Goal: Task Accomplishment & Management: Manage account settings

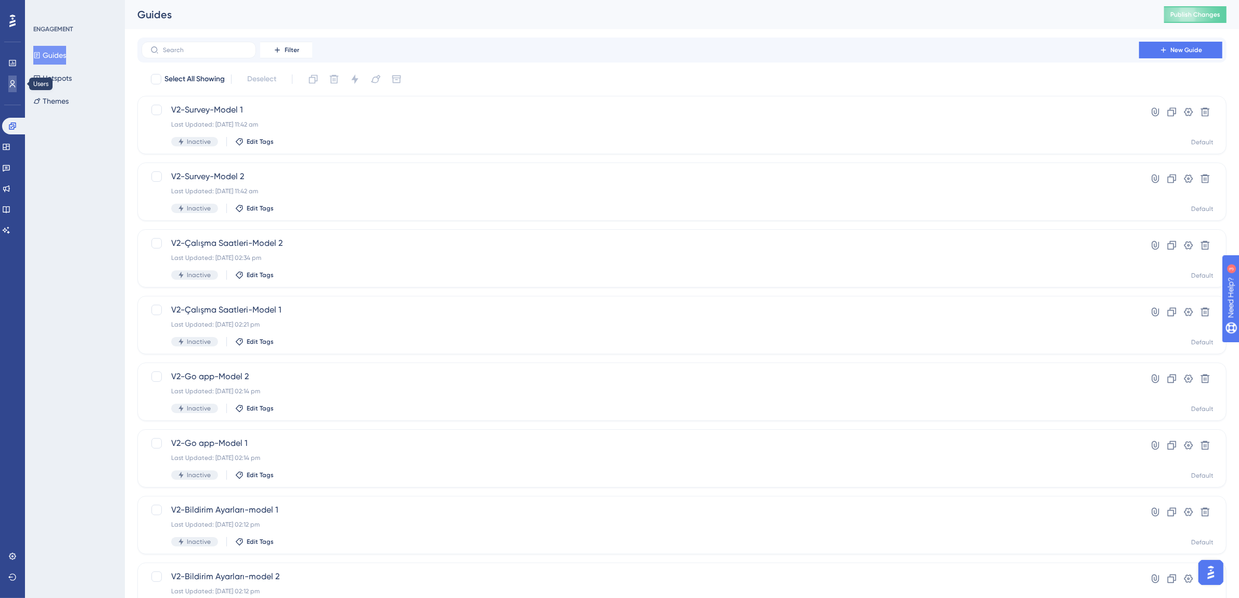
click at [17, 83] on link at bounding box center [12, 83] width 8 height 17
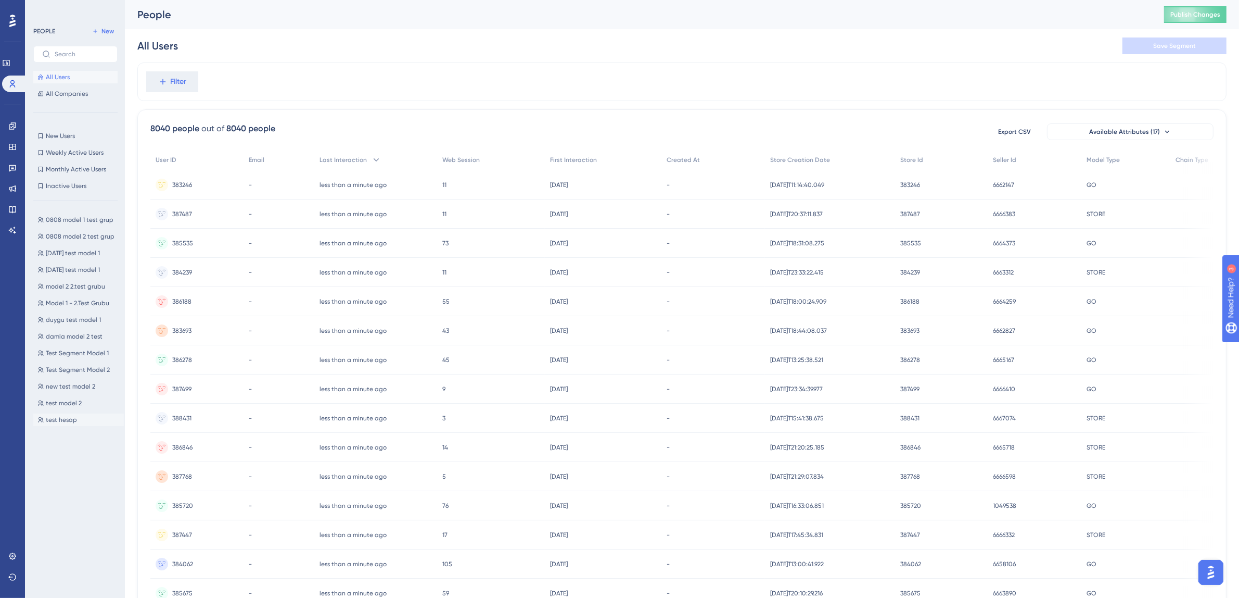
click at [63, 421] on span "test hesap" at bounding box center [61, 419] width 31 height 8
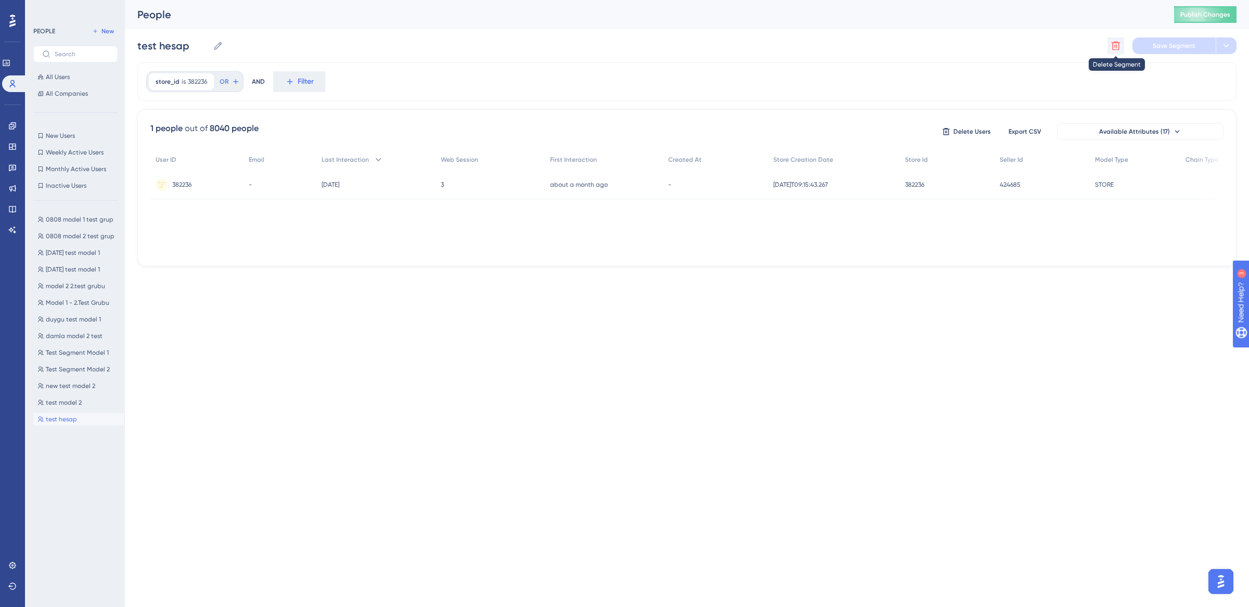
click at [1114, 46] on icon at bounding box center [1116, 46] width 10 height 10
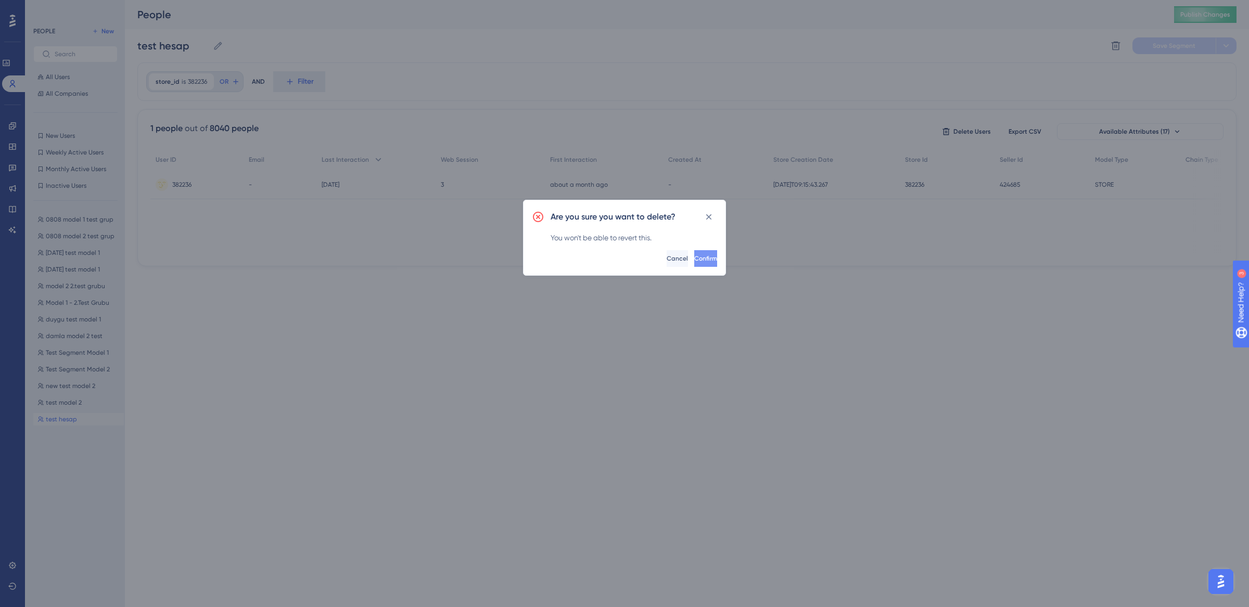
click at [694, 261] on button "Confirm" at bounding box center [705, 258] width 23 height 17
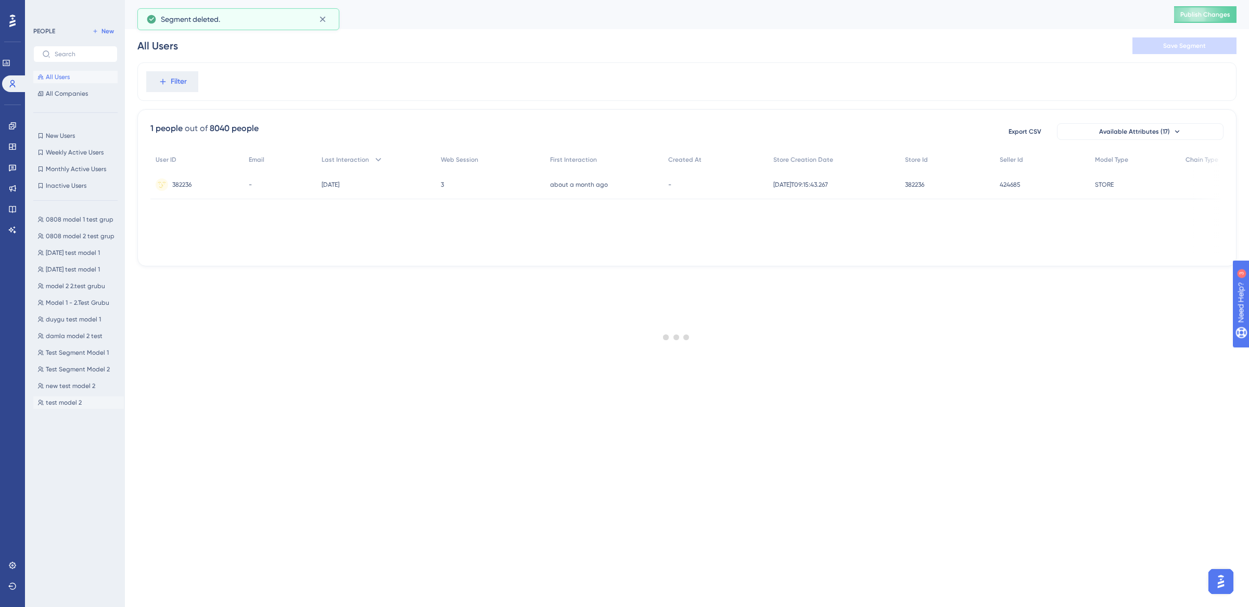
click at [80, 403] on span "test model 2" at bounding box center [64, 403] width 36 height 8
click at [1122, 50] on button at bounding box center [1116, 45] width 17 height 17
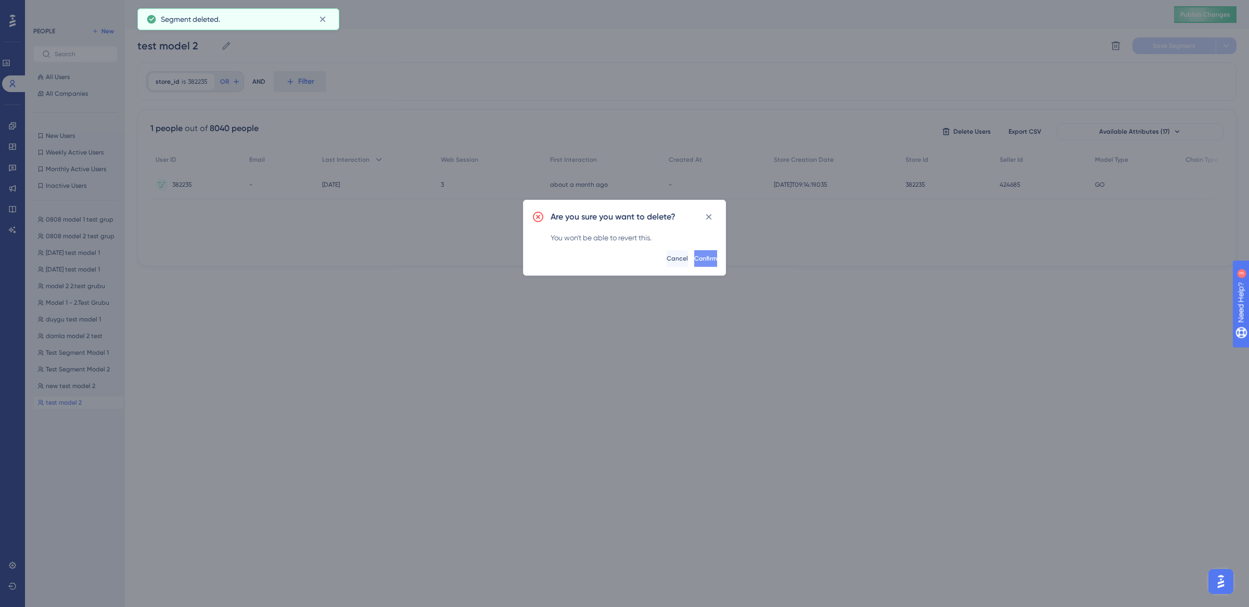
click at [694, 258] on span "Confirm" at bounding box center [705, 259] width 23 height 8
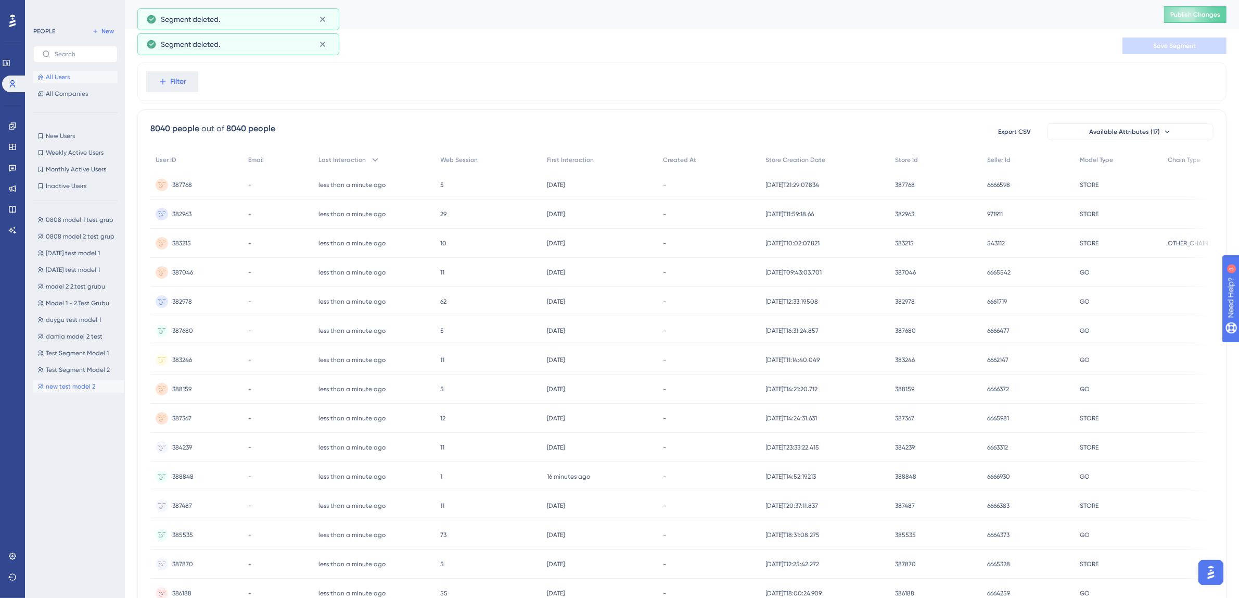
click at [93, 384] on span "new test model 2" at bounding box center [70, 386] width 49 height 8
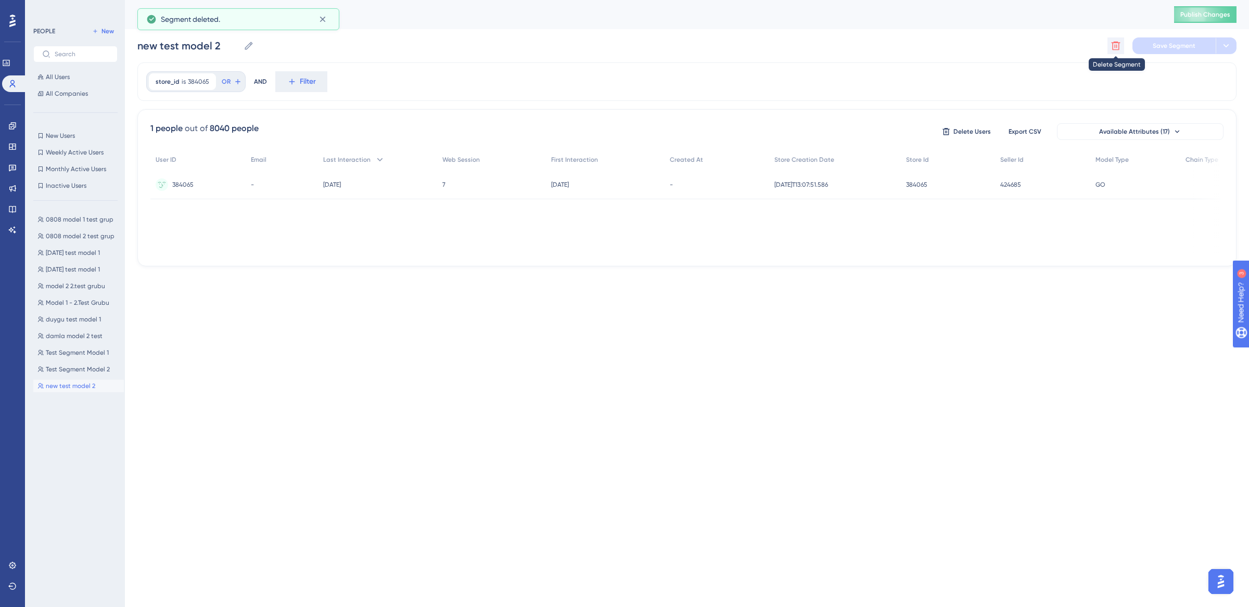
click at [1117, 45] on icon at bounding box center [1116, 46] width 10 height 10
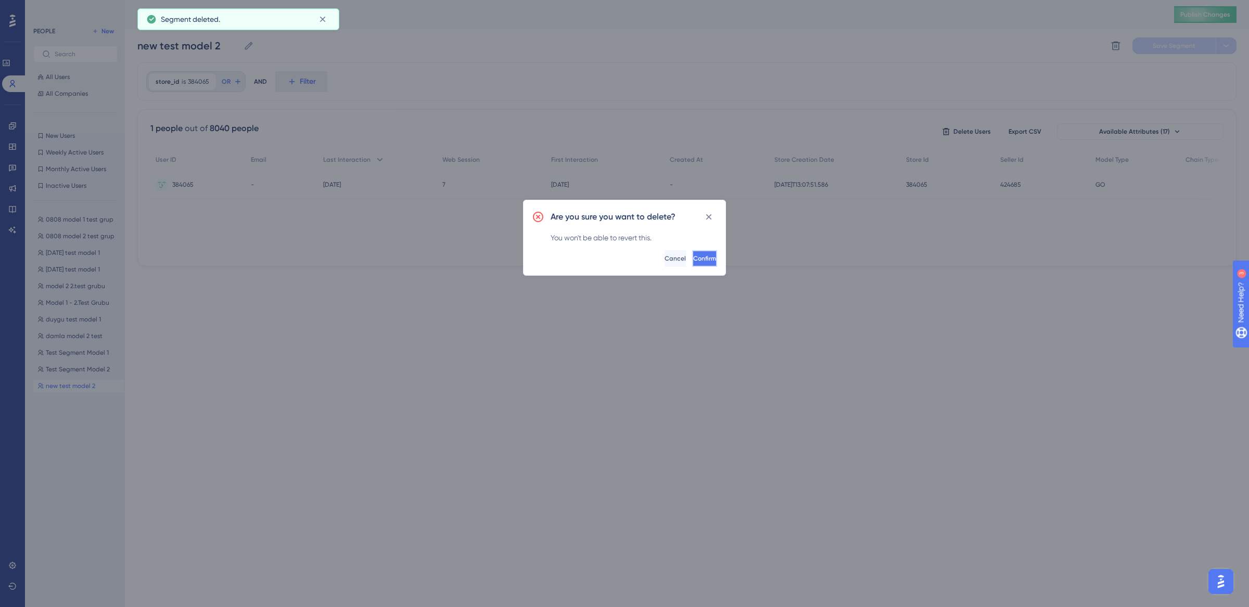
click at [693, 261] on span "Confirm" at bounding box center [704, 259] width 23 height 8
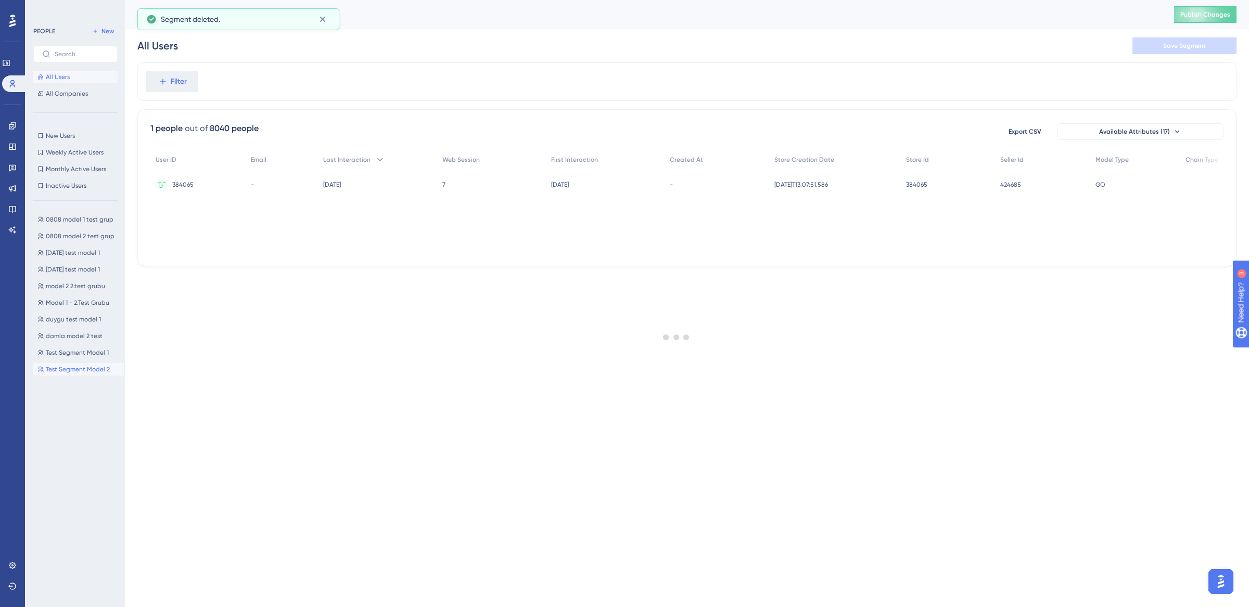
click at [75, 363] on button "Test Segment Model 2 Test Segment Model 2" at bounding box center [78, 369] width 91 height 12
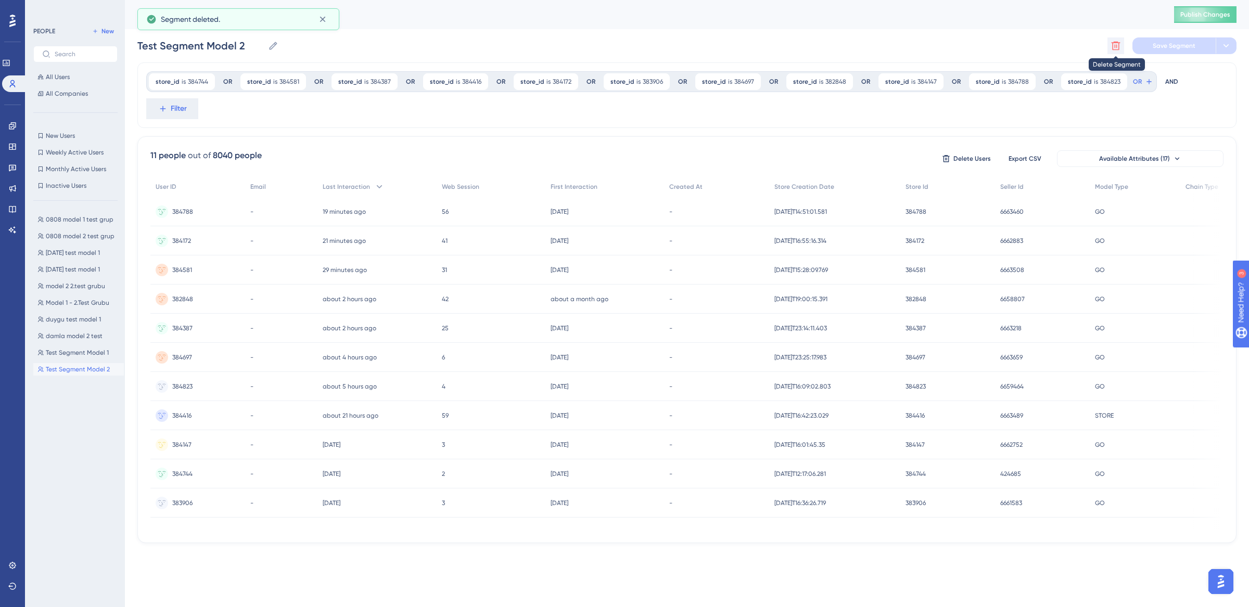
click at [1116, 45] on icon at bounding box center [1116, 46] width 9 height 9
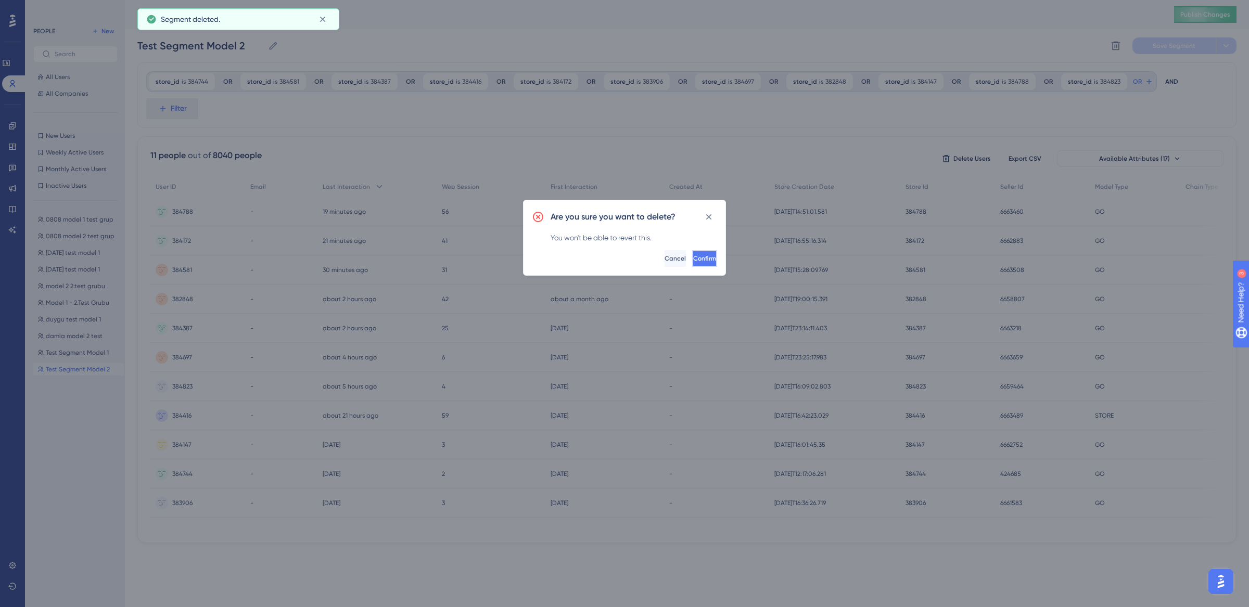
click at [693, 262] on span "Confirm" at bounding box center [704, 259] width 23 height 8
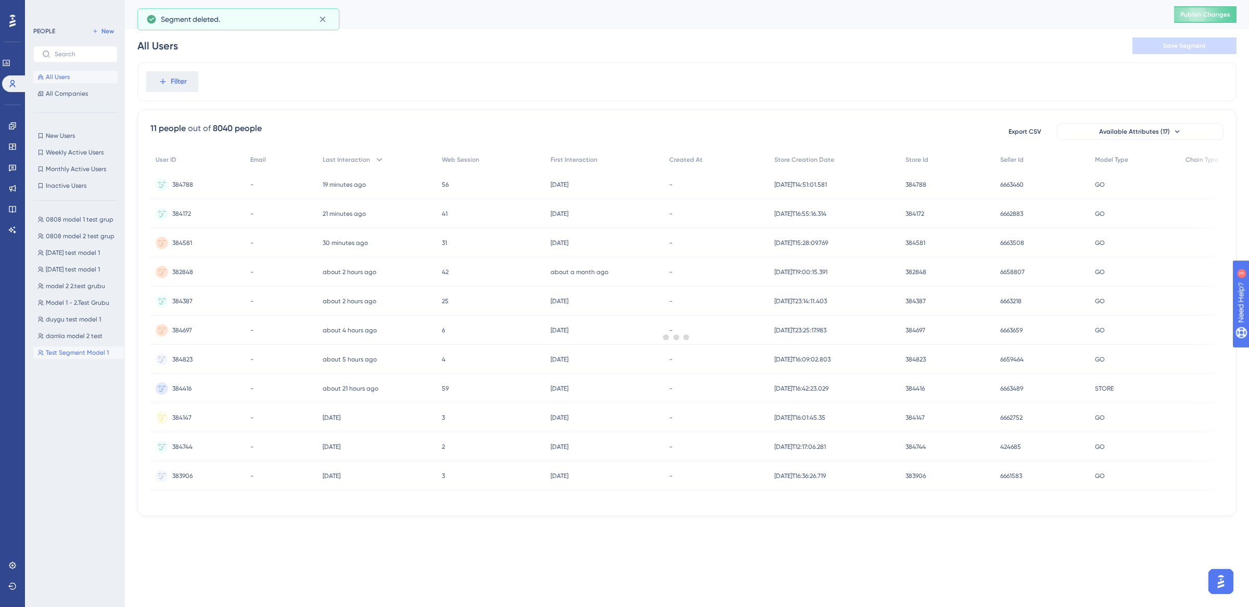
click at [80, 352] on span "Test Segment Model 1" at bounding box center [77, 353] width 63 height 8
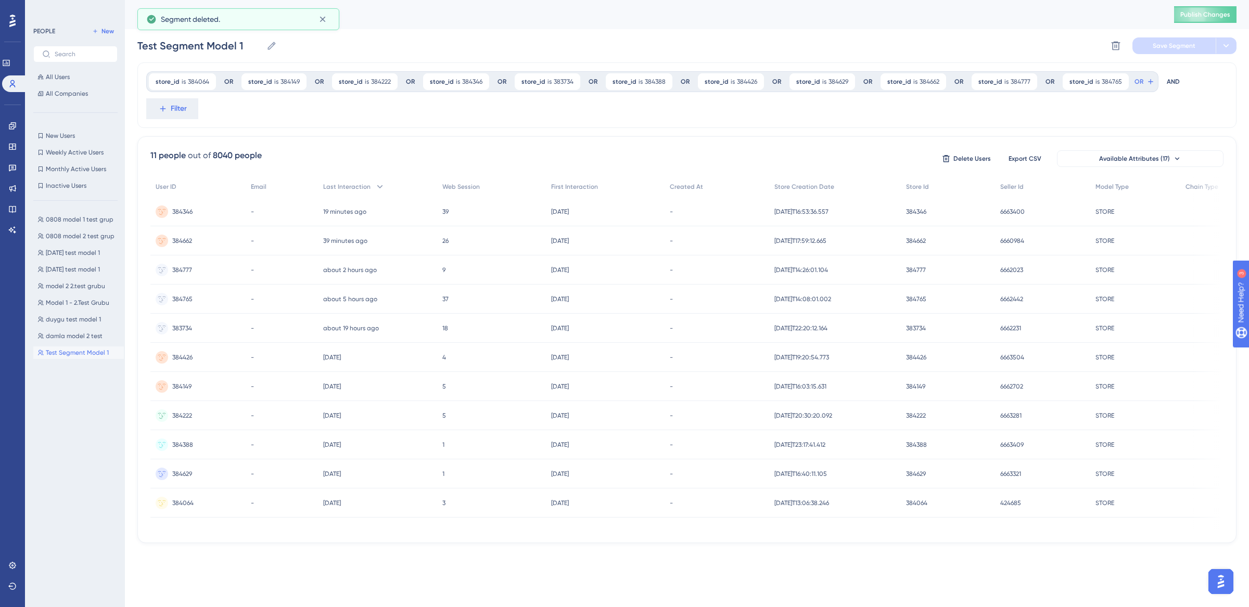
click at [1104, 49] on div "Test Segment Model 1 Test Segment Model 1 Delete Segment Save Segment" at bounding box center [686, 45] width 1099 height 33
click at [1120, 47] on icon at bounding box center [1116, 46] width 10 height 10
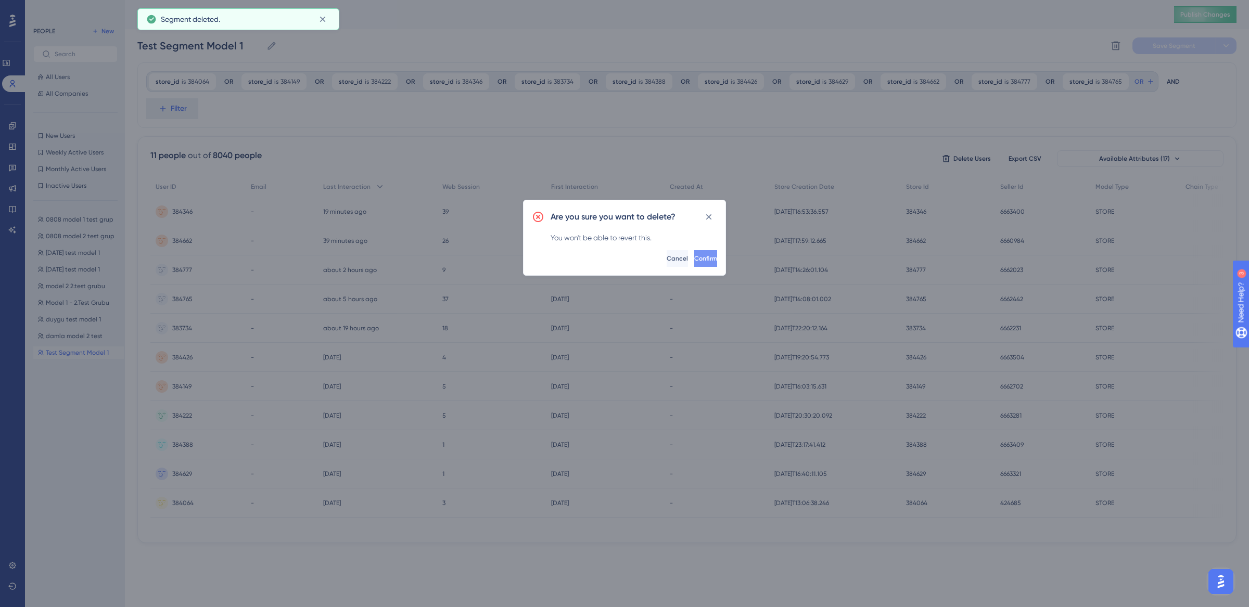
click at [694, 258] on span "Confirm" at bounding box center [705, 259] width 23 height 8
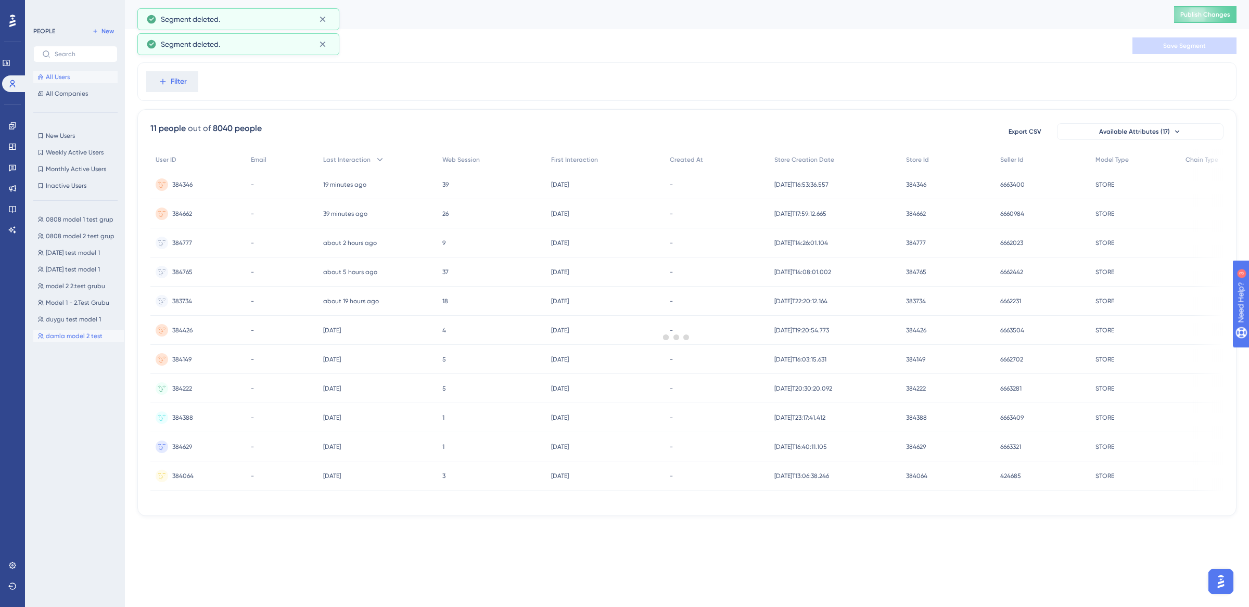
click at [79, 336] on span "damla model 2 test" at bounding box center [74, 336] width 57 height 8
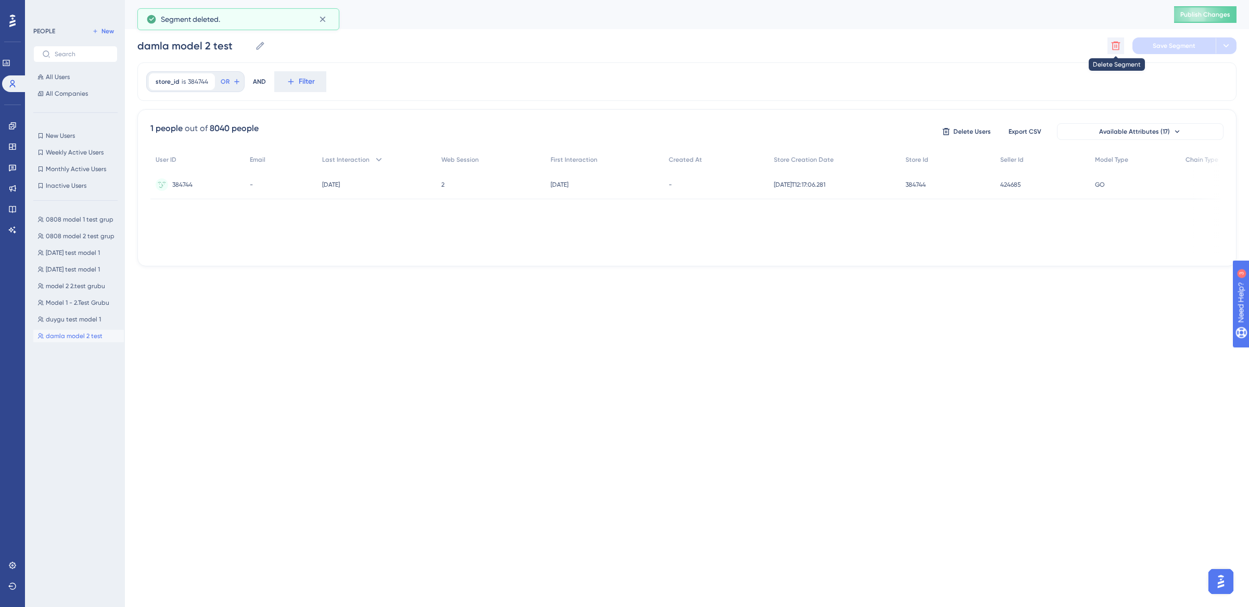
click at [1124, 46] on button at bounding box center [1116, 45] width 17 height 17
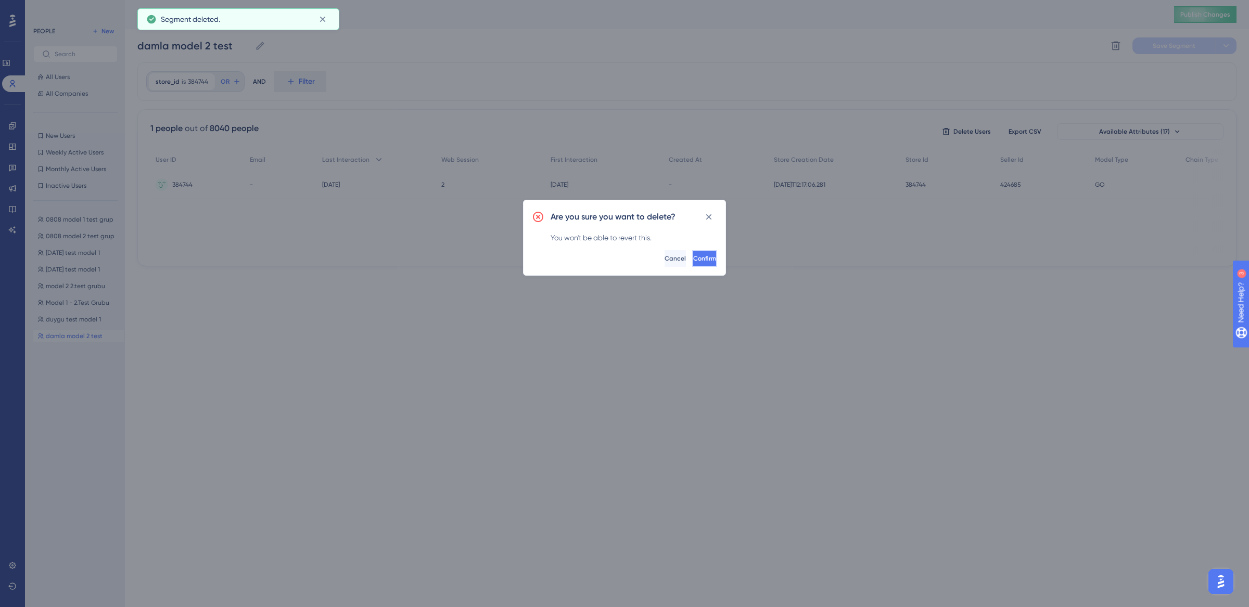
click at [702, 265] on button "Confirm" at bounding box center [704, 258] width 25 height 17
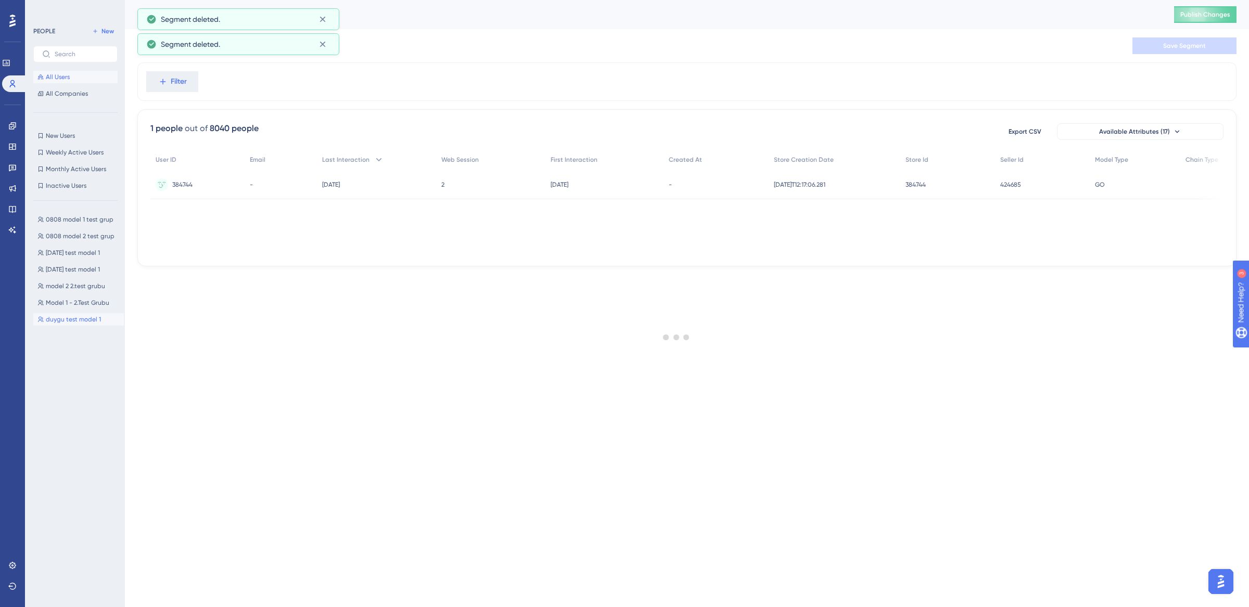
click at [63, 322] on span "duygu test model 1" at bounding box center [73, 319] width 55 height 8
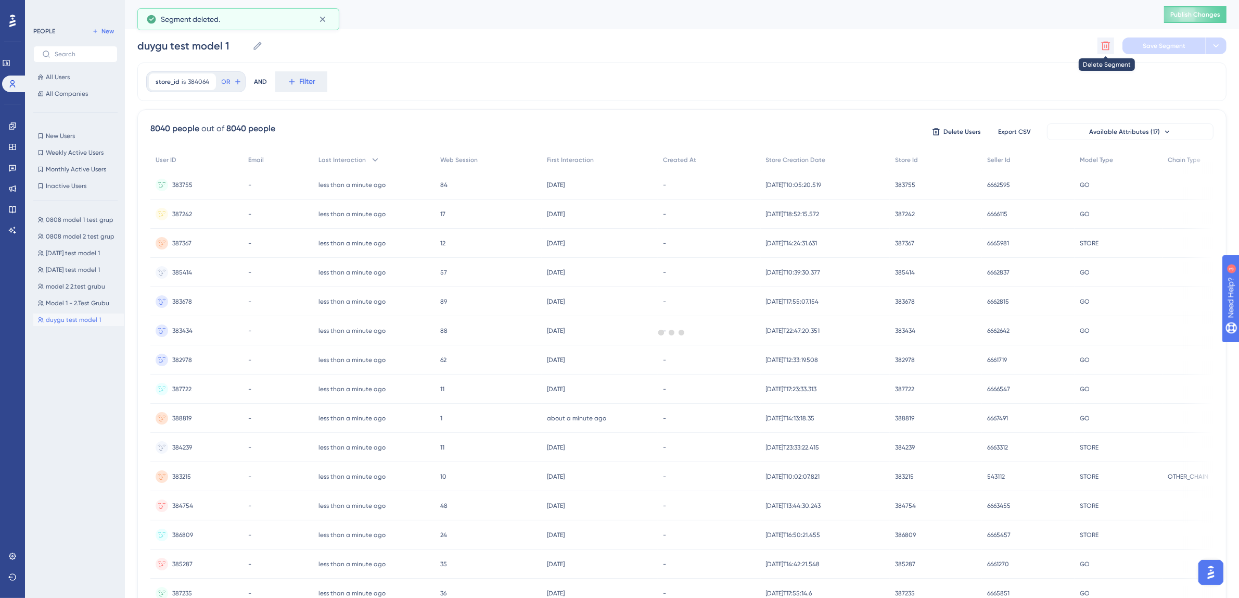
click at [1106, 43] on icon at bounding box center [1106, 46] width 10 height 10
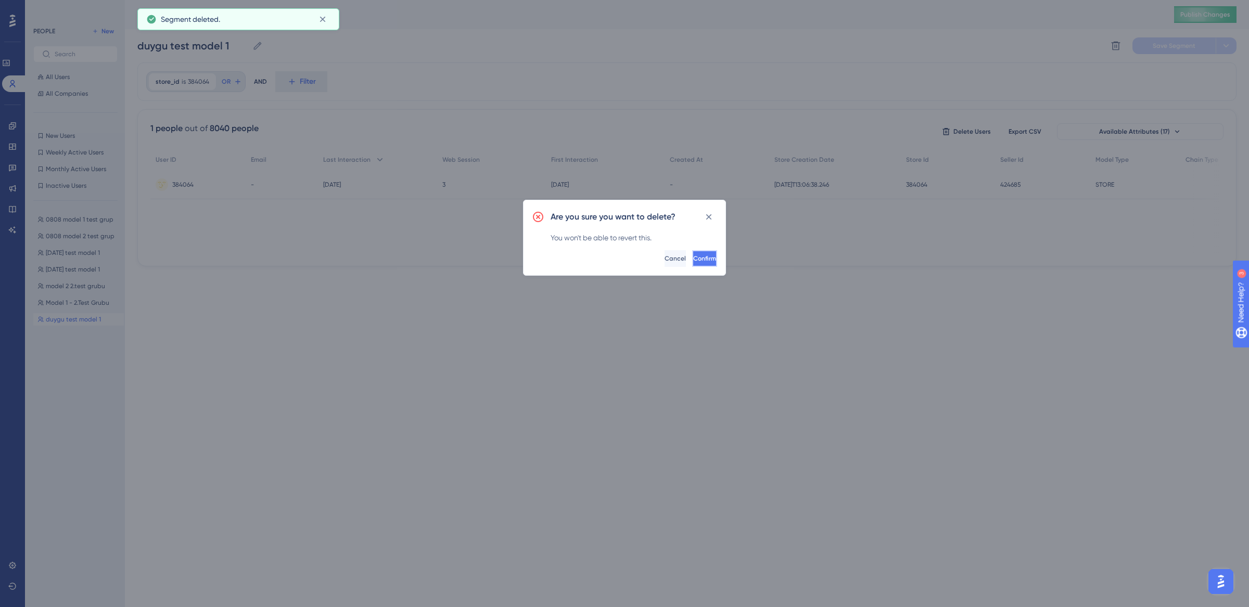
click at [702, 252] on button "Confirm" at bounding box center [704, 258] width 25 height 17
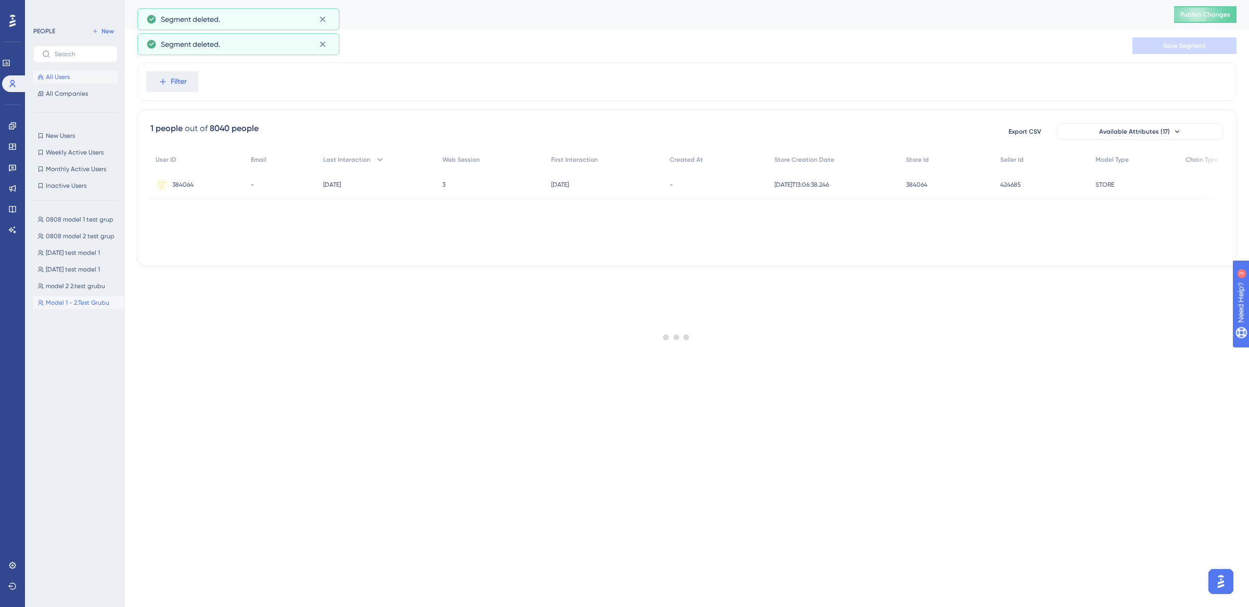
click at [68, 303] on span "Model 1 - 2.Test Grubu" at bounding box center [77, 303] width 63 height 8
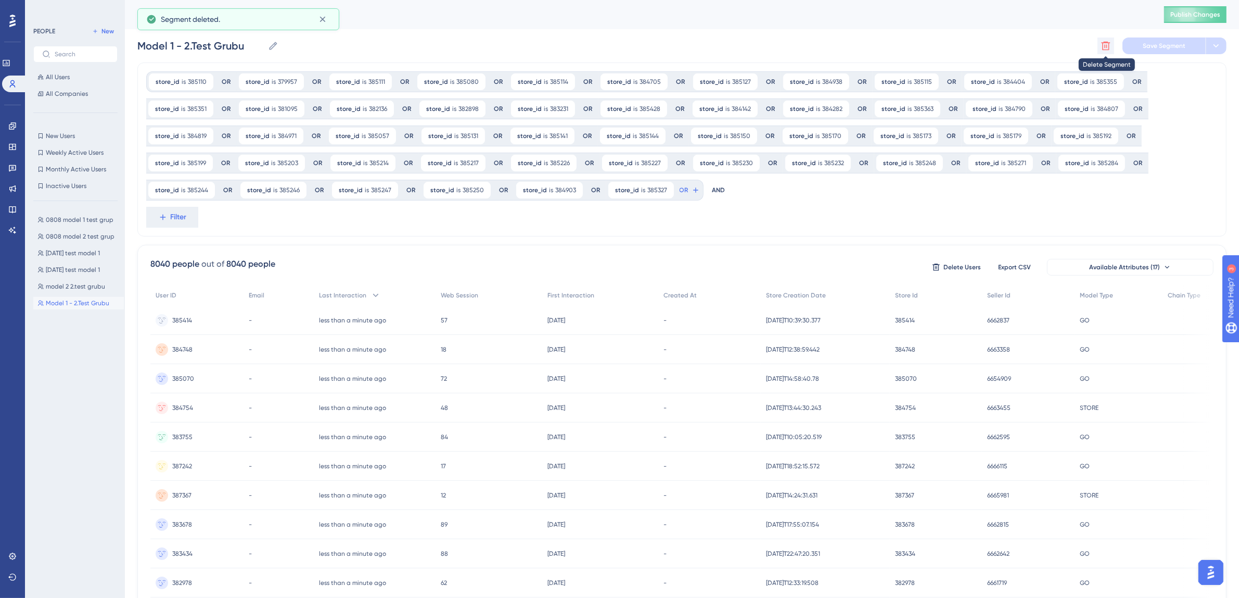
click at [1105, 51] on button at bounding box center [1106, 45] width 17 height 17
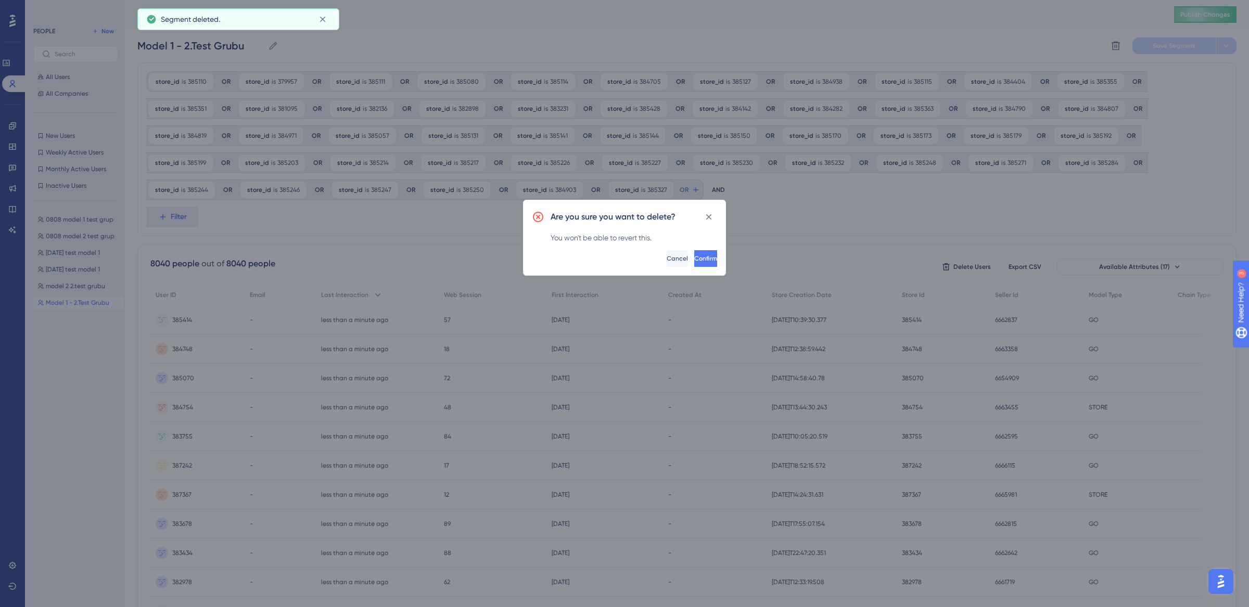
click at [682, 246] on div "Are you sure you want to delete? You won't be able to revert this. Confirm Canc…" at bounding box center [624, 238] width 203 height 76
click at [693, 260] on span "Confirm" at bounding box center [704, 259] width 23 height 8
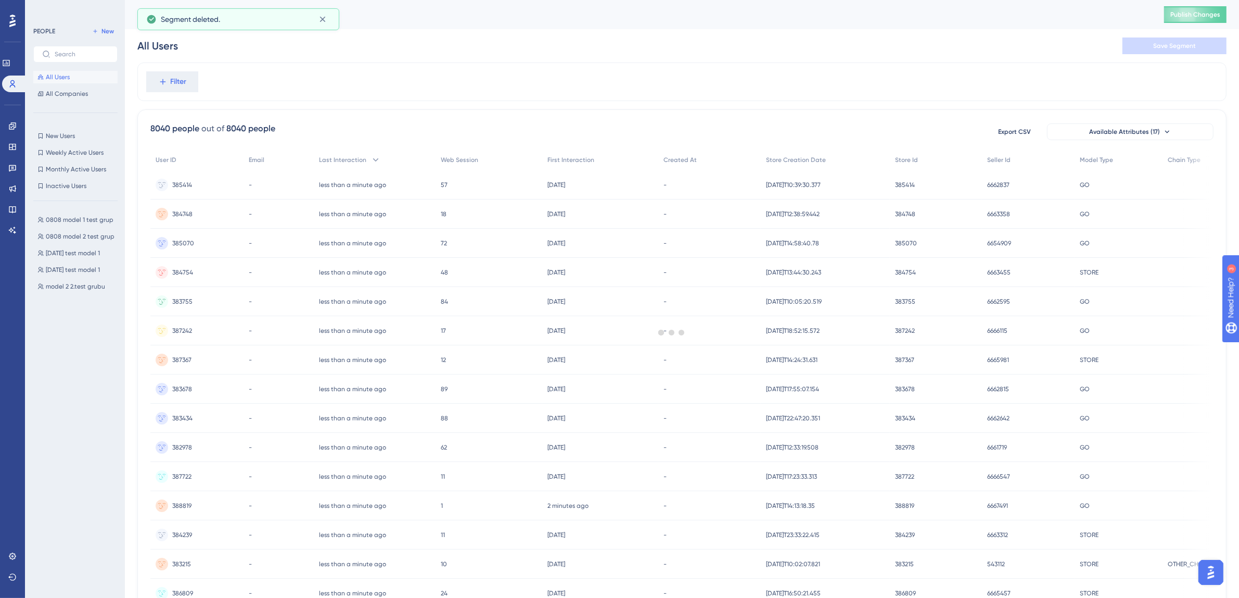
click at [79, 293] on div "0808 model 1 test grup 0808 model 1 test grup 0808 model 2 test grup 0808 model…" at bounding box center [78, 394] width 91 height 370
click at [78, 289] on span "model 2 2.test grubu" at bounding box center [75, 286] width 59 height 8
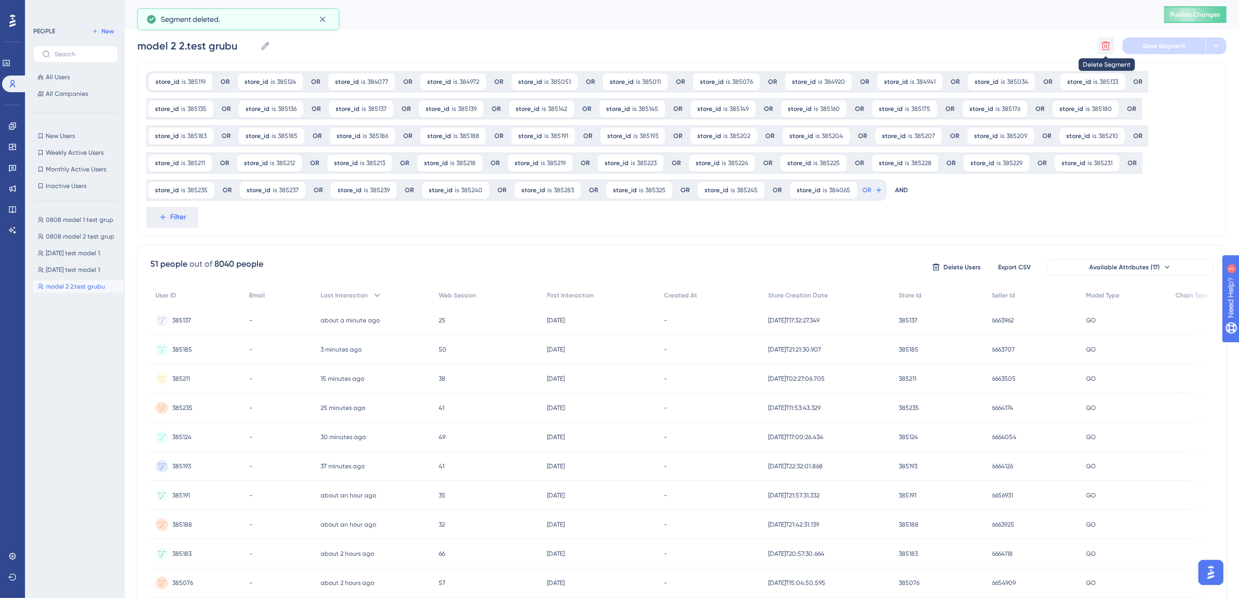
click at [1109, 44] on icon at bounding box center [1106, 46] width 9 height 9
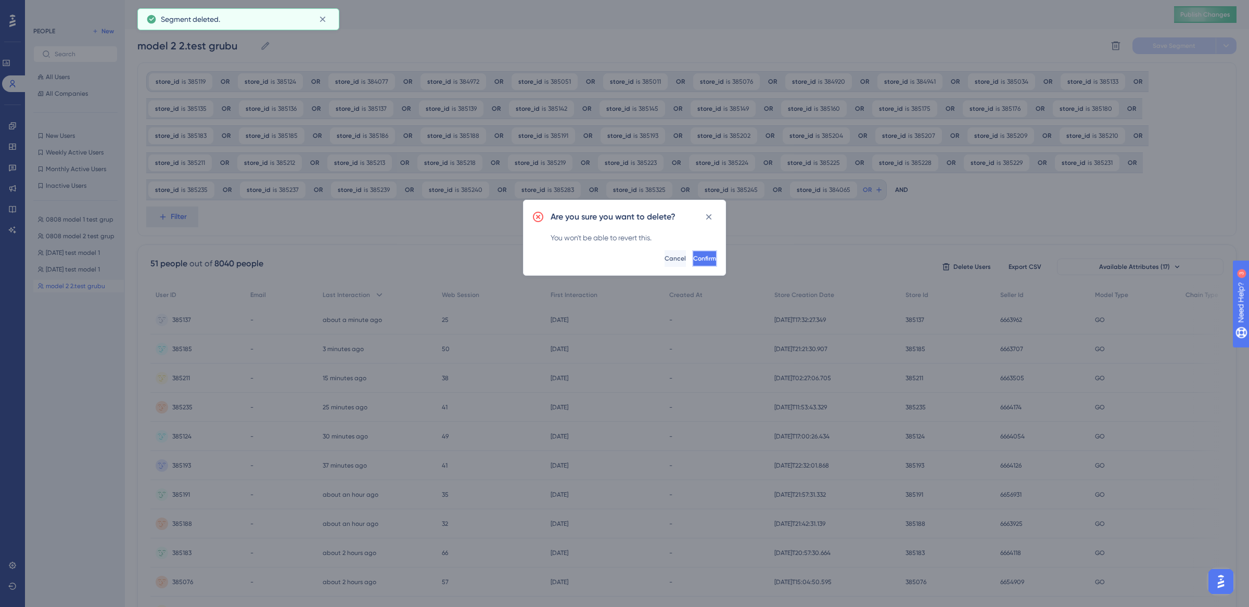
click at [692, 262] on button "Confirm" at bounding box center [704, 258] width 25 height 17
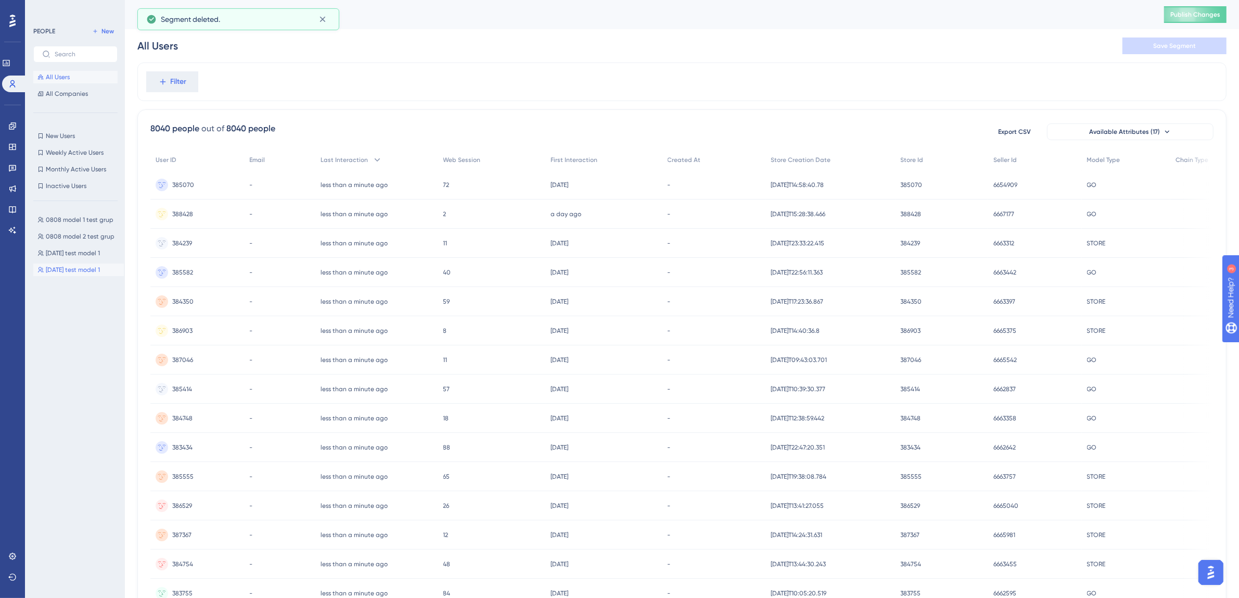
click at [77, 270] on span "6 aug test model 1" at bounding box center [73, 269] width 54 height 8
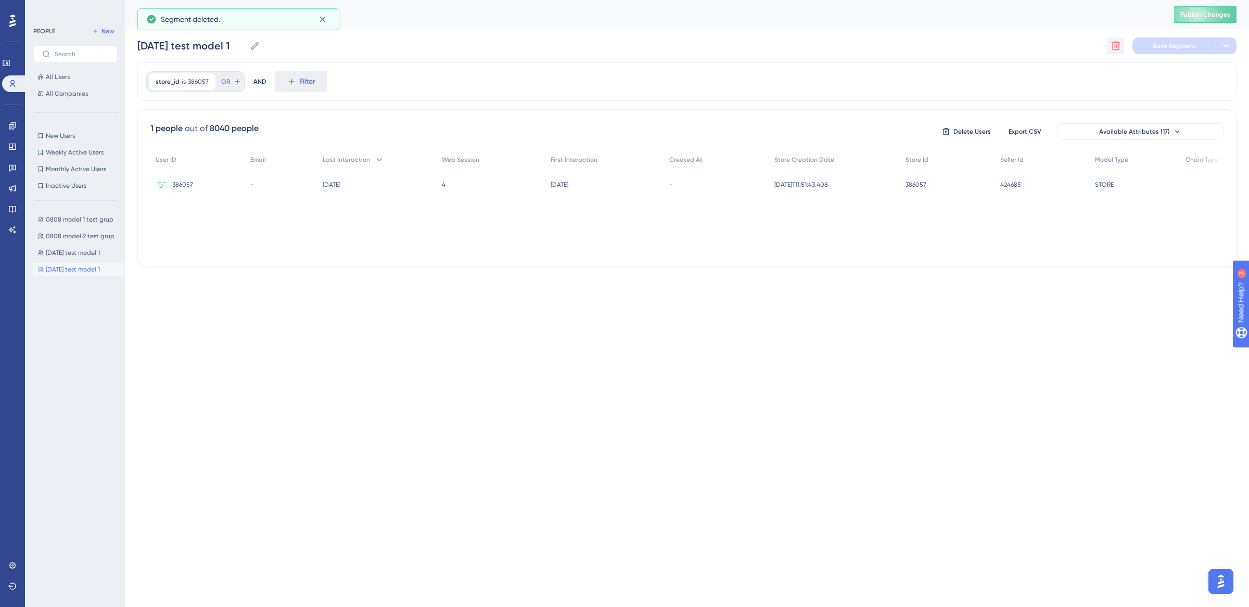
click at [1115, 46] on icon at bounding box center [1116, 46] width 9 height 9
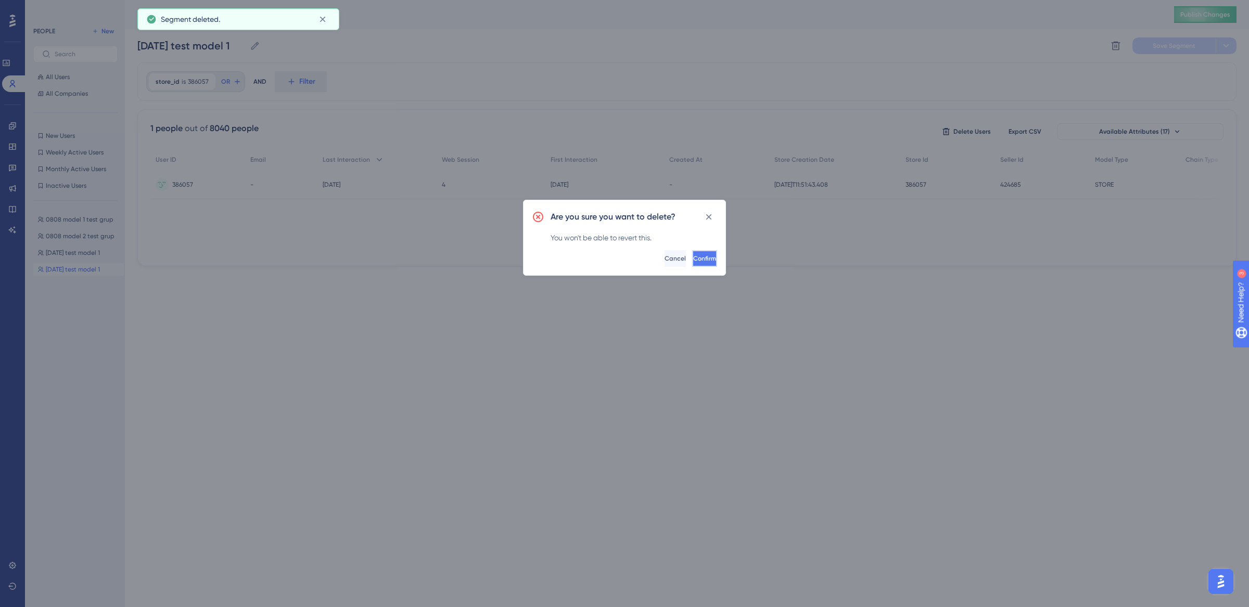
click at [692, 263] on button "Confirm" at bounding box center [704, 258] width 25 height 17
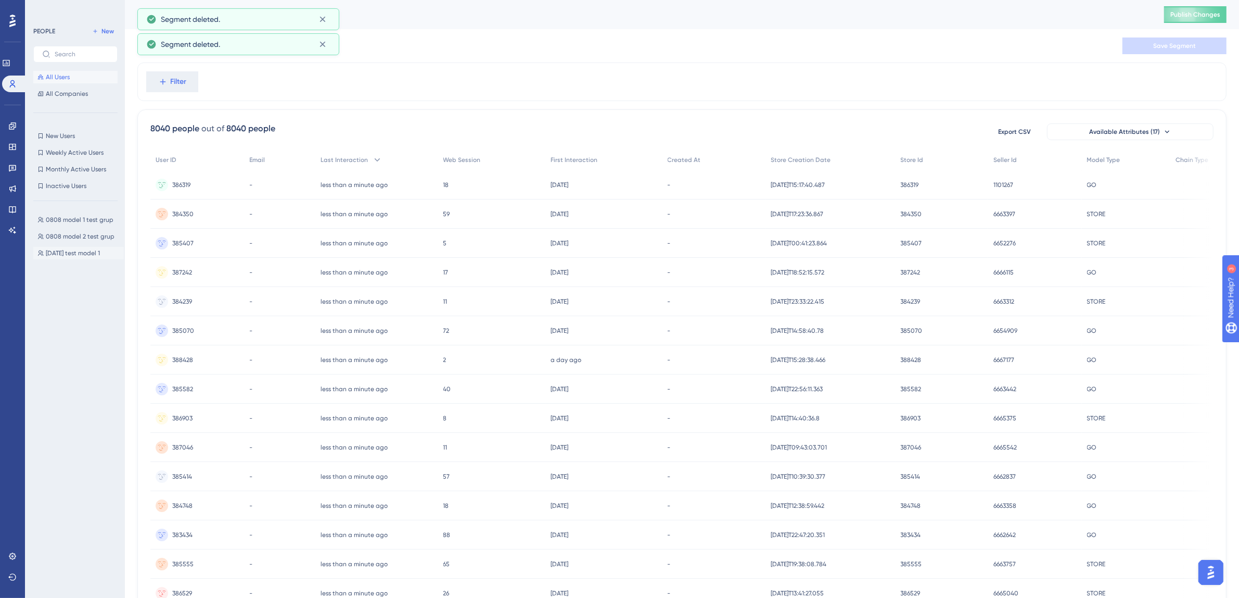
click at [79, 249] on span "8 aug test model 1" at bounding box center [73, 253] width 54 height 8
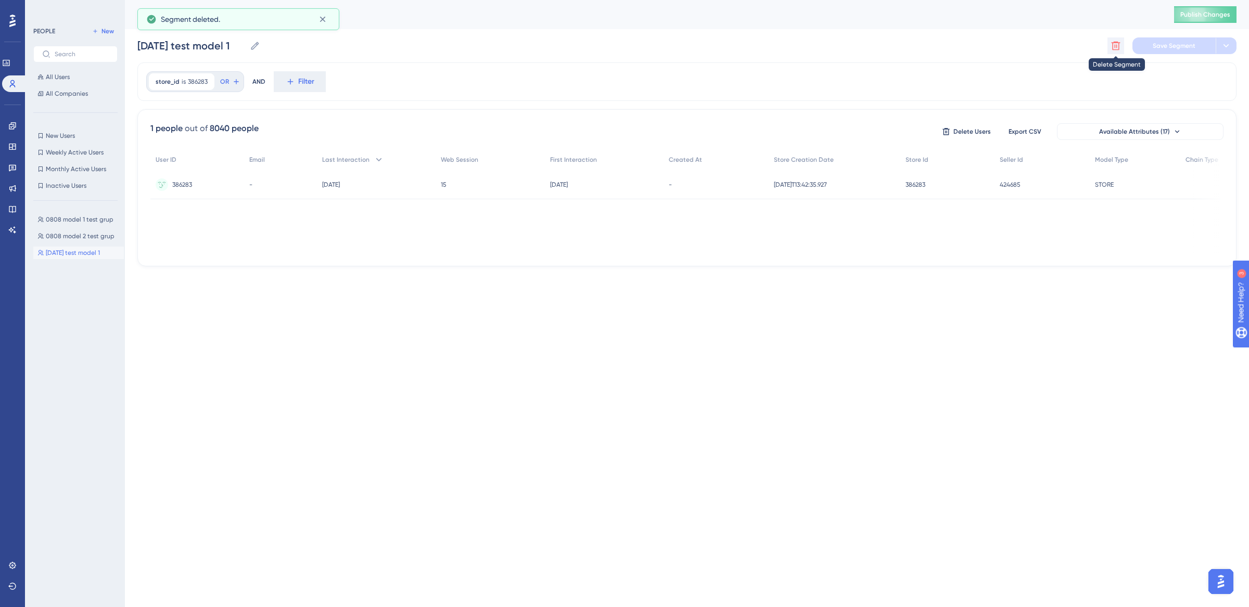
click at [1113, 46] on icon at bounding box center [1116, 46] width 10 height 10
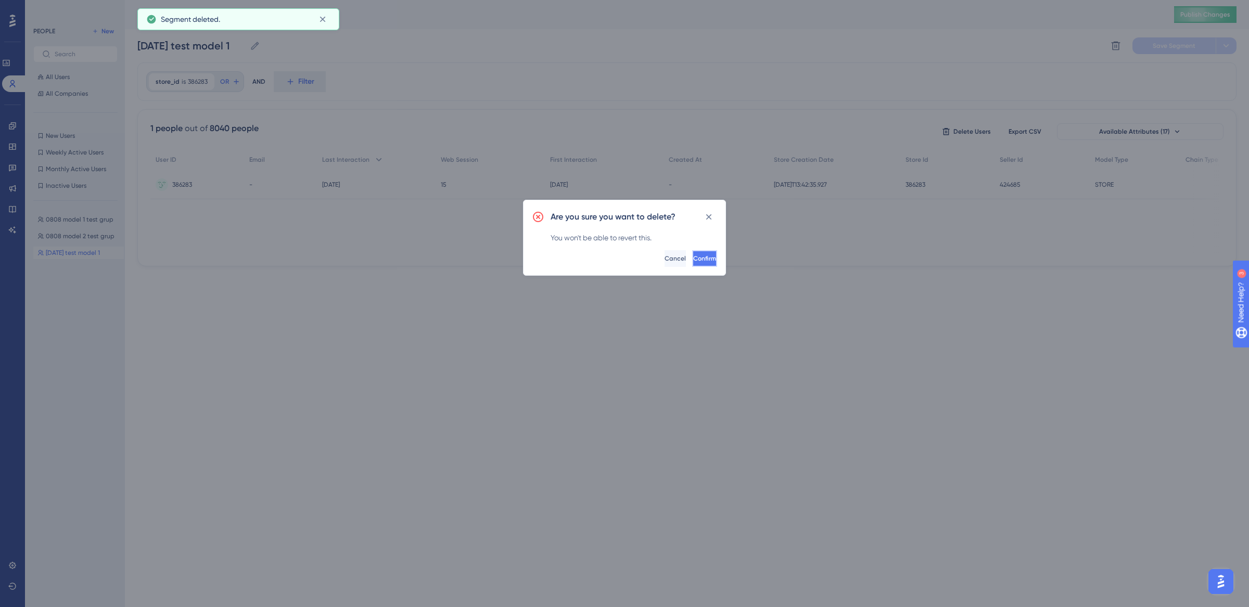
click at [693, 264] on button "Confirm" at bounding box center [704, 258] width 25 height 17
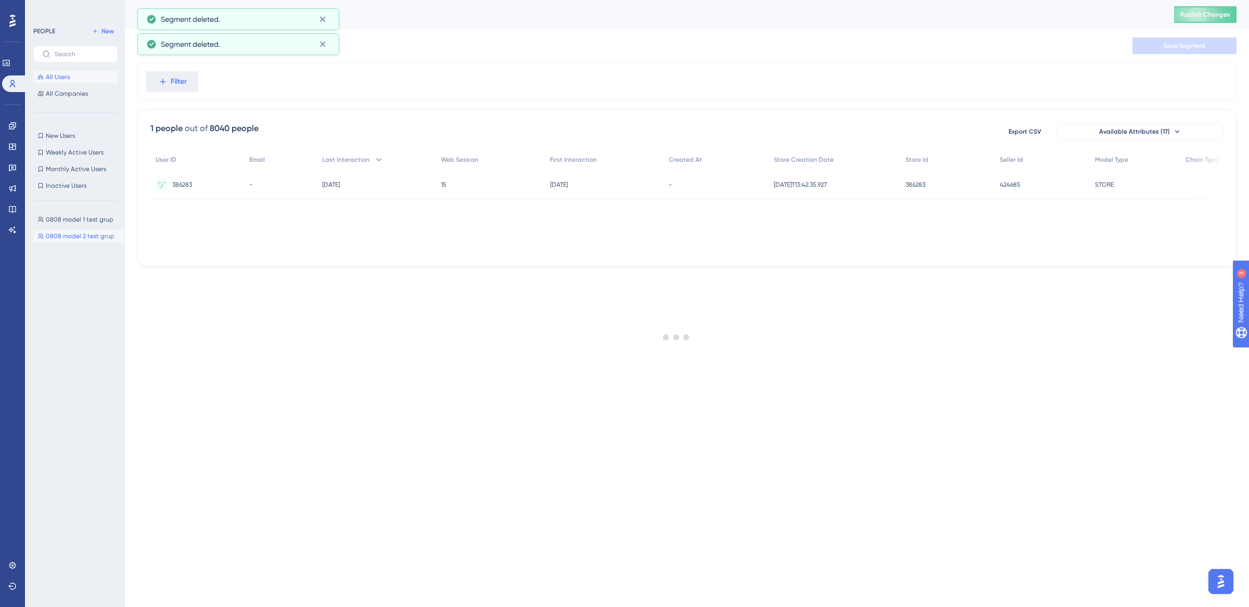
click at [79, 234] on span "0808 model 2 test grup" at bounding box center [80, 236] width 69 height 8
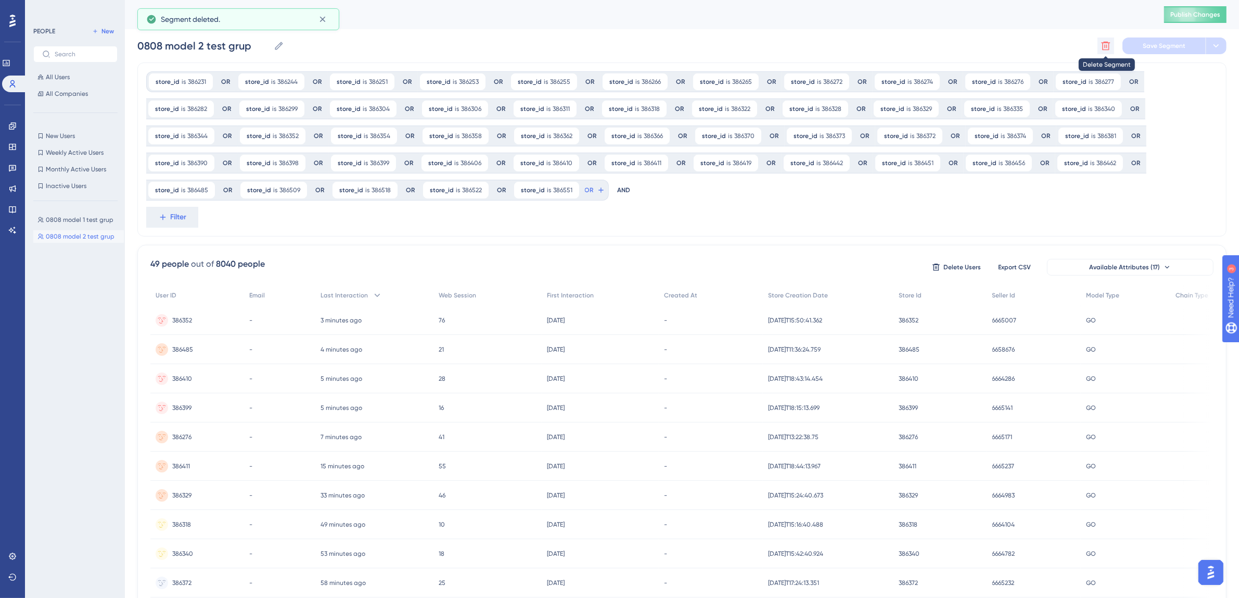
click at [1112, 45] on button at bounding box center [1106, 45] width 17 height 17
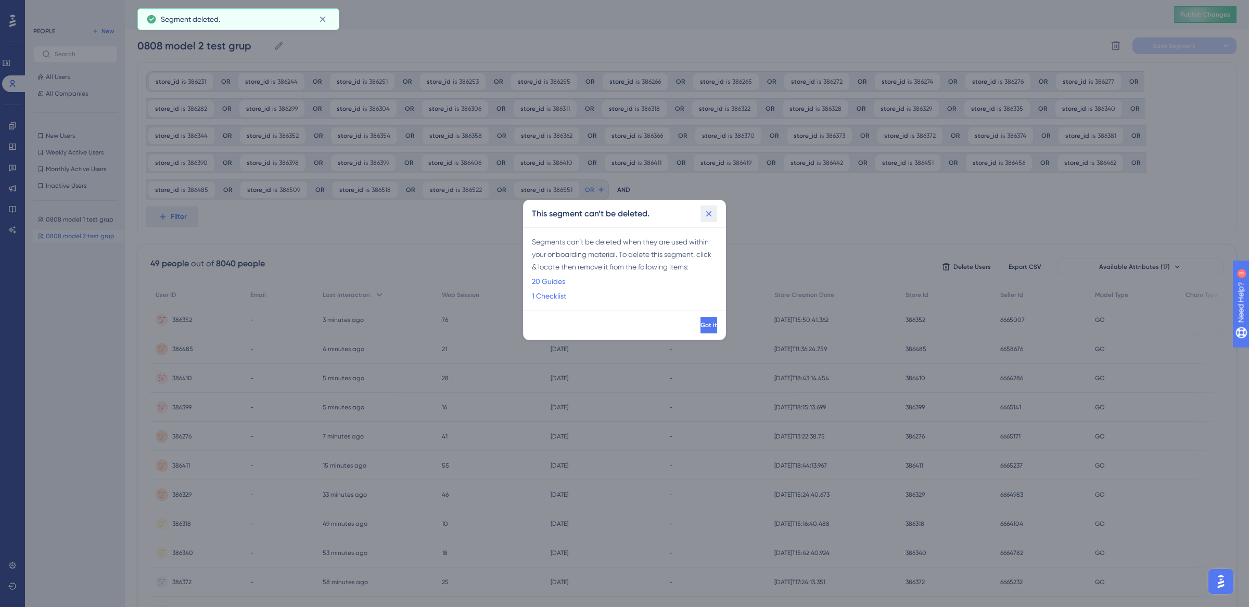
click at [706, 214] on icon at bounding box center [709, 214] width 10 height 10
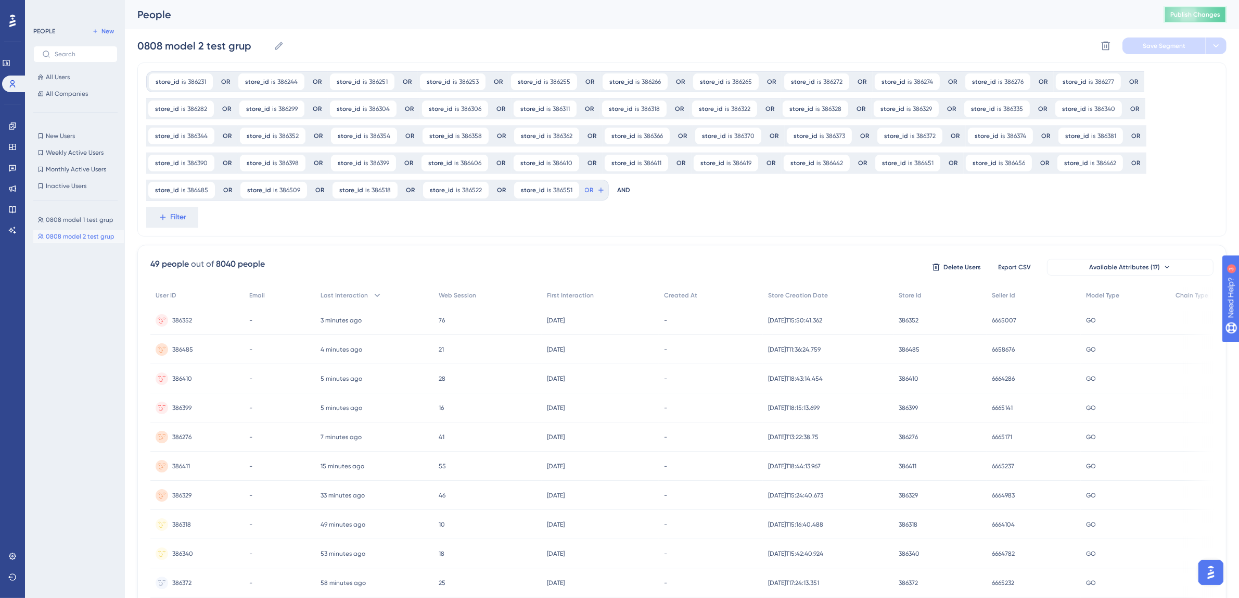
click at [1207, 16] on span "Publish Changes" at bounding box center [1196, 14] width 50 height 8
click at [54, 77] on span "All Users" at bounding box center [58, 77] width 24 height 8
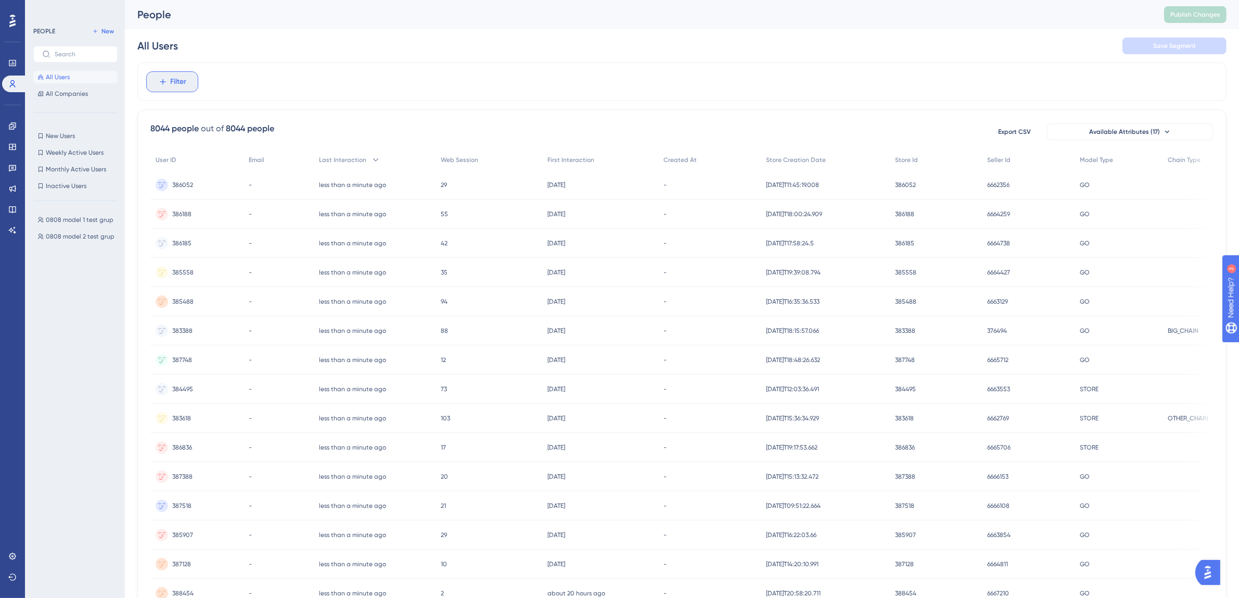
click at [163, 86] on icon at bounding box center [162, 81] width 9 height 9
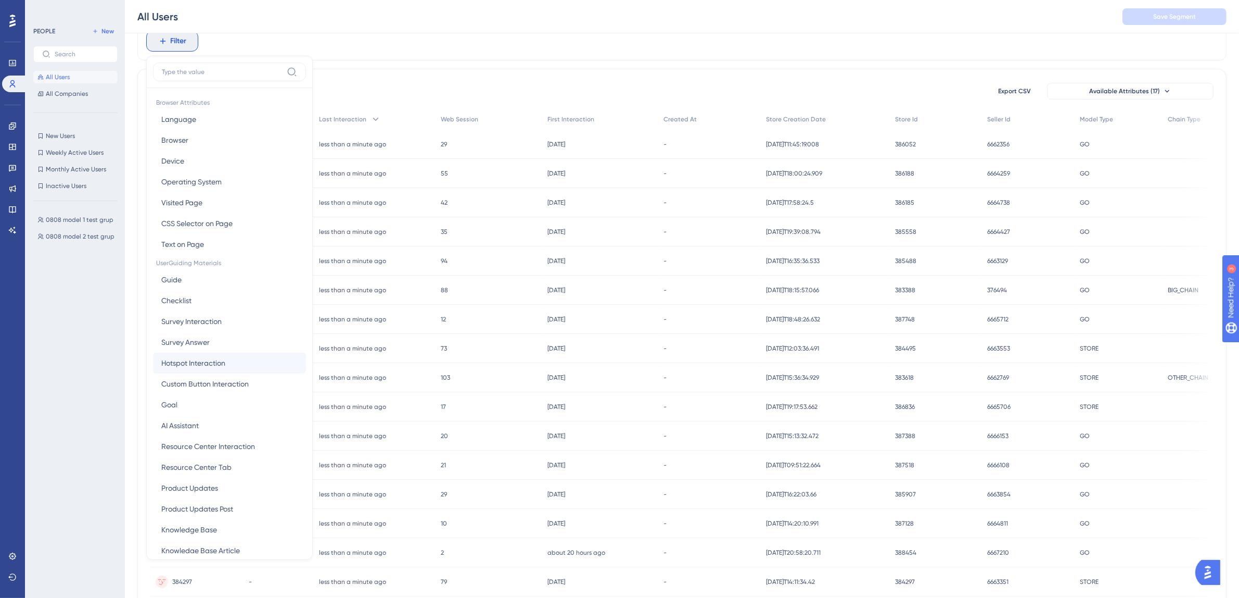
scroll to position [397, 0]
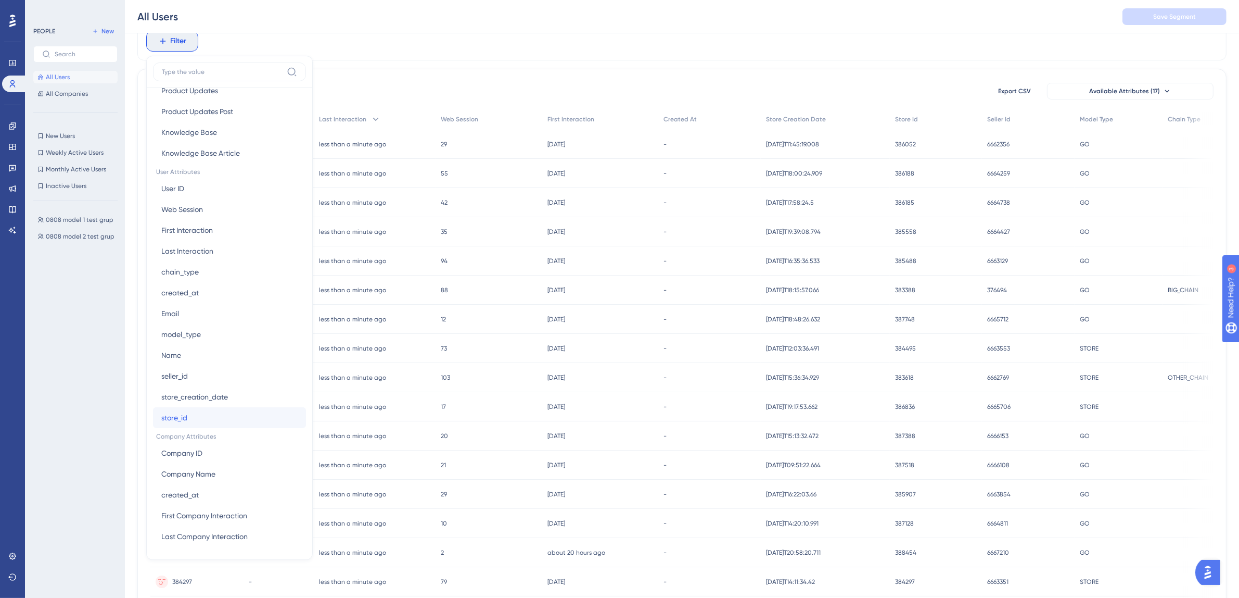
click at [193, 415] on button "store_id store_id" at bounding box center [229, 417] width 153 height 21
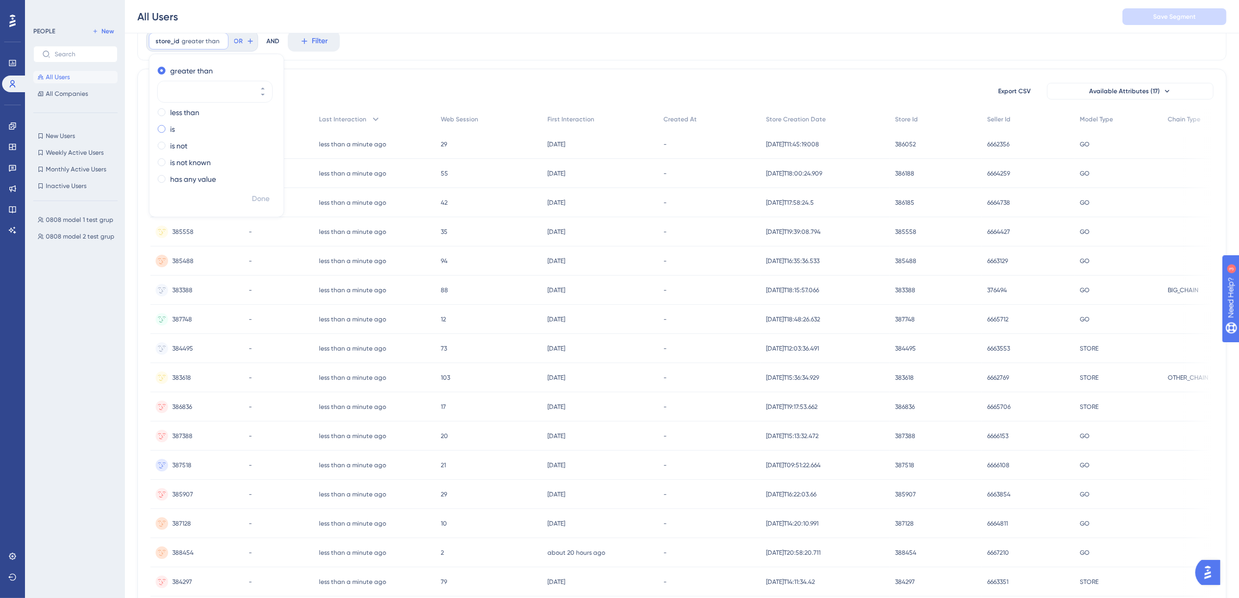
click at [173, 128] on label "is" at bounding box center [172, 129] width 5 height 12
type input "388767"
click at [260, 199] on span "Done" at bounding box center [261, 199] width 18 height 12
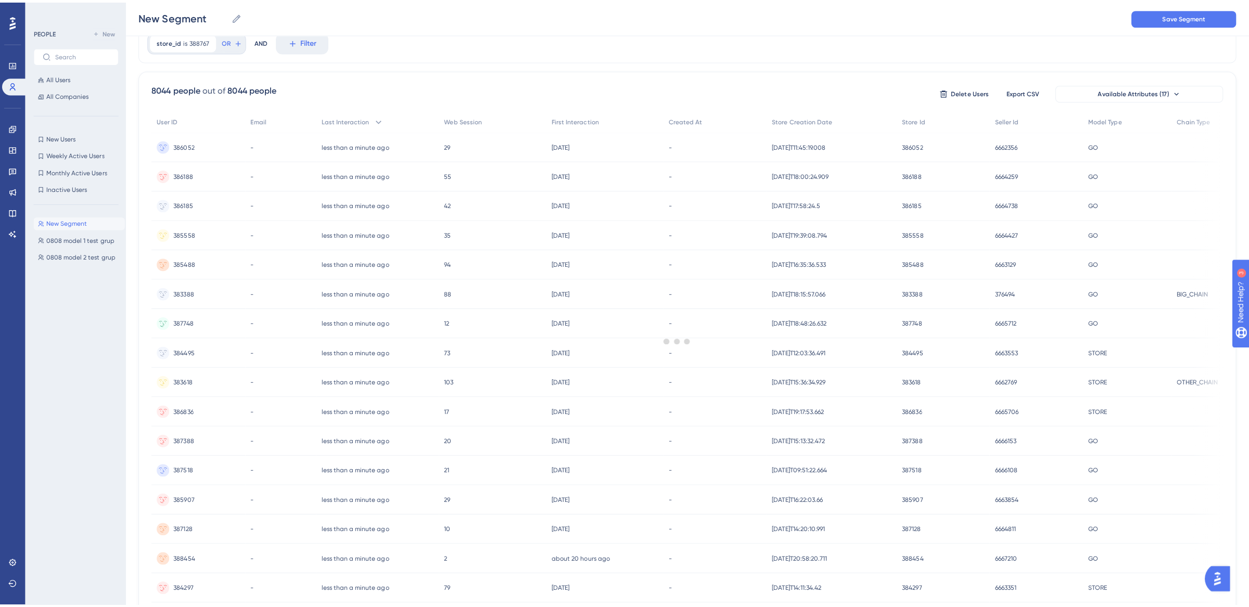
scroll to position [0, 0]
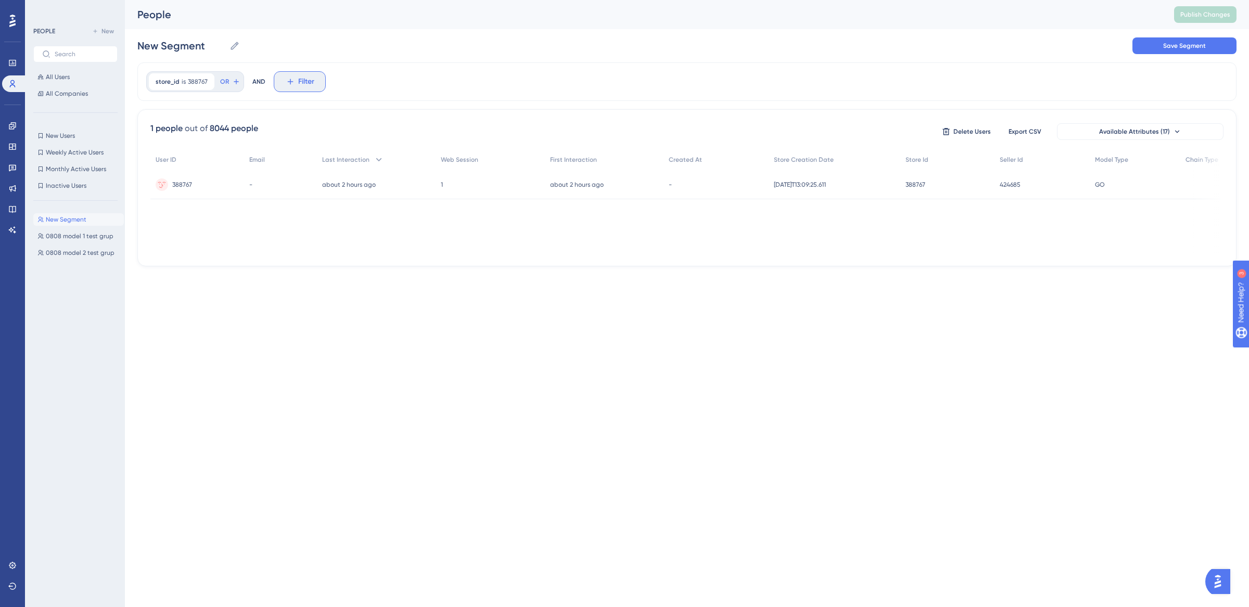
click at [293, 82] on icon at bounding box center [290, 81] width 9 height 9
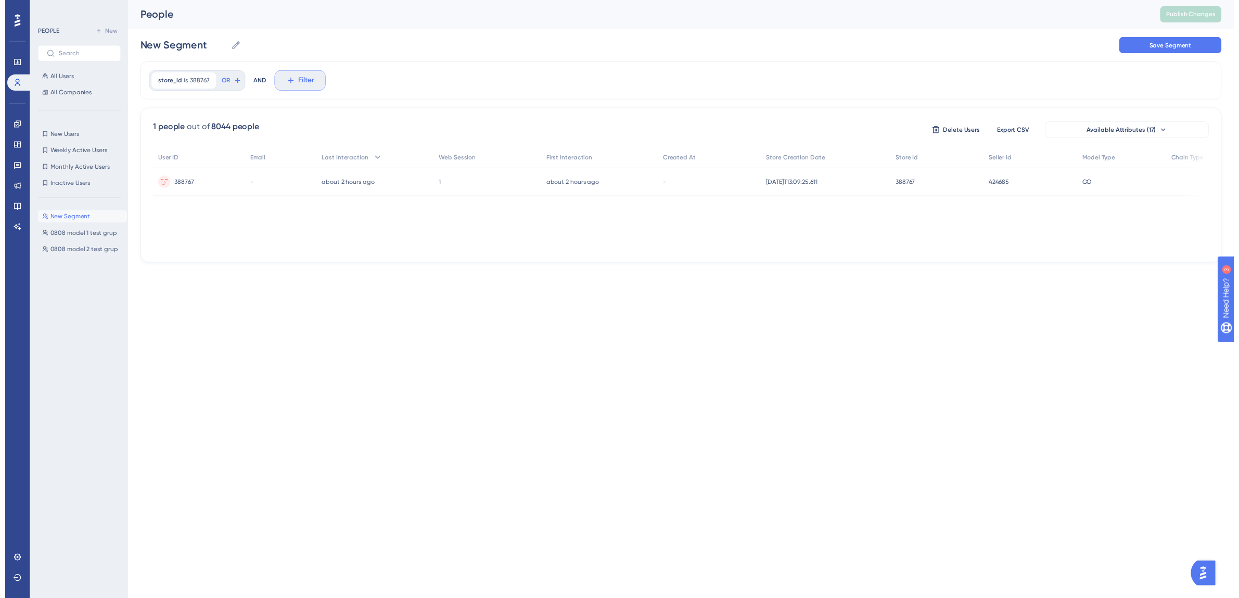
scroll to position [49, 0]
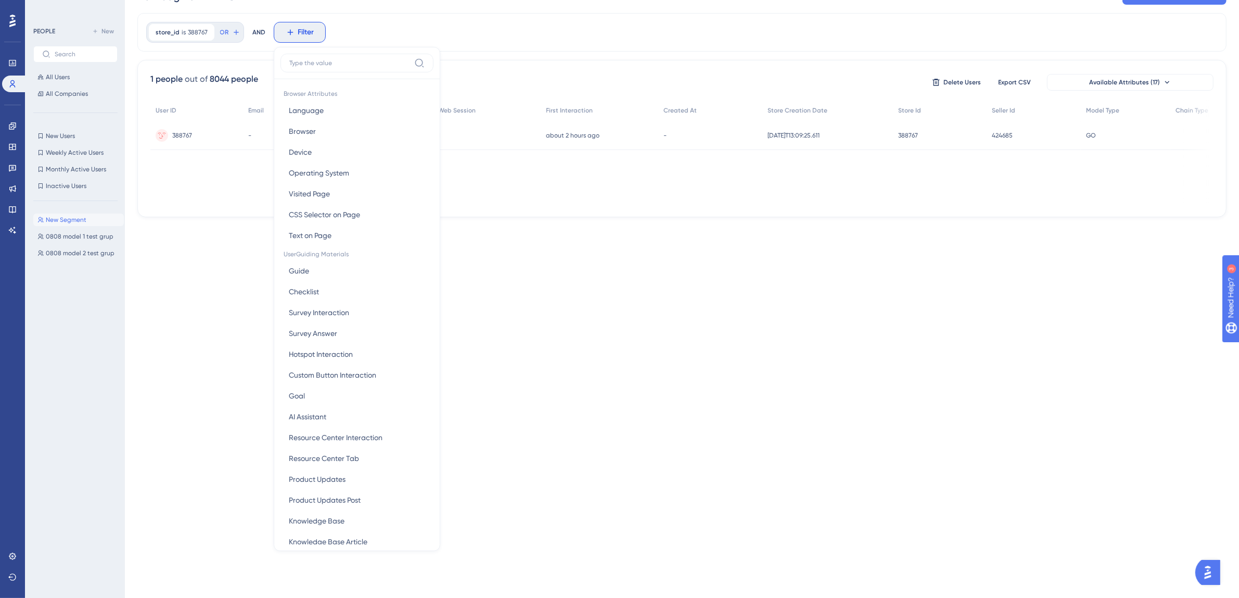
click at [396, 42] on div "store_id is 388767 388767 Remove OR AND Filter Browser Attributes Language Lang…" at bounding box center [681, 32] width 1089 height 39
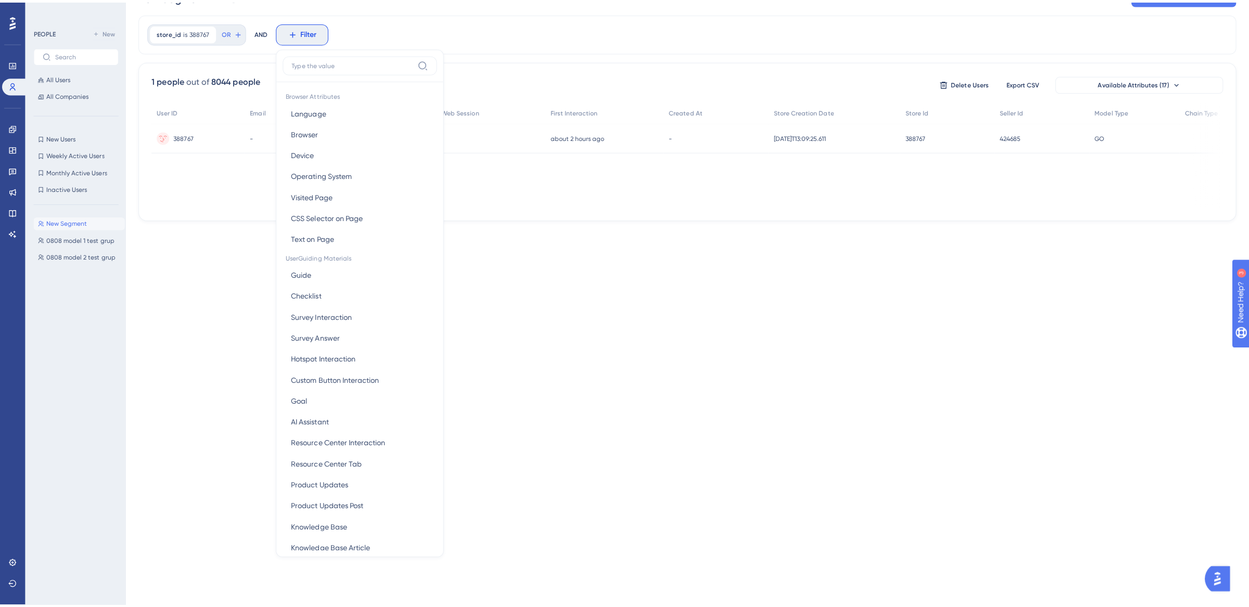
scroll to position [0, 0]
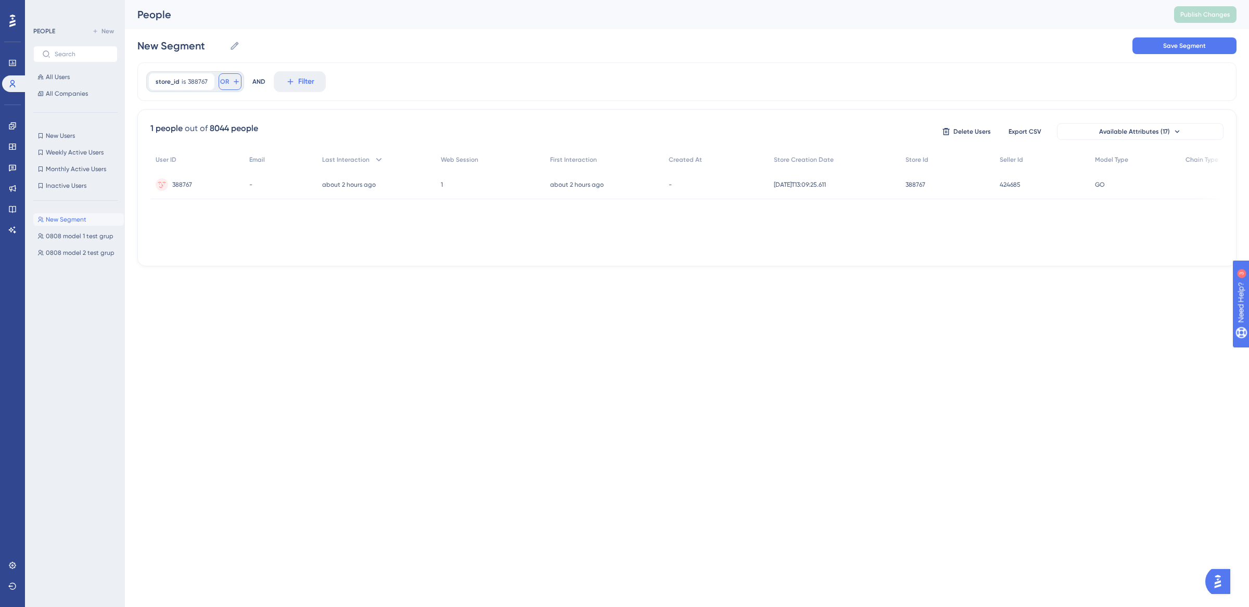
click at [235, 83] on icon at bounding box center [236, 82] width 8 height 8
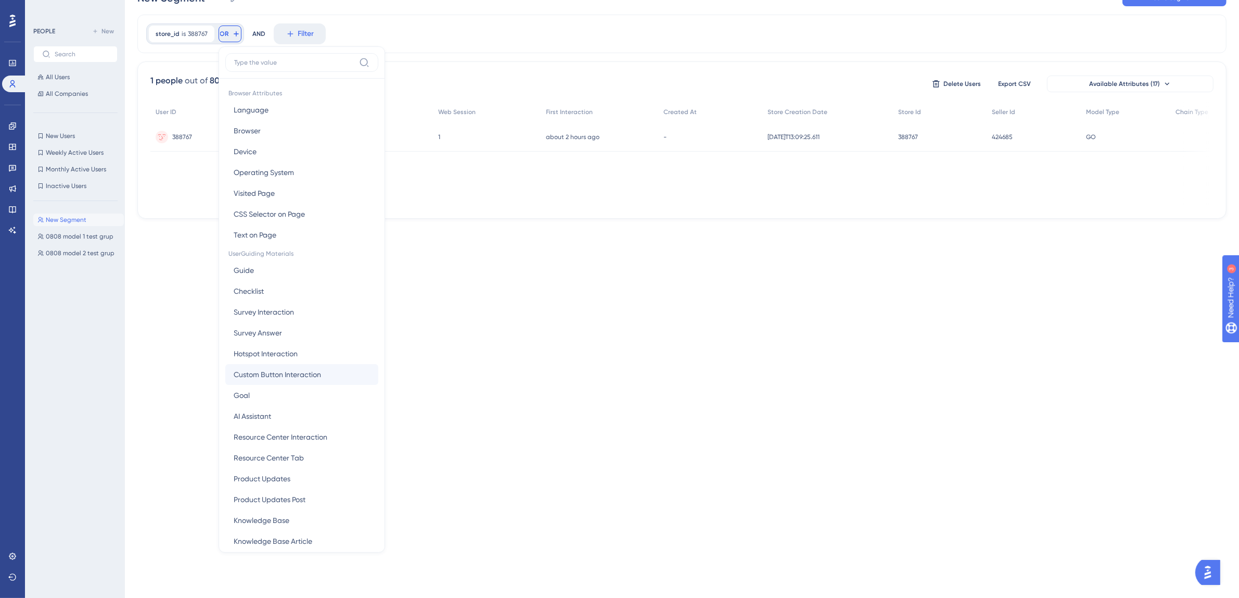
scroll to position [396, 0]
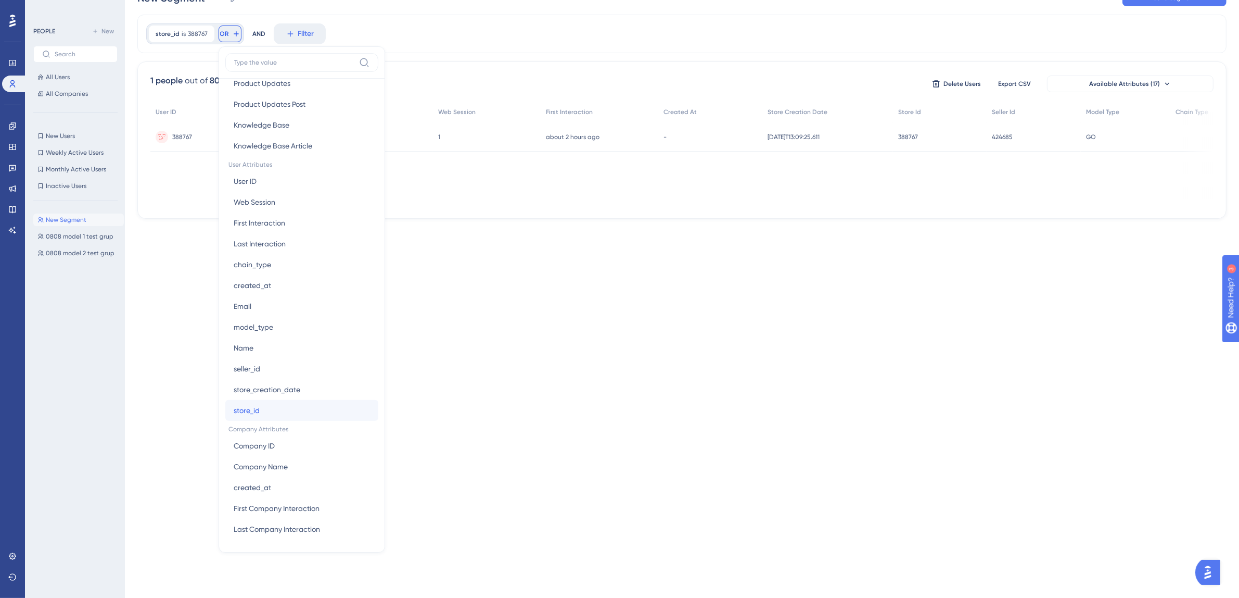
click at [268, 402] on button "store_id store_id" at bounding box center [301, 410] width 153 height 21
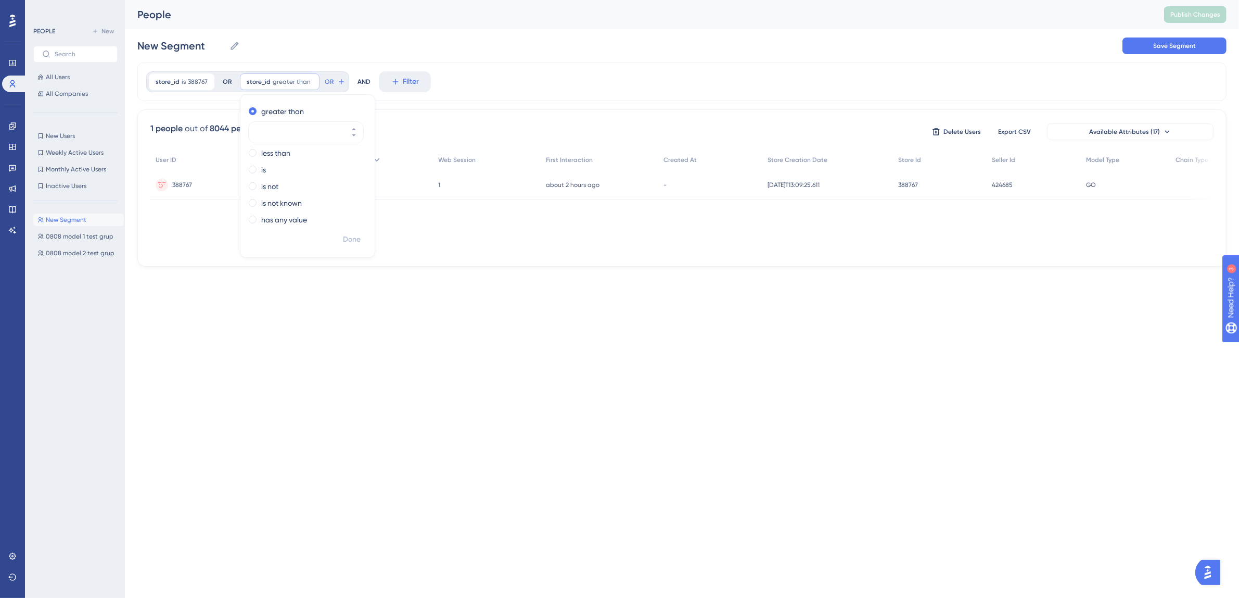
scroll to position [0, 0]
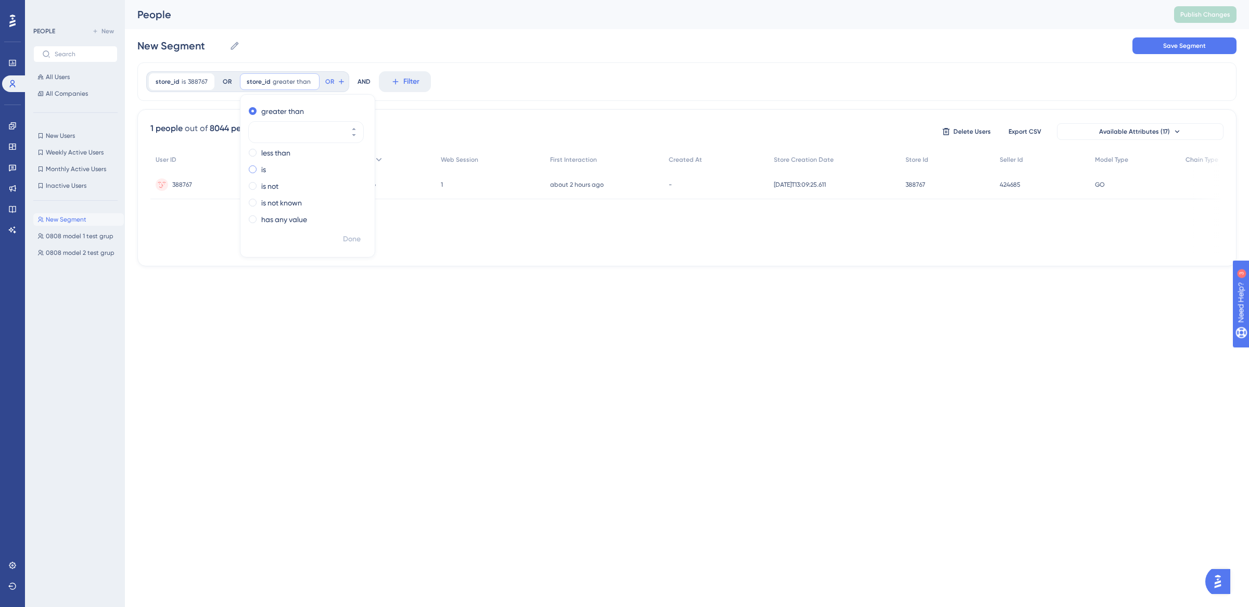
click at [256, 172] on div "is" at bounding box center [305, 169] width 113 height 12
type input "38877"
click at [350, 241] on span "Done" at bounding box center [352, 239] width 18 height 12
click at [294, 82] on icon at bounding box center [294, 82] width 6 height 6
click at [229, 82] on button "OR" at bounding box center [230, 81] width 23 height 17
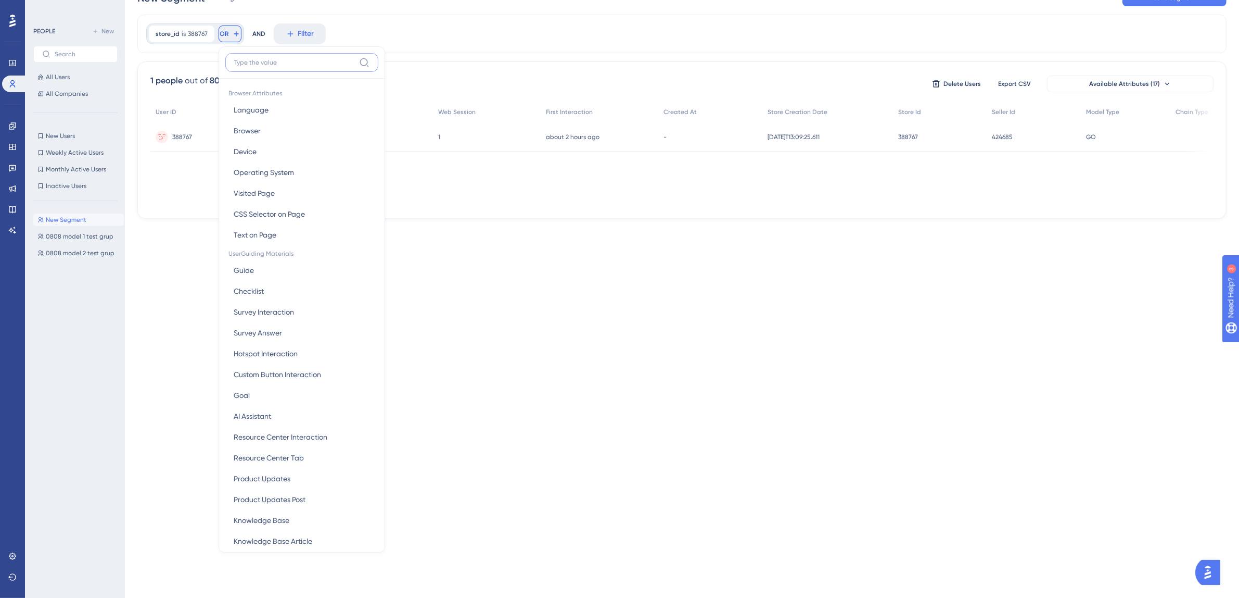
scroll to position [396, 0]
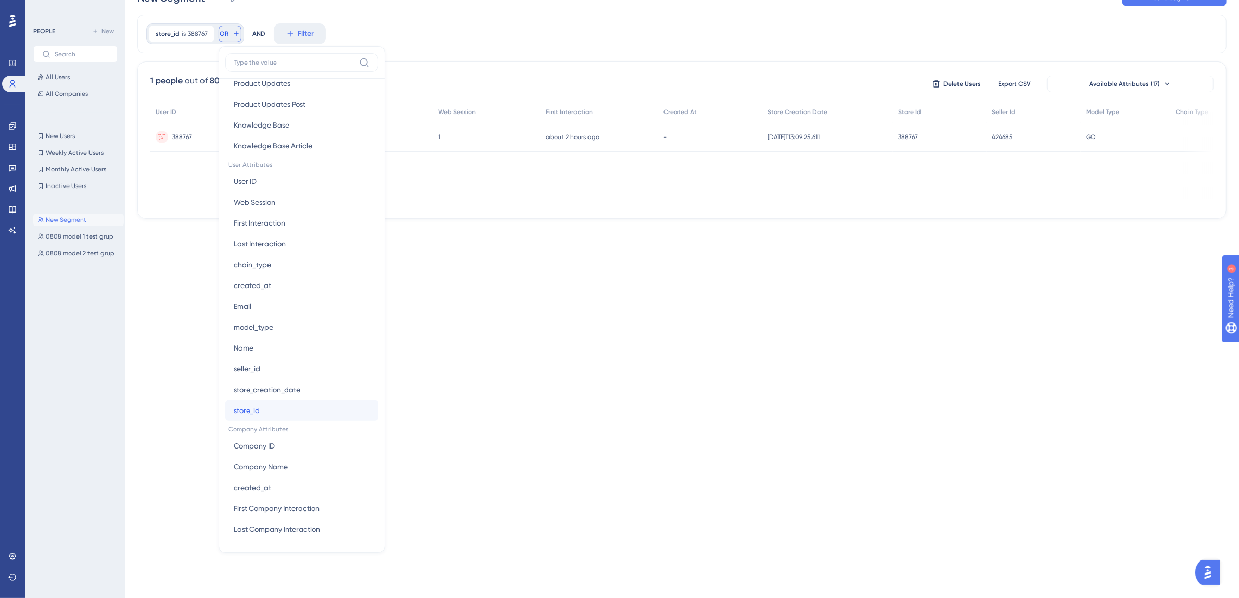
click at [252, 406] on span "store_id" at bounding box center [247, 410] width 26 height 12
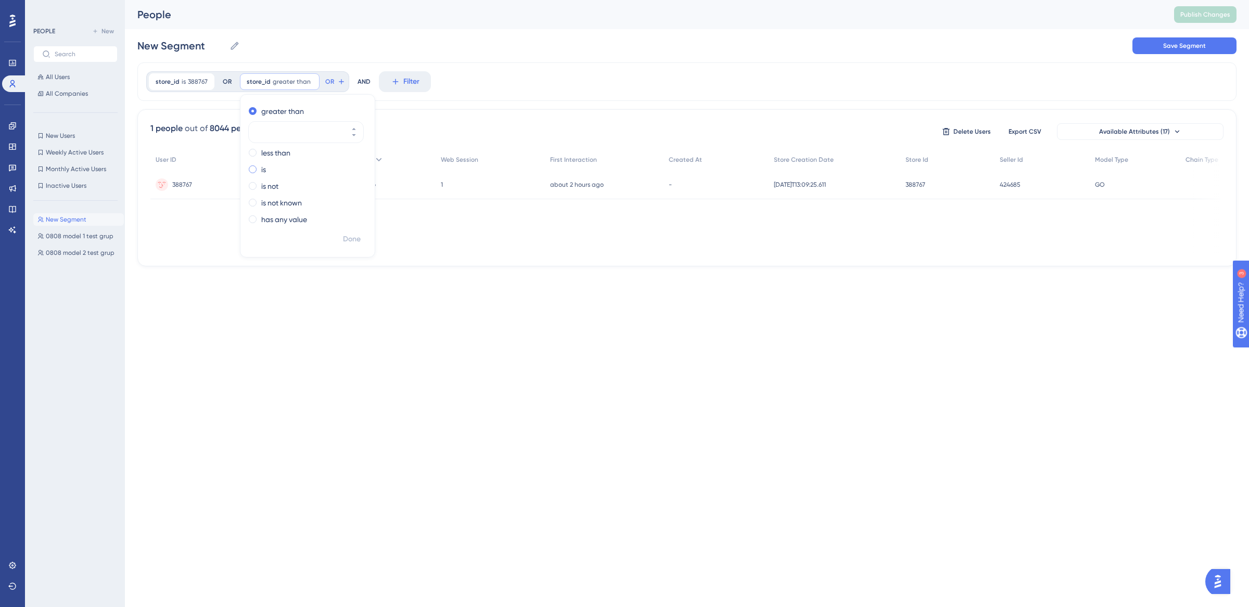
click at [261, 167] on label "is" at bounding box center [263, 169] width 5 height 12
type input "388777"
click at [349, 244] on span "Done" at bounding box center [352, 239] width 18 height 12
click at [288, 82] on span "388777" at bounding box center [289, 82] width 20 height 8
click at [297, 82] on icon at bounding box center [298, 82] width 6 height 6
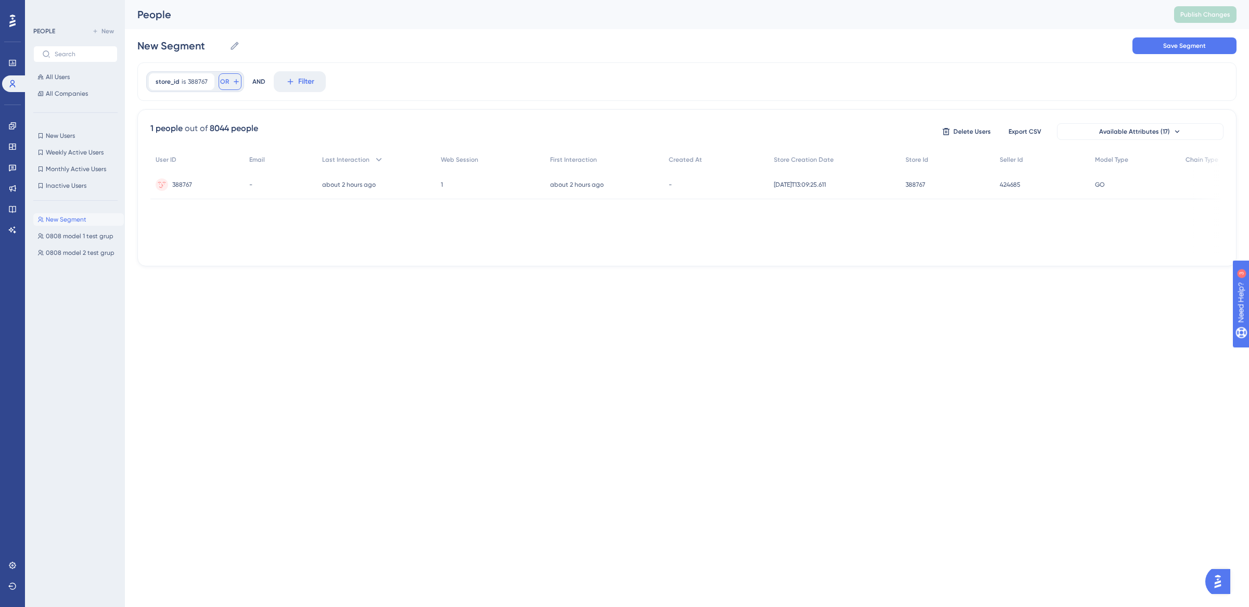
click at [232, 82] on icon at bounding box center [236, 82] width 8 height 8
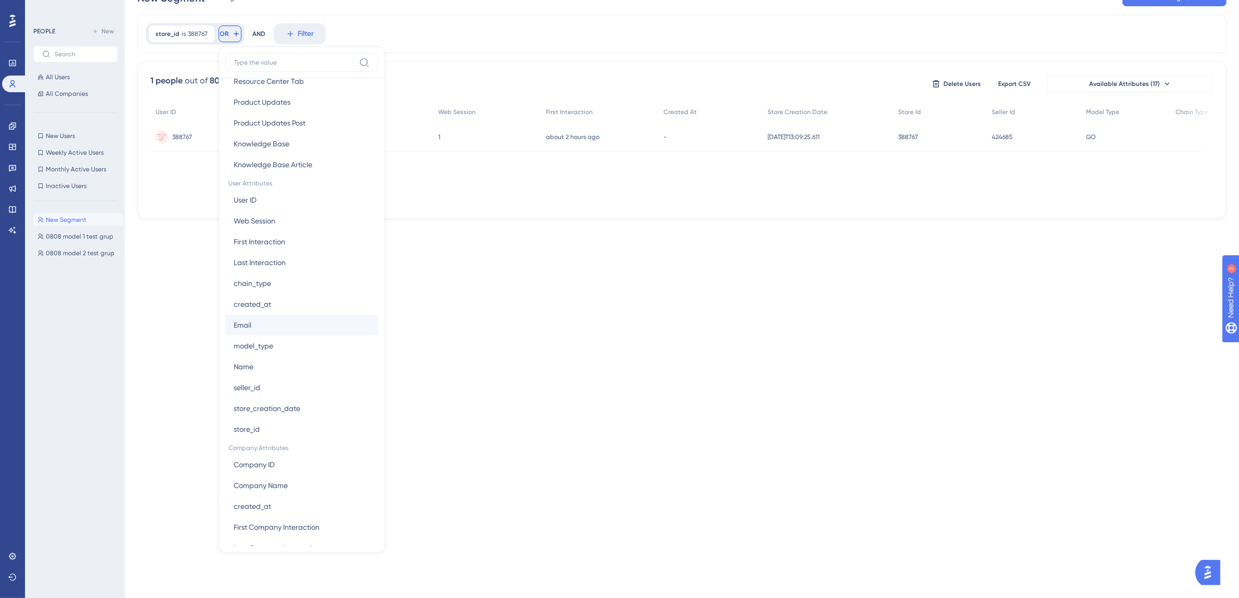
scroll to position [396, 0]
click at [283, 404] on button "store_id store_id" at bounding box center [301, 410] width 153 height 21
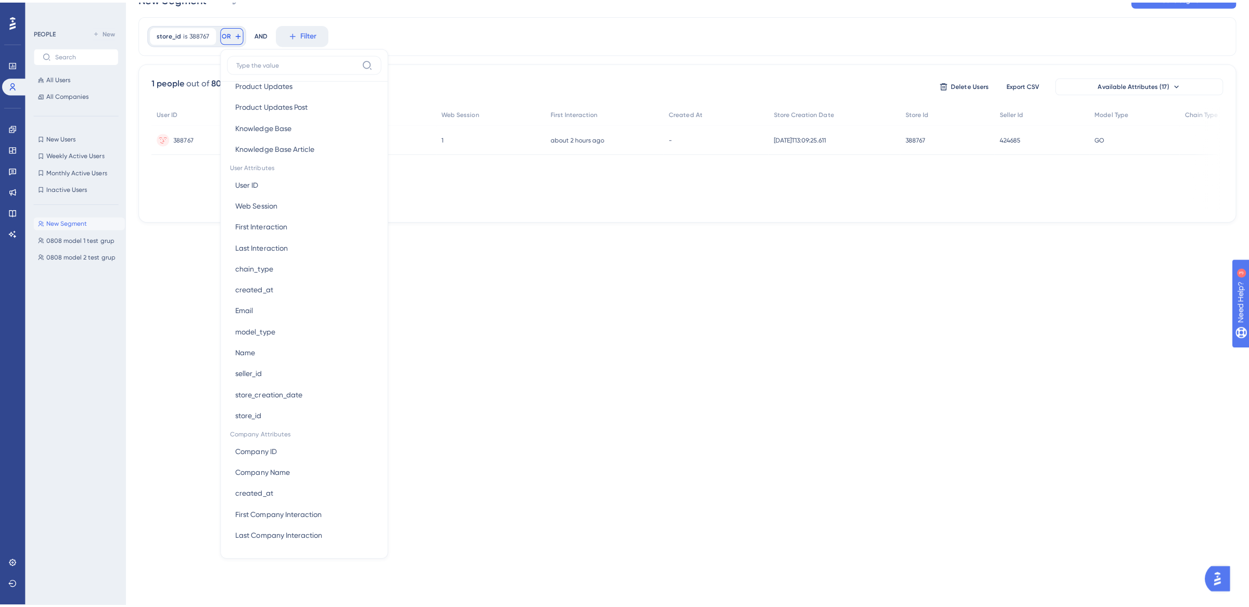
scroll to position [0, 0]
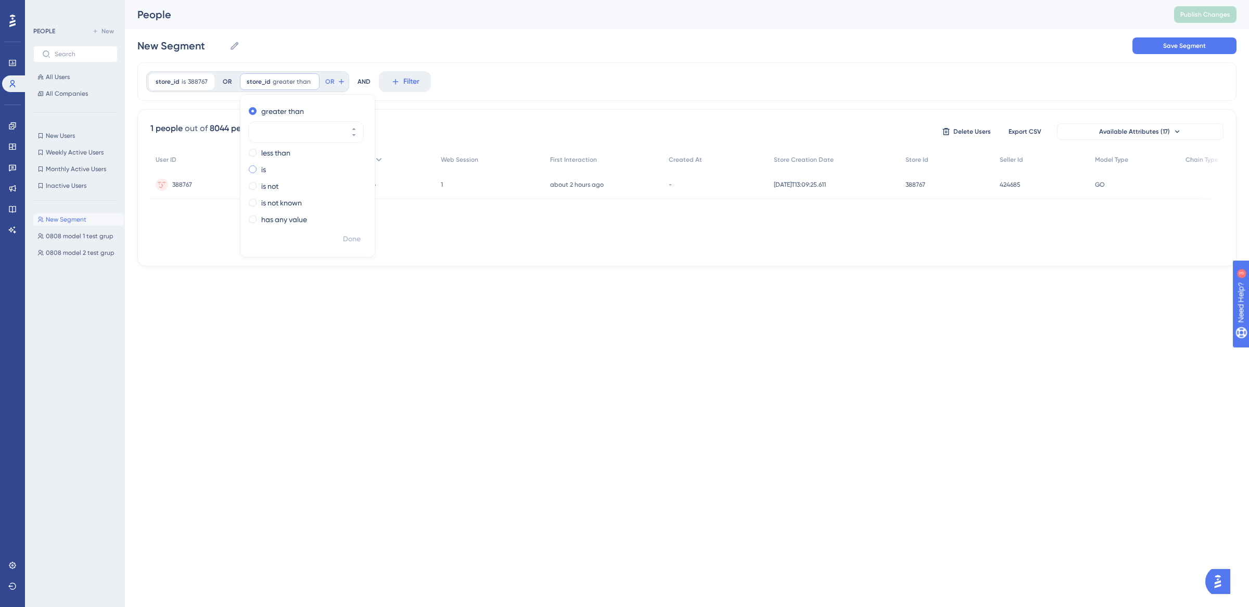
click at [261, 169] on label "is" at bounding box center [263, 169] width 5 height 12
type input "388776"
click at [350, 241] on span "Done" at bounding box center [352, 239] width 18 height 12
click at [279, 79] on span "388776" at bounding box center [289, 82] width 20 height 8
type input "388779"
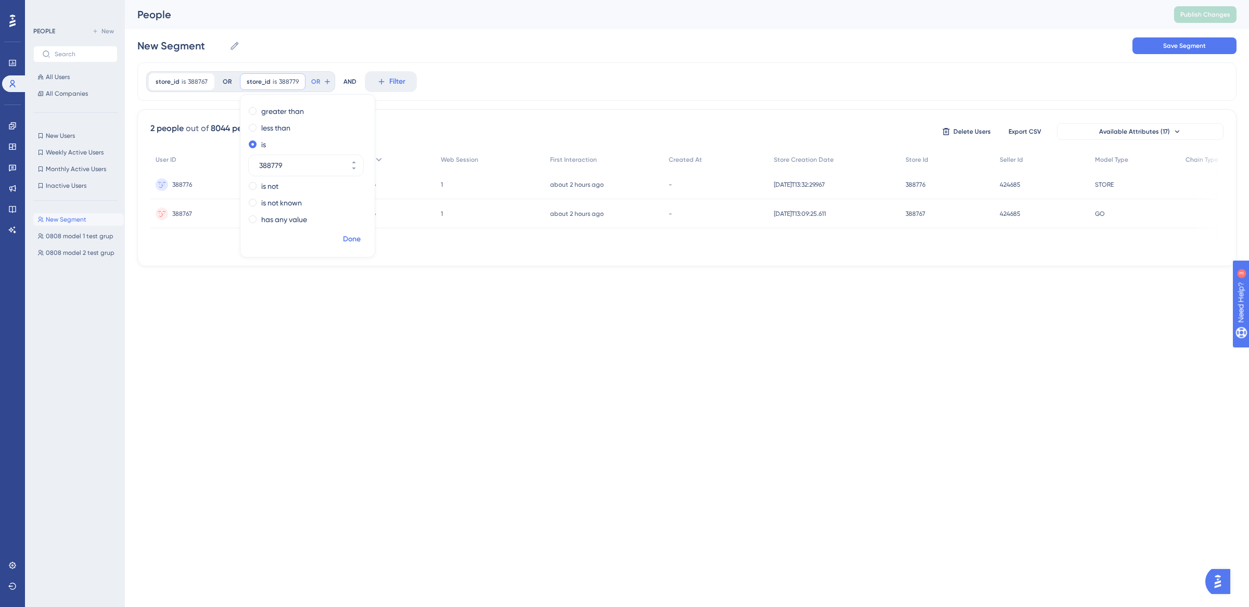
click at [351, 241] on span "Done" at bounding box center [352, 239] width 18 height 12
click at [296, 82] on icon at bounding box center [297, 81] width 3 height 3
click at [229, 80] on button "OR" at bounding box center [230, 81] width 23 height 17
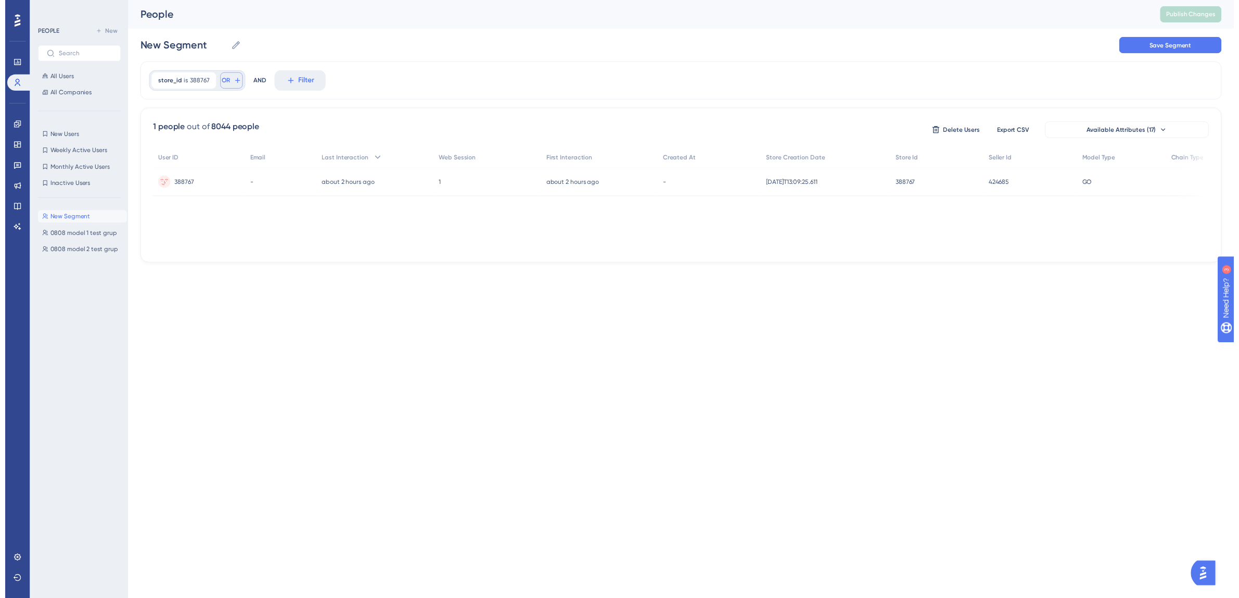
scroll to position [43, 0]
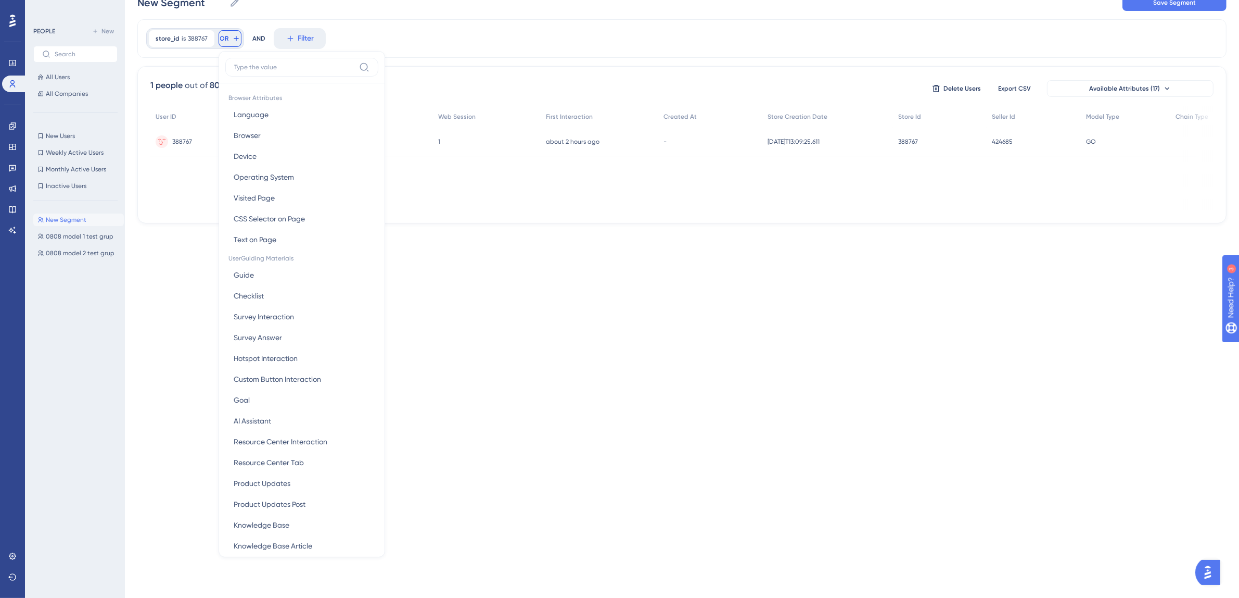
click at [276, 68] on input at bounding box center [294, 67] width 121 height 8
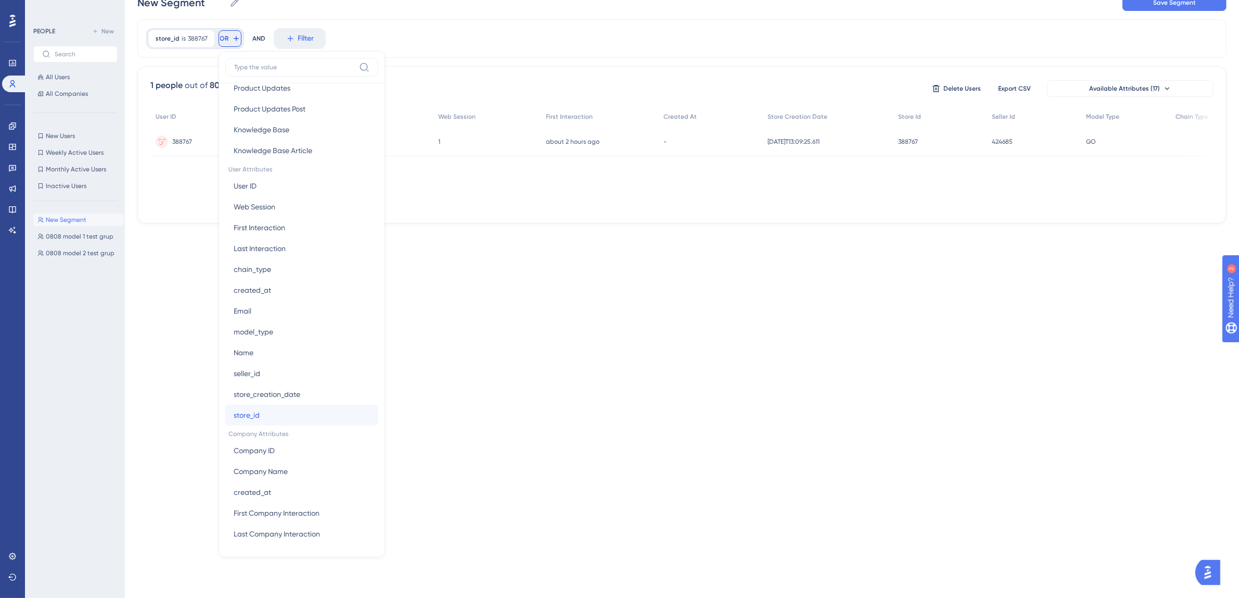
click at [261, 415] on button "store_id store_id" at bounding box center [301, 414] width 153 height 21
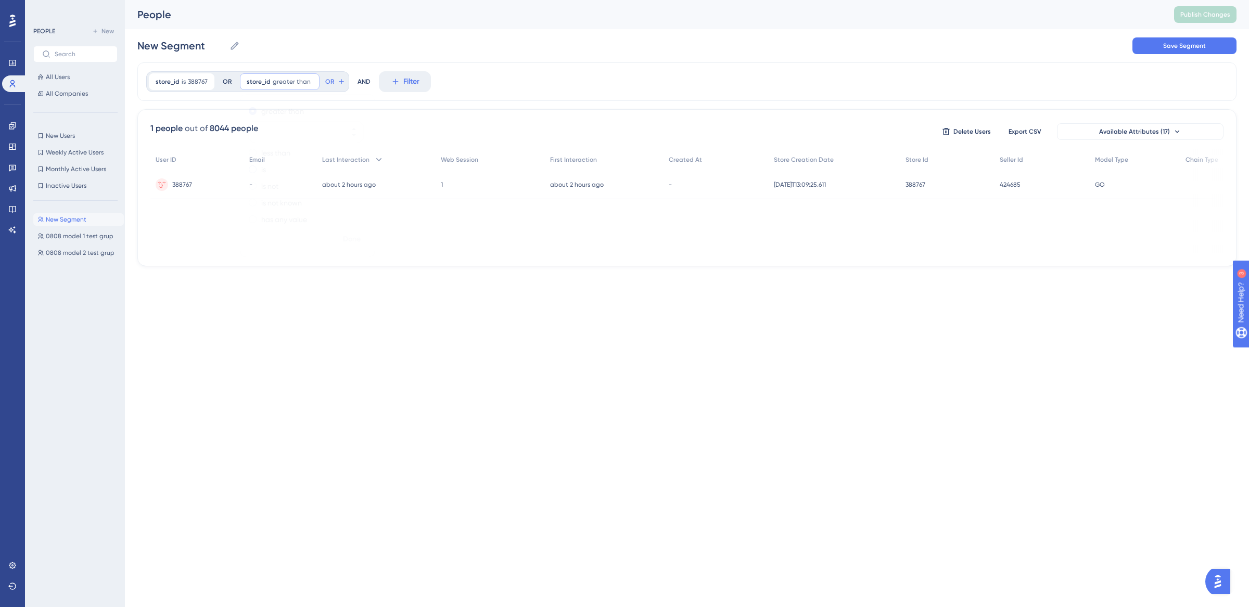
click at [264, 167] on label "is" at bounding box center [263, 169] width 5 height 12
type input "38877"
click at [349, 239] on span "Done" at bounding box center [352, 239] width 18 height 12
click at [284, 84] on span "38877" at bounding box center [287, 82] width 17 height 8
click at [198, 80] on span "388767" at bounding box center [198, 82] width 20 height 8
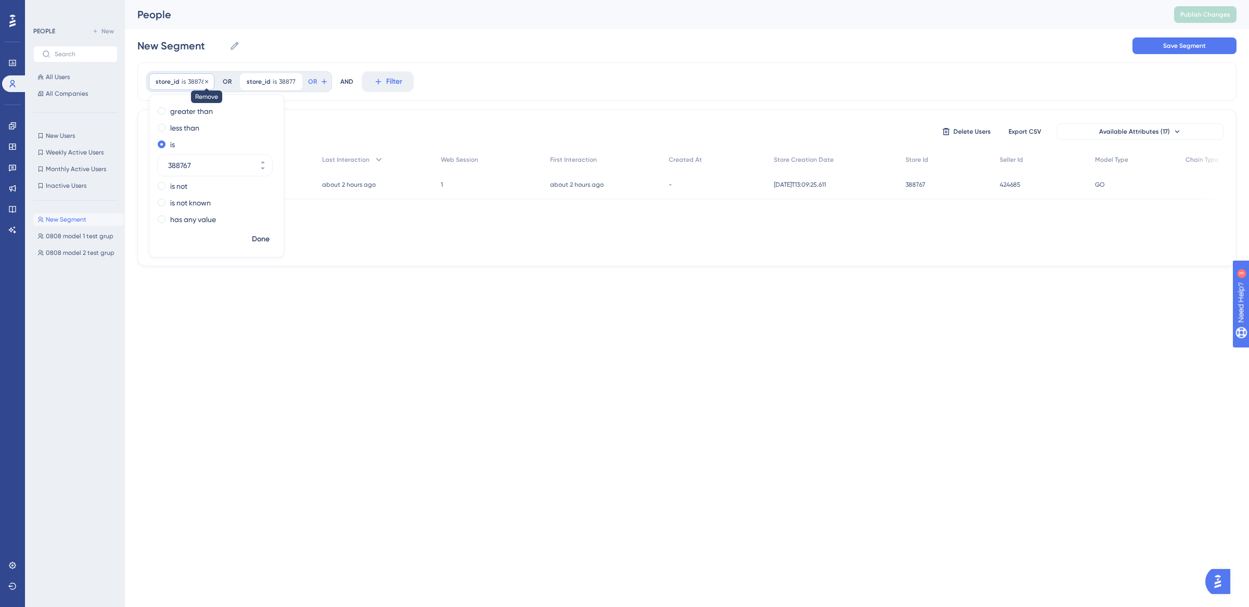
click at [205, 83] on icon at bounding box center [207, 82] width 6 height 6
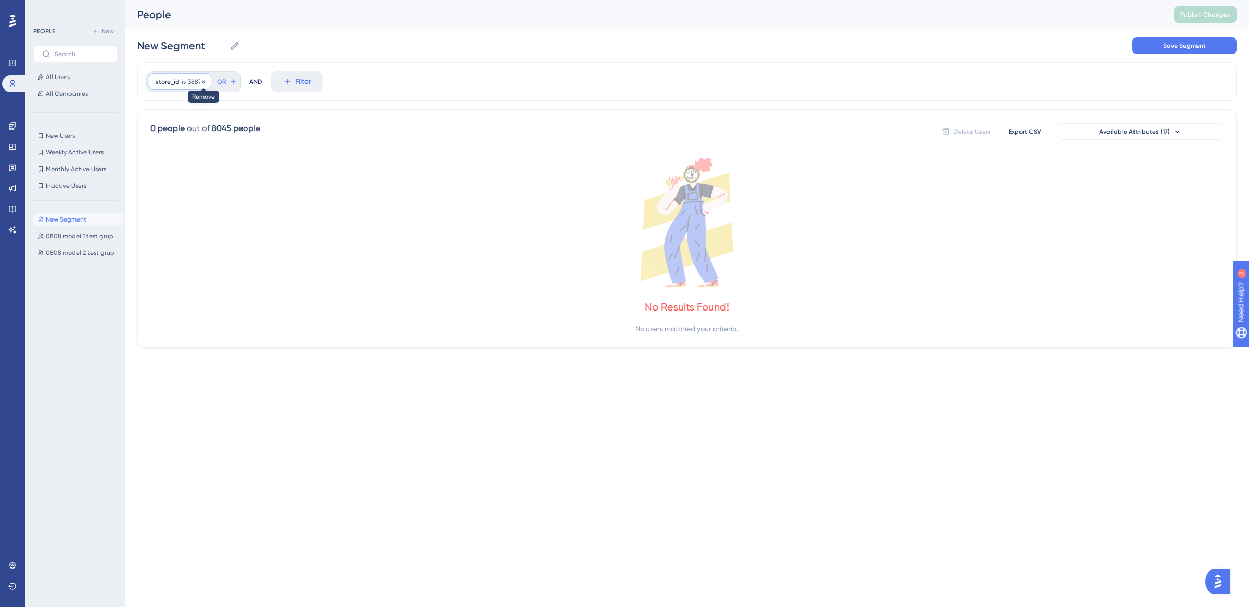
click at [202, 83] on icon at bounding box center [203, 81] width 3 height 3
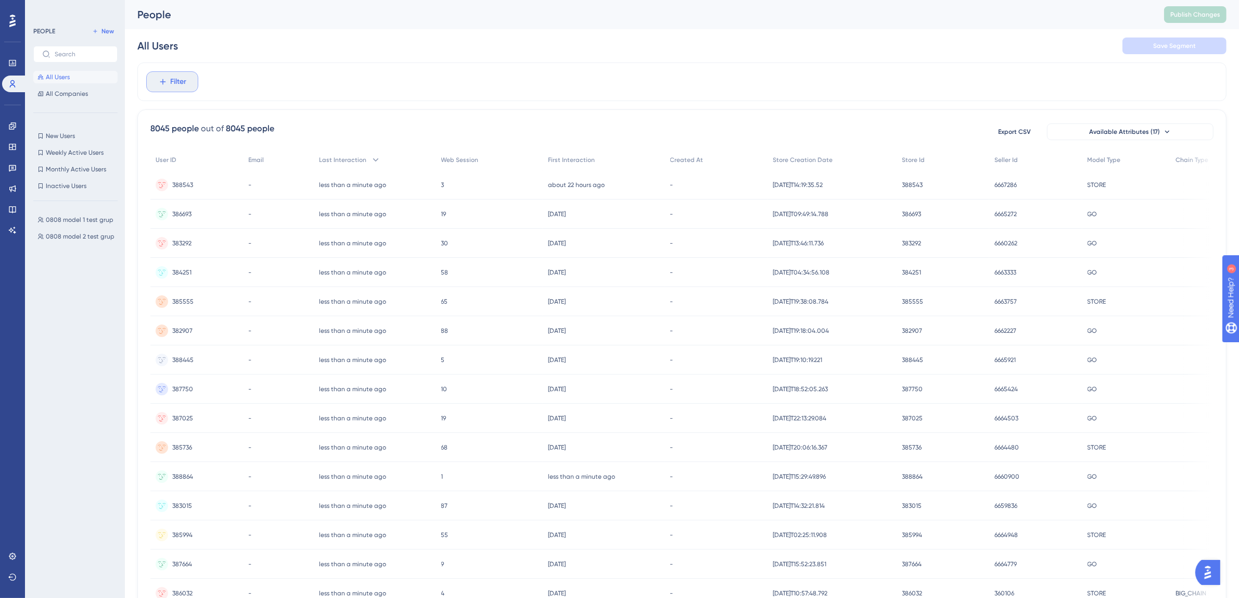
click at [166, 82] on icon at bounding box center [162, 81] width 9 height 9
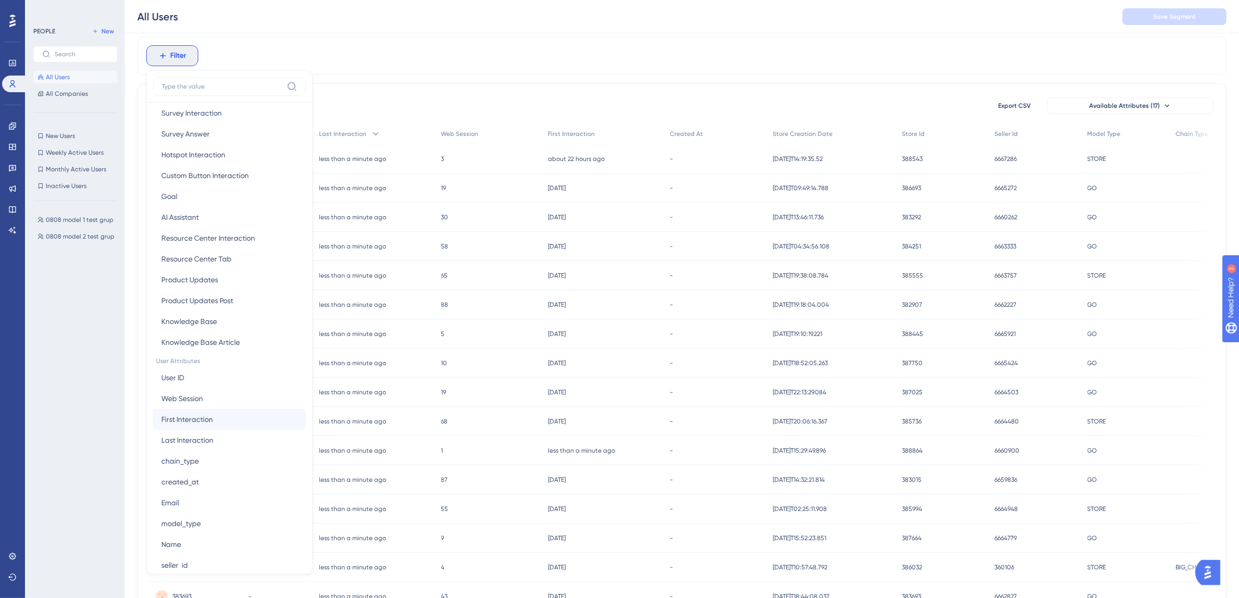
scroll to position [397, 0]
click at [199, 432] on button "store_id store_id" at bounding box center [229, 432] width 153 height 21
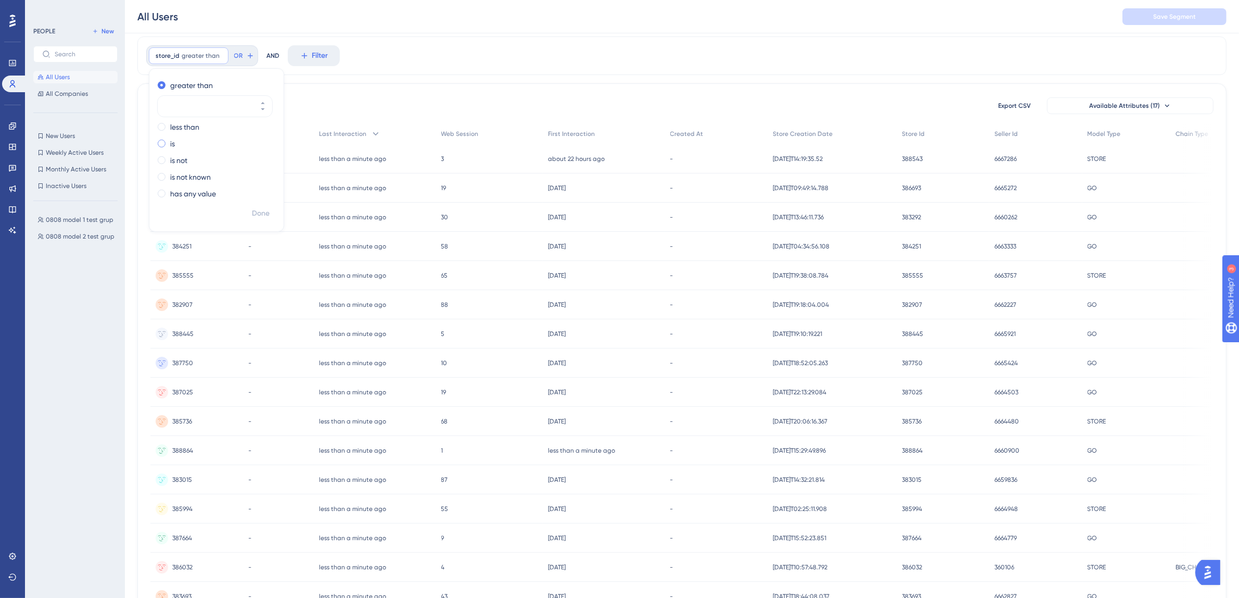
click at [168, 145] on div "is" at bounding box center [214, 143] width 113 height 12
type input "388776"
click at [262, 211] on span "Done" at bounding box center [261, 213] width 18 height 12
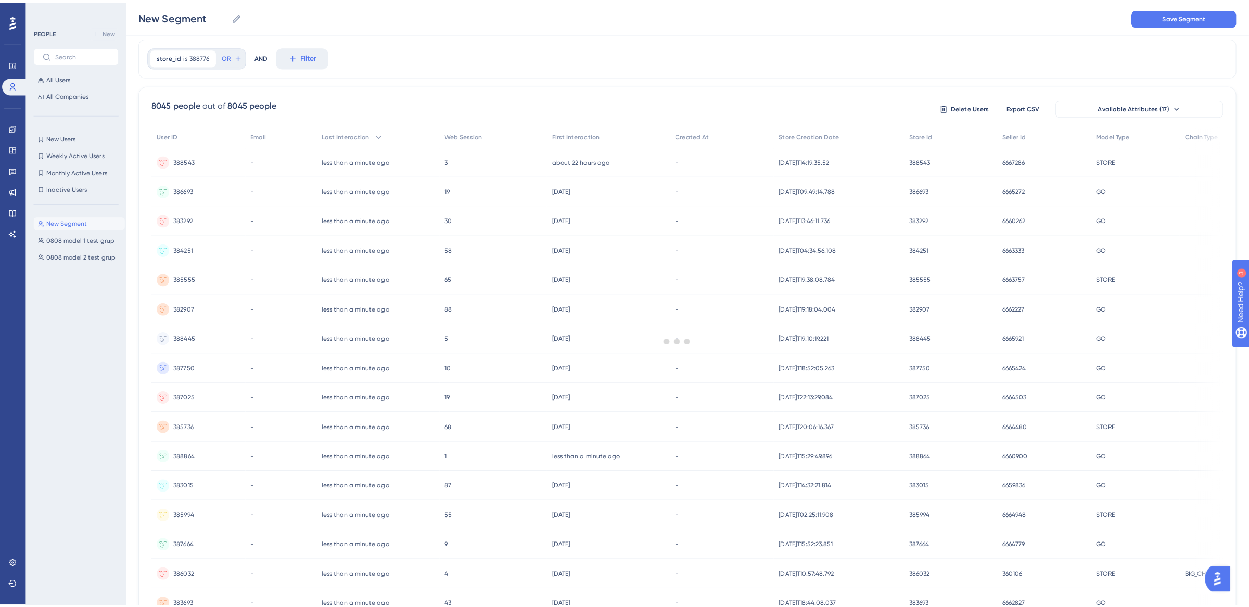
scroll to position [0, 0]
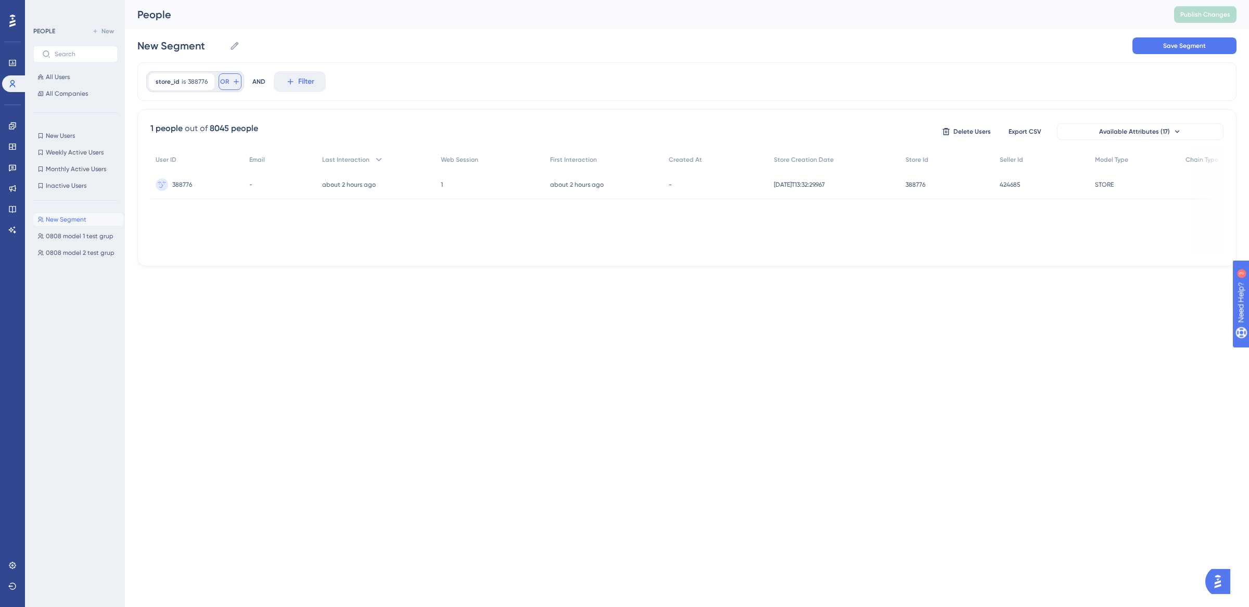
click at [229, 81] on button "OR" at bounding box center [230, 81] width 23 height 17
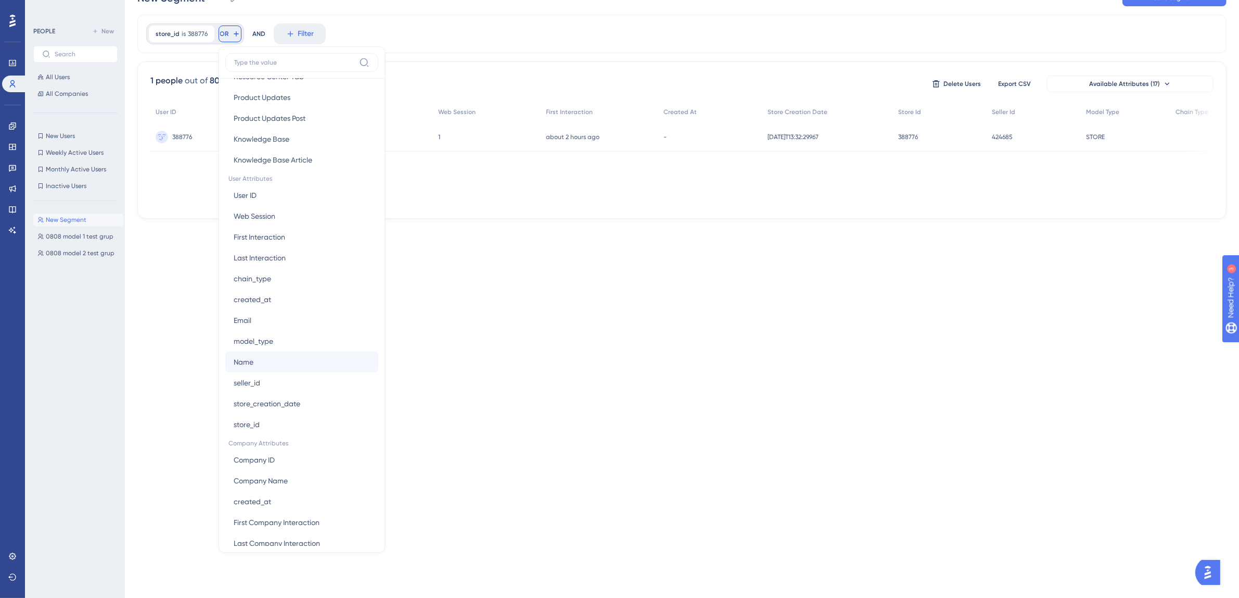
scroll to position [396, 0]
click at [256, 409] on span "store_id" at bounding box center [247, 410] width 26 height 12
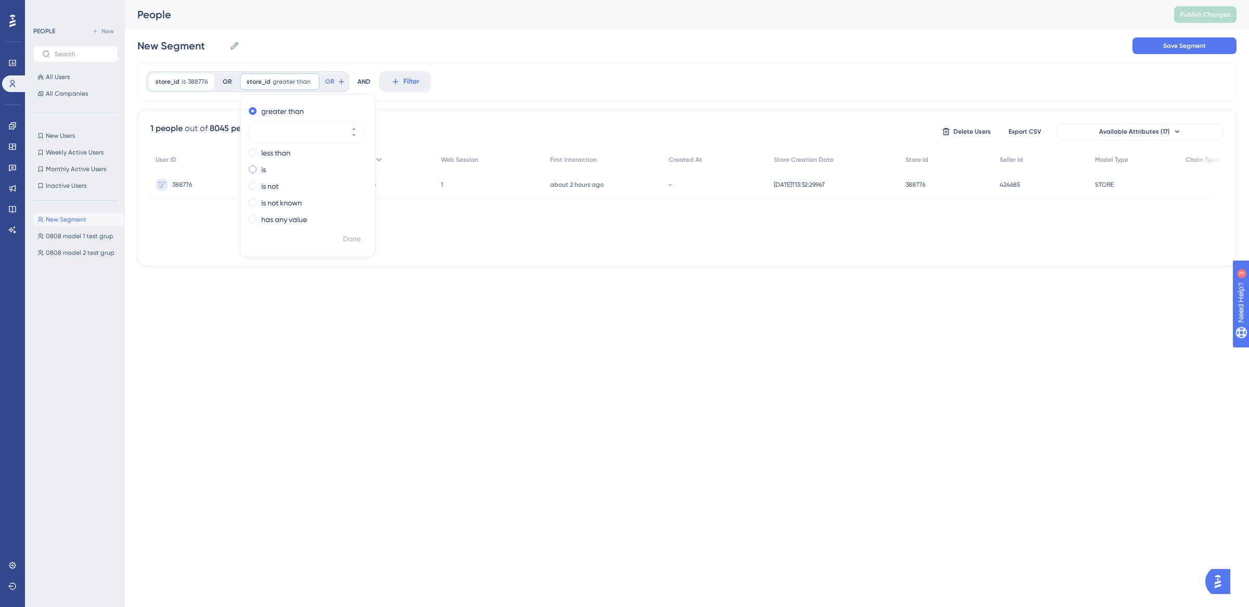
click at [258, 171] on div "is" at bounding box center [305, 169] width 113 height 12
type input "388779"
click at [352, 238] on span "Done" at bounding box center [352, 239] width 18 height 12
click at [189, 43] on input "New Segment" at bounding box center [181, 46] width 88 height 15
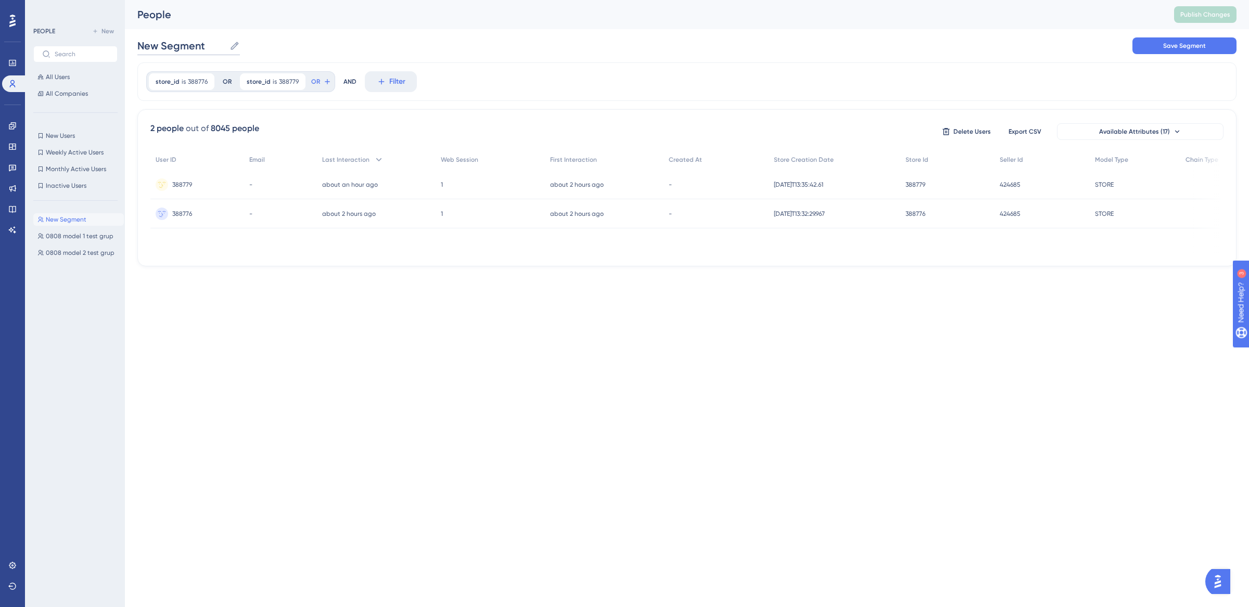
click at [189, 43] on input "New Segment" at bounding box center [181, 46] width 88 height 15
type input "V2 test stores- model 1"
click at [1190, 40] on button "Save Segment" at bounding box center [1185, 45] width 104 height 17
click at [54, 78] on span "All Users" at bounding box center [58, 77] width 24 height 8
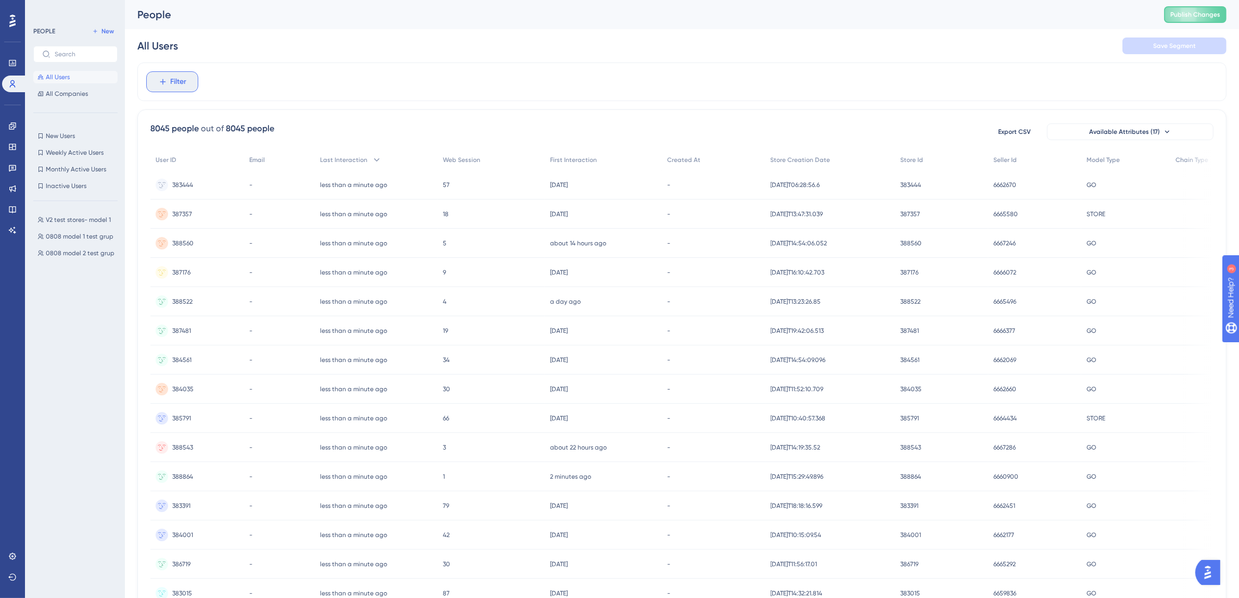
click at [182, 79] on span "Filter" at bounding box center [179, 81] width 16 height 12
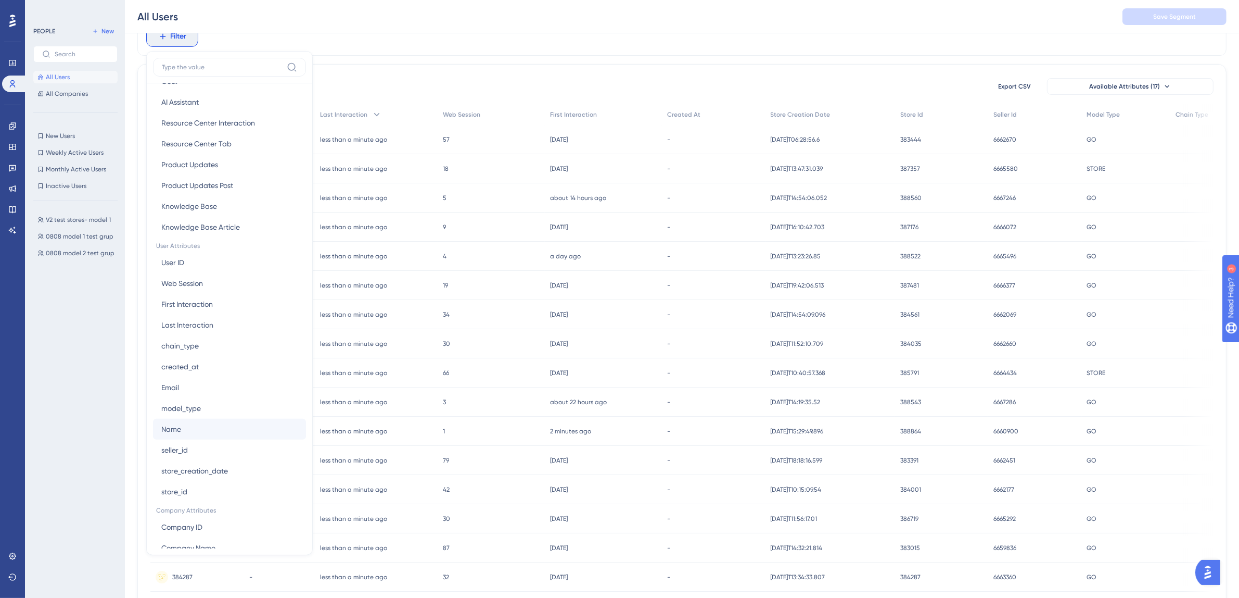
scroll to position [397, 0]
click at [188, 414] on button "store_id store_id" at bounding box center [229, 412] width 153 height 21
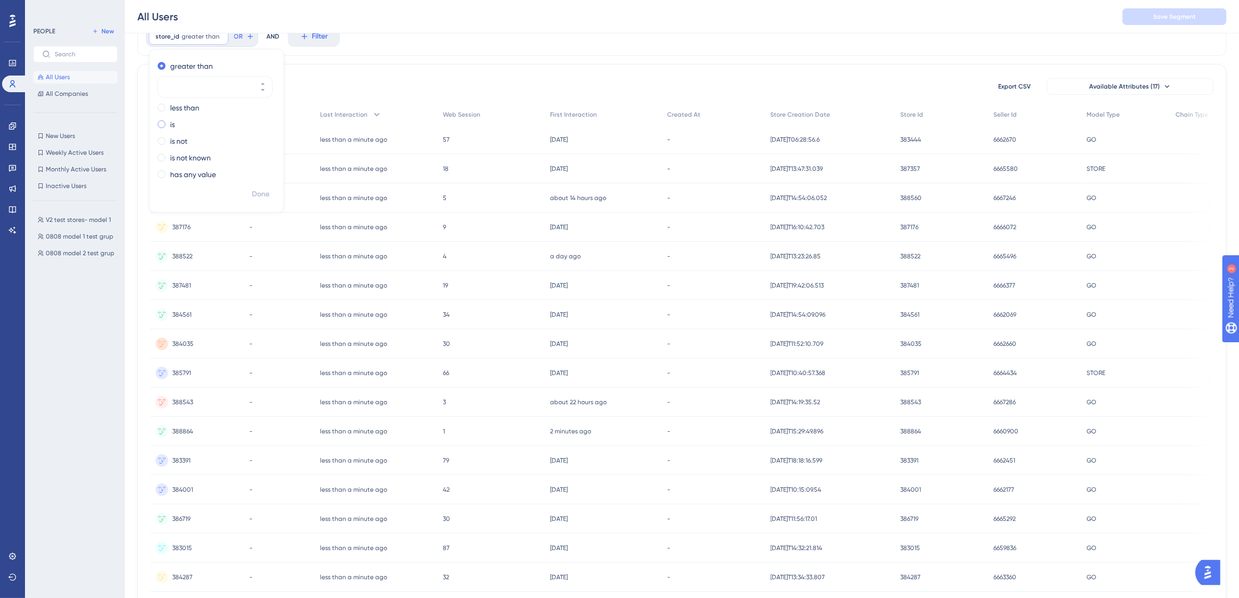
click at [171, 123] on label "is" at bounding box center [172, 124] width 5 height 12
type input "388767"
click at [265, 193] on span "Done" at bounding box center [261, 194] width 18 height 12
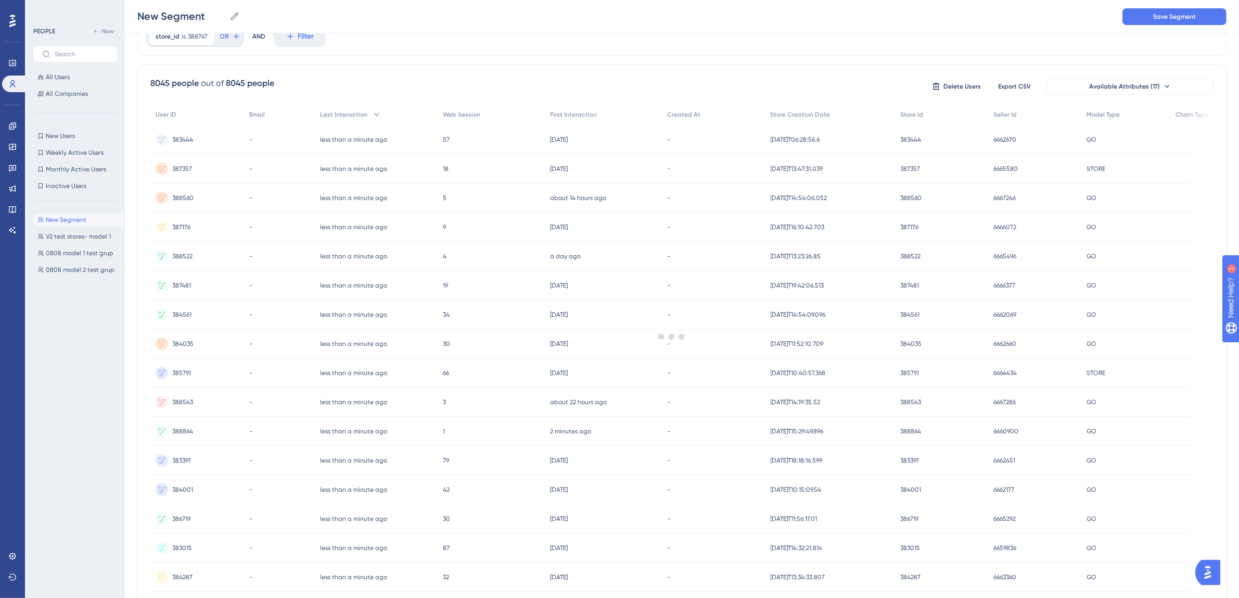
scroll to position [0, 0]
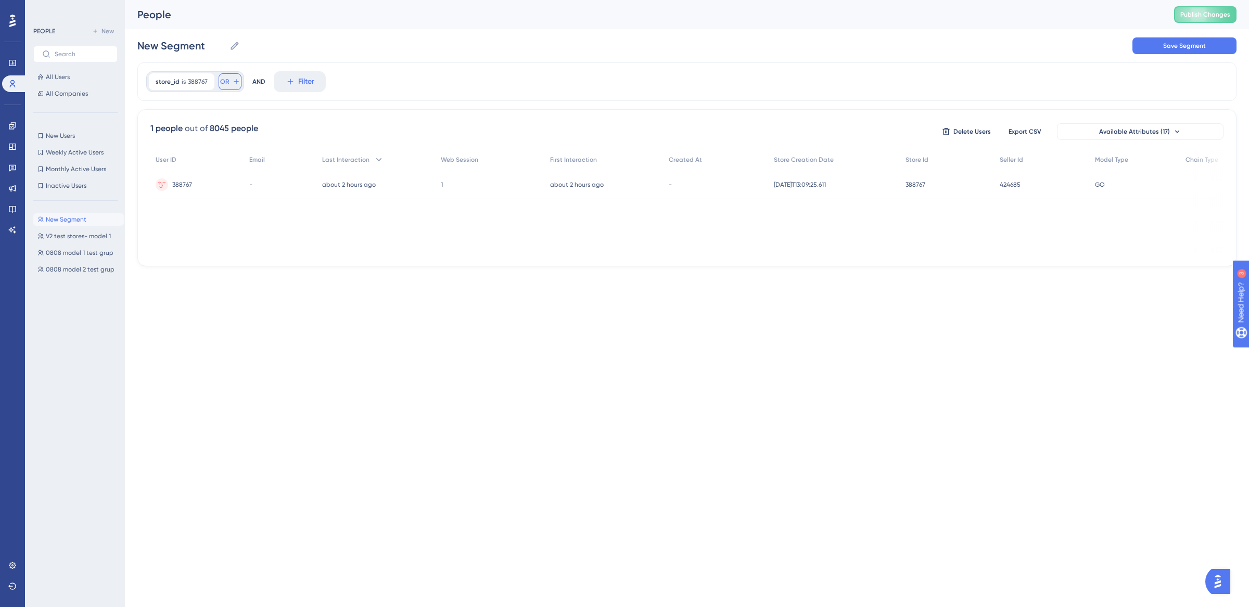
click at [225, 85] on span "OR" at bounding box center [224, 82] width 9 height 8
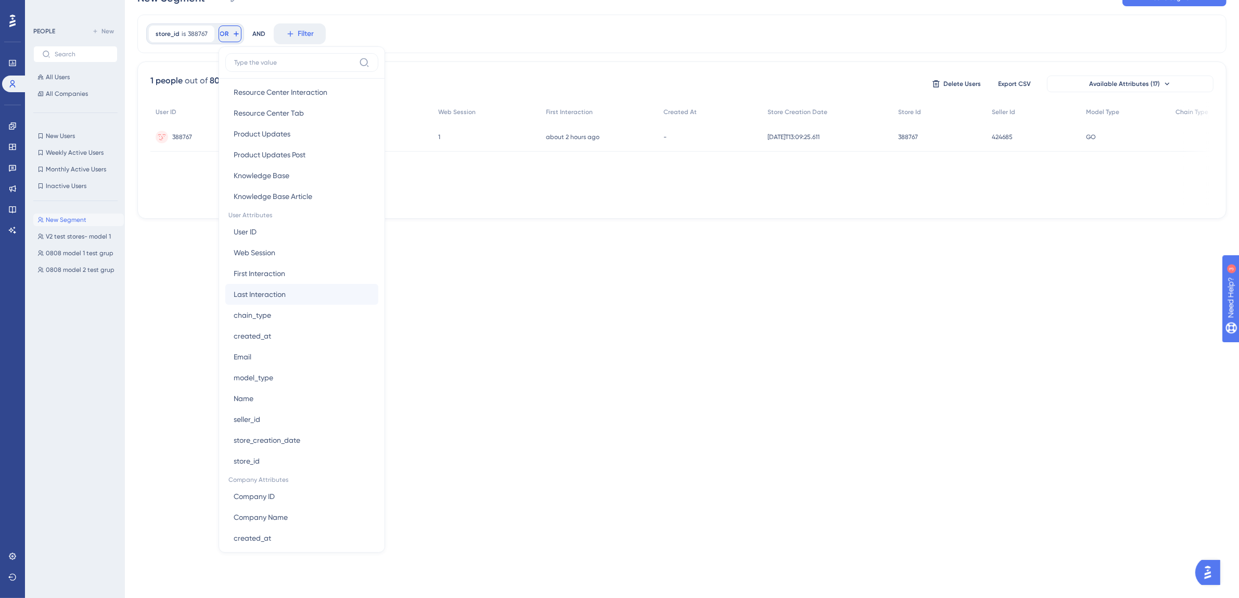
scroll to position [396, 0]
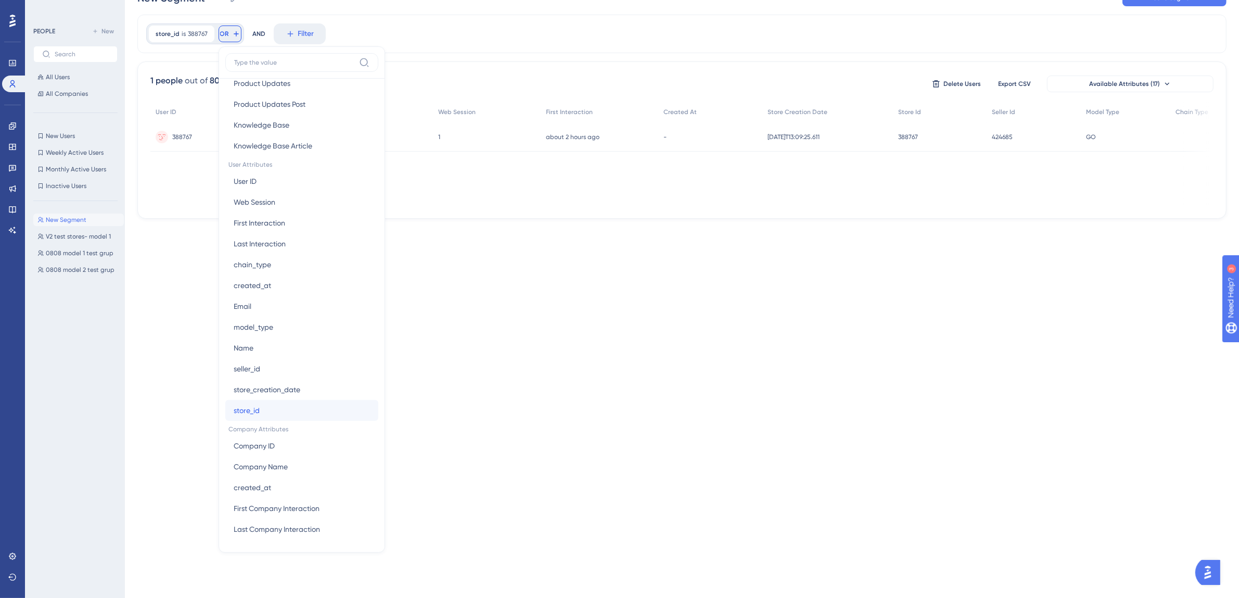
click at [263, 407] on button "store_id store_id" at bounding box center [301, 410] width 153 height 21
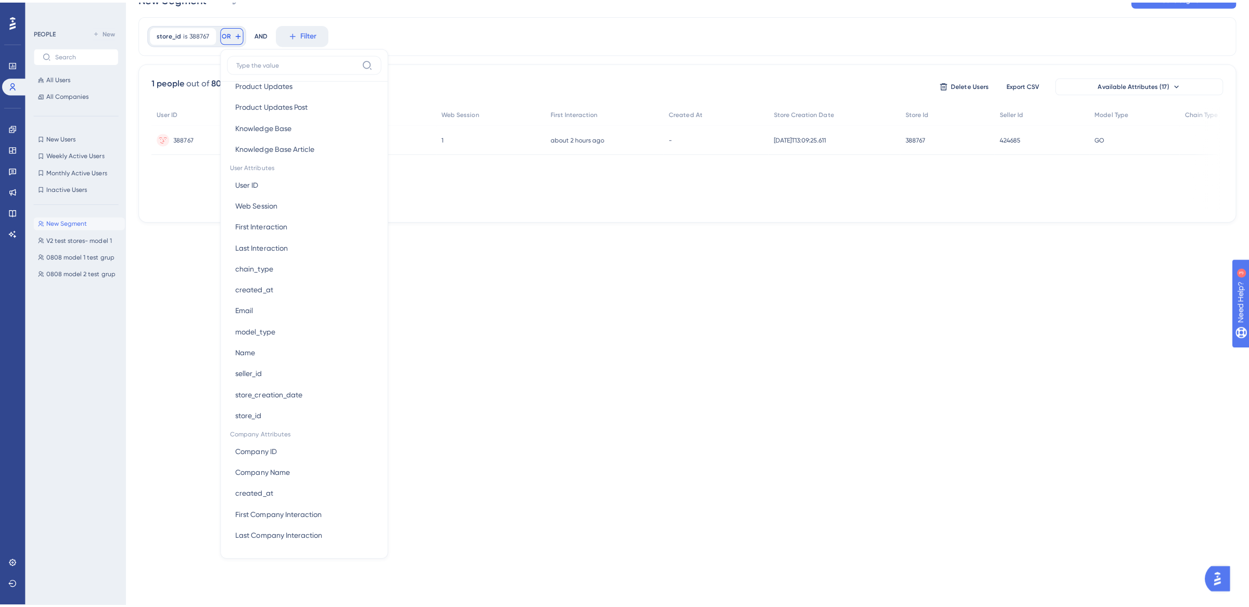
scroll to position [0, 0]
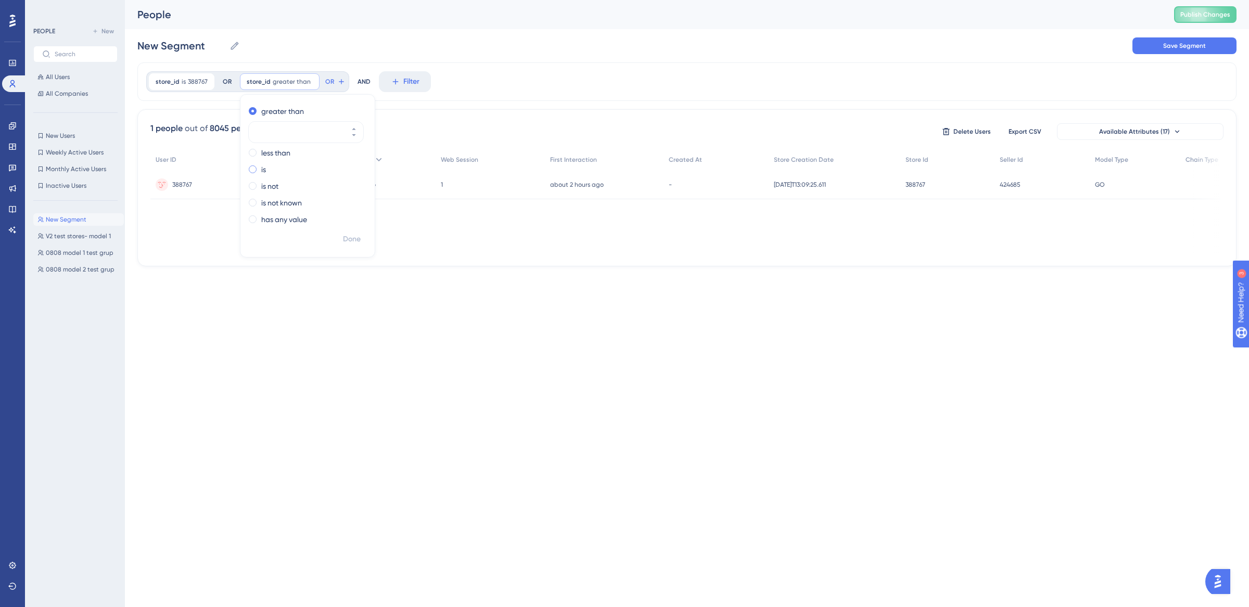
click at [261, 170] on label "is" at bounding box center [263, 169] width 5 height 12
click at [187, 52] on input "New Segment" at bounding box center [181, 46] width 88 height 15
click at [186, 48] on input "New Segment" at bounding box center [181, 46] width 88 height 15
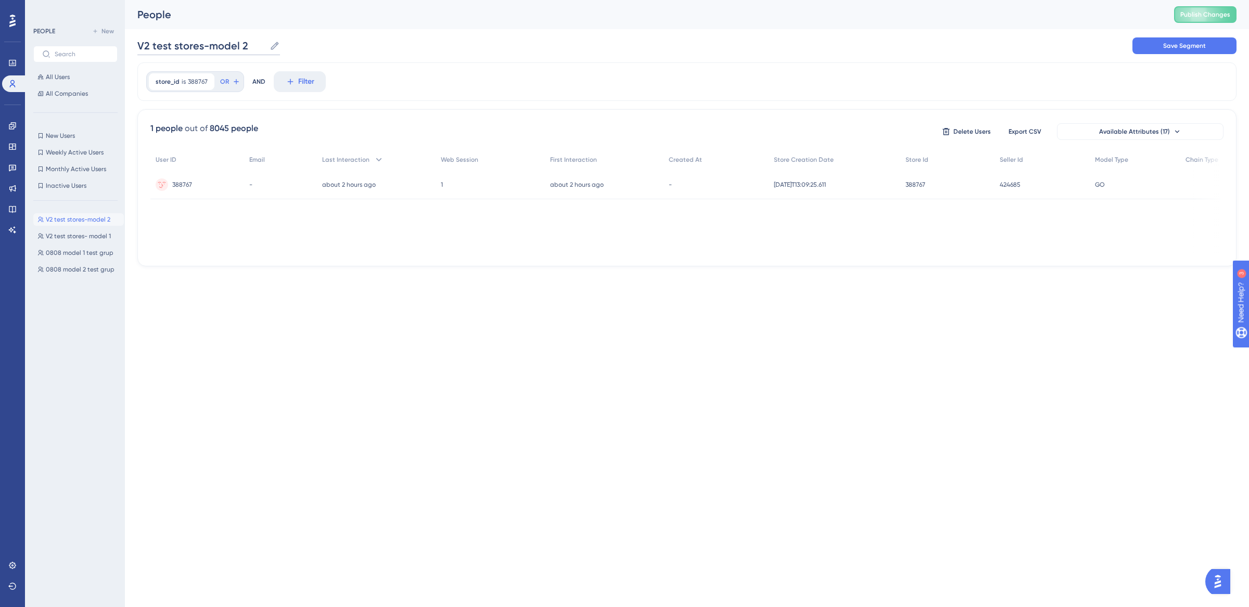
type input "V2 test stores-model 2"
click at [295, 120] on div "1 people out of 8045 people Delete Users Export CSV Available Attributes (17) U…" at bounding box center [686, 187] width 1099 height 157
click at [225, 84] on span "OR" at bounding box center [224, 82] width 9 height 8
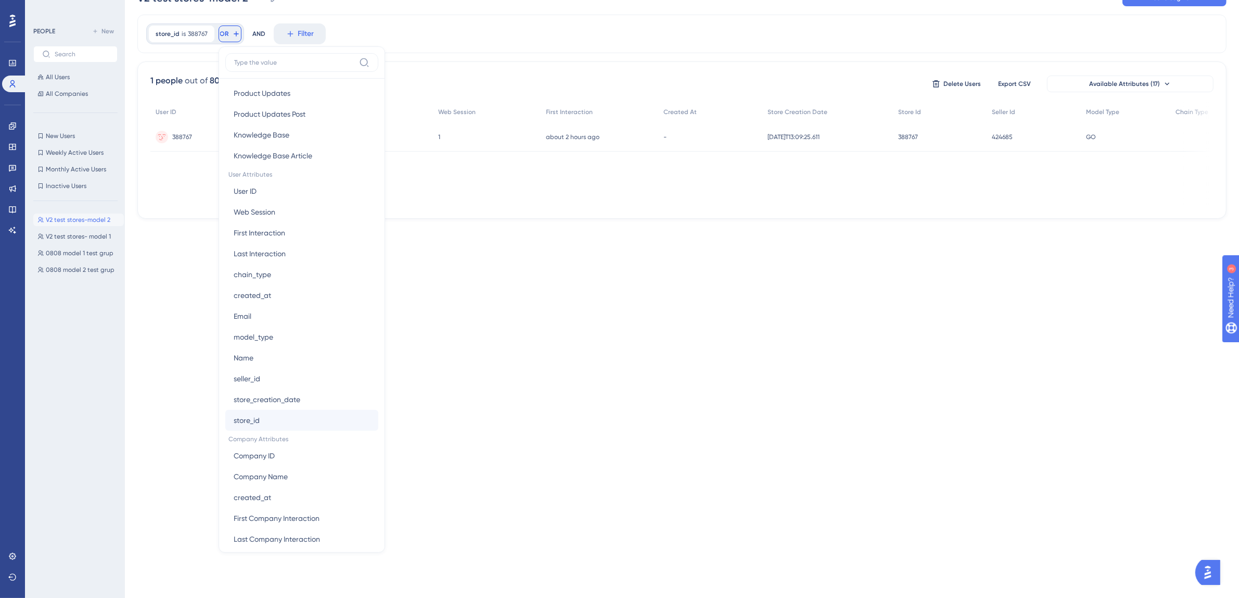
scroll to position [384, 0]
click at [264, 420] on button "store_id store_id" at bounding box center [301, 421] width 153 height 21
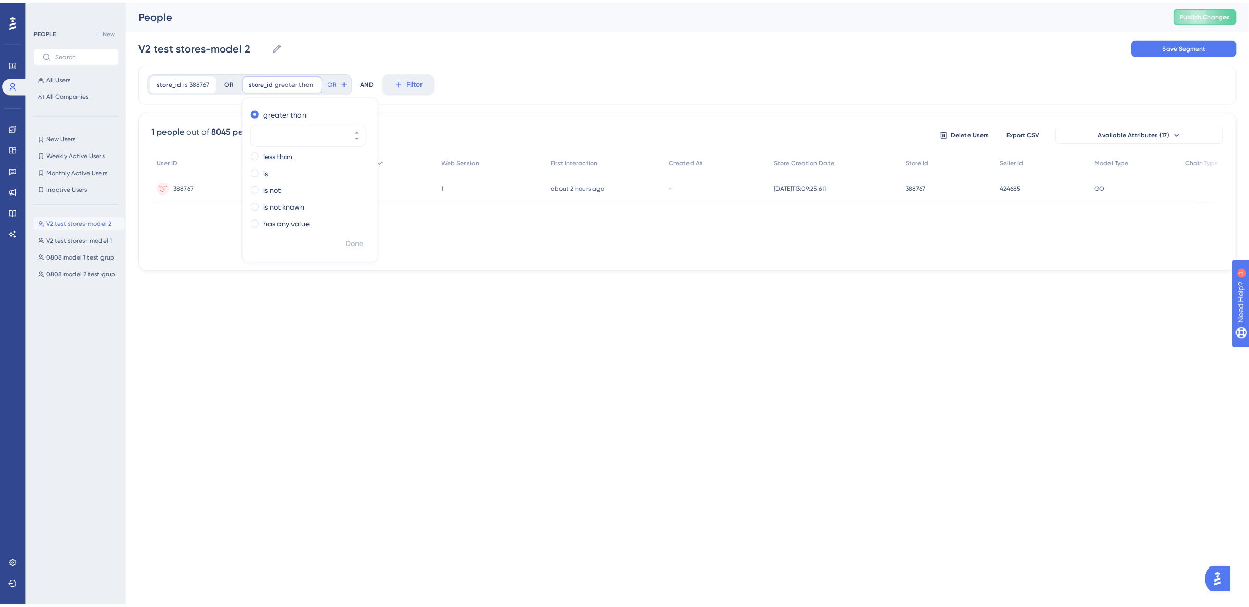
scroll to position [0, 0]
click at [261, 165] on label "is" at bounding box center [263, 169] width 5 height 12
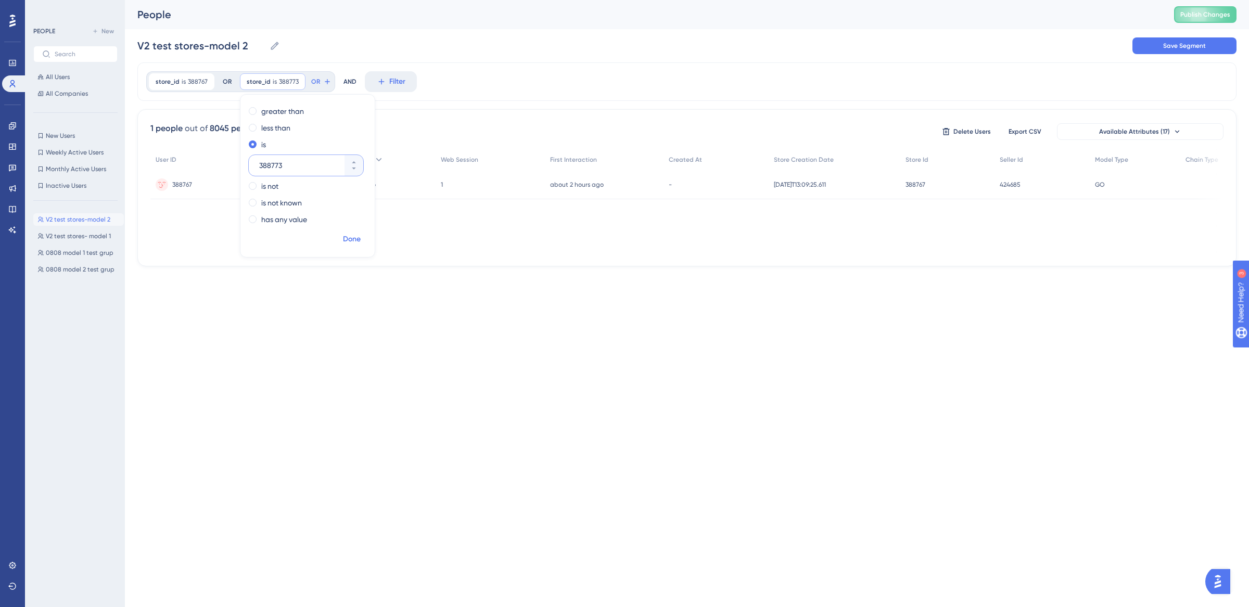
type input "388773"
click at [349, 233] on span "Done" at bounding box center [352, 239] width 18 height 12
click at [1167, 49] on span "Save Segment" at bounding box center [1184, 46] width 43 height 8
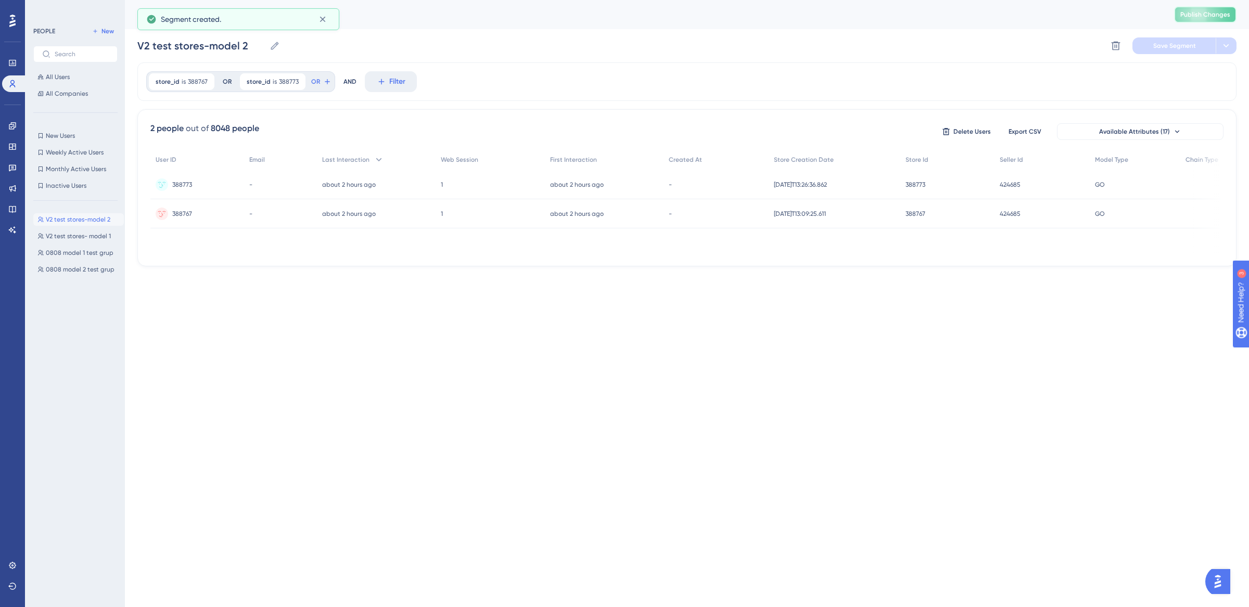
click at [1188, 9] on button "Publish Changes" at bounding box center [1205, 14] width 62 height 17
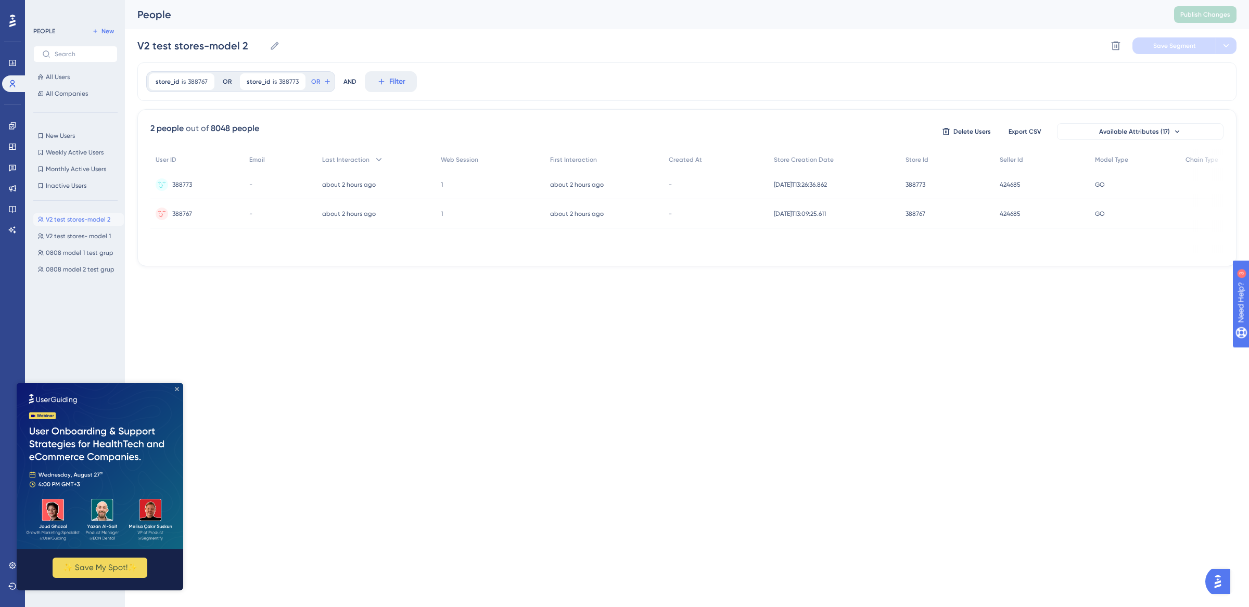
drag, startPoint x: 177, startPoint y: 388, endPoint x: 272, endPoint y: 768, distance: 391.1
click at [177, 388] on icon "Close Preview" at bounding box center [177, 389] width 4 height 4
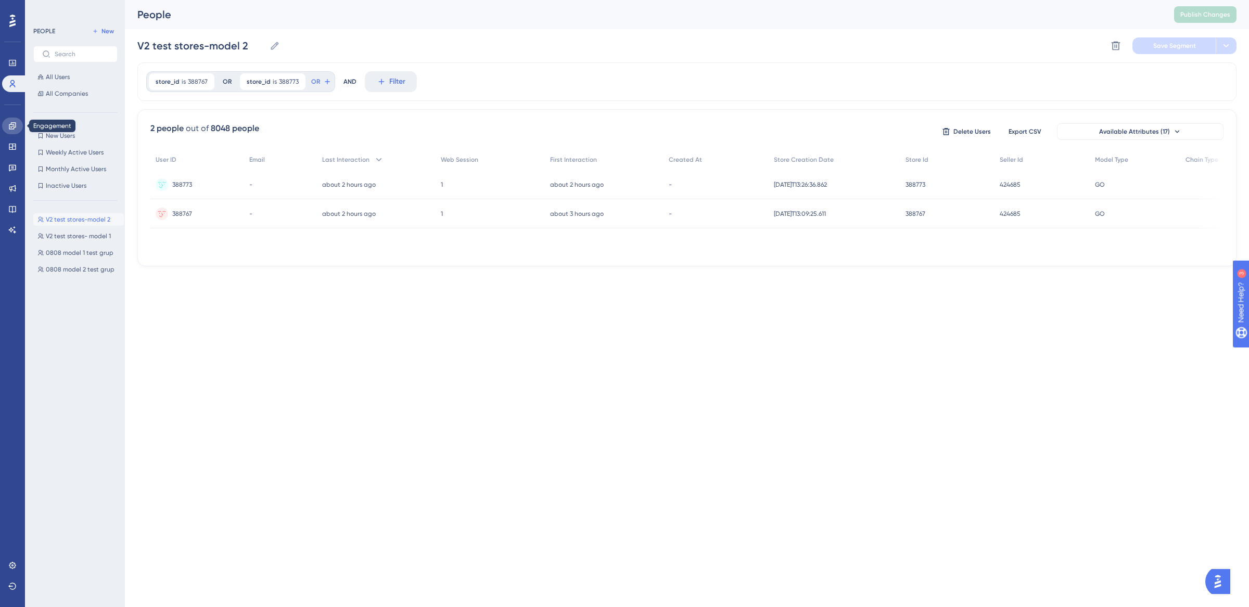
click at [15, 126] on icon at bounding box center [12, 125] width 7 height 7
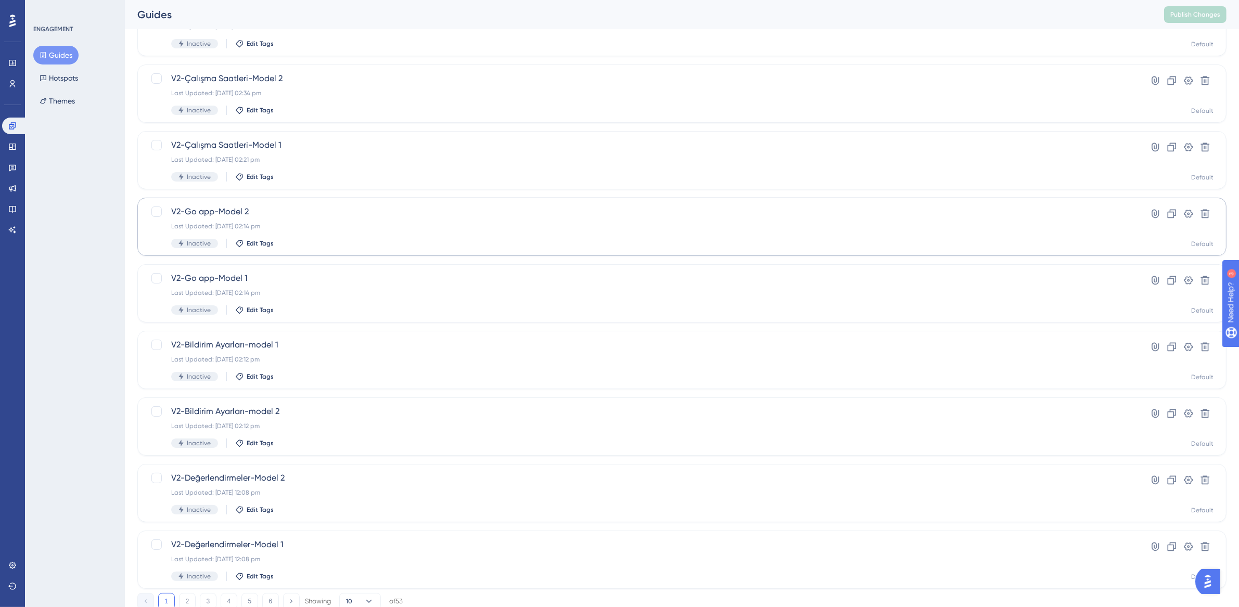
scroll to position [99, 0]
click at [321, 225] on div "Last Updated: 14 Aug 2025 02:21 pm" at bounding box center [640, 225] width 938 height 8
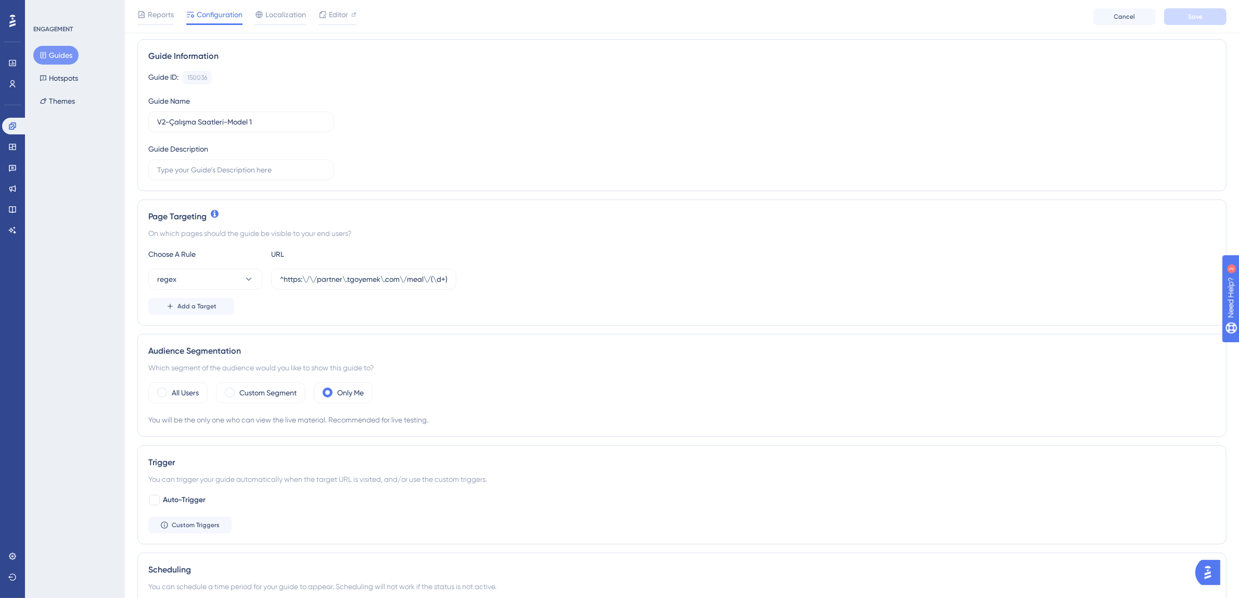
scroll to position [84, 0]
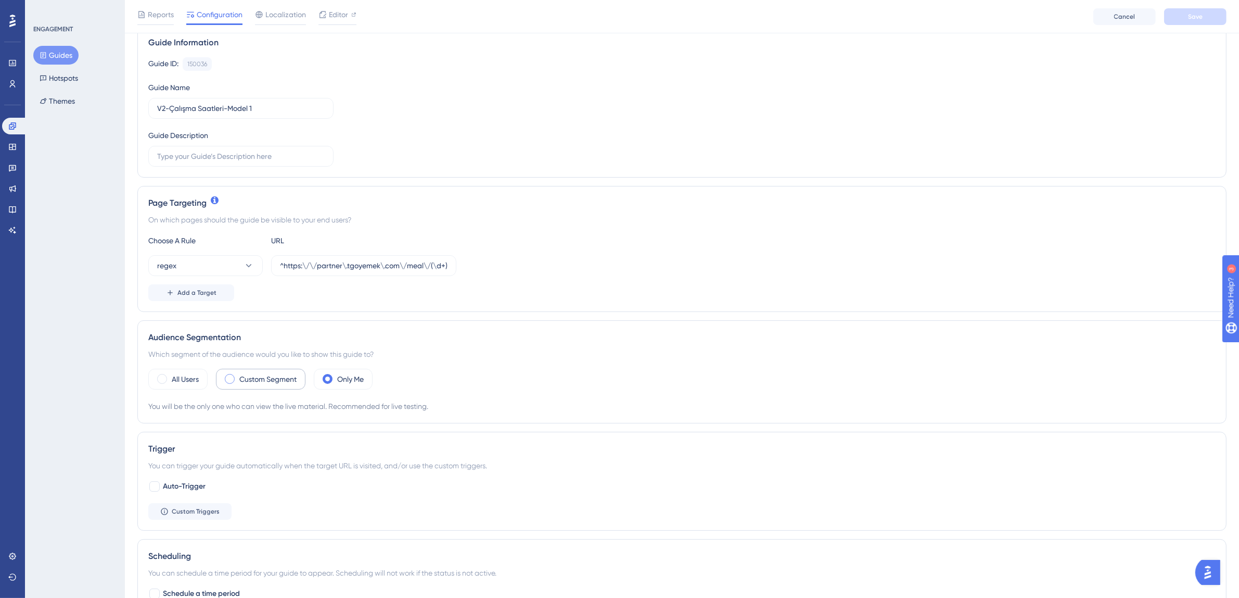
click at [263, 376] on label "Custom Segment" at bounding box center [267, 379] width 57 height 12
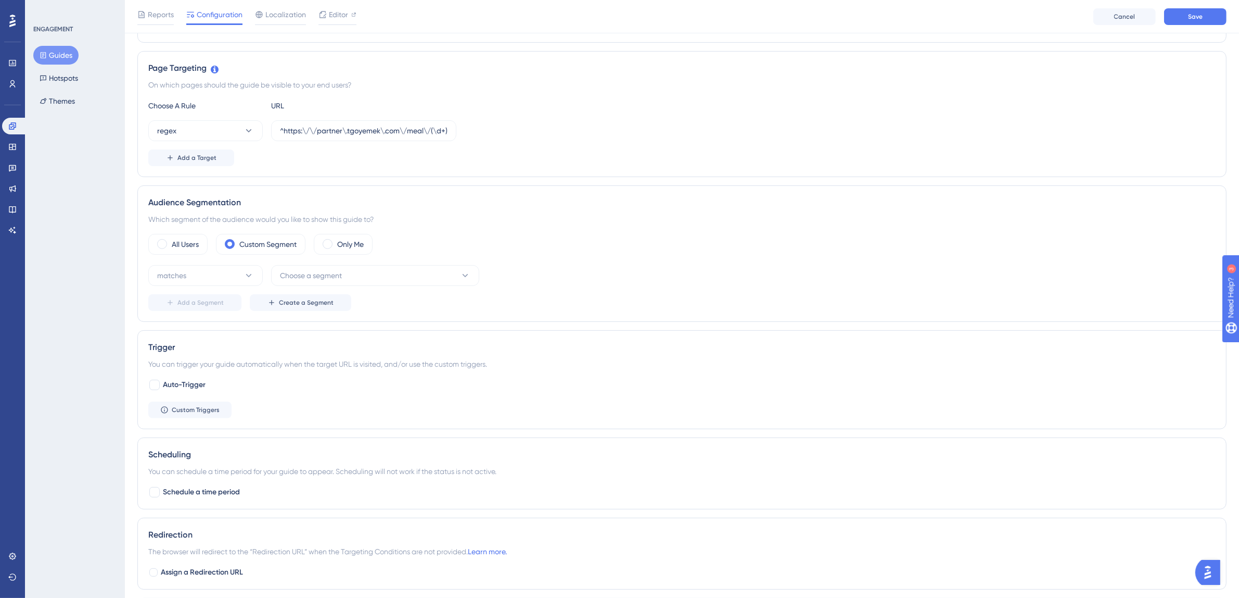
scroll to position [303, 0]
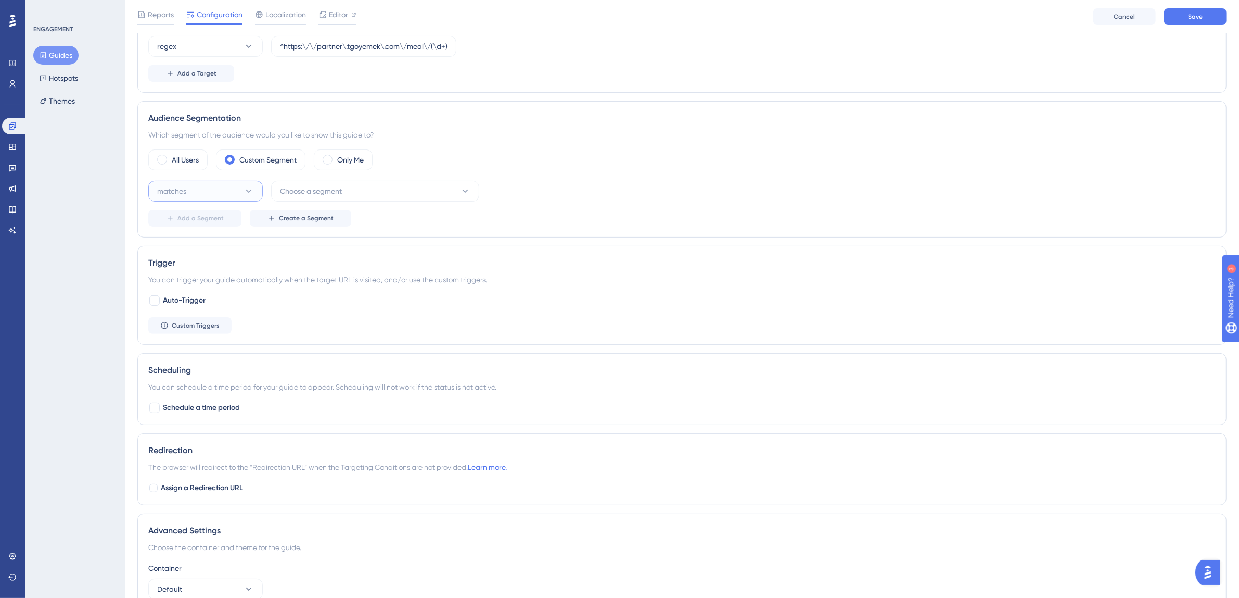
click at [212, 188] on button "matches" at bounding box center [205, 191] width 115 height 21
click at [328, 197] on span "Choose a segment" at bounding box center [311, 191] width 62 height 12
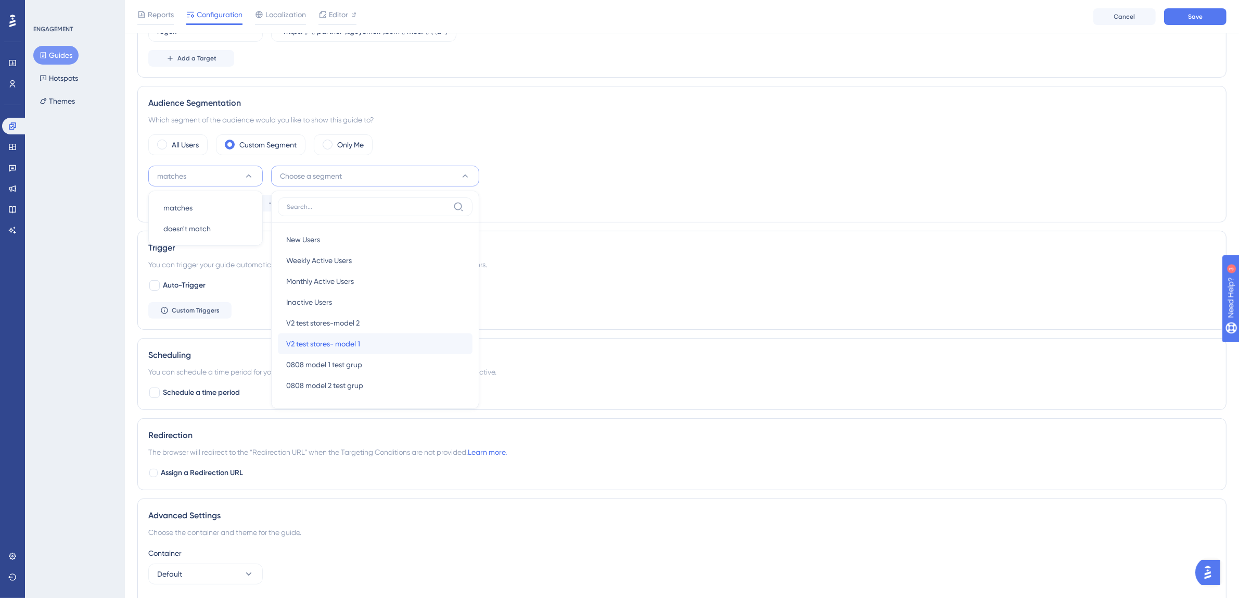
click at [360, 345] on span "V2 test stores- model 1" at bounding box center [323, 343] width 74 height 12
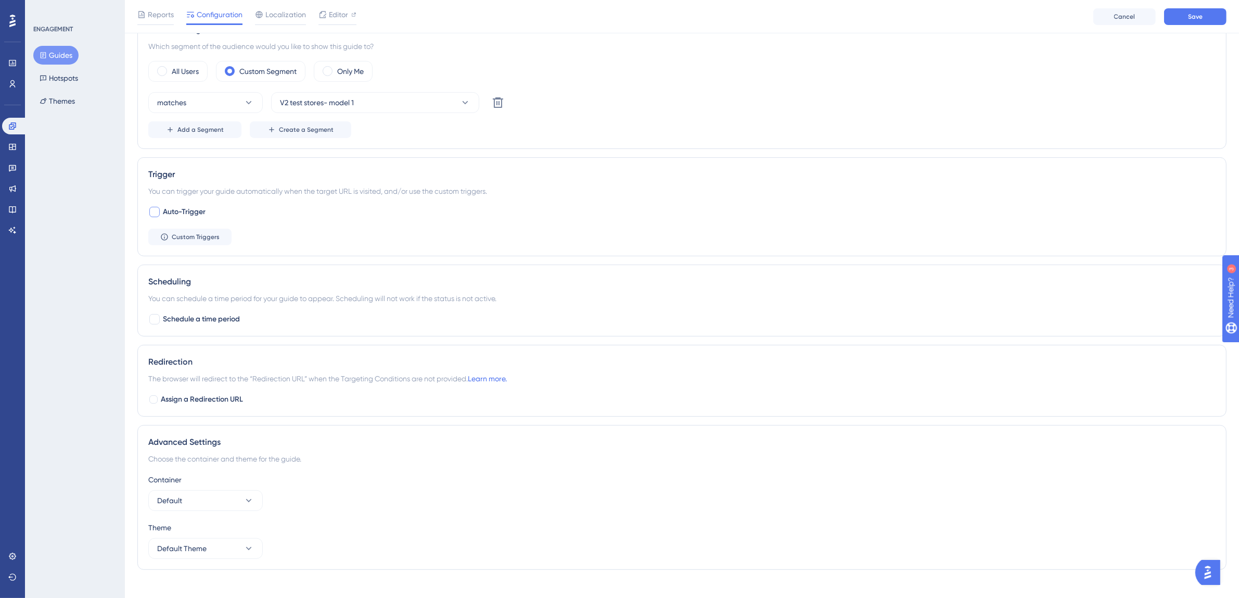
scroll to position [394, 0]
click at [161, 208] on label "Auto-Trigger" at bounding box center [176, 209] width 57 height 12
checkbox input "true"
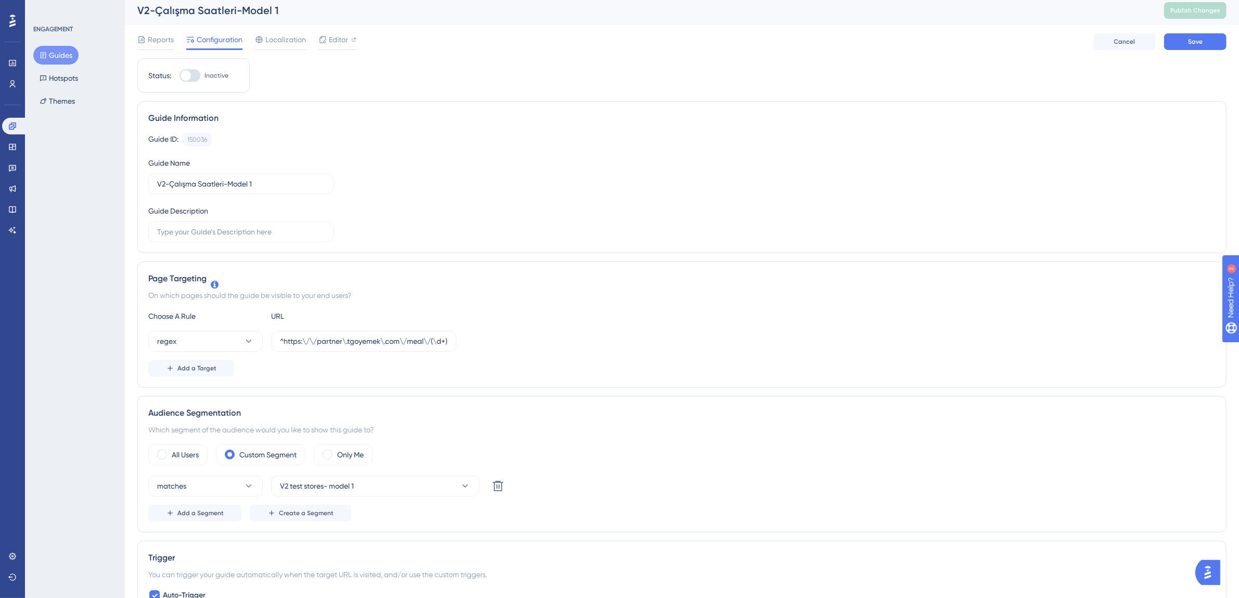
scroll to position [0, 0]
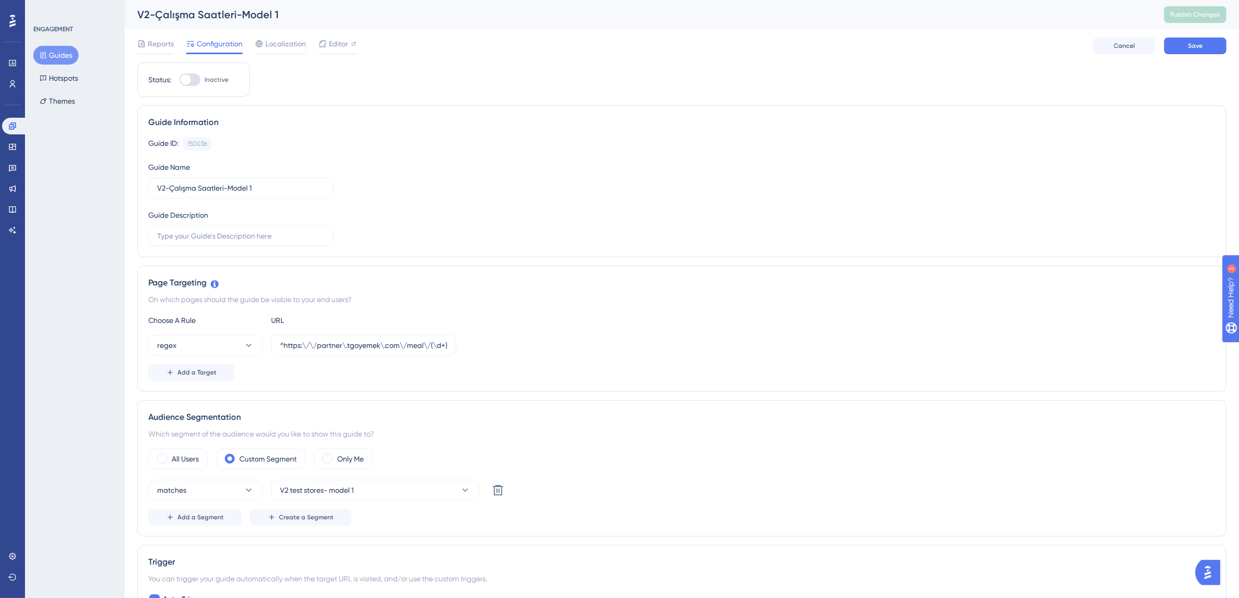
click at [194, 83] on div at bounding box center [190, 79] width 21 height 12
click at [180, 80] on input "Inactive" at bounding box center [179, 80] width 1 height 1
checkbox input "true"
click at [1197, 46] on span "Save" at bounding box center [1195, 46] width 15 height 8
click at [63, 54] on button "Guides" at bounding box center [55, 55] width 45 height 19
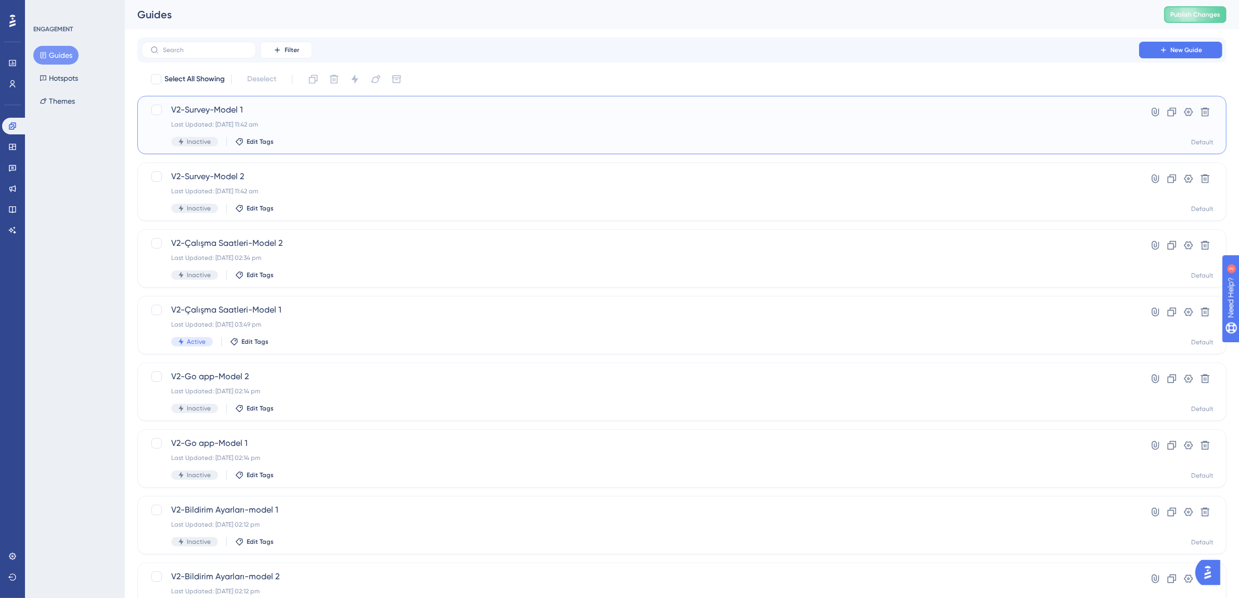
click at [352, 125] on div "Last Updated: 19 Aug 2025 11:42 am" at bounding box center [640, 124] width 938 height 8
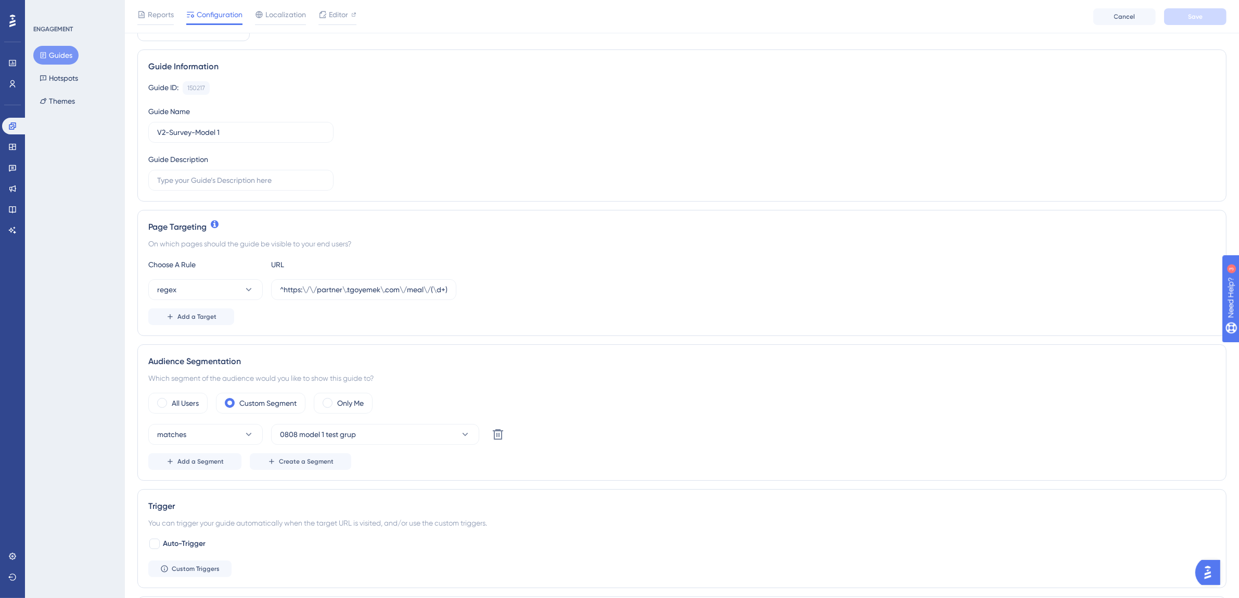
scroll to position [70, 0]
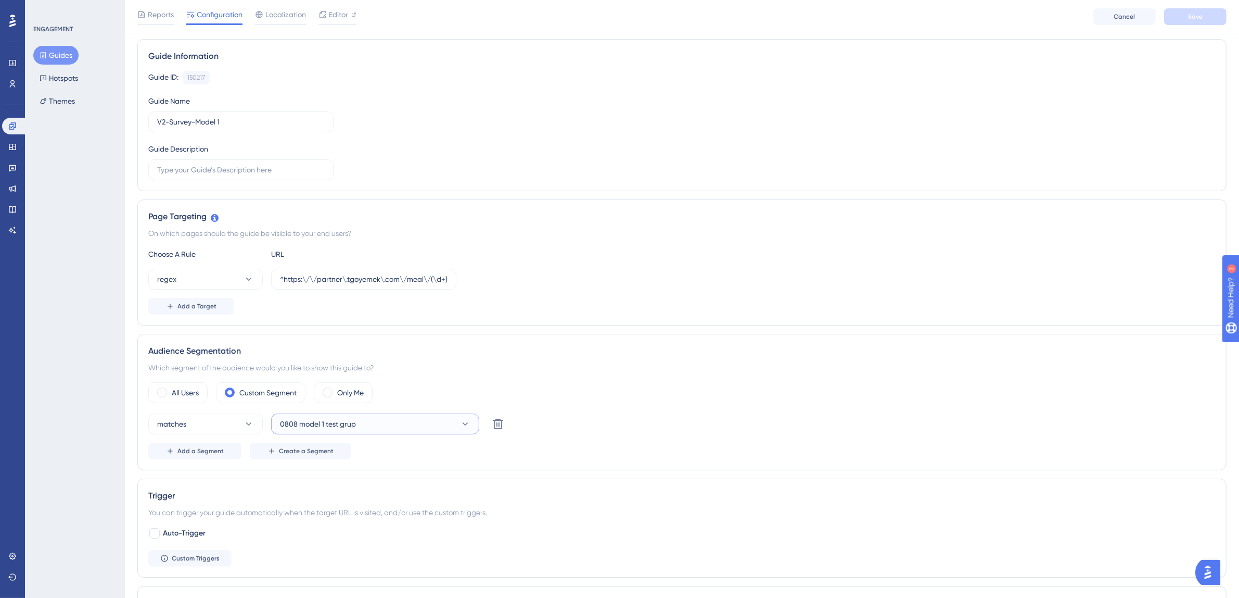
click at [349, 424] on span "0808 model 1 test grup" at bounding box center [318, 423] width 76 height 12
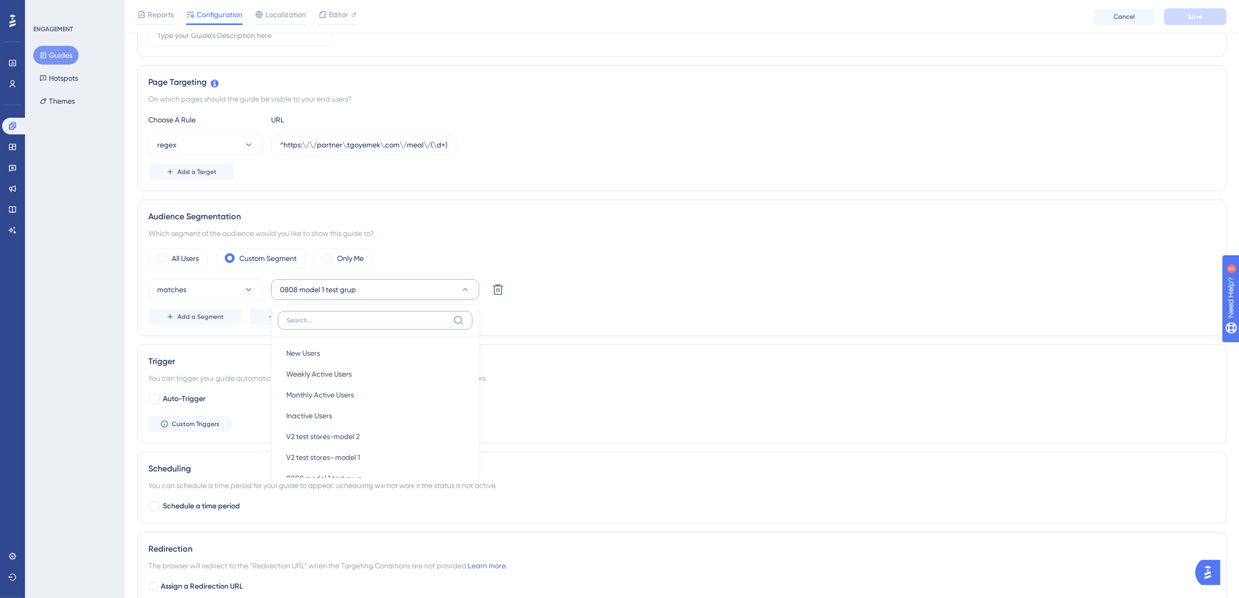
scroll to position [207, 0]
click at [346, 459] on span "V2 test stores- model 1" at bounding box center [323, 454] width 74 height 12
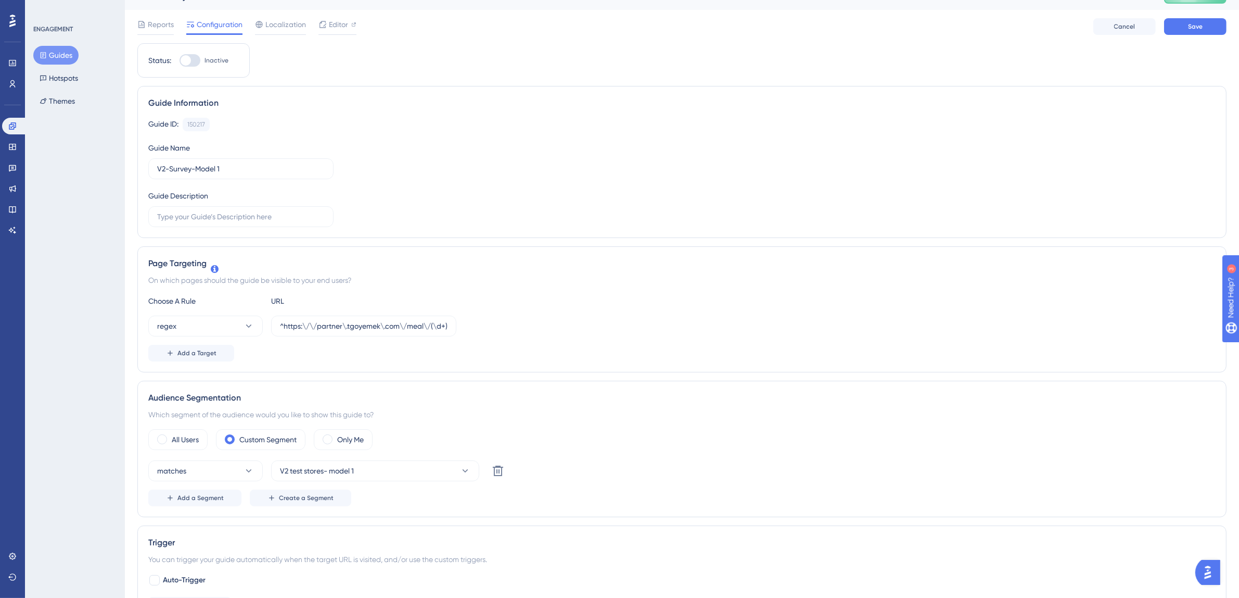
scroll to position [0, 0]
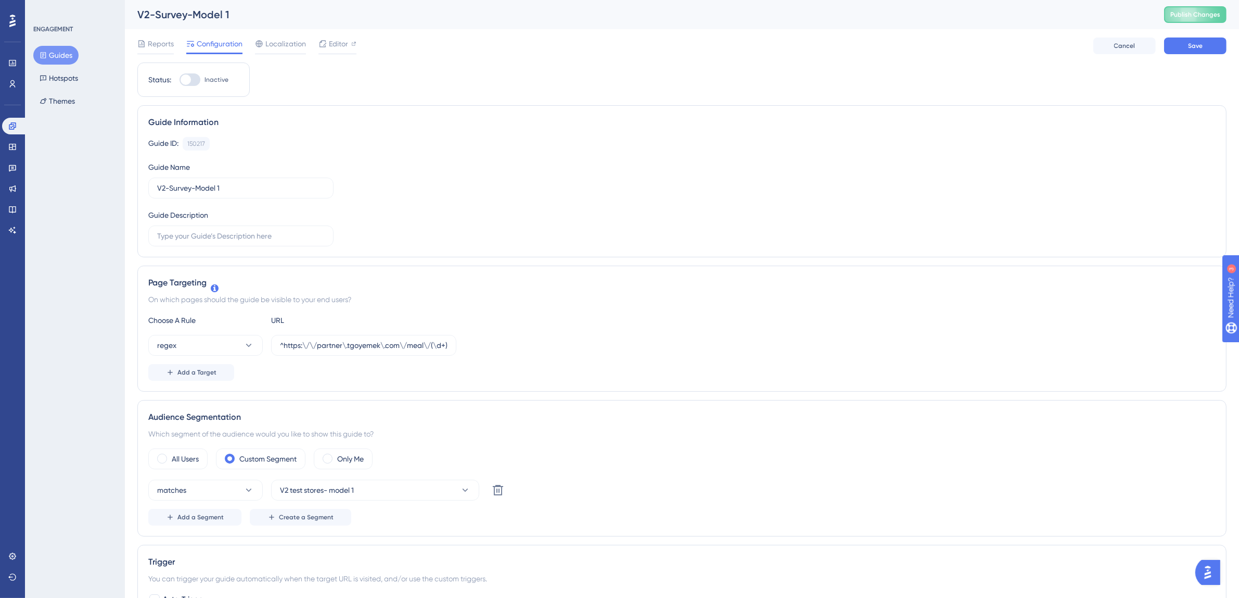
click at [194, 83] on div at bounding box center [190, 79] width 21 height 12
click at [180, 80] on input "Inactive" at bounding box center [179, 80] width 1 height 1
checkbox input "true"
click at [1197, 46] on span "Save" at bounding box center [1195, 46] width 15 height 8
click at [57, 55] on button "Guides" at bounding box center [55, 55] width 45 height 19
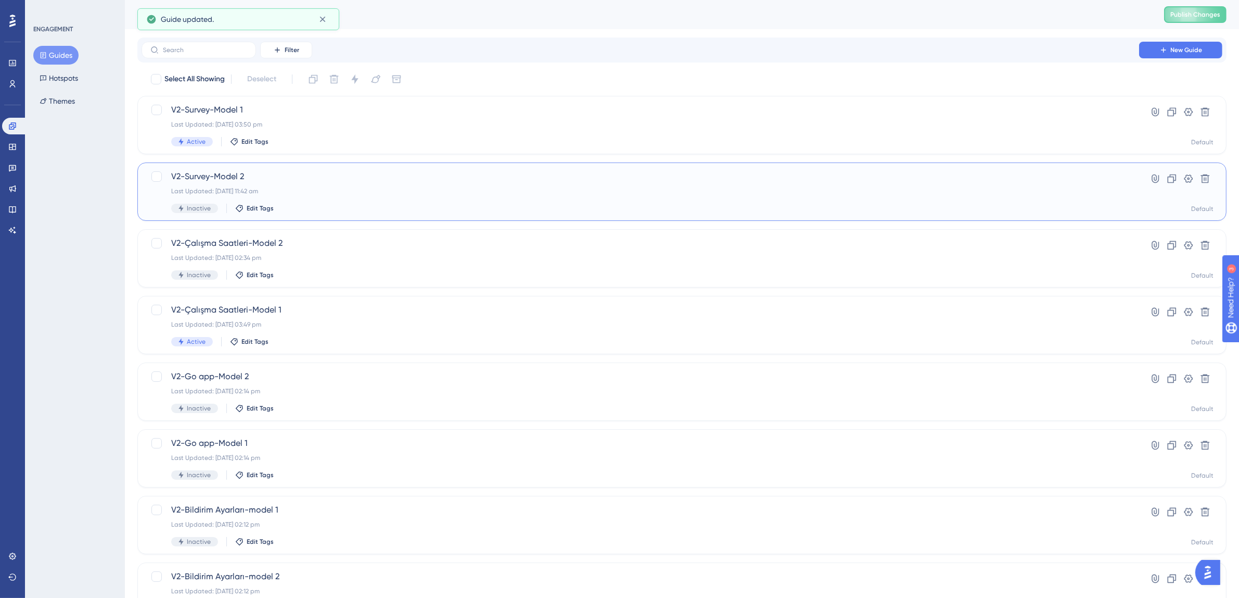
click at [337, 189] on div "Last Updated: 19 Aug 2025 11:42 am" at bounding box center [640, 191] width 938 height 8
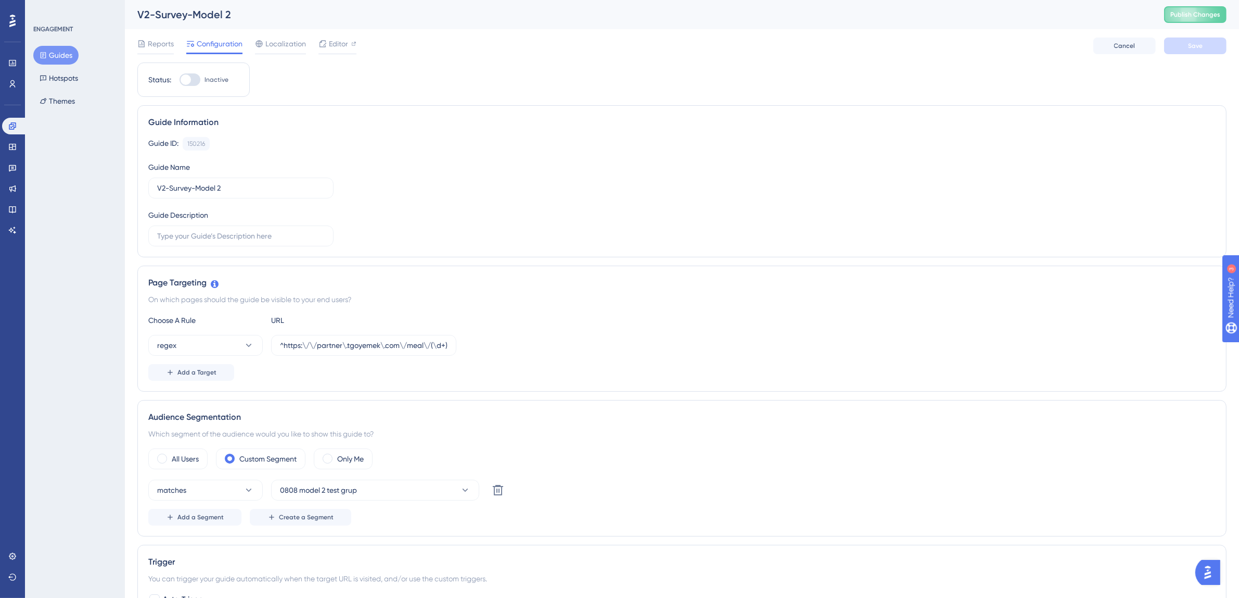
click at [190, 85] on div at bounding box center [190, 79] width 21 height 12
click at [180, 80] on input "Inactive" at bounding box center [179, 80] width 1 height 1
checkbox input "true"
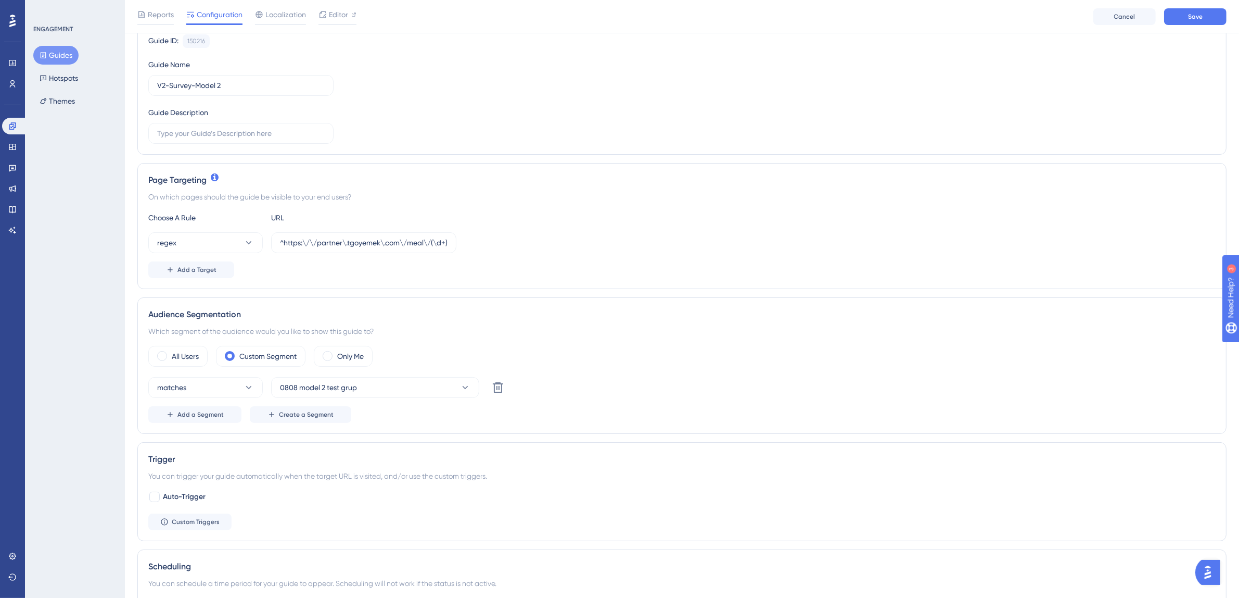
scroll to position [132, 0]
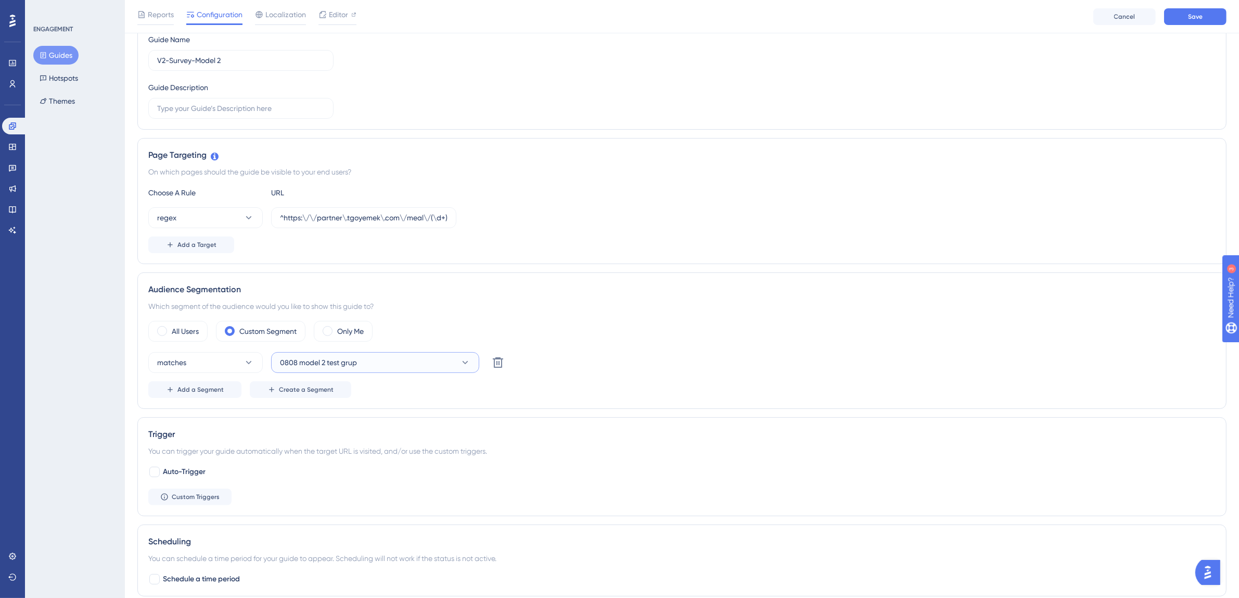
click at [365, 362] on button "0808 model 2 test grup" at bounding box center [375, 362] width 208 height 21
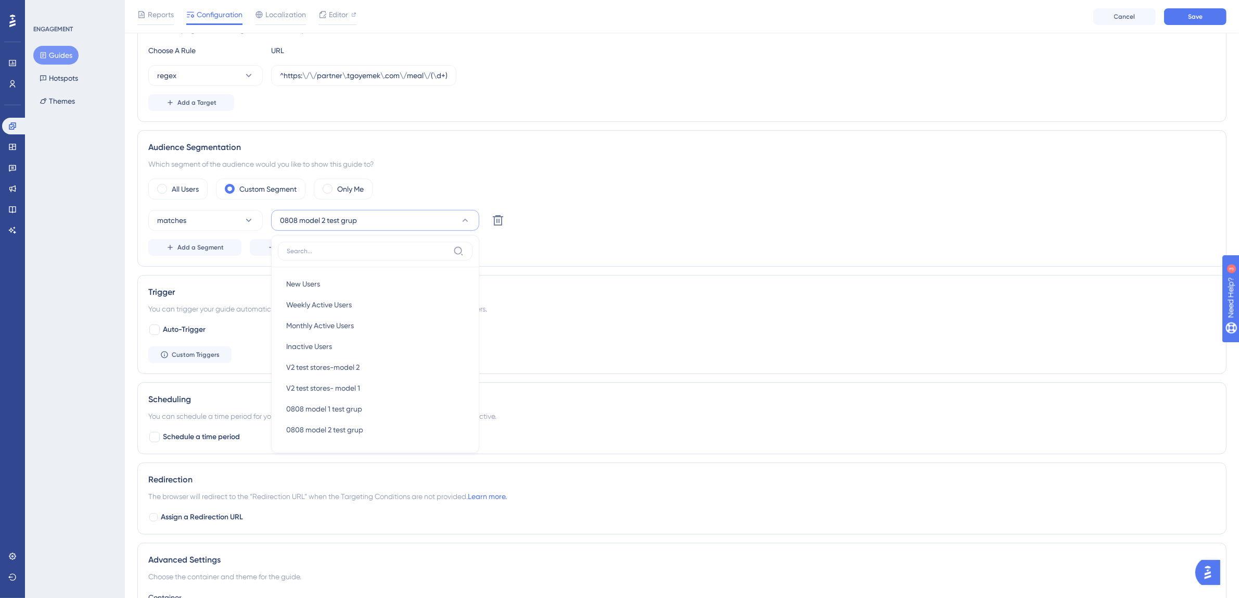
scroll to position [284, 0]
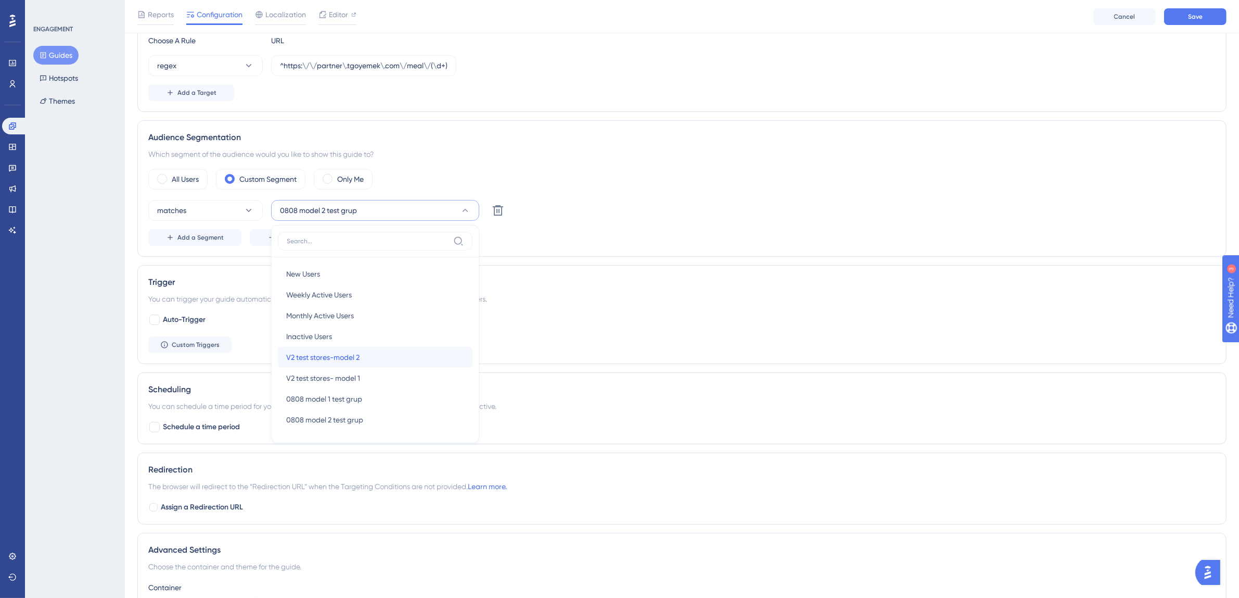
click at [386, 360] on div "V2 test stores-model 2 V2 test stores-model 2" at bounding box center [375, 357] width 178 height 21
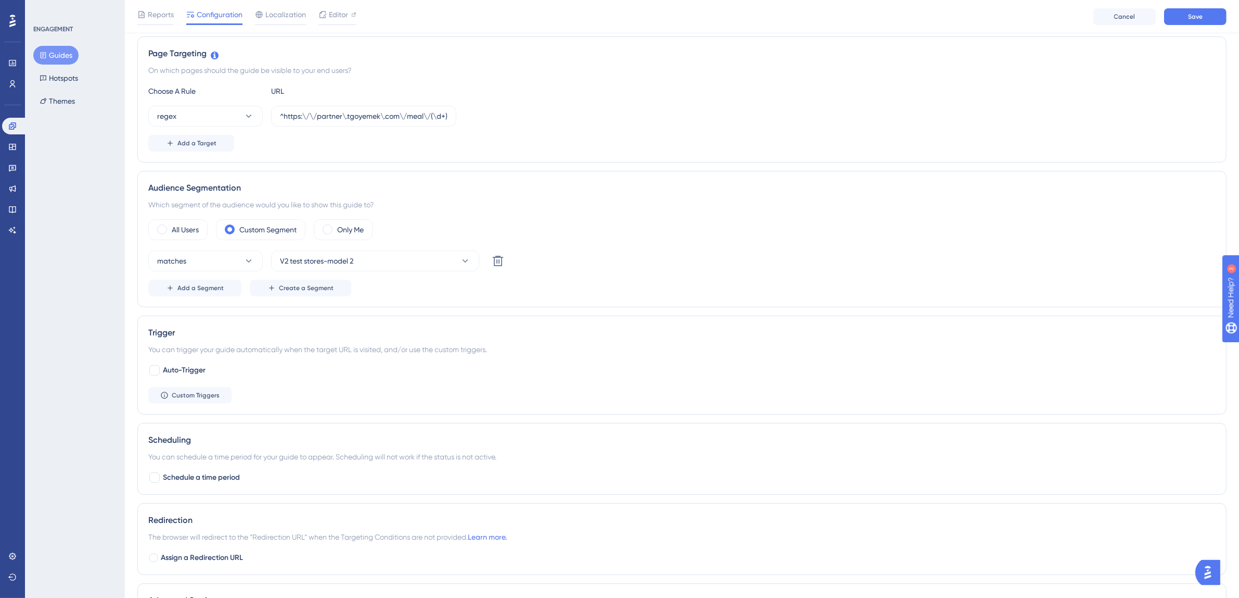
scroll to position [0, 0]
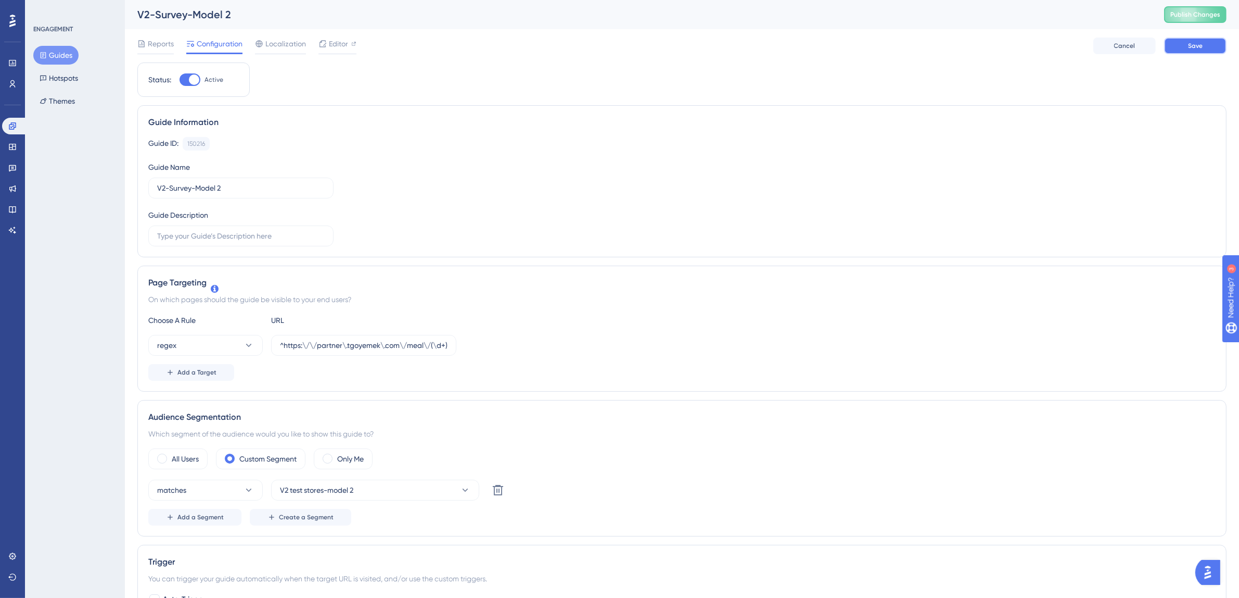
click at [1191, 44] on span "Save" at bounding box center [1195, 46] width 15 height 8
click at [48, 56] on button "Guides" at bounding box center [55, 55] width 45 height 19
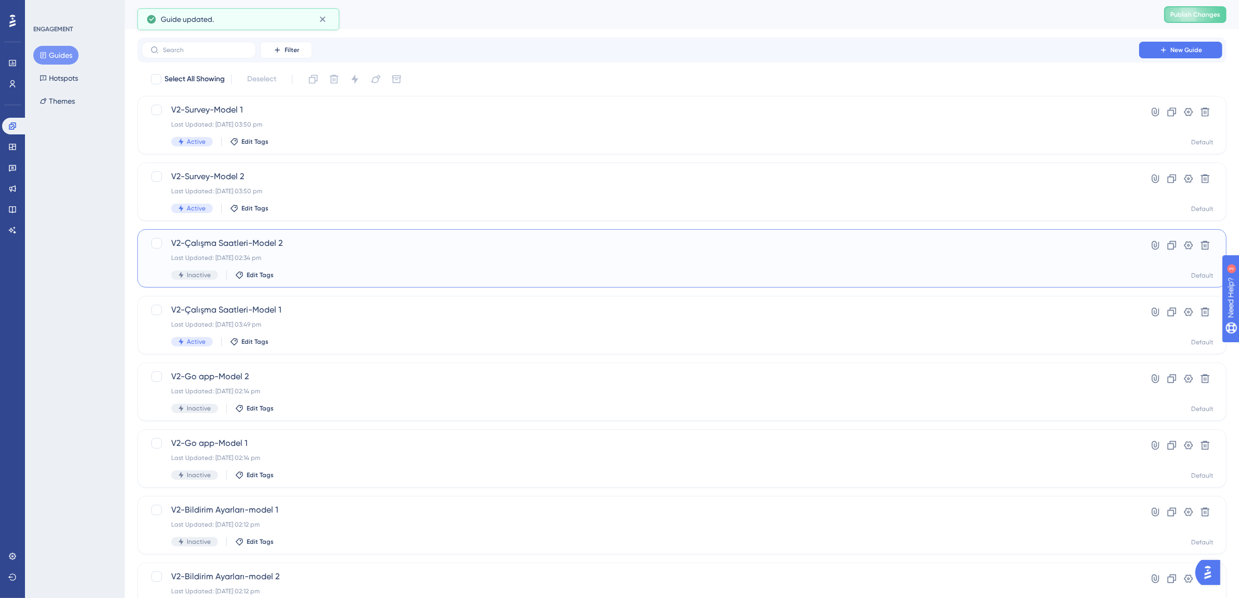
click at [299, 251] on div "V2-Çalışma Saatleri-Model 2 Last Updated: 14 Aug 2025 02:34 pm Inactive Edit Ta…" at bounding box center [640, 258] width 938 height 43
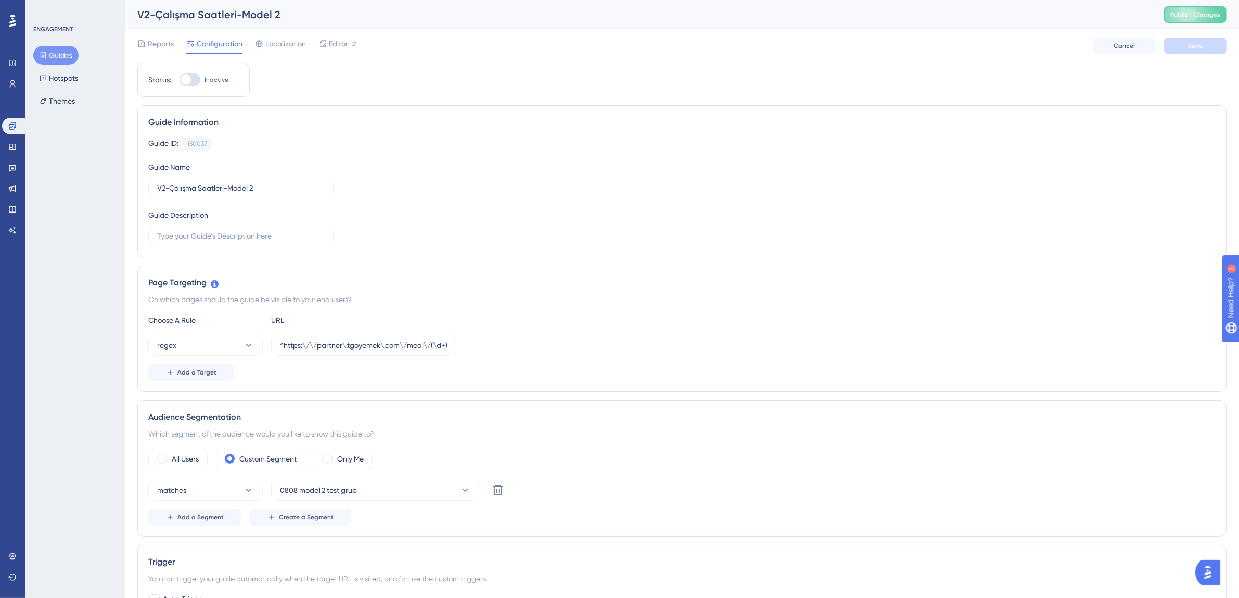
click at [186, 82] on div at bounding box center [186, 79] width 10 height 10
click at [180, 80] on input "Inactive" at bounding box center [179, 80] width 1 height 1
checkbox input "true"
click at [325, 487] on span "0808 model 2 test grup" at bounding box center [318, 490] width 77 height 12
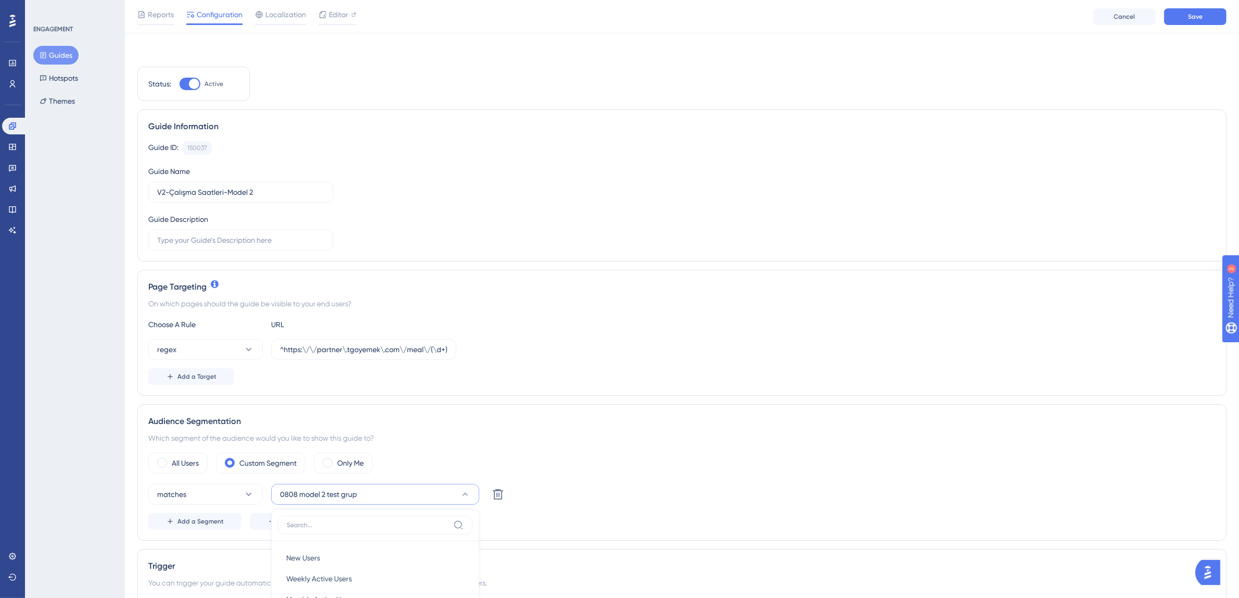
scroll to position [299, 0]
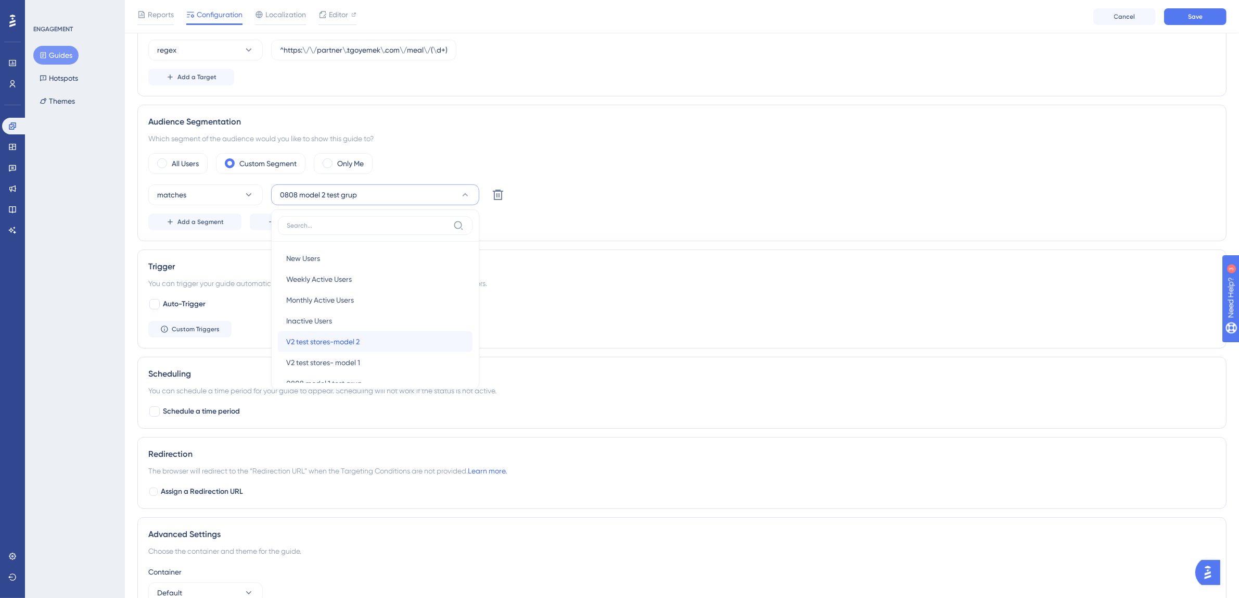
click at [356, 347] on span "V2 test stores-model 2" at bounding box center [322, 341] width 73 height 12
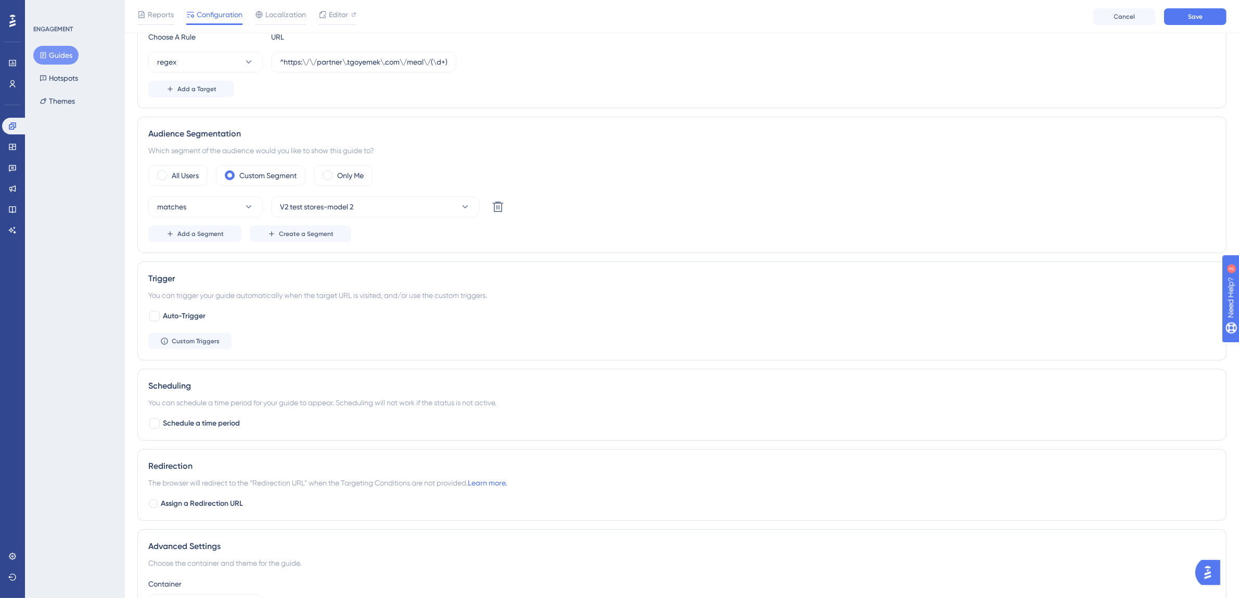
scroll to position [294, 0]
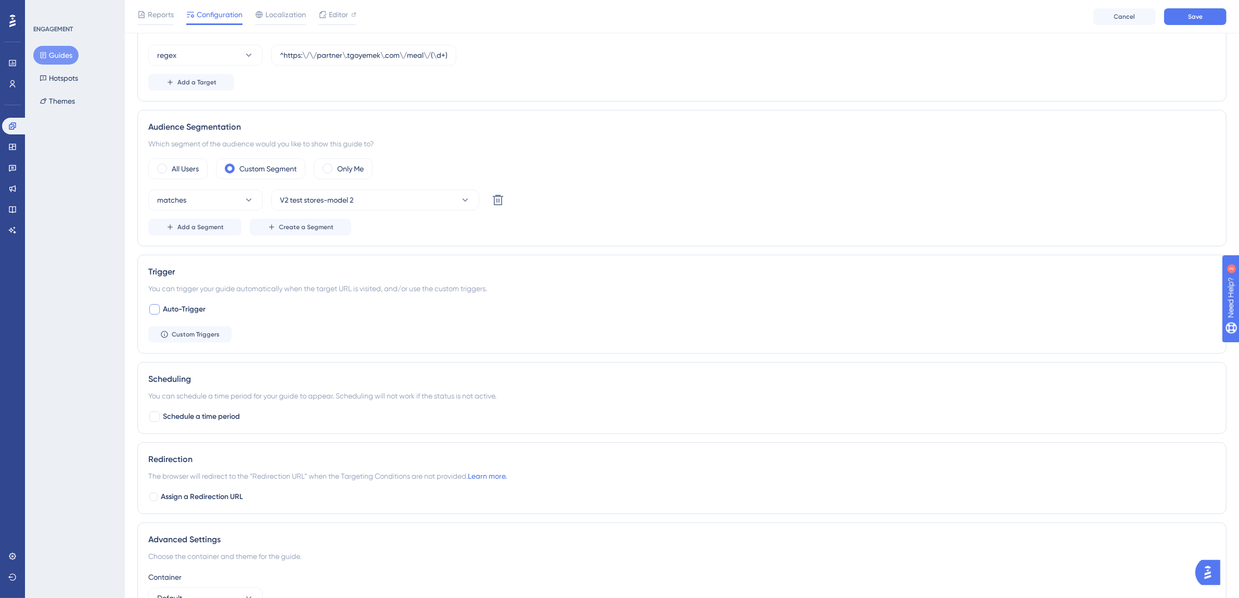
click at [170, 310] on span "Auto-Trigger" at bounding box center [184, 309] width 43 height 12
checkbox input "true"
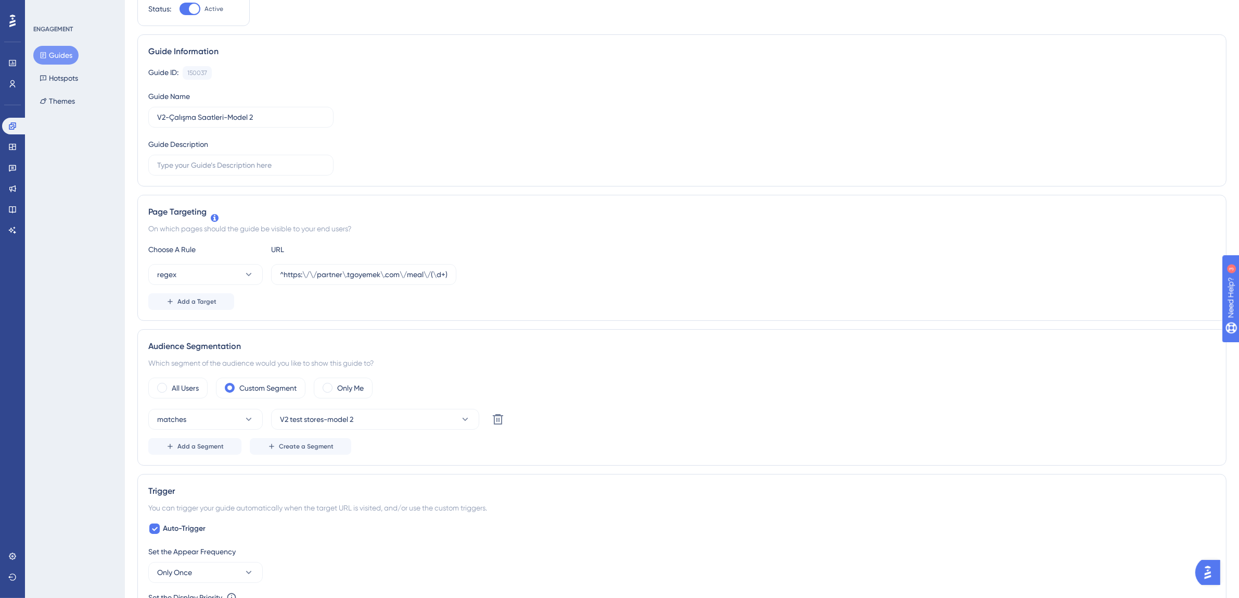
scroll to position [0, 0]
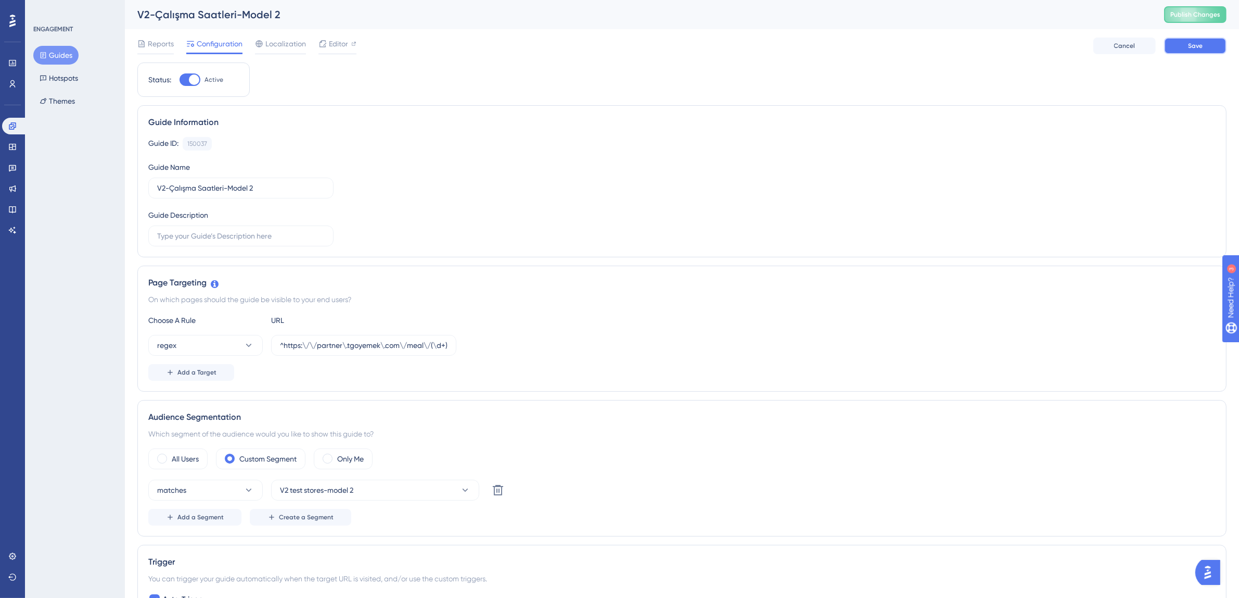
click at [1206, 48] on button "Save" at bounding box center [1195, 45] width 62 height 17
click at [60, 59] on button "Guides" at bounding box center [55, 55] width 45 height 19
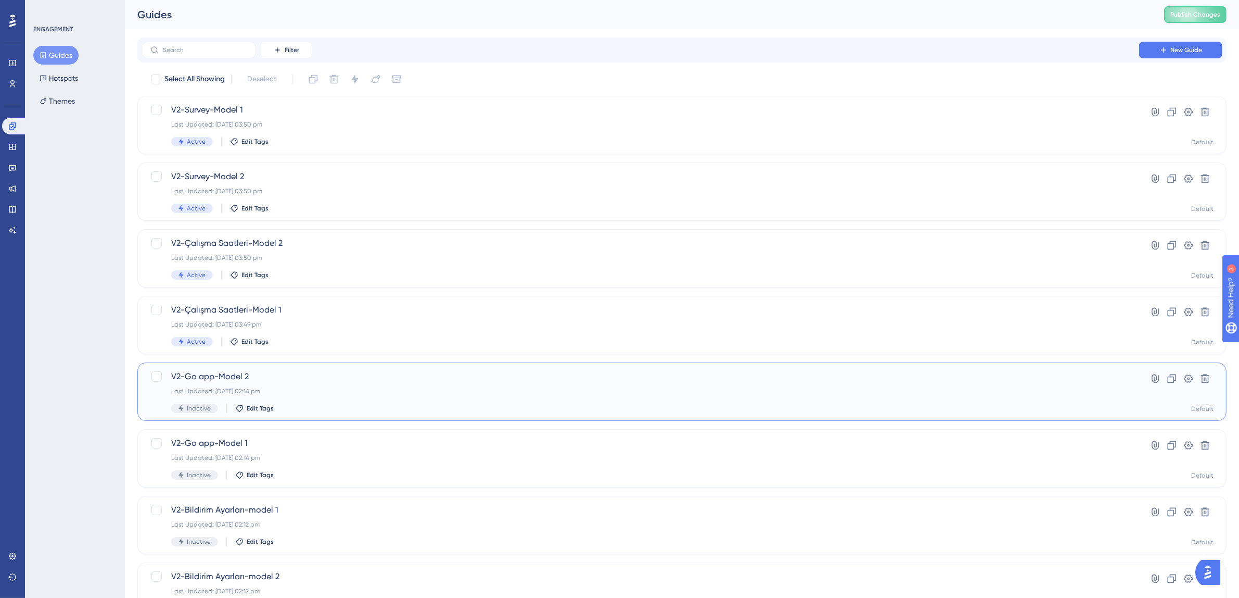
click at [321, 390] on div "Last Updated: 14 Aug 2025 02:14 pm" at bounding box center [640, 391] width 938 height 8
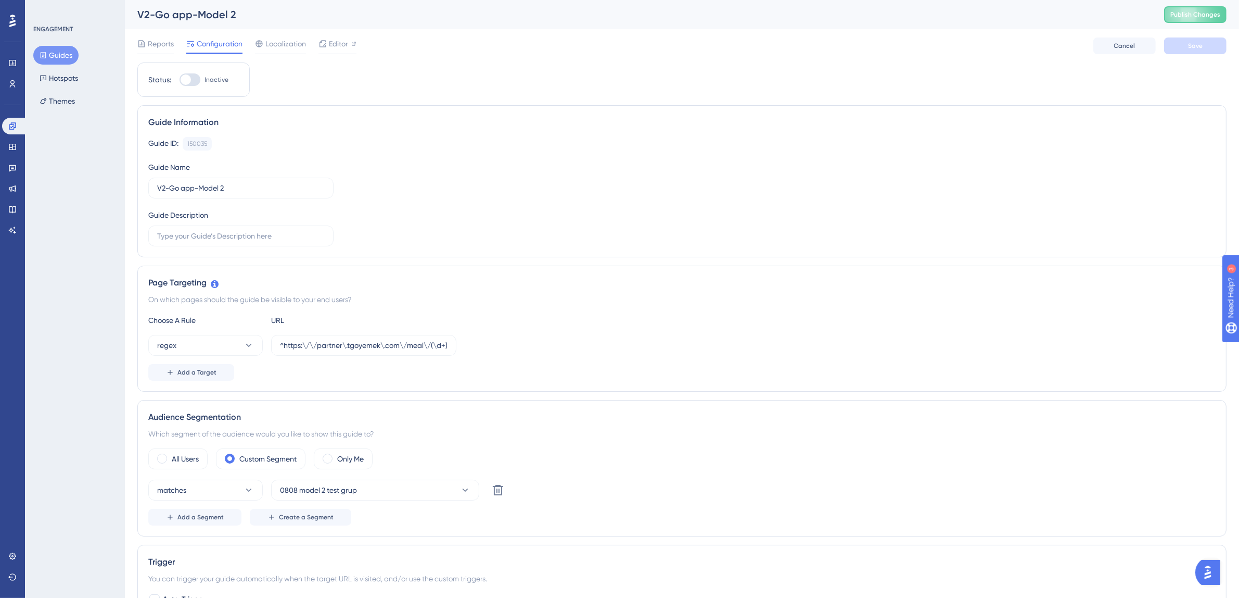
click at [193, 85] on div at bounding box center [190, 79] width 21 height 12
click at [180, 80] on input "Inactive" at bounding box center [179, 80] width 1 height 1
checkbox input "true"
click at [345, 498] on button "0808 model 2 test grup" at bounding box center [375, 489] width 208 height 21
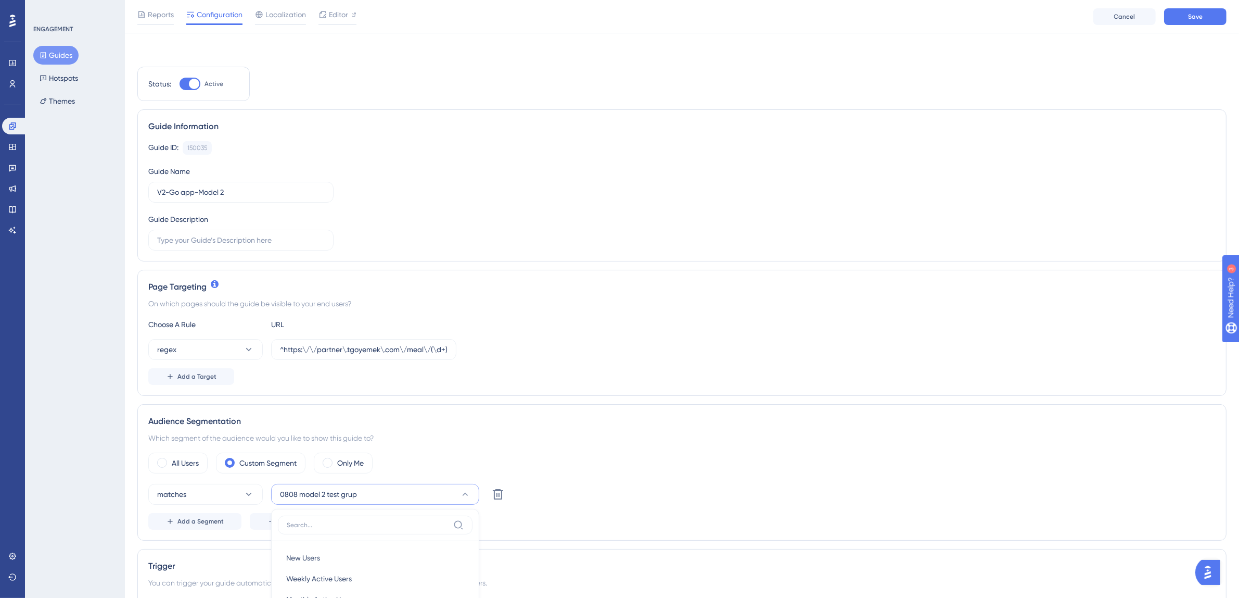
scroll to position [301, 0]
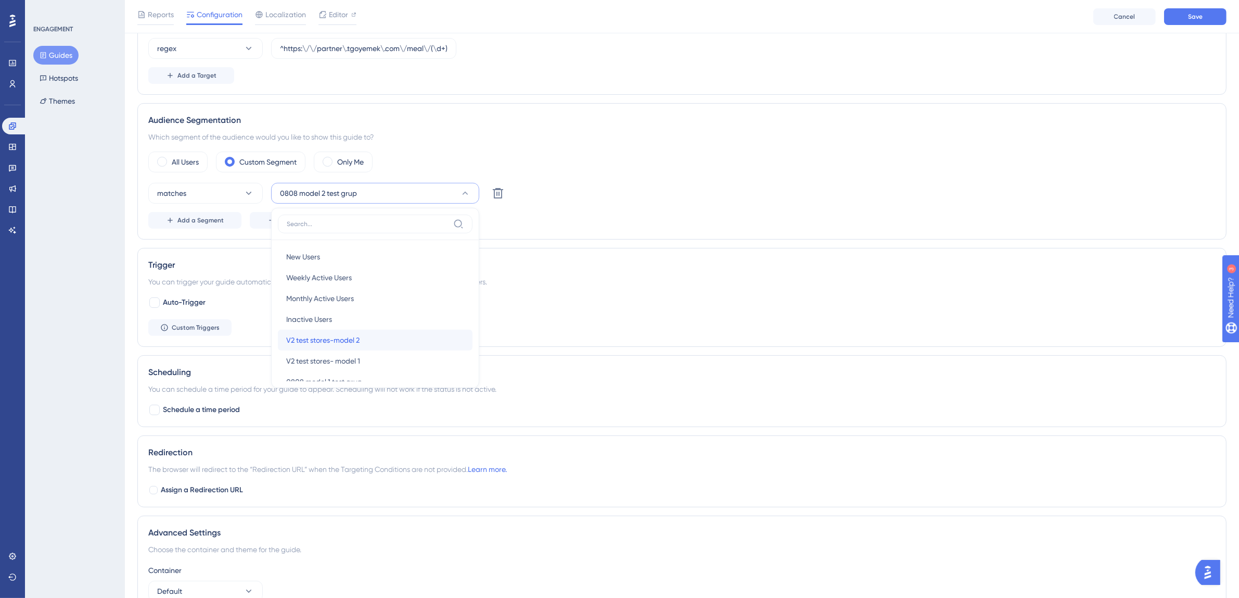
click at [353, 346] on span "V2 test stores-model 2" at bounding box center [322, 340] width 73 height 12
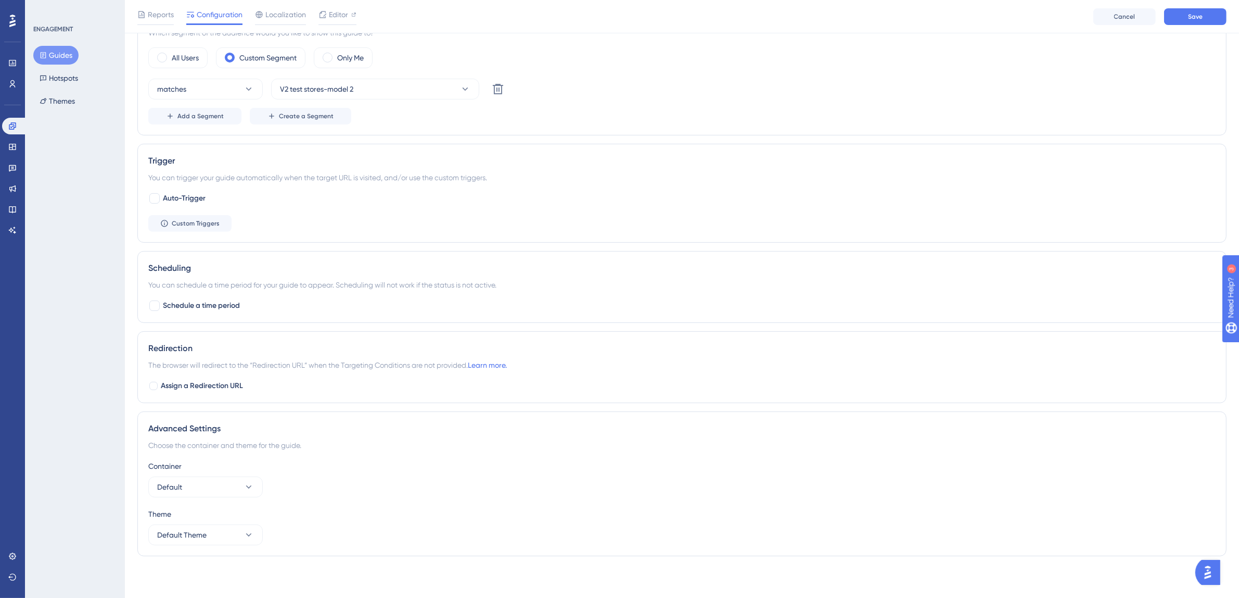
scroll to position [0, 0]
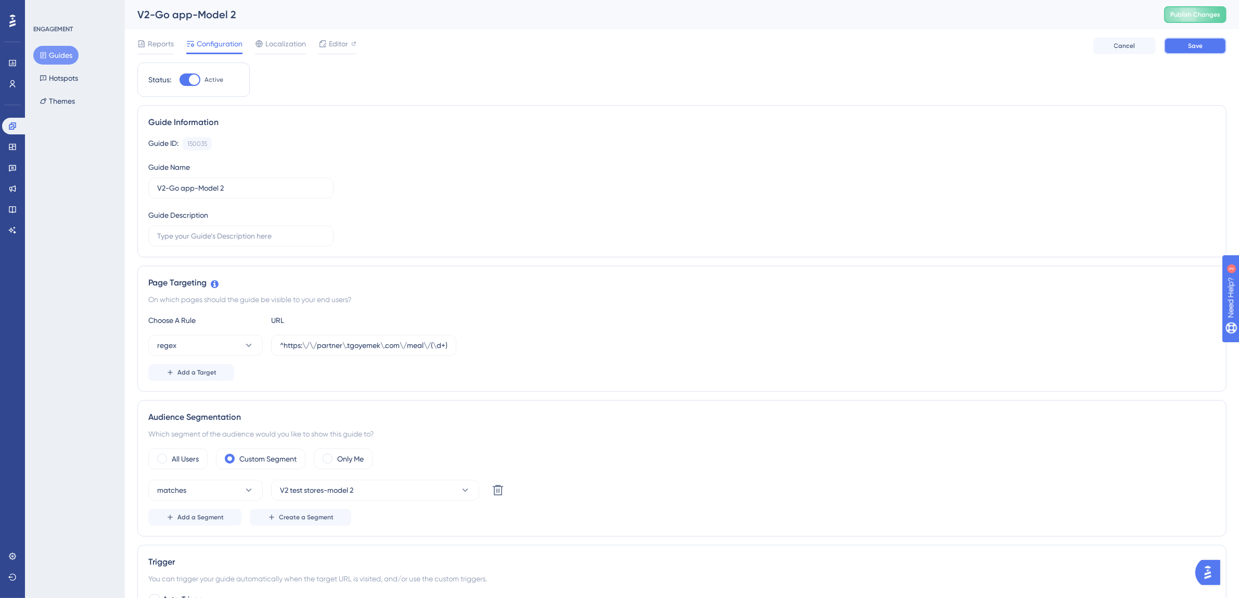
click at [1197, 47] on span "Save" at bounding box center [1195, 46] width 15 height 8
click at [60, 49] on button "Guides" at bounding box center [55, 55] width 45 height 19
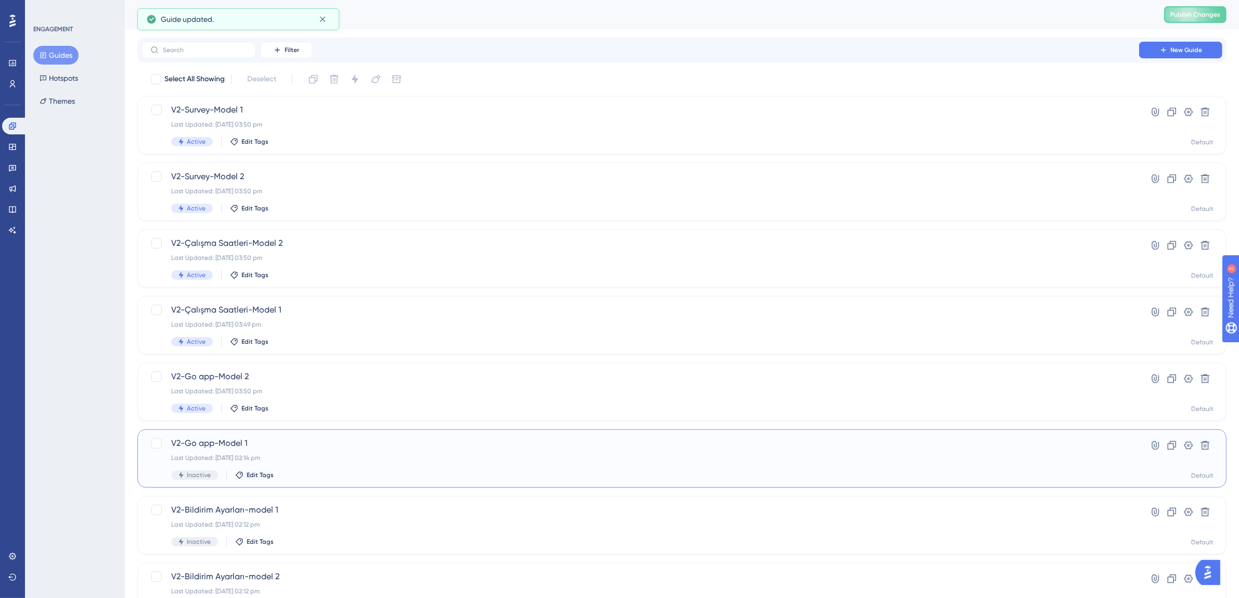
click at [317, 452] on div "V2-Go app-Model 1 Last Updated: 14 Aug 2025 02:14 pm Inactive Edit Tags" at bounding box center [640, 458] width 938 height 43
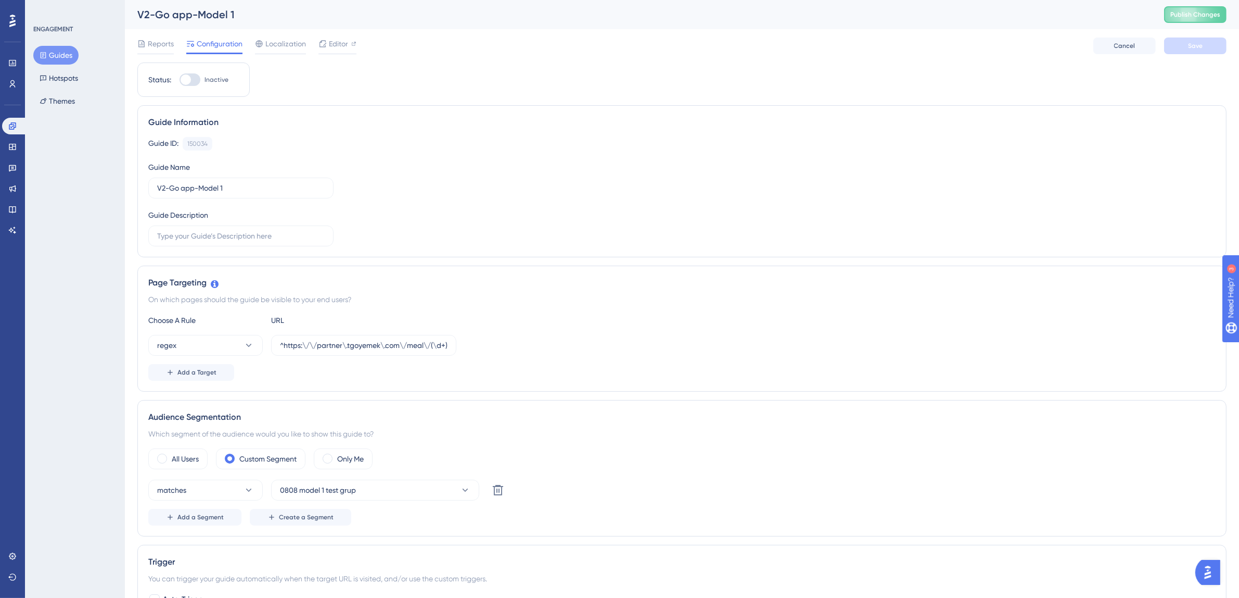
click at [198, 76] on div at bounding box center [190, 79] width 21 height 12
click at [180, 80] on input "Inactive" at bounding box center [179, 80] width 1 height 1
checkbox input "true"
click at [345, 480] on button "0808 model 1 test grup" at bounding box center [375, 489] width 208 height 21
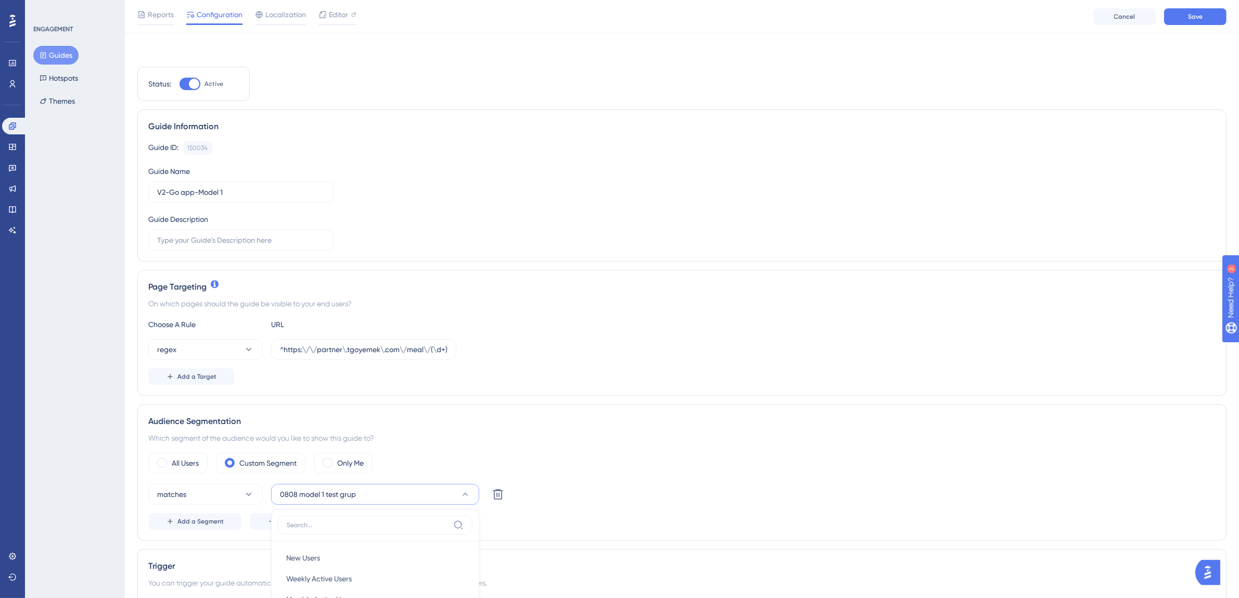
scroll to position [301, 0]
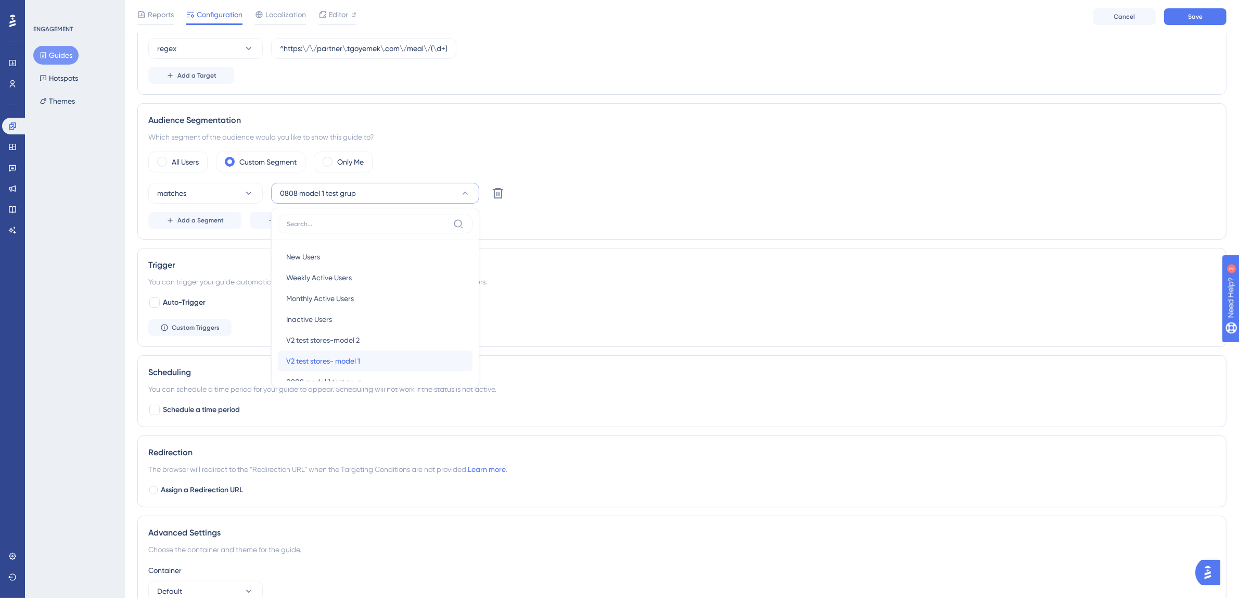
click at [344, 358] on span "V2 test stores- model 1" at bounding box center [323, 360] width 74 height 12
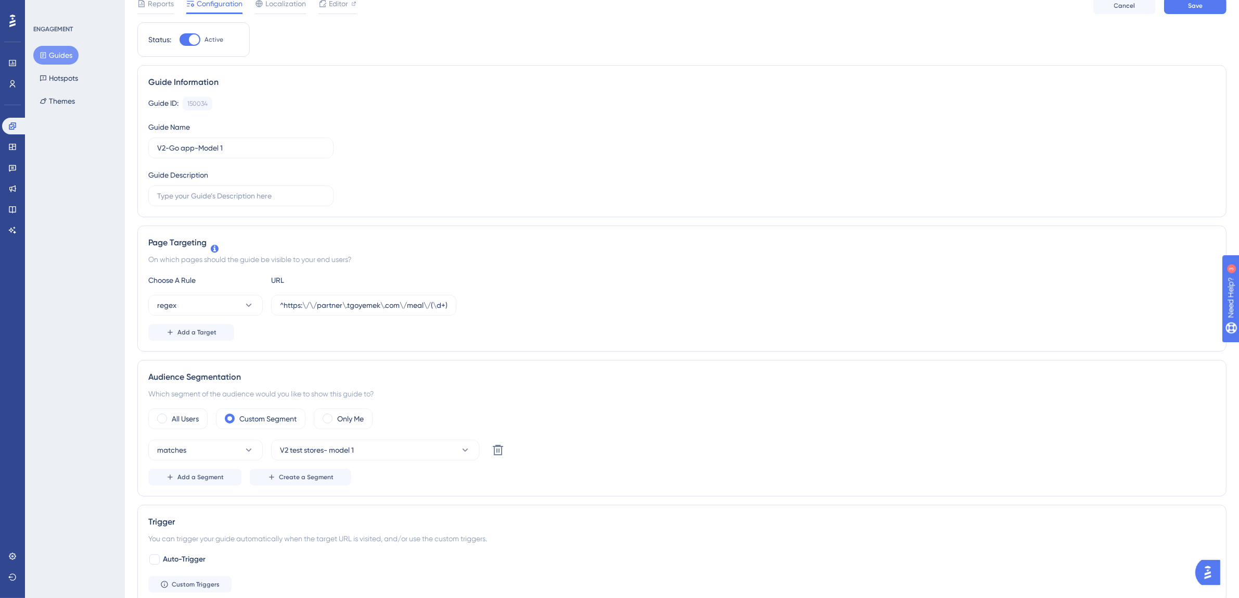
scroll to position [0, 0]
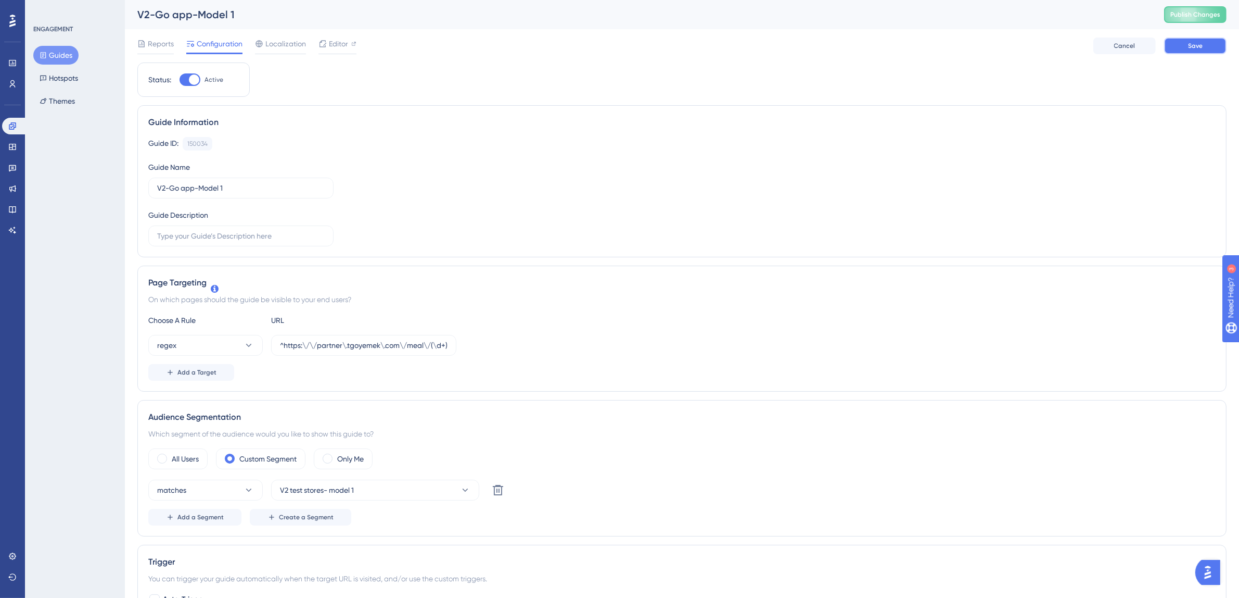
click at [1188, 48] on span "Save" at bounding box center [1195, 46] width 15 height 8
click at [65, 57] on button "Guides" at bounding box center [55, 55] width 45 height 19
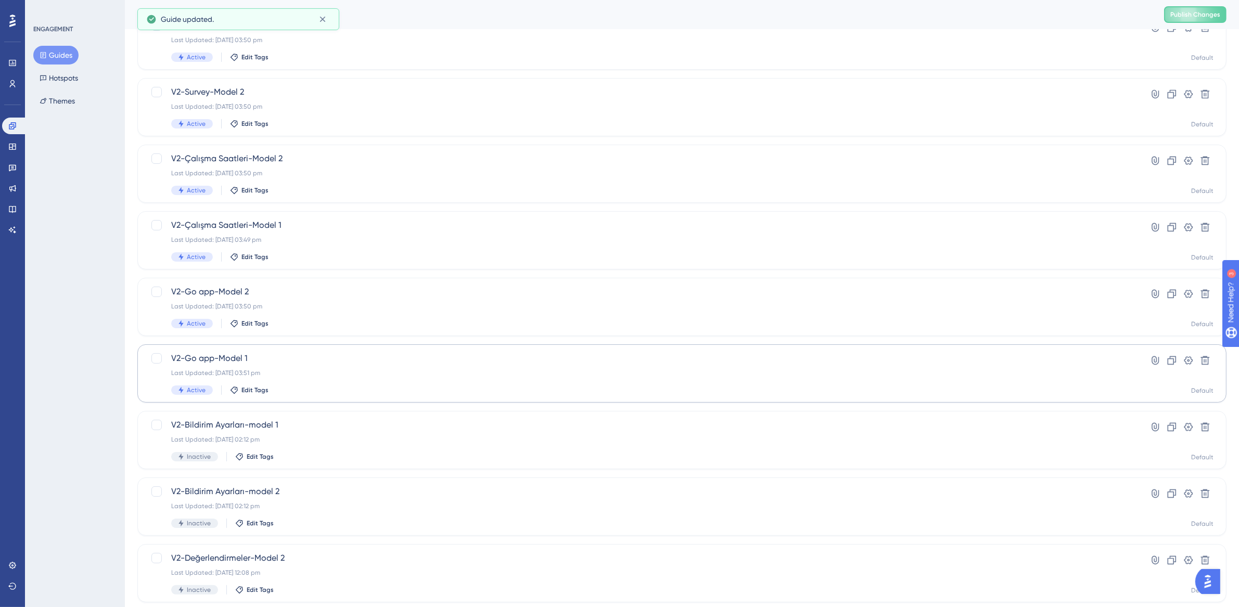
scroll to position [126, 0]
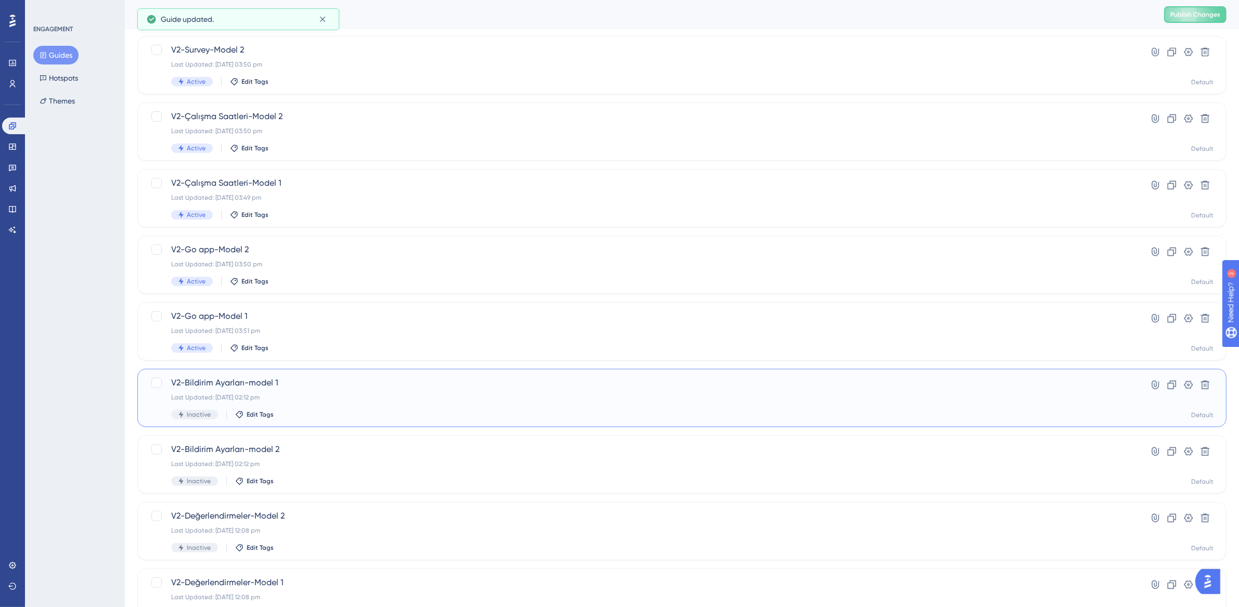
click at [329, 394] on div "Last Updated: 14 Aug 2025 02:12 pm" at bounding box center [640, 397] width 938 height 8
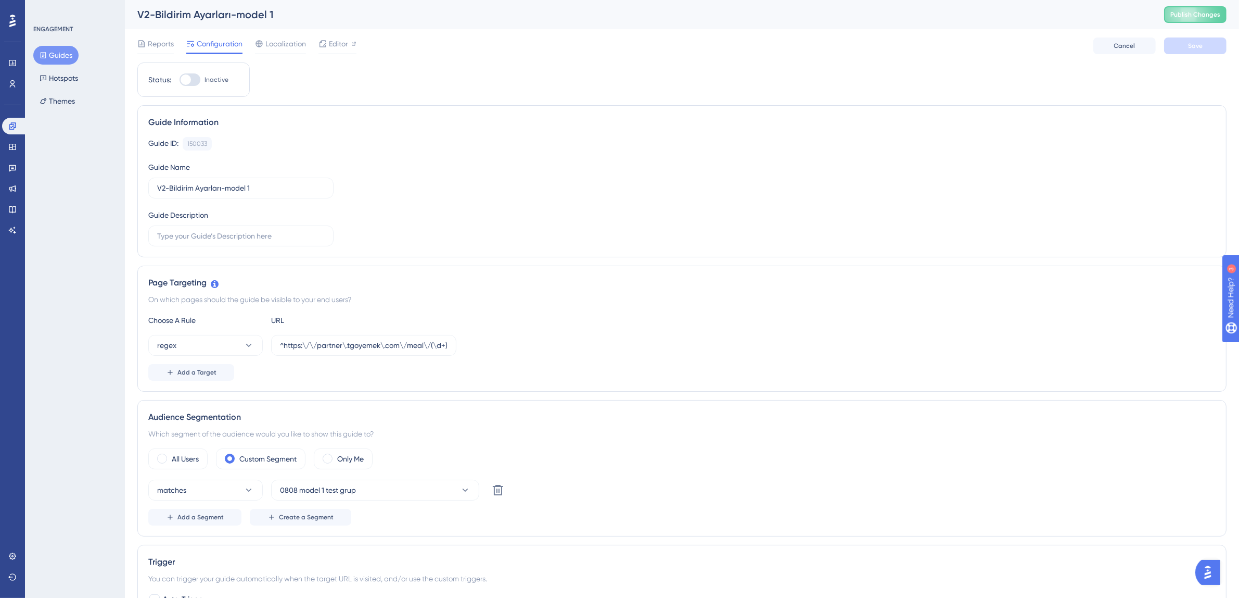
click at [185, 81] on div at bounding box center [186, 79] width 10 height 10
click at [180, 80] on input "Inactive" at bounding box center [179, 80] width 1 height 1
checkbox input "true"
click at [351, 490] on span "0808 model 1 test grup" at bounding box center [318, 490] width 76 height 12
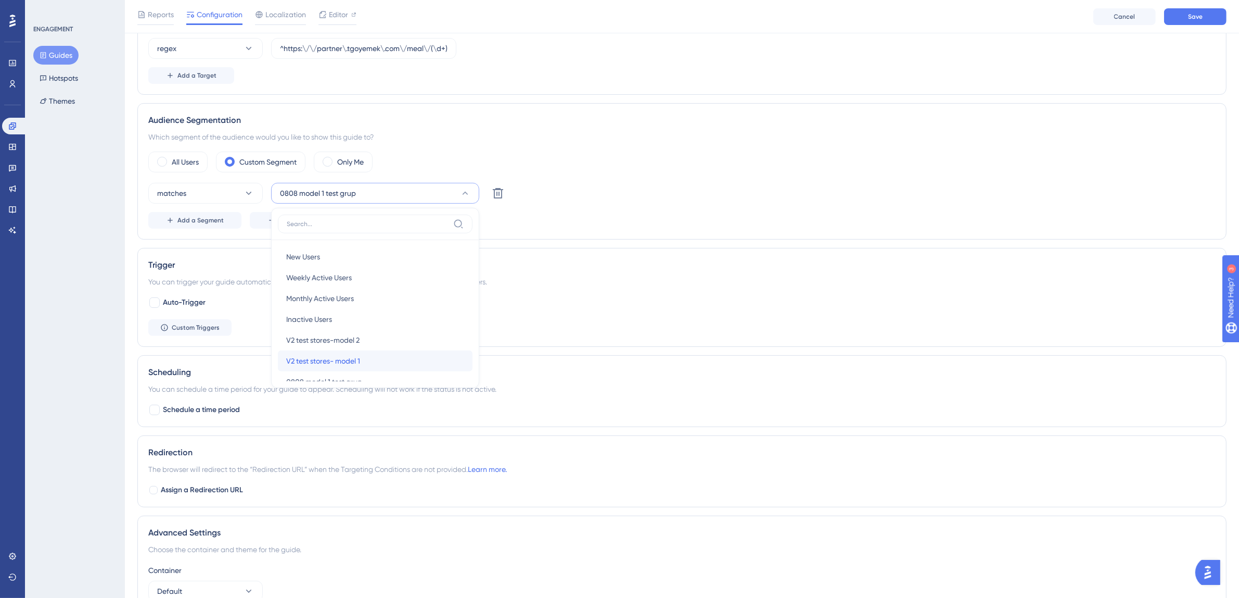
click at [351, 363] on span "V2 test stores- model 1" at bounding box center [323, 360] width 74 height 12
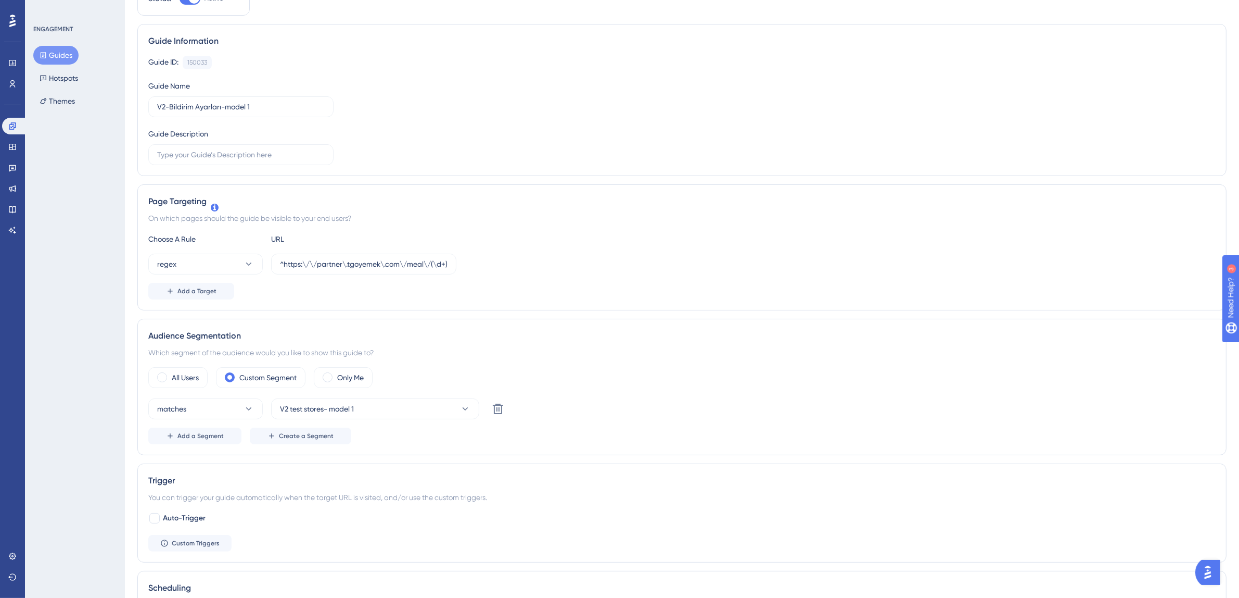
scroll to position [0, 0]
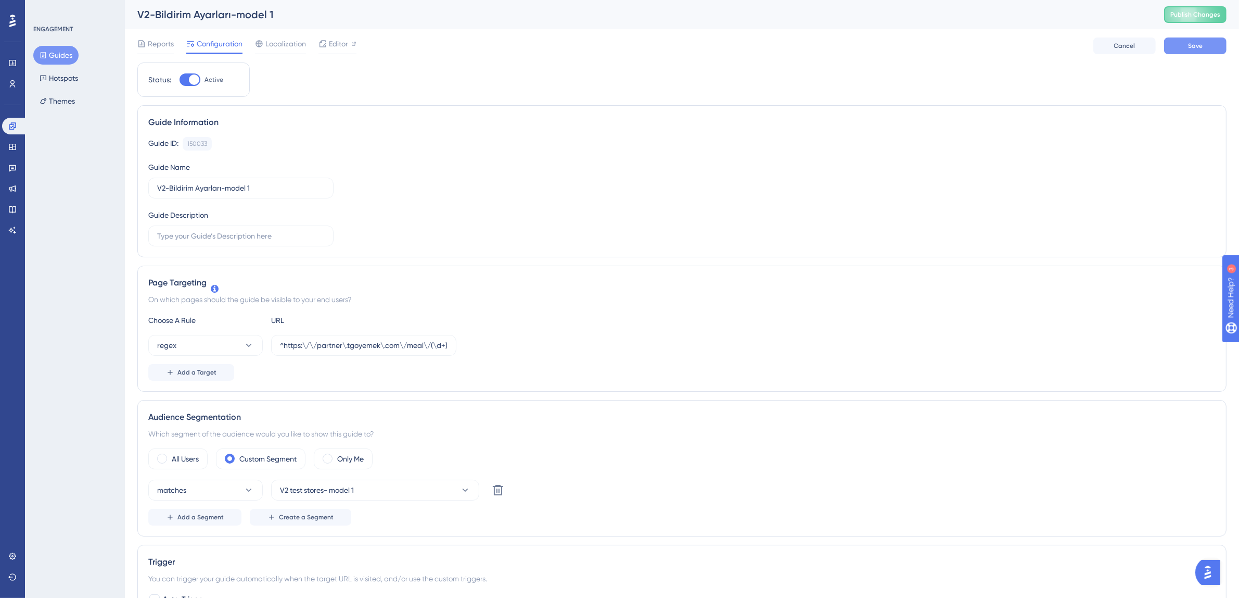
click at [1212, 43] on button "Save" at bounding box center [1195, 45] width 62 height 17
click at [60, 50] on button "Guides" at bounding box center [55, 55] width 45 height 19
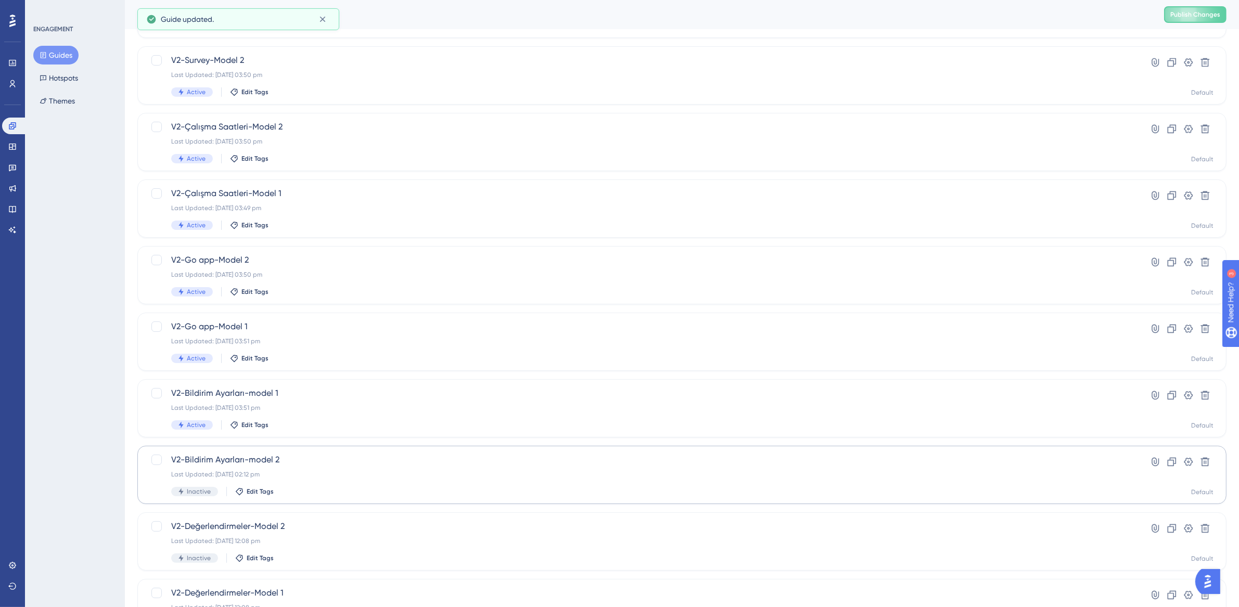
scroll to position [180, 0]
click at [328, 407] on div "Last Updated: 14 Aug 2025 02:12 pm" at bounding box center [640, 411] width 938 height 8
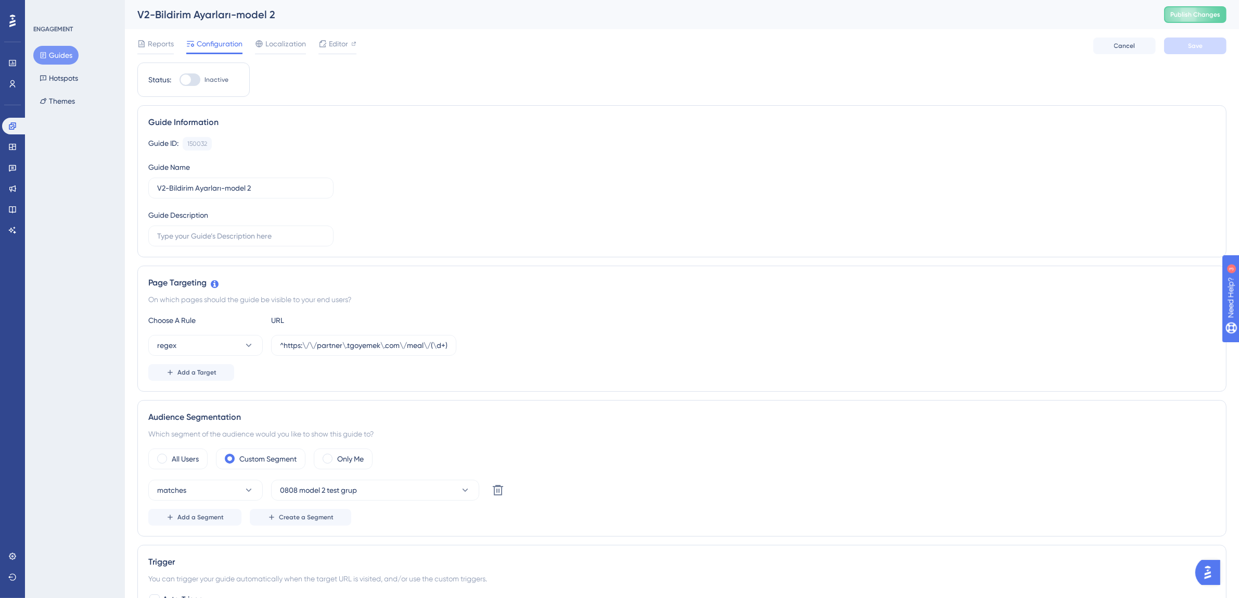
click at [194, 77] on div at bounding box center [190, 79] width 21 height 12
click at [180, 80] on input "Inactive" at bounding box center [179, 80] width 1 height 1
checkbox input "true"
click at [301, 483] on button "0808 model 2 test grup" at bounding box center [375, 489] width 208 height 21
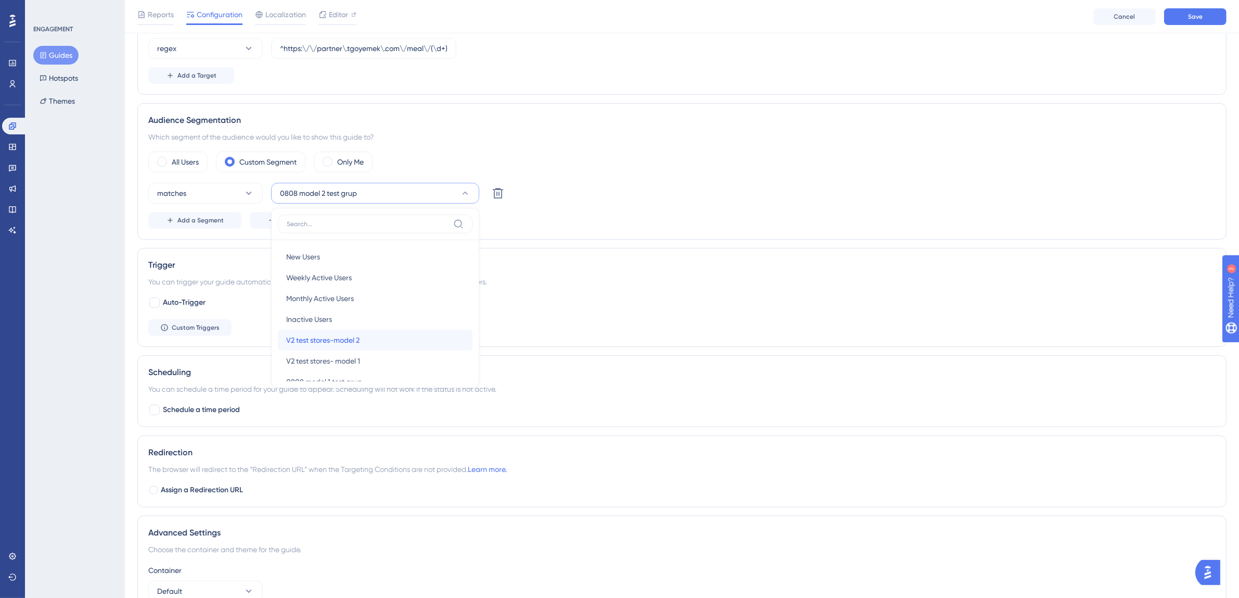
click at [344, 344] on span "V2 test stores-model 2" at bounding box center [322, 340] width 73 height 12
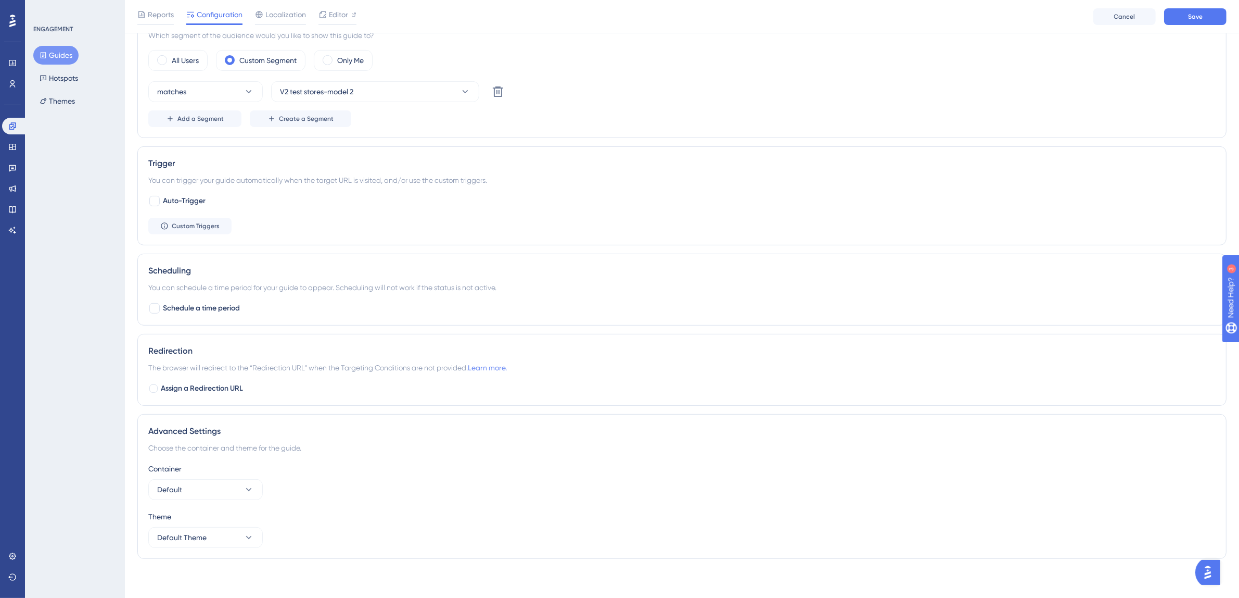
scroll to position [407, 0]
click at [1187, 17] on button "Save" at bounding box center [1195, 16] width 62 height 17
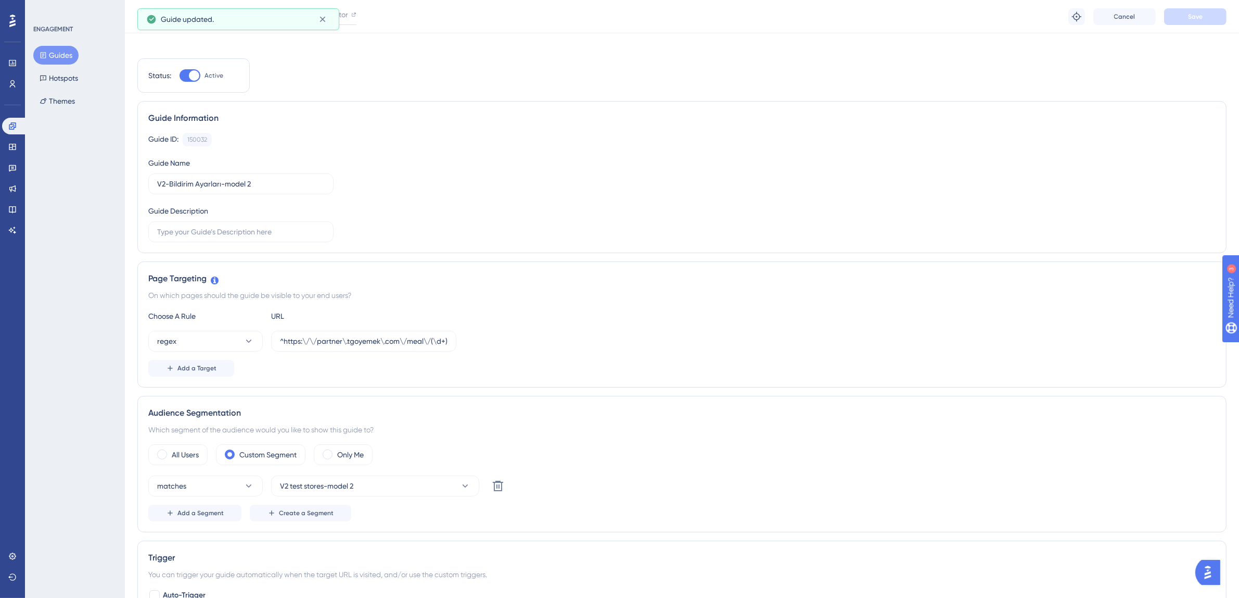
scroll to position [0, 0]
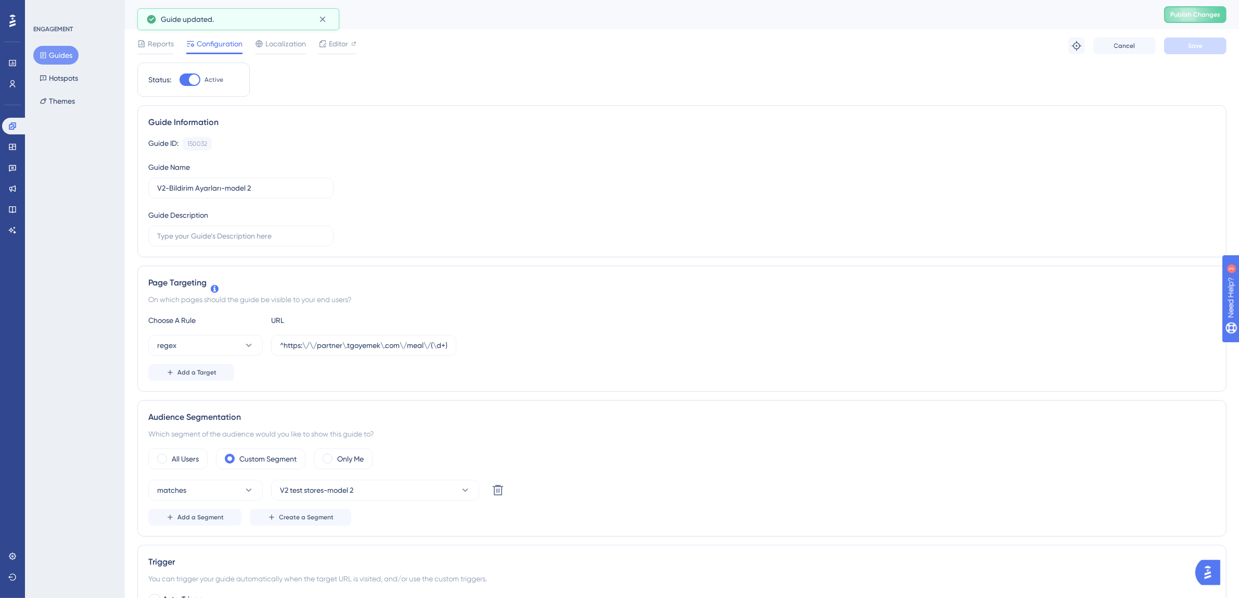
click at [55, 60] on button "Guides" at bounding box center [55, 55] width 45 height 19
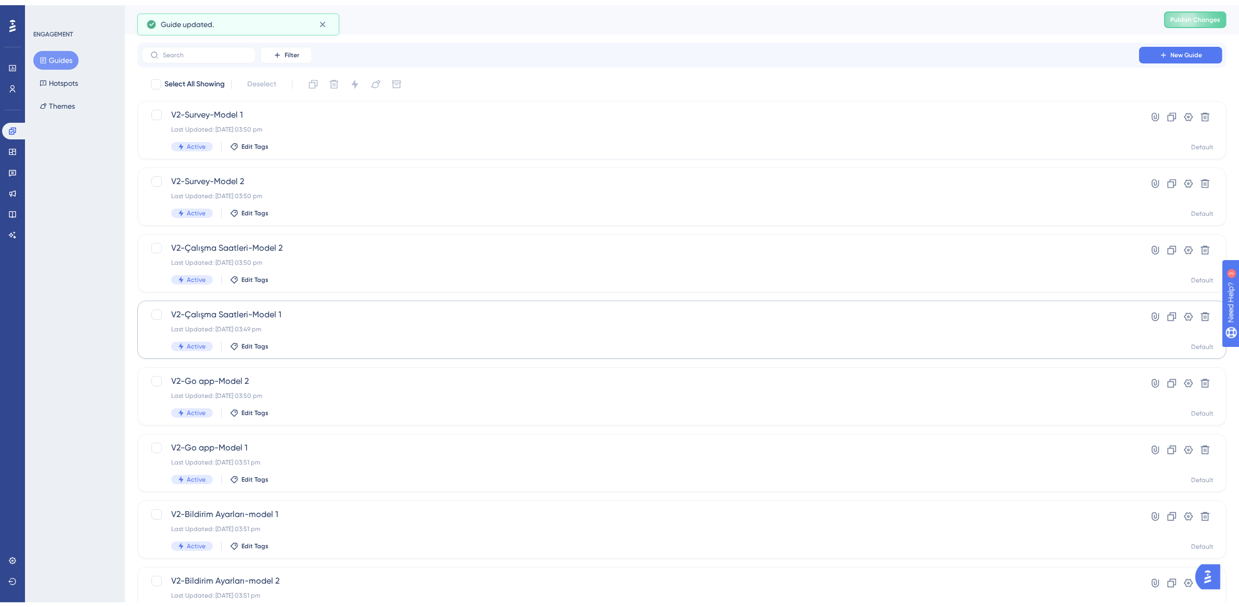
scroll to position [199, 0]
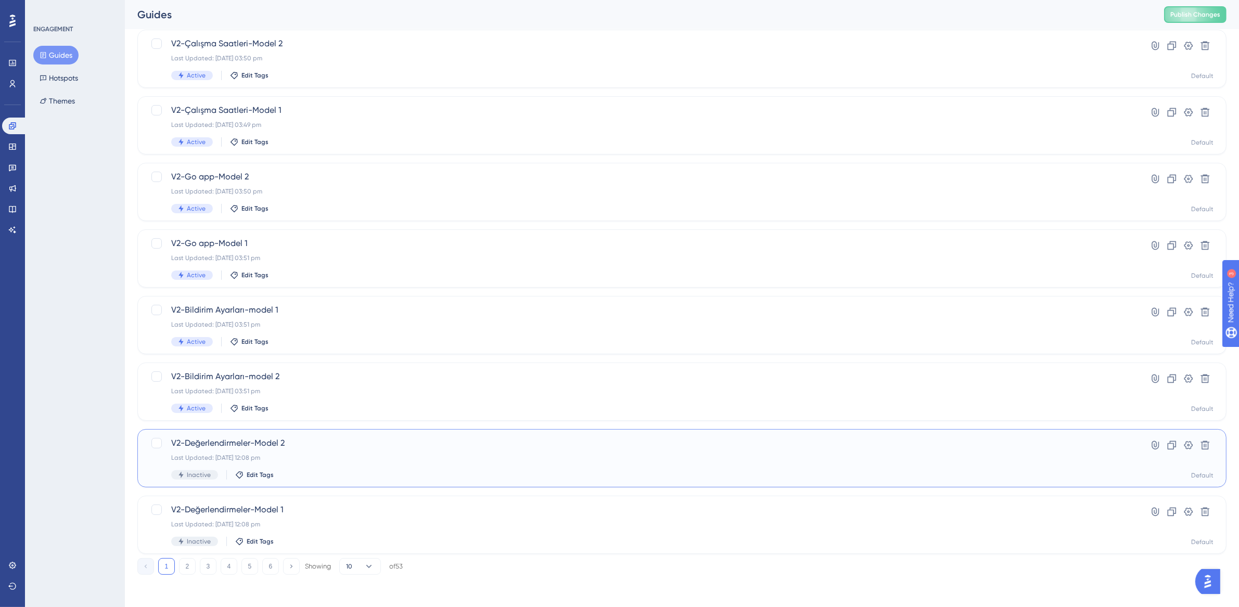
click at [302, 447] on span "V2-Değerlendirmeler-Model 2" at bounding box center [640, 443] width 938 height 12
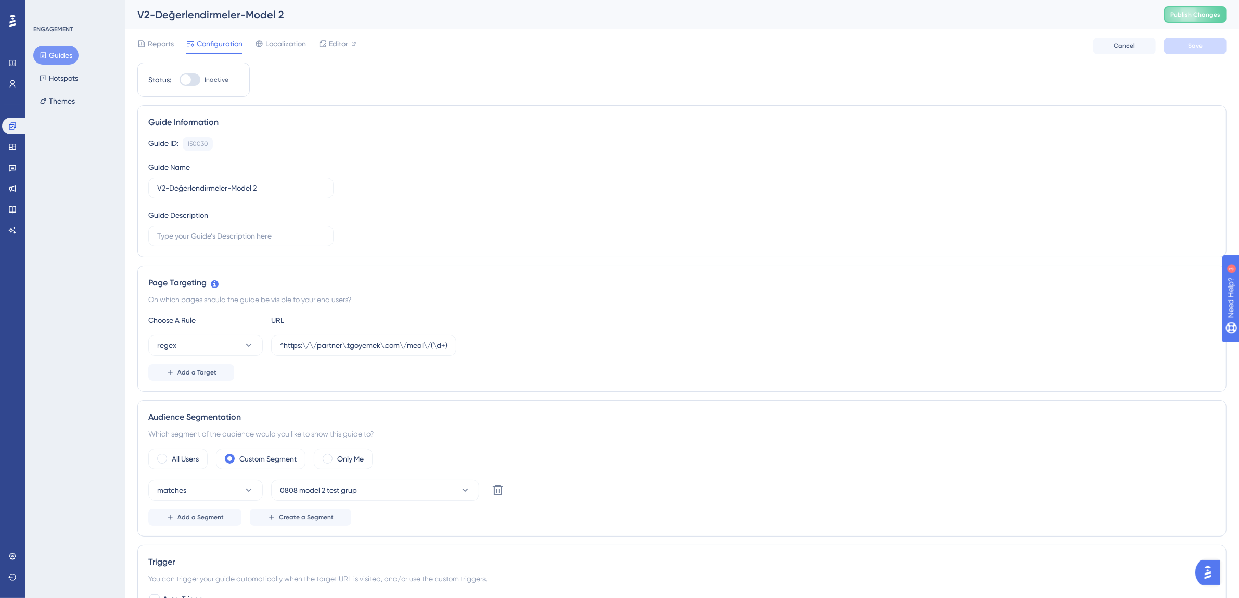
click at [193, 73] on div at bounding box center [190, 79] width 21 height 12
click at [180, 80] on input "Inactive" at bounding box center [179, 80] width 1 height 1
checkbox input "true"
click at [380, 488] on button "0808 model 2 test grup" at bounding box center [375, 489] width 208 height 21
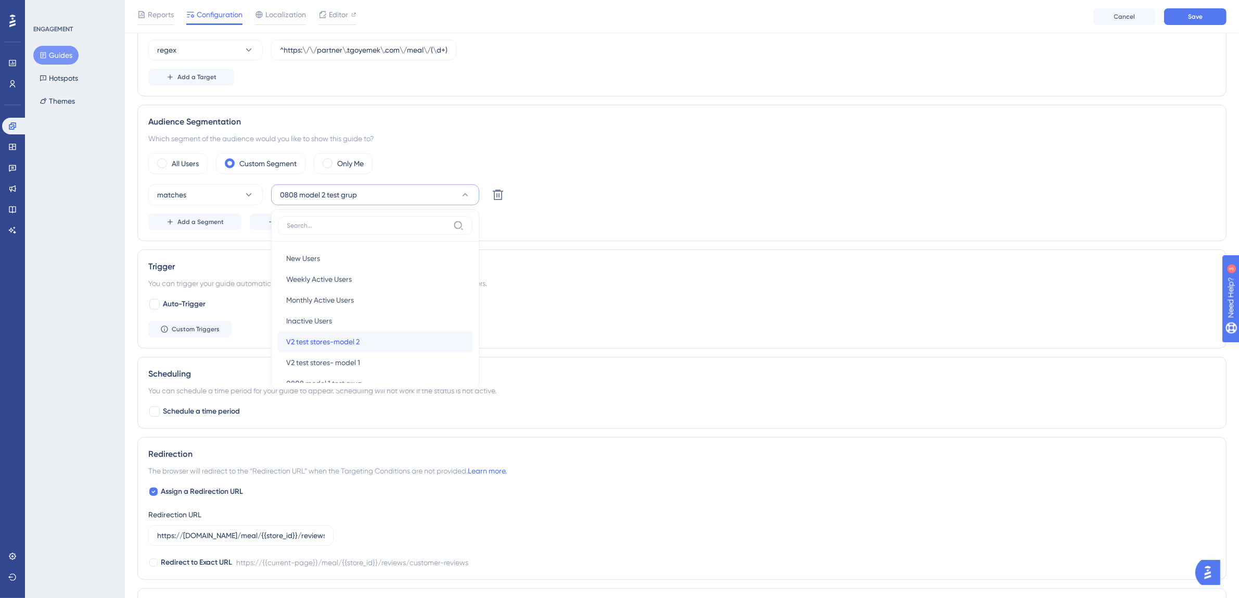
click at [360, 340] on span "V2 test stores-model 2" at bounding box center [322, 341] width 73 height 12
click at [154, 304] on div at bounding box center [154, 304] width 10 height 10
checkbox input "true"
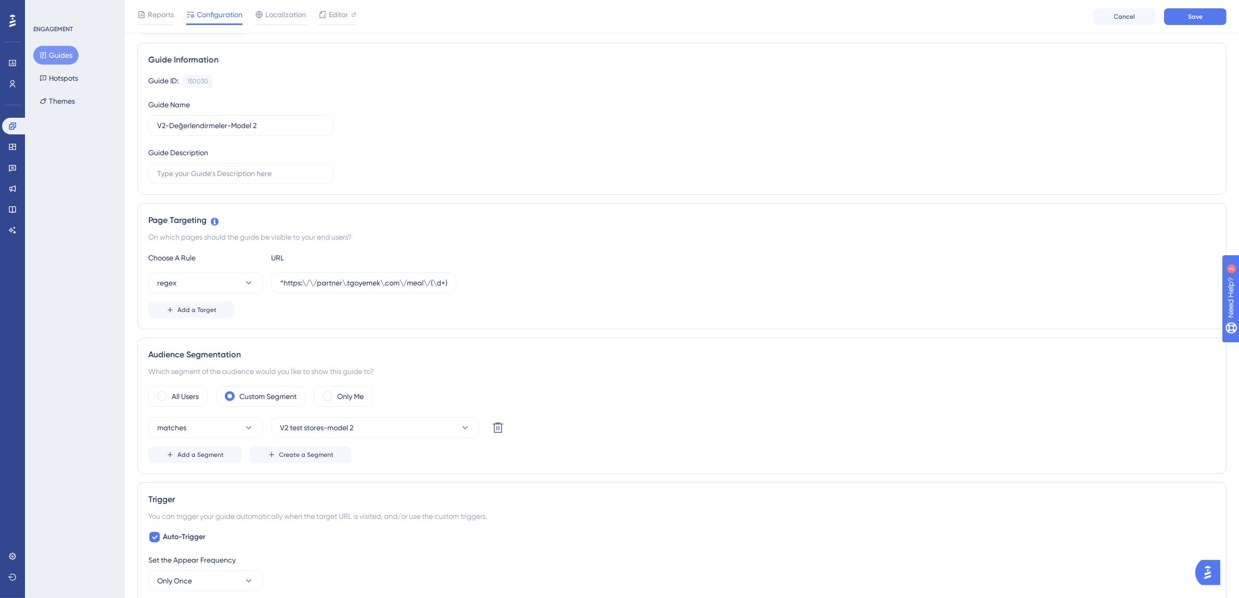
scroll to position [0, 0]
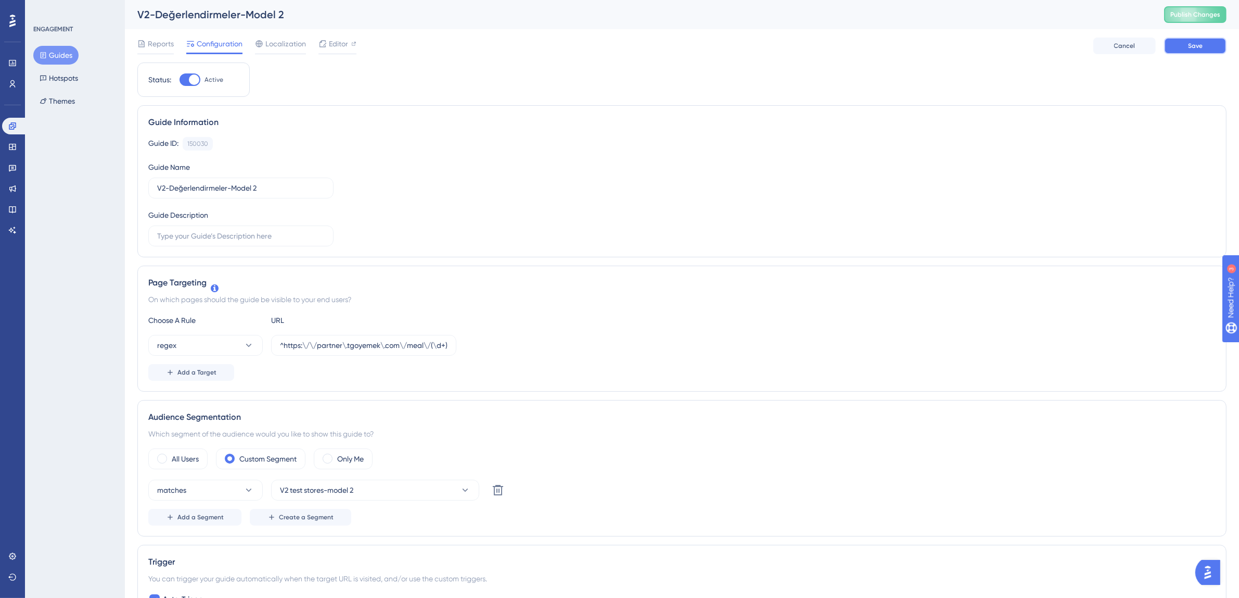
click at [1192, 43] on span "Save" at bounding box center [1195, 46] width 15 height 8
click at [56, 56] on button "Guides" at bounding box center [55, 55] width 45 height 19
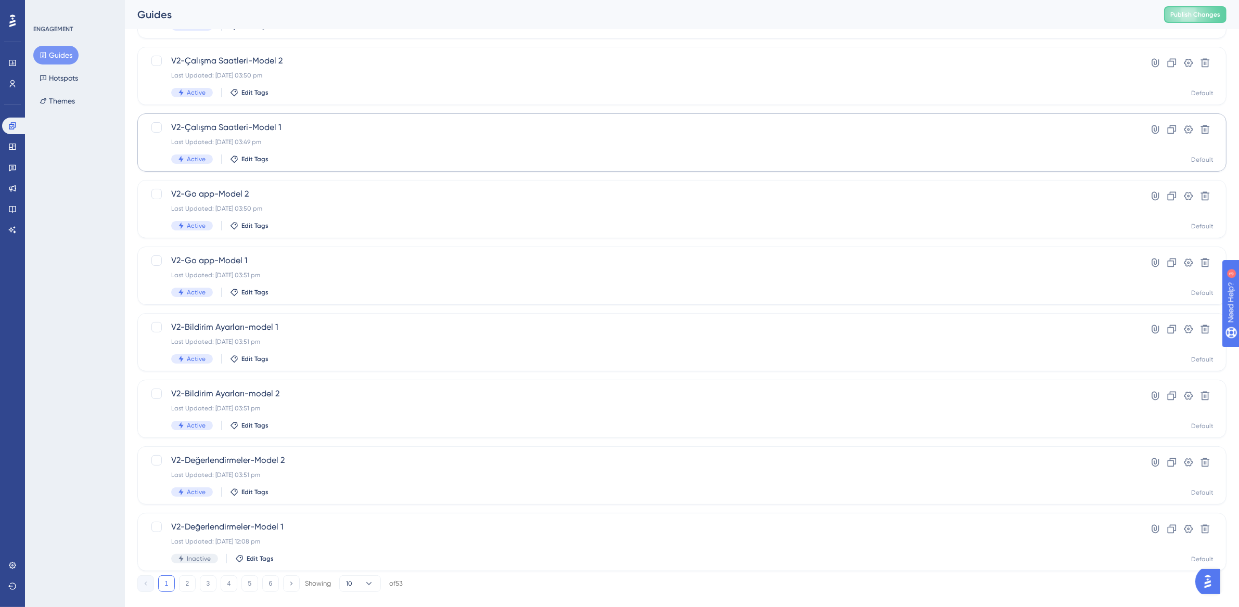
scroll to position [199, 0]
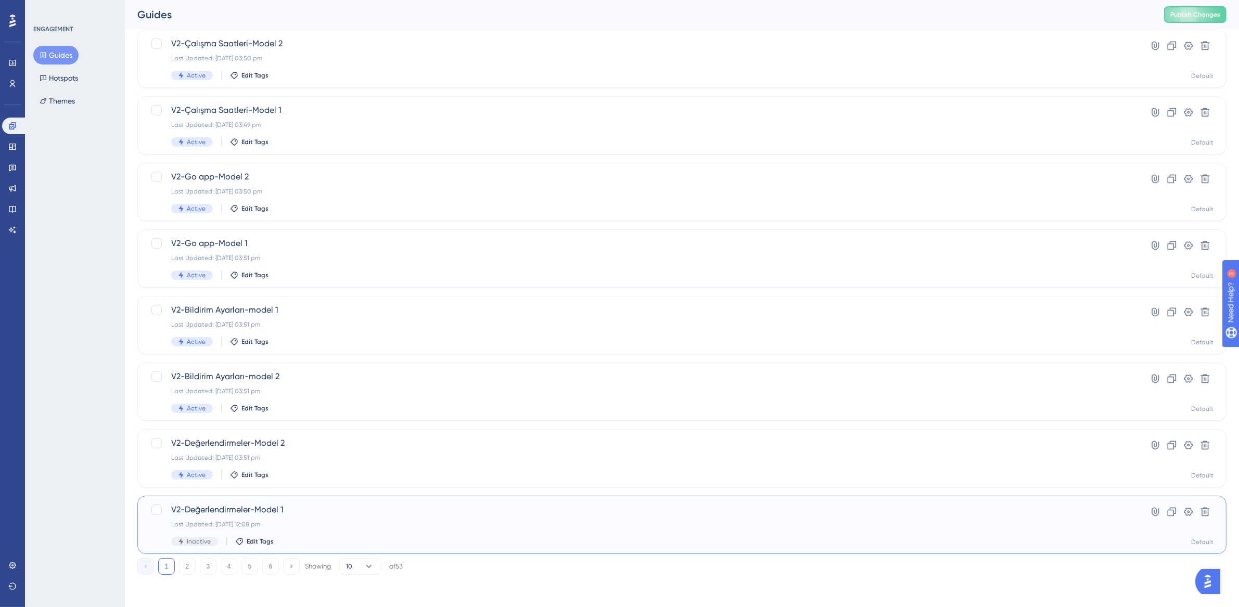
click at [302, 510] on span "V2-Değerlendirmeler-Model 1" at bounding box center [640, 510] width 938 height 12
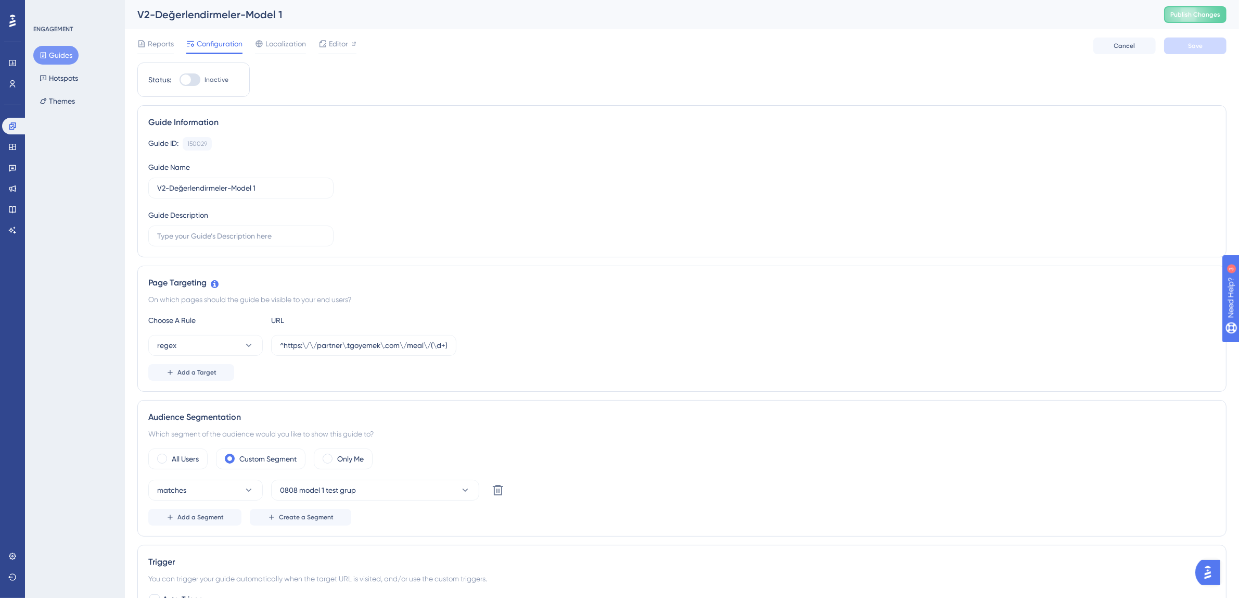
click at [186, 85] on div at bounding box center [190, 79] width 21 height 12
click at [180, 80] on input "Inactive" at bounding box center [179, 80] width 1 height 1
checkbox input "true"
click at [324, 488] on span "0808 model 1 test grup" at bounding box center [318, 490] width 76 height 12
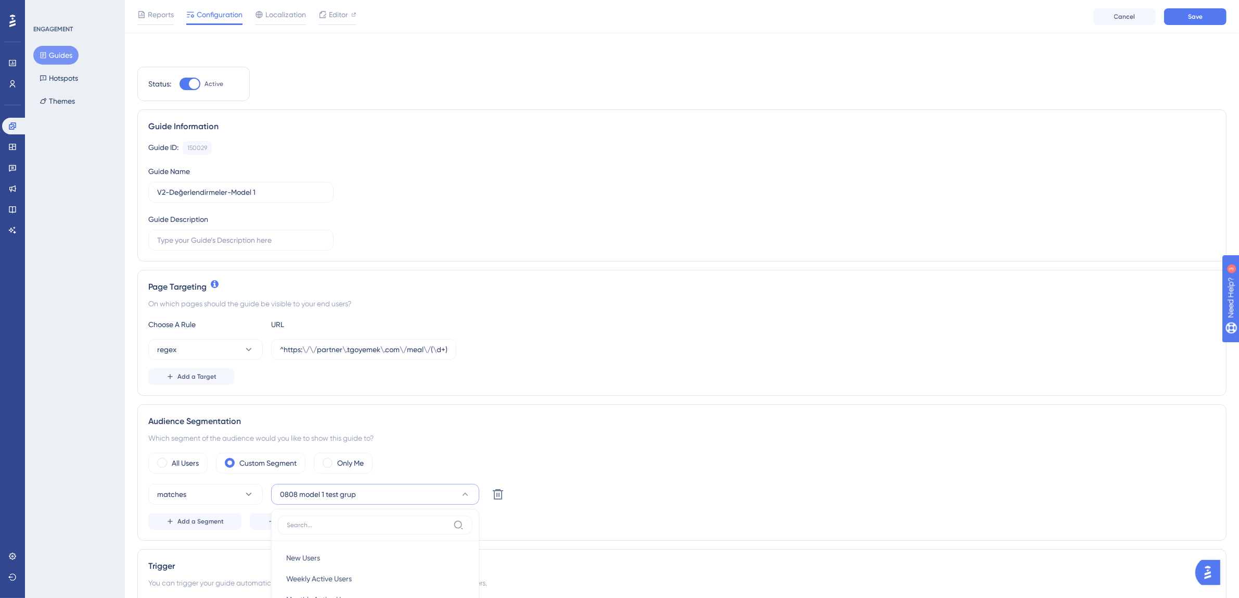
scroll to position [301, 0]
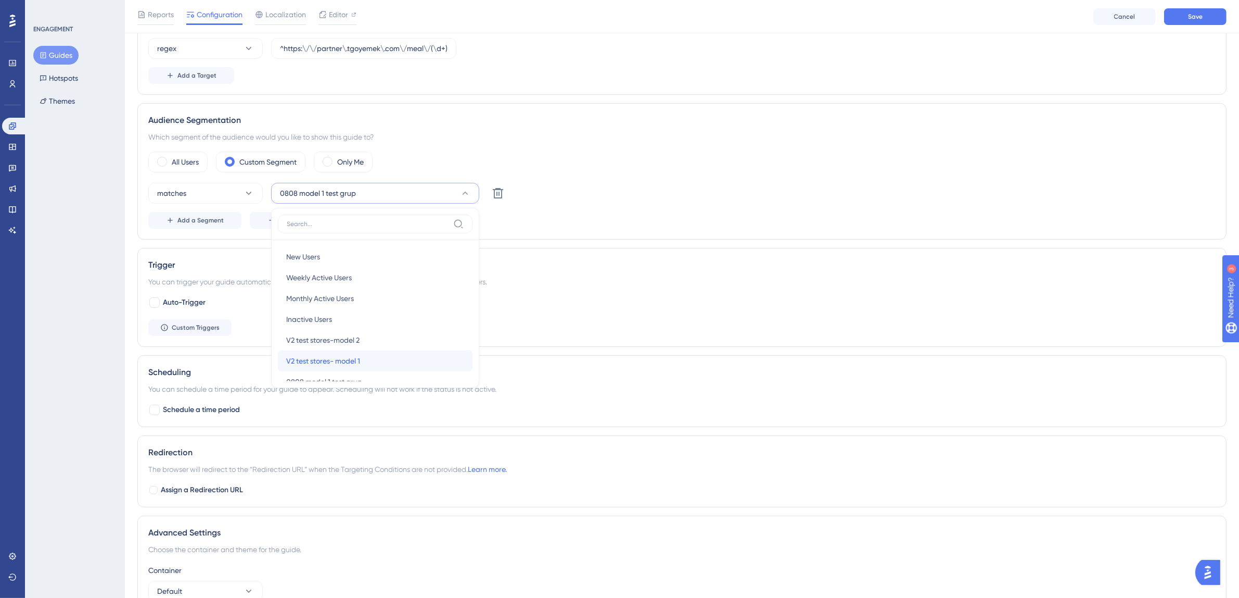
click at [338, 363] on span "V2 test stores- model 1" at bounding box center [323, 360] width 74 height 12
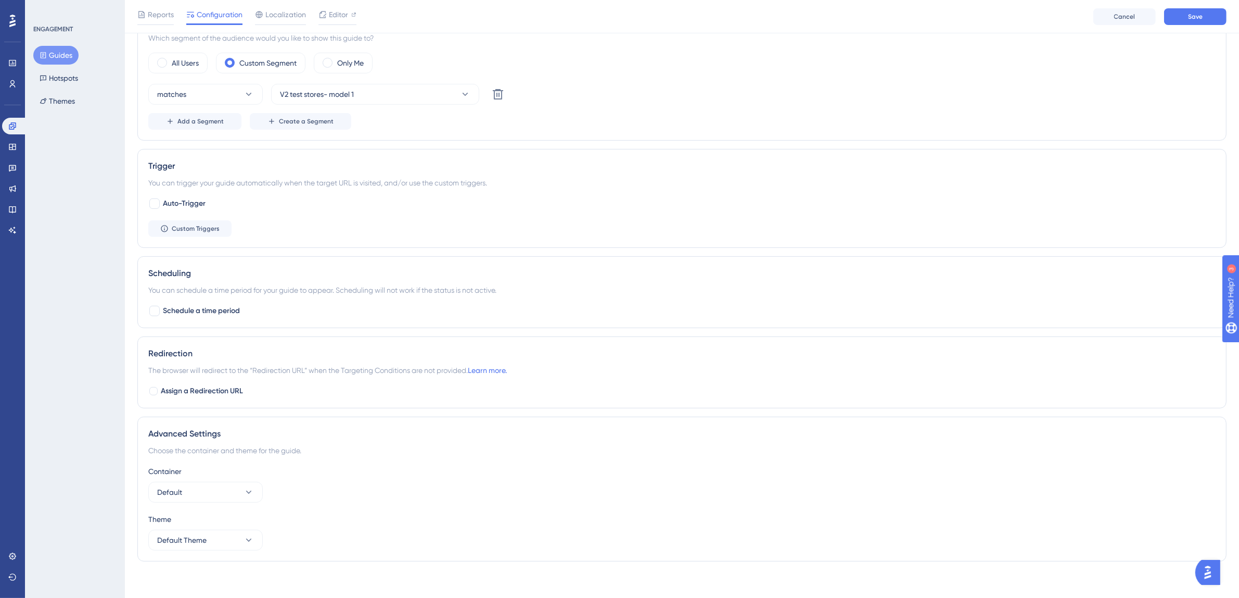
scroll to position [407, 0]
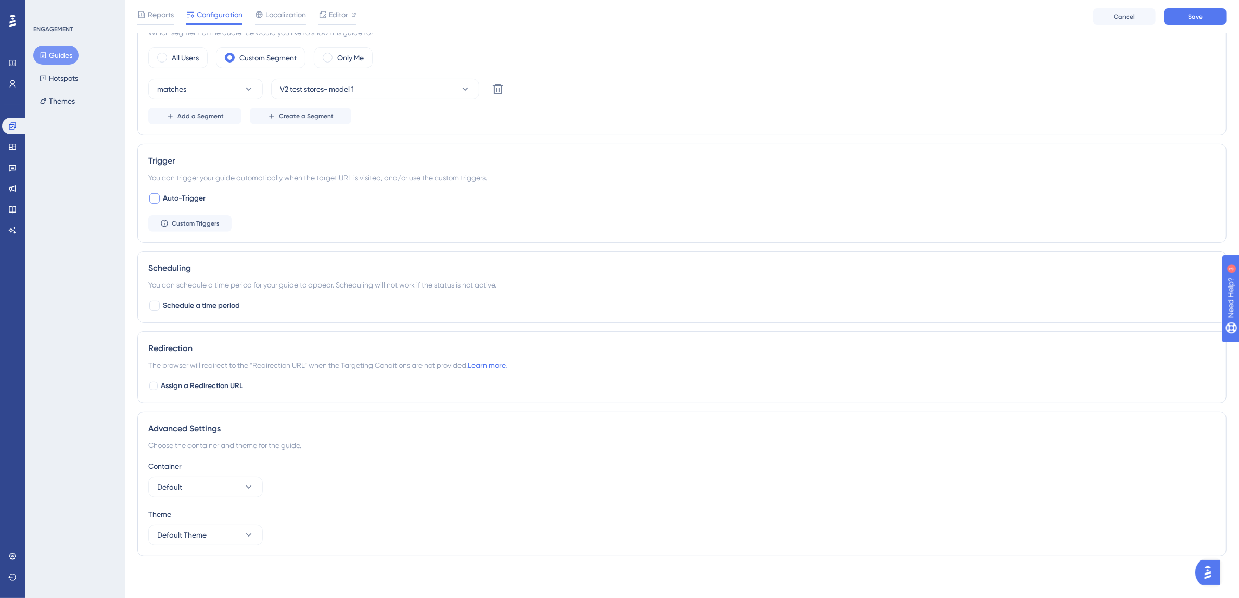
click at [156, 196] on div at bounding box center [154, 198] width 10 height 10
checkbox input "true"
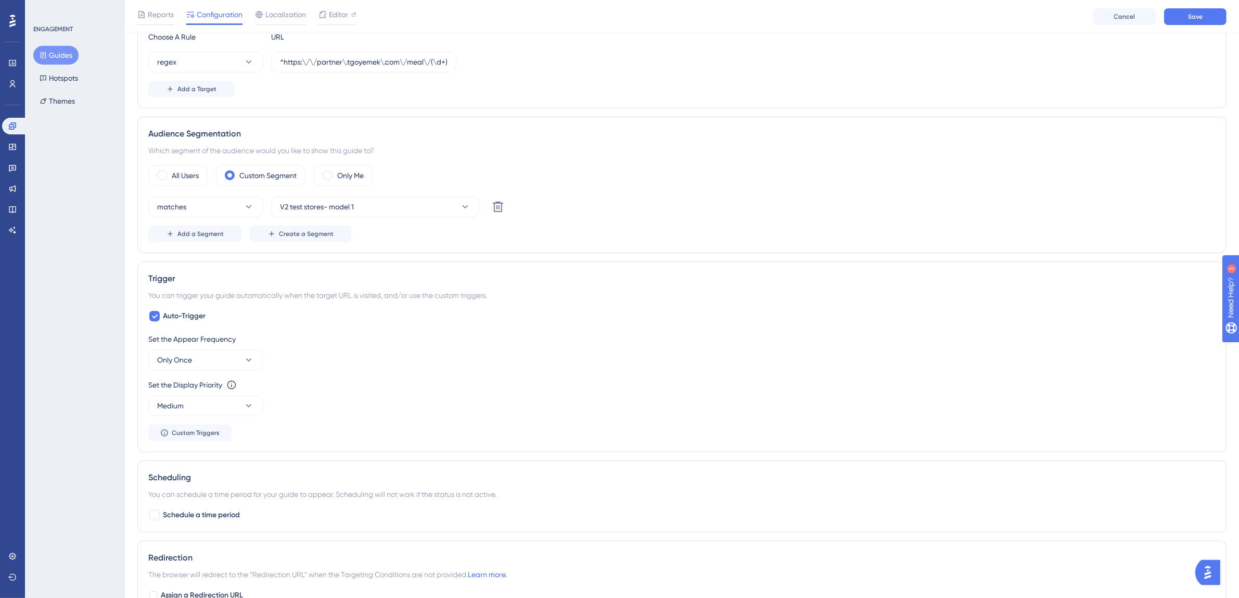
scroll to position [290, 0]
click at [1181, 24] on div "Reports Configuration Localization Editor Cancel Save" at bounding box center [682, 16] width 1114 height 33
click at [1185, 20] on button "Save" at bounding box center [1195, 16] width 62 height 17
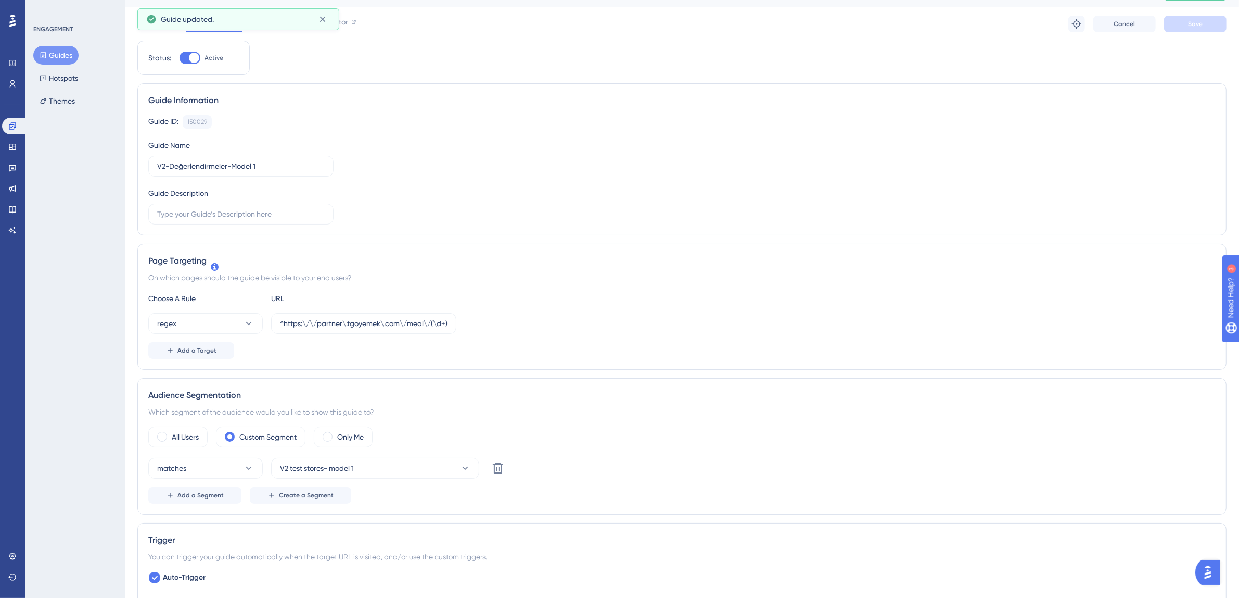
scroll to position [0, 0]
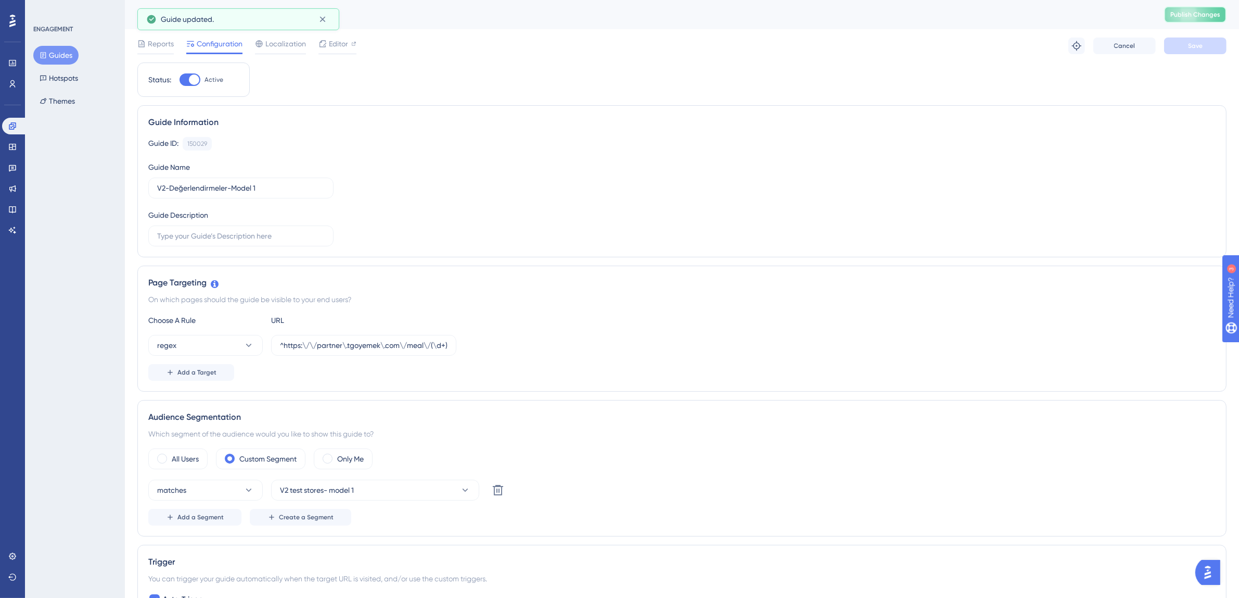
click at [1204, 17] on span "Publish Changes" at bounding box center [1196, 14] width 50 height 8
click at [337, 350] on input "^https:\/\/partner\.tgoyemek\.com\/meal\/(\d+)\/order(?:\/list|\/)?$" at bounding box center [364, 344] width 168 height 11
paste input "reviews(?:\/customer-reviews"
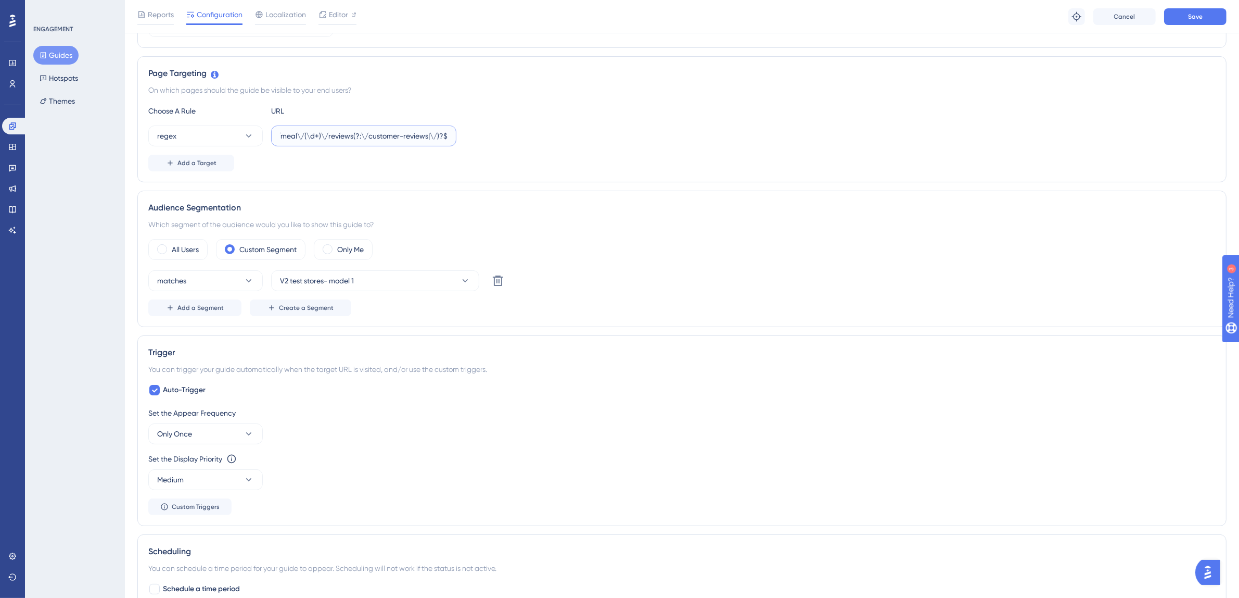
scroll to position [217, 0]
type input "^https:\/\/partner\.tgoyemek\.com\/meal\/(\d+)\/reviews(?:\/customer-reviews|\/…"
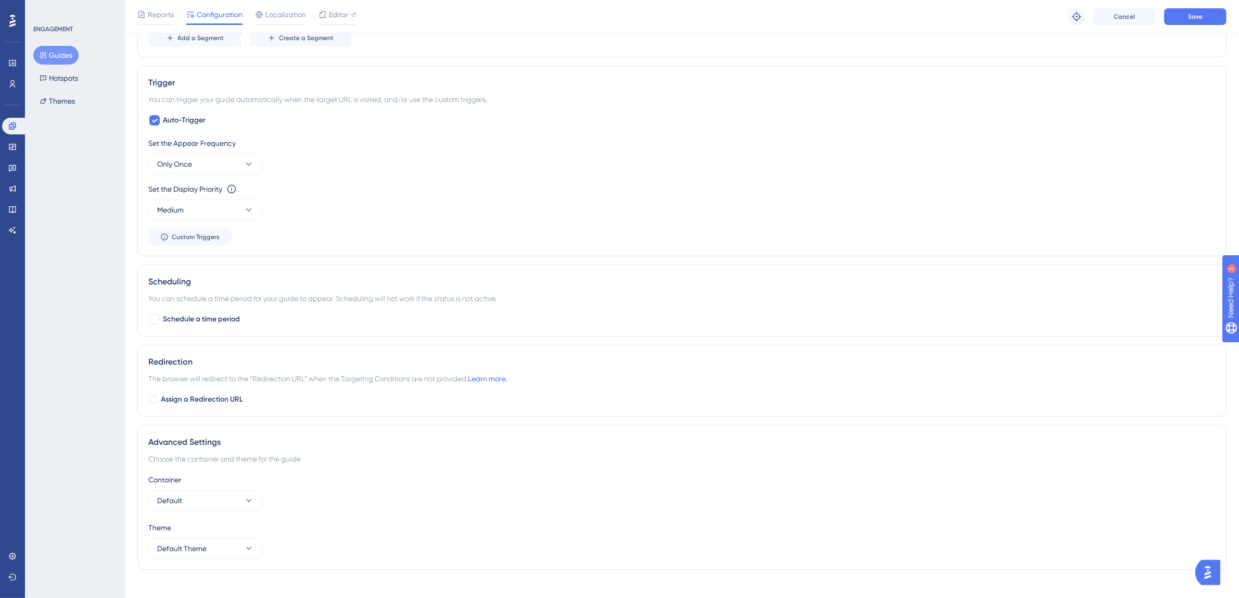
scroll to position [498, 0]
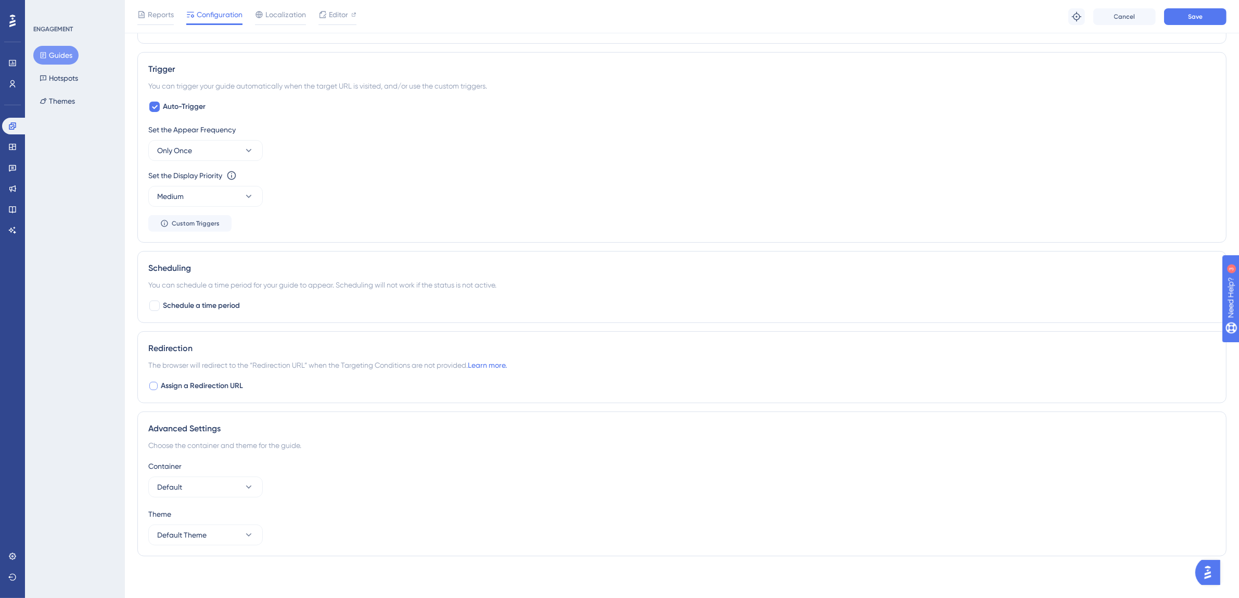
click at [155, 387] on div at bounding box center [153, 386] width 8 height 8
checkbox input "true"
click at [219, 431] on input "https://partner.tgoyemek.com/meal/14116/order/list" at bounding box center [241, 427] width 168 height 11
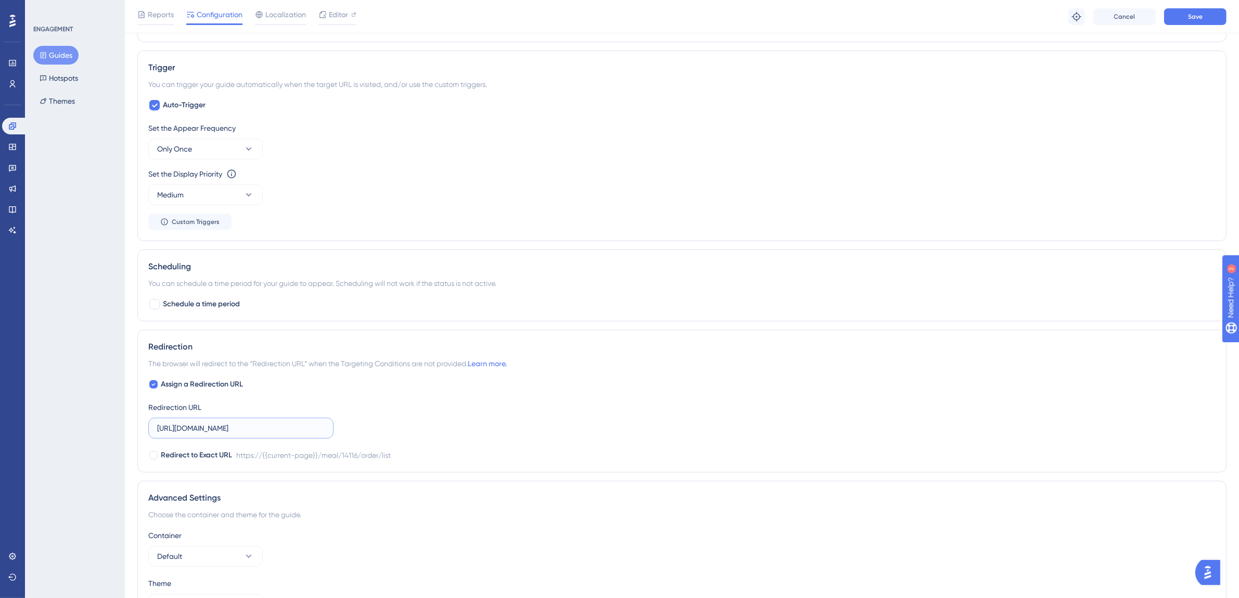
paste input "reviews/customer-reviews"
drag, startPoint x: 235, startPoint y: 426, endPoint x: 219, endPoint y: 427, distance: 15.6
click at [219, 427] on input "https://partner.tgoyemek.com/meal/14116/reviews/customer-reviews" at bounding box center [241, 427] width 168 height 11
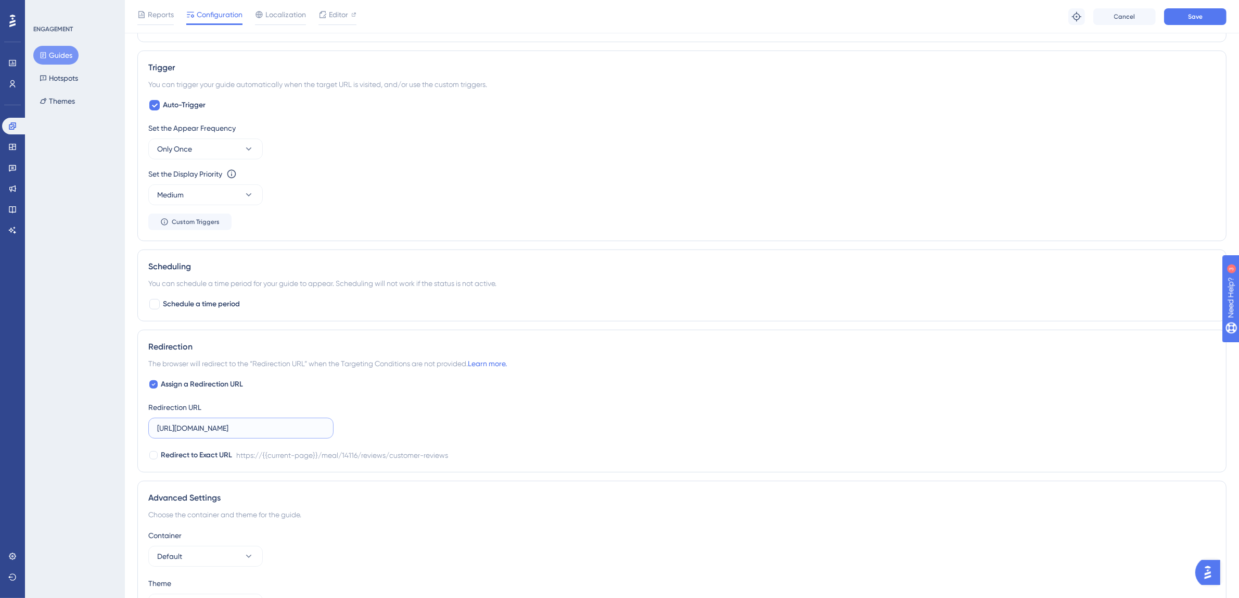
click at [294, 429] on input "https://partner.tgoyemek.com/meal/14116/reviews/customer-reviews" at bounding box center [241, 427] width 168 height 11
paste input "{{store_id}}"
type input "https://partner.tgoyemek.com/meal/{{store_id}}/reviews/customer-reviews"
click at [1205, 15] on button "Save" at bounding box center [1195, 16] width 62 height 17
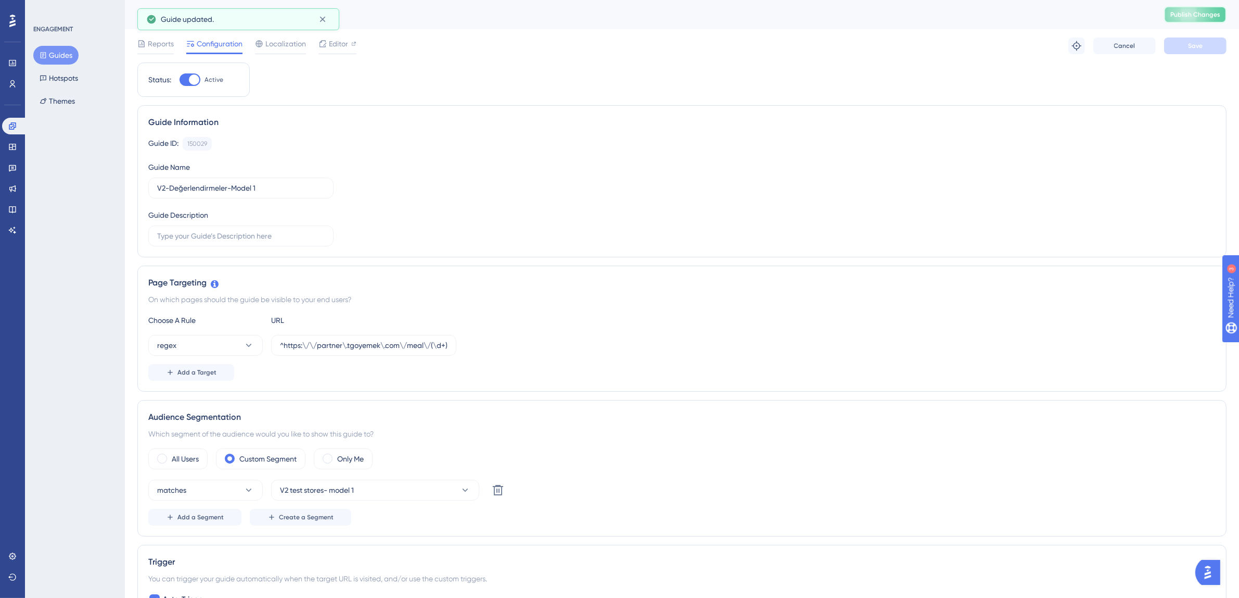
click at [1227, 8] on button "Publish Changes" at bounding box center [1195, 14] width 62 height 17
drag, startPoint x: 323, startPoint y: 21, endPoint x: 233, endPoint y: 34, distance: 91.0
click at [323, 21] on icon at bounding box center [322, 19] width 10 height 10
click at [65, 55] on button "Guides" at bounding box center [55, 55] width 45 height 19
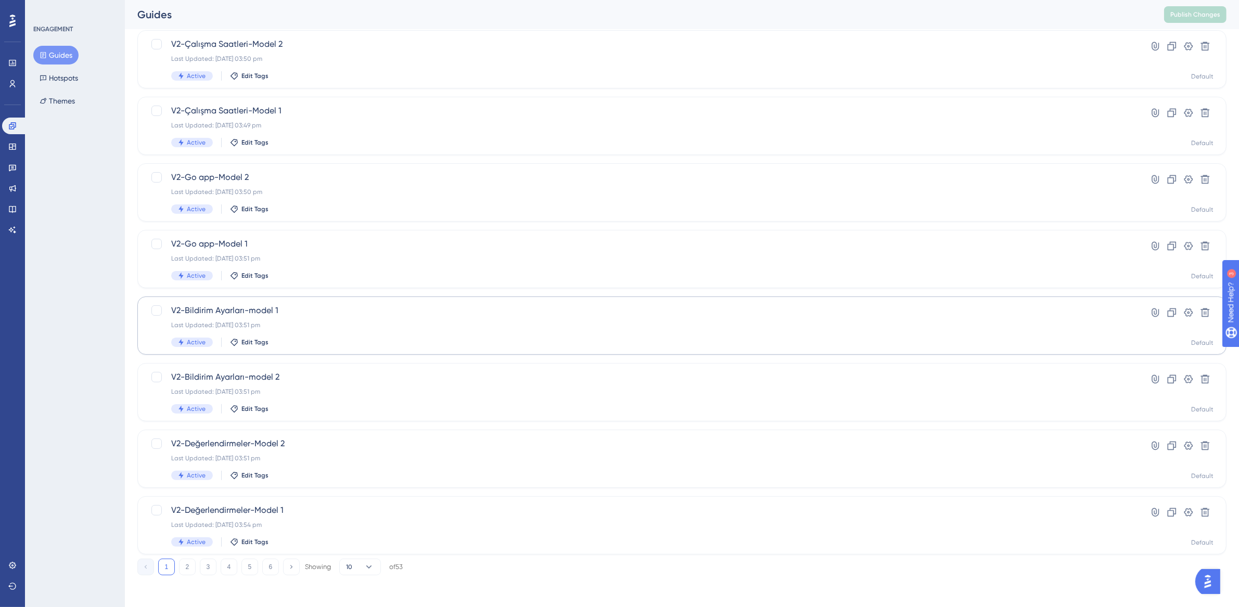
scroll to position [199, 0]
click at [339, 443] on span "V2-Değerlendirmeler-Model 2" at bounding box center [640, 443] width 938 height 12
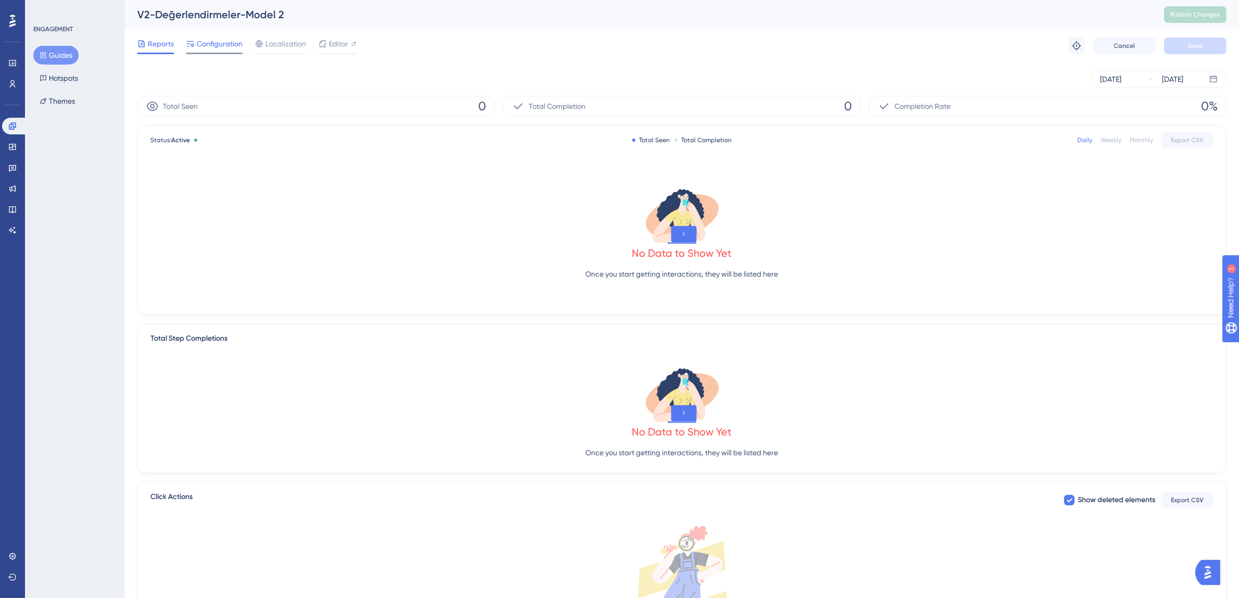
click at [221, 43] on span "Configuration" at bounding box center [220, 43] width 46 height 12
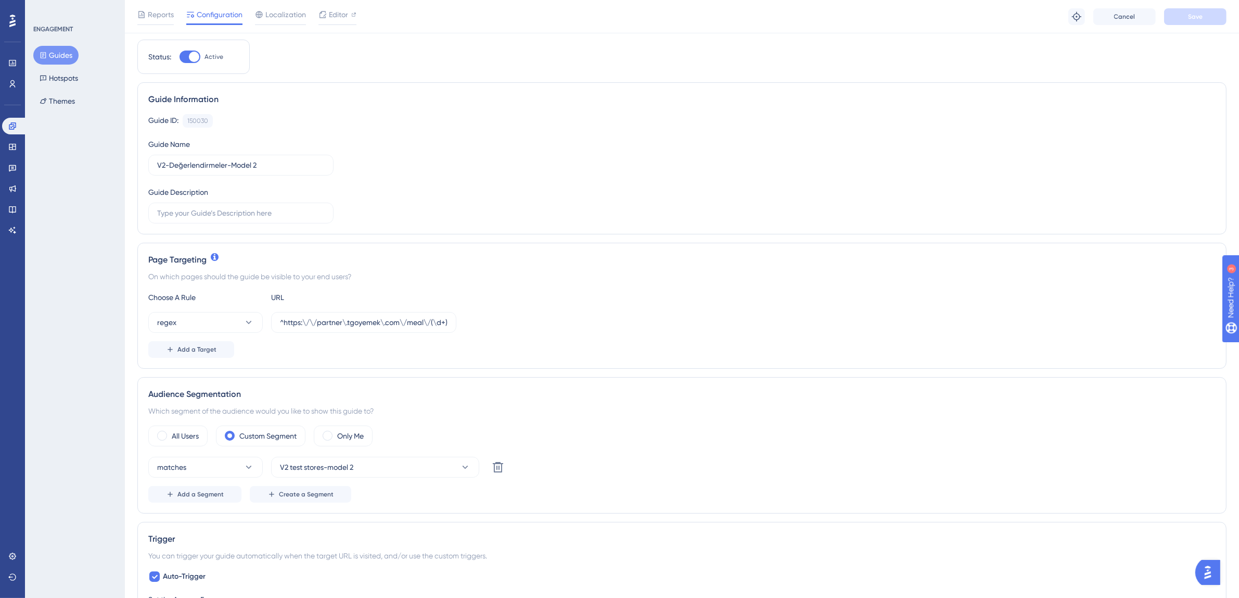
scroll to position [43, 0]
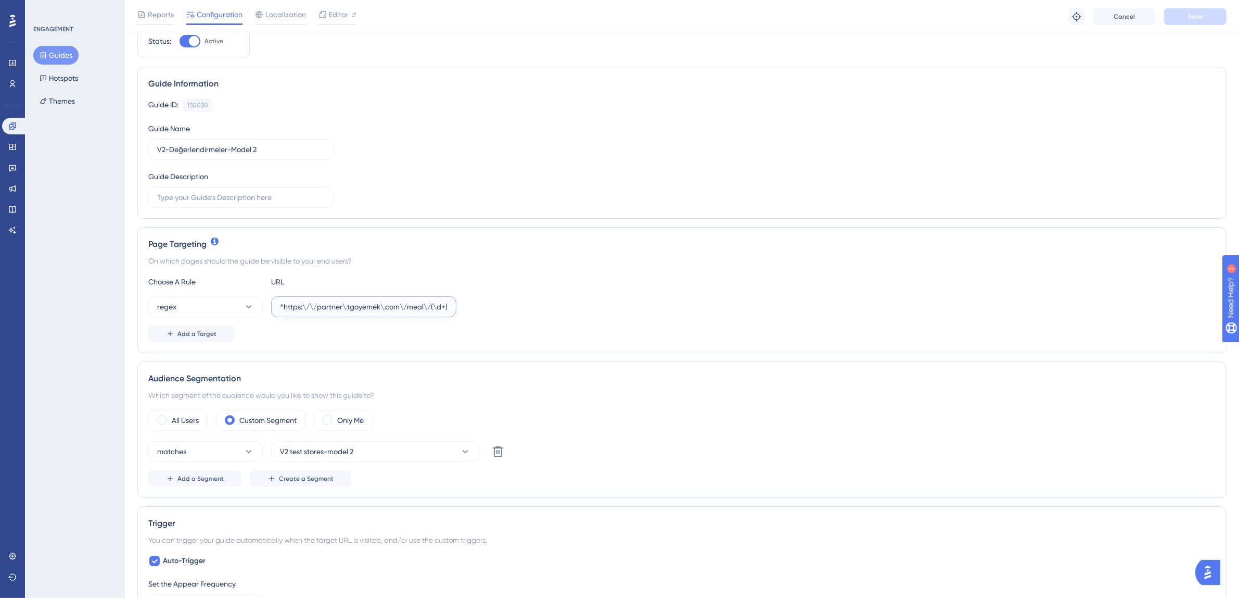
click at [412, 304] on input "^https:\/\/partner\.tgoyemek\.com\/meal\/(\d+)\/reviews(?:\/customer-reviews|\/…" at bounding box center [364, 306] width 168 height 11
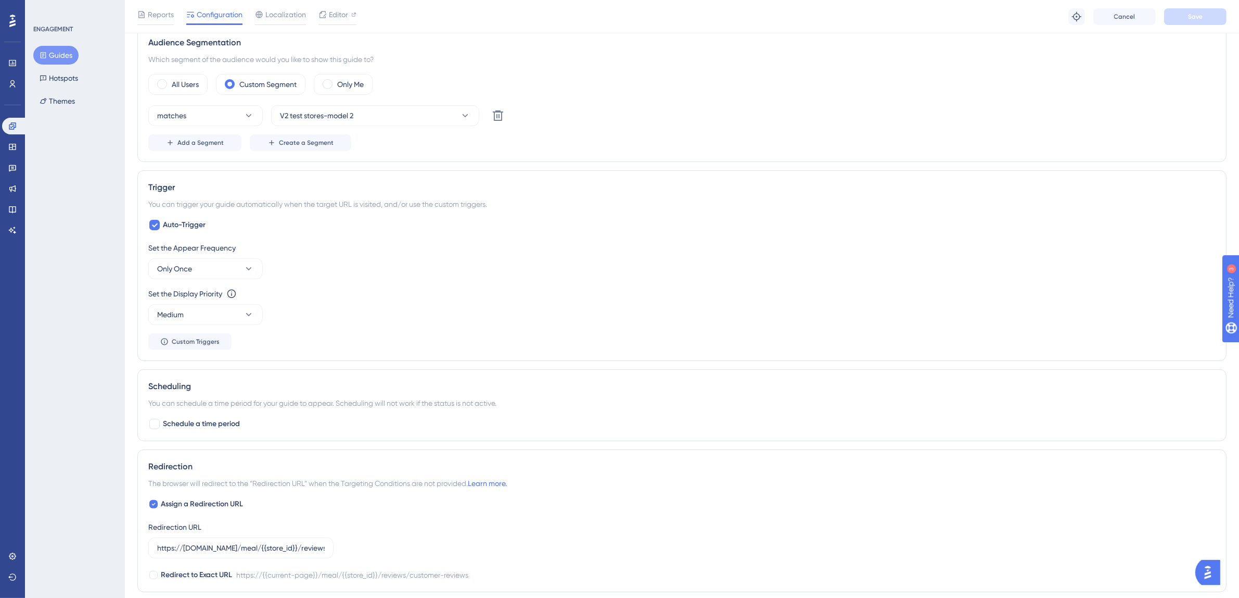
scroll to position [557, 0]
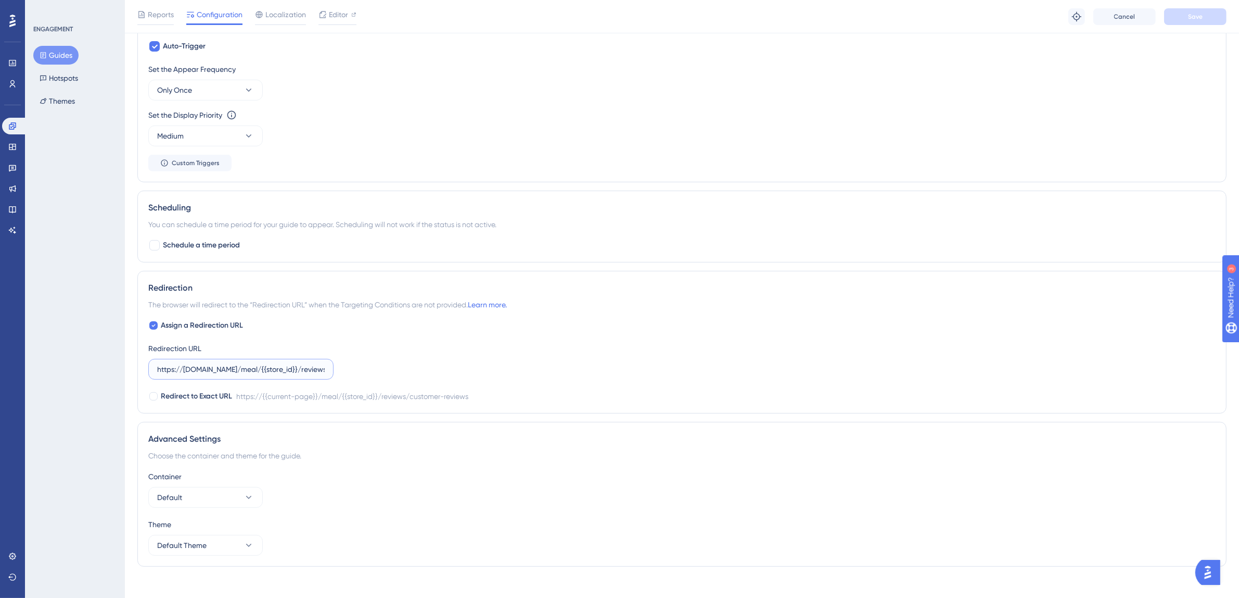
click at [285, 376] on label "https://partner.tgoyemek.com/meal/{{store_id}}/reviews/customer-reviews" at bounding box center [240, 369] width 185 height 21
click at [285, 375] on input "https://partner.tgoyemek.com/meal/{{store_id}}/reviews/customer-reviews" at bounding box center [241, 368] width 168 height 11
click at [287, 367] on input "https://partner.tgoyemek.com/meal/{{store_id}}/reviews/customer-reviews" at bounding box center [241, 368] width 168 height 11
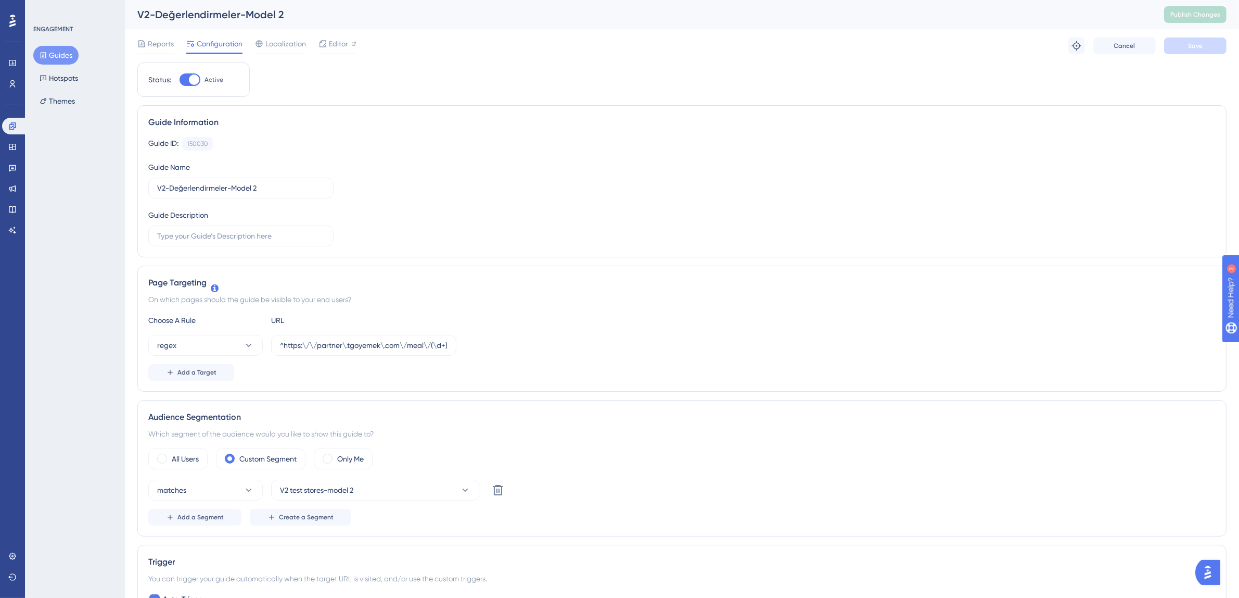
click at [67, 56] on button "Guides" at bounding box center [55, 55] width 45 height 19
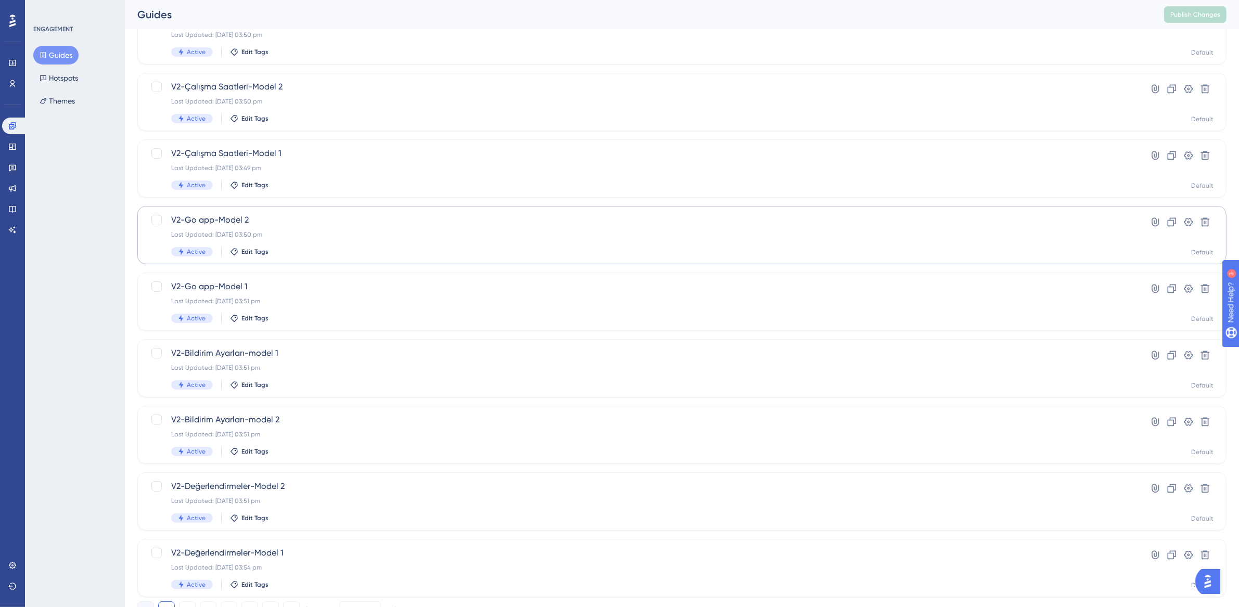
scroll to position [199, 0]
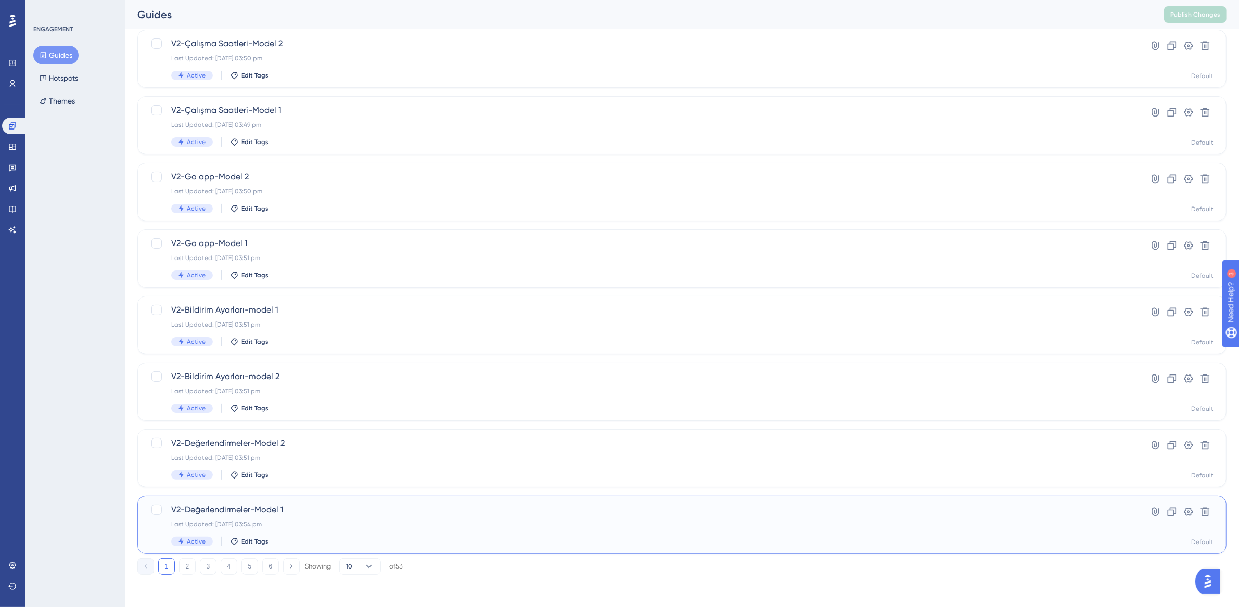
click at [280, 506] on span "V2-Değerlendirmeler-Model 1" at bounding box center [640, 510] width 938 height 12
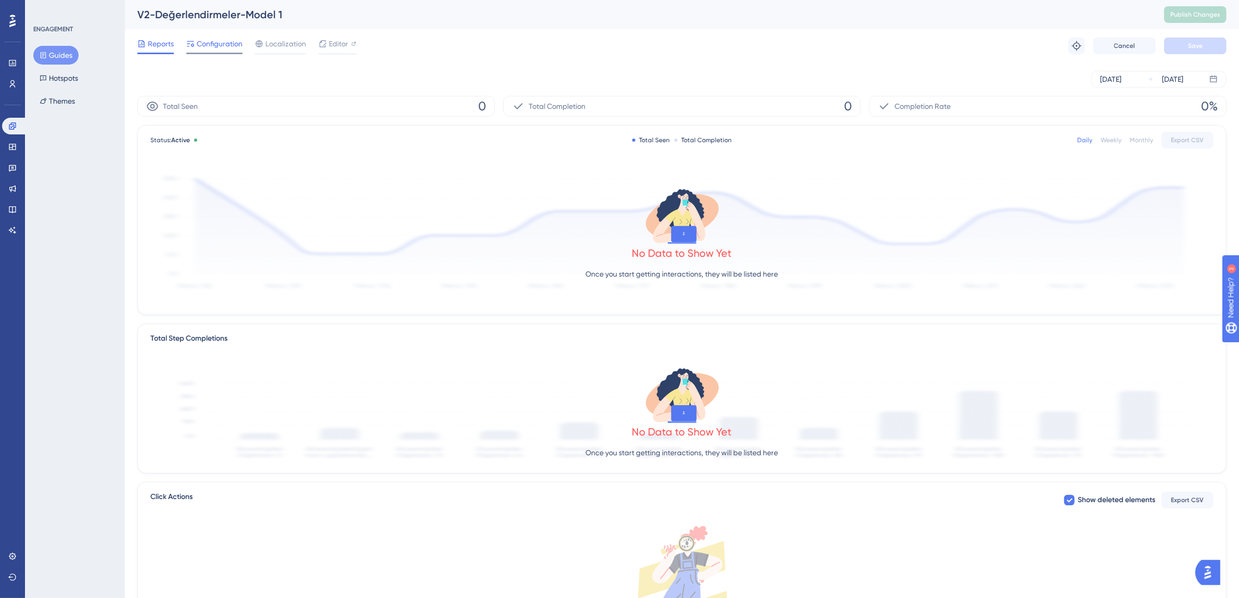
click at [217, 44] on span "Configuration" at bounding box center [220, 43] width 46 height 12
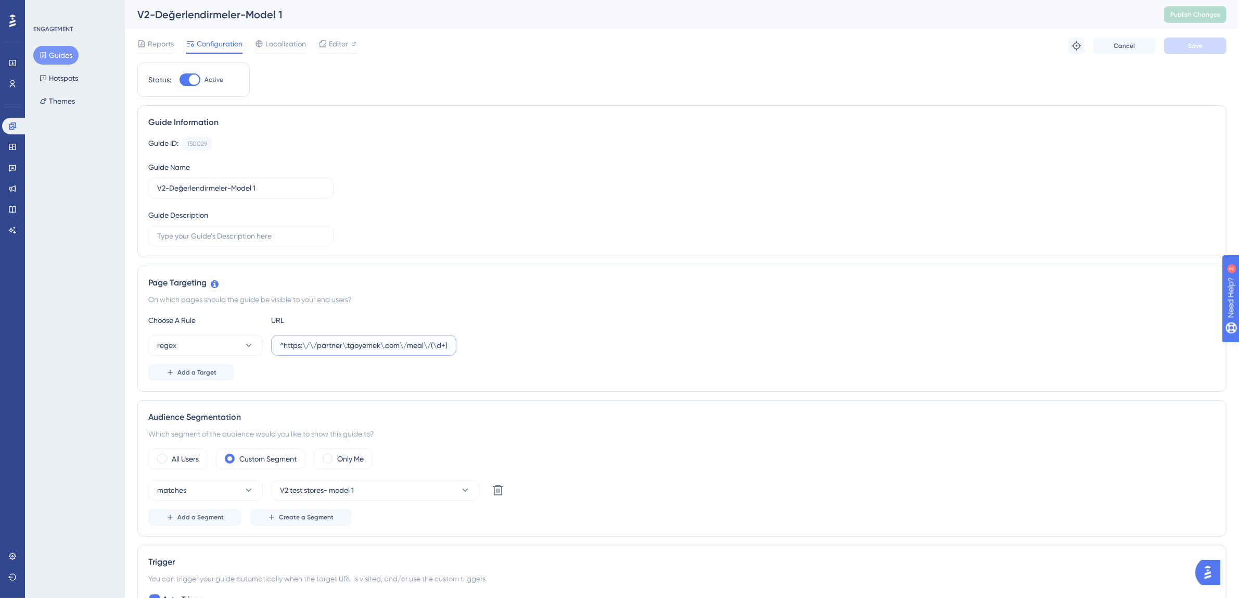
click at [424, 345] on input "^https:\/\/partner\.tgoyemek\.com\/meal\/(\d+)\/reviews(?:\/customer-reviews|\/…" at bounding box center [364, 344] width 168 height 11
click at [62, 52] on button "Guides" at bounding box center [55, 55] width 45 height 19
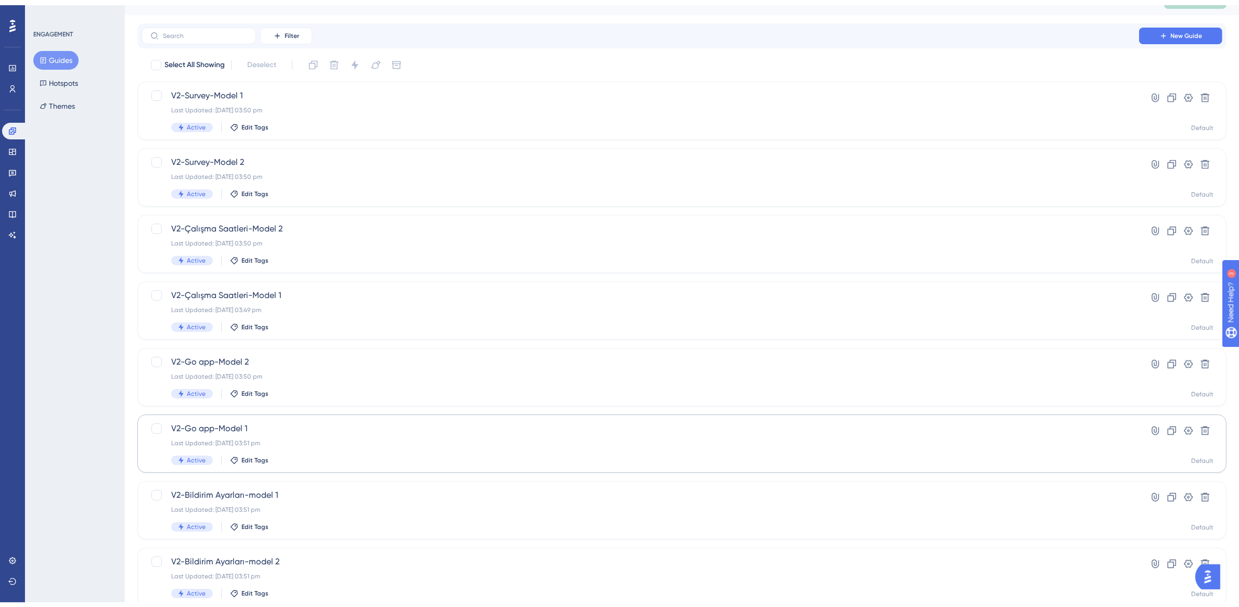
scroll to position [199, 0]
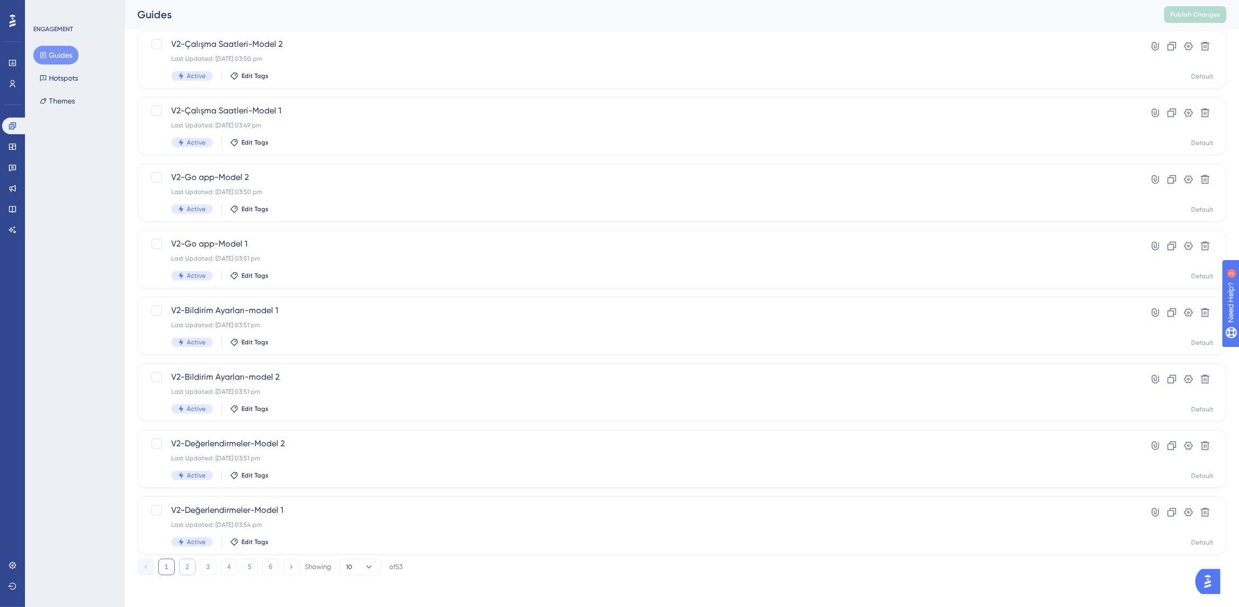
click at [191, 562] on button "2" at bounding box center [187, 567] width 17 height 17
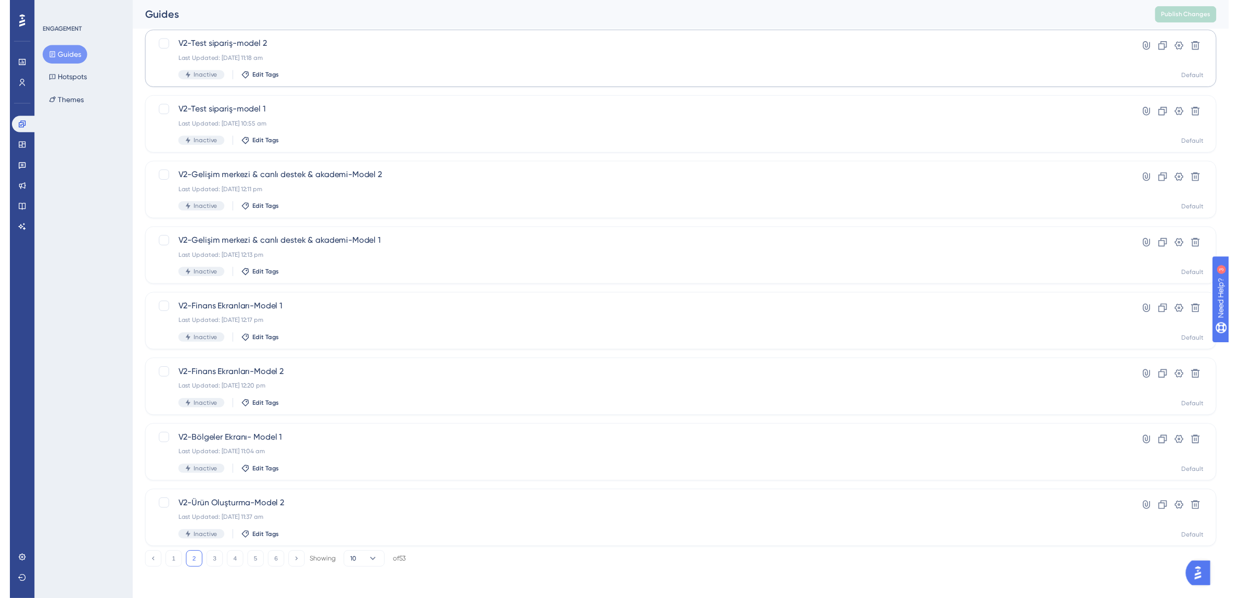
scroll to position [0, 0]
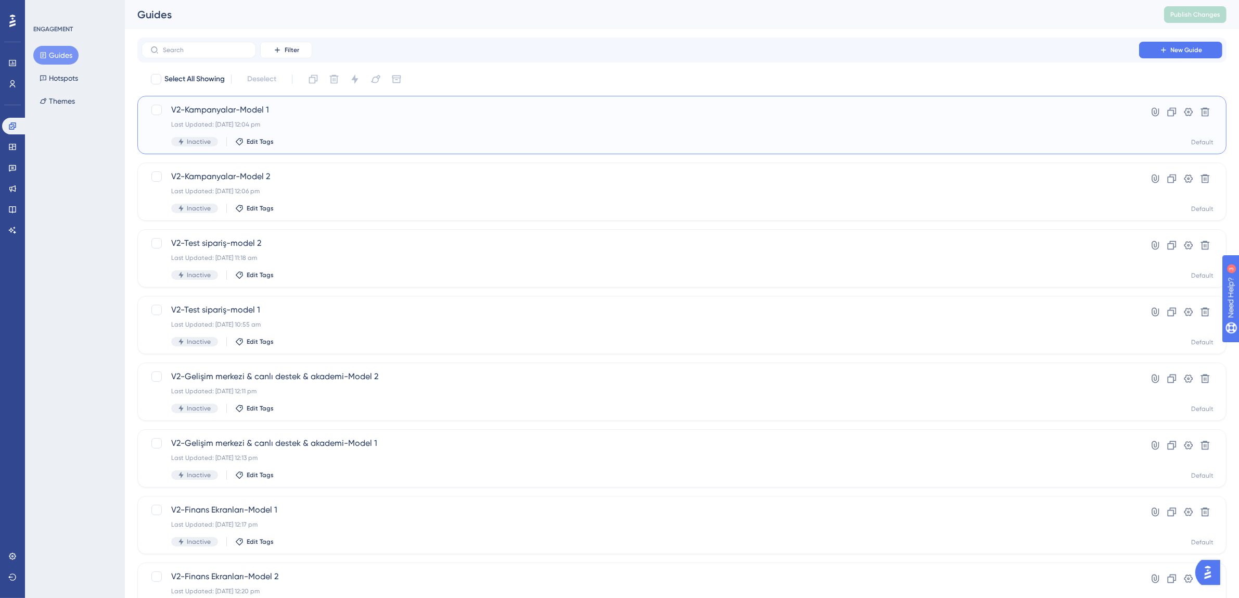
click at [274, 115] on span "V2-Kampanyalar-Model 1" at bounding box center [640, 110] width 938 height 12
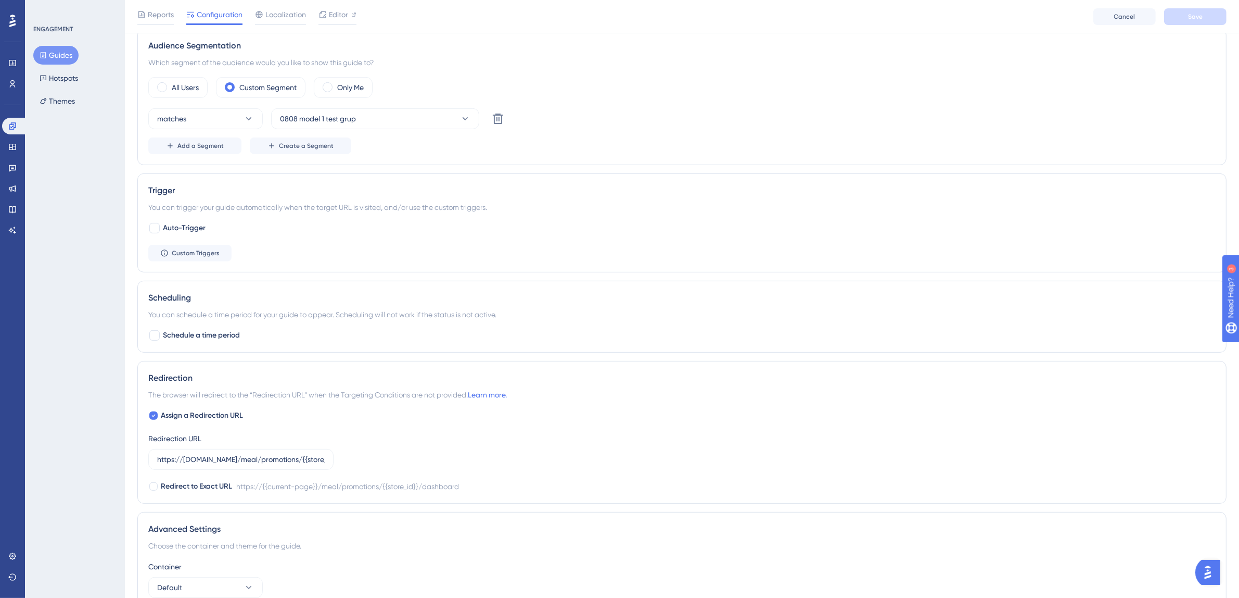
scroll to position [447, 0]
click at [298, 455] on input "https://partner.tgoyemek.com/meal/promotions/{{store_id}}/dashboard" at bounding box center [241, 458] width 168 height 11
click at [317, 459] on input "https://partner.tgoyemek.com/meal/promotions/{{store_id}}/dashboard" at bounding box center [241, 458] width 168 height 11
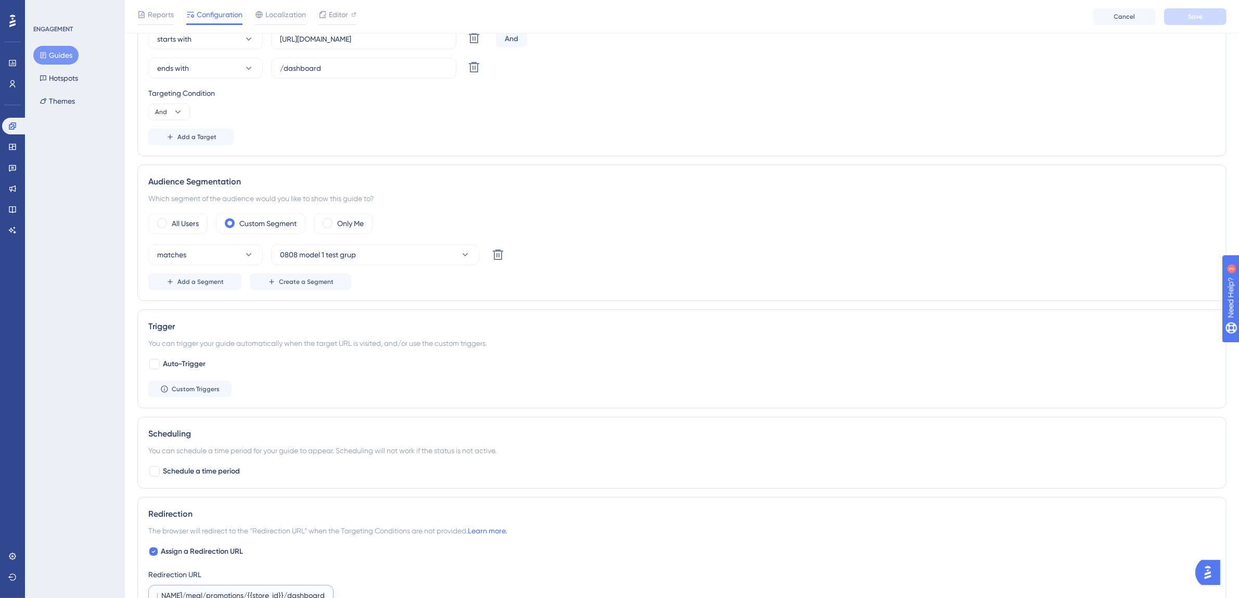
scroll to position [0, 0]
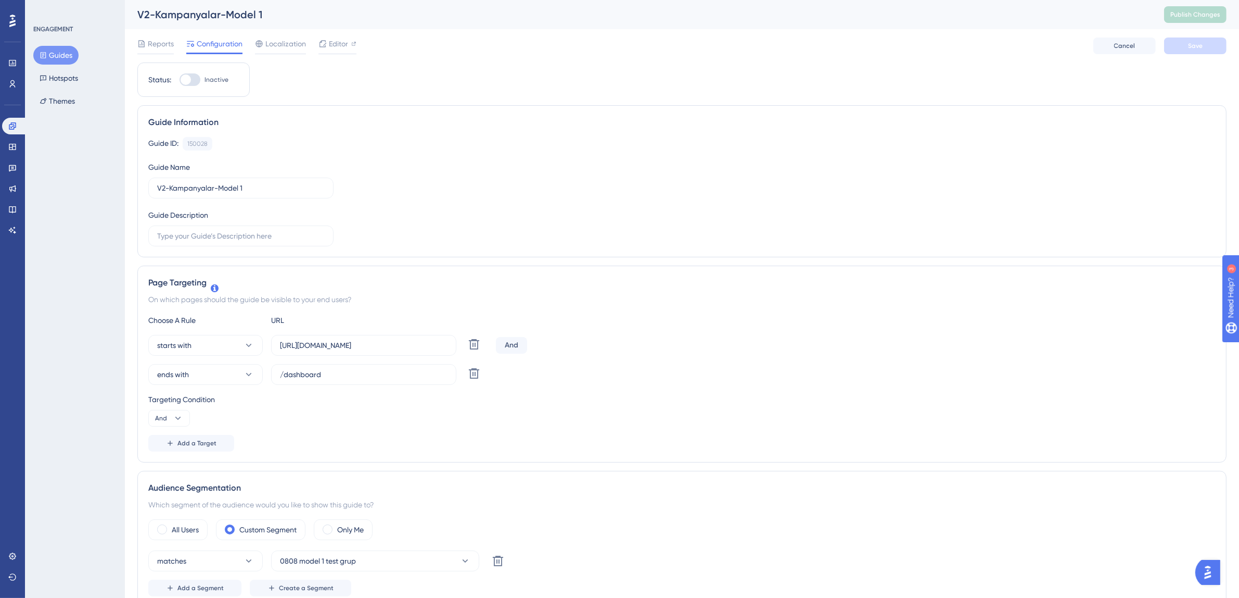
click at [201, 81] on label "Inactive" at bounding box center [204, 79] width 49 height 12
click at [180, 80] on input "Inactive" at bounding box center [179, 80] width 1 height 1
checkbox input "true"
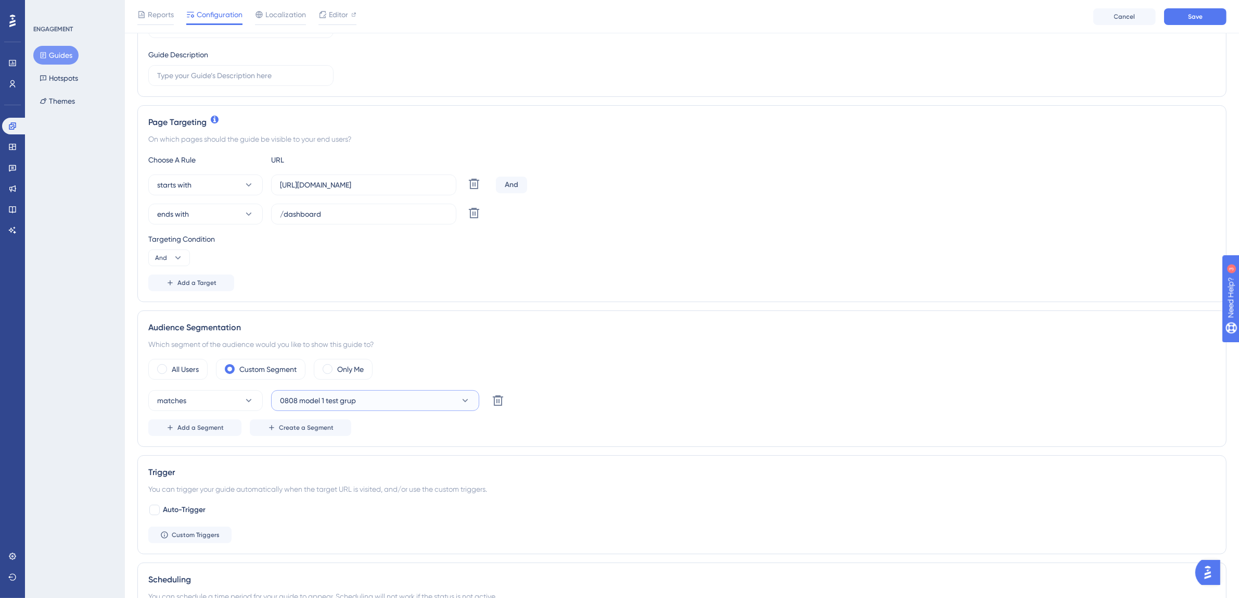
click at [361, 402] on button "0808 model 1 test grup" at bounding box center [375, 400] width 208 height 21
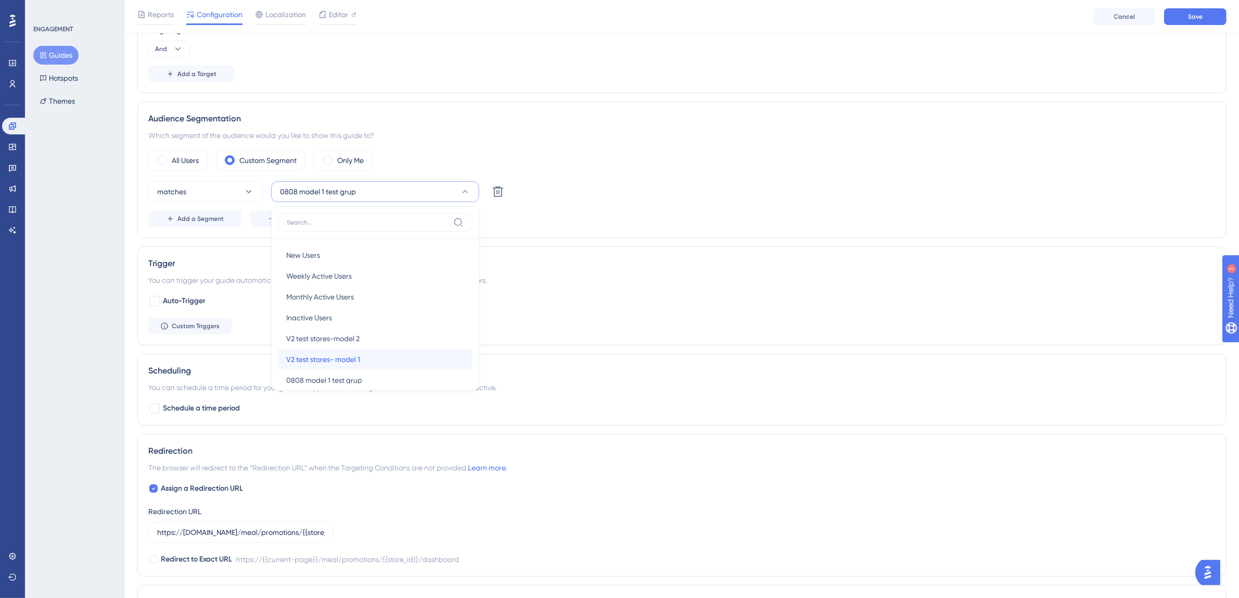
click at [370, 361] on div "V2 test stores- model 1 V2 test stores- model 1" at bounding box center [375, 359] width 178 height 21
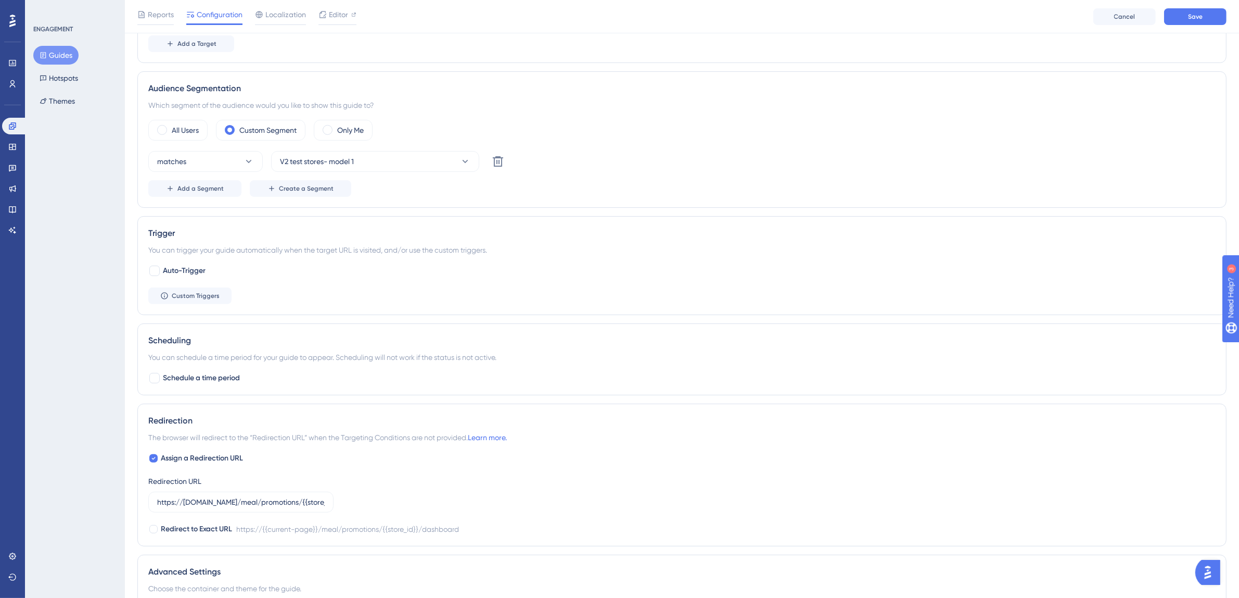
scroll to position [405, 0]
click at [155, 271] on div at bounding box center [154, 269] width 10 height 10
checkbox input "true"
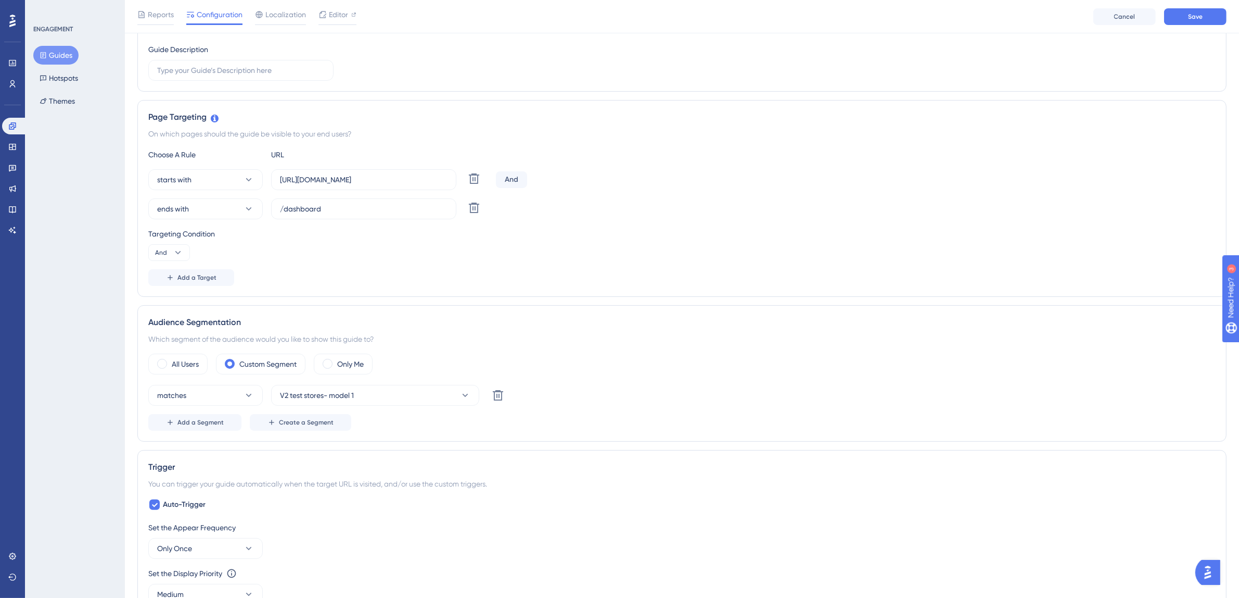
scroll to position [0, 0]
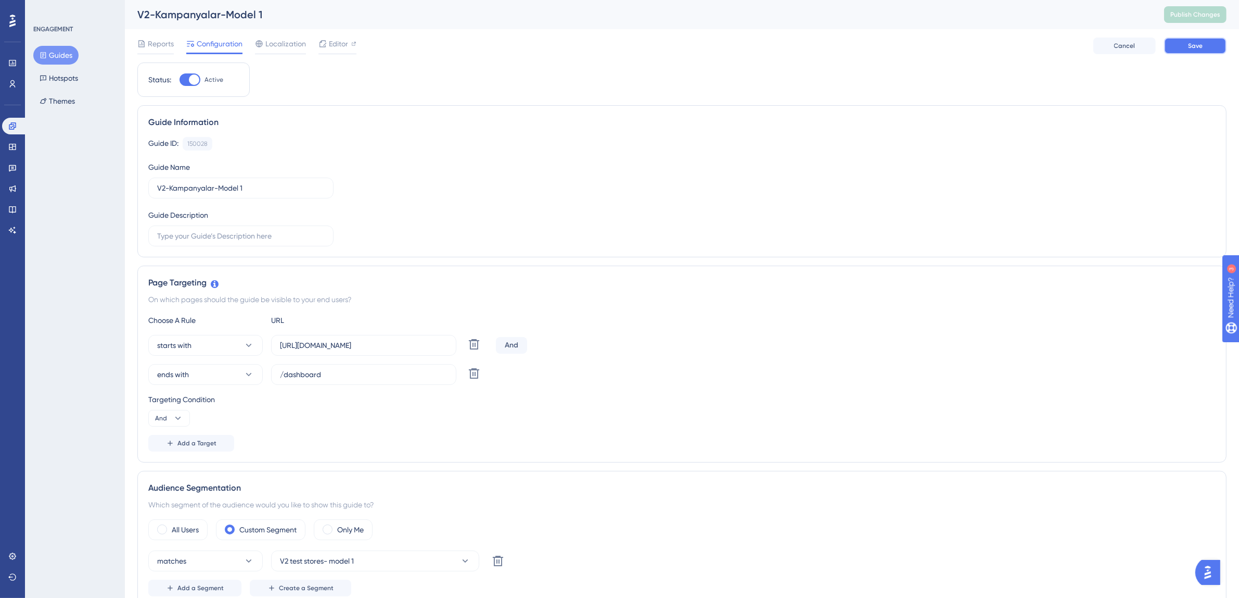
click at [1199, 40] on button "Save" at bounding box center [1195, 45] width 62 height 17
click at [63, 54] on button "Guides" at bounding box center [55, 55] width 45 height 19
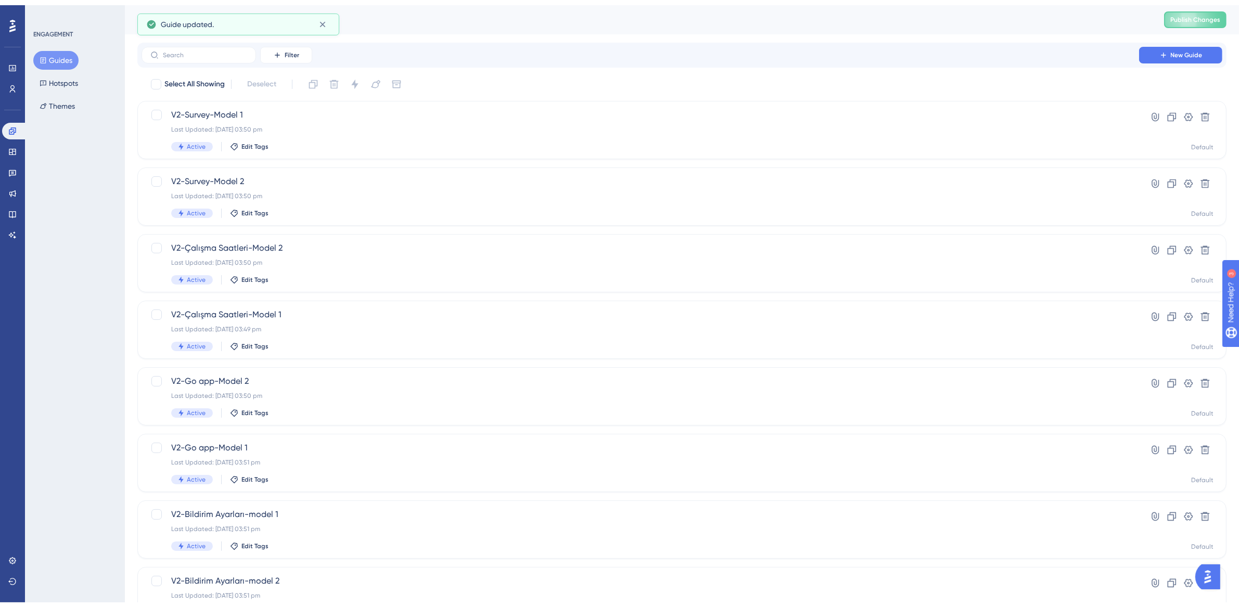
scroll to position [199, 0]
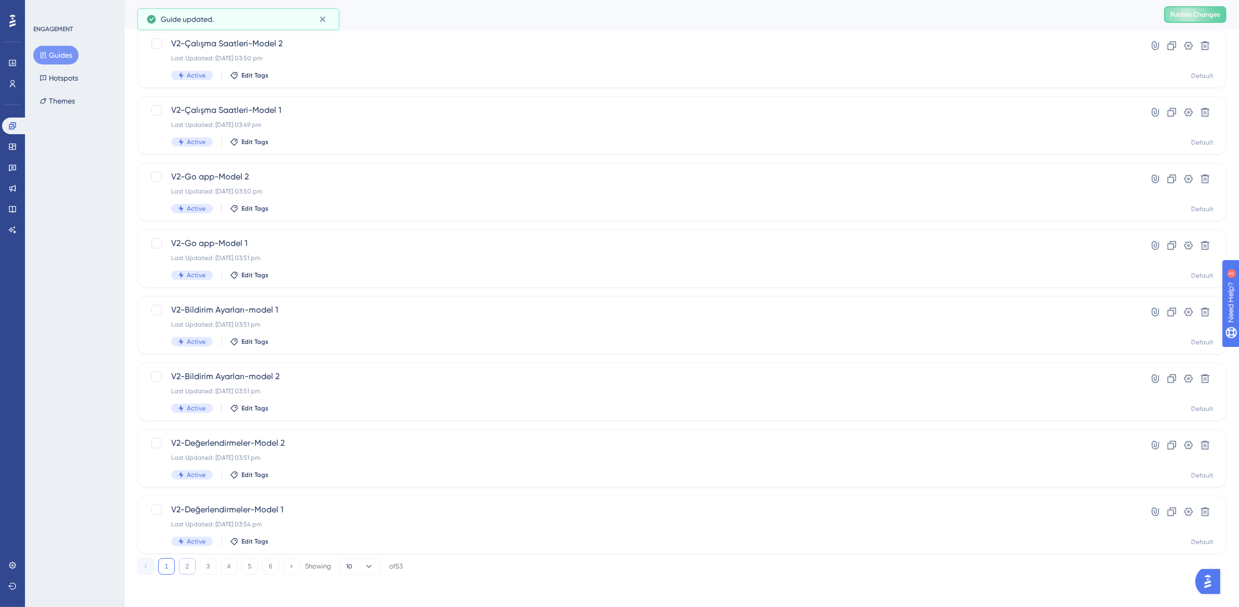
click at [180, 566] on button "2" at bounding box center [187, 566] width 17 height 17
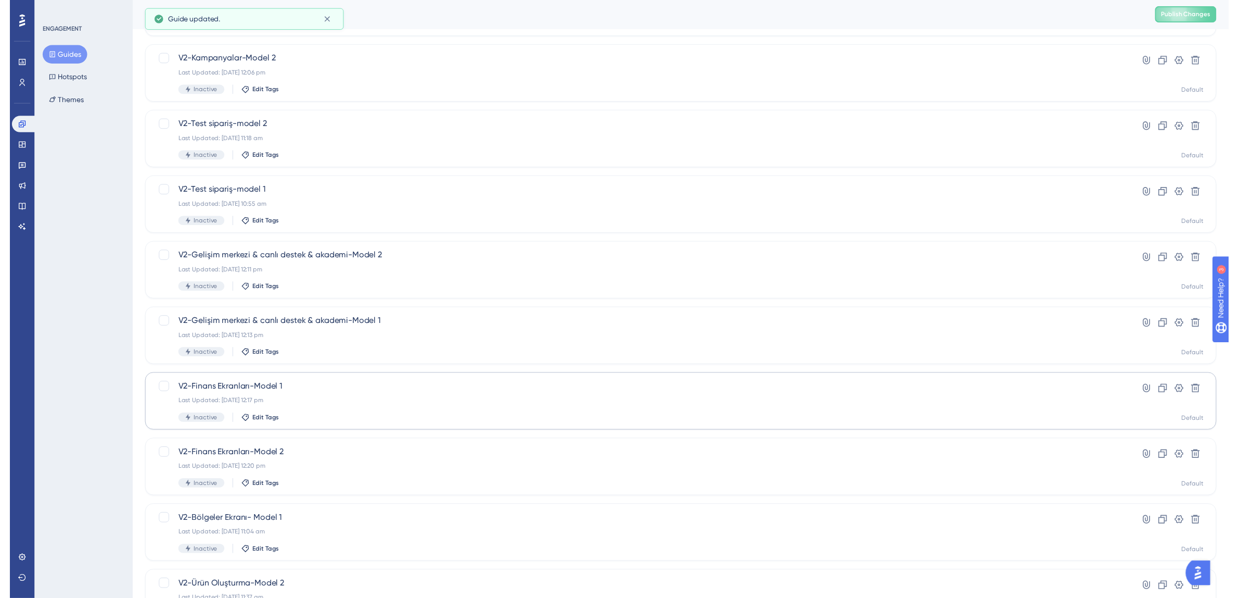
scroll to position [0, 0]
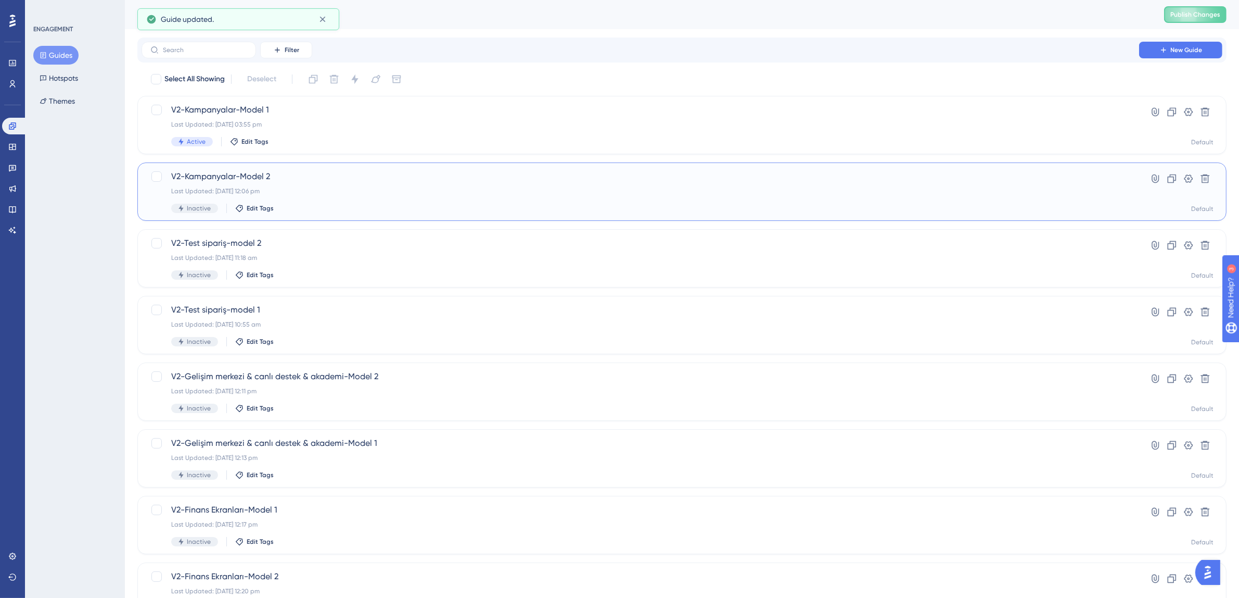
click at [293, 193] on div "Last Updated: 19 Aug 2025 12:06 pm" at bounding box center [640, 191] width 938 height 8
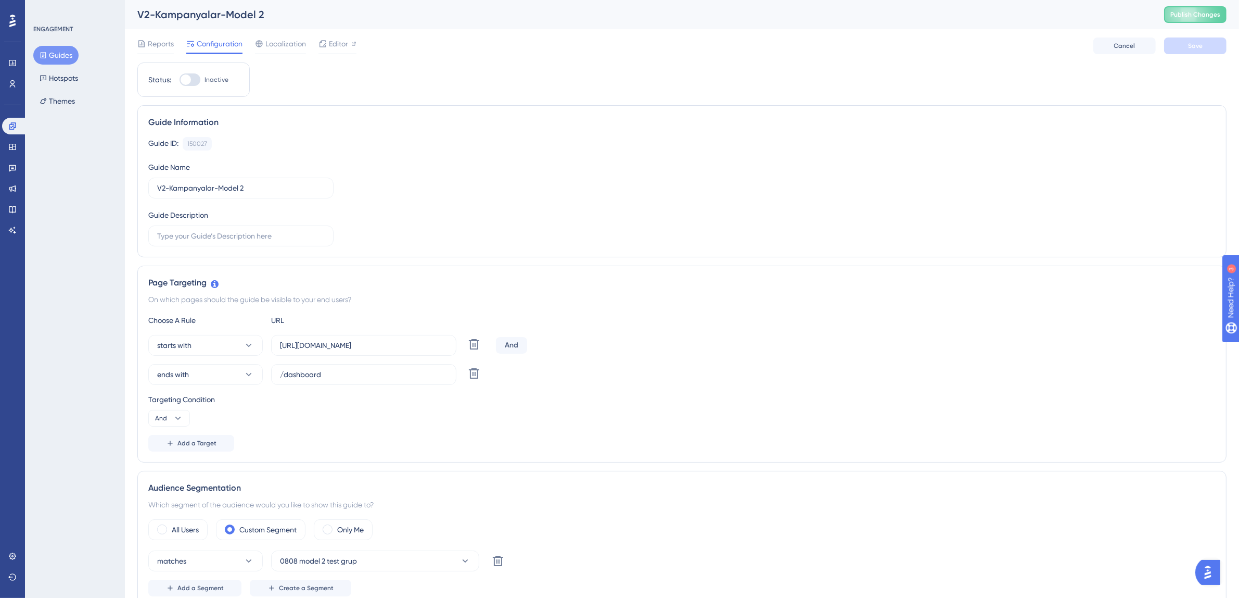
click at [185, 74] on div at bounding box center [186, 79] width 10 height 10
click at [180, 80] on input "Inactive" at bounding box center [179, 80] width 1 height 1
checkbox input "true"
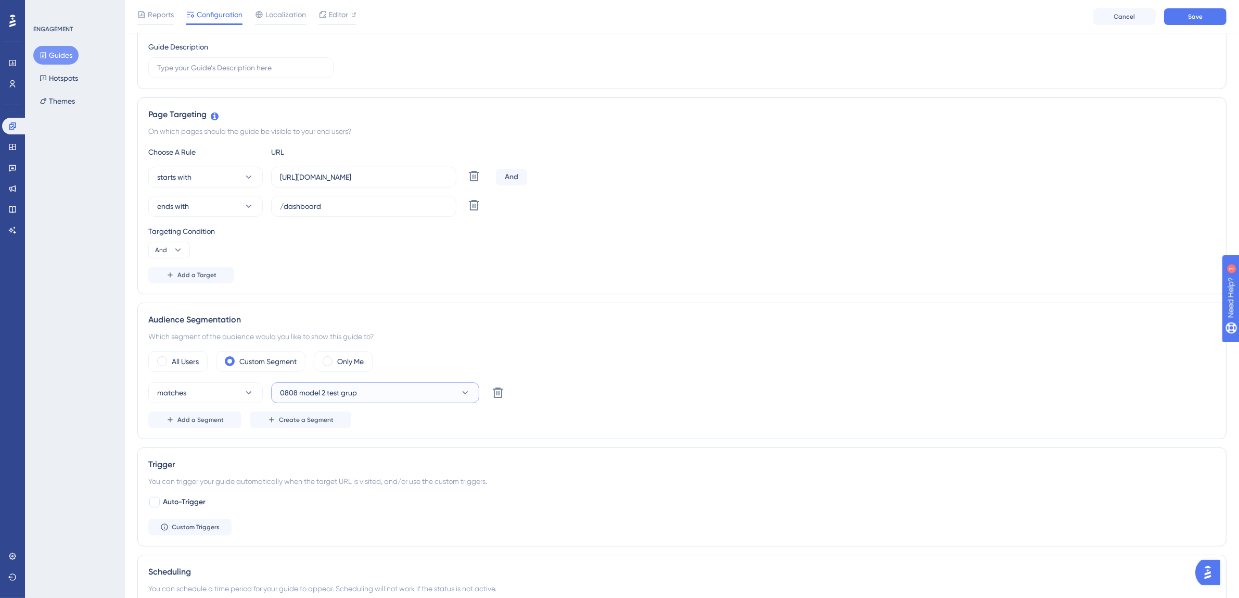
click at [359, 399] on button "0808 model 2 test grup" at bounding box center [375, 392] width 208 height 21
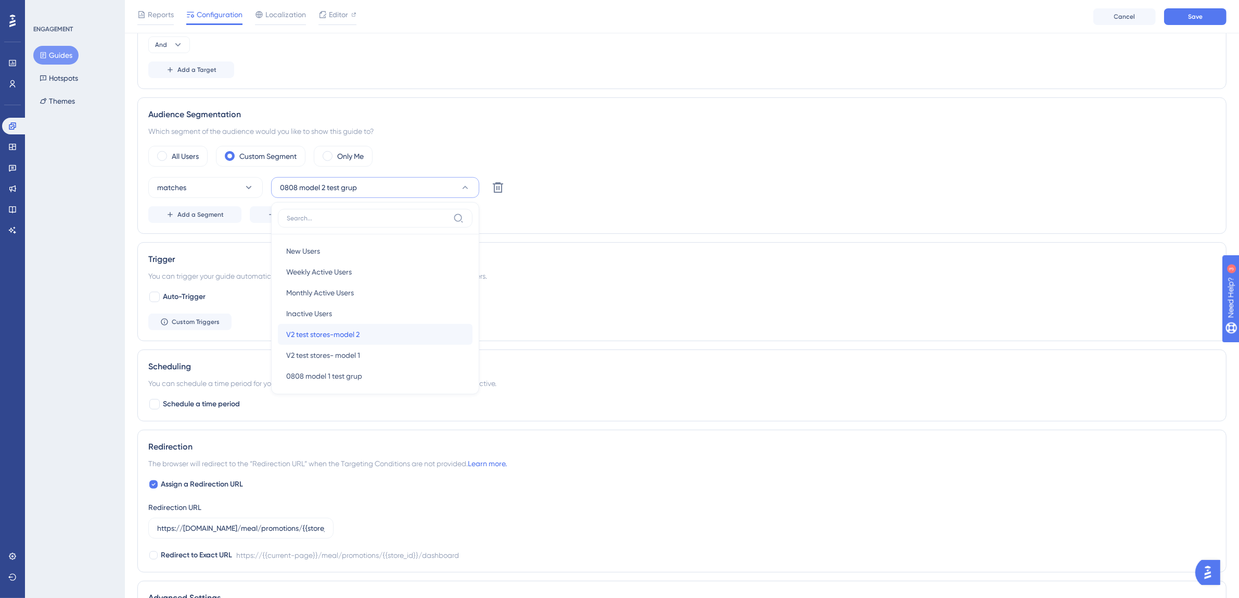
click at [352, 334] on span "V2 test stores-model 2" at bounding box center [322, 334] width 73 height 12
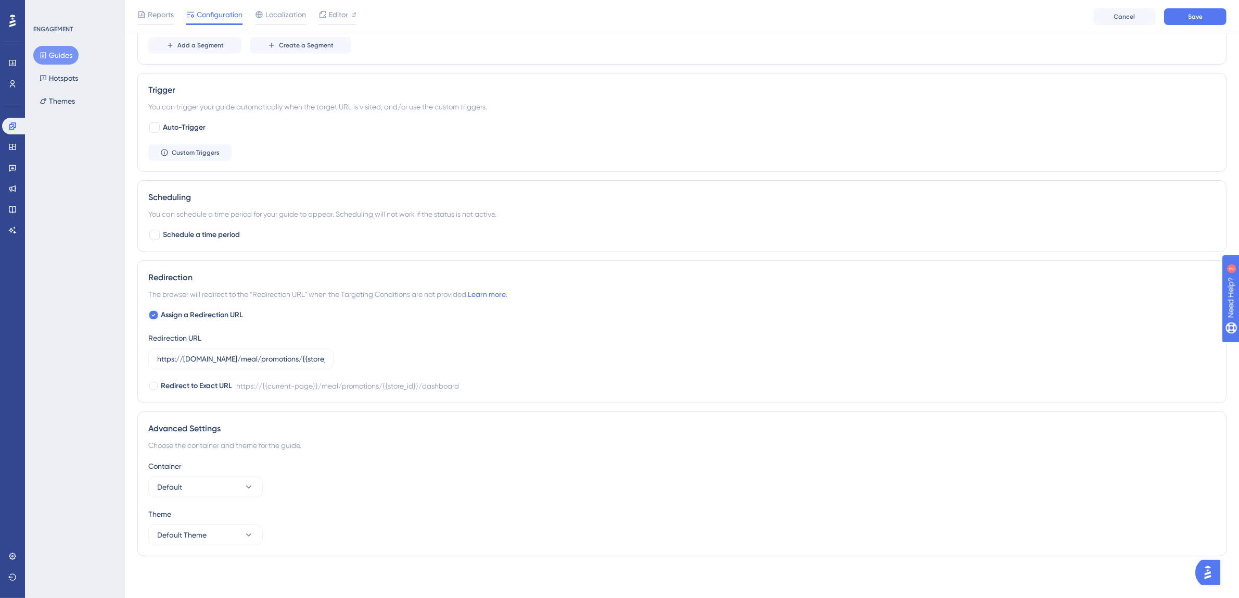
scroll to position [548, 0]
click at [150, 123] on div at bounding box center [154, 127] width 10 height 10
checkbox input "true"
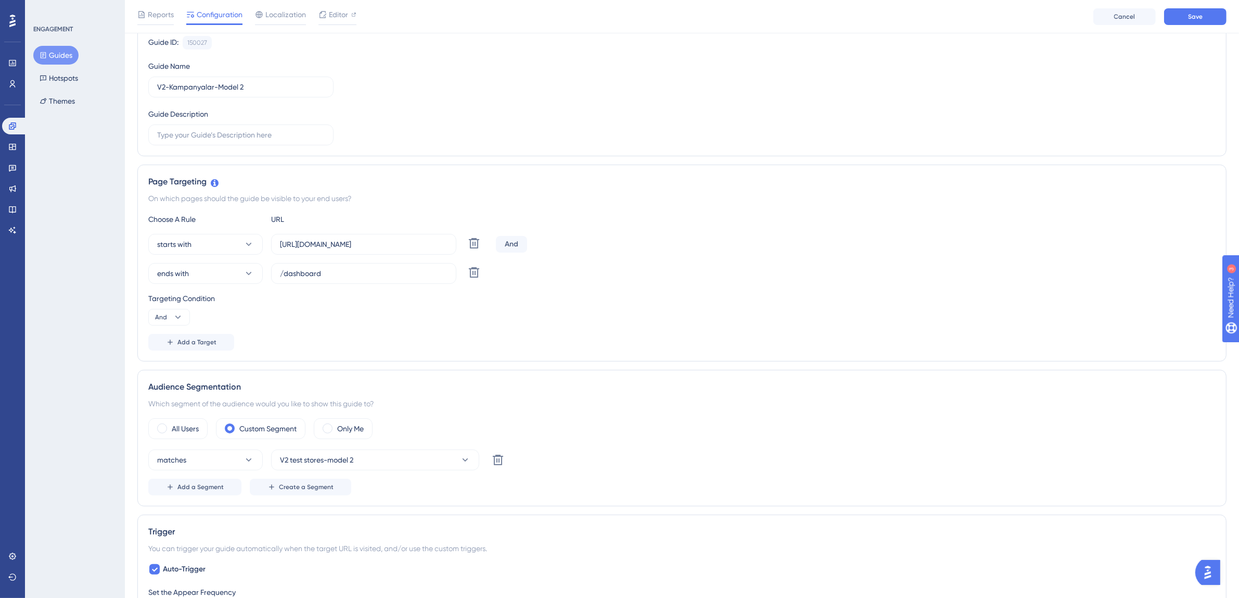
scroll to position [0, 0]
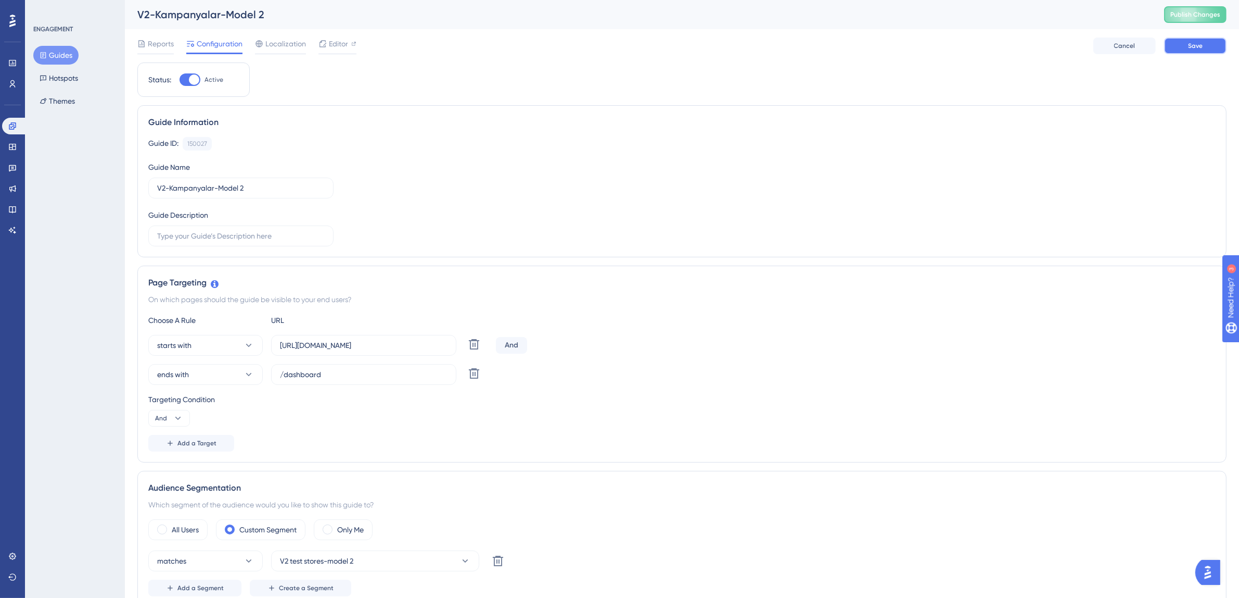
click at [1199, 41] on button "Save" at bounding box center [1195, 45] width 62 height 17
click at [48, 58] on button "Guides" at bounding box center [55, 55] width 45 height 19
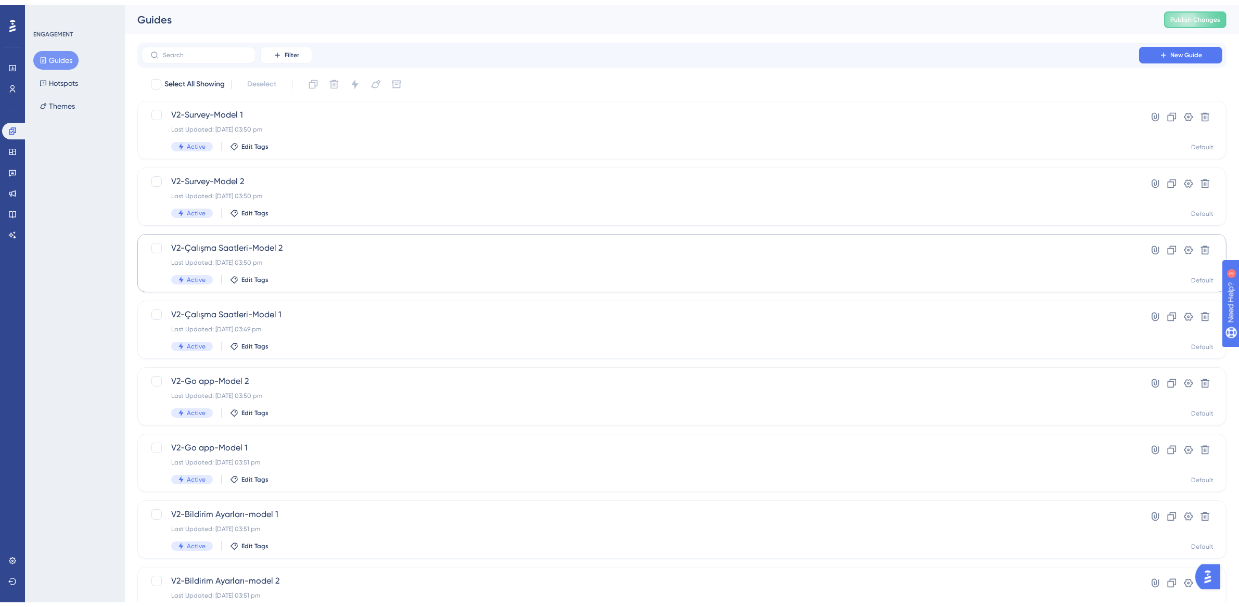
scroll to position [199, 0]
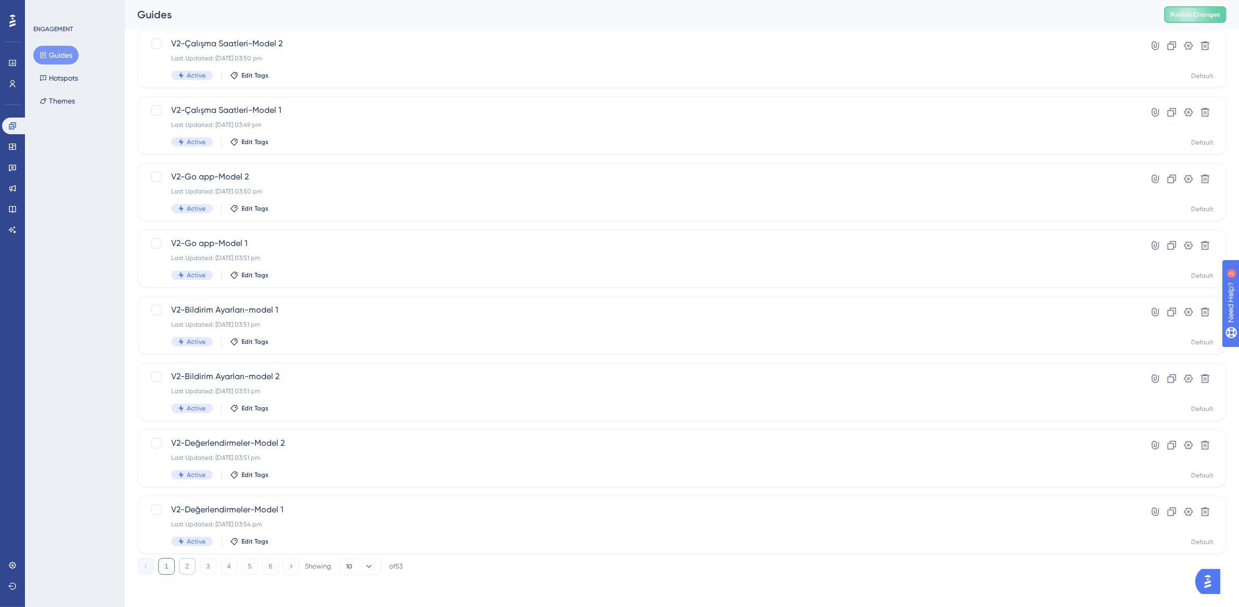
click at [189, 564] on button "2" at bounding box center [187, 566] width 17 height 17
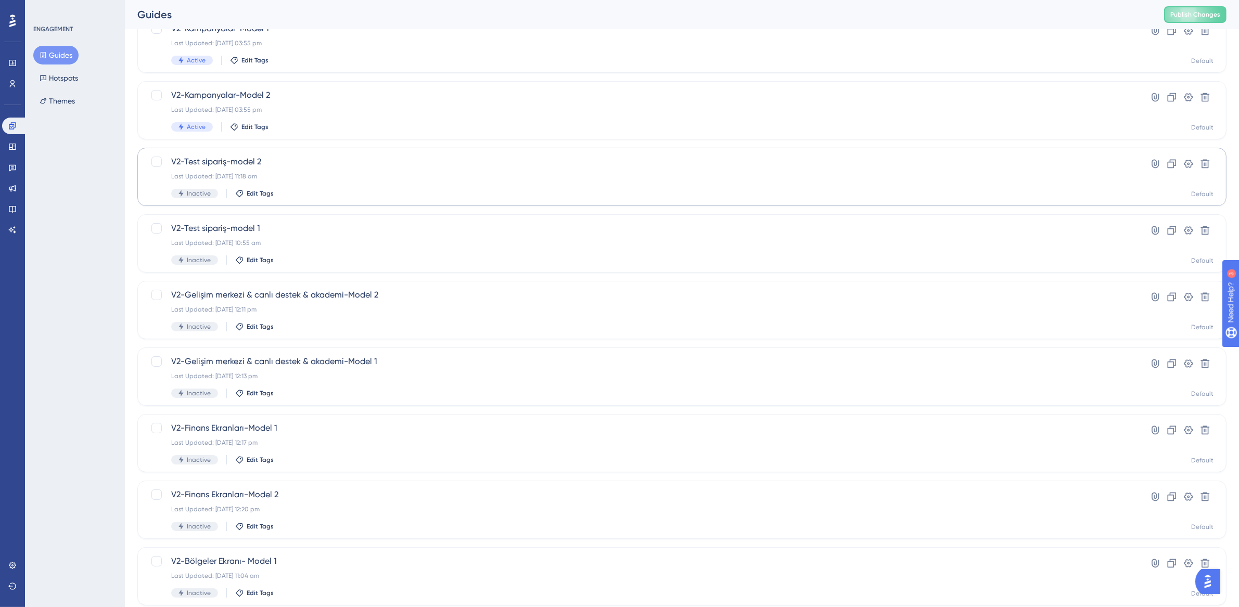
scroll to position [79, 0]
click at [301, 169] on span "V2-Test sipariş-model 2" at bounding box center [640, 164] width 938 height 12
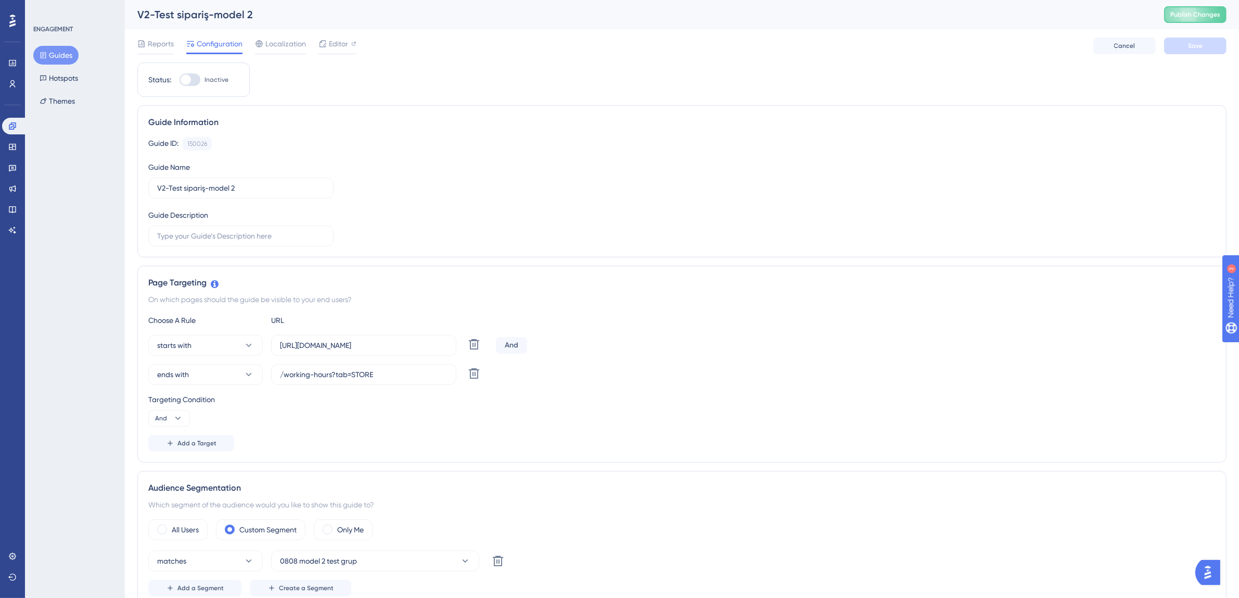
click at [195, 77] on div at bounding box center [190, 79] width 21 height 12
click at [180, 80] on input "Inactive" at bounding box center [179, 80] width 1 height 1
checkbox input "true"
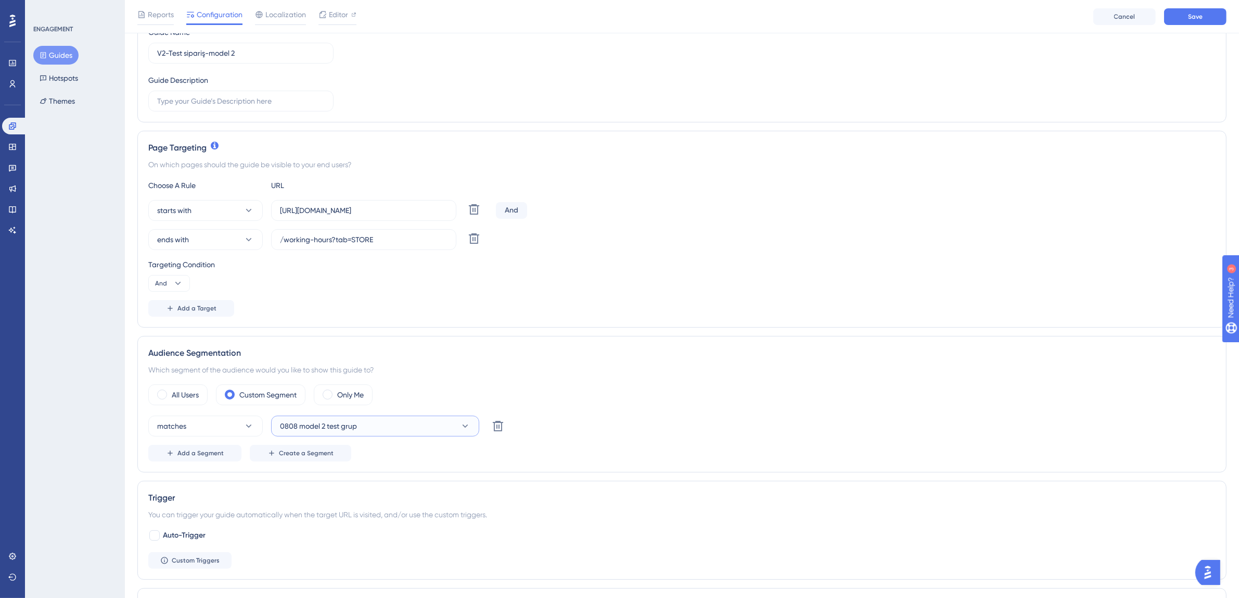
click at [391, 426] on button "0808 model 2 test grup" at bounding box center [375, 425] width 208 height 21
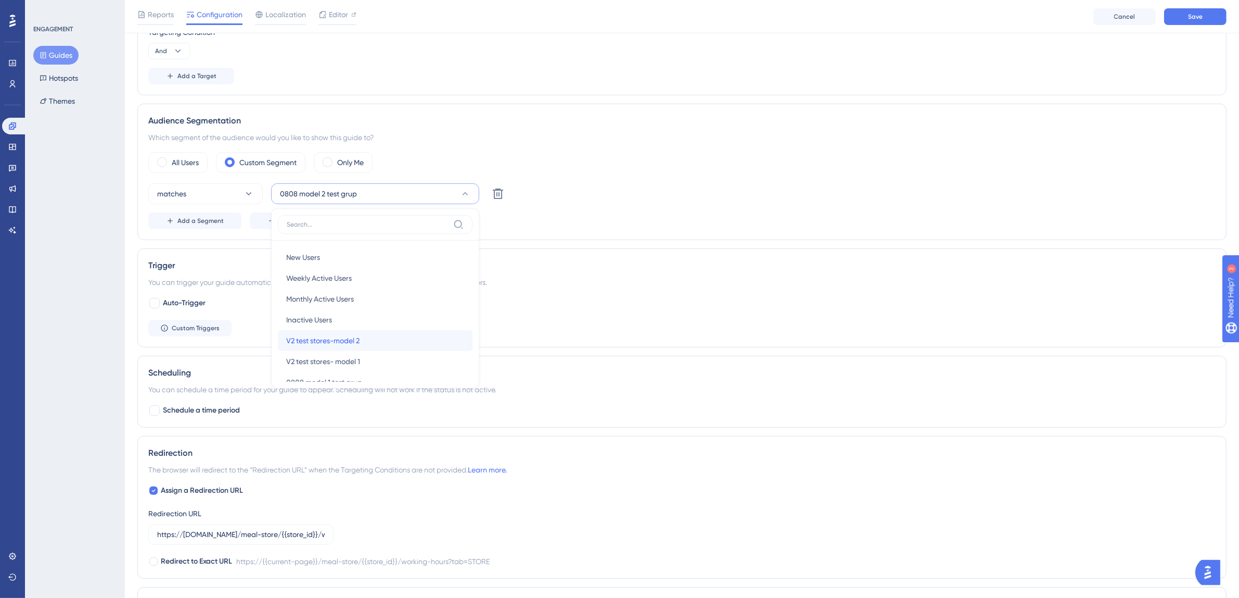
click at [378, 343] on div "V2 test stores-model 2 V2 test stores-model 2" at bounding box center [375, 340] width 178 height 21
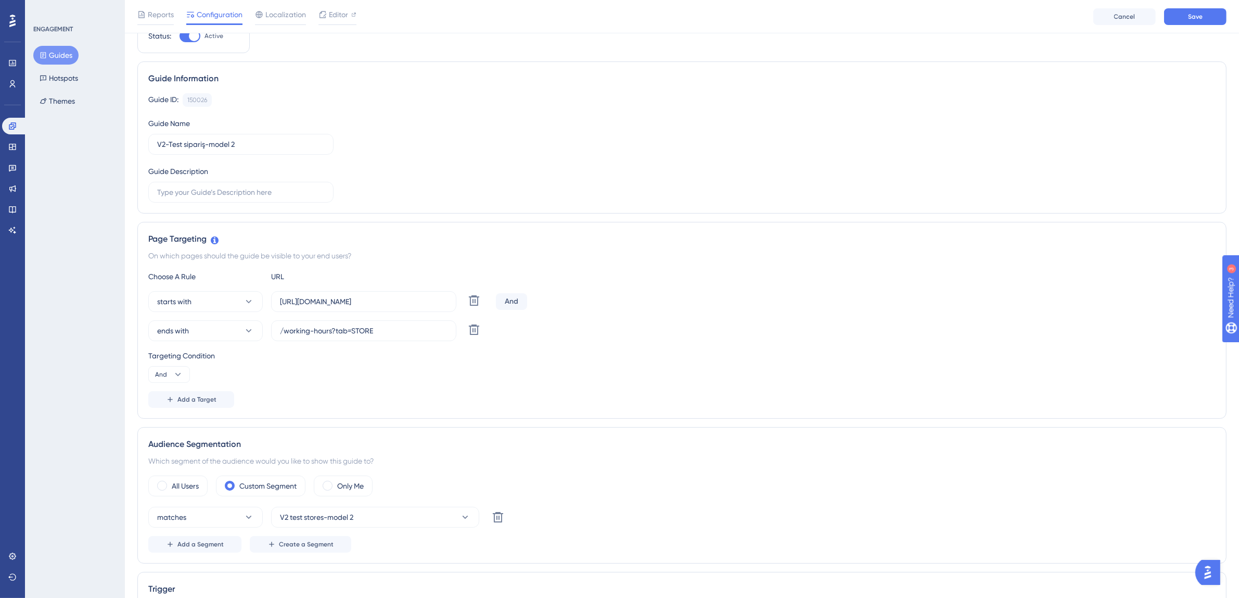
scroll to position [0, 0]
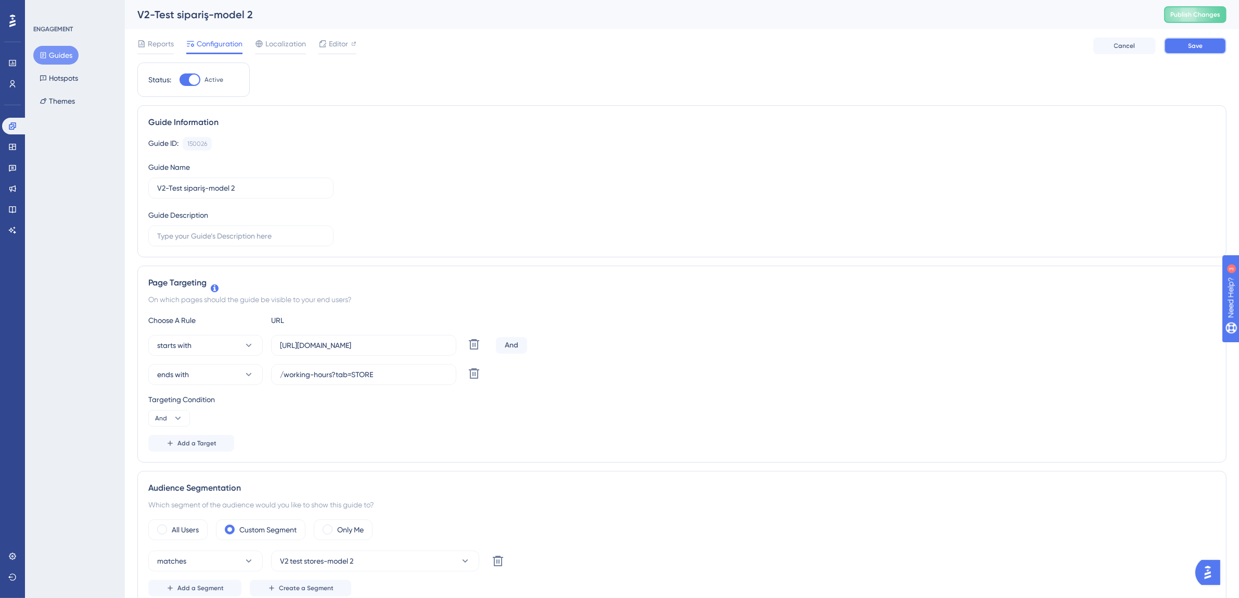
click at [1211, 43] on button "Save" at bounding box center [1195, 45] width 62 height 17
click at [60, 50] on button "Guides" at bounding box center [55, 55] width 45 height 19
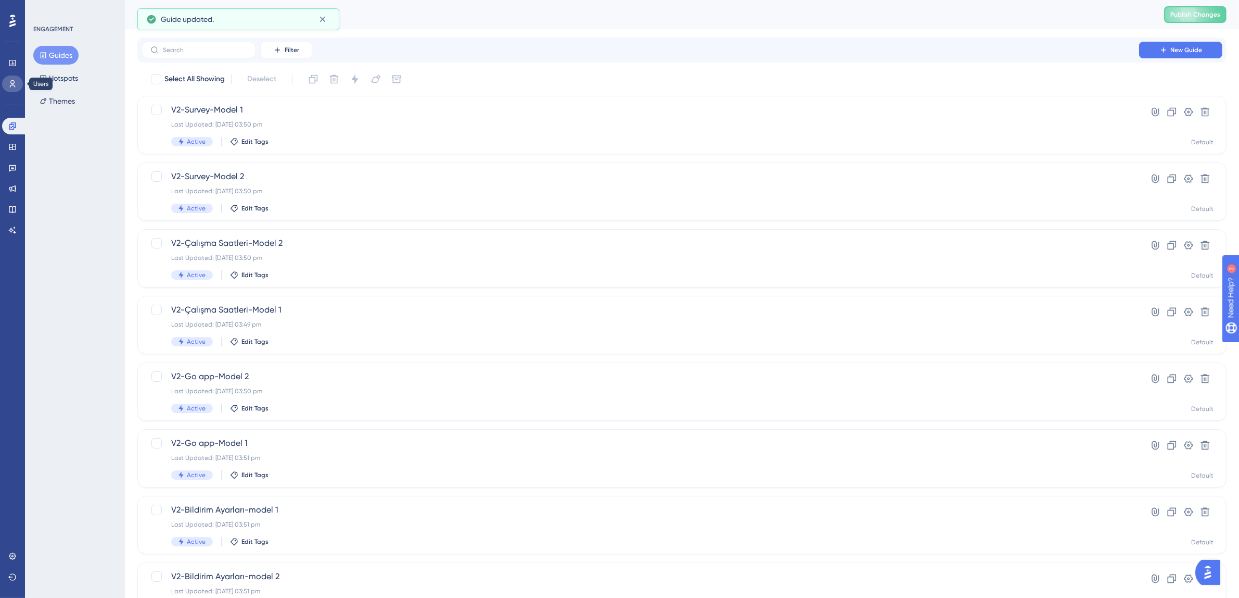
click at [12, 83] on icon at bounding box center [12, 84] width 8 height 8
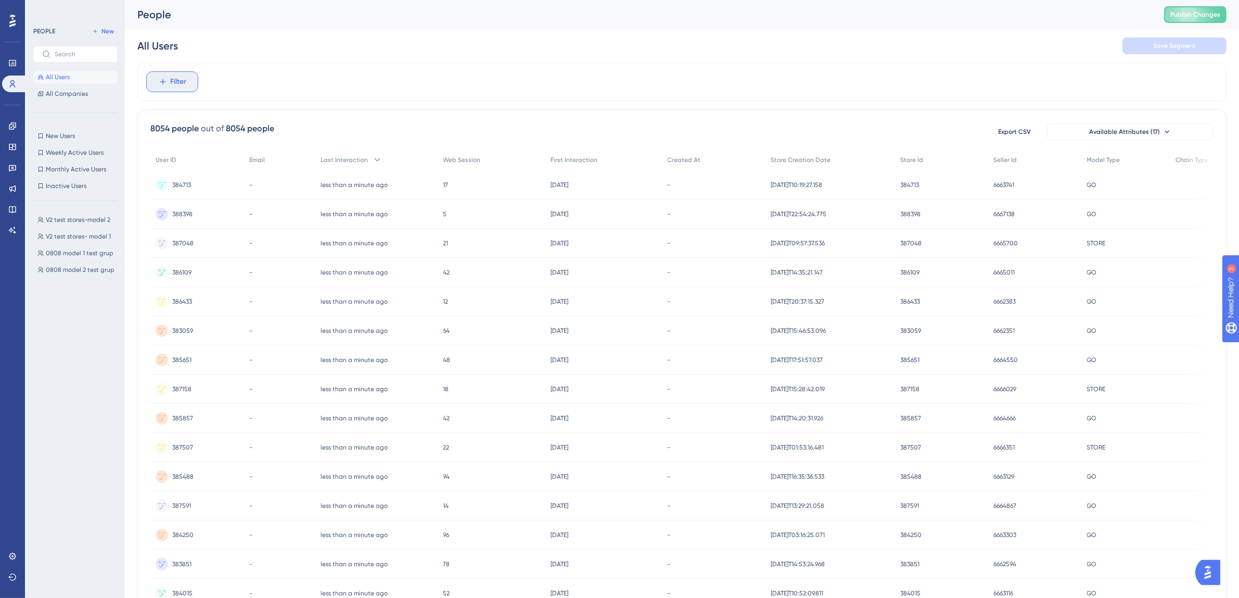
click at [179, 85] on span "Filter" at bounding box center [179, 81] width 16 height 12
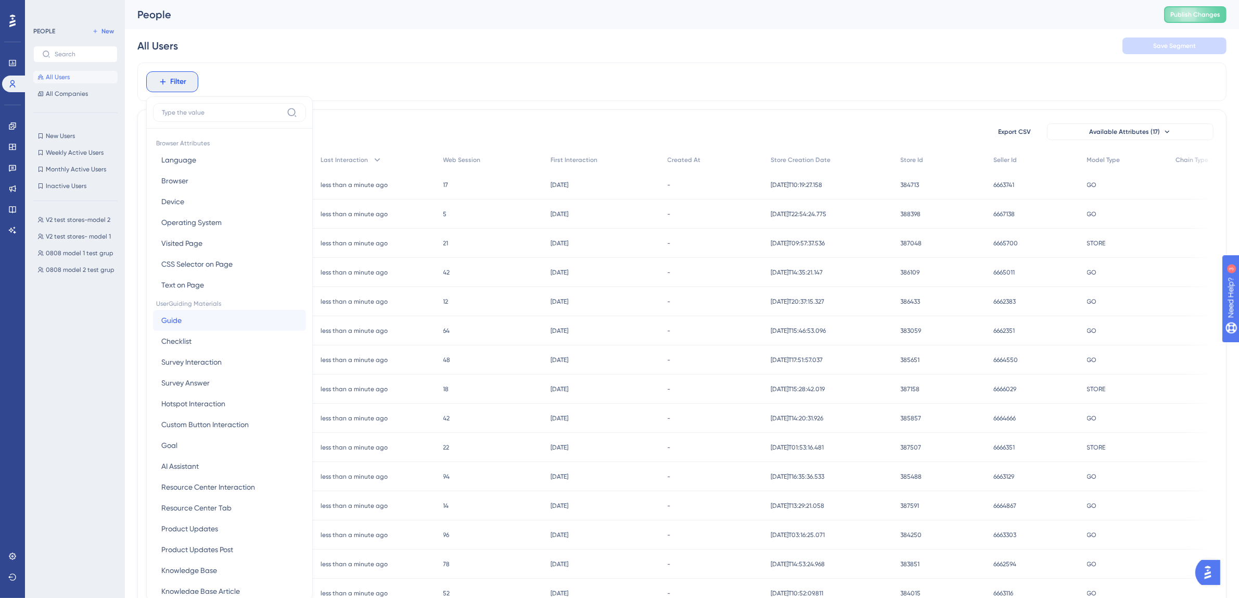
click at [214, 322] on button "Guide Guide" at bounding box center [229, 320] width 153 height 21
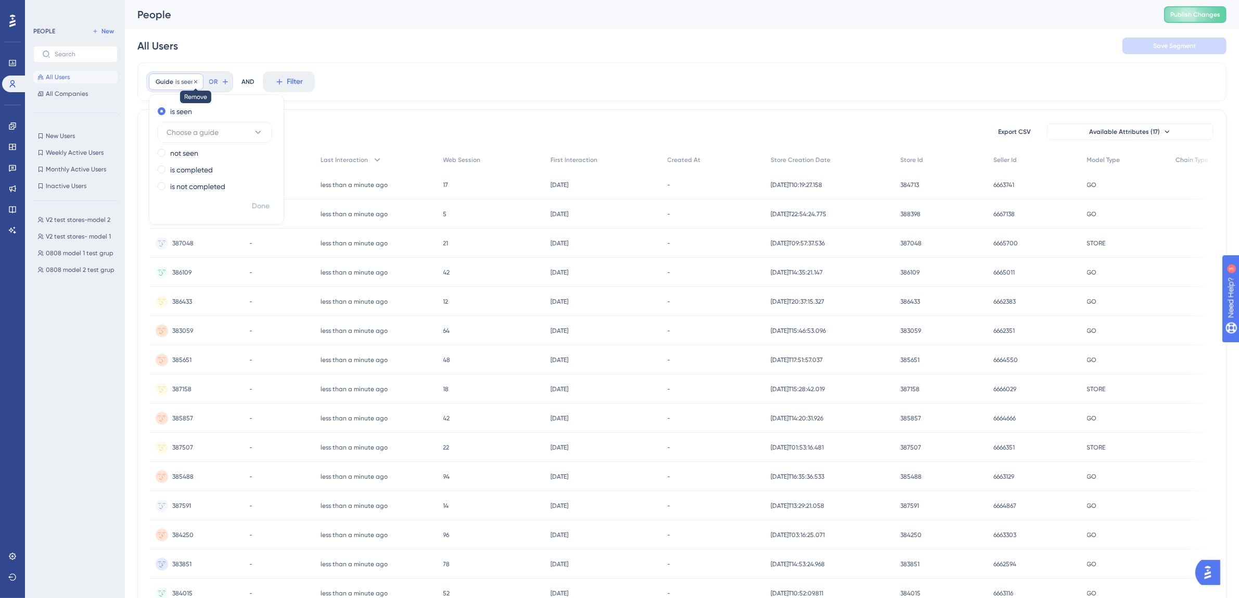
click at [196, 82] on icon at bounding box center [195, 81] width 3 height 3
click at [173, 83] on span "Filter" at bounding box center [179, 81] width 16 height 12
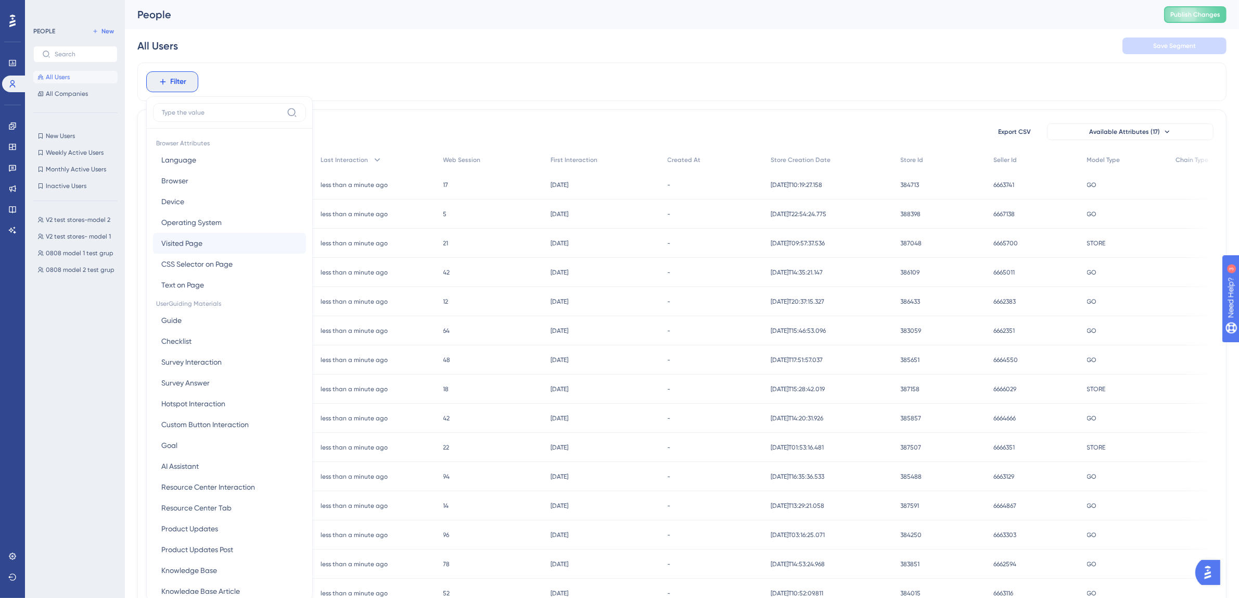
scroll to position [49, 0]
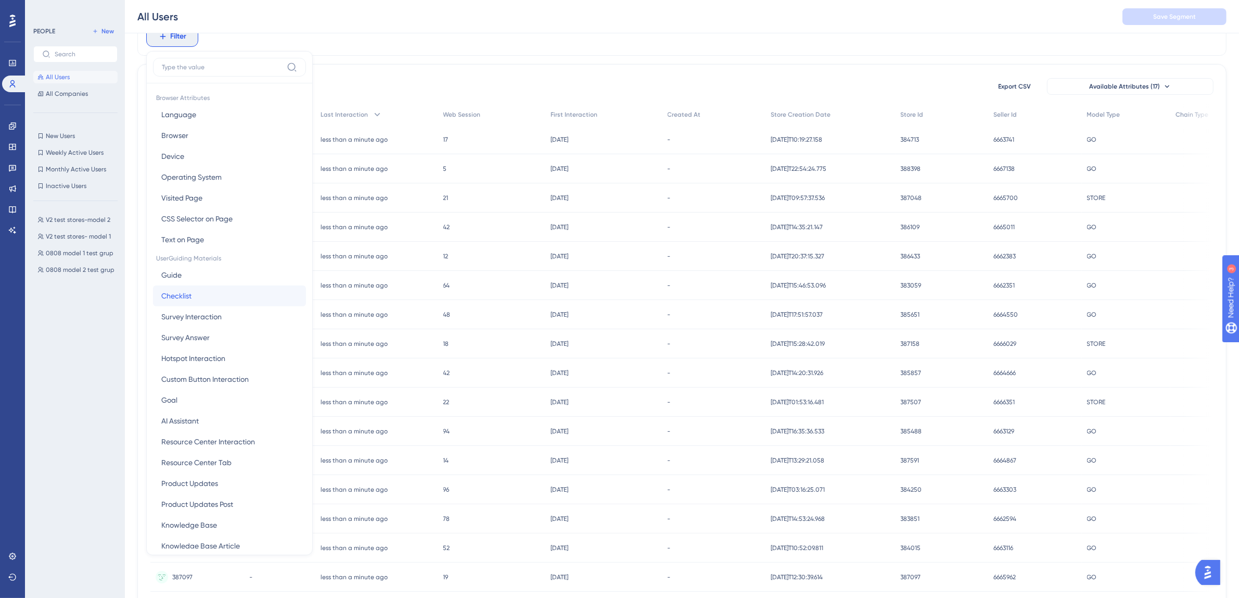
click at [212, 295] on button "Checklist Checklist" at bounding box center [229, 295] width 153 height 21
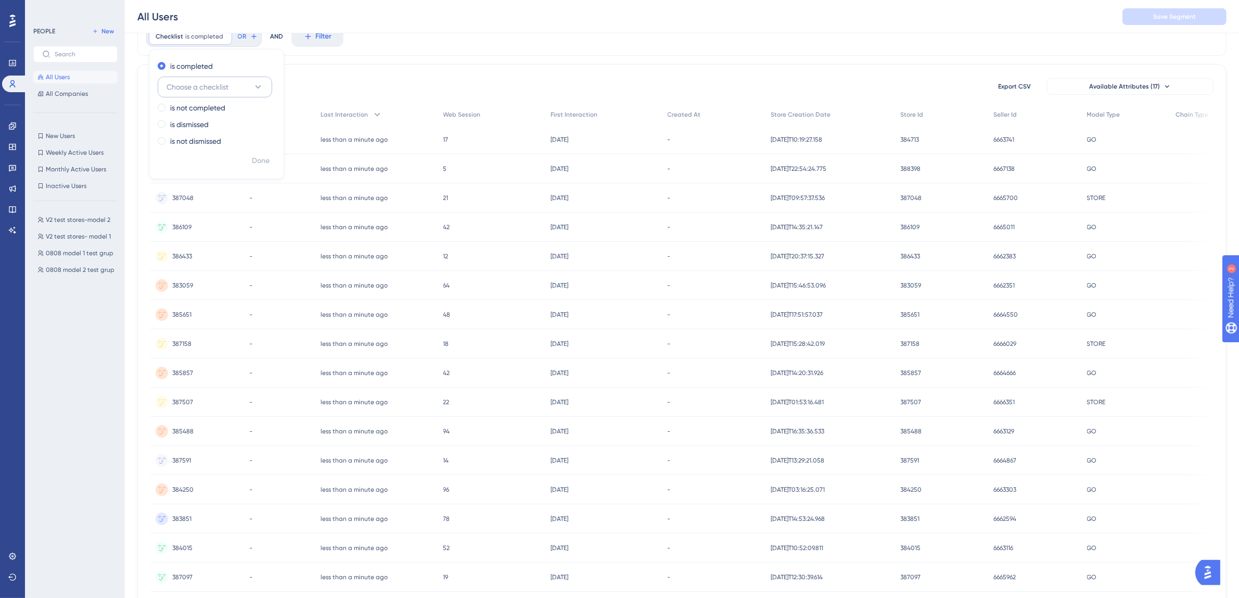
click at [216, 86] on span "Choose a checklist" at bounding box center [198, 87] width 62 height 12
click at [228, 188] on span "V2-Model 1-Zorunlu" at bounding box center [205, 192] width 65 height 12
click at [269, 156] on span "Done" at bounding box center [261, 161] width 18 height 12
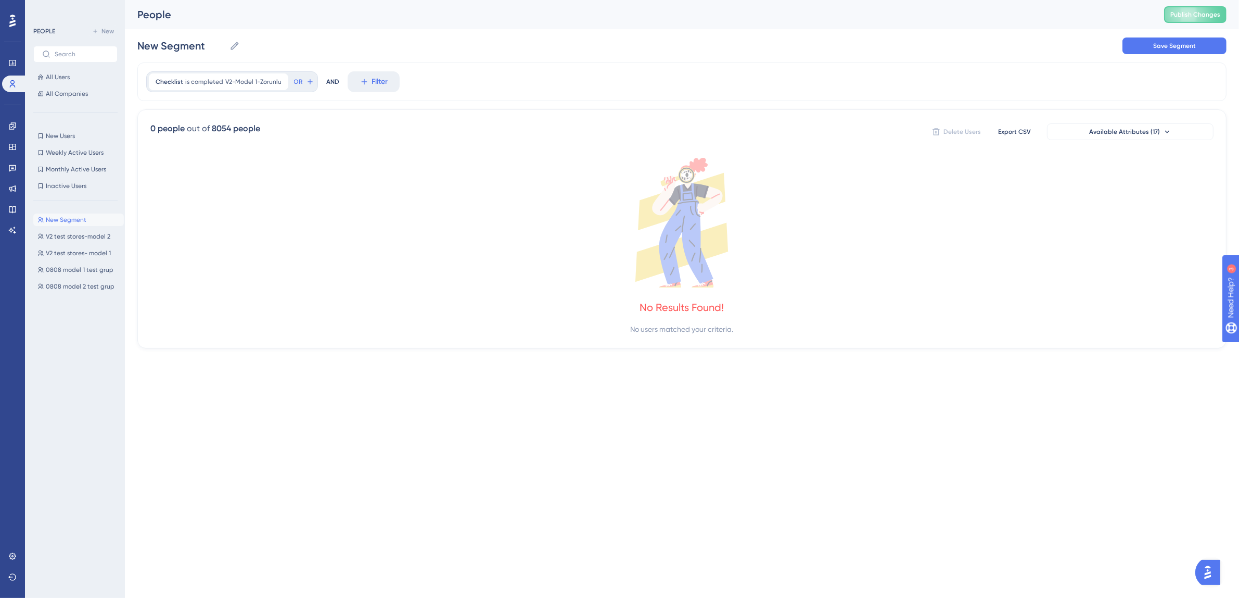
scroll to position [0, 0]
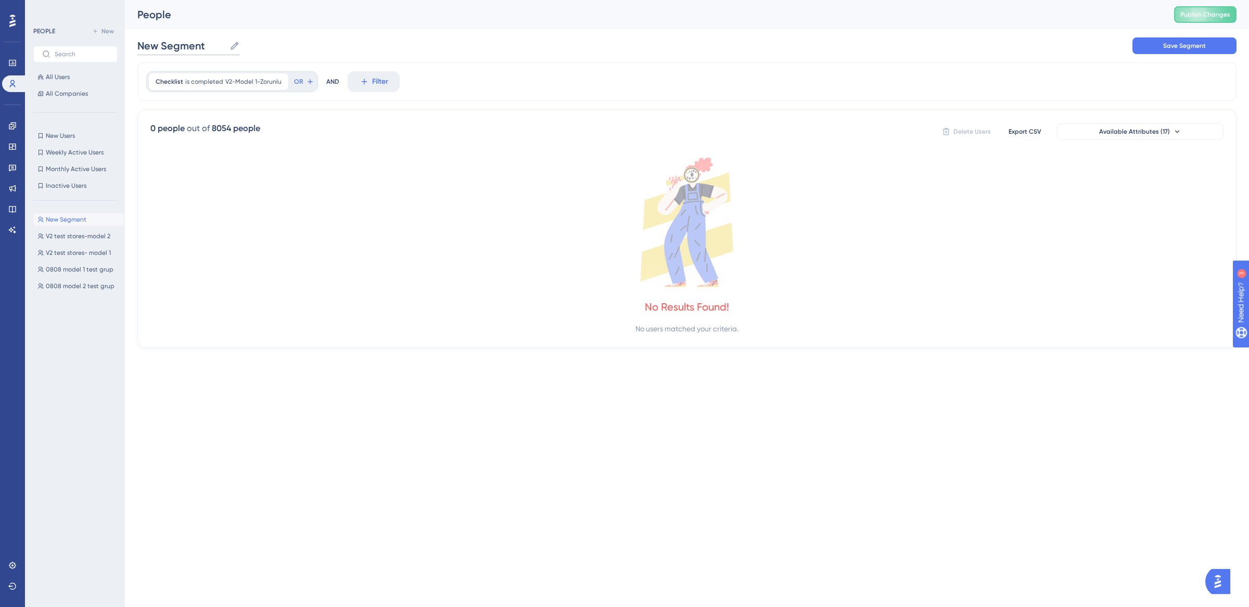
click at [184, 48] on input "New Segment" at bounding box center [181, 46] width 88 height 15
type input "Model 1 Optional Target"
click at [1185, 43] on span "Save Segment" at bounding box center [1184, 46] width 43 height 8
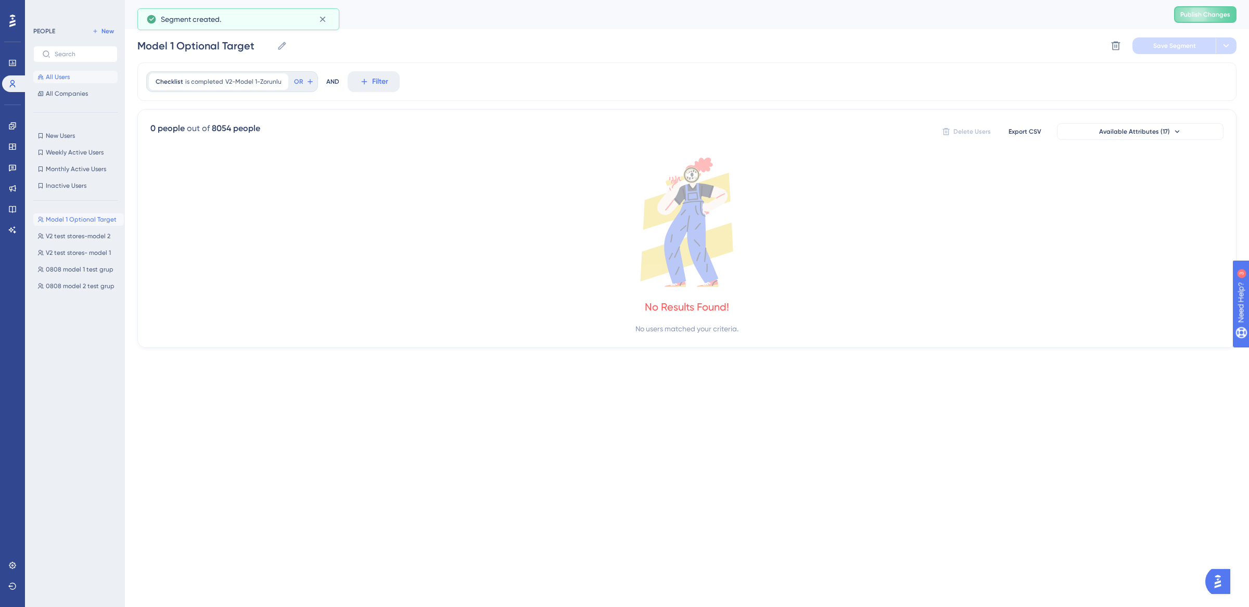
click at [55, 77] on span "All Users" at bounding box center [58, 77] width 24 height 8
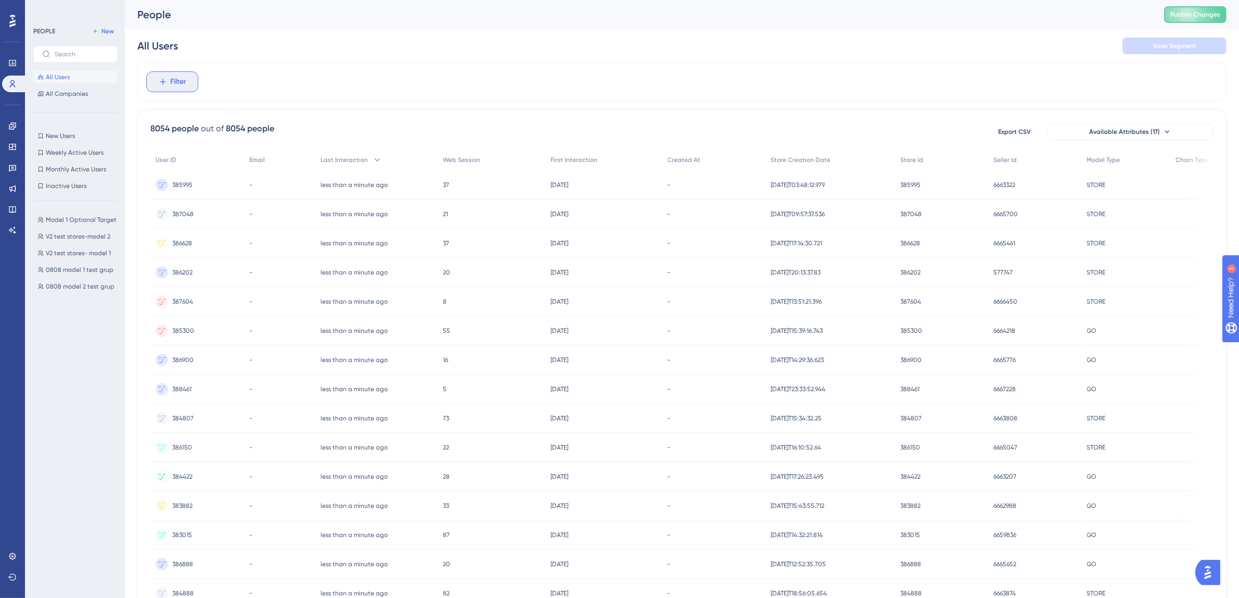
click at [172, 81] on span "Filter" at bounding box center [179, 81] width 16 height 12
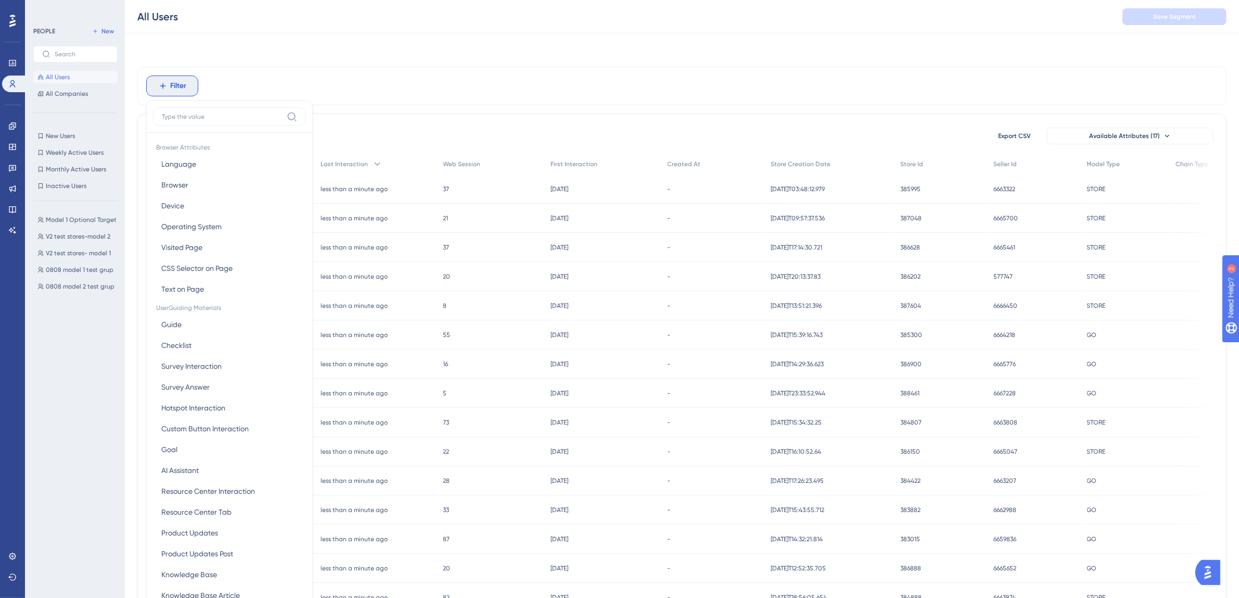
scroll to position [49, 0]
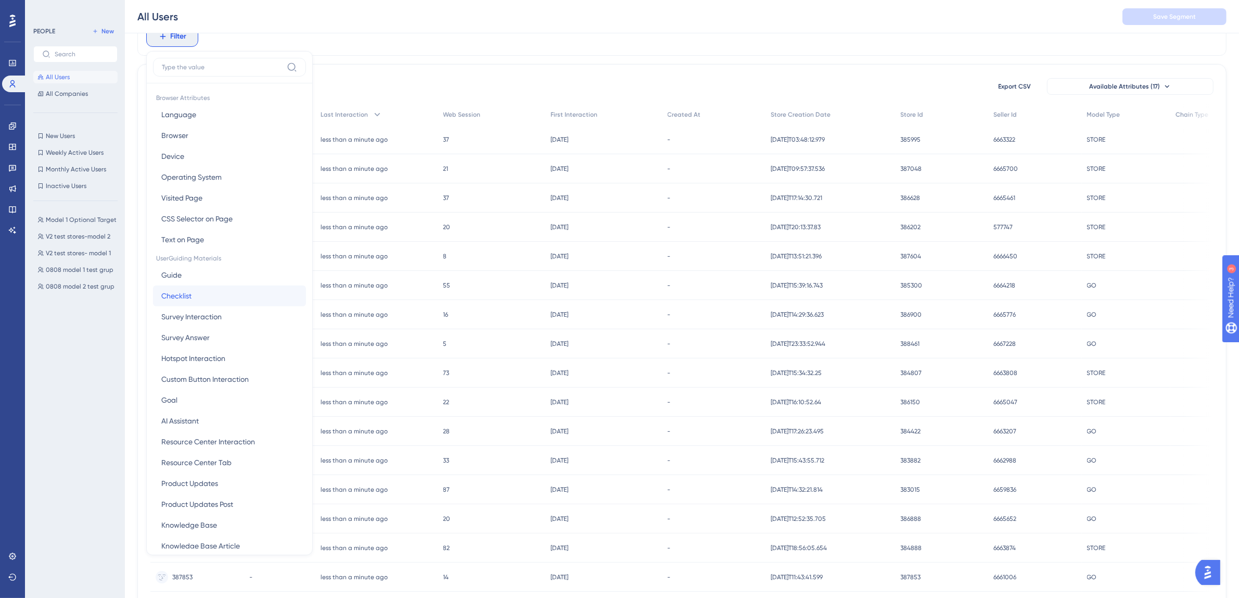
click at [196, 296] on button "Checklist Checklist" at bounding box center [229, 295] width 153 height 21
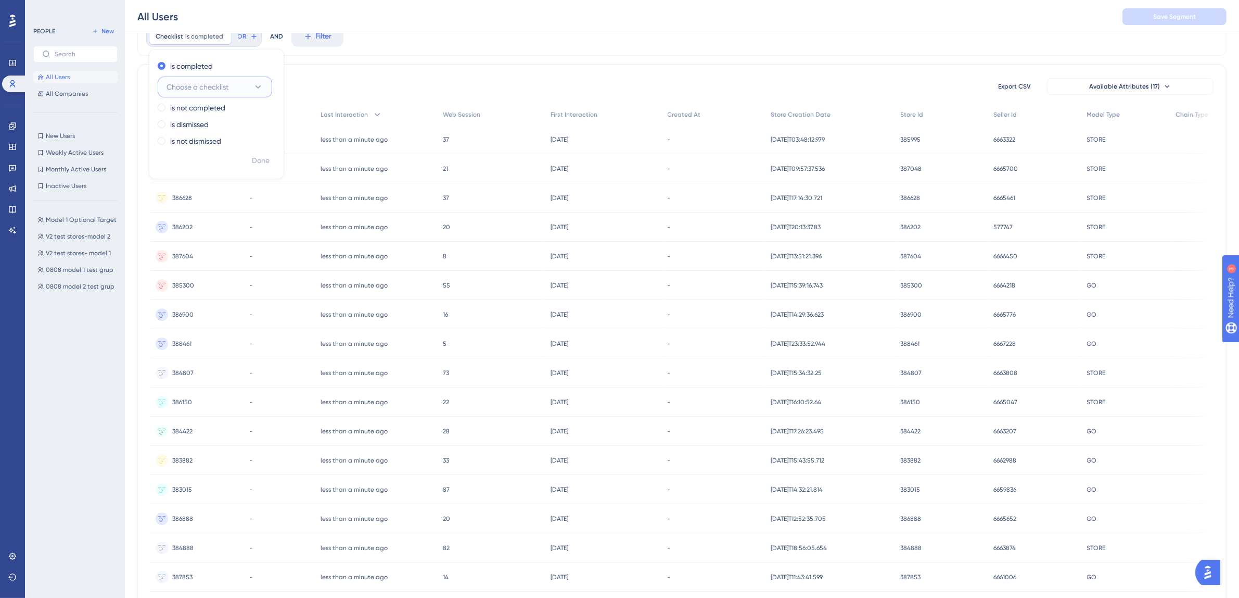
click at [199, 86] on span "Choose a checklist" at bounding box center [198, 87] width 62 height 12
click at [211, 211] on span "V2-Model 2-Zorunlu" at bounding box center [206, 213] width 66 height 12
click at [537, 56] on div "Checklist is completed V2-Model 2-Zorunlu V2-Model 2-Zorunlu Remove is complete…" at bounding box center [681, 36] width 1089 height 39
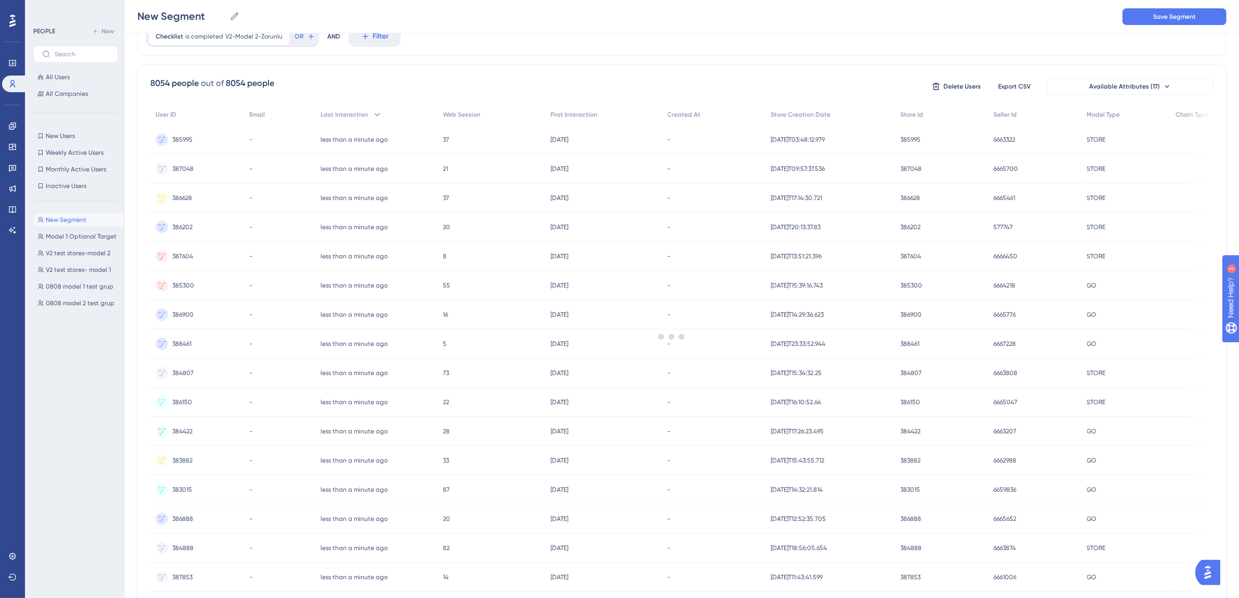
scroll to position [0, 0]
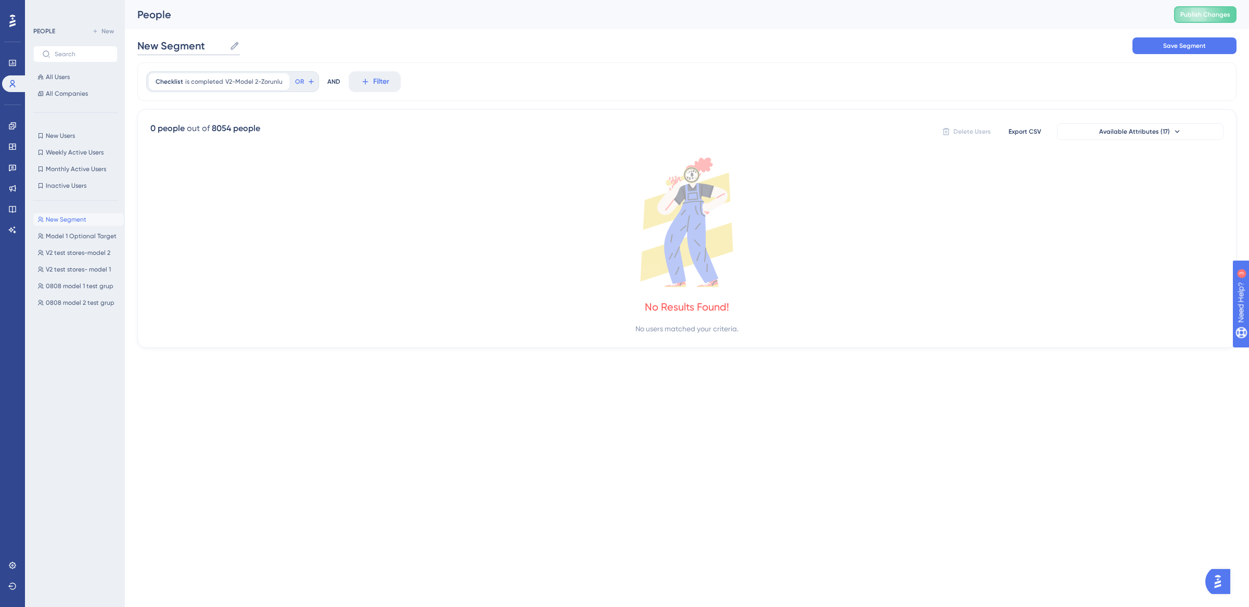
click at [188, 45] on input "New Segment" at bounding box center [181, 46] width 88 height 15
type input "Model 2 Optional Target"
click at [1206, 44] on button "Save Segment" at bounding box center [1185, 45] width 104 height 17
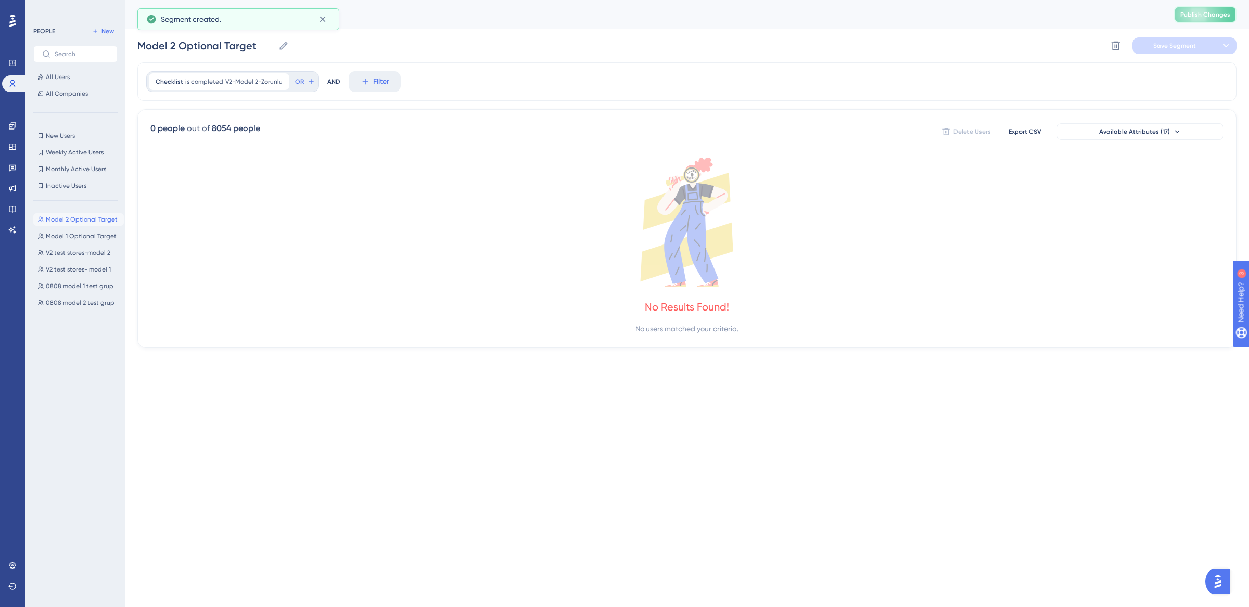
click at [1202, 13] on span "Publish Changes" at bounding box center [1205, 14] width 50 height 8
click at [7, 125] on link at bounding box center [12, 126] width 21 height 17
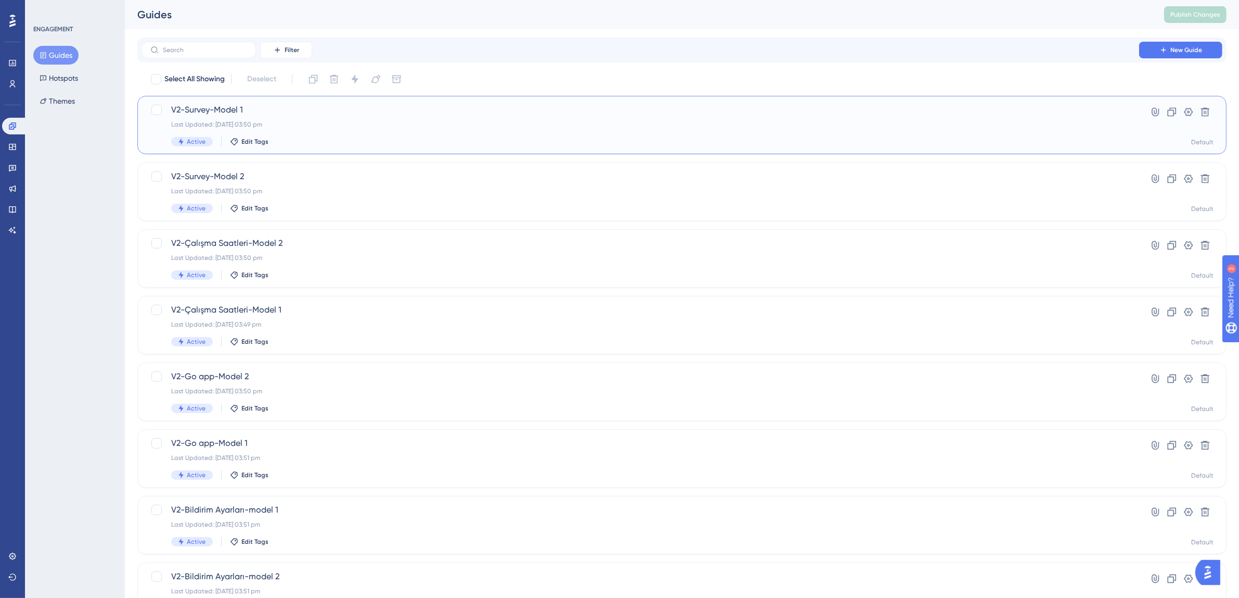
click at [395, 123] on div "Last Updated: 19 Aug 2025 03:50 pm" at bounding box center [640, 124] width 938 height 8
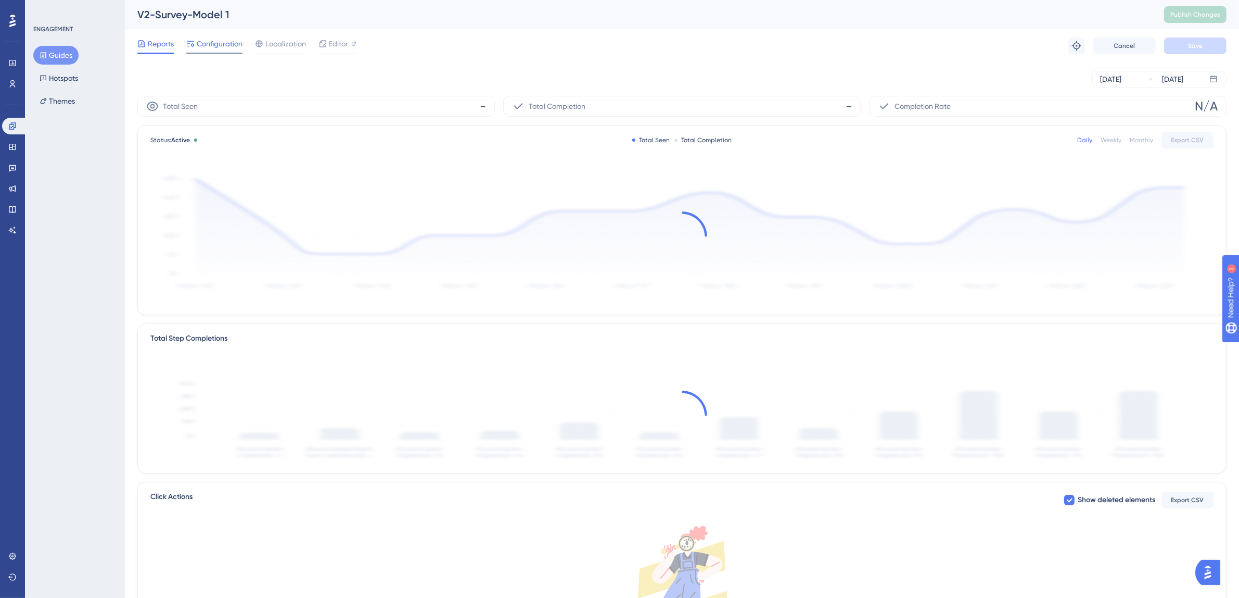
click at [223, 44] on span "Configuration" at bounding box center [220, 43] width 46 height 12
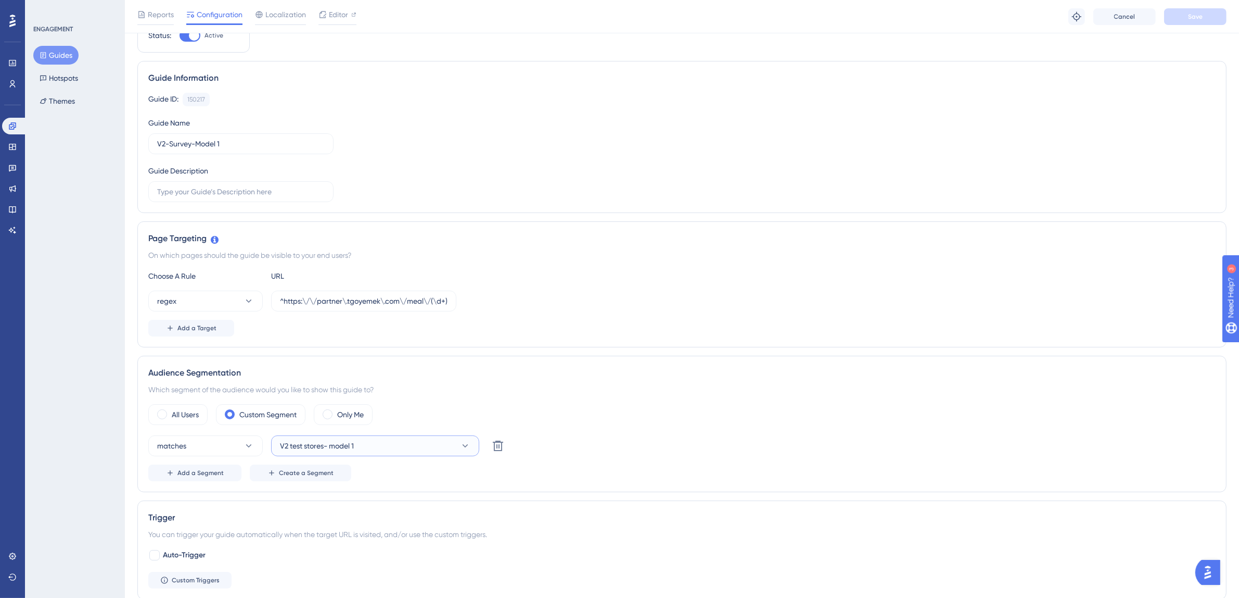
click at [349, 447] on span "V2 test stores- model 1" at bounding box center [317, 445] width 74 height 12
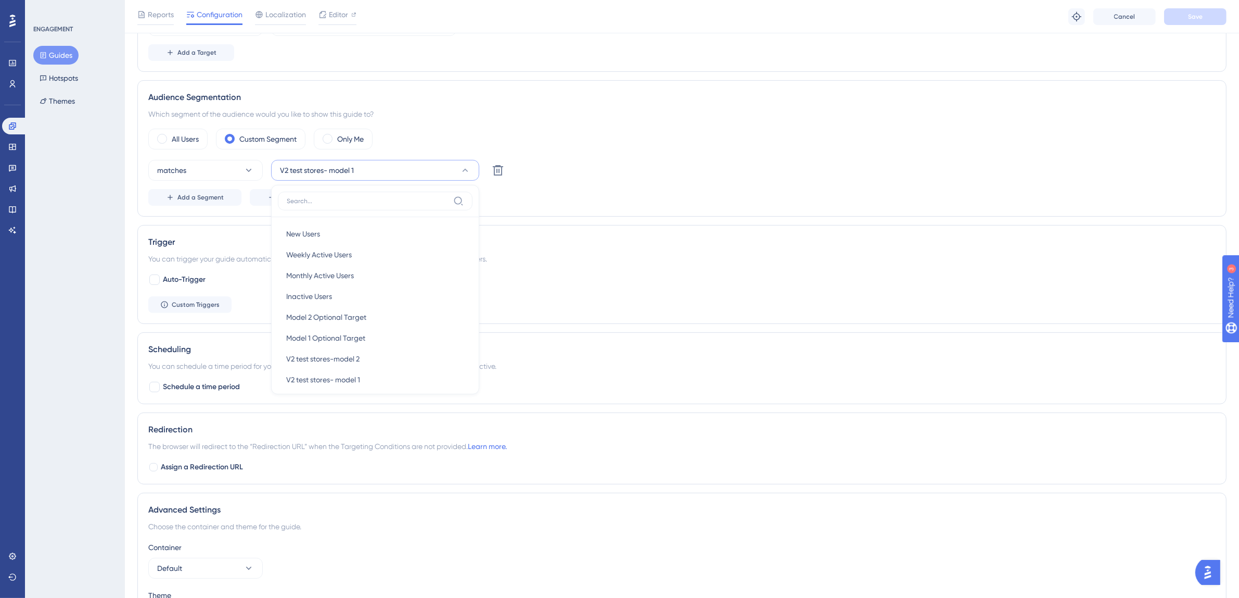
scroll to position [326, 0]
click at [378, 337] on div "Model 1 Optional Target Model 1 Optional Target" at bounding box center [375, 335] width 178 height 21
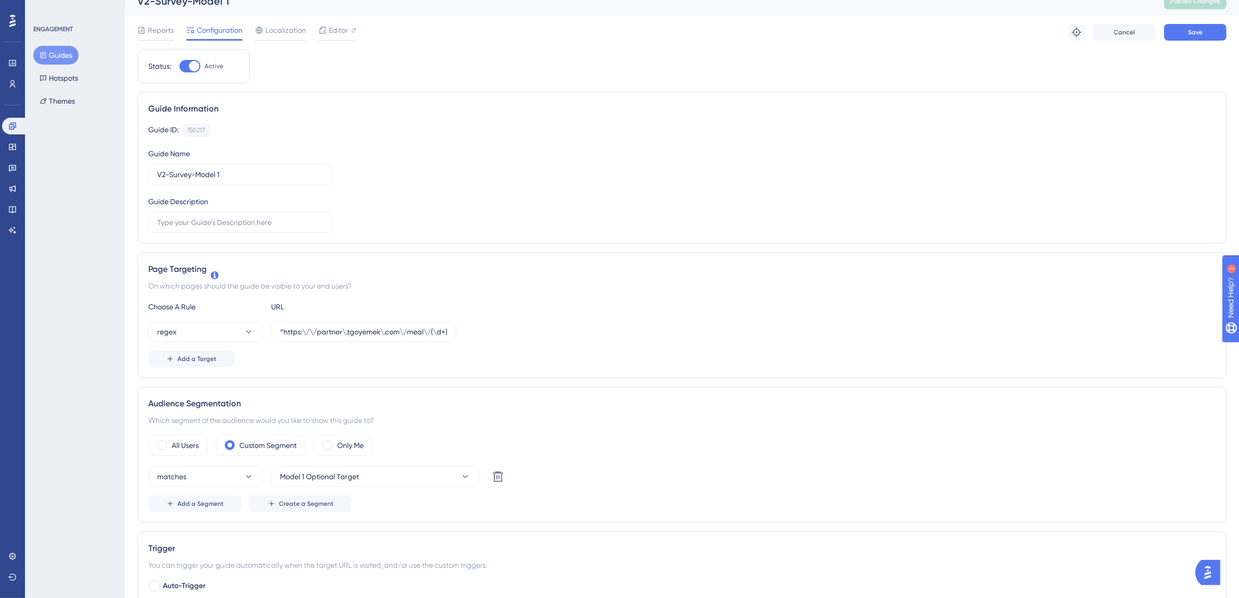
scroll to position [0, 0]
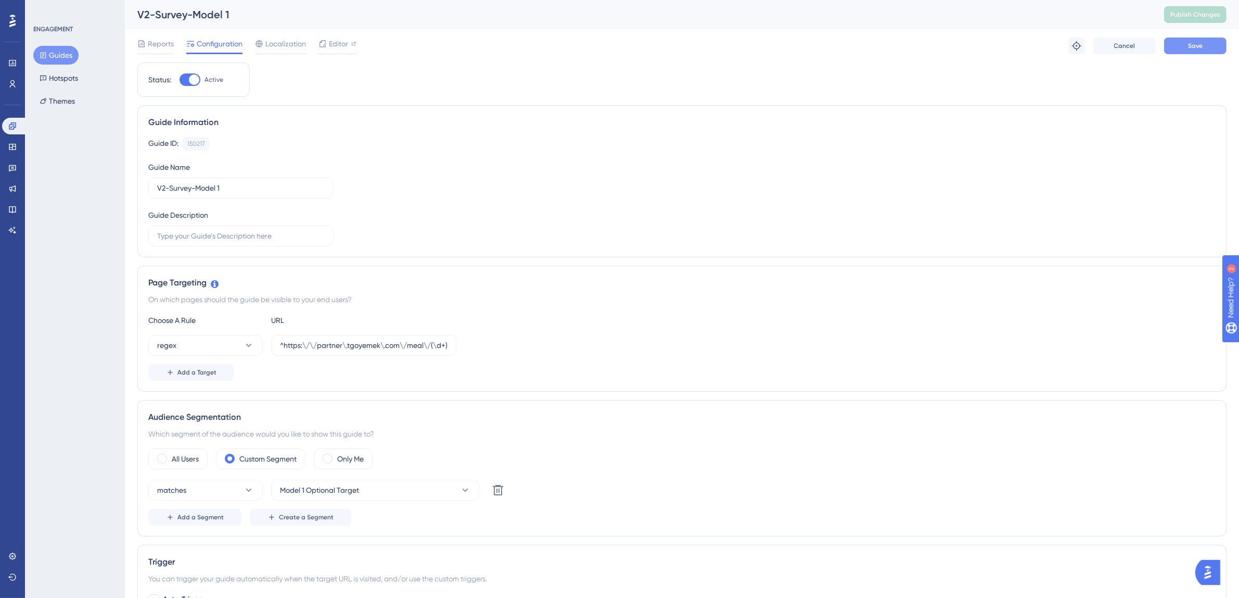
click at [1199, 49] on span "Save" at bounding box center [1195, 46] width 15 height 8
click at [55, 57] on button "Guides" at bounding box center [55, 55] width 45 height 19
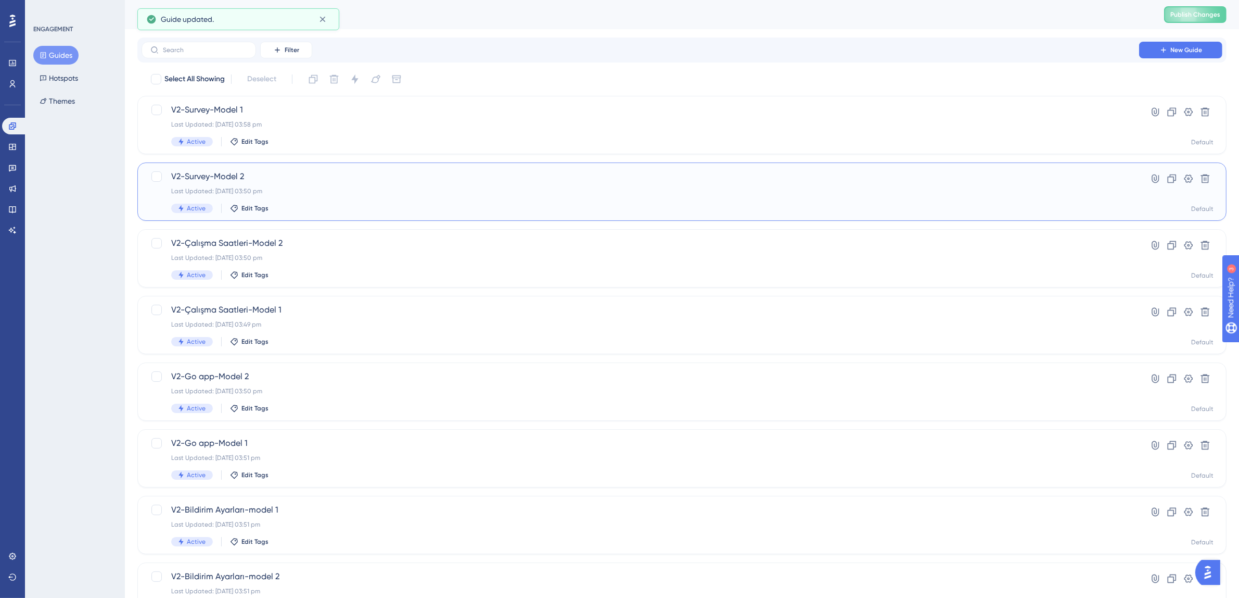
click at [303, 186] on div "V2-Survey-Model 2 Last Updated: 19 Aug 2025 03:50 pm Active Edit Tags" at bounding box center [640, 191] width 938 height 43
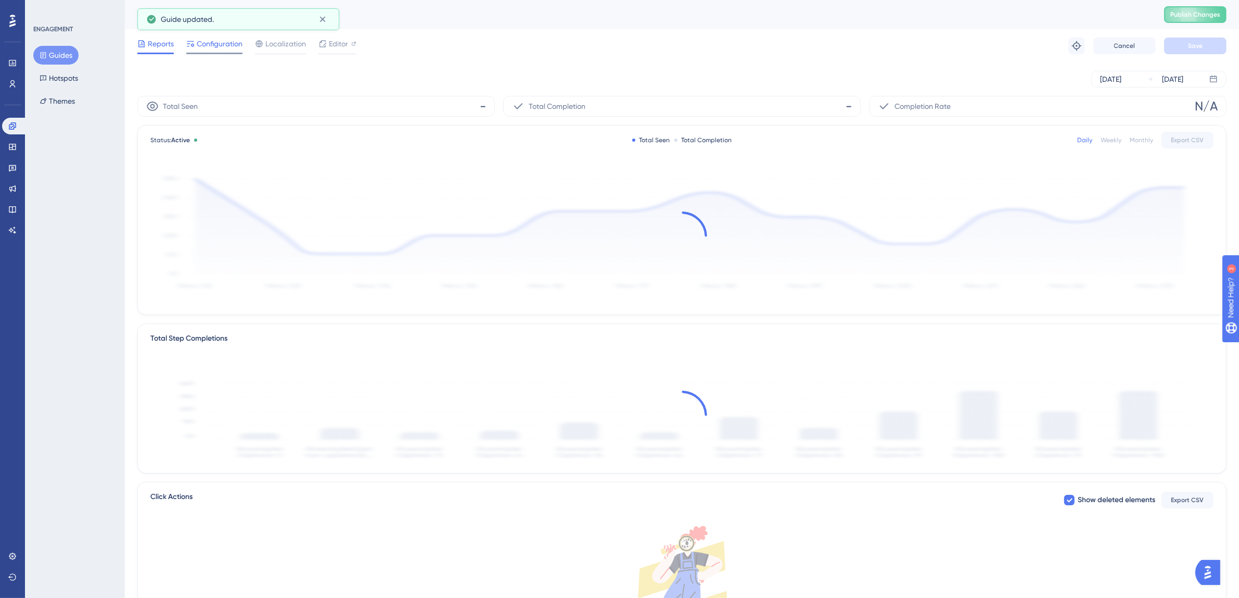
click at [209, 47] on span "Configuration" at bounding box center [220, 43] width 46 height 12
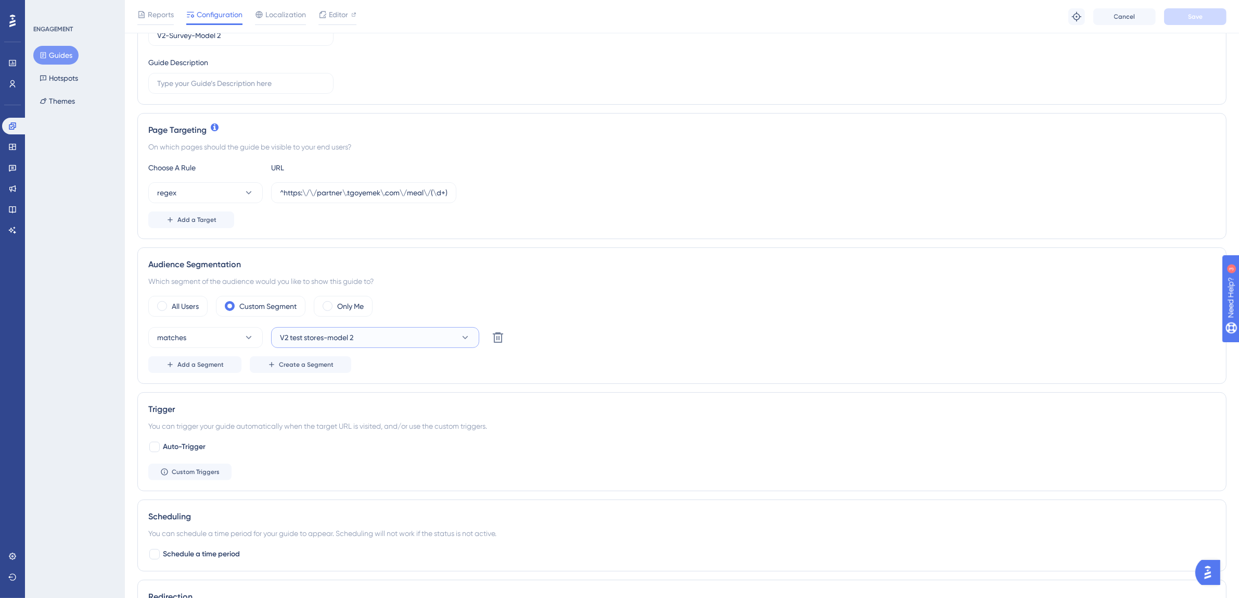
click at [388, 341] on button "V2 test stores-model 2" at bounding box center [375, 337] width 208 height 21
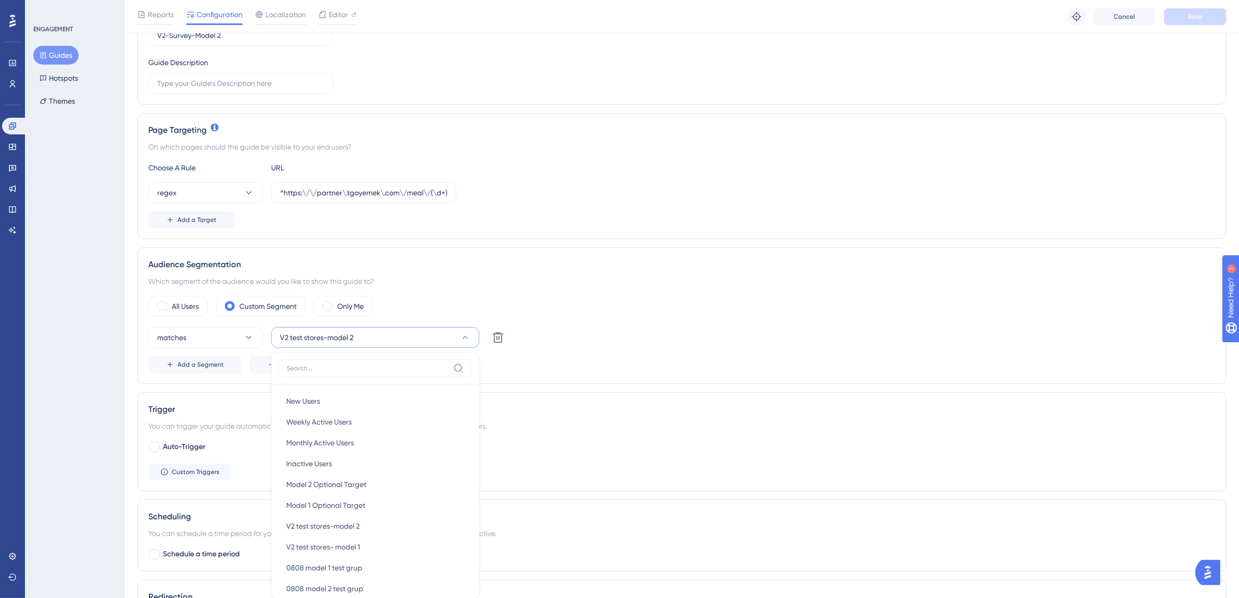
scroll to position [334, 0]
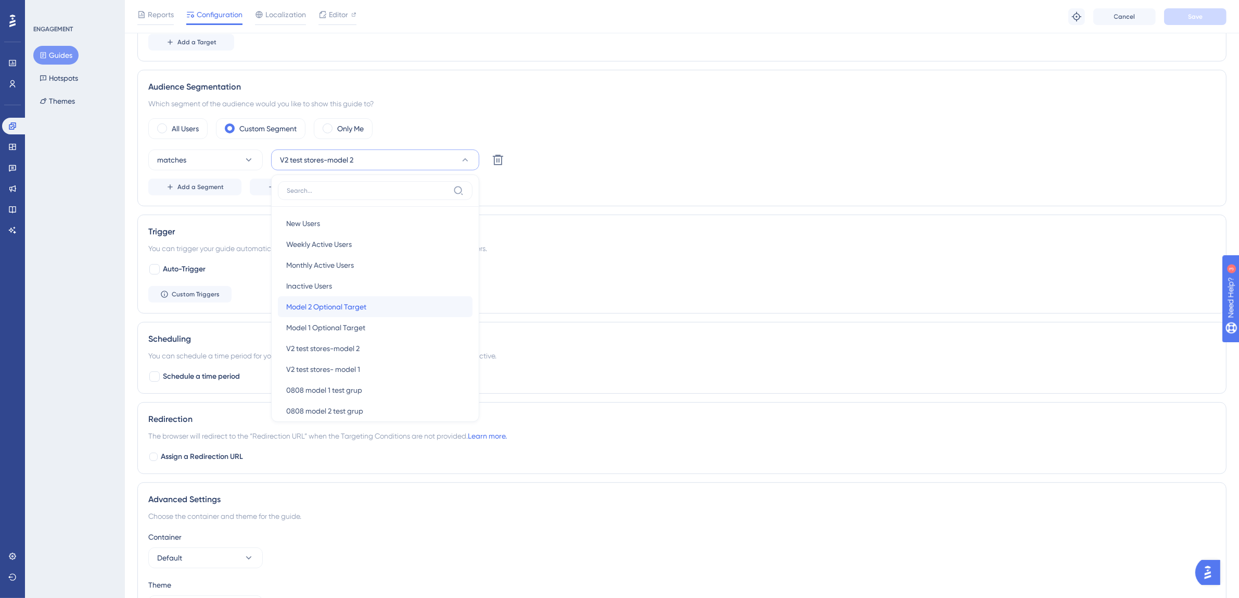
click at [385, 313] on div "Model 2 Optional Target Model 2 Optional Target" at bounding box center [375, 306] width 178 height 21
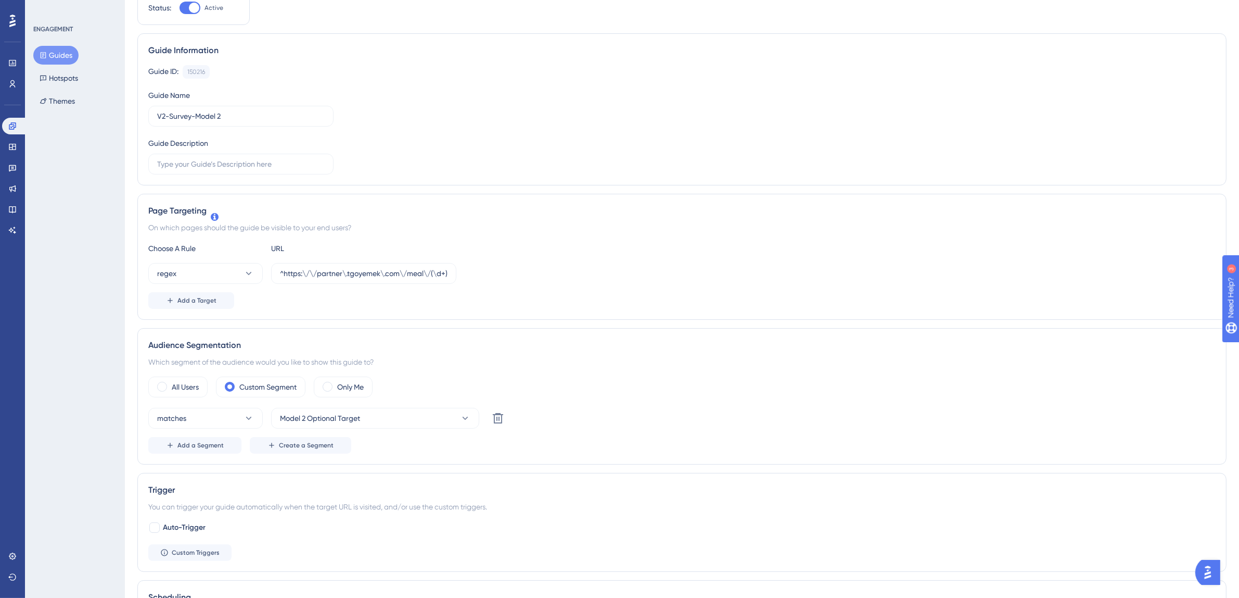
scroll to position [0, 0]
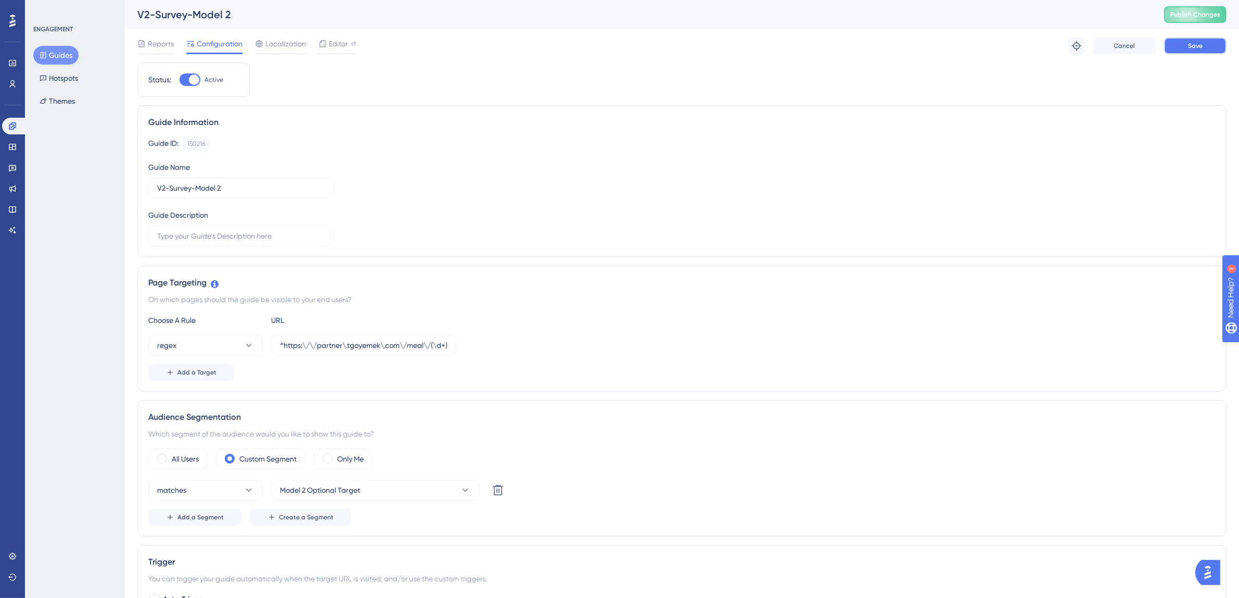
click at [1212, 44] on button "Save" at bounding box center [1195, 45] width 62 height 17
click at [72, 52] on button "Guides" at bounding box center [55, 55] width 45 height 19
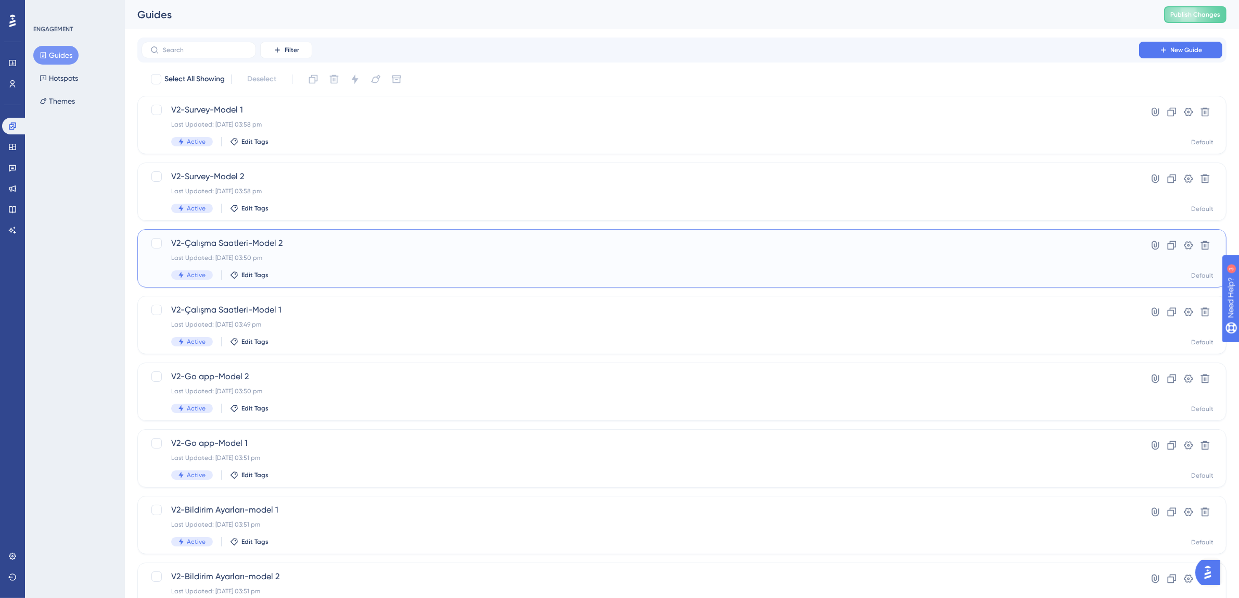
click at [320, 254] on div "Last Updated: 19 Aug 2025 03:50 pm" at bounding box center [640, 257] width 938 height 8
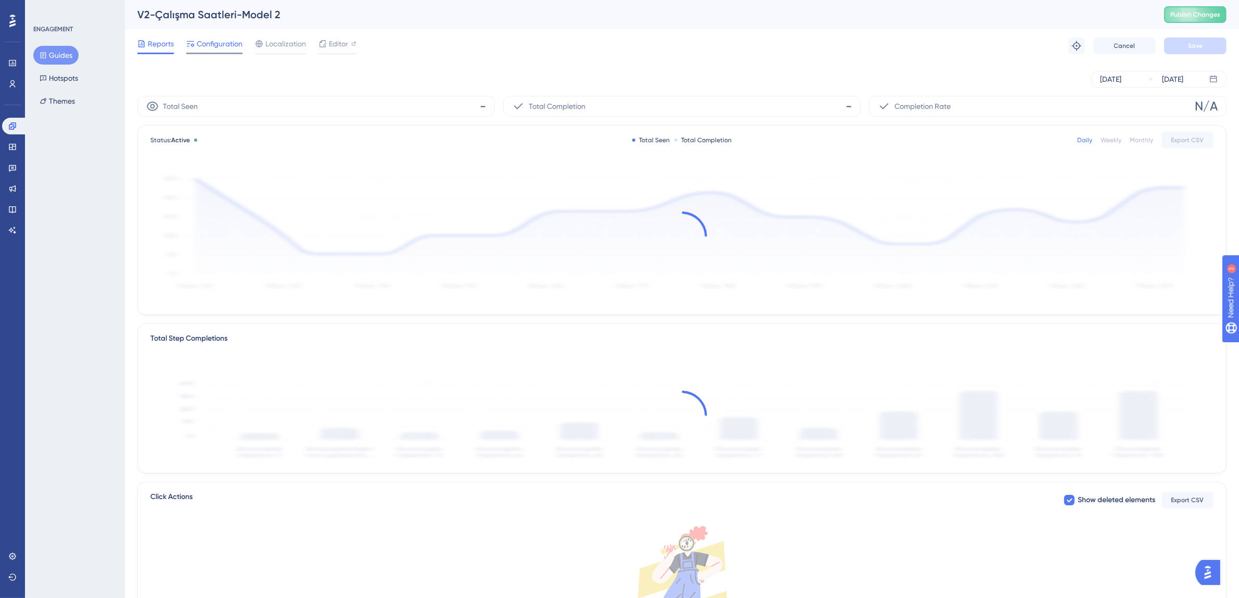
click at [208, 44] on span "Configuration" at bounding box center [220, 43] width 46 height 12
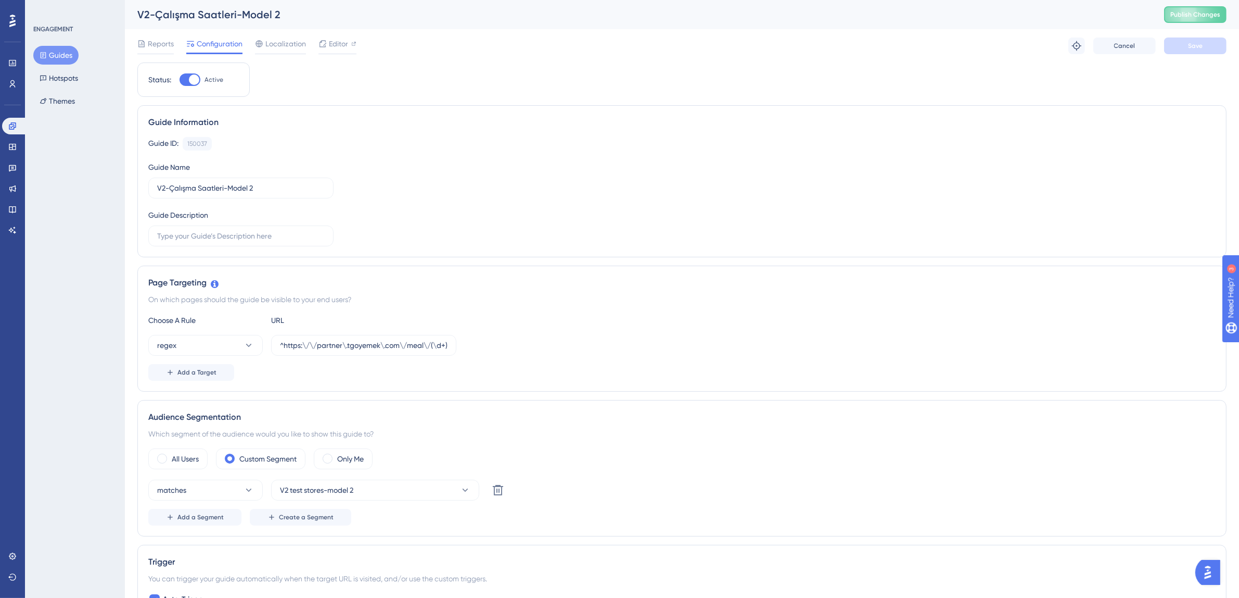
click at [51, 49] on button "Guides" at bounding box center [55, 55] width 45 height 19
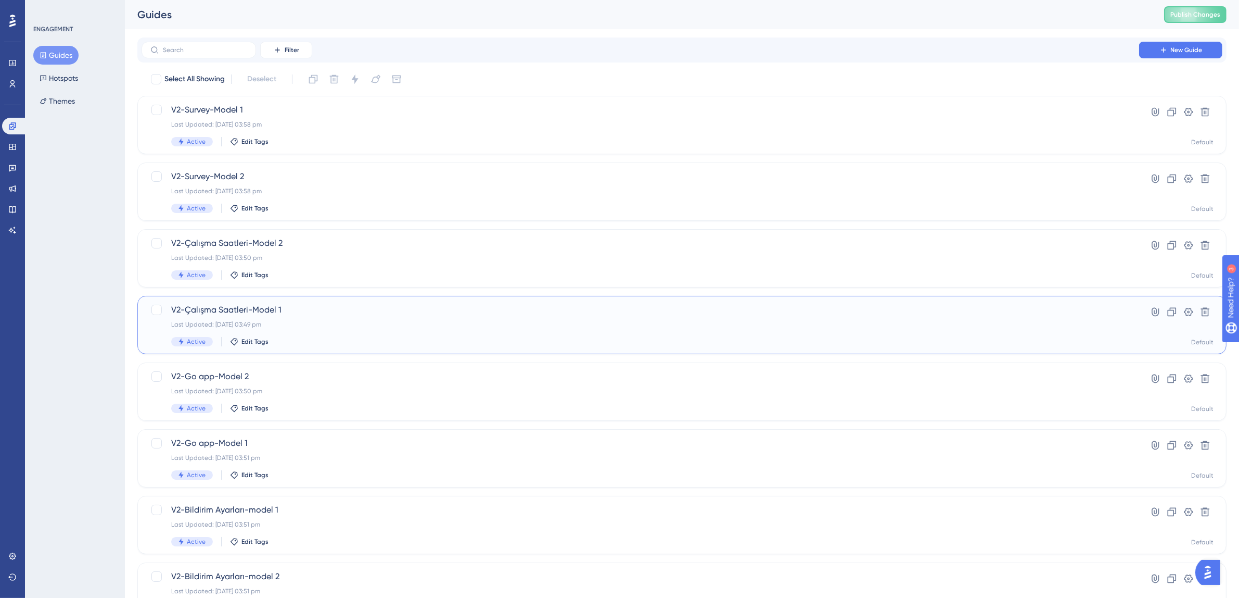
click at [364, 319] on div "V2-Çalışma Saatleri-Model 1 Last Updated: 19 Aug 2025 03:49 pm Active Edit Tags" at bounding box center [640, 324] width 938 height 43
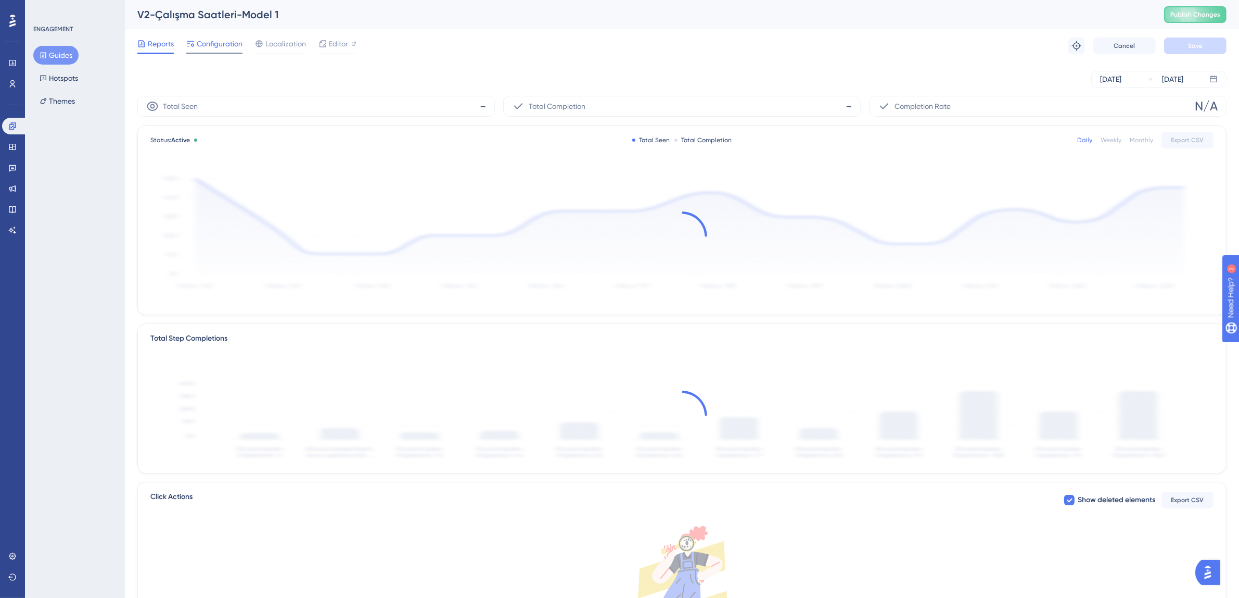
click at [209, 50] on div "Configuration" at bounding box center [214, 45] width 56 height 17
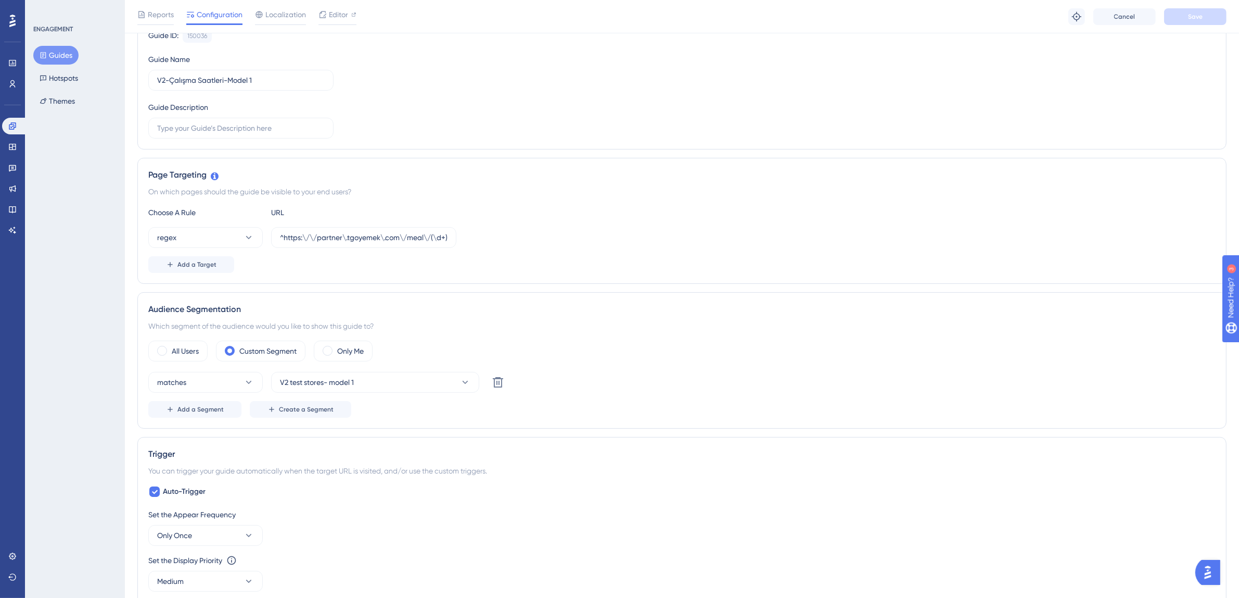
scroll to position [1, 0]
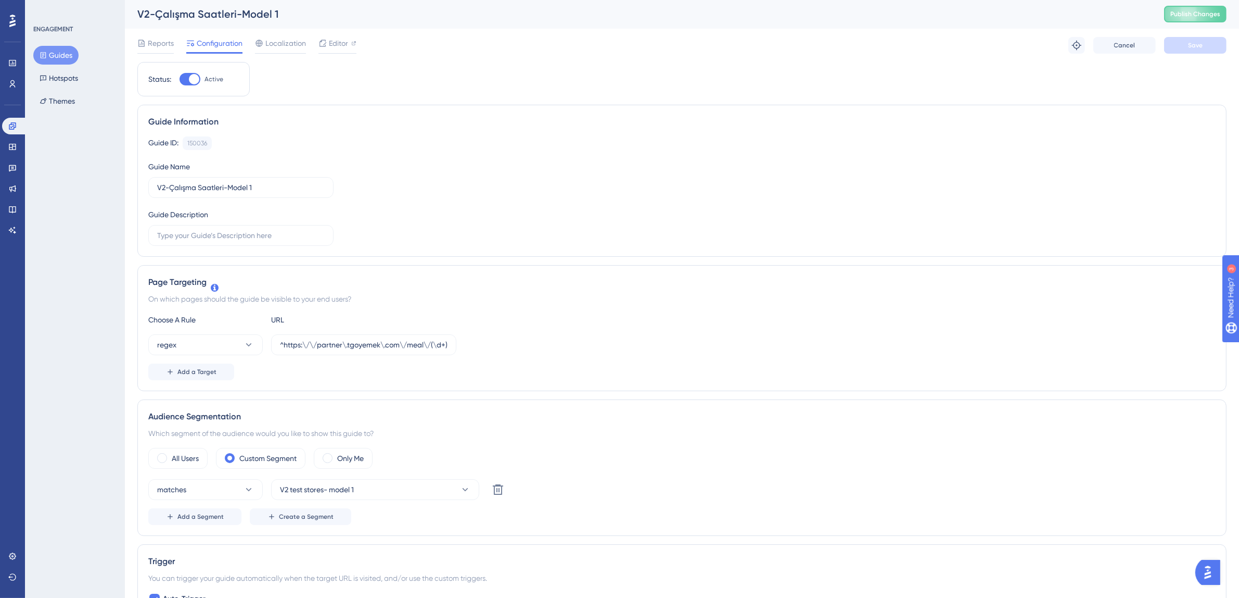
click at [54, 53] on button "Guides" at bounding box center [55, 55] width 45 height 19
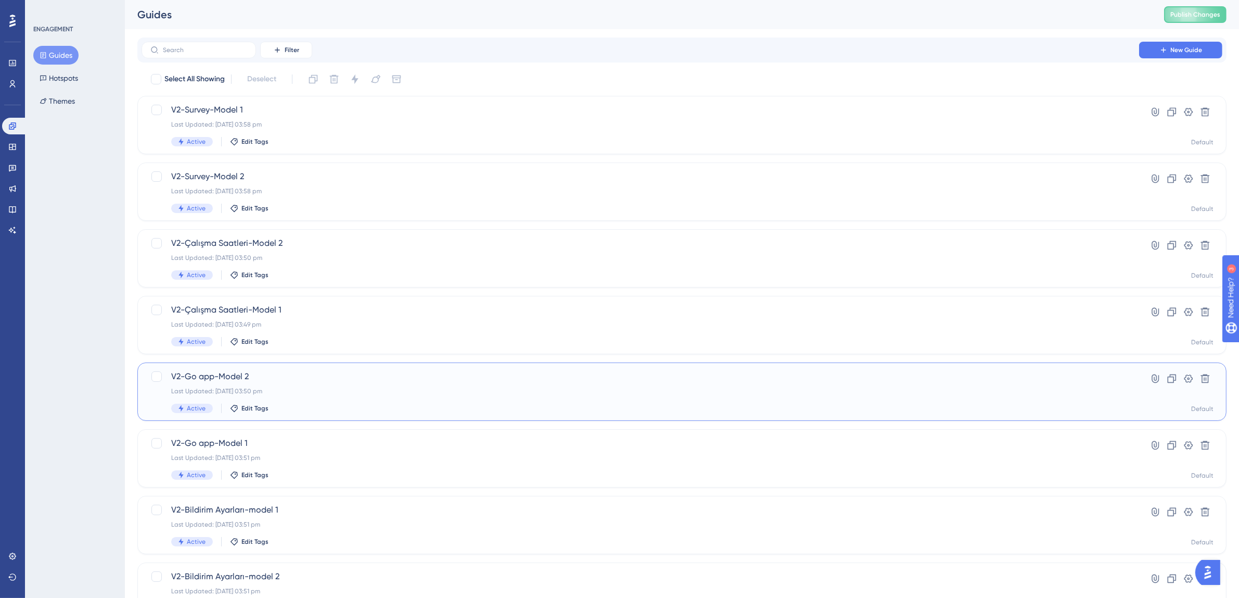
click at [302, 382] on span "V2-Go app-Model 2" at bounding box center [640, 376] width 938 height 12
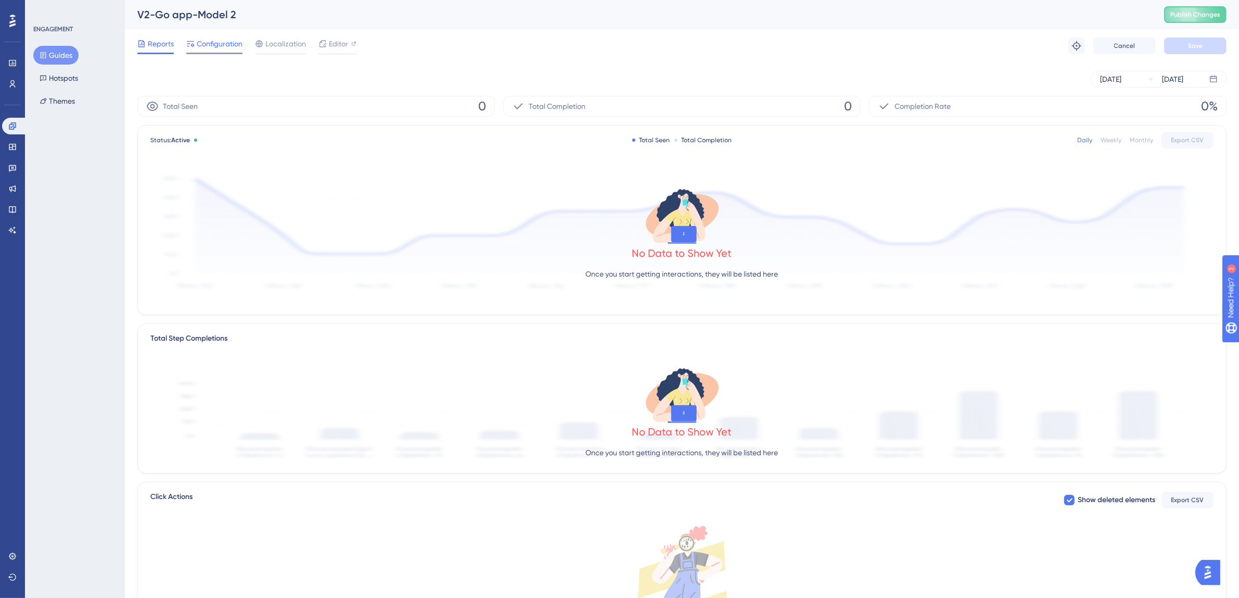
click at [221, 48] on span "Configuration" at bounding box center [220, 43] width 46 height 12
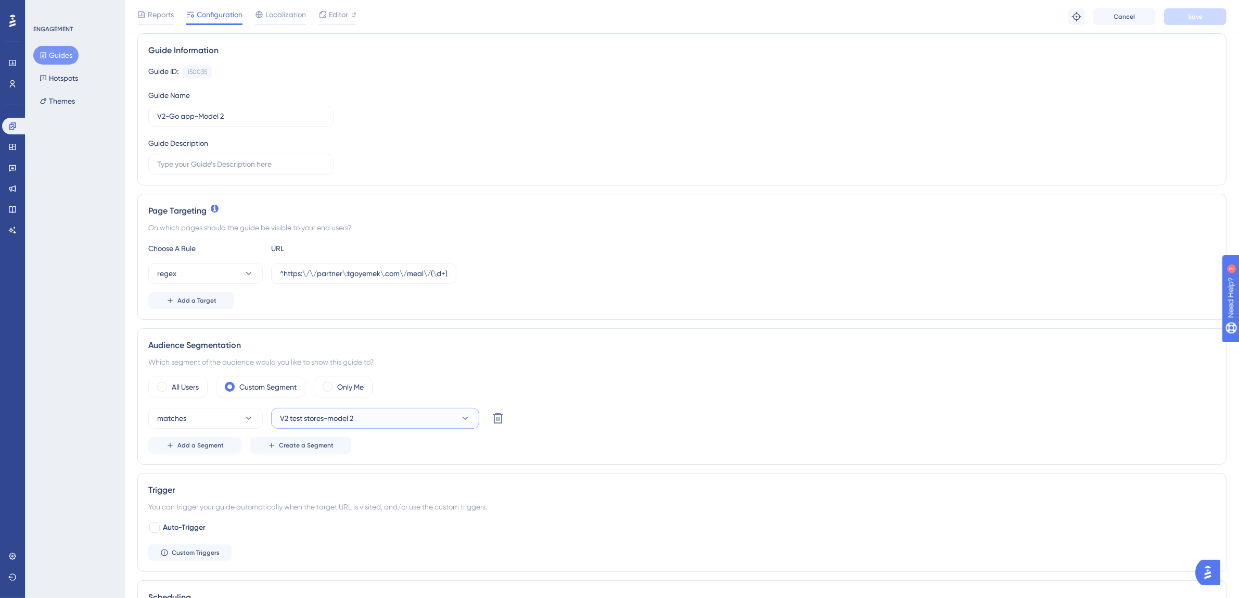
click at [378, 411] on button "V2 test stores-model 2" at bounding box center [375, 418] width 208 height 21
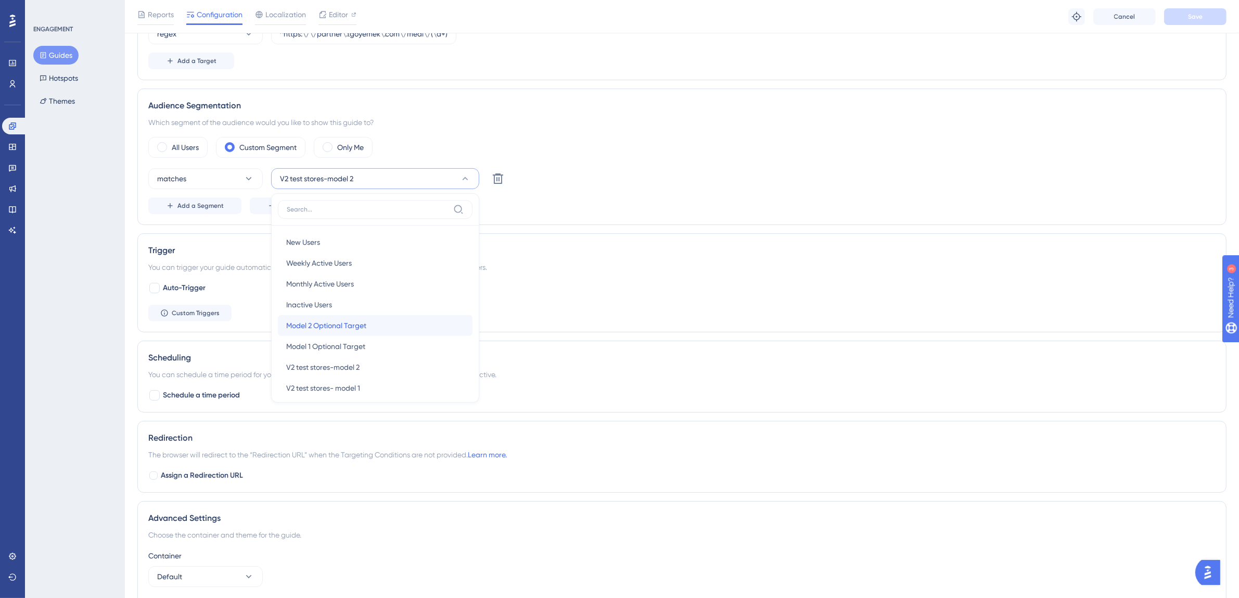
click at [364, 325] on span "Model 2 Optional Target" at bounding box center [326, 325] width 80 height 12
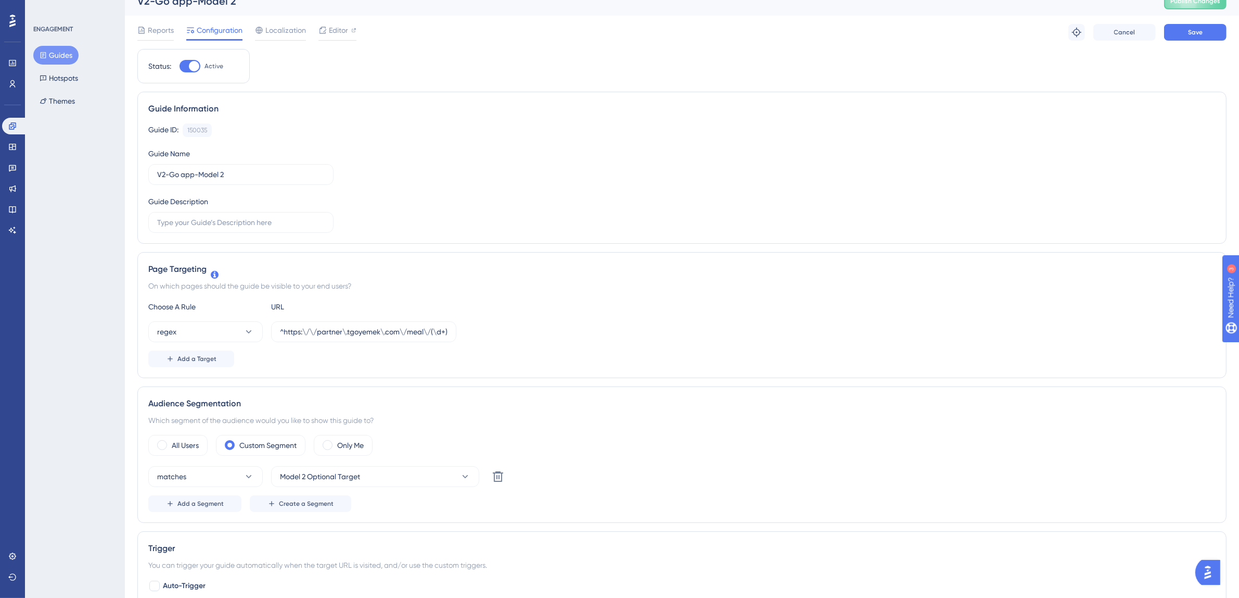
scroll to position [0, 0]
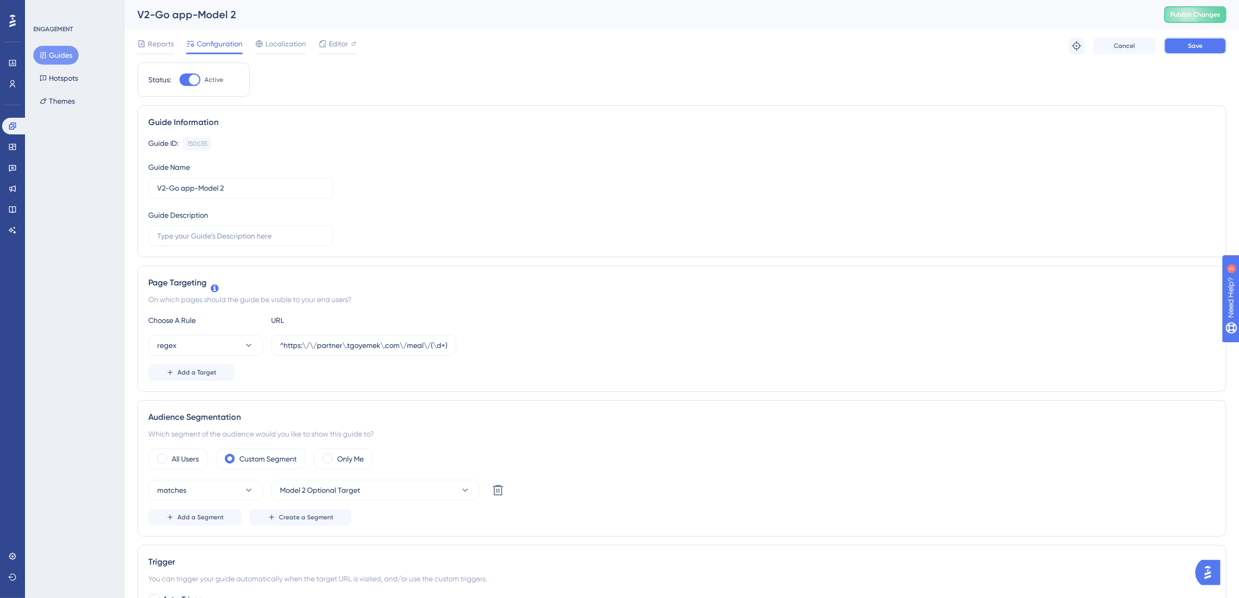
click at [1196, 45] on span "Save" at bounding box center [1195, 46] width 15 height 8
click at [53, 51] on button "Guides" at bounding box center [55, 55] width 45 height 19
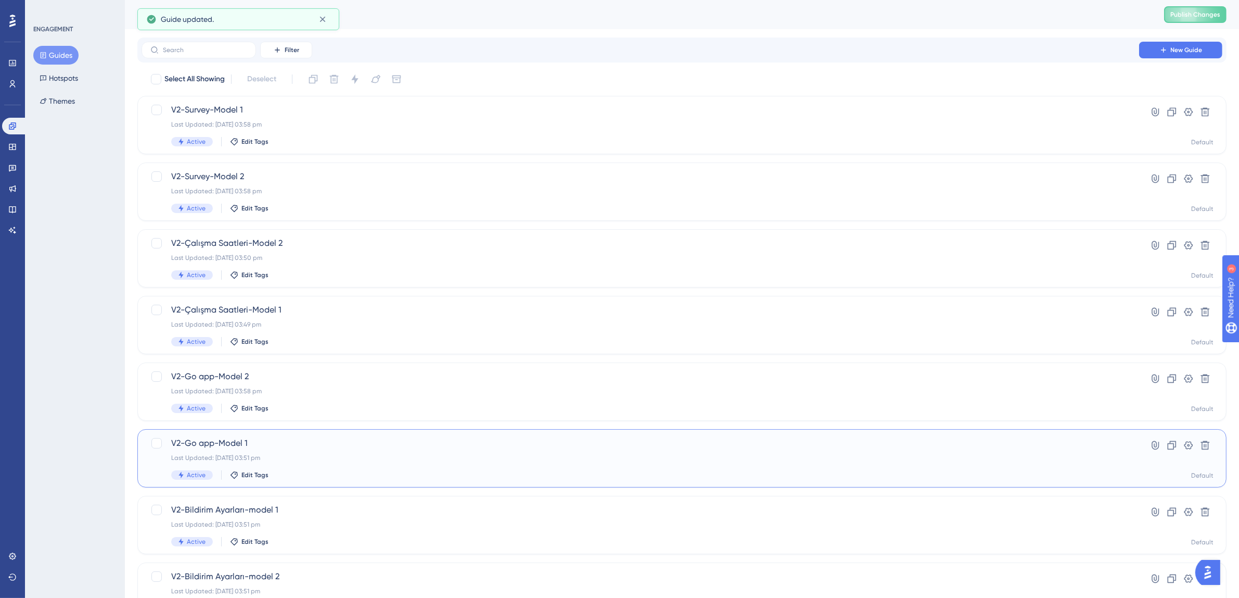
click at [298, 448] on span "V2-Go app-Model 1" at bounding box center [640, 443] width 938 height 12
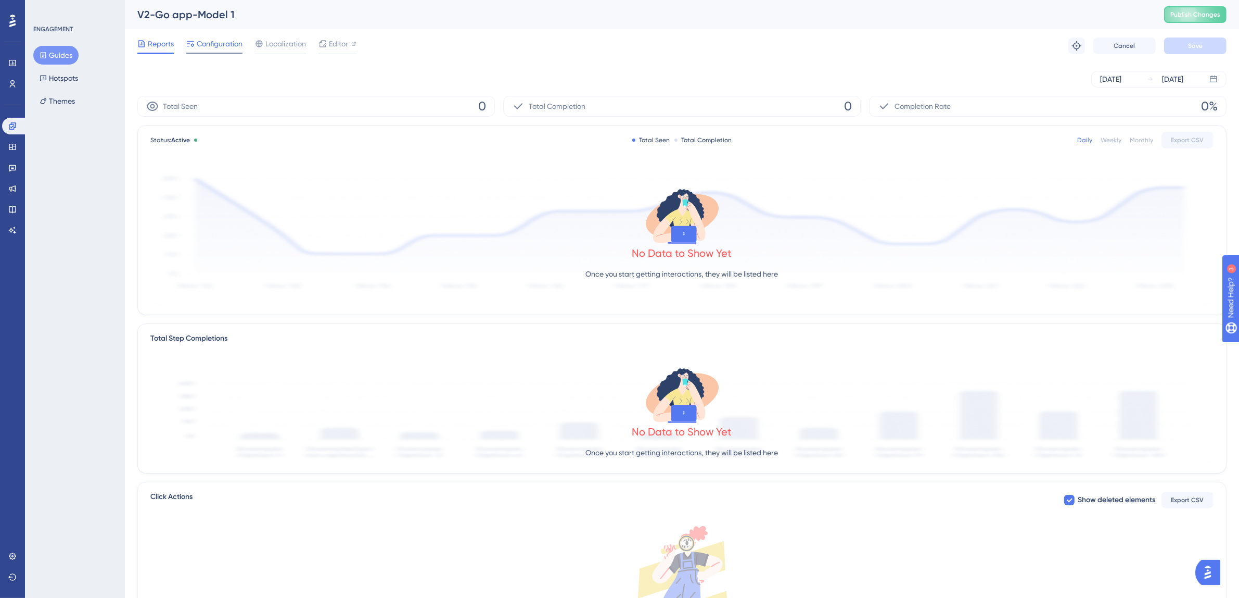
click at [224, 48] on span "Configuration" at bounding box center [220, 43] width 46 height 12
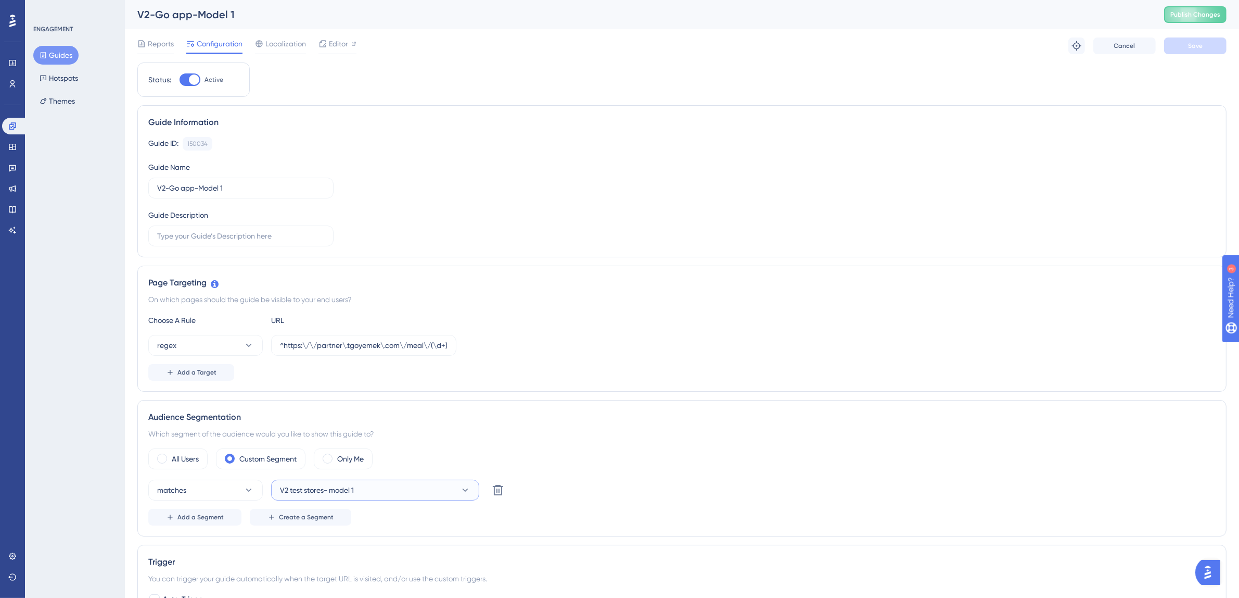
click at [404, 490] on button "V2 test stores- model 1" at bounding box center [375, 489] width 208 height 21
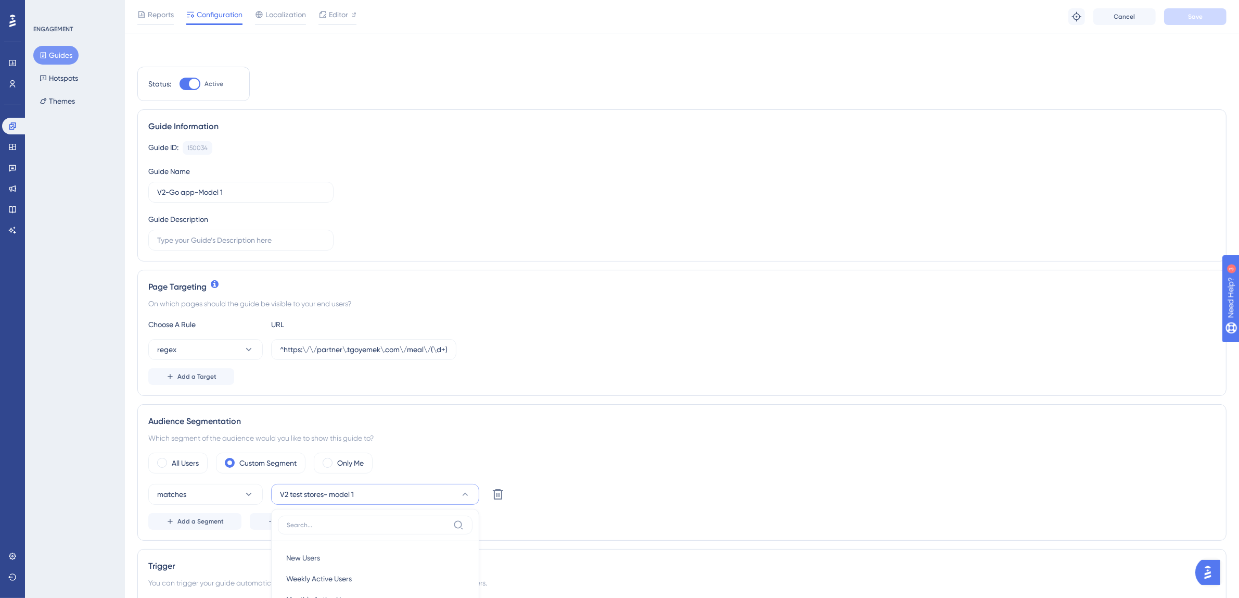
scroll to position [315, 0]
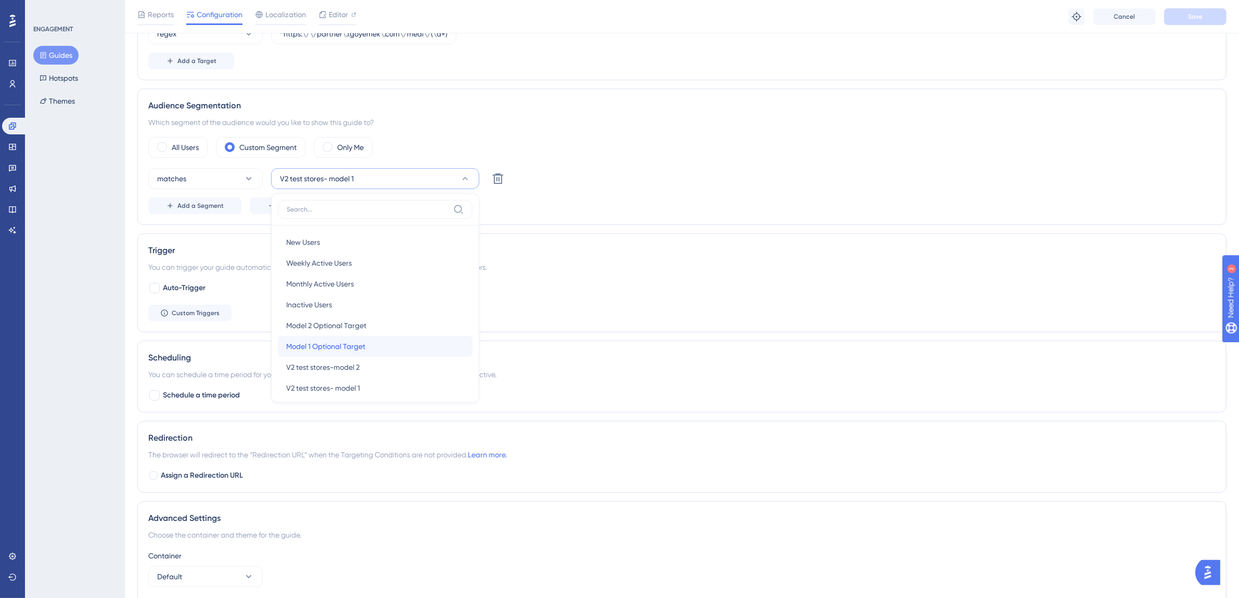
click at [374, 341] on div "Model 1 Optional Target Model 1 Optional Target" at bounding box center [375, 346] width 178 height 21
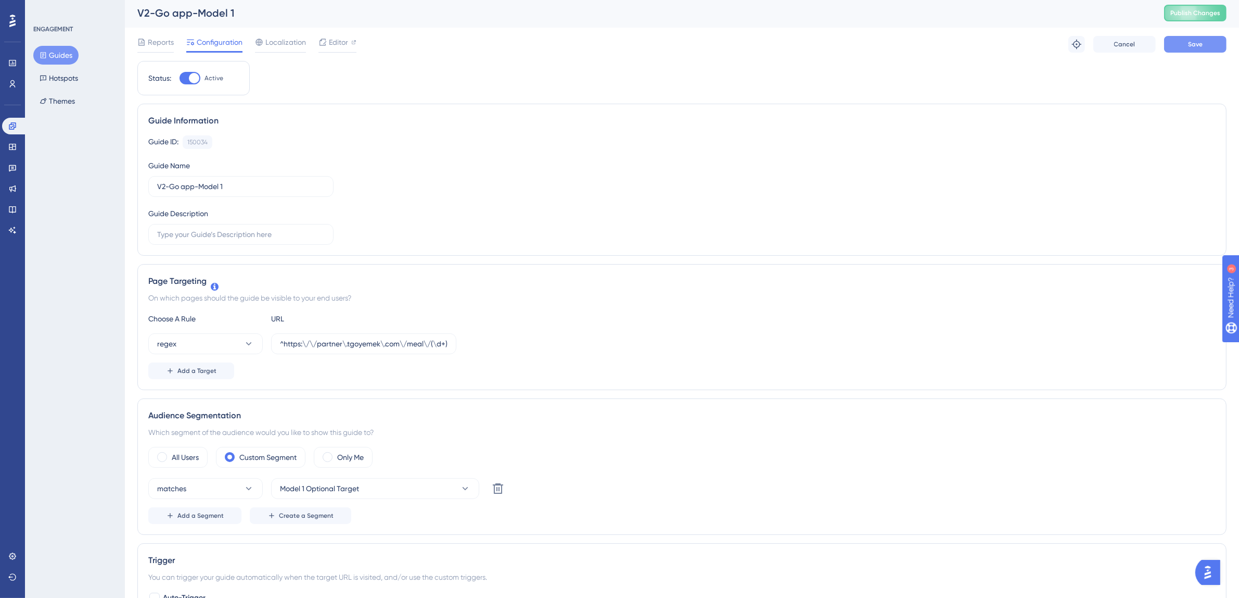
scroll to position [0, 0]
click at [1214, 45] on button "Save" at bounding box center [1195, 45] width 62 height 17
click at [65, 61] on button "Guides" at bounding box center [55, 55] width 45 height 19
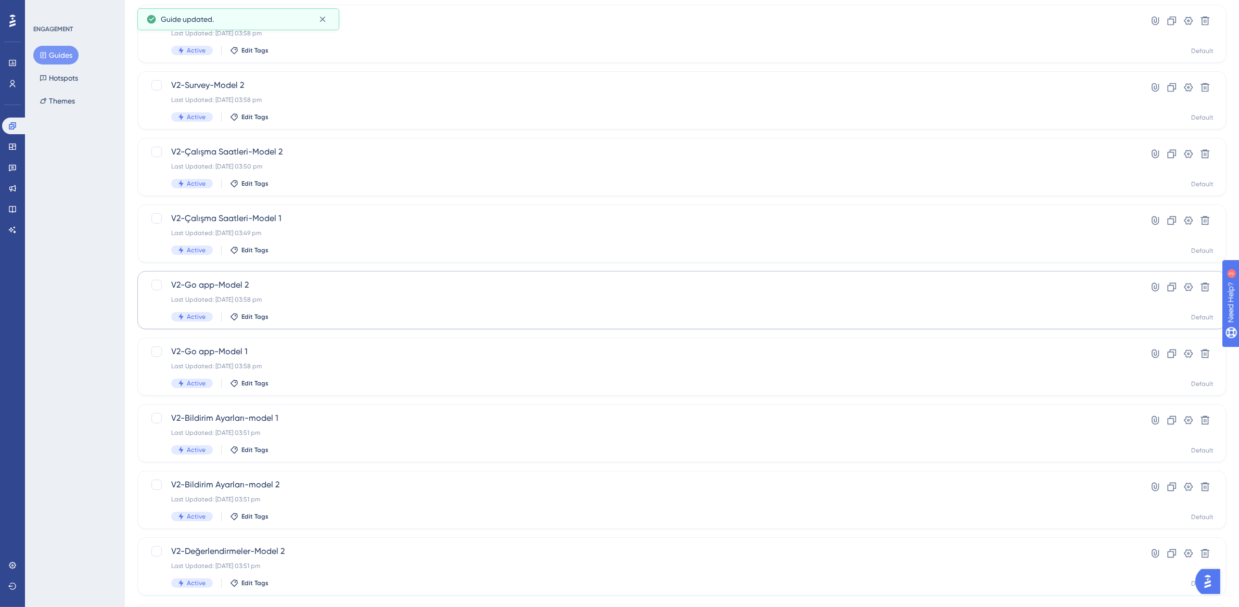
scroll to position [129, 0]
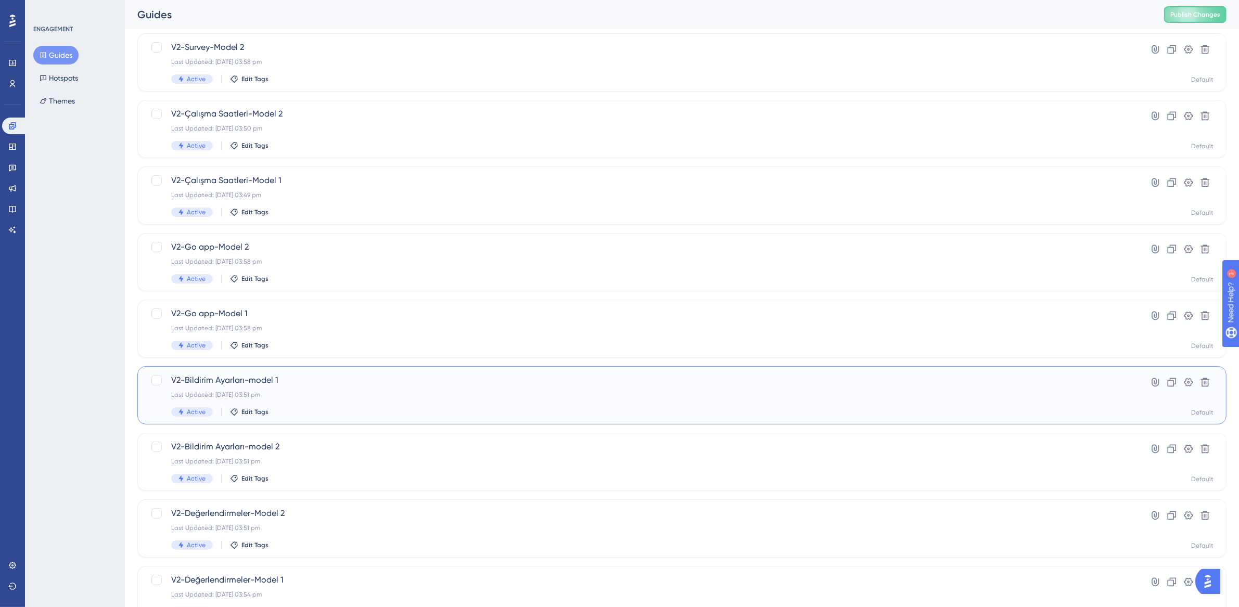
click at [302, 388] on div "V2-Bildirim Ayarları-model 1 Last Updated: 19 Aug 2025 03:51 pm Active Edit Tags" at bounding box center [640, 395] width 938 height 43
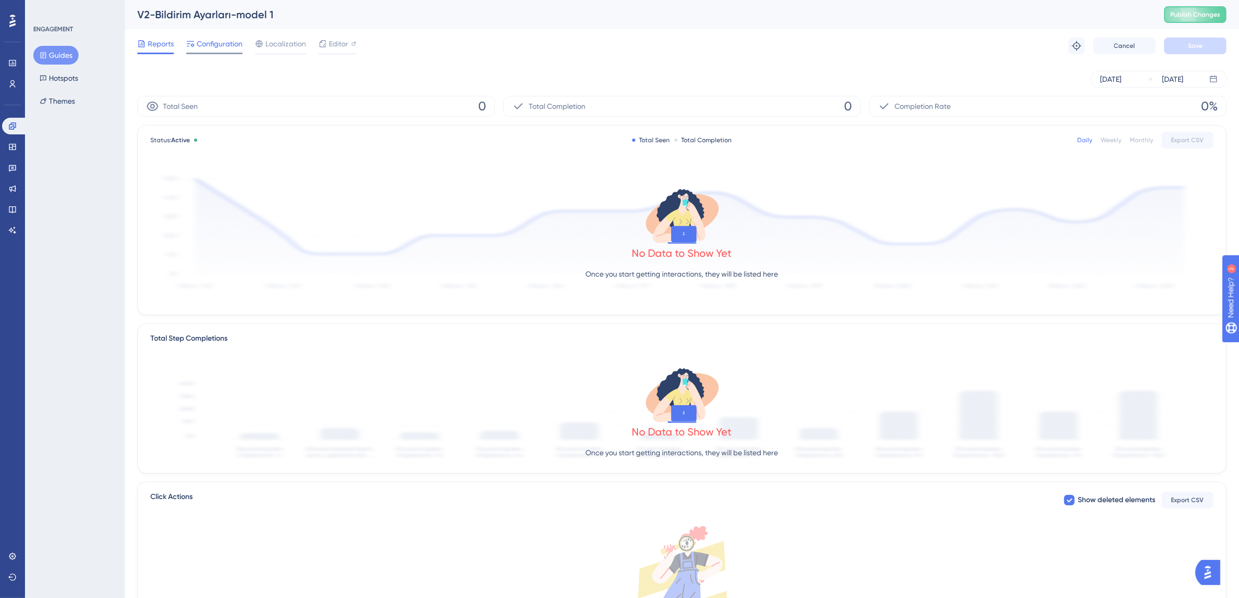
click at [217, 44] on span "Configuration" at bounding box center [220, 43] width 46 height 12
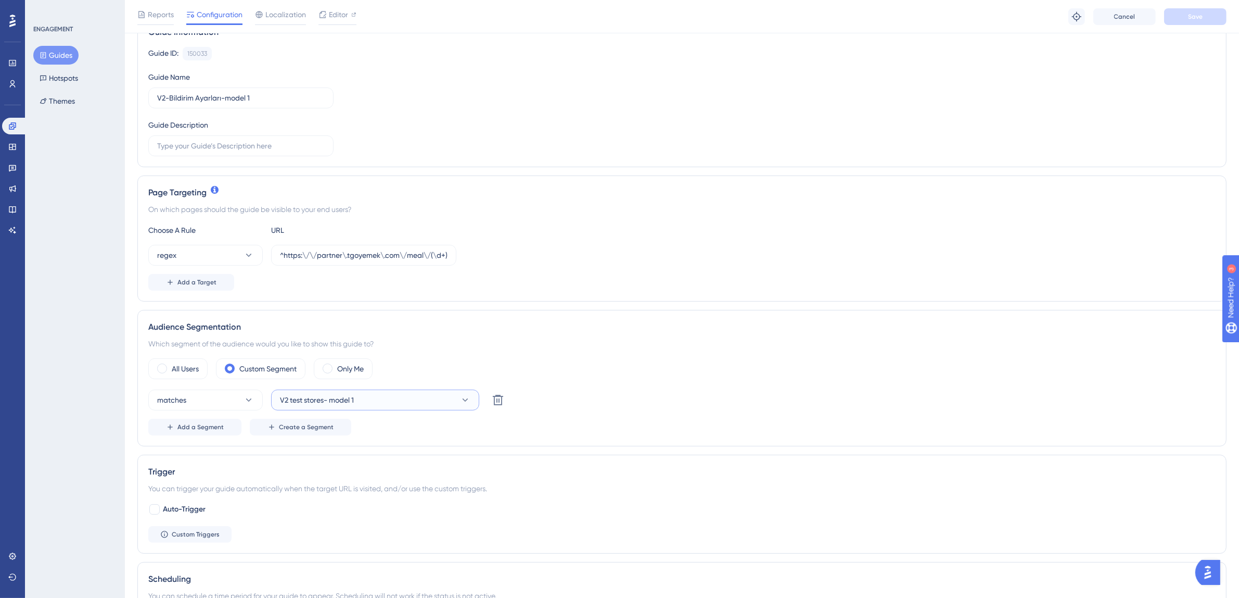
click at [393, 402] on button "V2 test stores- model 1" at bounding box center [375, 399] width 208 height 21
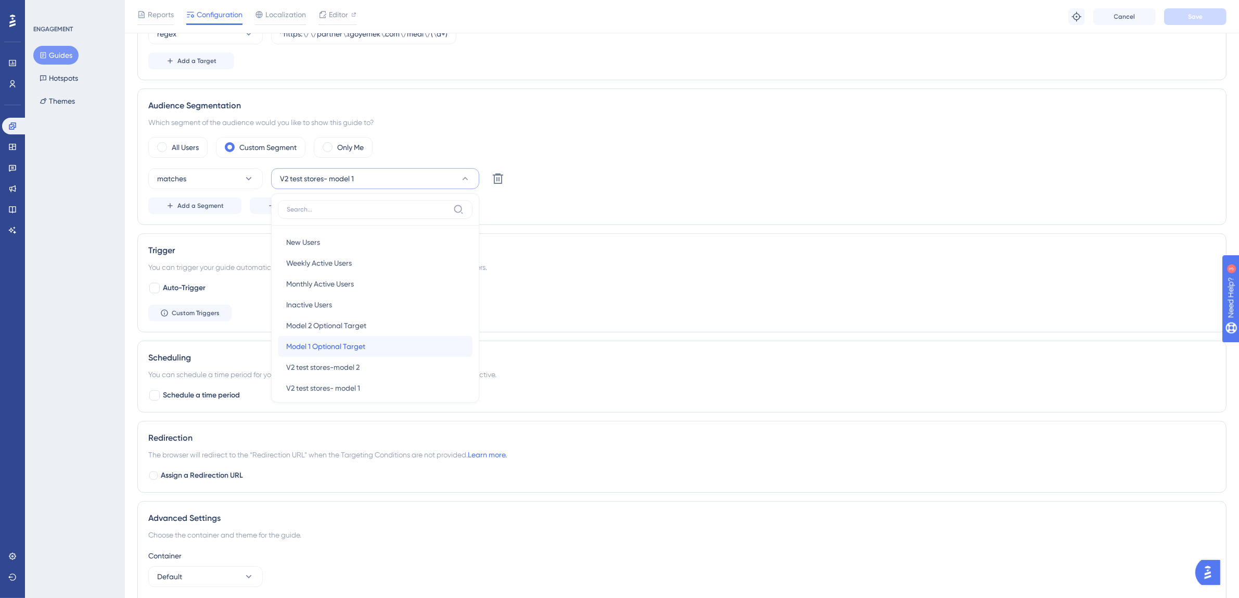
click at [391, 349] on div "Model 1 Optional Target Model 1 Optional Target" at bounding box center [375, 346] width 178 height 21
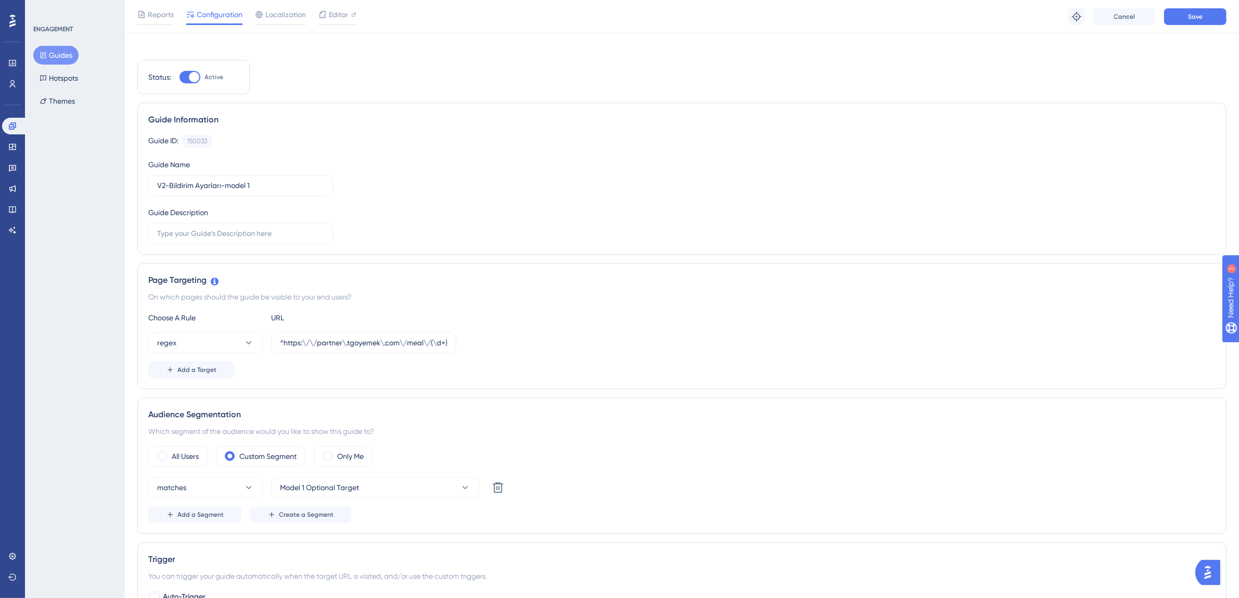
scroll to position [0, 0]
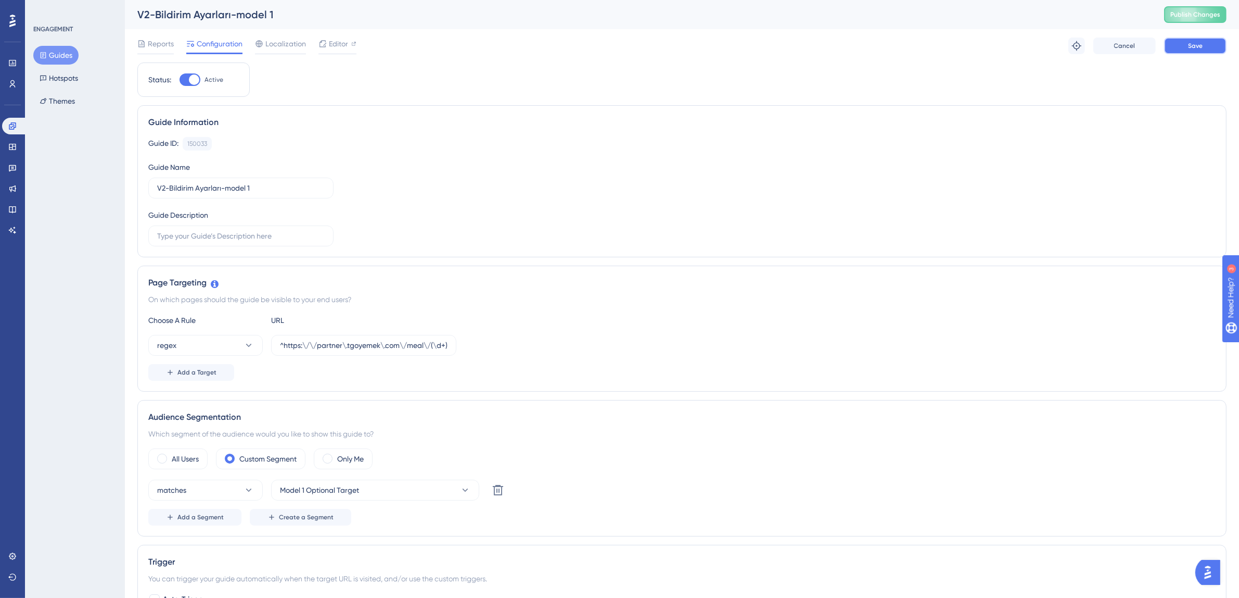
click at [1212, 46] on button "Save" at bounding box center [1195, 45] width 62 height 17
click at [58, 53] on button "Guides" at bounding box center [55, 55] width 45 height 19
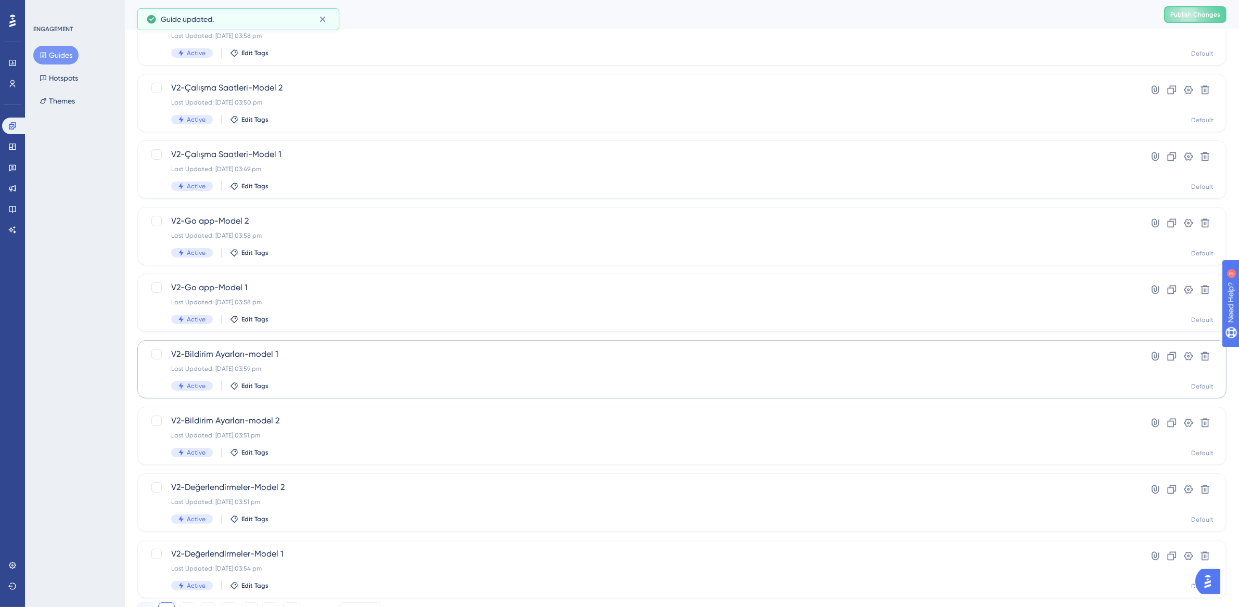
scroll to position [199, 0]
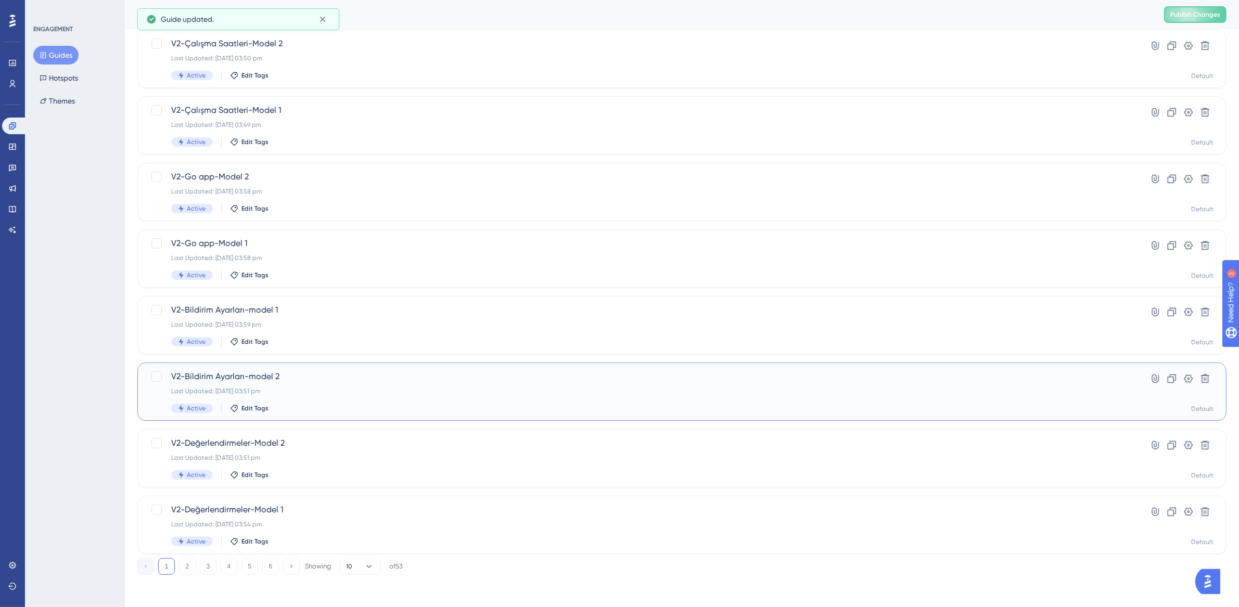
click at [307, 378] on span "V2-Bildirim Ayarları-model 2" at bounding box center [640, 377] width 938 height 12
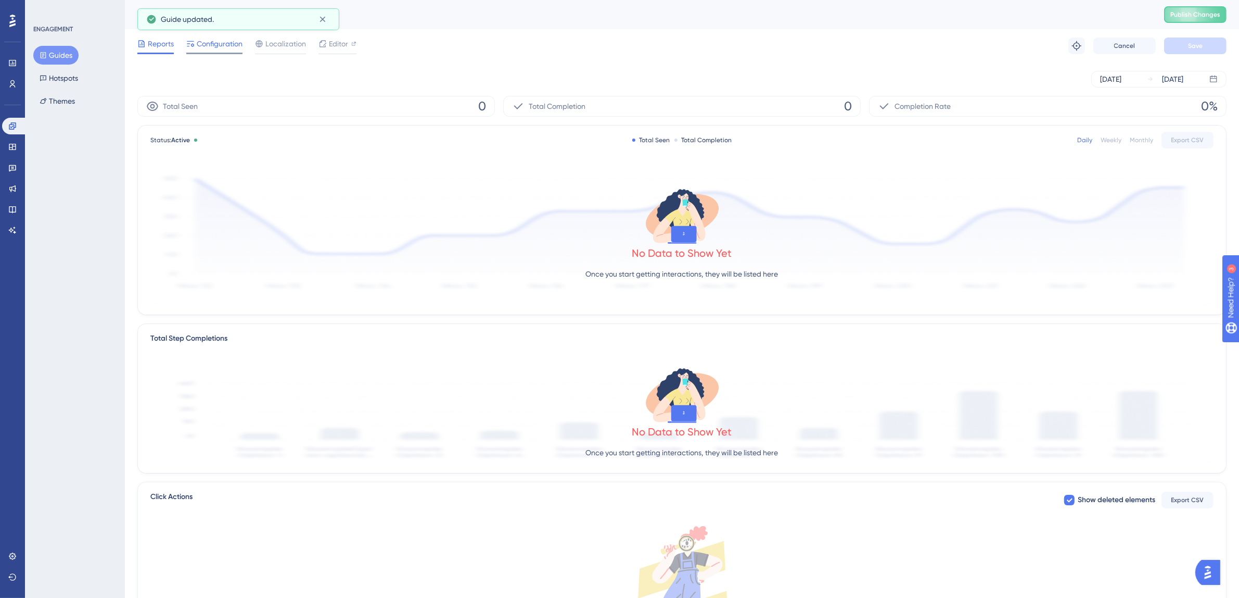
click at [233, 51] on div "Configuration" at bounding box center [214, 45] width 56 height 17
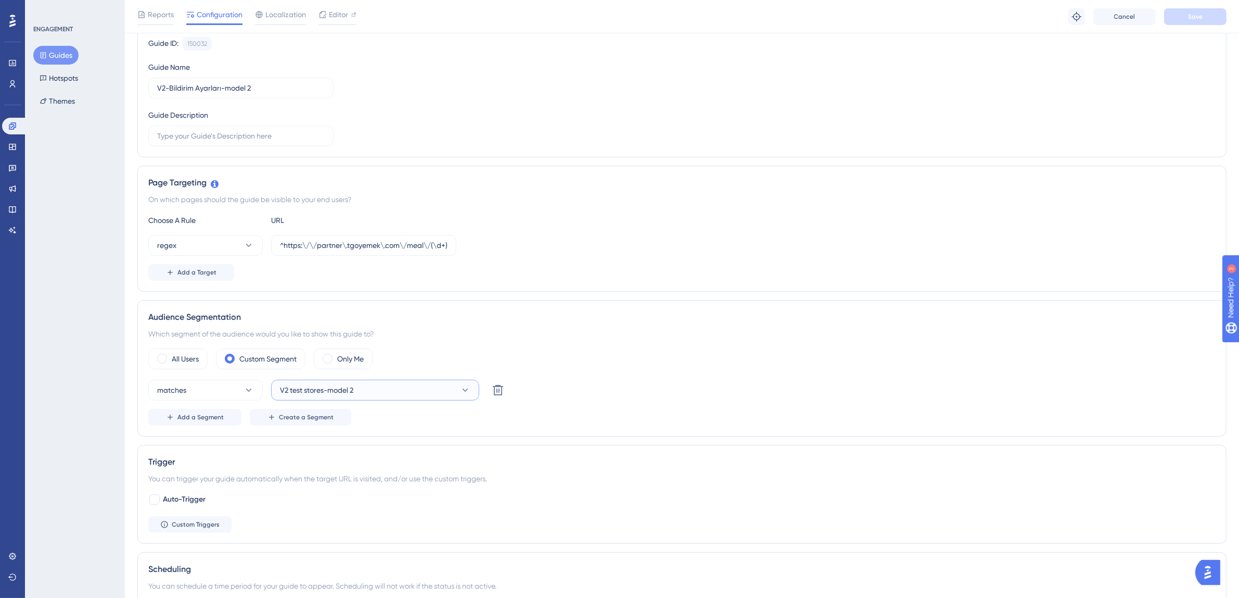
click at [388, 392] on button "V2 test stores-model 2" at bounding box center [375, 389] width 208 height 21
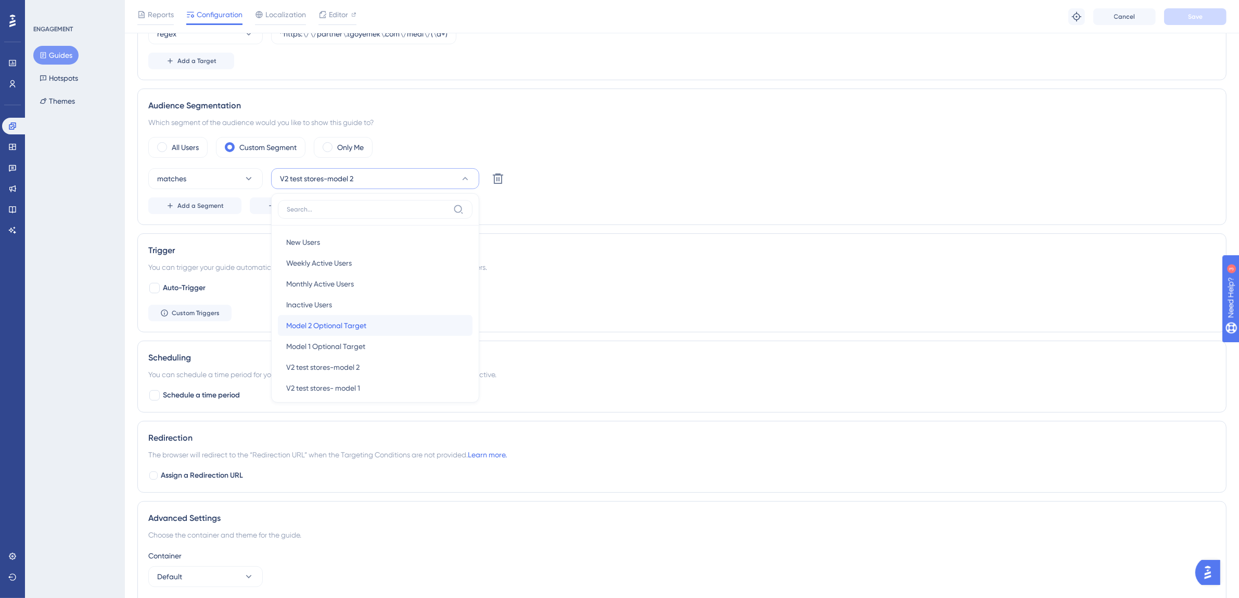
click at [377, 330] on div "Model 2 Optional Target Model 2 Optional Target" at bounding box center [375, 325] width 178 height 21
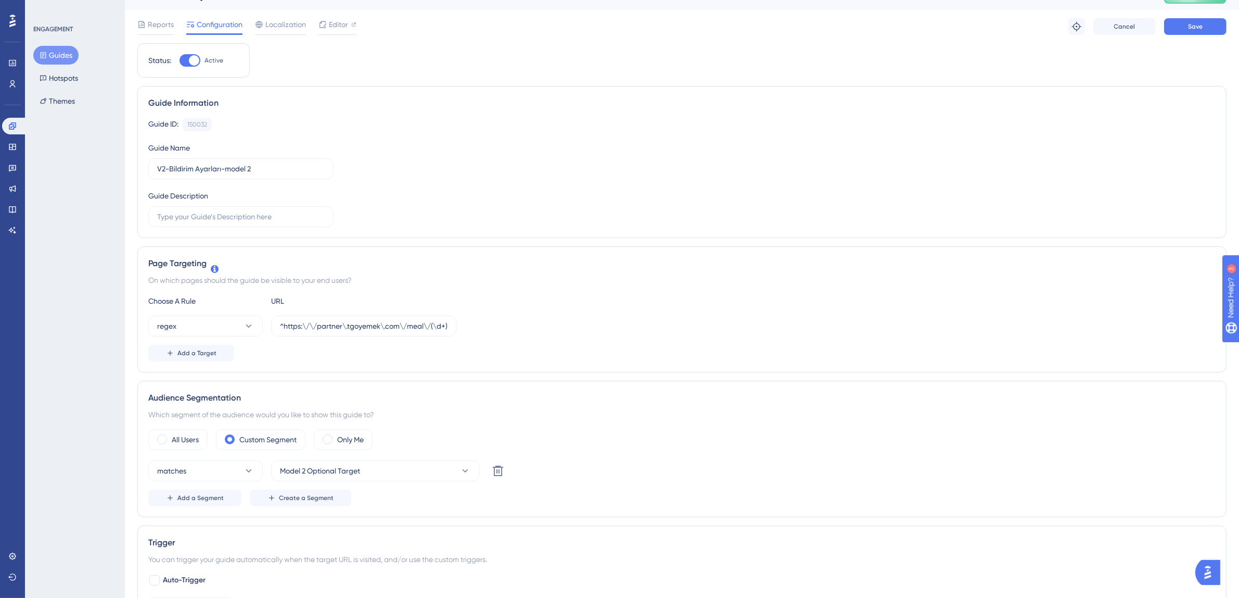
scroll to position [0, 0]
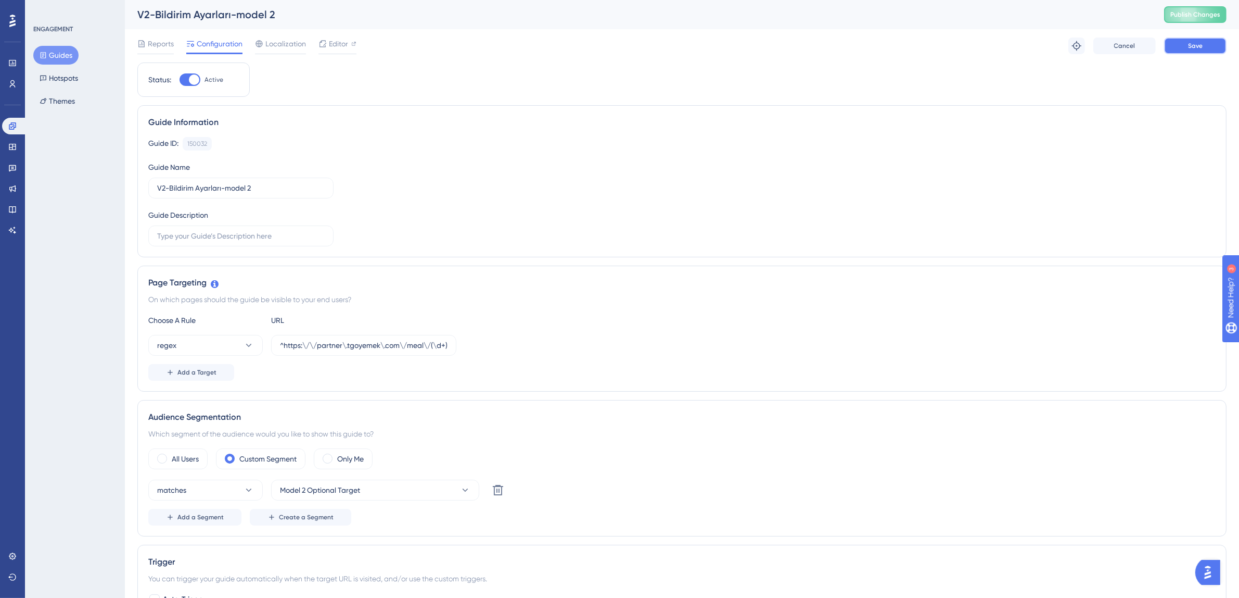
click at [1199, 49] on span "Save" at bounding box center [1195, 46] width 15 height 8
click at [56, 55] on button "Guides" at bounding box center [55, 55] width 45 height 19
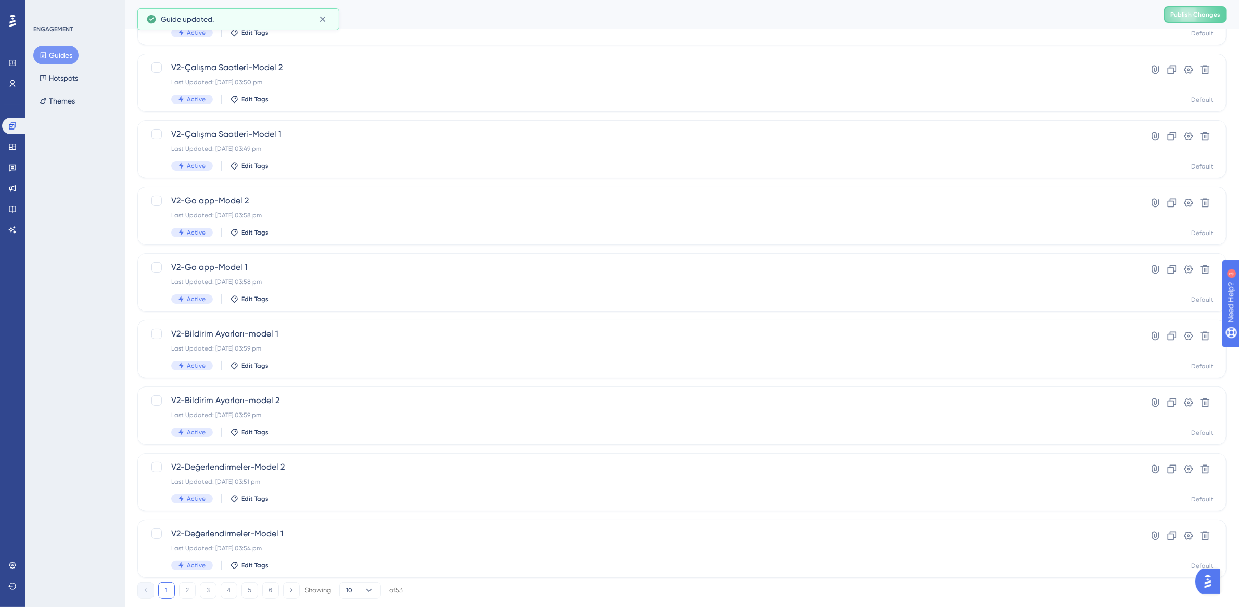
scroll to position [178, 0]
click at [290, 481] on div "Last Updated: 19 Aug 2025 03:51 pm" at bounding box center [640, 479] width 938 height 8
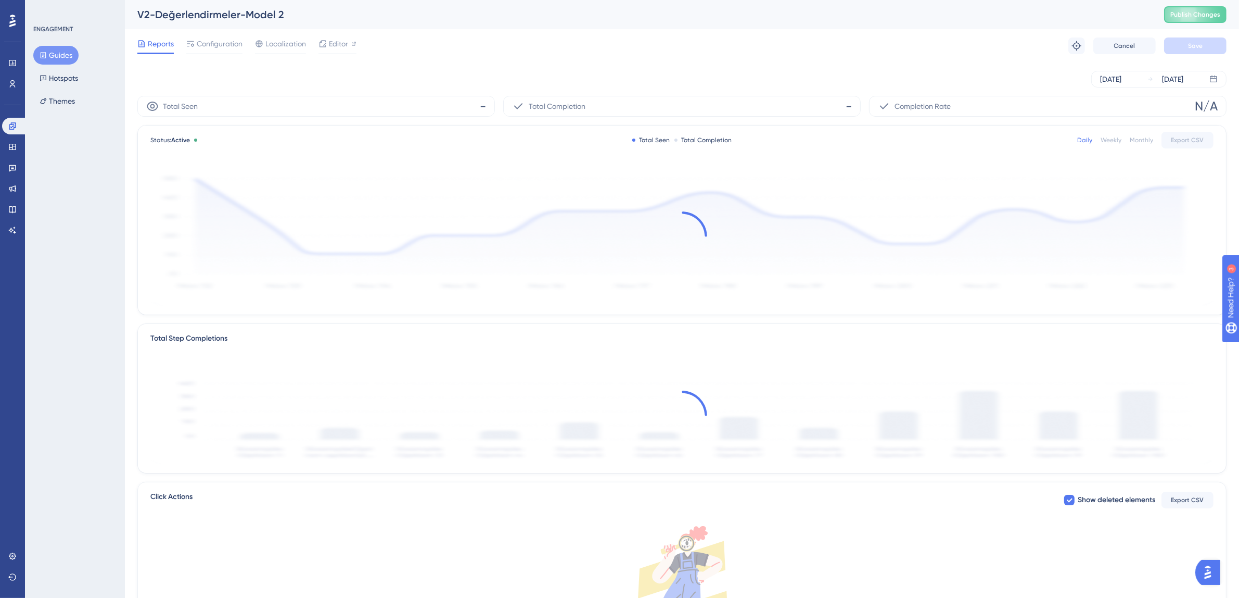
click at [217, 35] on div "Reports Configuration Localization Editor Troubleshoot Cancel Save" at bounding box center [681, 45] width 1089 height 33
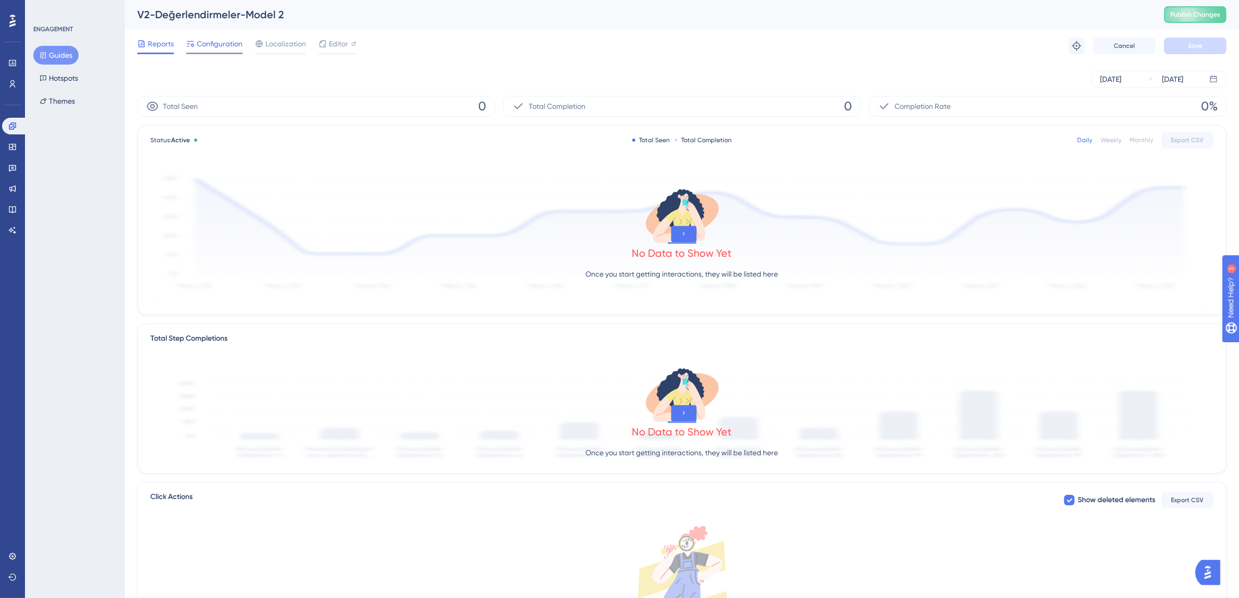
click at [217, 37] on span "Configuration" at bounding box center [220, 43] width 46 height 12
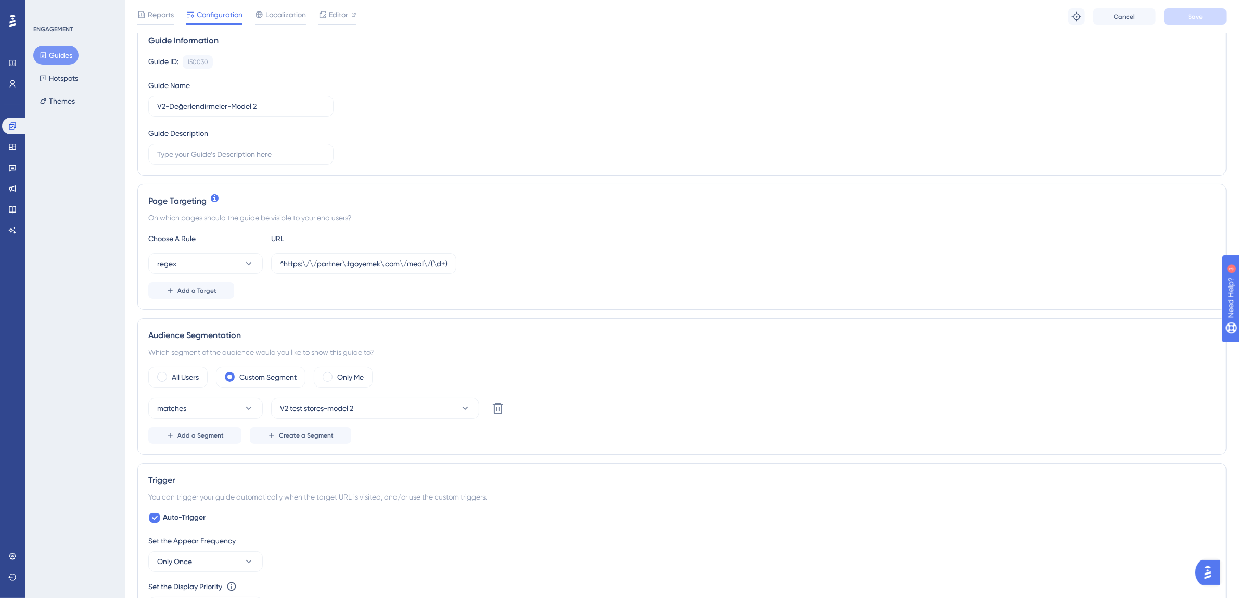
scroll to position [87, 0]
click at [407, 408] on button "V2 test stores-model 2" at bounding box center [375, 406] width 208 height 21
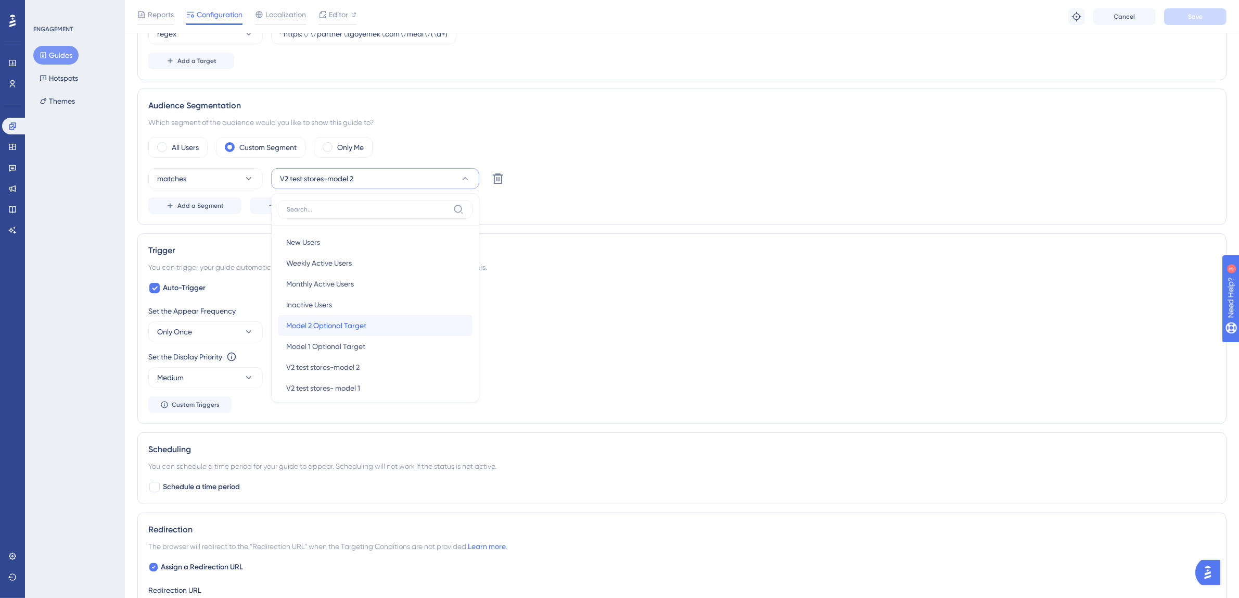
click at [358, 322] on span "Model 2 Optional Target" at bounding box center [326, 325] width 80 height 12
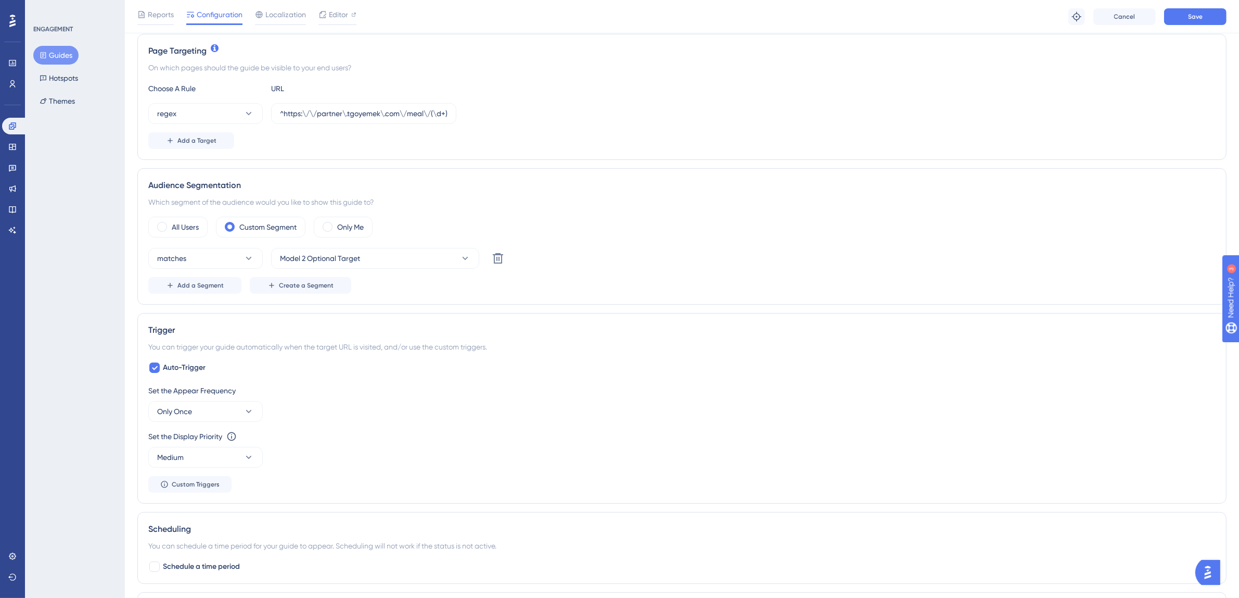
scroll to position [0, 0]
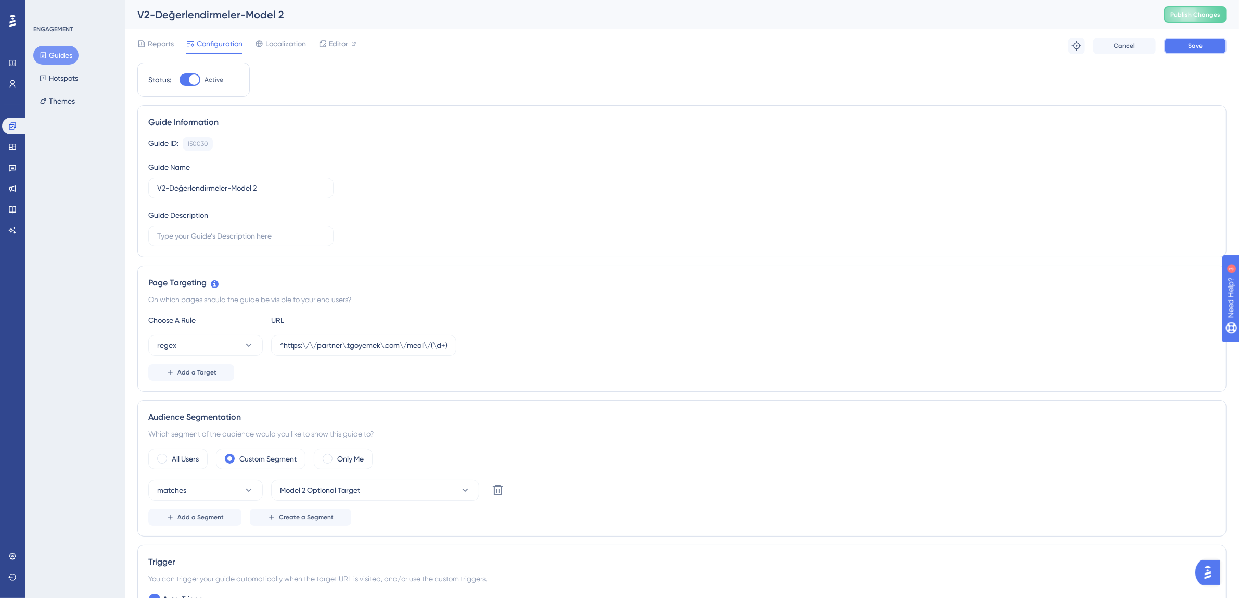
click at [1185, 48] on button "Save" at bounding box center [1195, 45] width 62 height 17
click at [319, 19] on icon at bounding box center [322, 19] width 10 height 10
click at [52, 41] on div "ENGAGEMENT Guides Hotspots Themes" at bounding box center [75, 67] width 84 height 85
click at [54, 48] on button "Guides" at bounding box center [55, 55] width 45 height 19
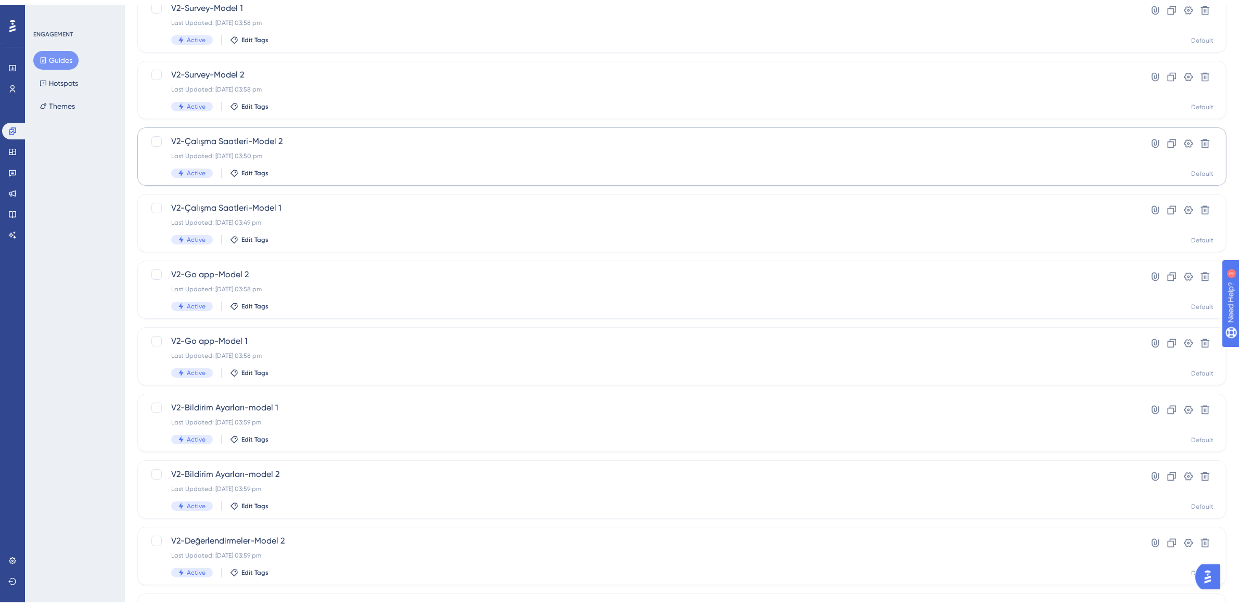
scroll to position [199, 0]
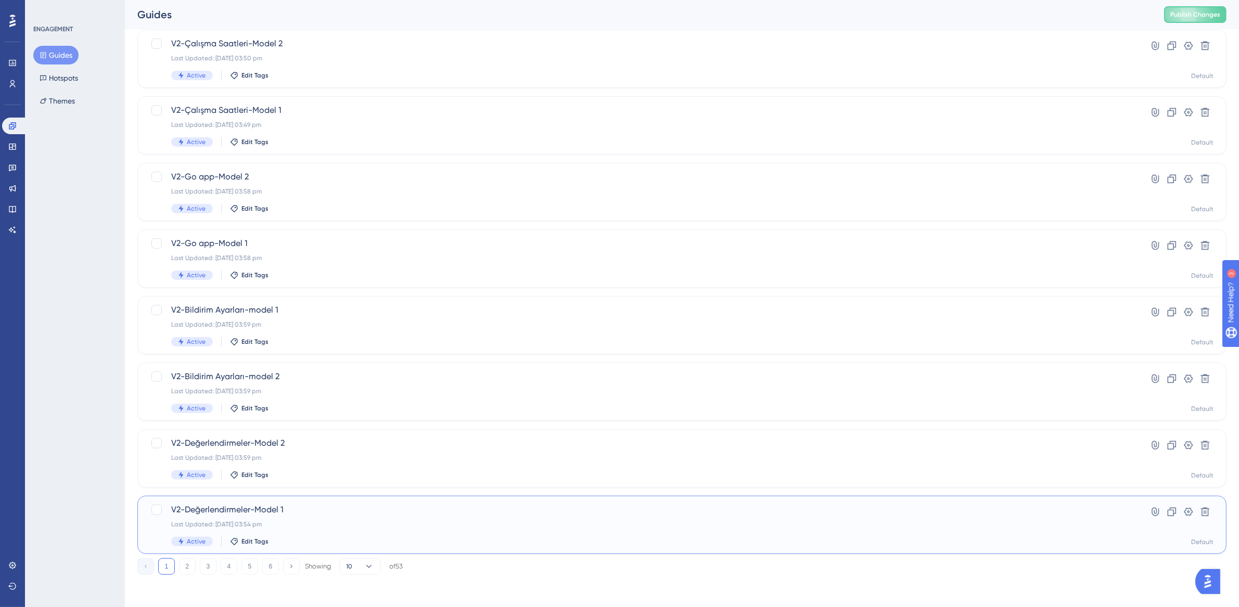
click at [305, 512] on span "V2-Değerlendirmeler-Model 1" at bounding box center [640, 510] width 938 height 12
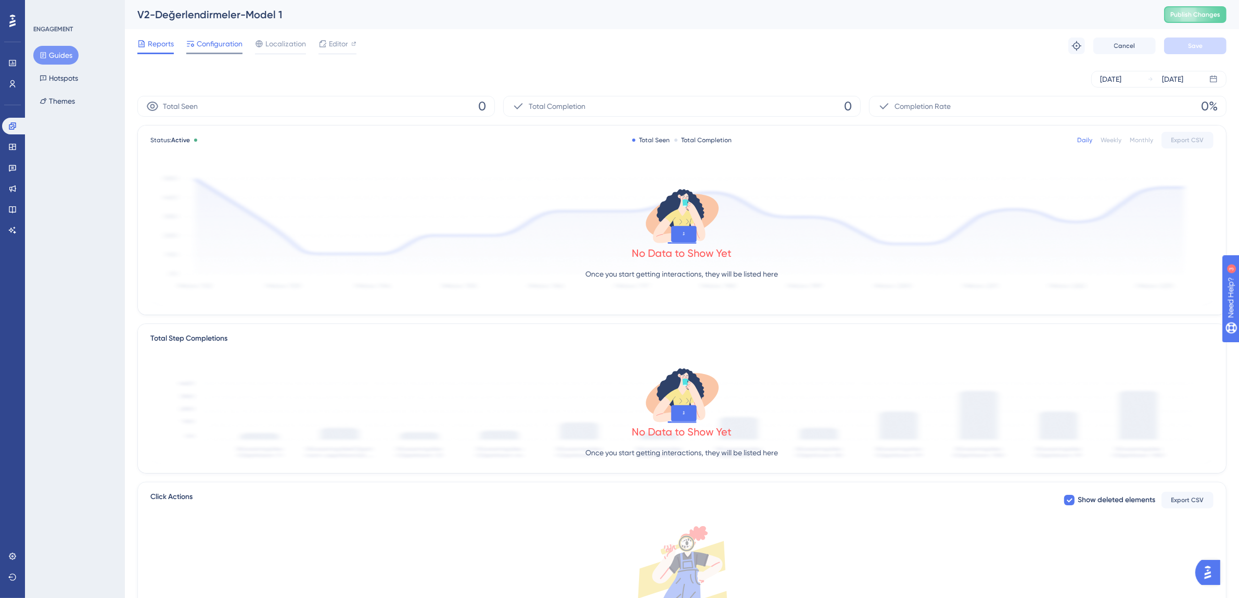
click at [222, 49] on span "Configuration" at bounding box center [220, 43] width 46 height 12
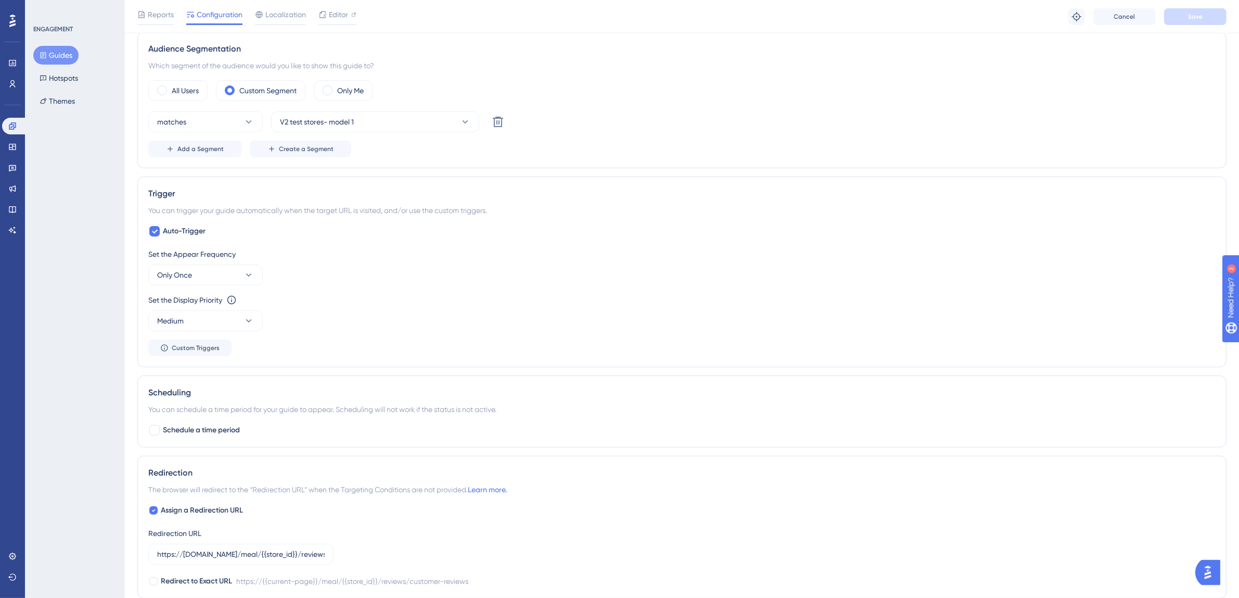
scroll to position [370, 0]
click at [384, 133] on button "V2 test stores- model 1" at bounding box center [375, 123] width 208 height 21
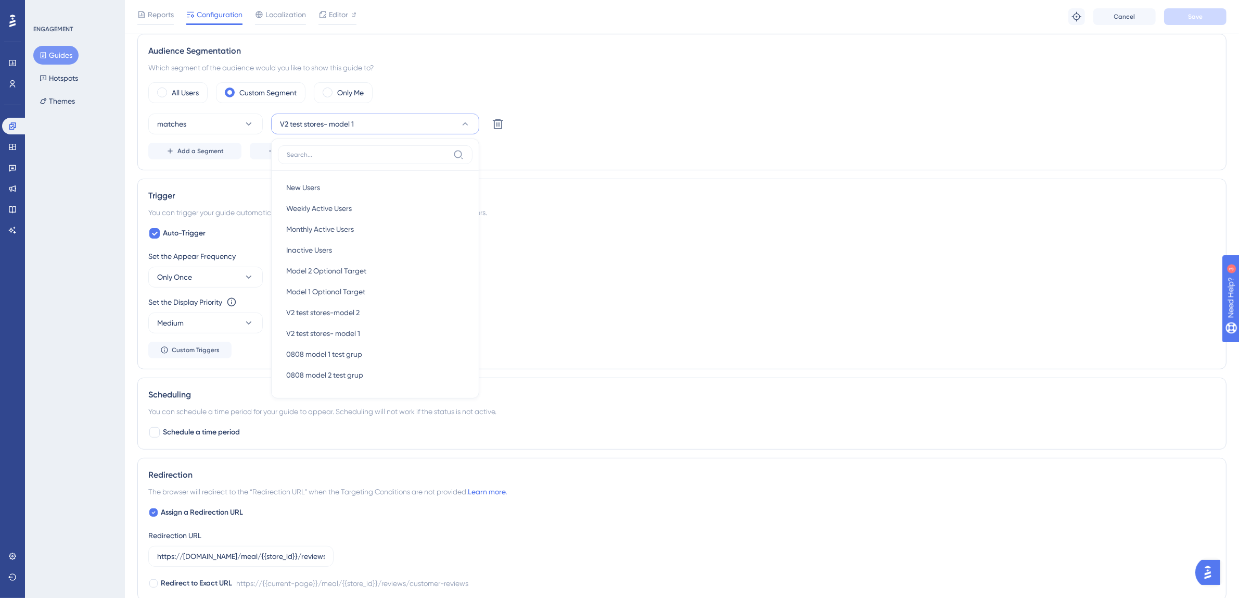
scroll to position [341, 0]
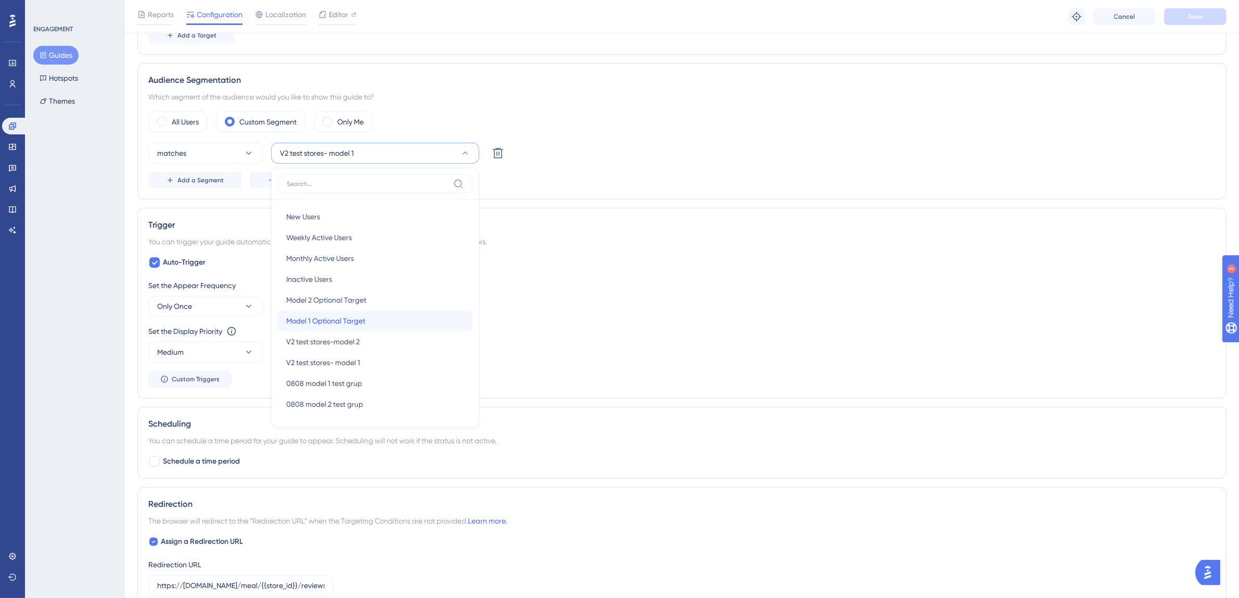
click at [364, 325] on span "Model 1 Optional Target" at bounding box center [325, 320] width 79 height 12
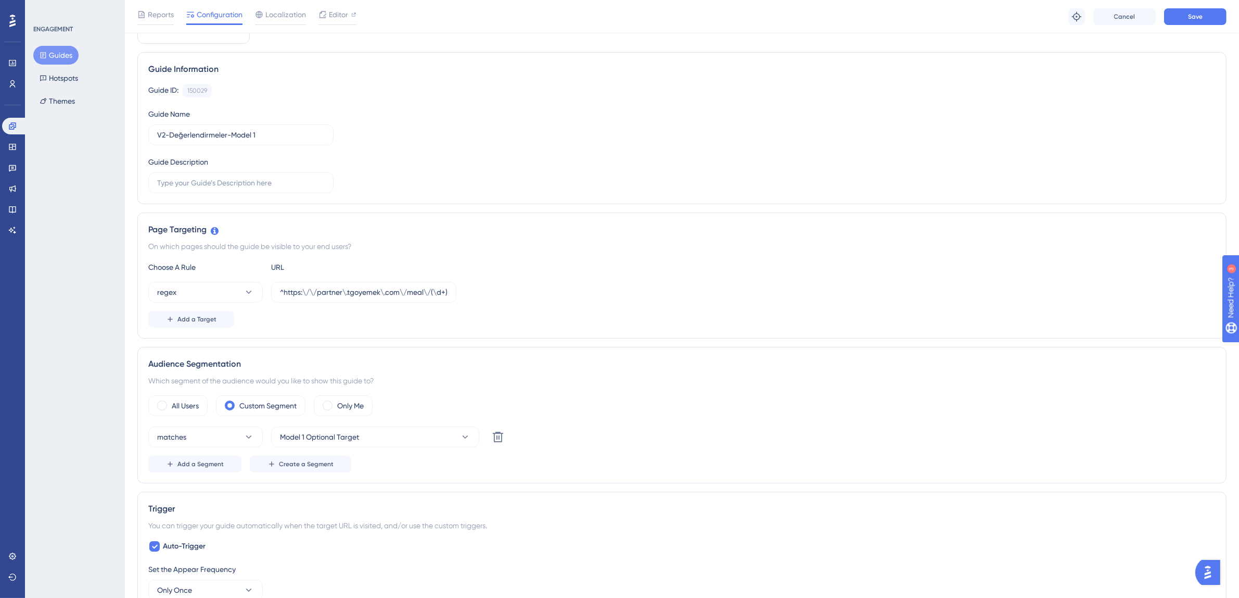
scroll to position [0, 0]
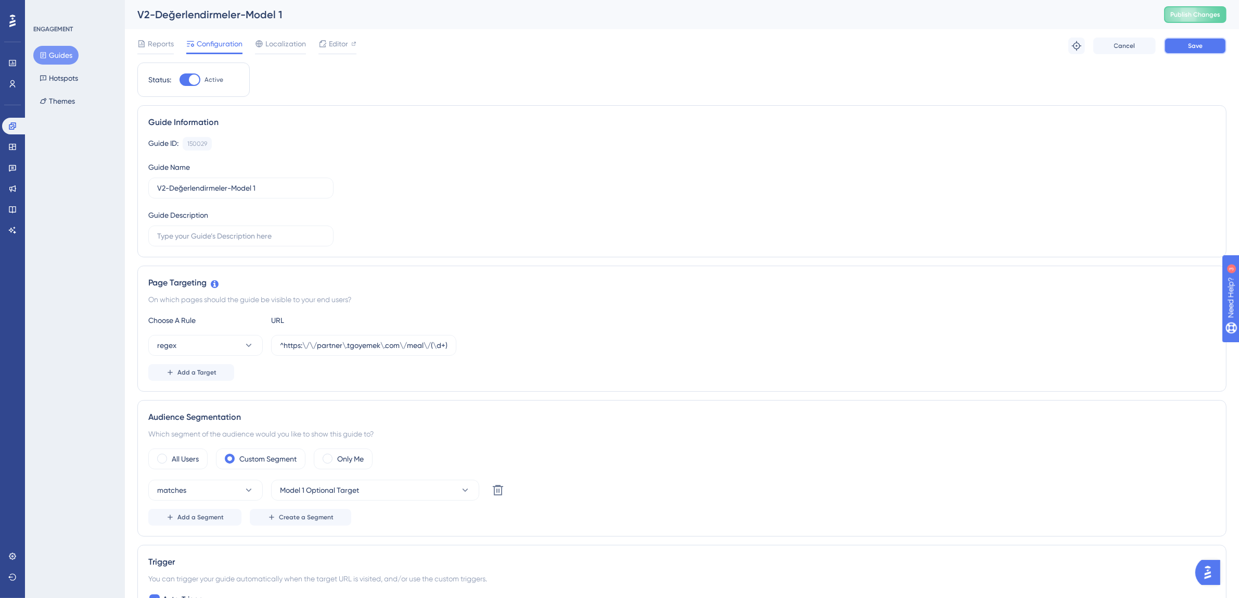
click at [1194, 46] on span "Save" at bounding box center [1195, 46] width 15 height 8
click at [60, 55] on button "Guides" at bounding box center [55, 55] width 45 height 19
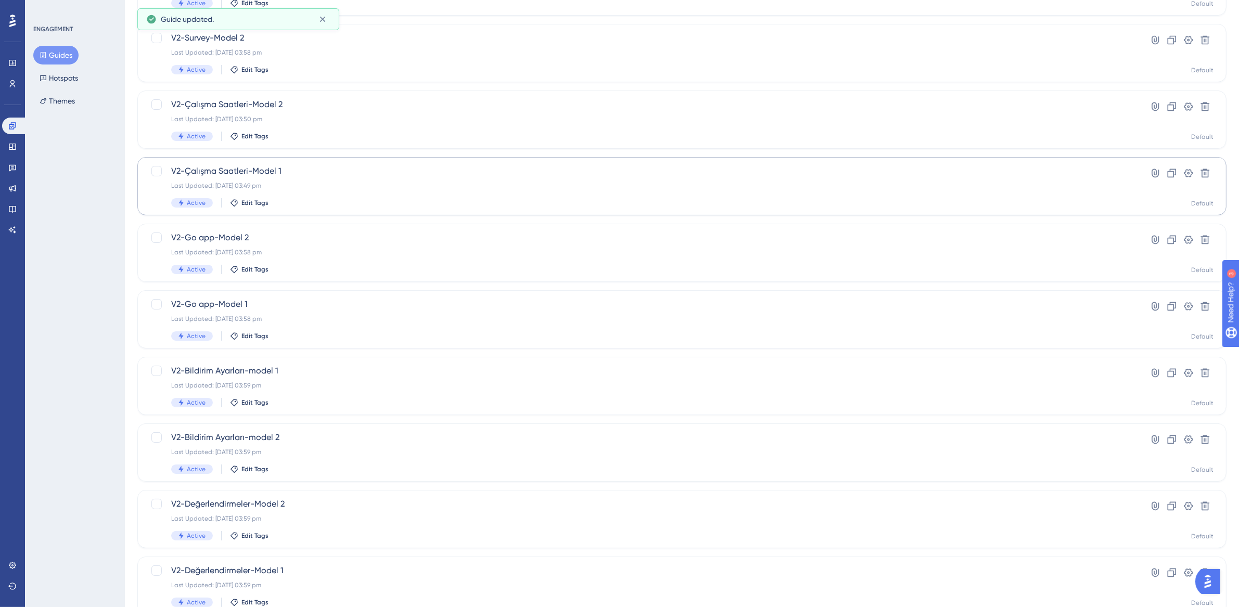
scroll to position [199, 0]
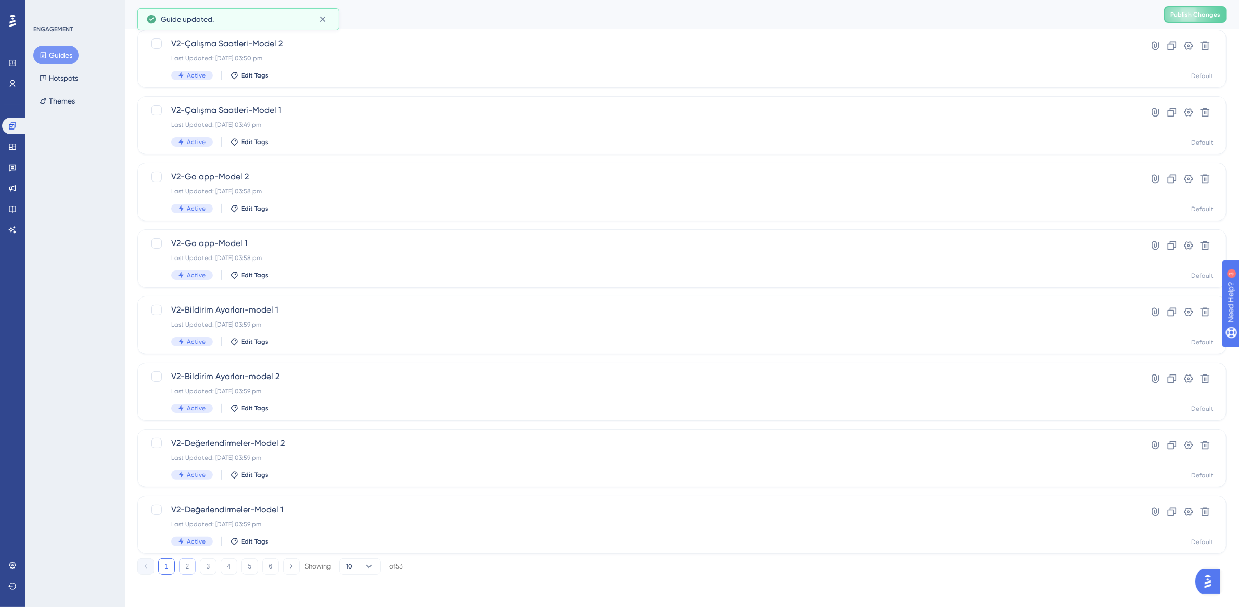
click at [189, 569] on button "2" at bounding box center [187, 566] width 17 height 17
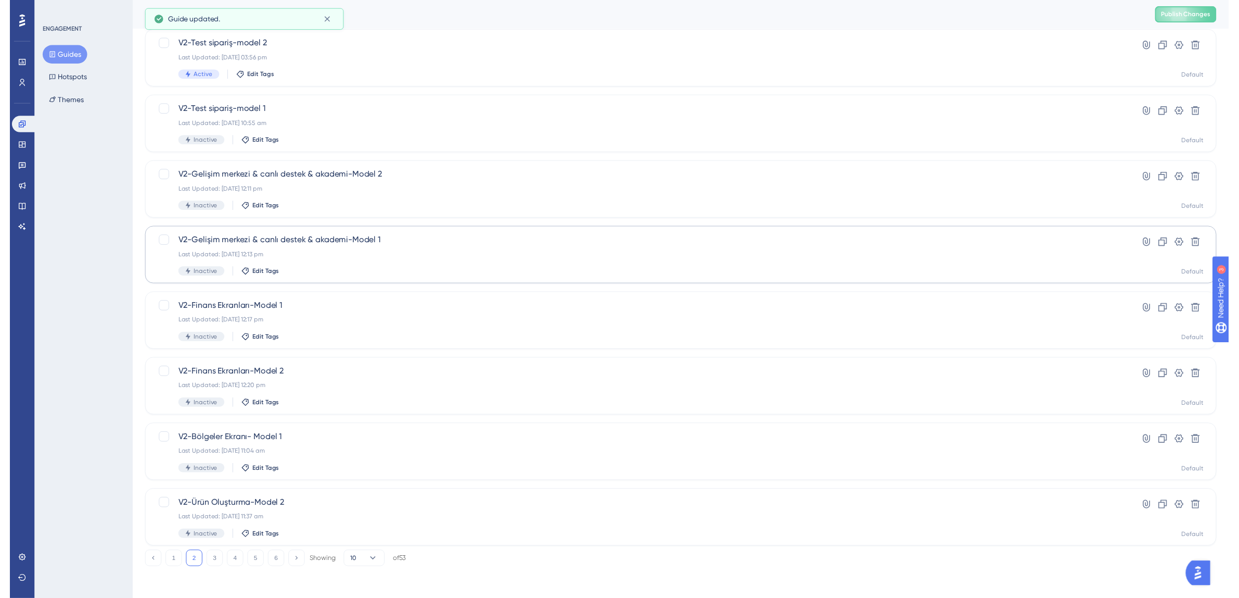
scroll to position [0, 0]
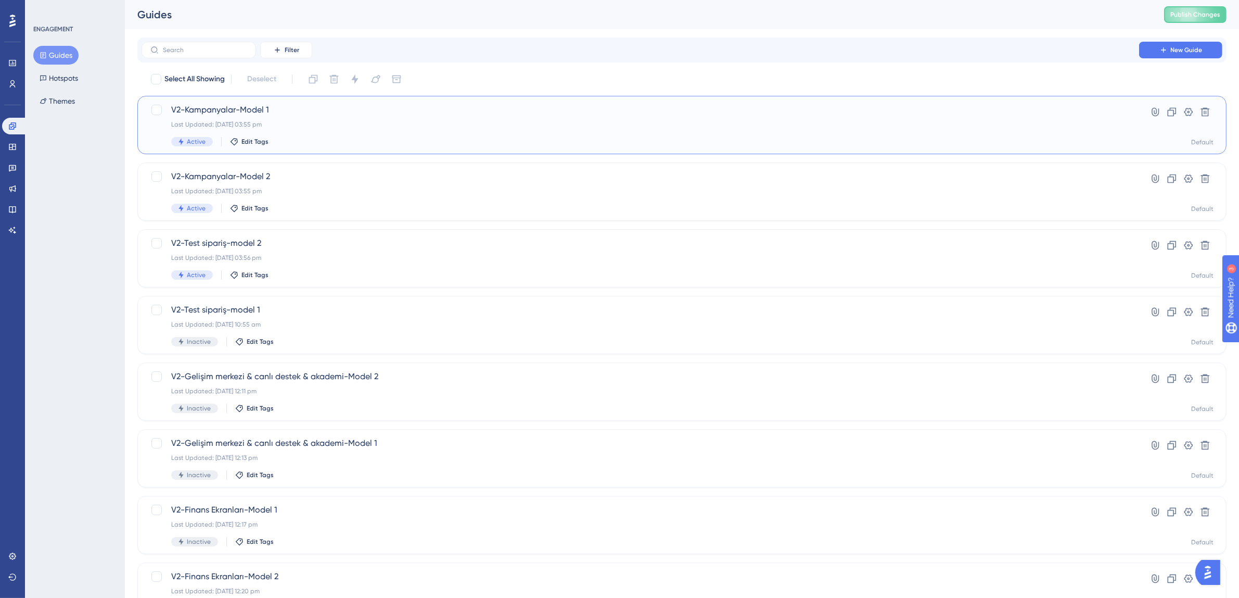
click at [317, 130] on div "V2-Kampanyalar-Model 1 Last Updated: 19 Aug 2025 03:55 pm Active Edit Tags" at bounding box center [640, 125] width 938 height 43
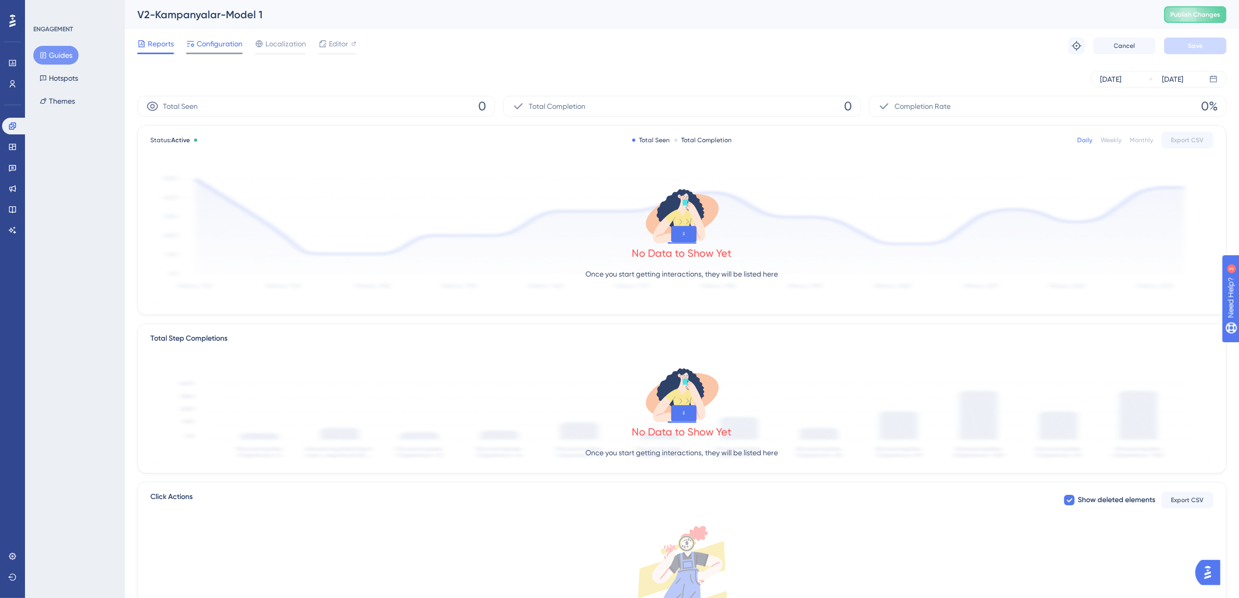
click at [202, 41] on span "Configuration" at bounding box center [220, 43] width 46 height 12
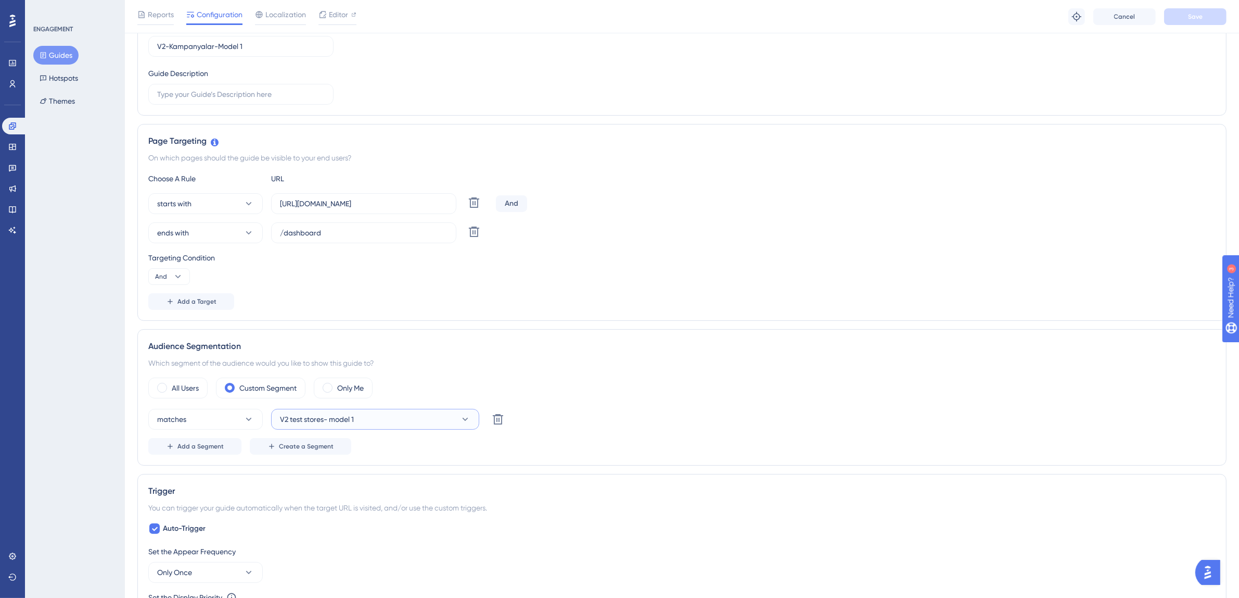
click at [394, 423] on button "V2 test stores- model 1" at bounding box center [375, 419] width 208 height 21
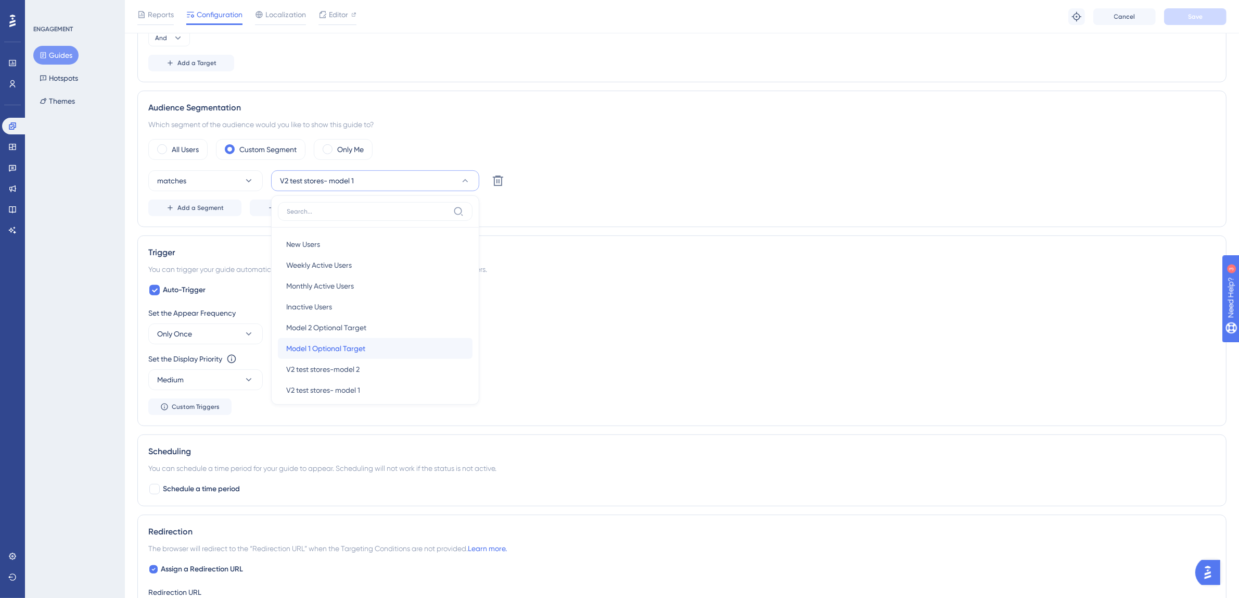
click at [372, 351] on div "Model 1 Optional Target Model 1 Optional Target" at bounding box center [375, 348] width 178 height 21
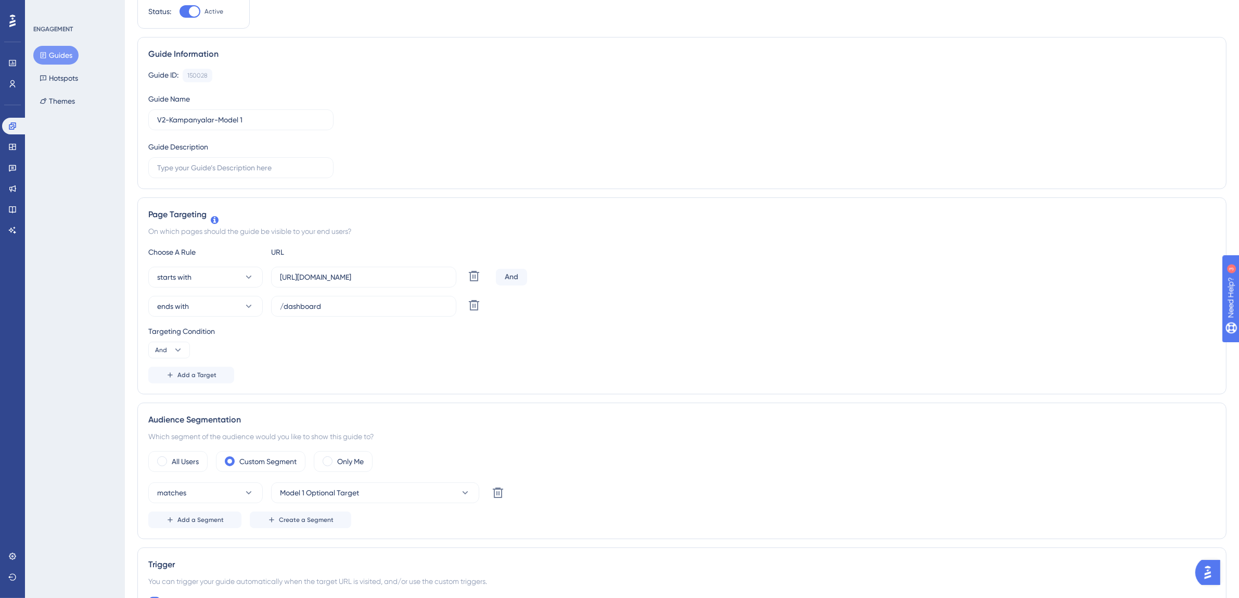
scroll to position [0, 0]
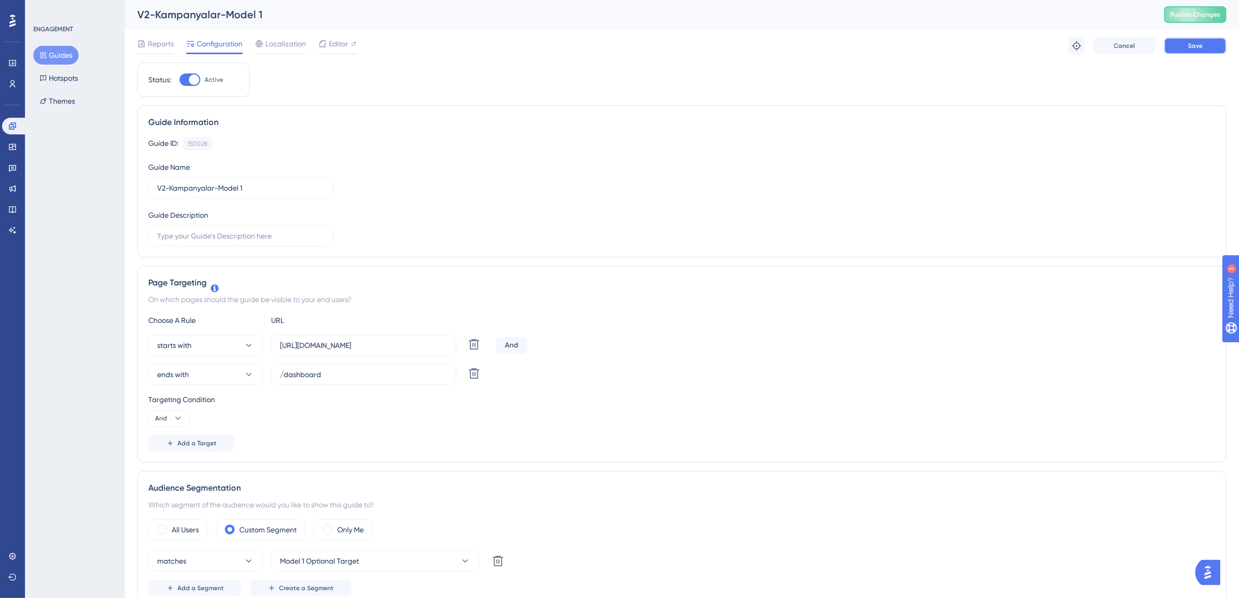
click at [1180, 49] on button "Save" at bounding box center [1195, 45] width 62 height 17
click at [63, 58] on button "Guides" at bounding box center [55, 55] width 45 height 19
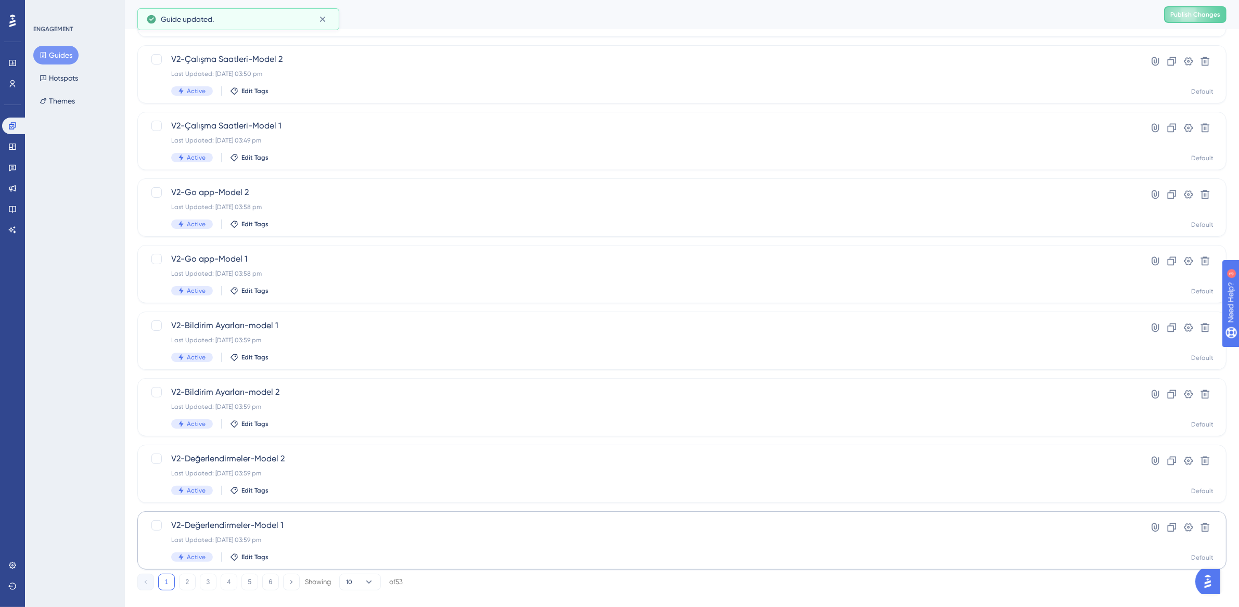
scroll to position [199, 0]
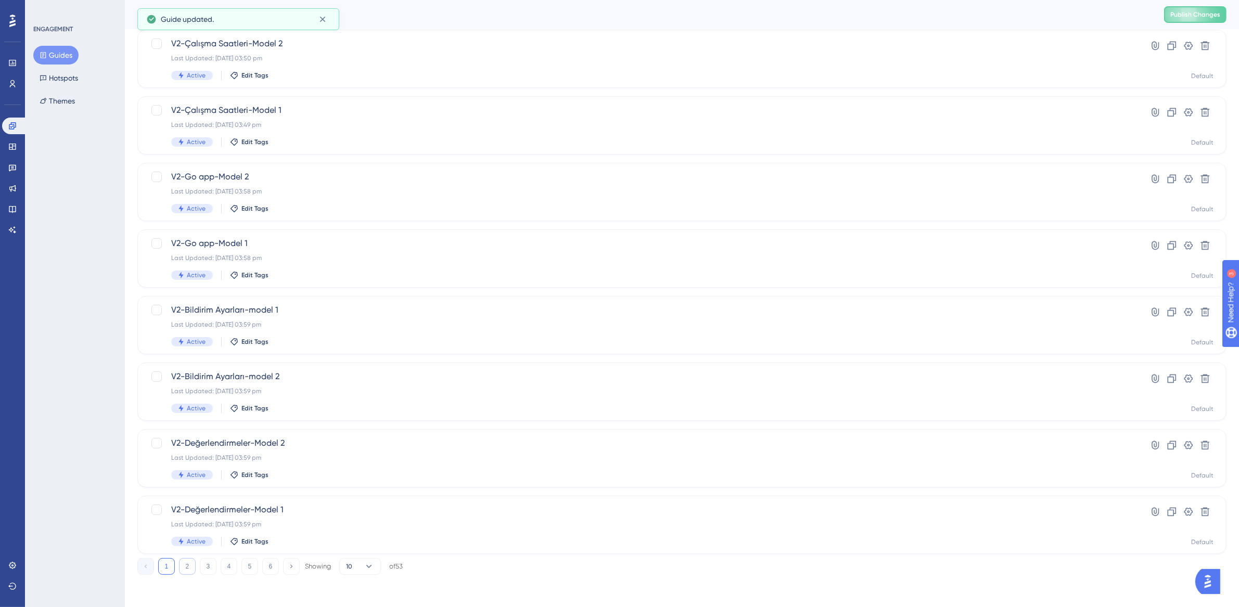
click at [194, 561] on button "2" at bounding box center [187, 566] width 17 height 17
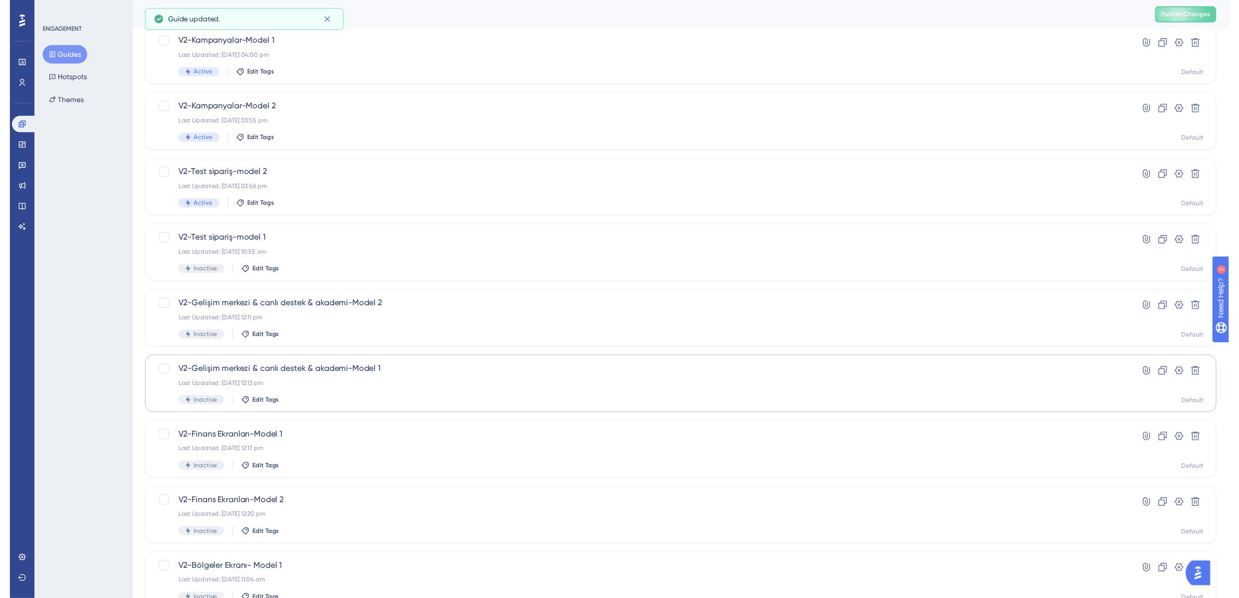
scroll to position [0, 0]
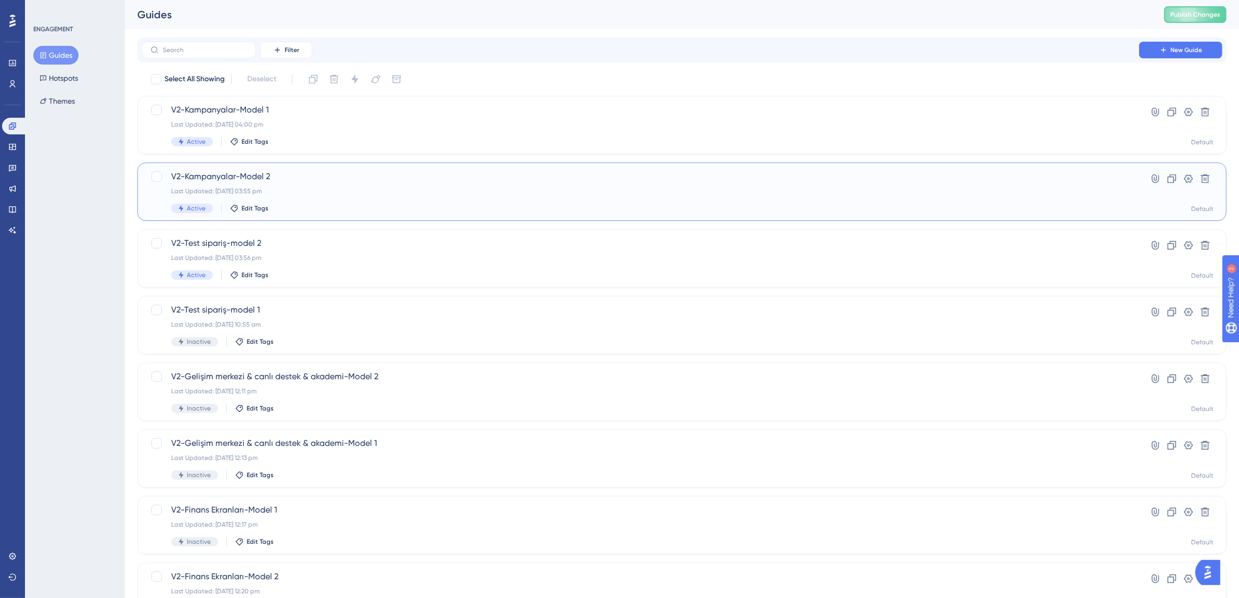
click at [304, 188] on div "Last Updated: 19 Aug 2025 03:55 pm" at bounding box center [640, 191] width 938 height 8
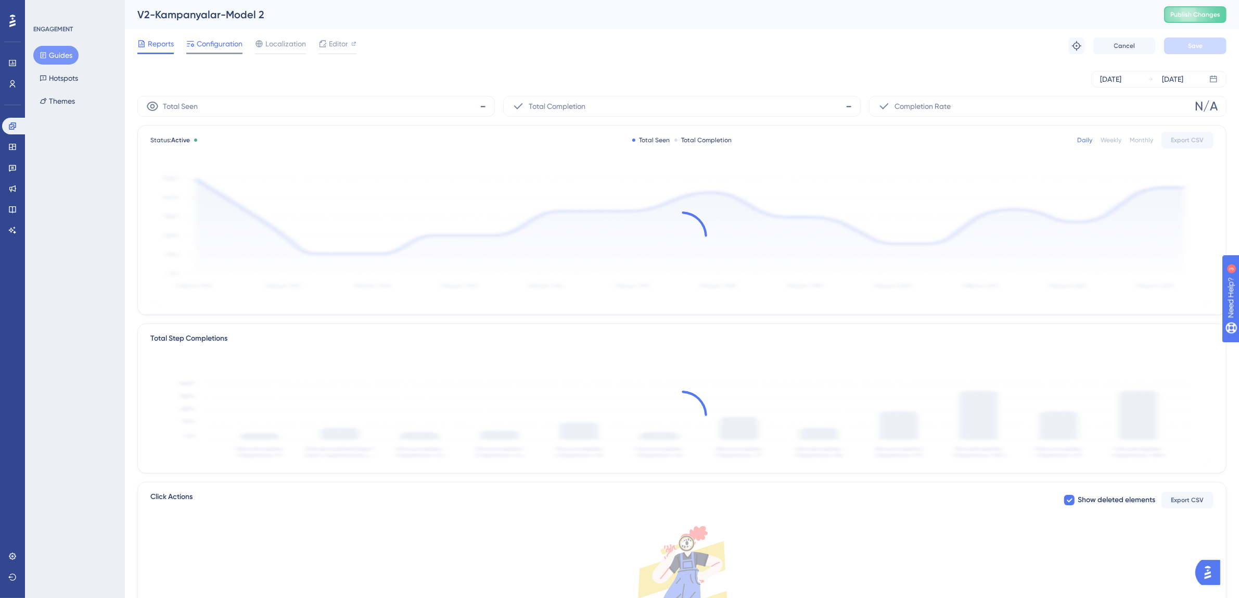
click at [220, 43] on span "Configuration" at bounding box center [220, 43] width 46 height 12
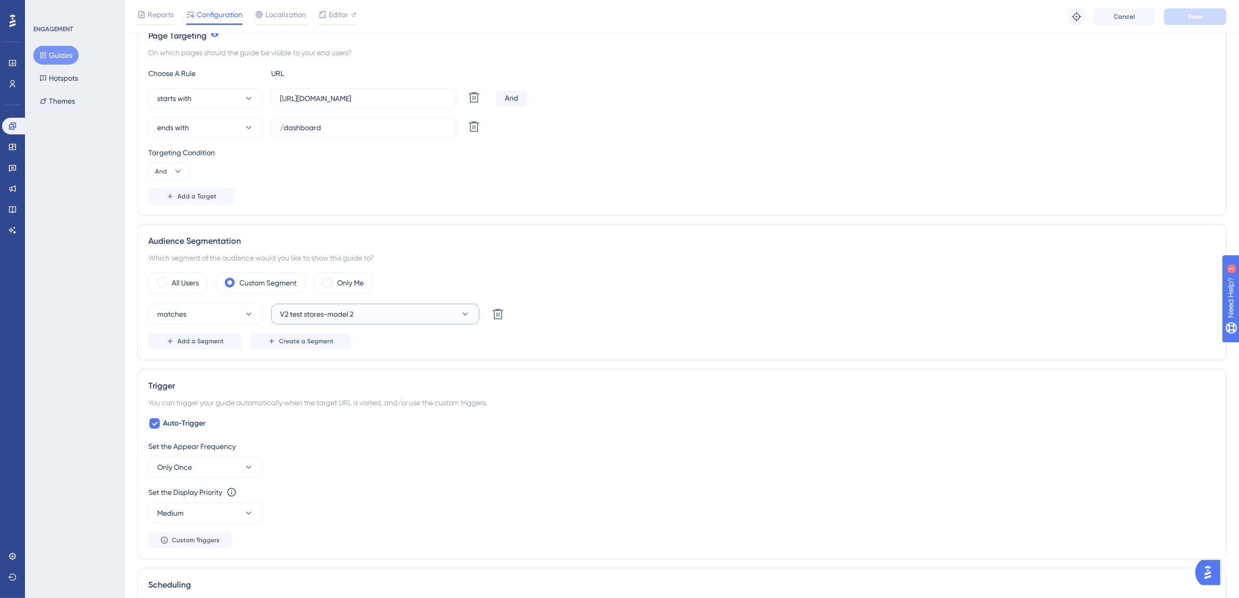
click at [374, 305] on button "V2 test stores-model 2" at bounding box center [375, 313] width 208 height 21
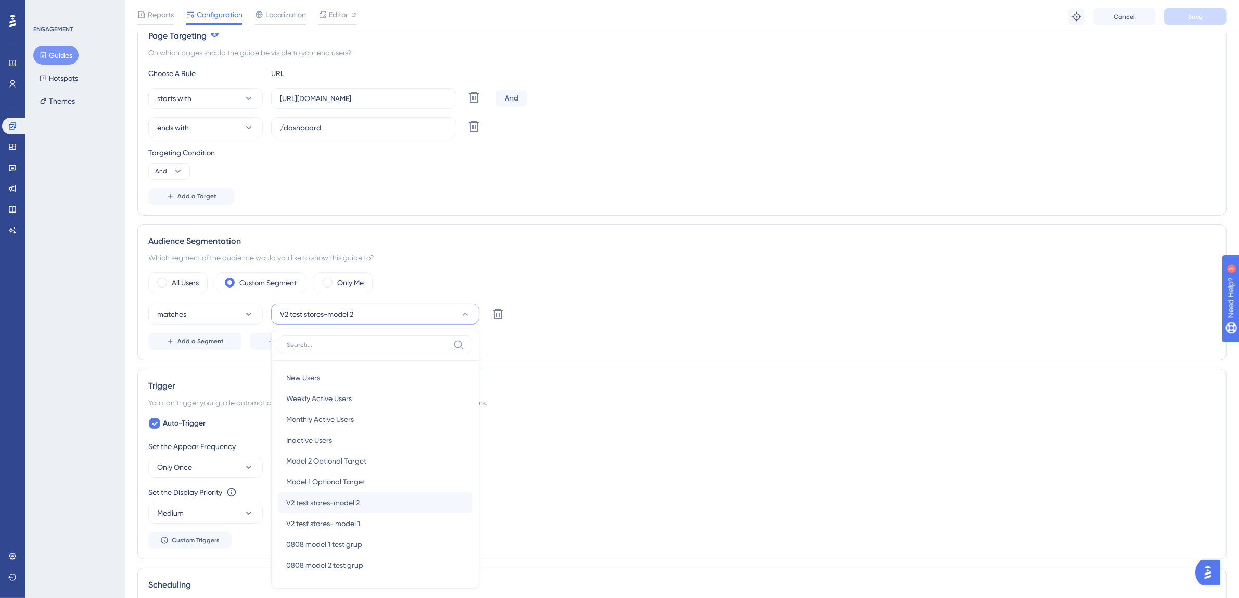
scroll to position [412, 0]
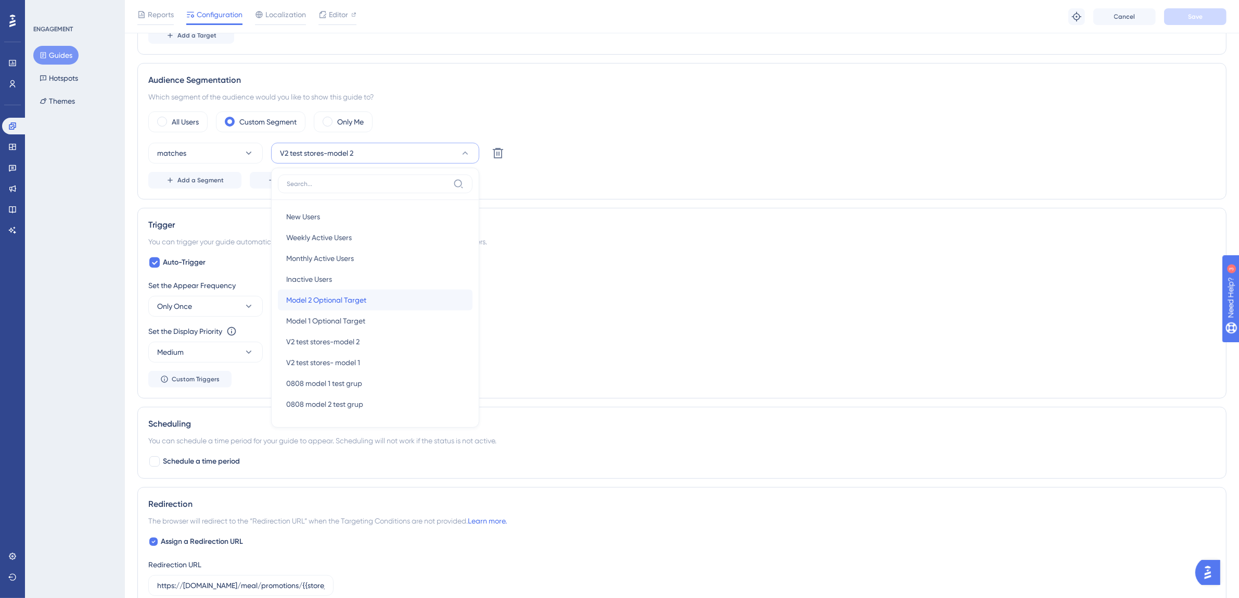
click at [362, 302] on span "Model 2 Optional Target" at bounding box center [326, 300] width 80 height 12
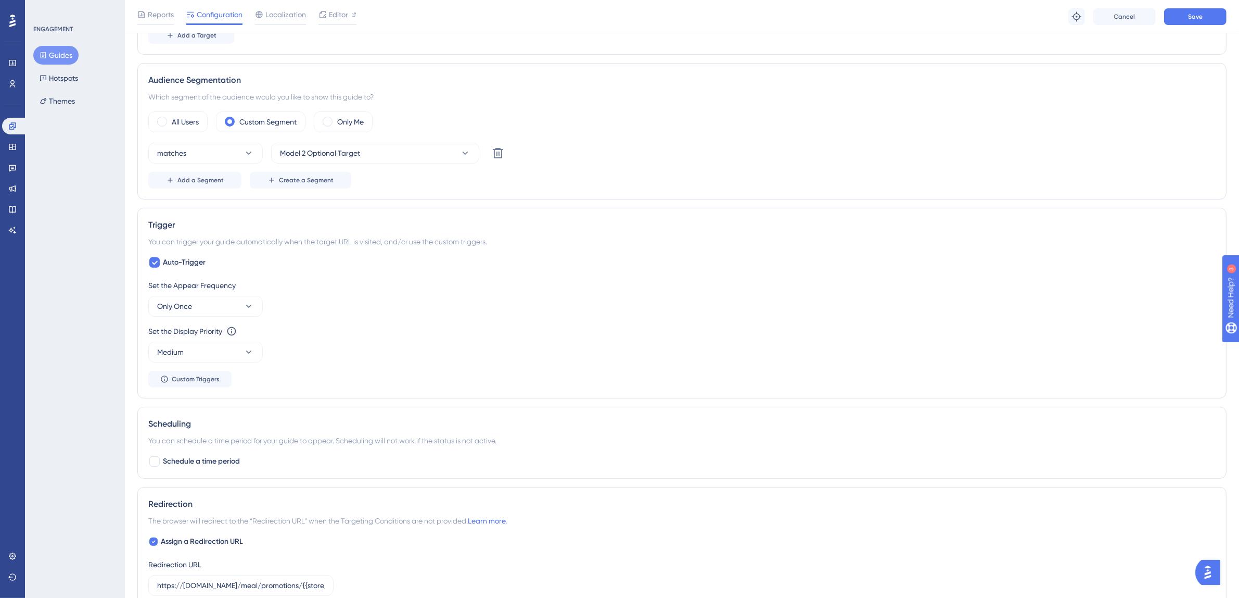
scroll to position [640, 0]
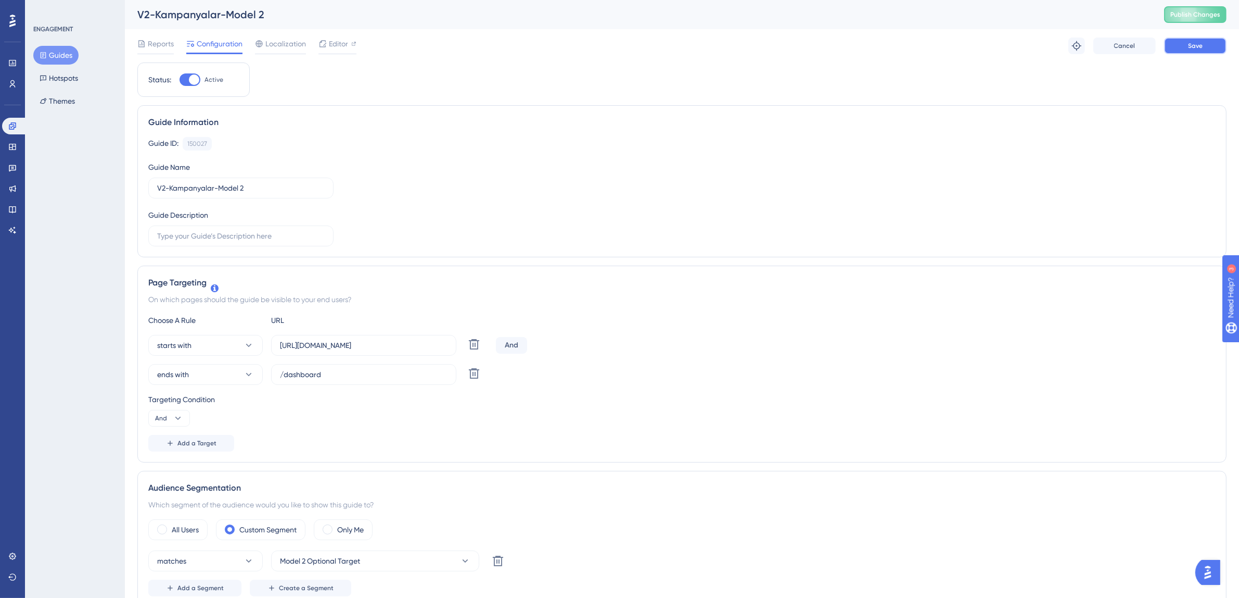
click at [1202, 47] on span "Save" at bounding box center [1195, 46] width 15 height 8
click at [57, 56] on button "Guides" at bounding box center [55, 55] width 45 height 19
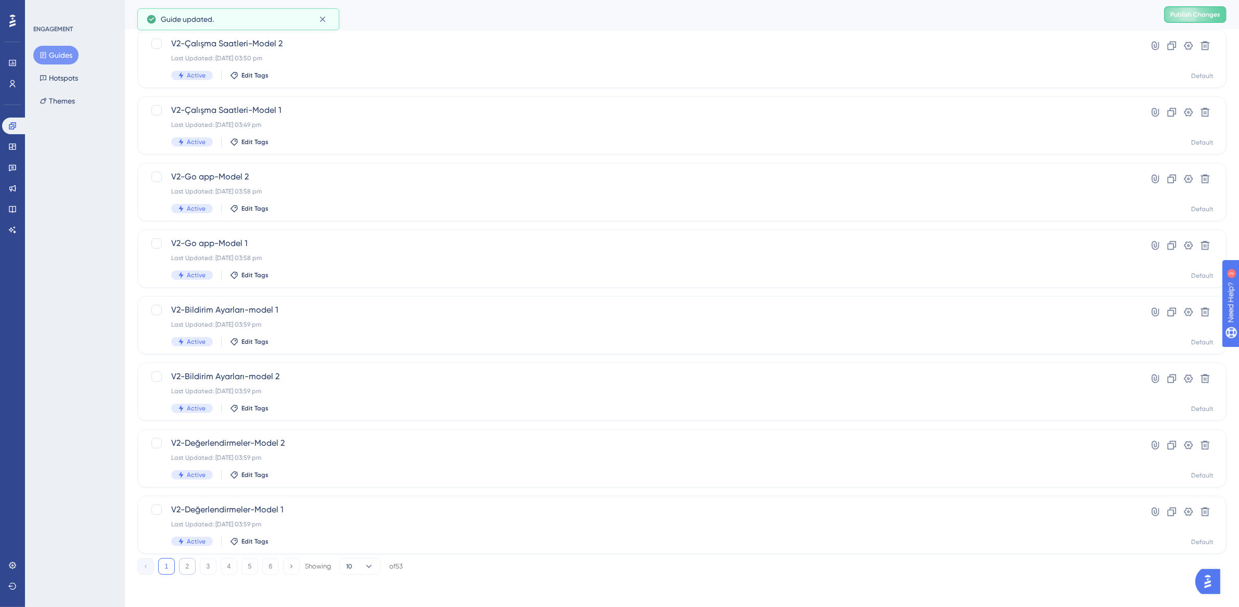
click at [187, 562] on button "2" at bounding box center [187, 566] width 17 height 17
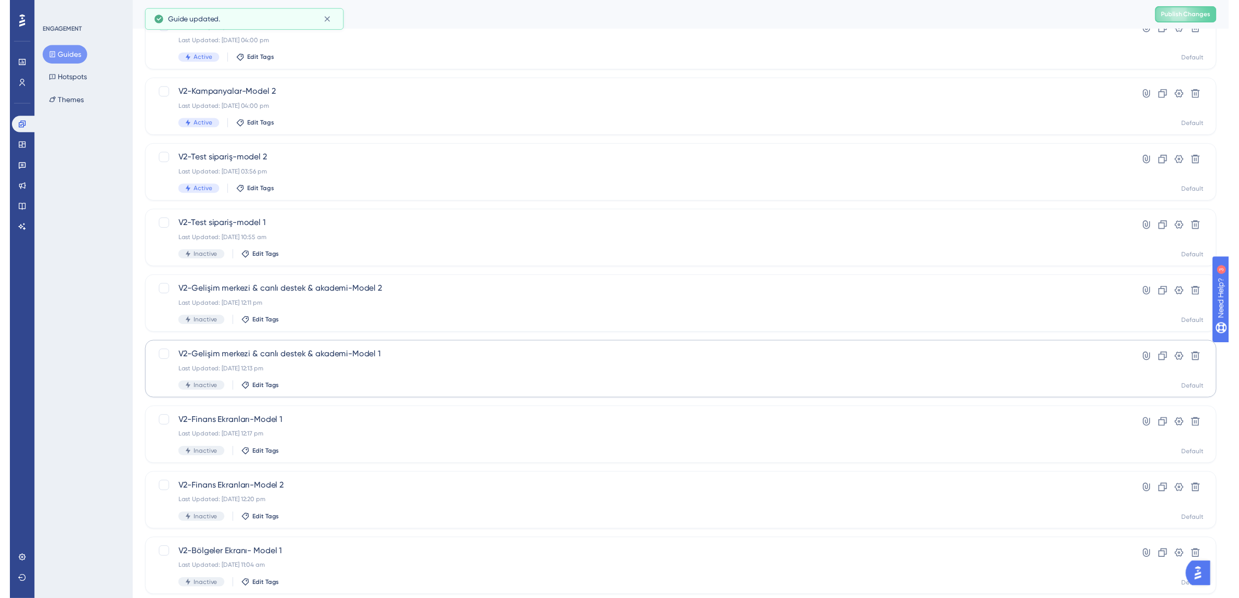
scroll to position [9, 0]
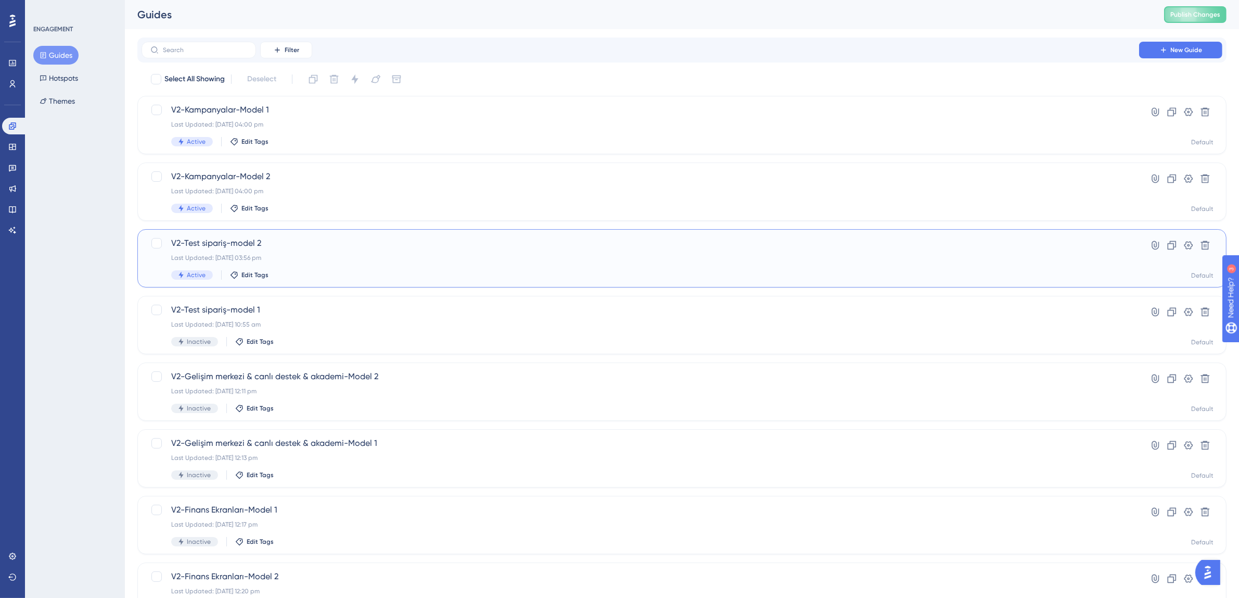
click at [315, 257] on div "Last Updated: 19 Aug 2025 03:56 pm" at bounding box center [640, 257] width 938 height 8
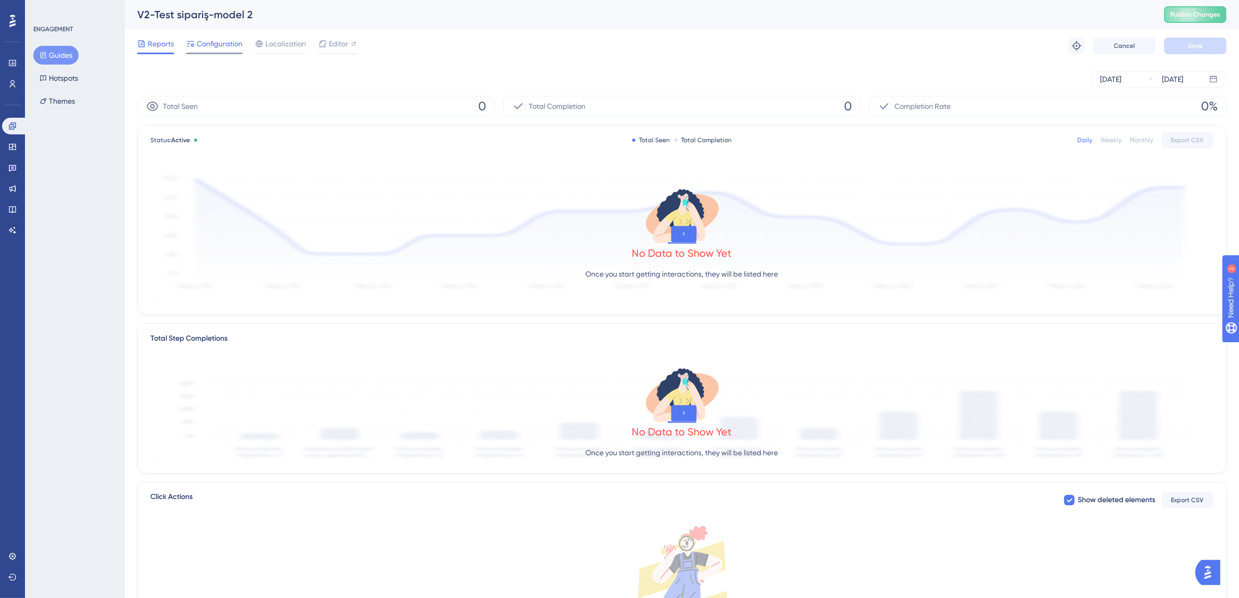
click at [221, 45] on span "Configuration" at bounding box center [220, 43] width 46 height 12
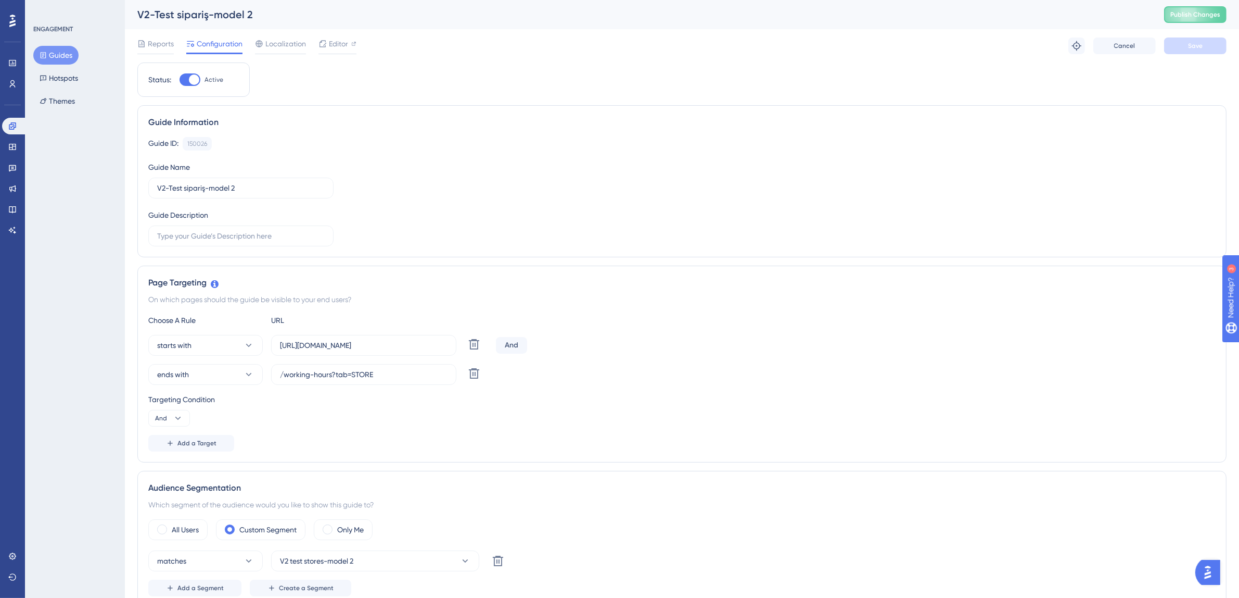
click at [50, 54] on button "Guides" at bounding box center [55, 55] width 45 height 19
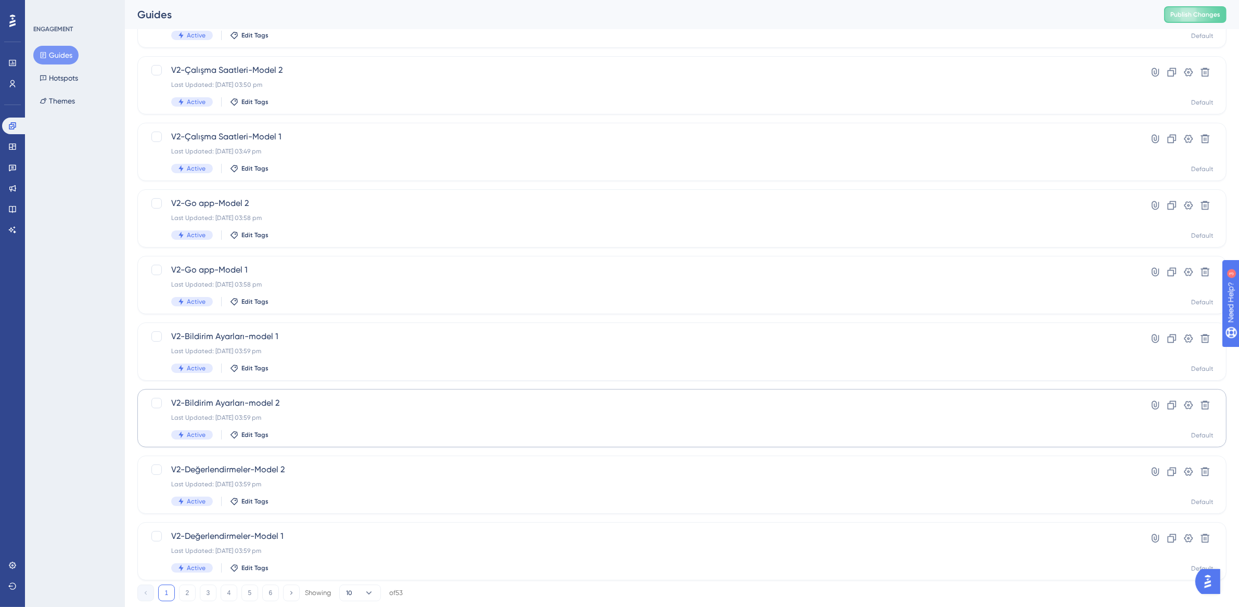
scroll to position [199, 0]
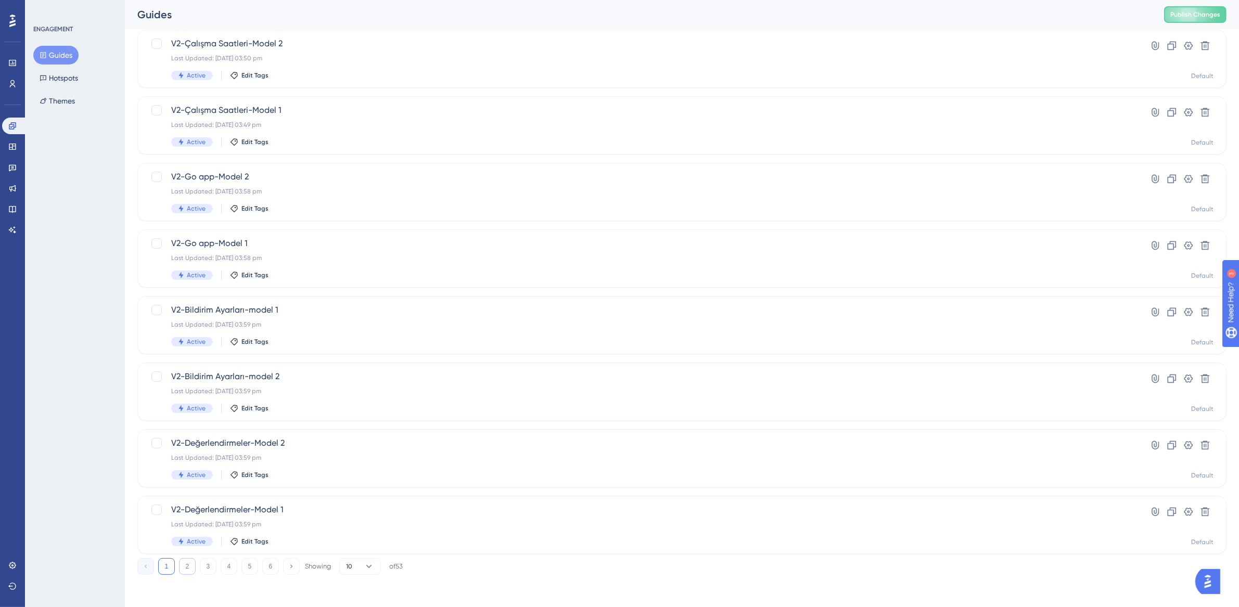
click at [188, 562] on button "2" at bounding box center [187, 566] width 17 height 17
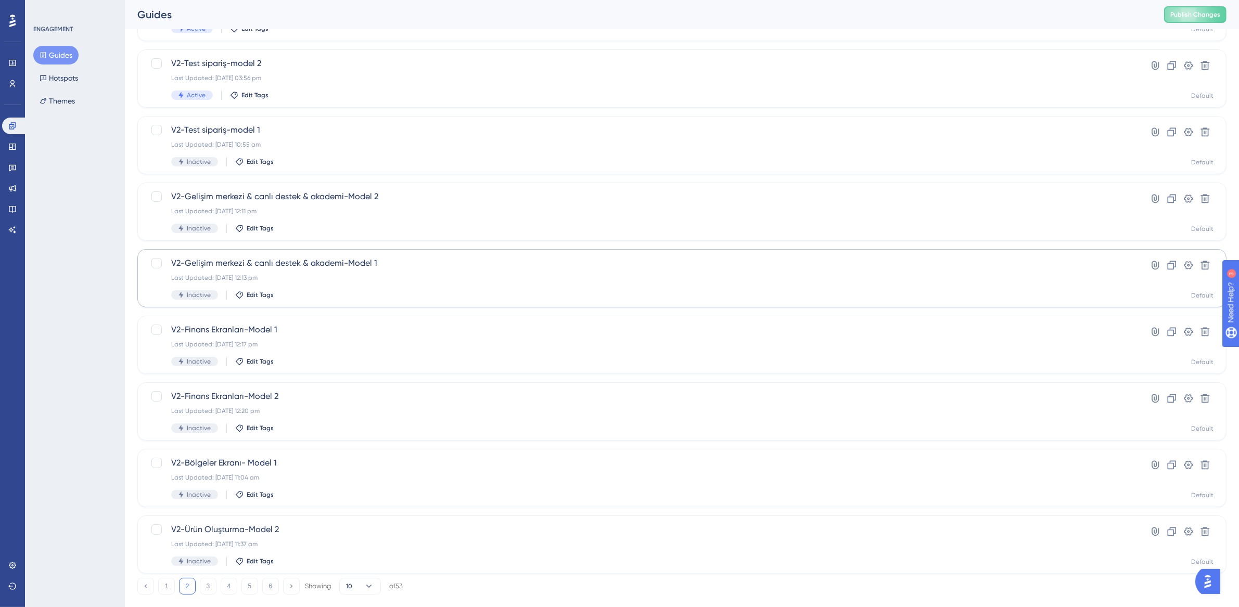
scroll to position [108, 0]
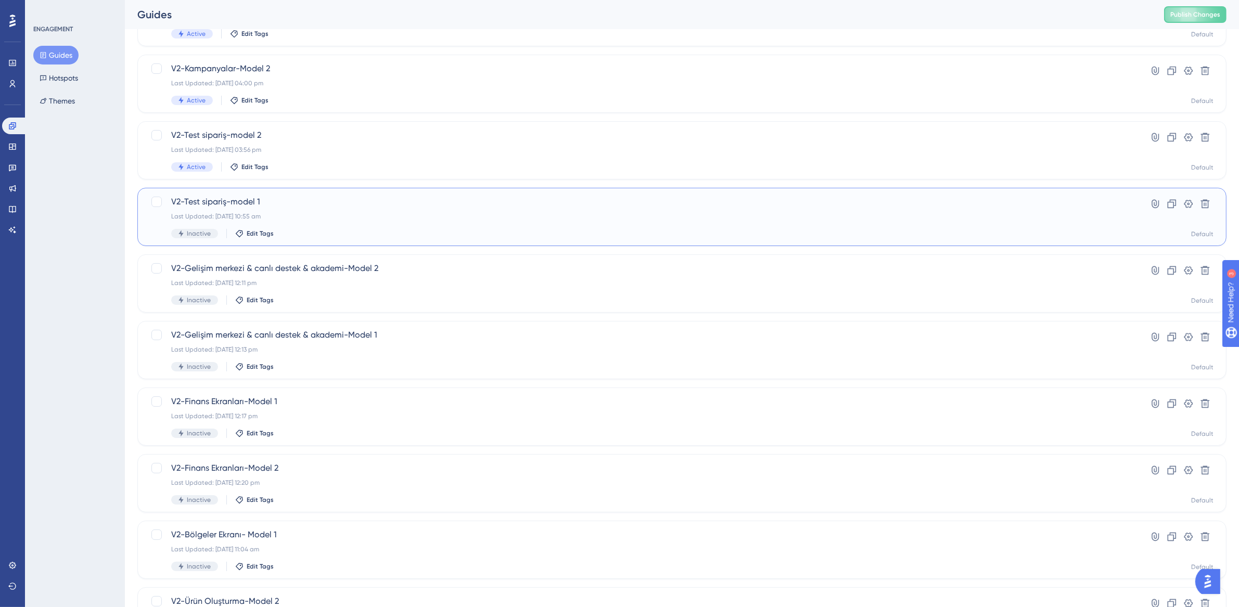
click at [334, 219] on div "Last Updated: 19 Aug 2025 10:55 am" at bounding box center [640, 216] width 938 height 8
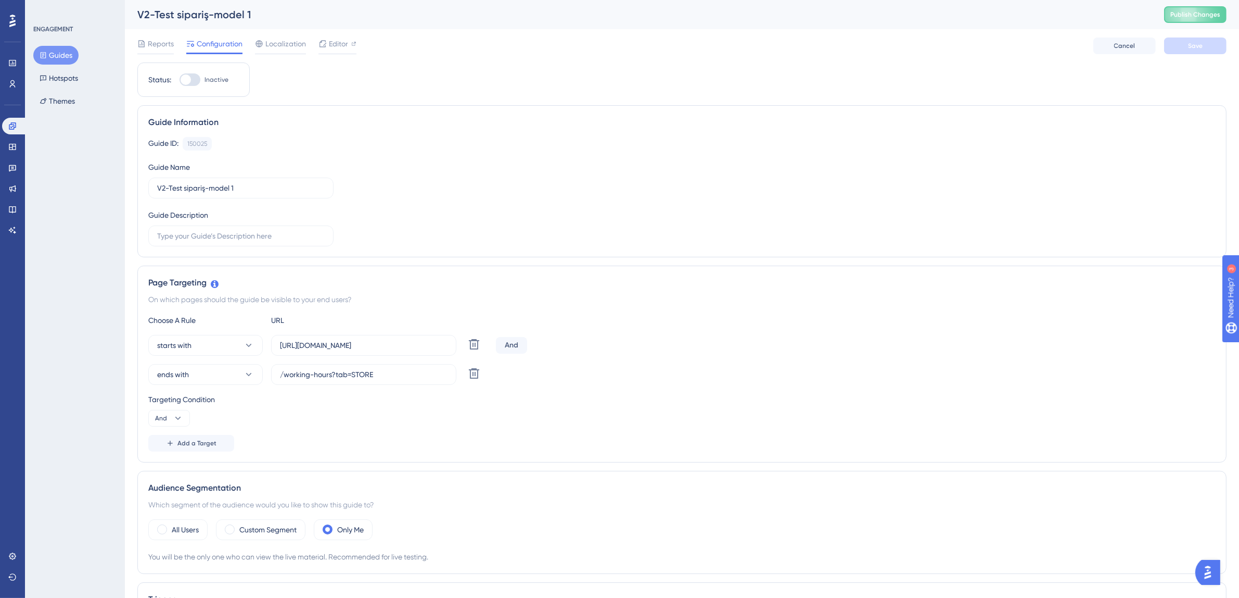
click at [193, 75] on div at bounding box center [190, 79] width 21 height 12
click at [180, 80] on input "Inactive" at bounding box center [179, 80] width 1 height 1
checkbox input "true"
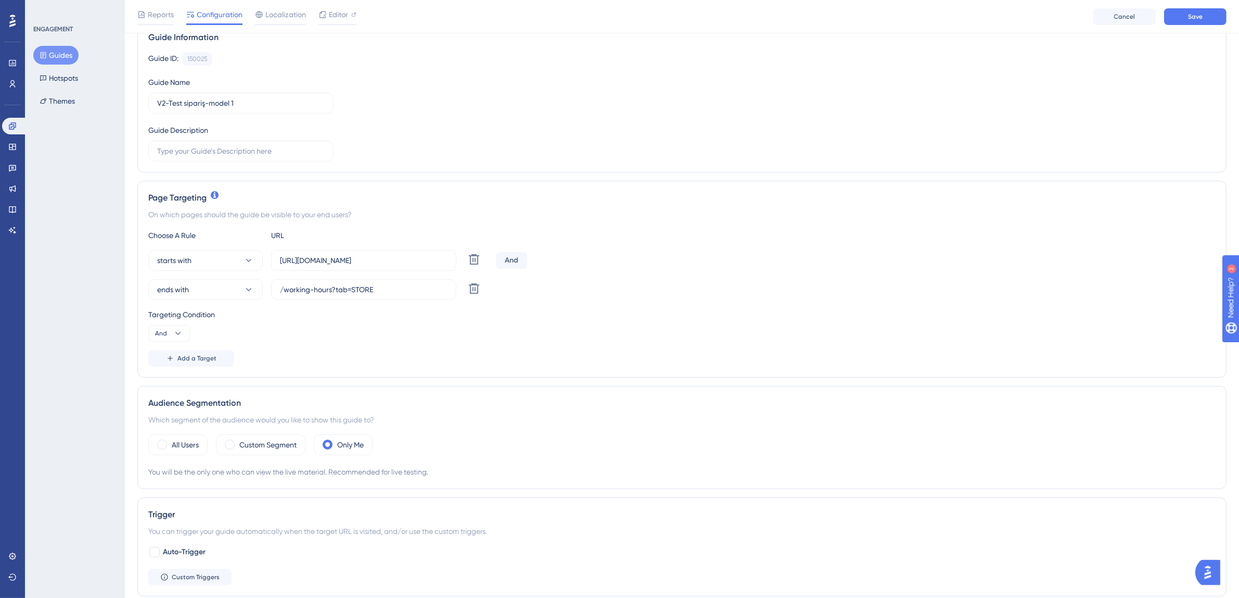
scroll to position [147, 0]
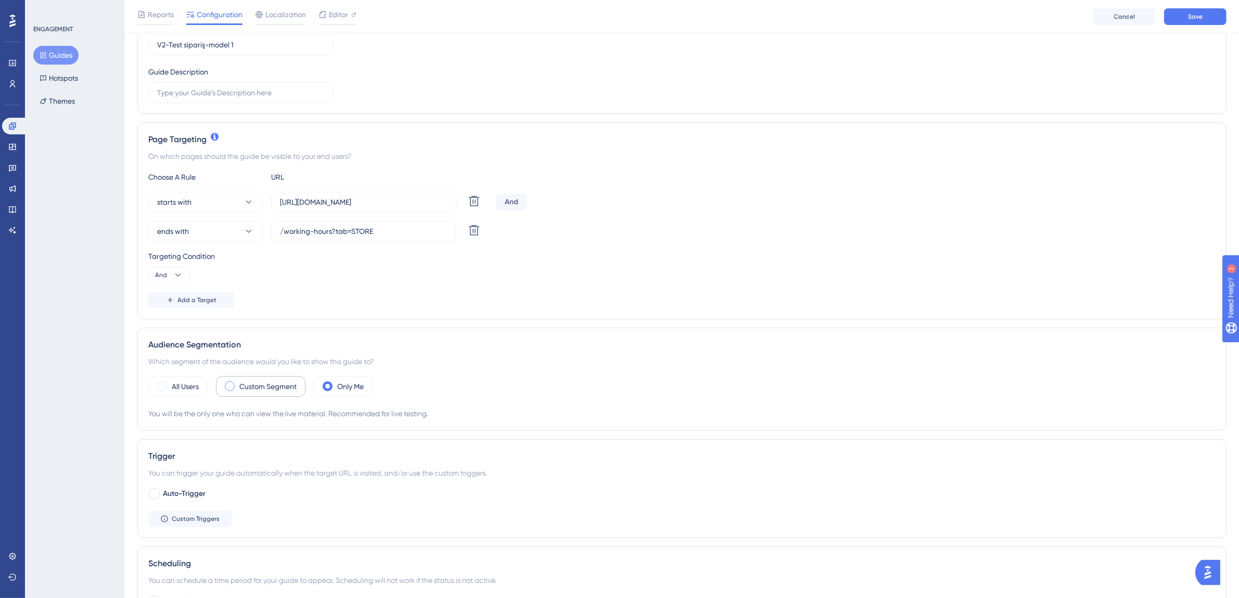
click at [261, 384] on label "Custom Segment" at bounding box center [267, 386] width 57 height 12
click at [317, 408] on button "Choose a segment" at bounding box center [375, 417] width 208 height 21
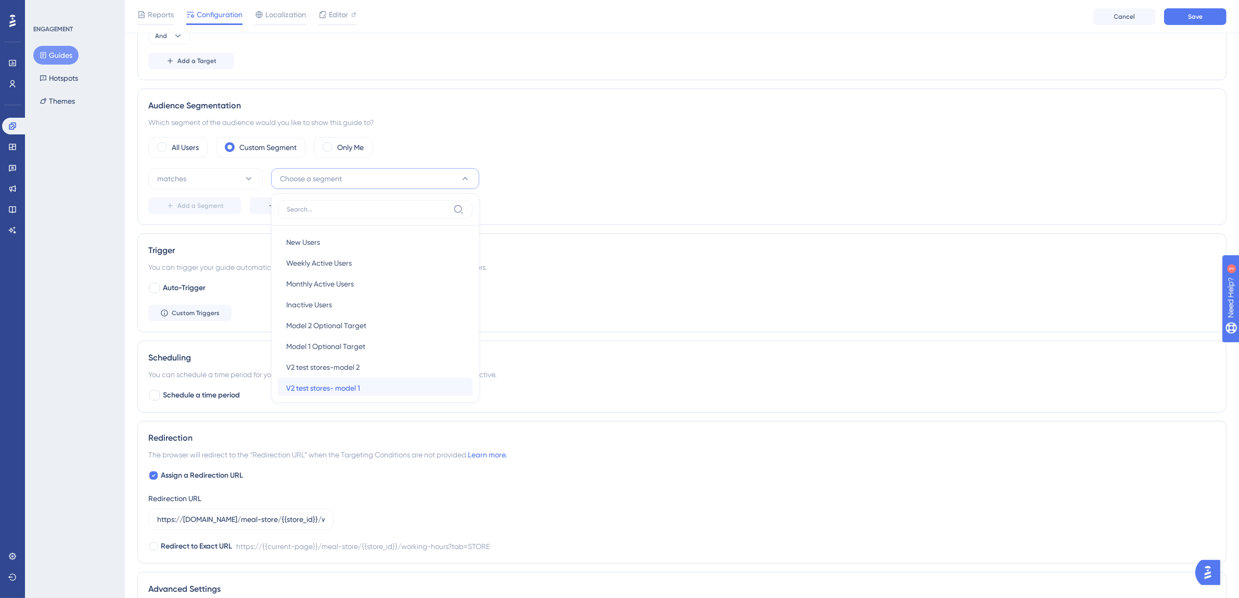
click at [336, 391] on span "V2 test stores- model 1" at bounding box center [323, 388] width 74 height 12
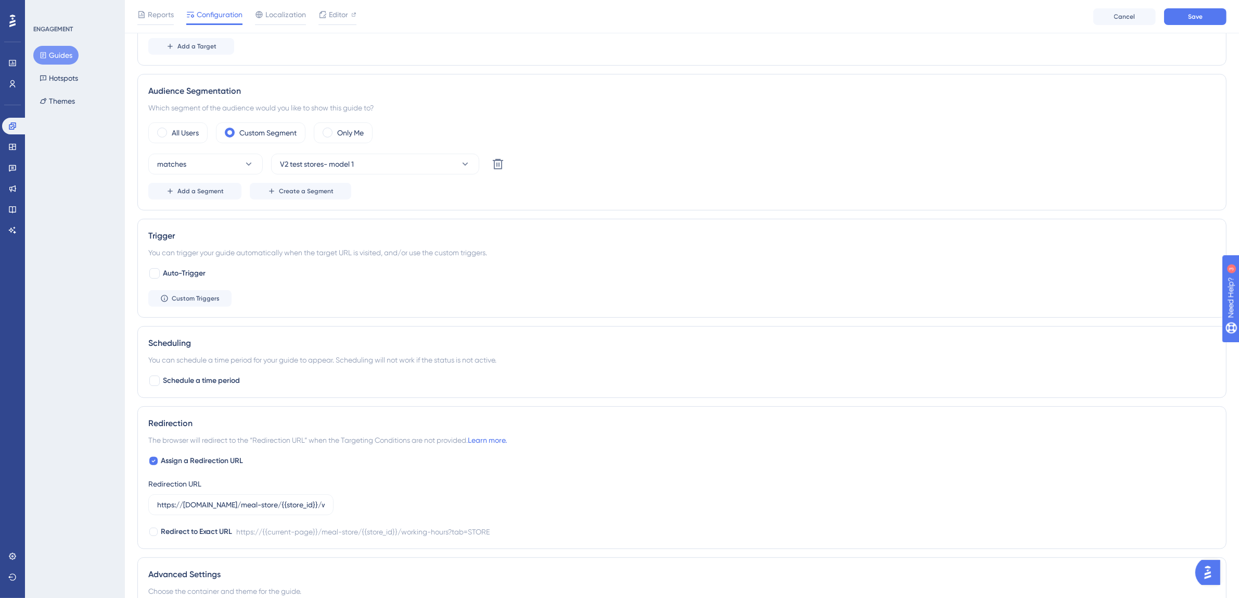
scroll to position [201, 0]
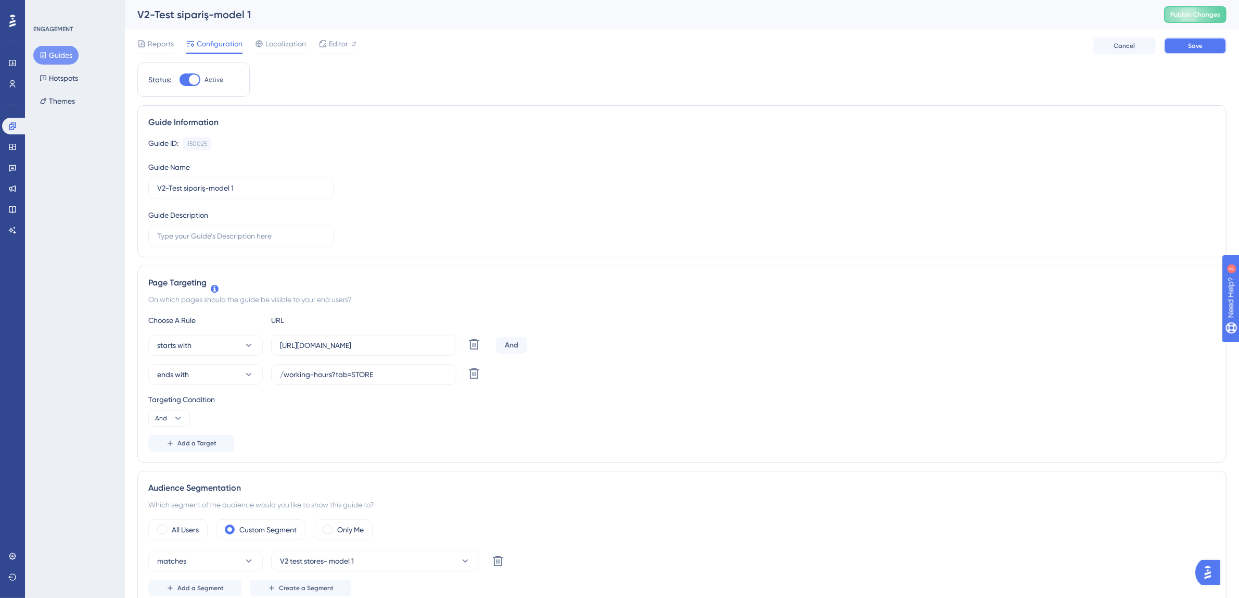
click at [1198, 46] on span "Save" at bounding box center [1195, 46] width 15 height 8
click at [64, 50] on button "Guides" at bounding box center [55, 55] width 45 height 19
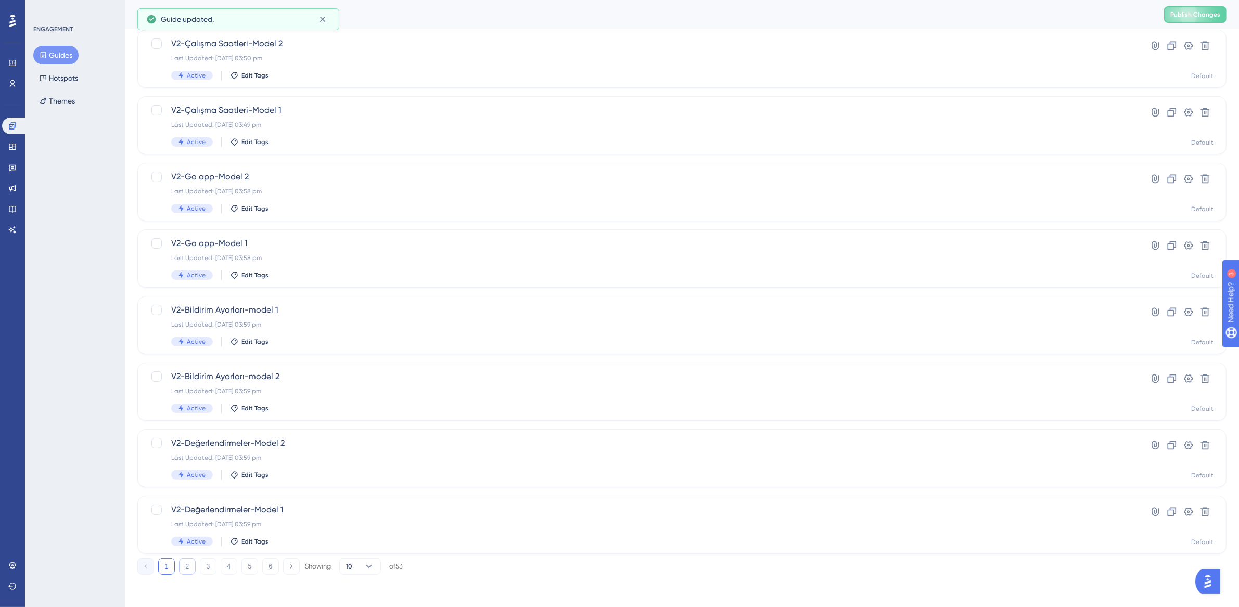
click at [183, 561] on button "2" at bounding box center [187, 566] width 17 height 17
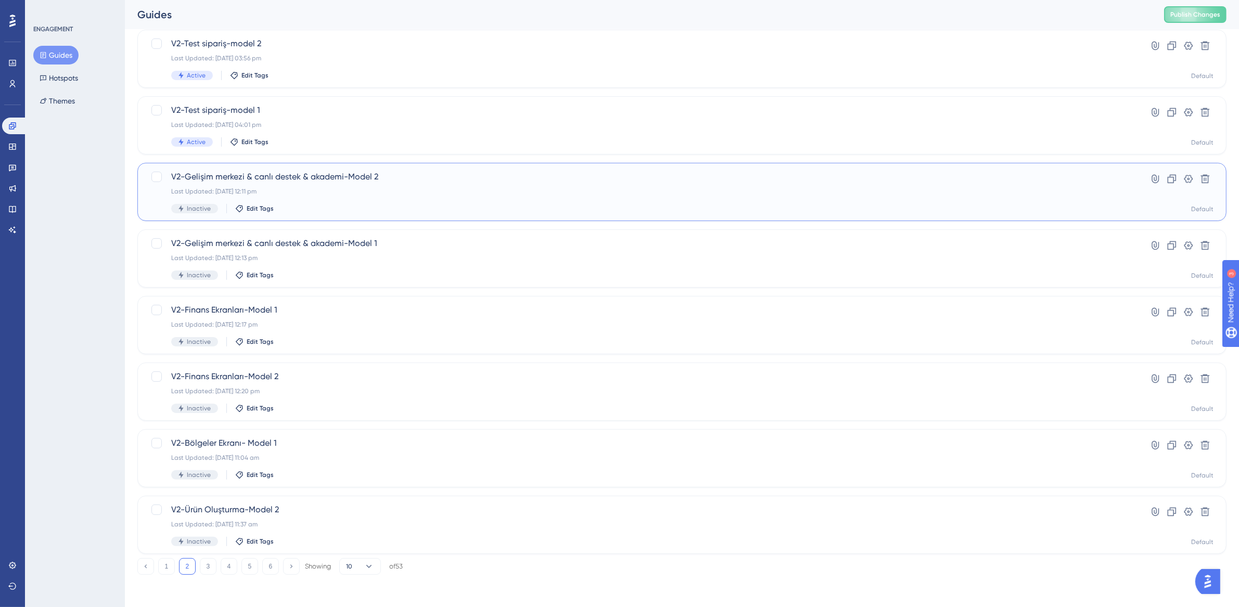
click at [318, 176] on span "V2-Gelişim merkezi & canlı destek & akademi-Model 2" at bounding box center [640, 177] width 938 height 12
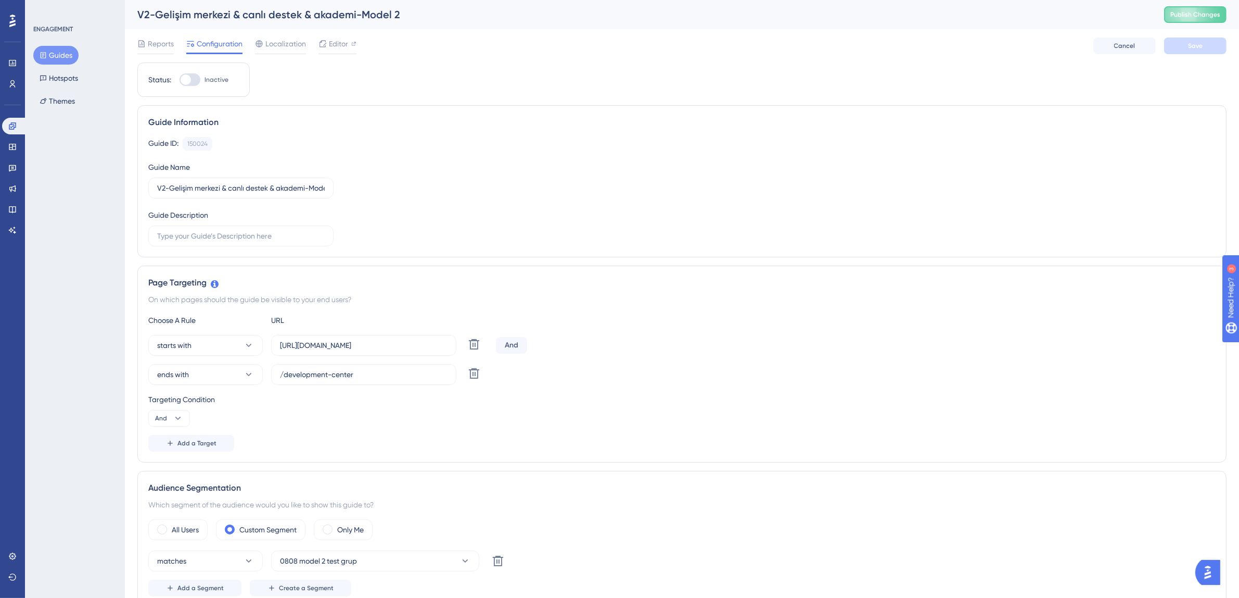
click at [183, 75] on div at bounding box center [186, 79] width 10 height 10
click at [180, 80] on input "Inactive" at bounding box center [179, 80] width 1 height 1
checkbox input "true"
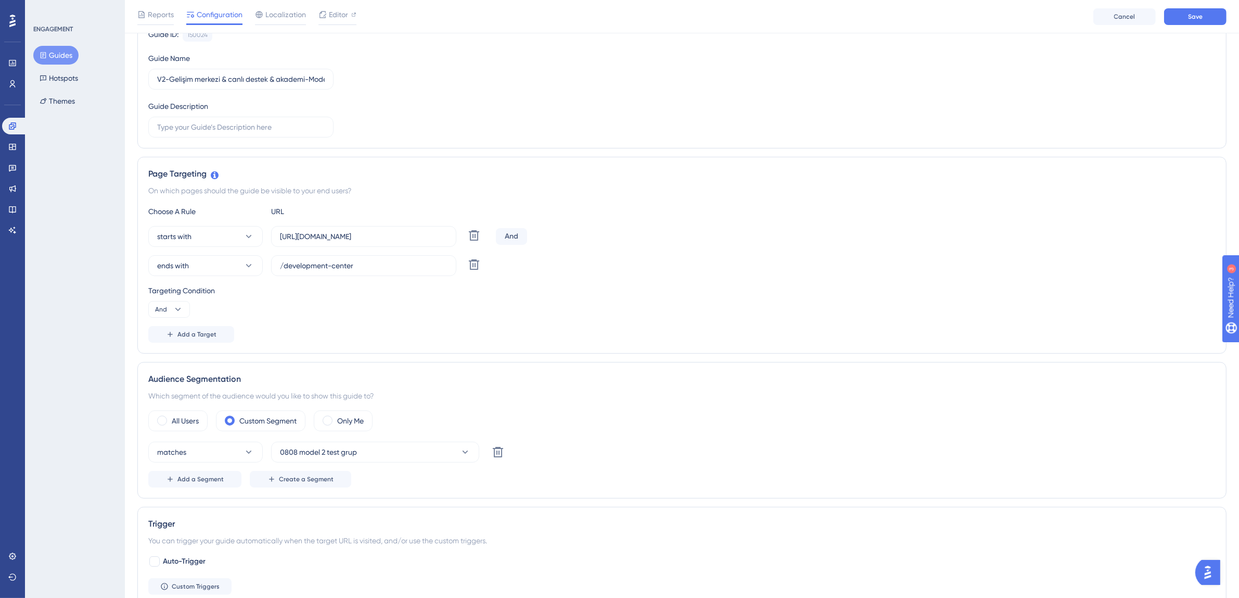
scroll to position [14, 0]
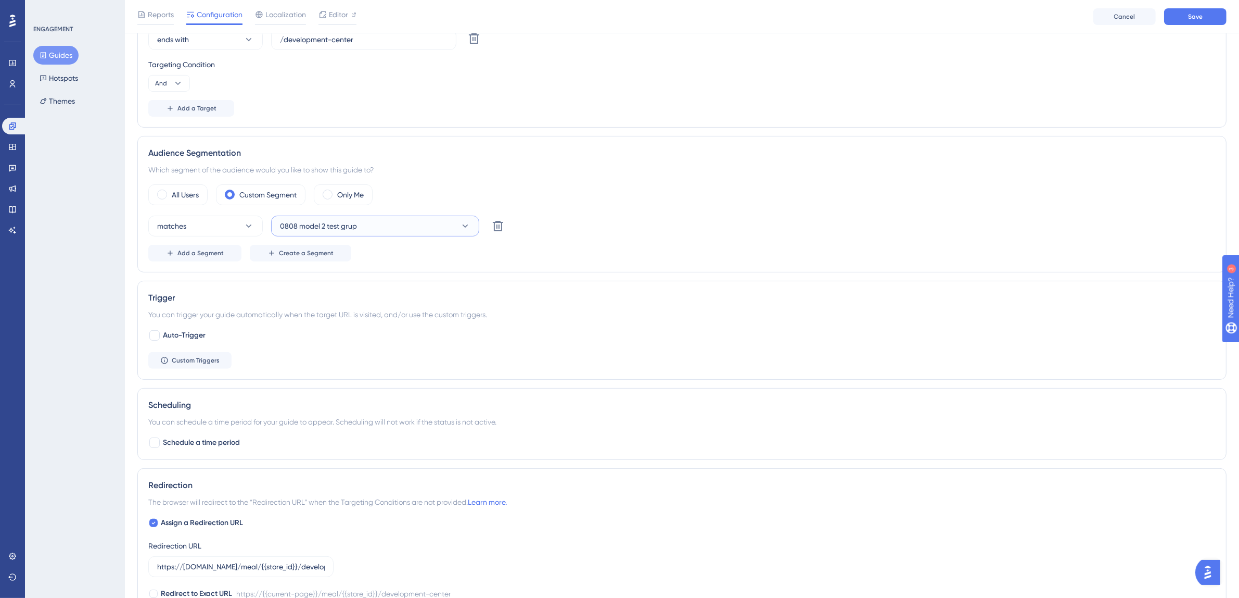
click at [387, 226] on button "0808 model 2 test grup" at bounding box center [375, 225] width 208 height 21
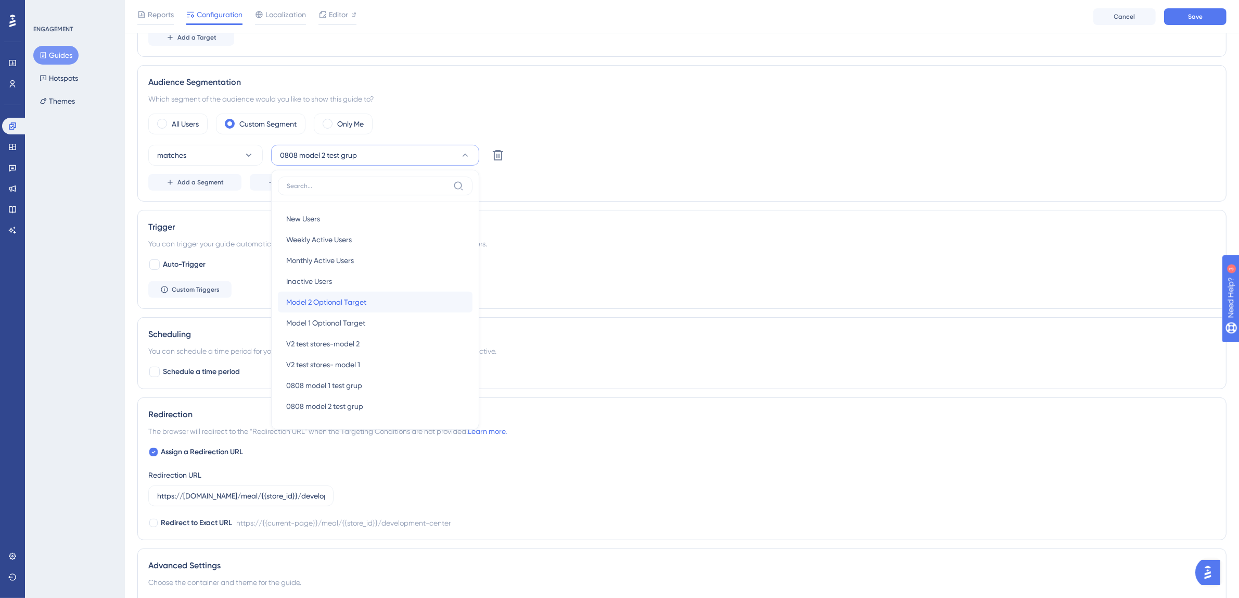
click at [380, 306] on div "Model 2 Optional Target Model 2 Optional Target" at bounding box center [375, 301] width 178 height 21
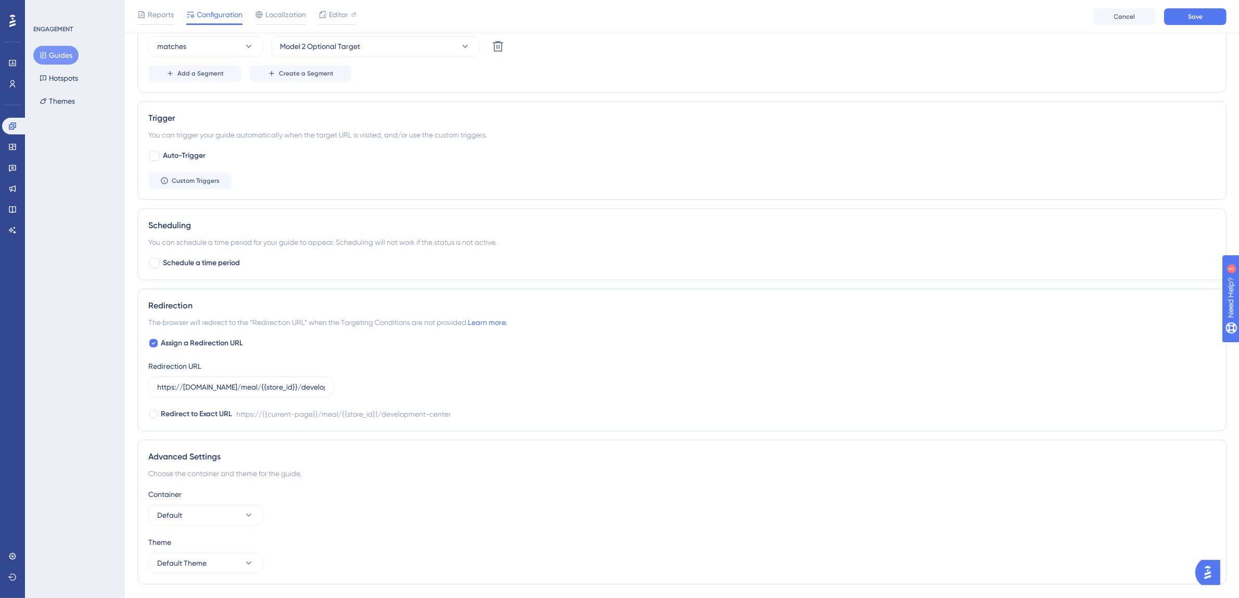
scroll to position [548, 0]
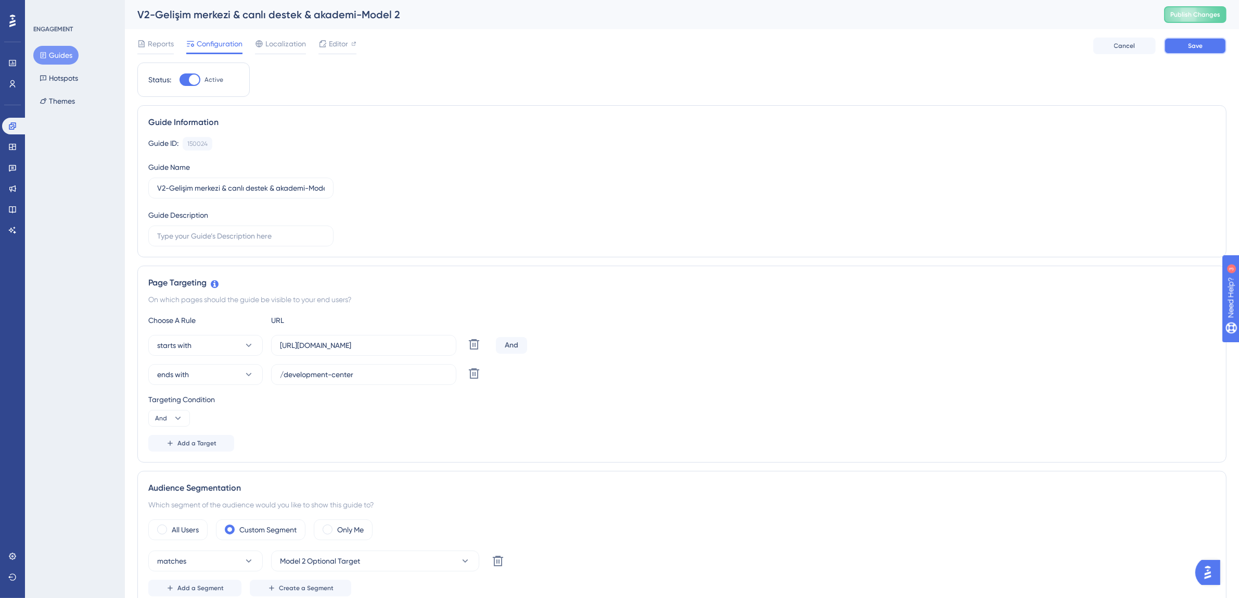
click at [1212, 49] on button "Save" at bounding box center [1195, 45] width 62 height 17
click at [61, 59] on button "Guides" at bounding box center [55, 55] width 45 height 19
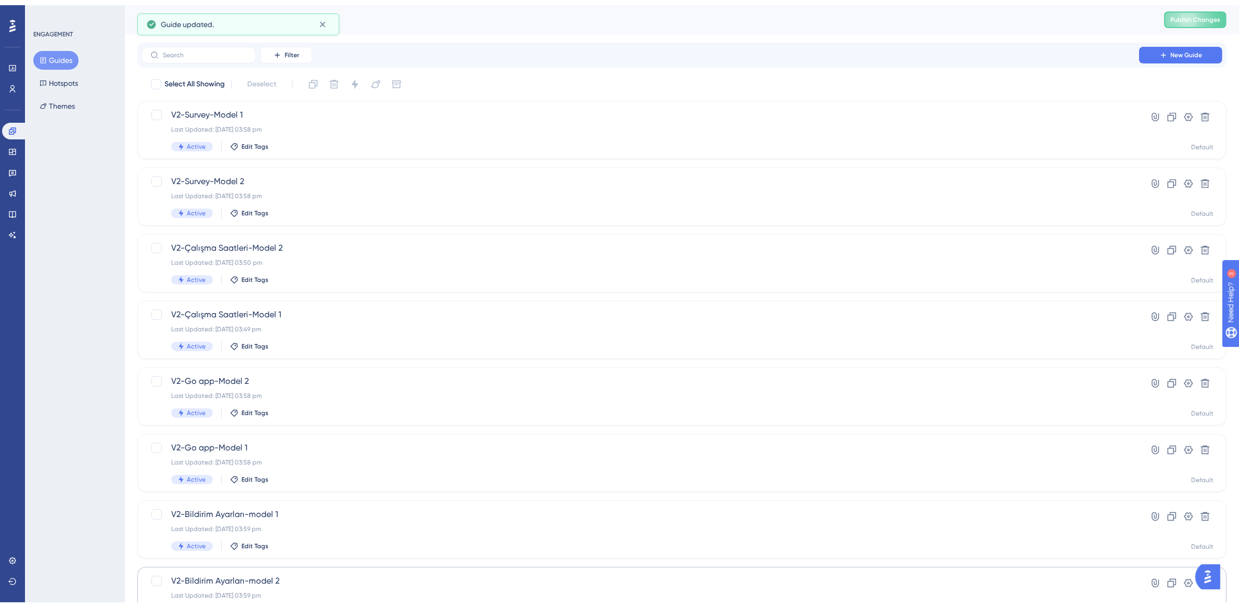
scroll to position [199, 0]
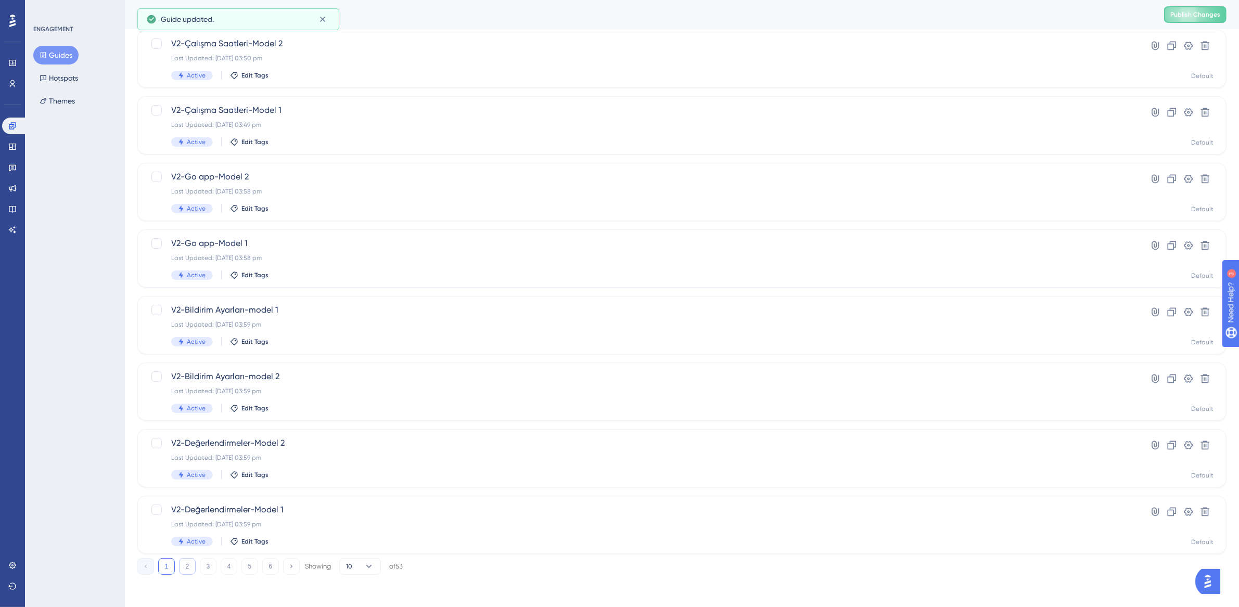
click at [184, 563] on button "2" at bounding box center [187, 566] width 17 height 17
click at [359, 266] on div "V2-Gelişim merkezi & canlı destek & akademi-Model 1 Last Updated: 19 Aug 2025 1…" at bounding box center [640, 258] width 938 height 43
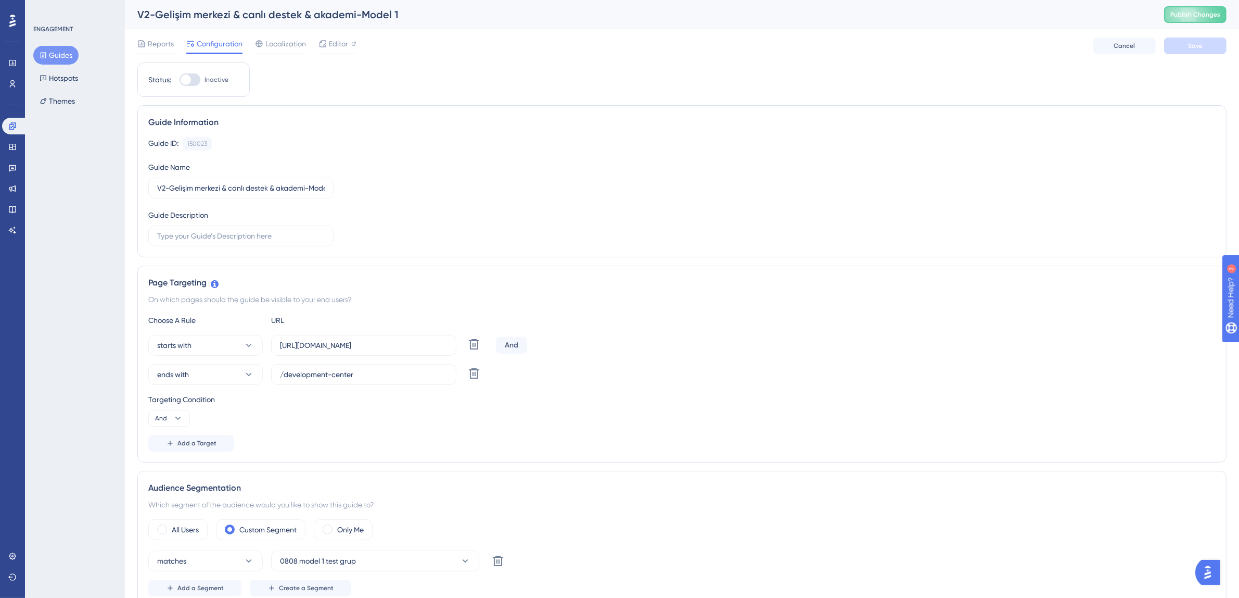
click at [200, 75] on label "Inactive" at bounding box center [204, 79] width 49 height 12
click at [180, 80] on input "Inactive" at bounding box center [179, 80] width 1 height 1
checkbox input "true"
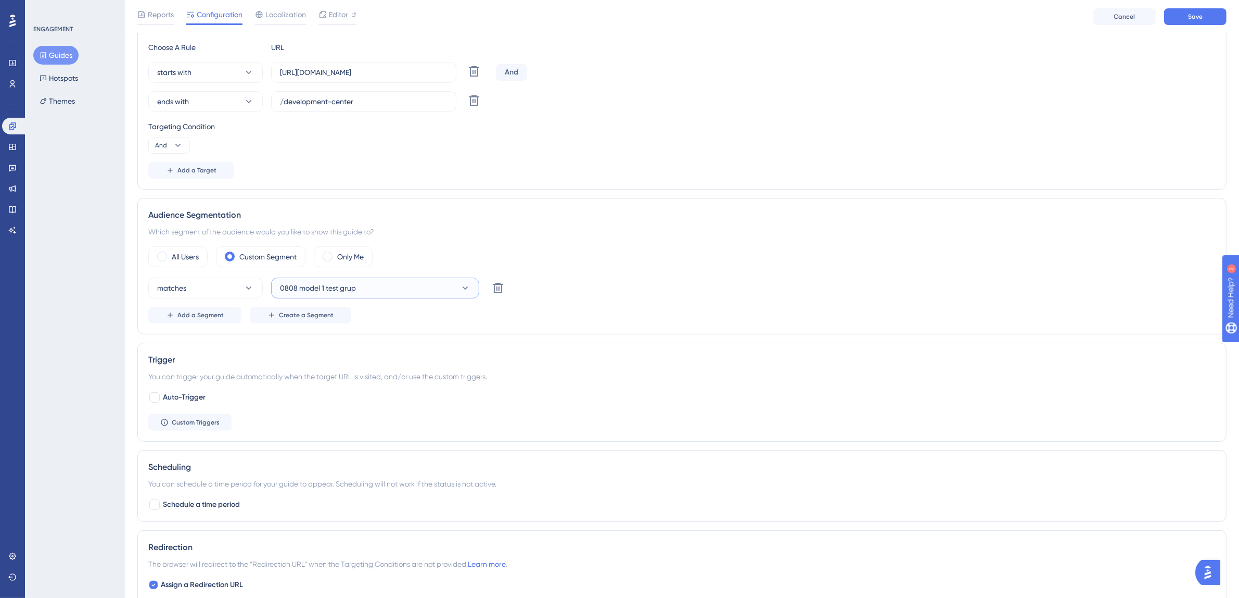
click at [387, 291] on button "0808 model 1 test grup" at bounding box center [375, 287] width 208 height 21
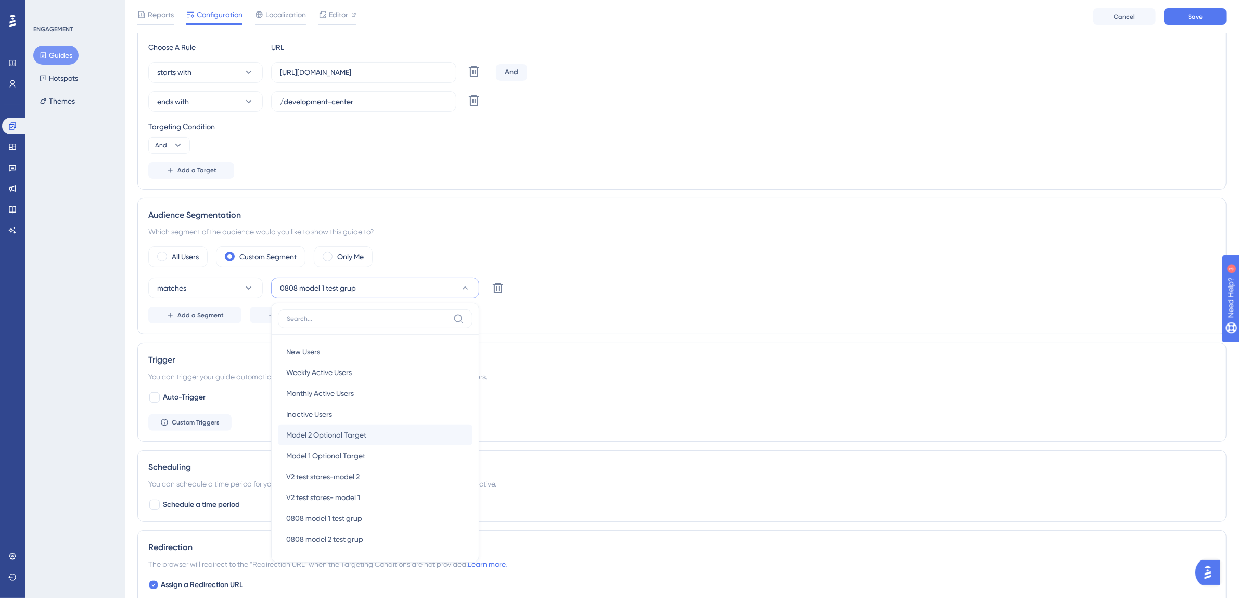
scroll to position [410, 0]
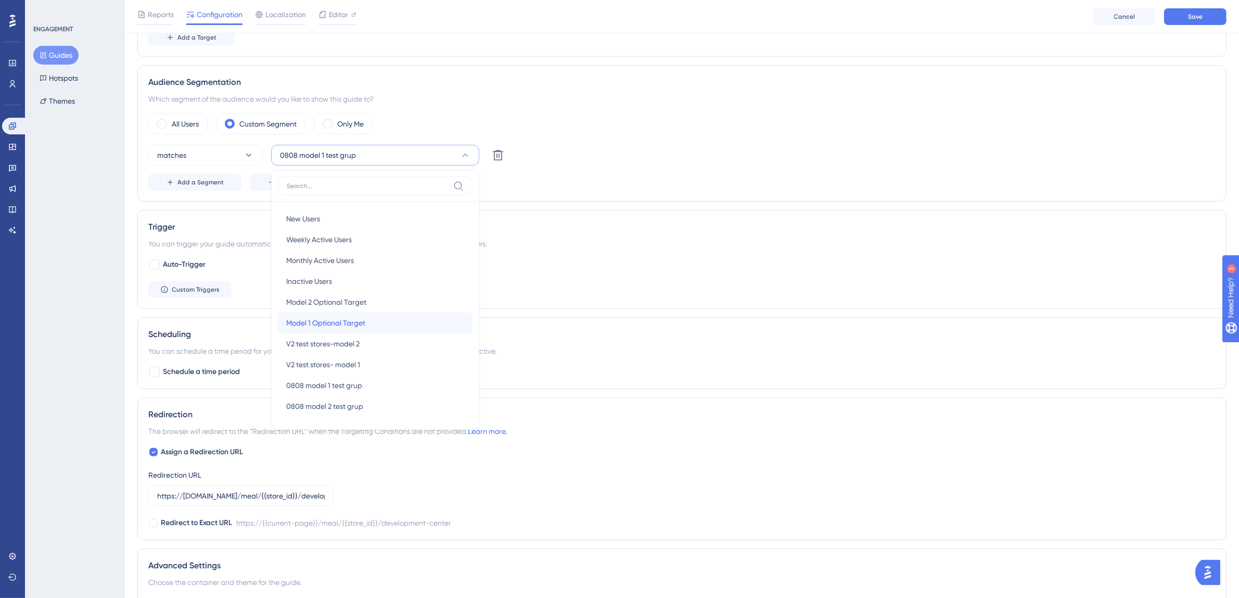
click at [357, 319] on span "Model 1 Optional Target" at bounding box center [325, 322] width 79 height 12
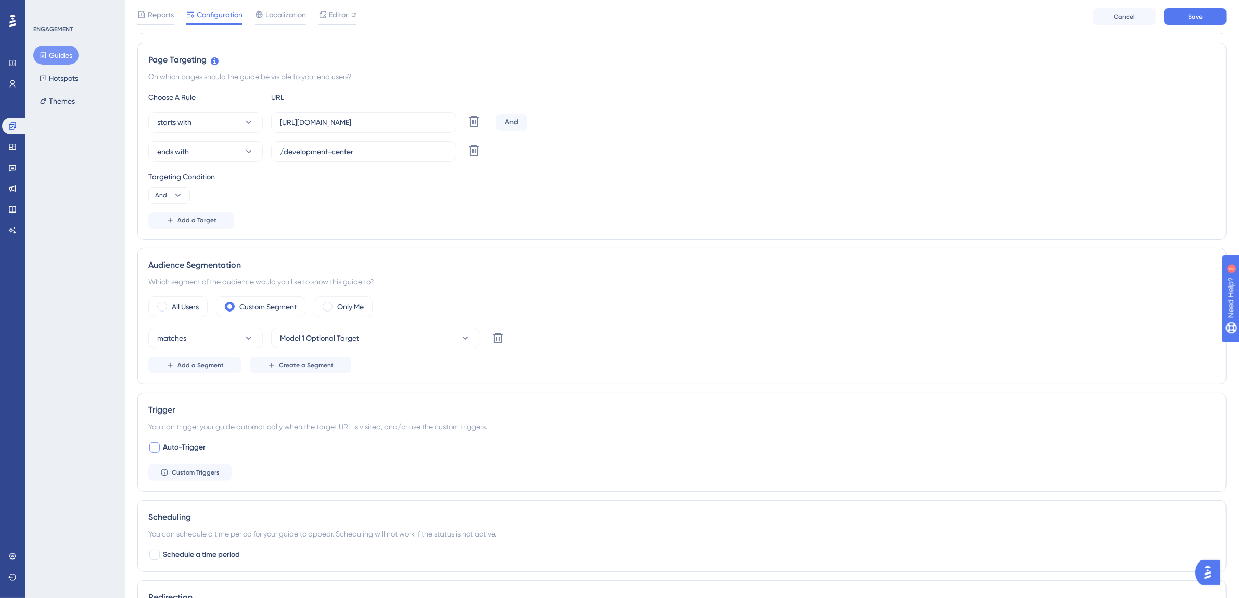
click at [163, 448] on span "Auto-Trigger" at bounding box center [184, 447] width 43 height 12
checkbox input "true"
click at [1214, 14] on button "Save" at bounding box center [1195, 16] width 62 height 17
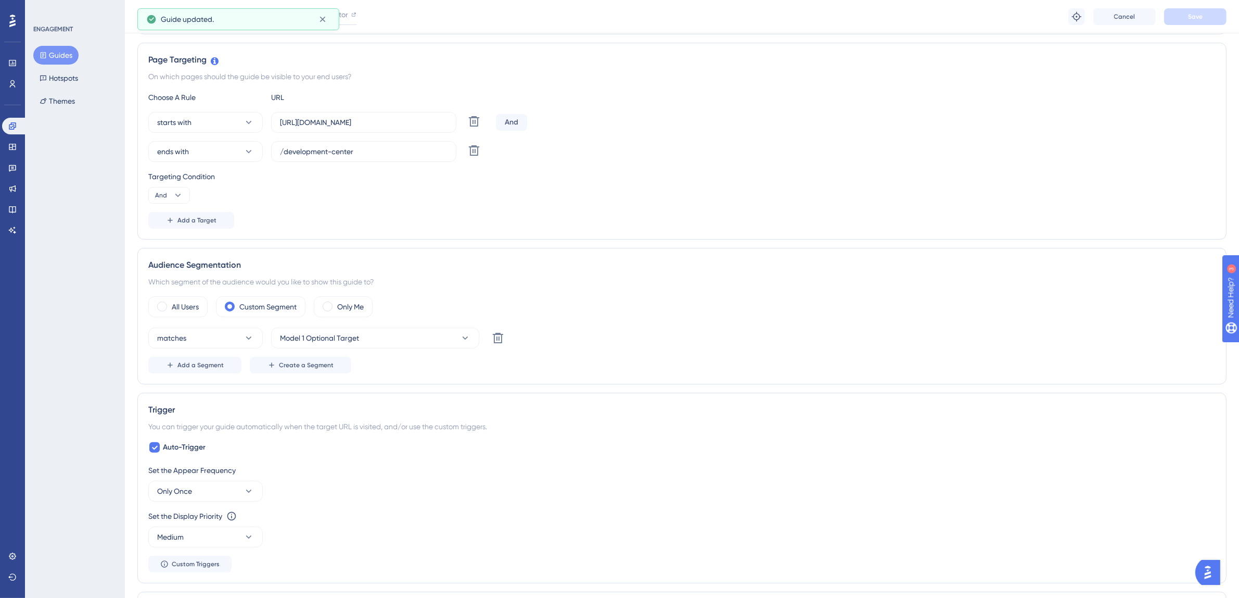
click at [44, 53] on icon at bounding box center [43, 55] width 7 height 7
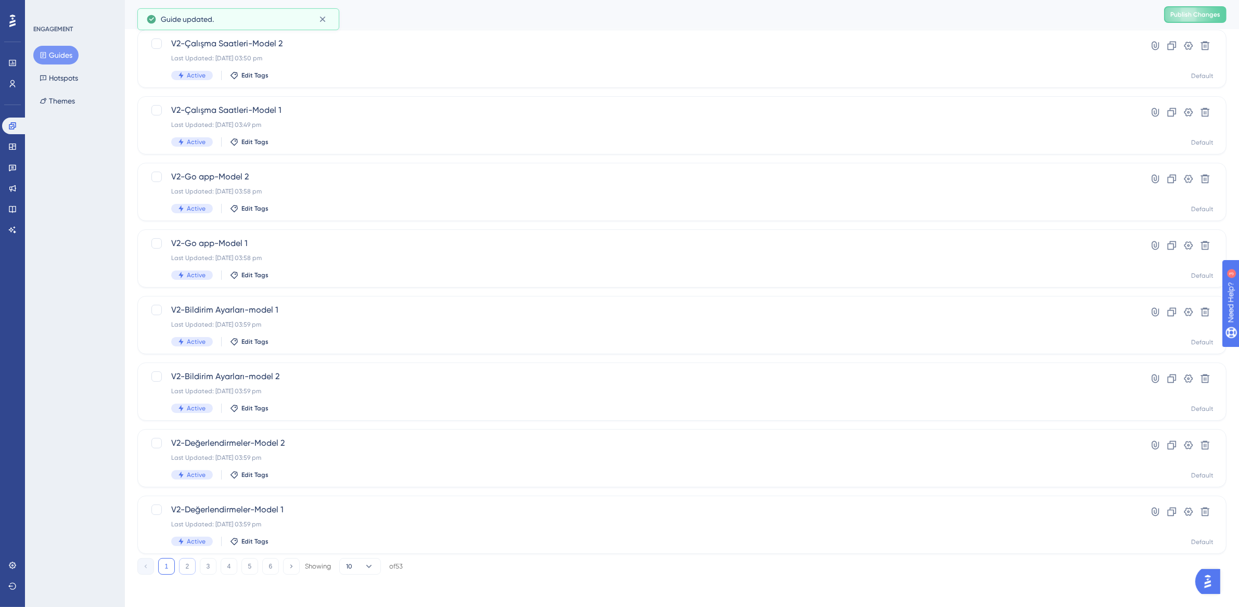
click at [192, 560] on button "2" at bounding box center [187, 566] width 17 height 17
click at [287, 196] on div "V2-Gelişim merkezi & canlı destek & akademi-Model 2 Last Updated: 19 Aug 2025 0…" at bounding box center [640, 192] width 938 height 43
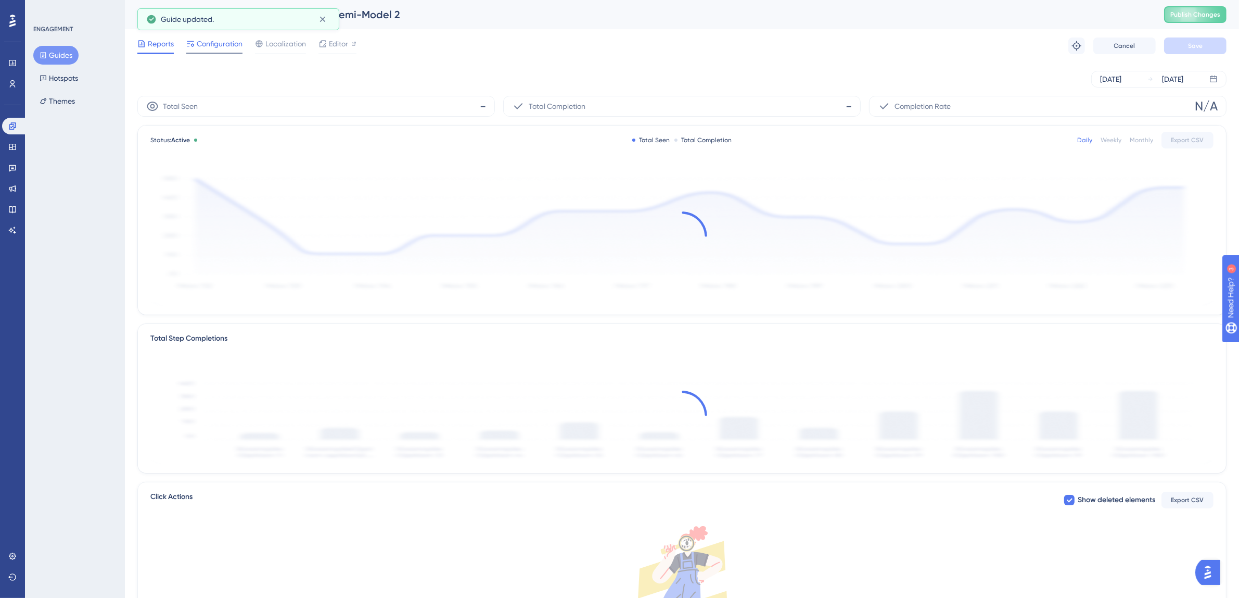
click at [228, 49] on span "Configuration" at bounding box center [220, 43] width 46 height 12
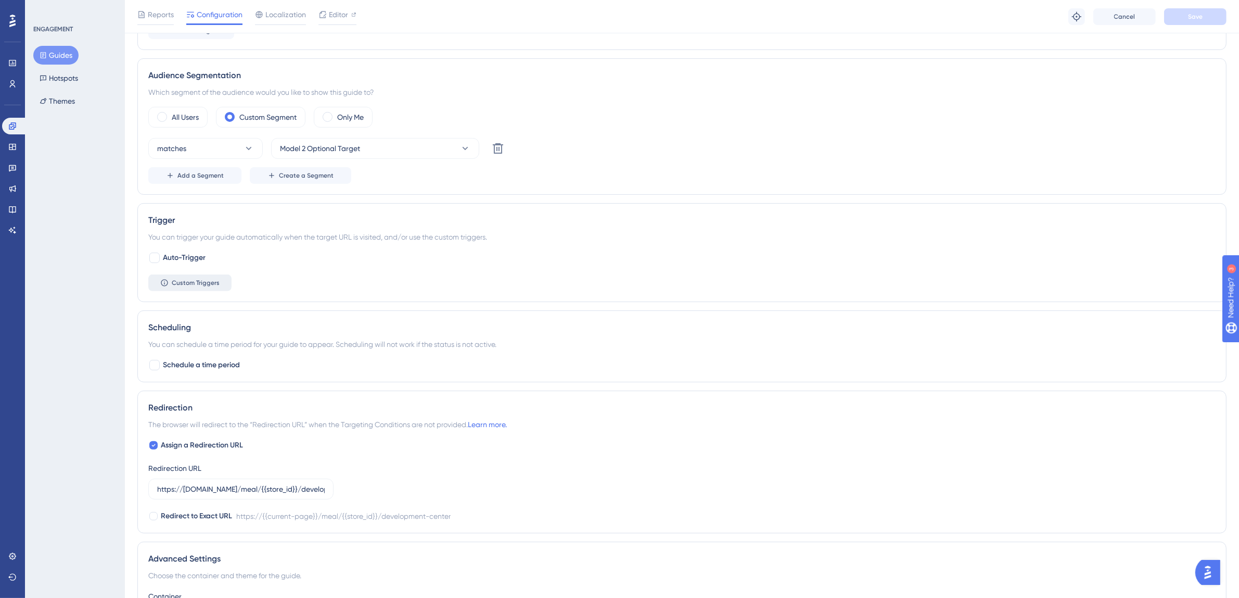
scroll to position [417, 0]
click at [158, 258] on div at bounding box center [154, 257] width 10 height 10
checkbox input "true"
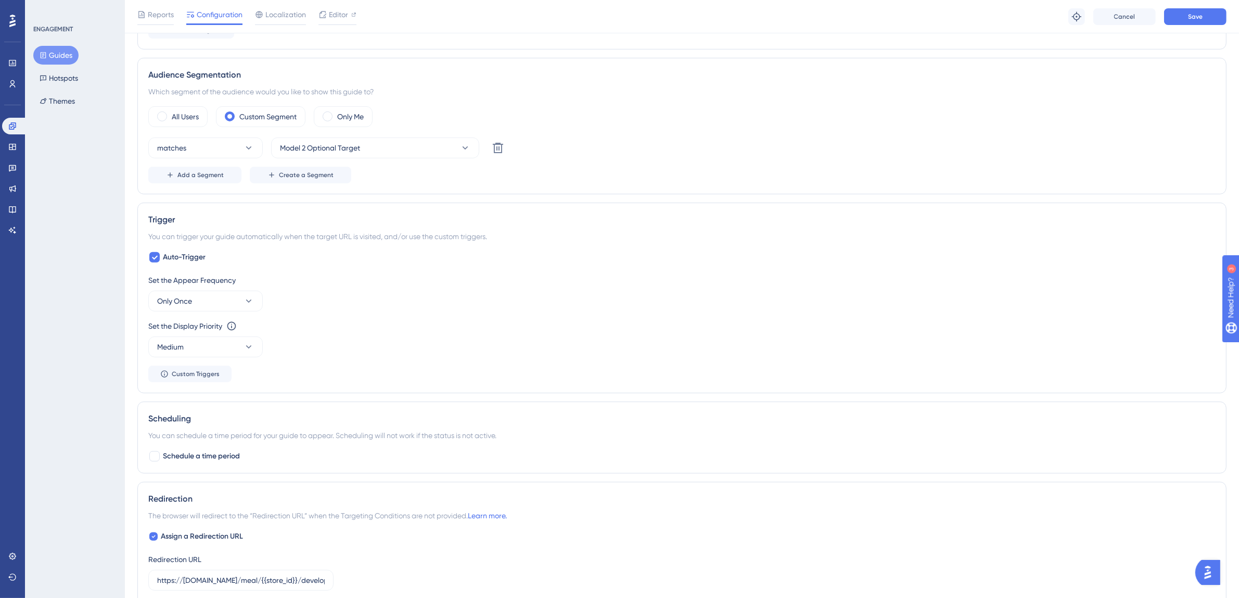
scroll to position [0, 0]
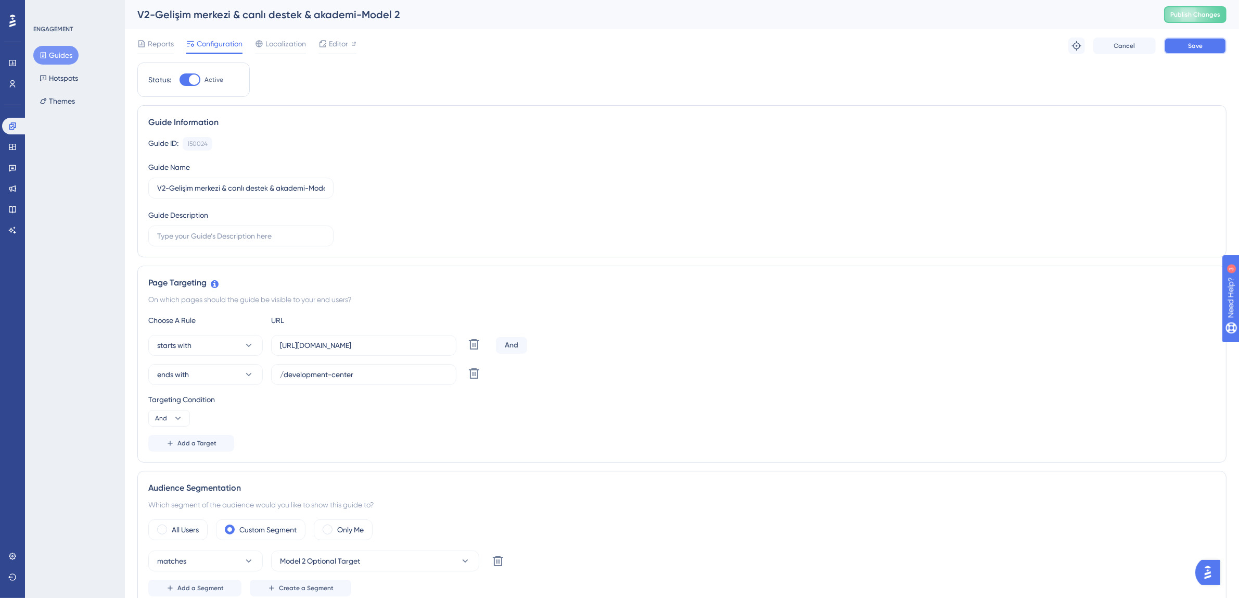
click at [1215, 44] on button "Save" at bounding box center [1195, 45] width 62 height 17
click at [54, 52] on button "Guides" at bounding box center [55, 55] width 45 height 19
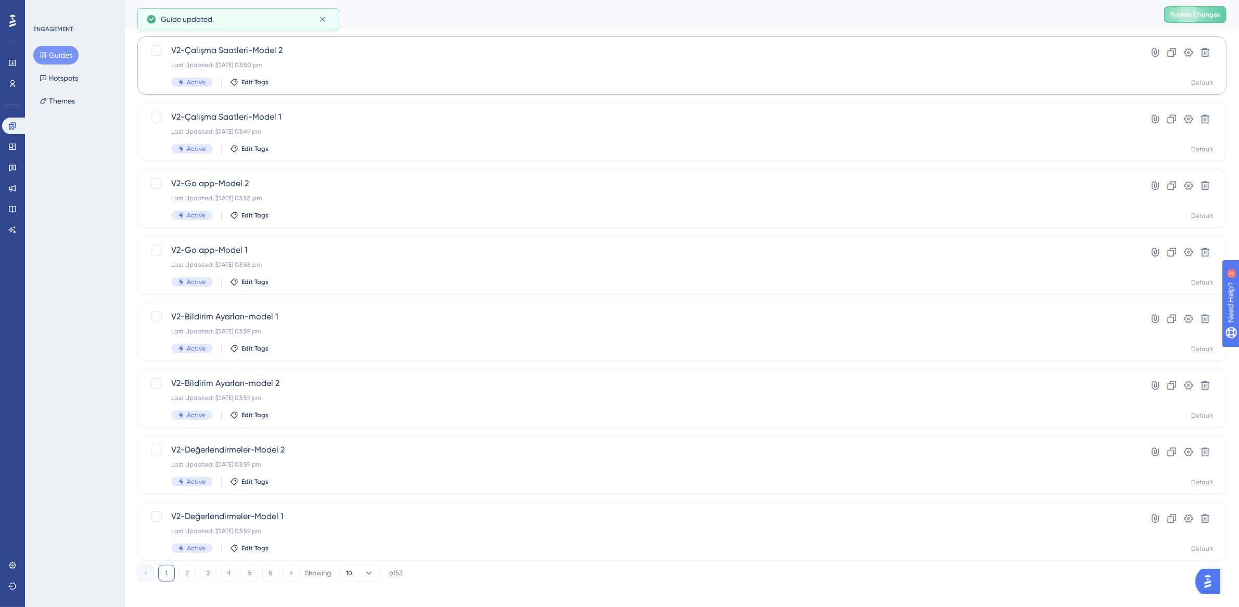
scroll to position [199, 0]
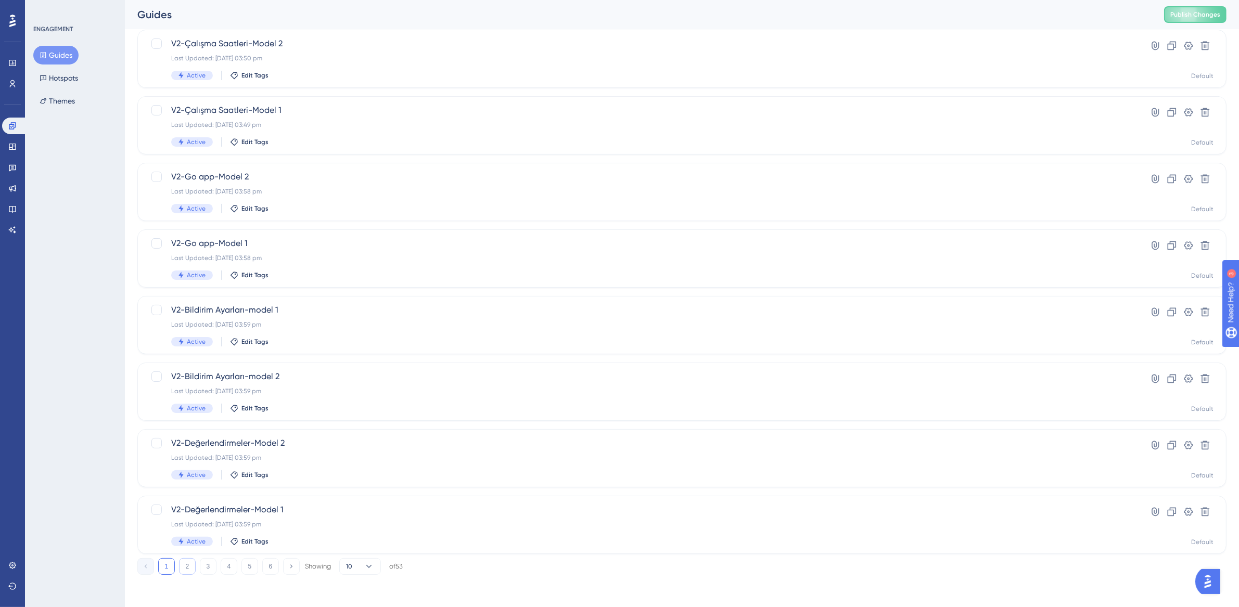
click at [184, 567] on button "2" at bounding box center [187, 566] width 17 height 17
click at [247, 316] on div "V2-Finans Ekranları-Model 1 Last Updated: 19 Aug 2025 12:17 pm Inactive Edit Ta…" at bounding box center [640, 325] width 938 height 43
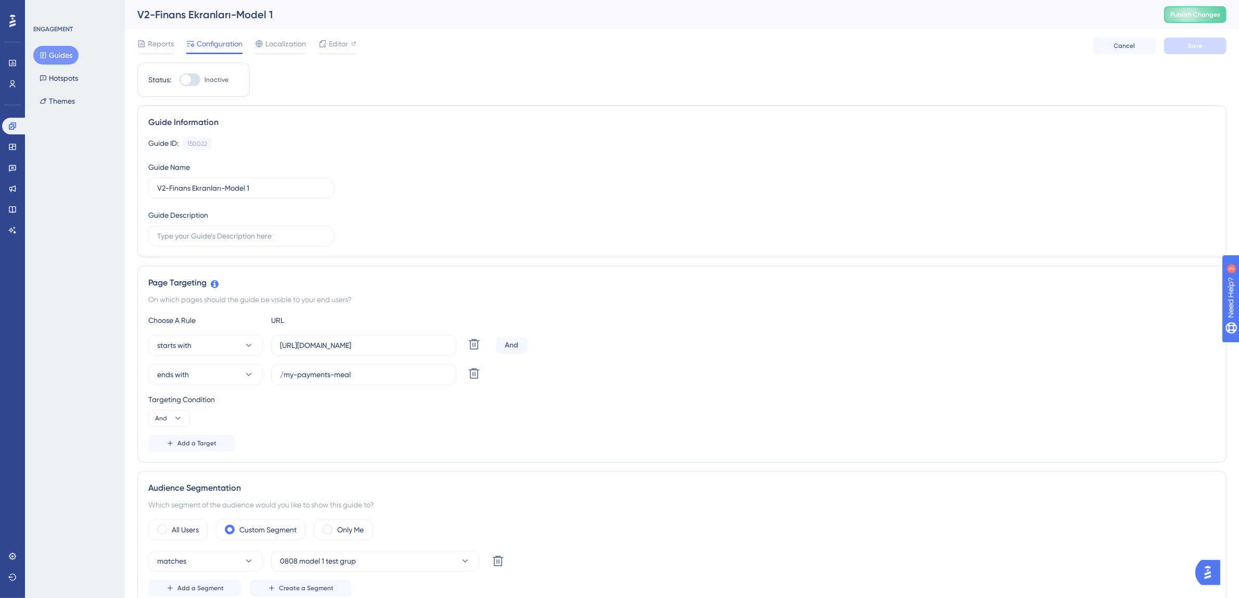
click at [197, 81] on div at bounding box center [190, 79] width 21 height 12
click at [180, 80] on input "Inactive" at bounding box center [179, 80] width 1 height 1
checkbox input "true"
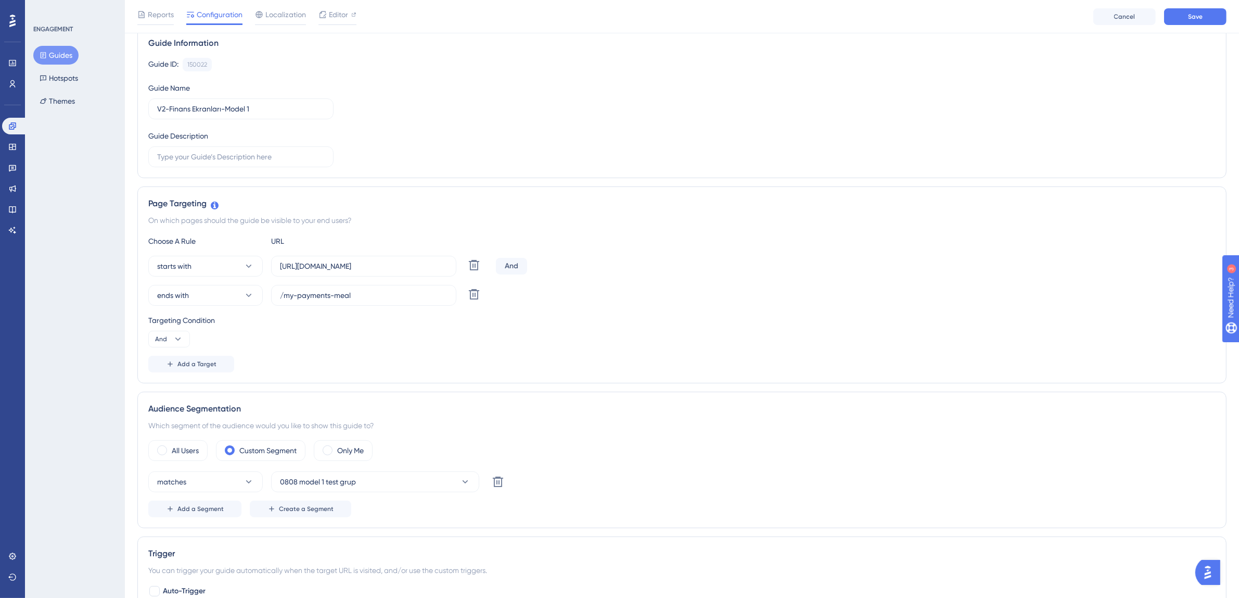
scroll to position [85, 0]
click at [357, 480] on button "0808 model 1 test grup" at bounding box center [375, 479] width 208 height 21
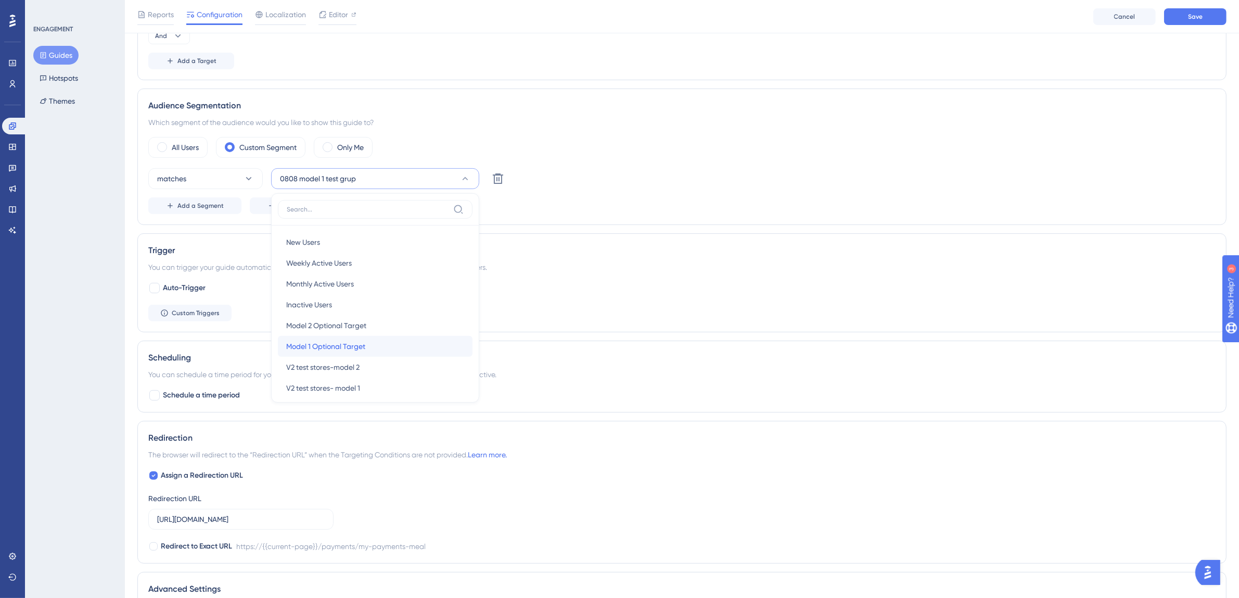
click at [358, 345] on span "Model 1 Optional Target" at bounding box center [325, 346] width 79 height 12
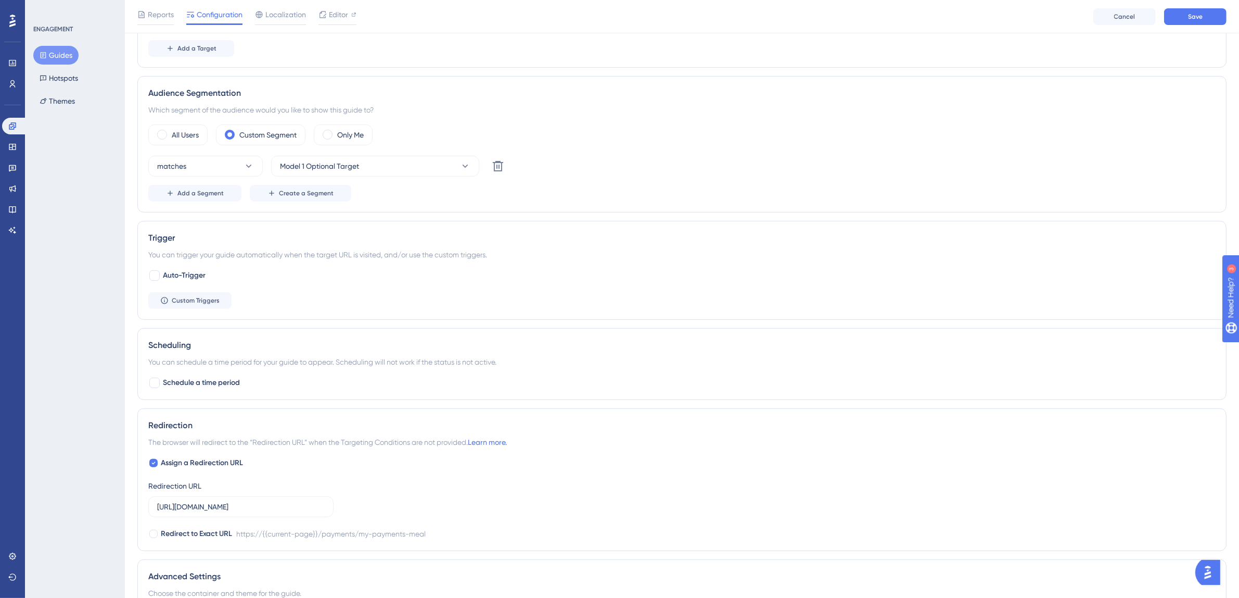
scroll to position [410, 0]
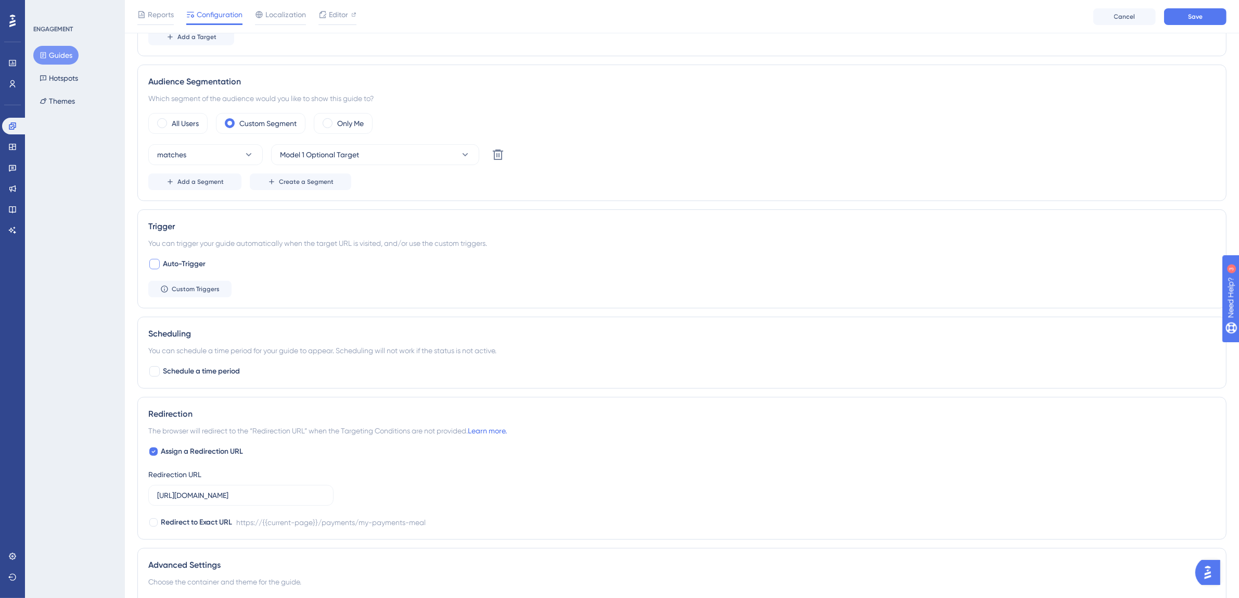
click at [155, 262] on div at bounding box center [154, 264] width 10 height 10
checkbox input "true"
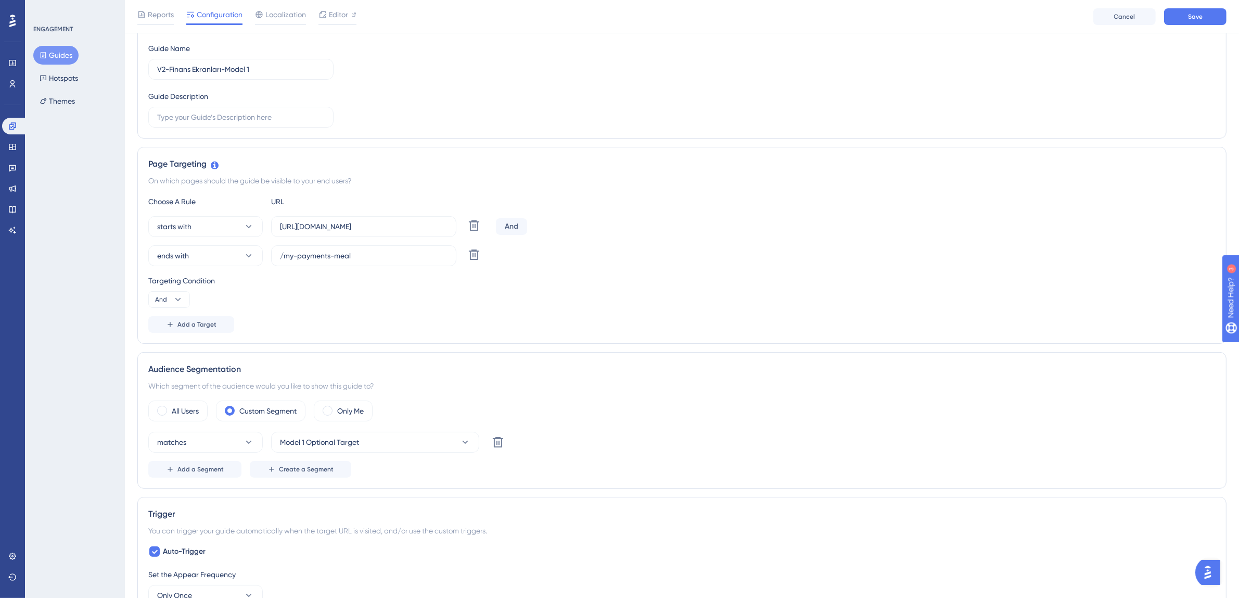
scroll to position [0, 0]
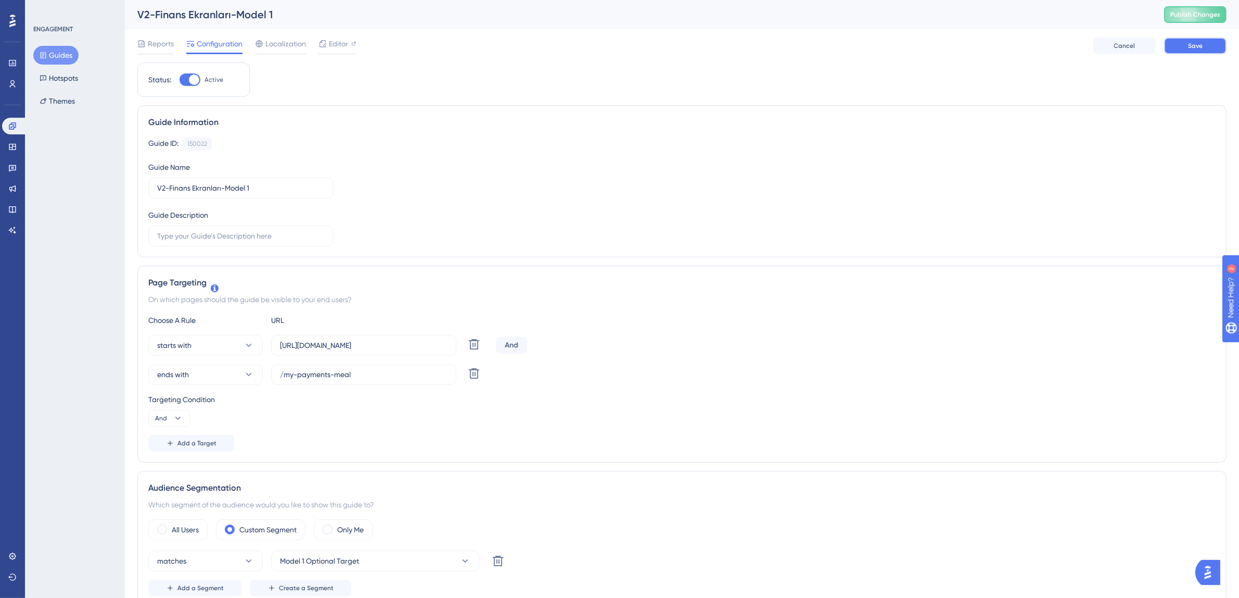
click at [1195, 48] on span "Save" at bounding box center [1195, 46] width 15 height 8
click at [326, 18] on icon at bounding box center [322, 19] width 10 height 10
click at [65, 53] on button "Guides" at bounding box center [55, 55] width 45 height 19
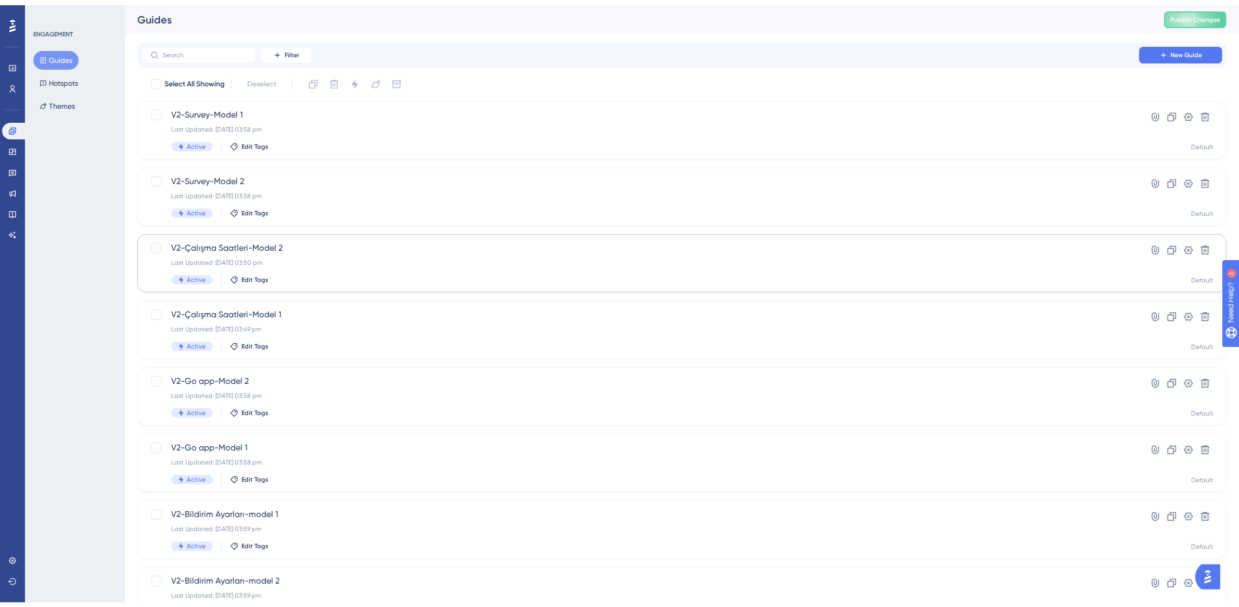
scroll to position [199, 0]
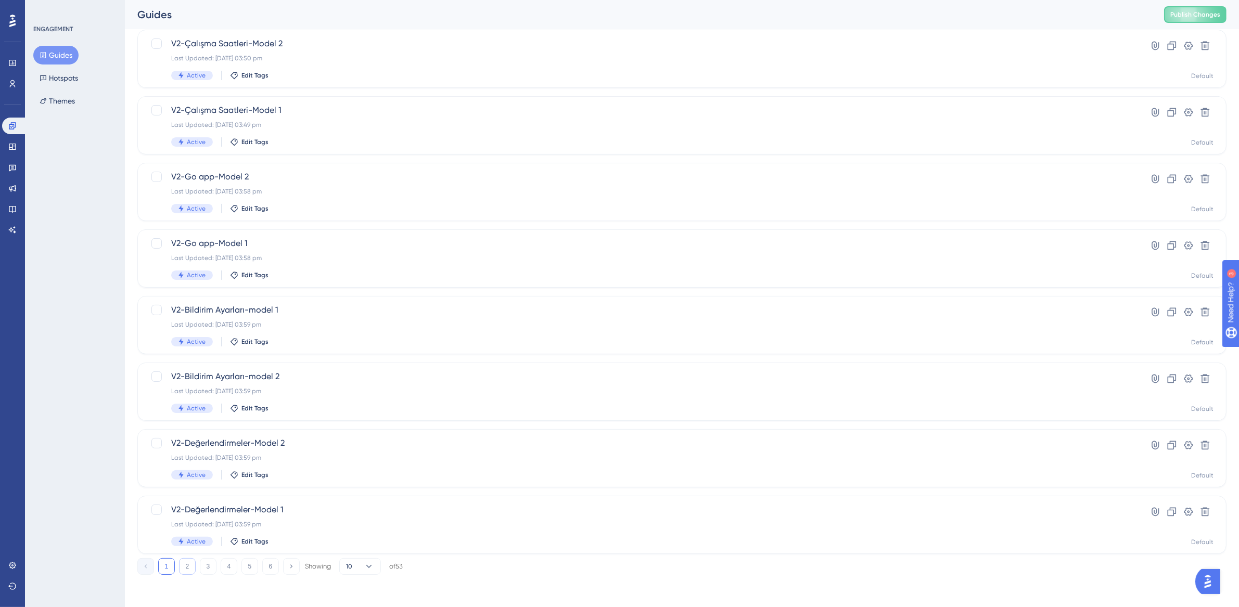
click at [189, 568] on button "2" at bounding box center [187, 566] width 17 height 17
click at [290, 389] on div "Last Updated: 19 Aug 2025 12:20 pm" at bounding box center [640, 391] width 938 height 8
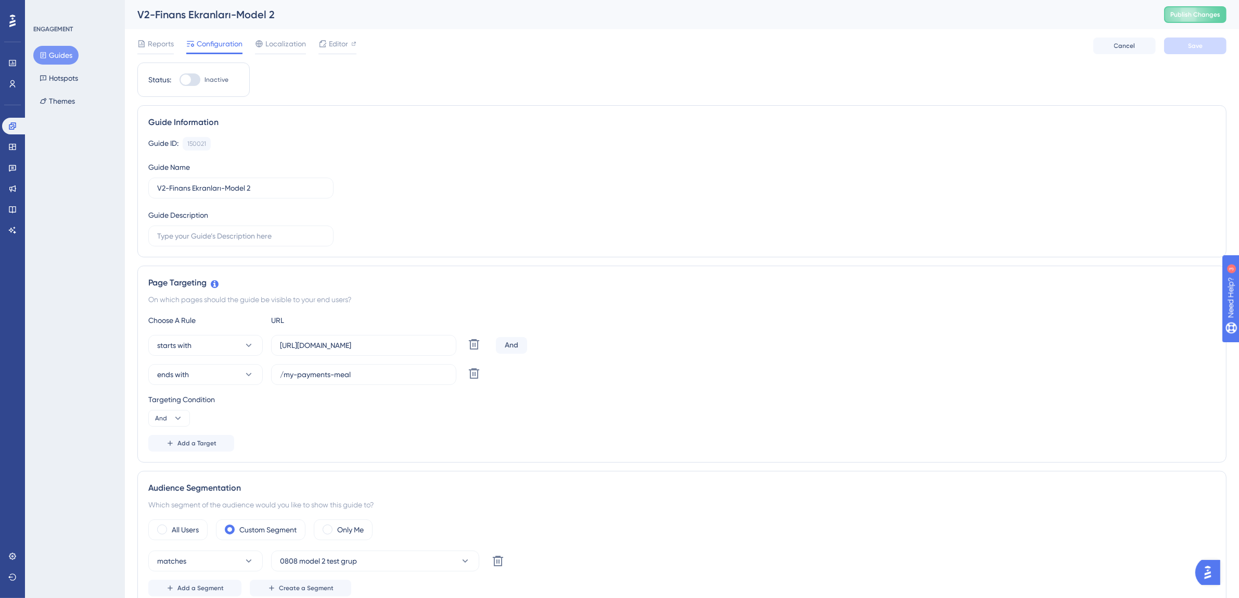
click at [191, 75] on div at bounding box center [190, 79] width 21 height 12
click at [180, 80] on input "Inactive" at bounding box center [179, 80] width 1 height 1
checkbox input "true"
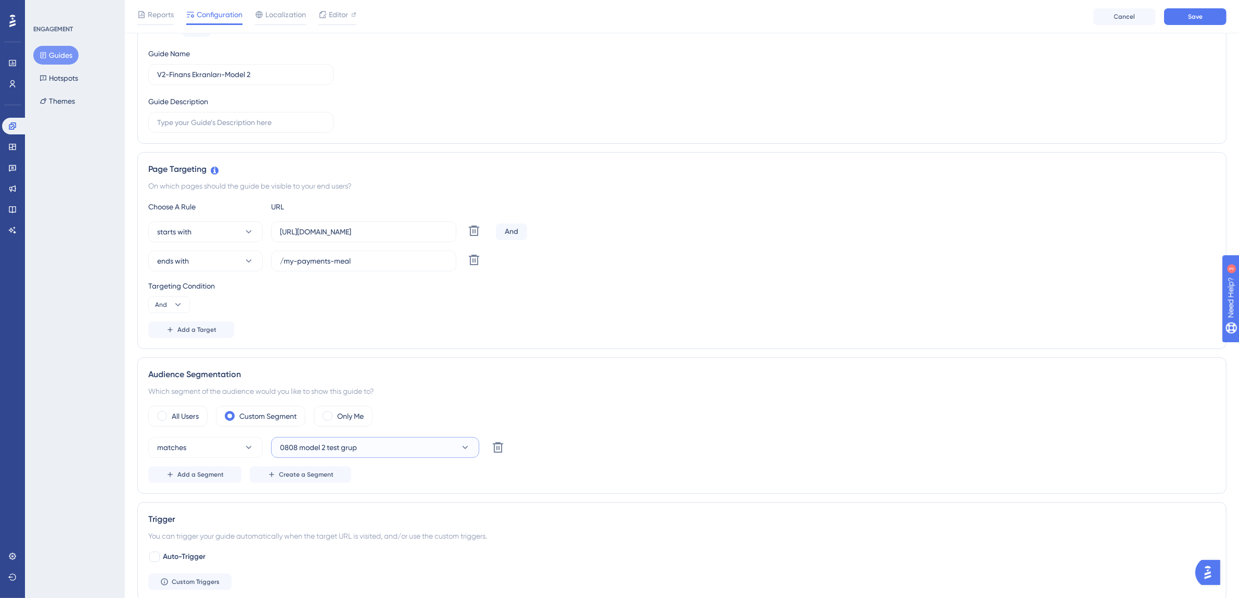
click at [373, 447] on button "0808 model 2 test grup" at bounding box center [375, 447] width 208 height 21
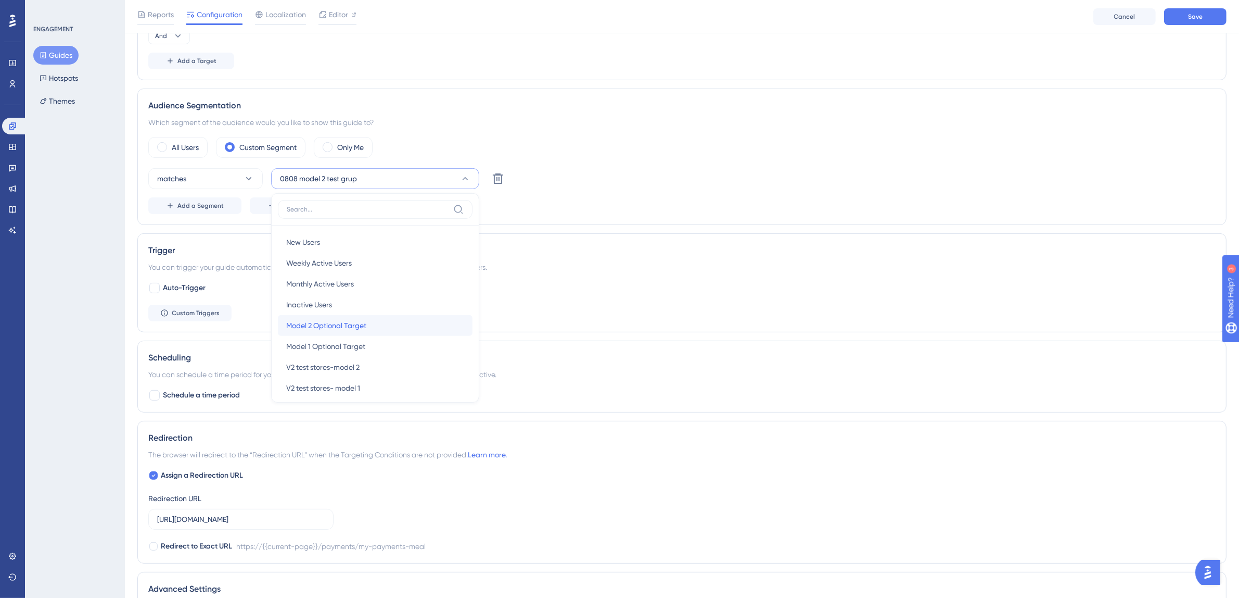
click at [365, 326] on span "Model 2 Optional Target" at bounding box center [326, 325] width 80 height 12
click at [158, 290] on div at bounding box center [154, 288] width 10 height 10
checkbox input "true"
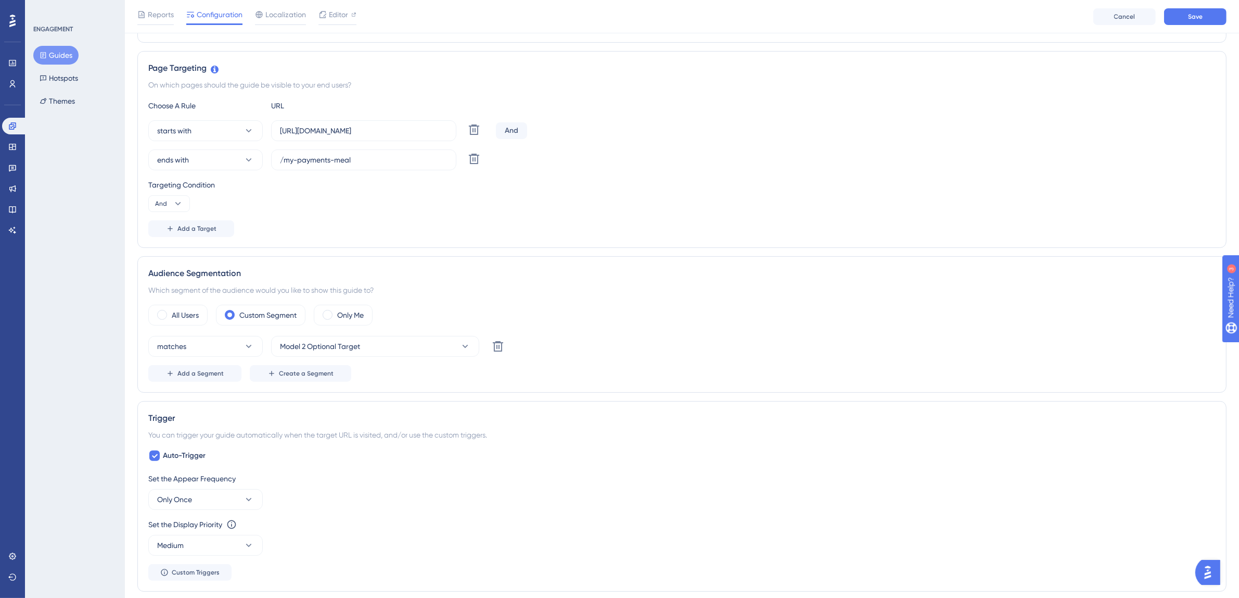
scroll to position [0, 0]
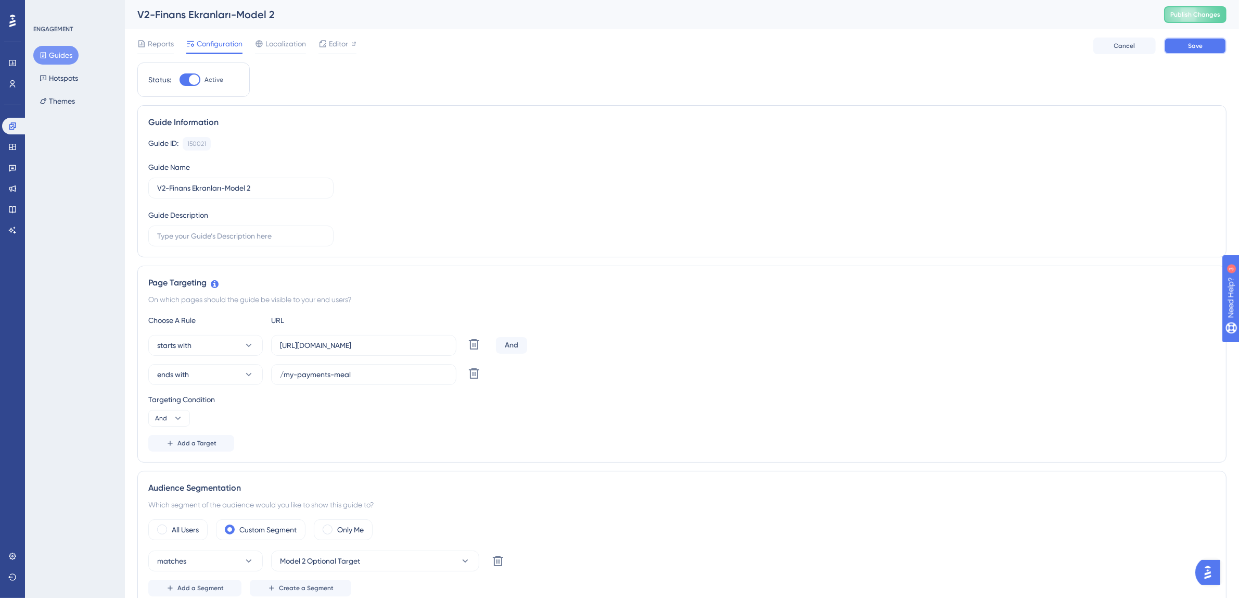
click at [1190, 46] on span "Save" at bounding box center [1195, 46] width 15 height 8
click at [325, 19] on icon at bounding box center [322, 19] width 10 height 10
click at [52, 50] on button "Guides" at bounding box center [55, 55] width 45 height 19
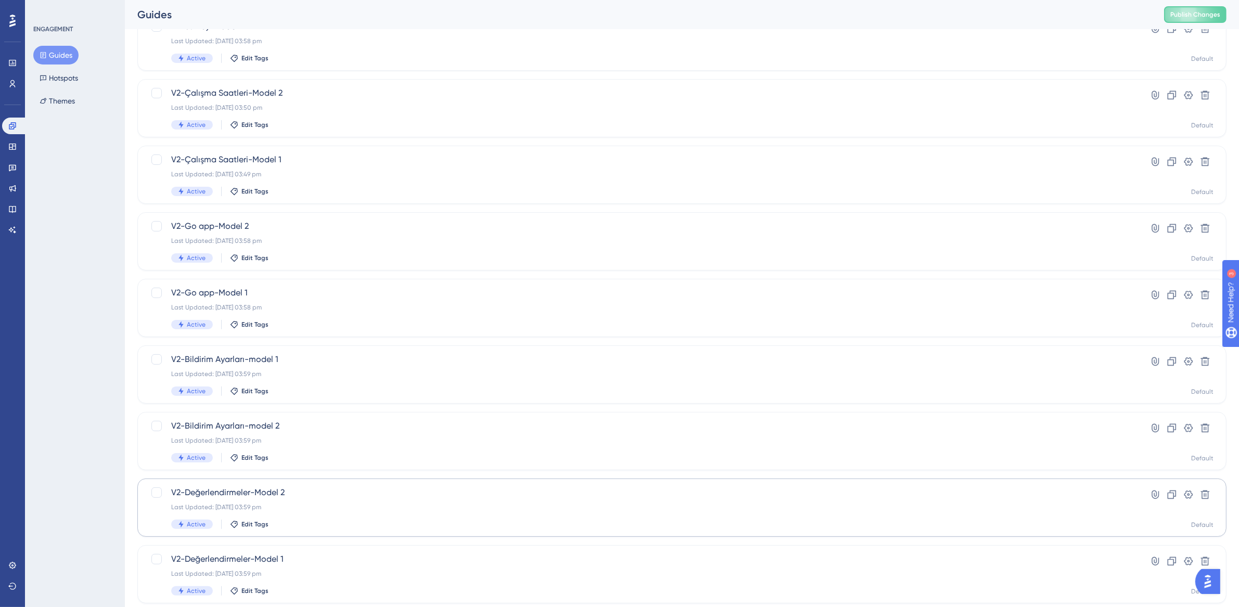
scroll to position [199, 0]
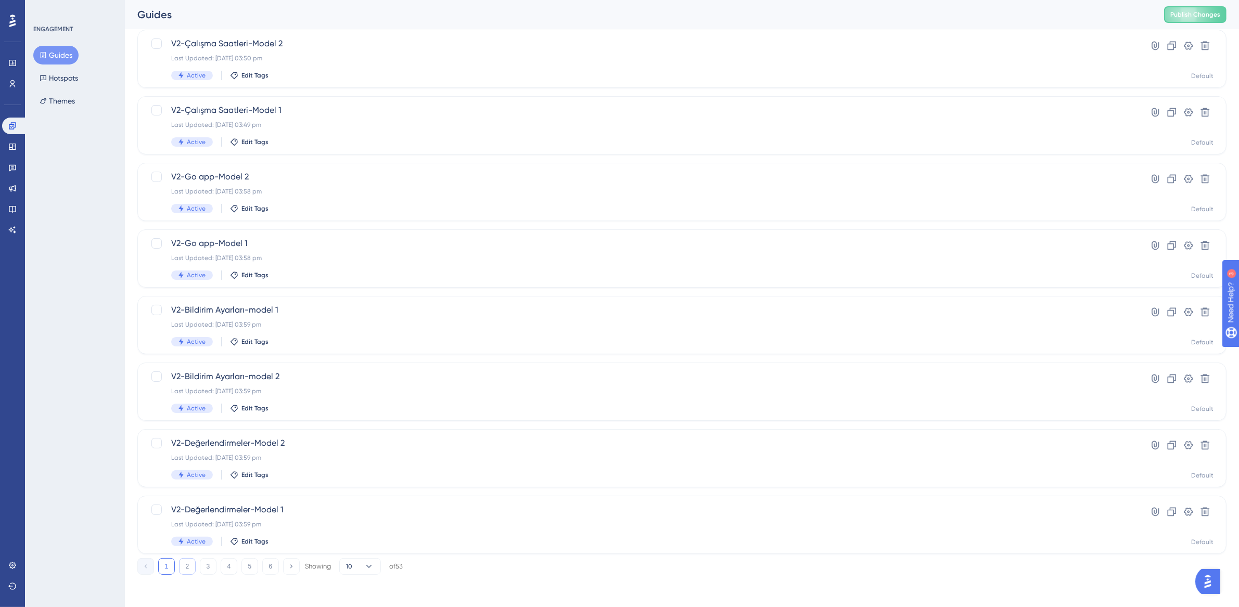
click at [185, 565] on button "2" at bounding box center [187, 566] width 17 height 17
click at [295, 454] on div "Last Updated: 19 Aug 2025 11:04 am" at bounding box center [640, 458] width 938 height 8
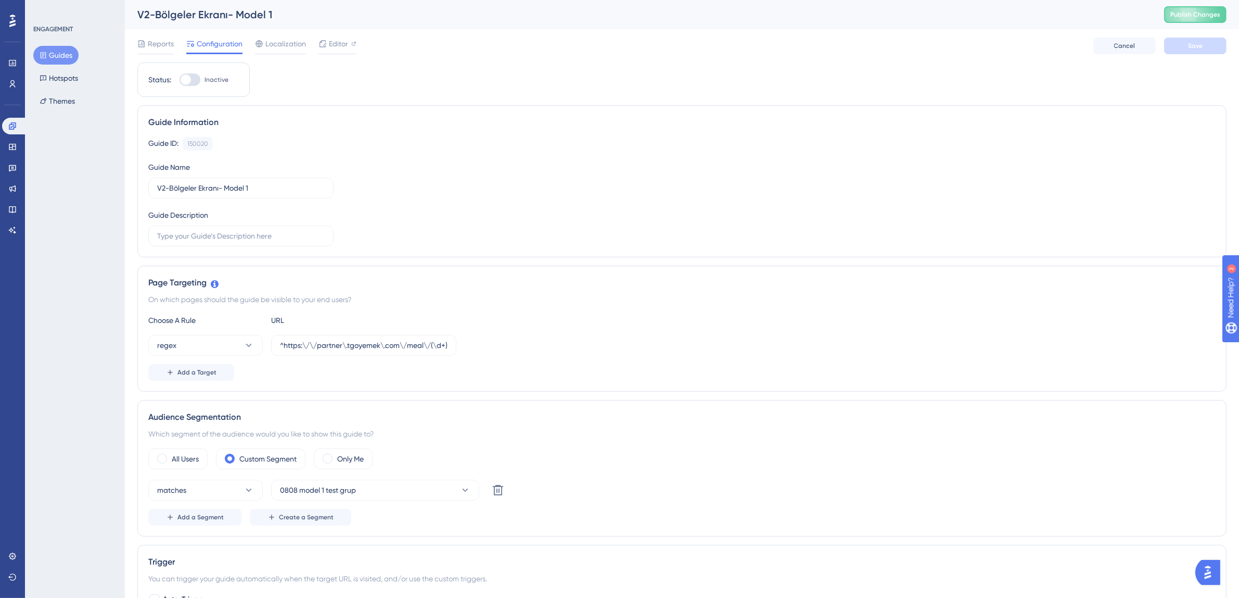
click at [190, 84] on div at bounding box center [190, 79] width 21 height 12
click at [180, 80] on input "Inactive" at bounding box center [179, 80] width 1 height 1
checkbox input "true"
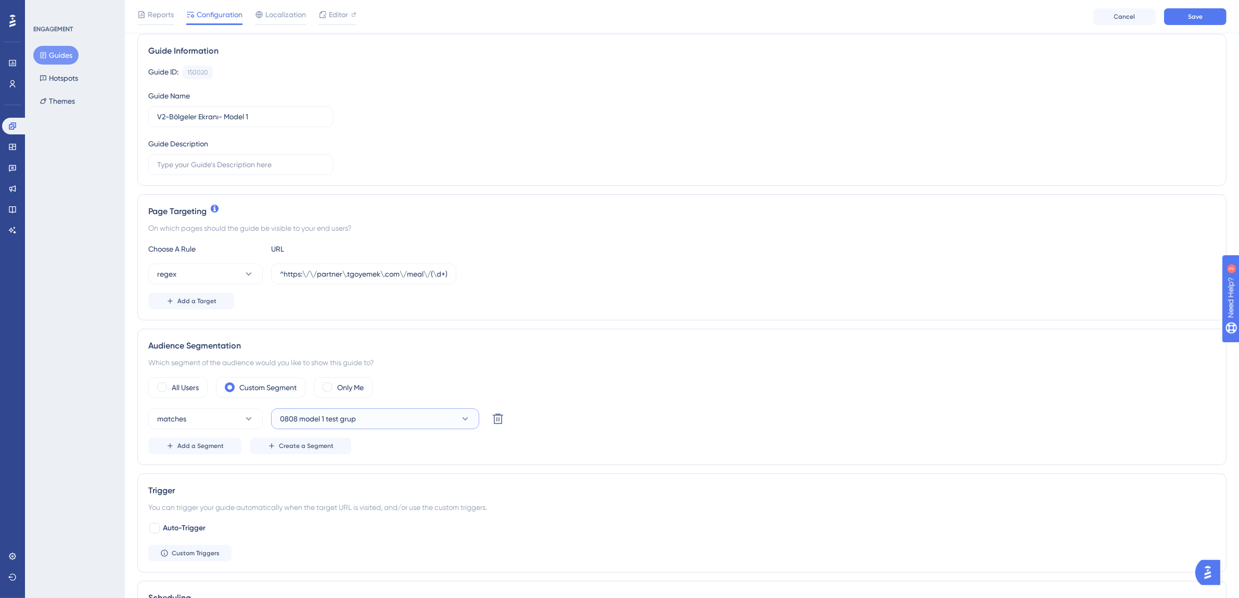
click at [370, 422] on button "0808 model 1 test grup" at bounding box center [375, 418] width 208 height 21
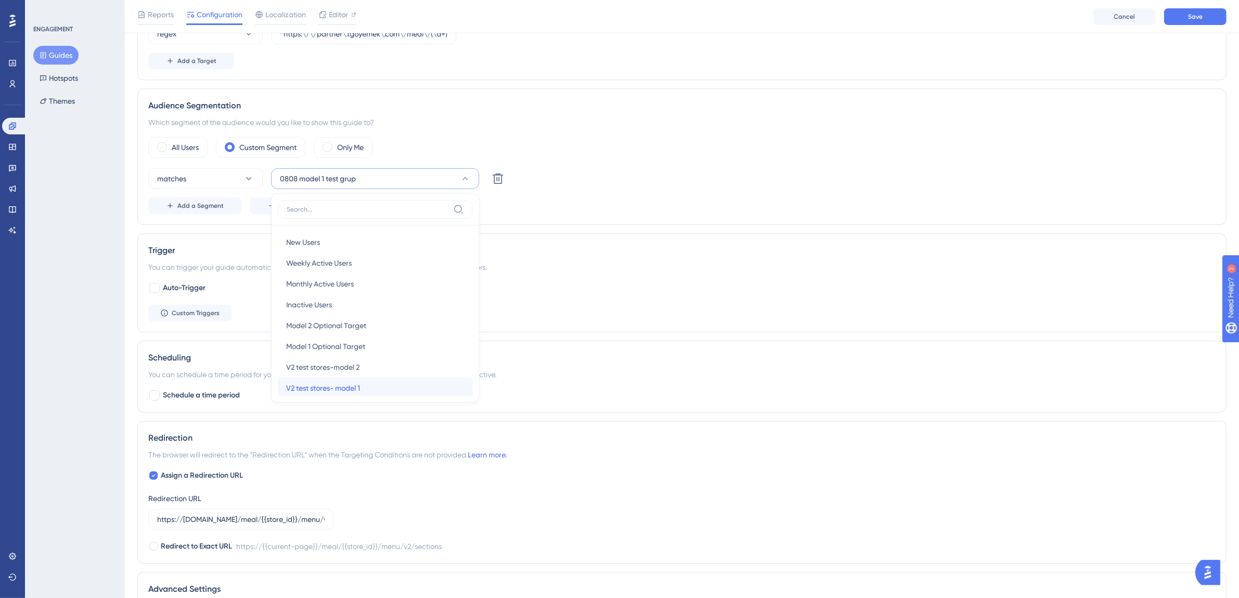
click at [356, 387] on span "V2 test stores- model 1" at bounding box center [323, 388] width 74 height 12
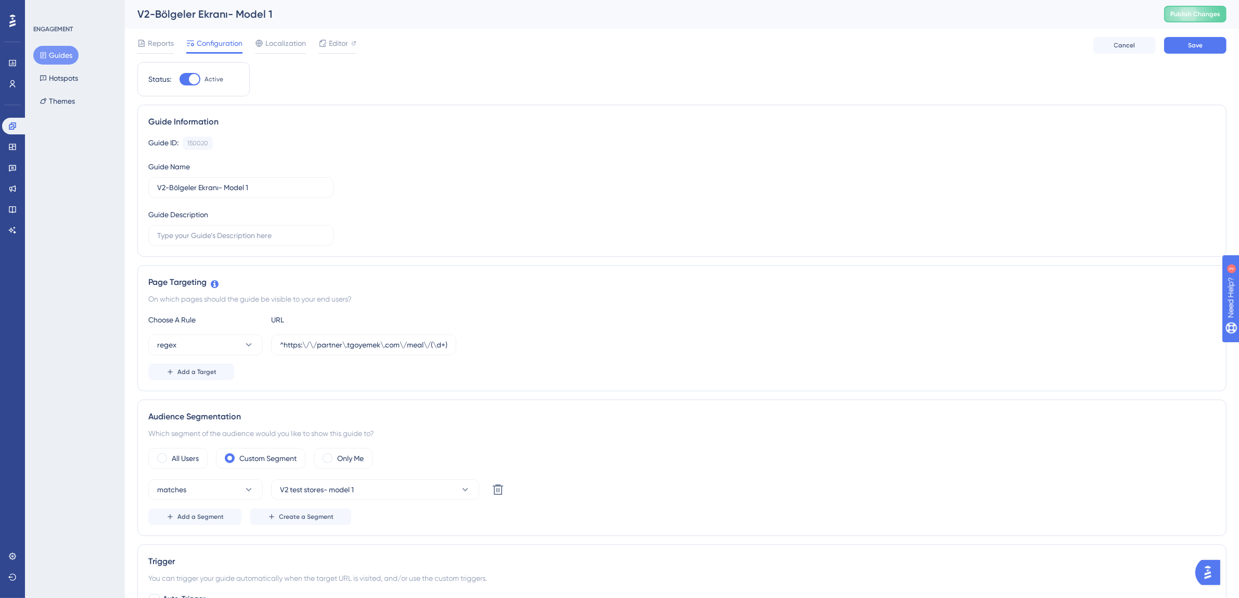
scroll to position [0, 0]
click at [1205, 44] on button "Save" at bounding box center [1195, 45] width 62 height 17
click at [67, 56] on button "Guides" at bounding box center [55, 55] width 45 height 19
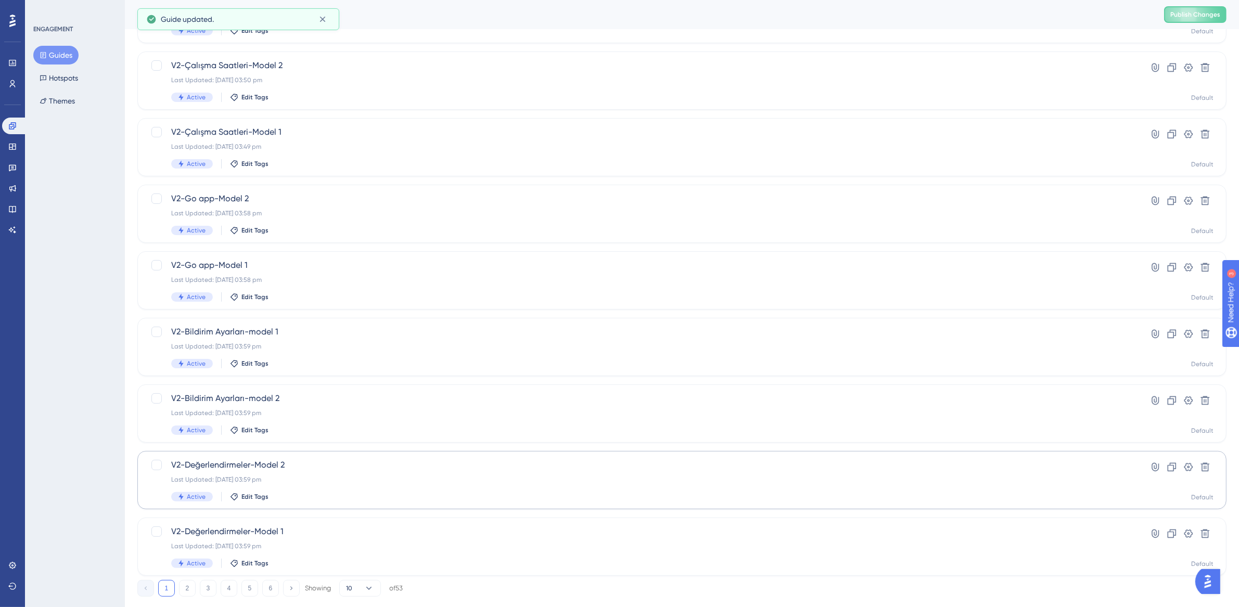
scroll to position [199, 0]
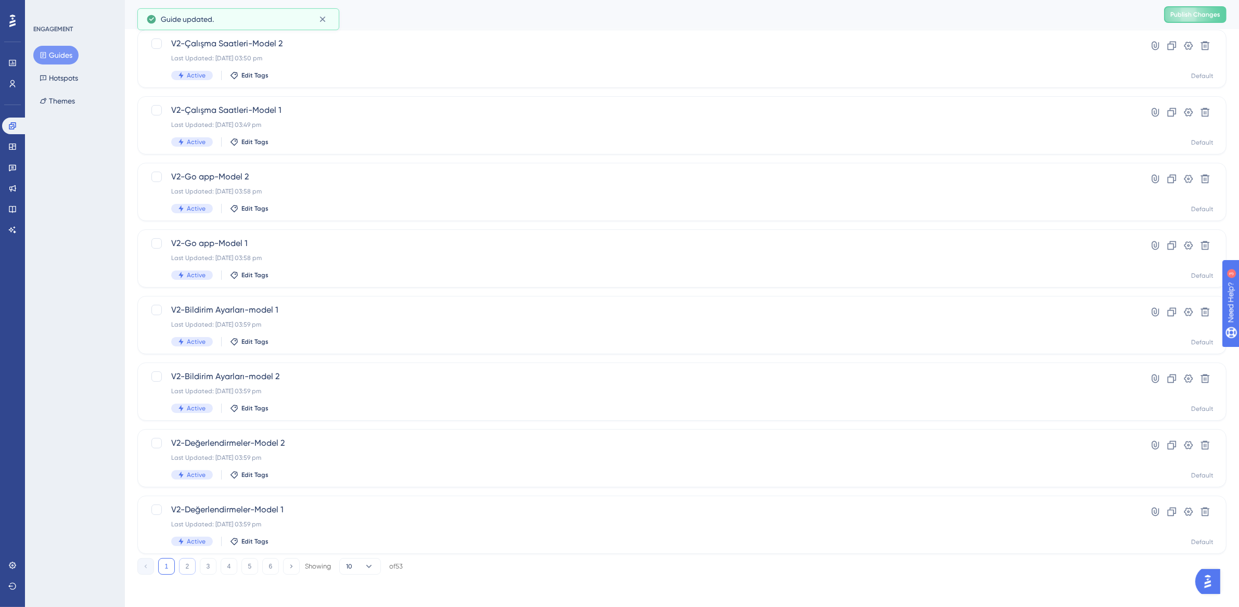
click at [190, 563] on button "2" at bounding box center [187, 566] width 17 height 17
click at [294, 517] on div "V2-Ürün Oluşturma-Model 2 Last Updated: 14 Aug 2025 11:37 am Inactive Edit Tags" at bounding box center [640, 525] width 938 height 43
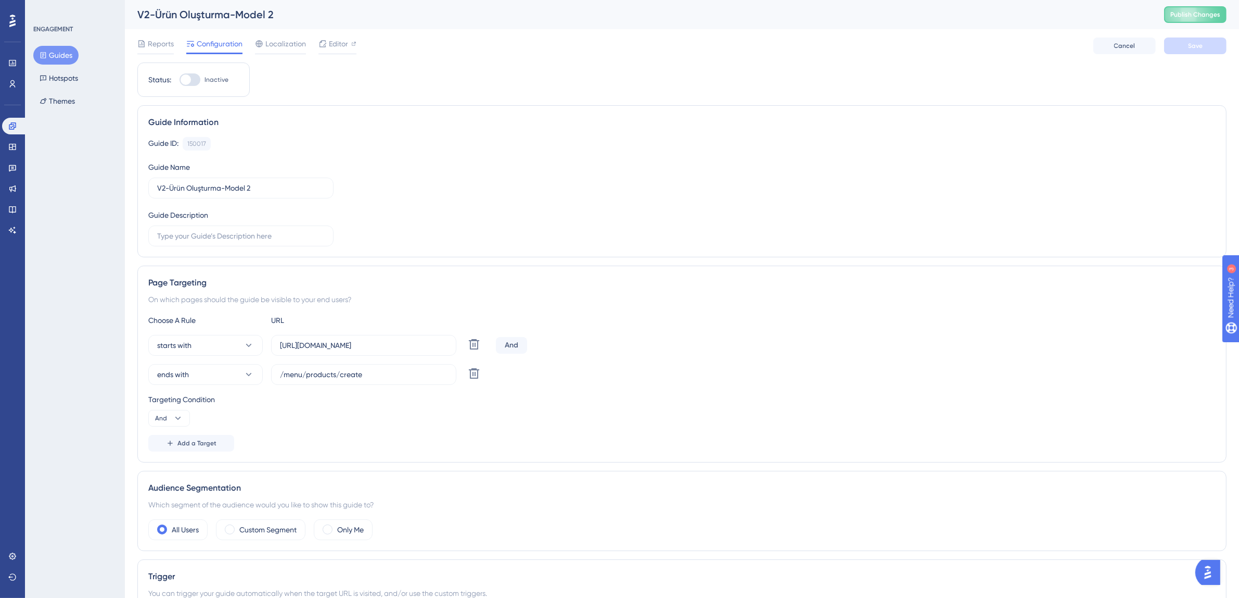
click at [187, 79] on div at bounding box center [186, 79] width 10 height 10
click at [180, 80] on input "Inactive" at bounding box center [179, 80] width 1 height 1
checkbox input "true"
drag, startPoint x: 278, startPoint y: 535, endPoint x: 282, endPoint y: 530, distance: 5.9
click at [278, 535] on label "Custom Segment" at bounding box center [267, 529] width 57 height 12
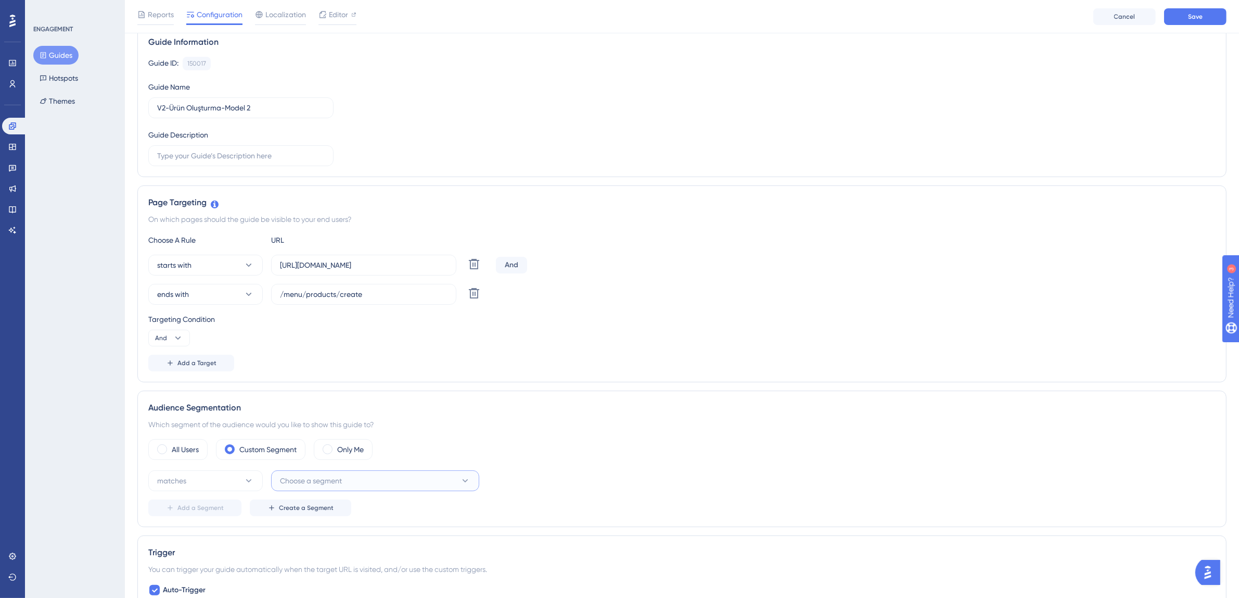
click at [366, 477] on button "Choose a segment" at bounding box center [375, 480] width 208 height 21
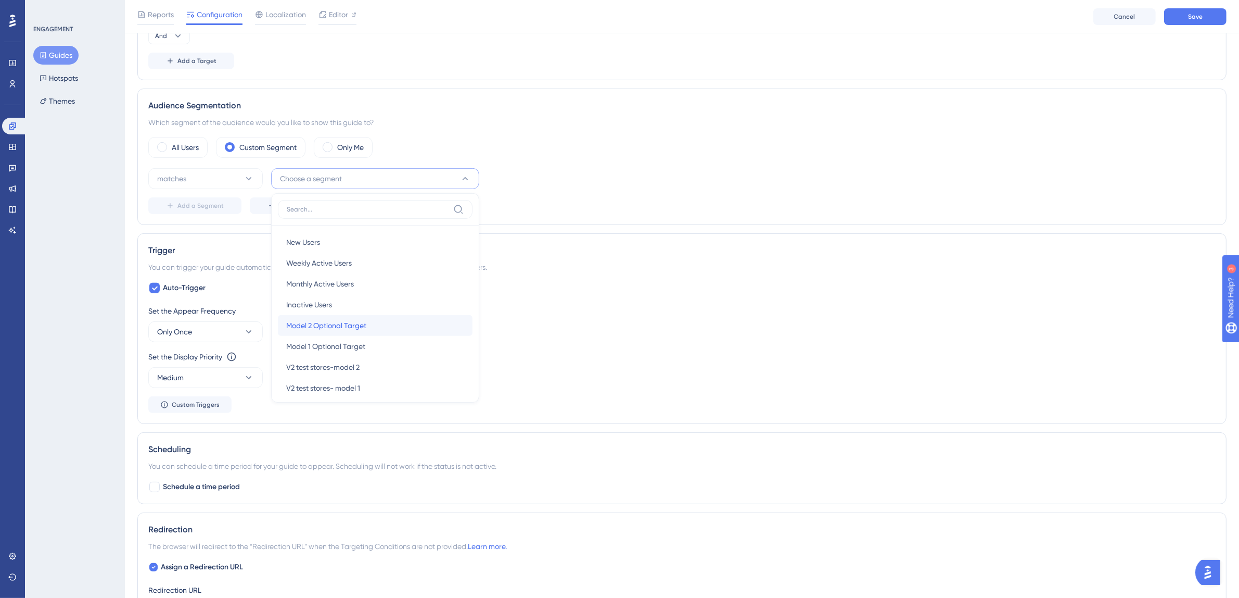
click at [344, 327] on span "Model 2 Optional Target" at bounding box center [326, 325] width 80 height 12
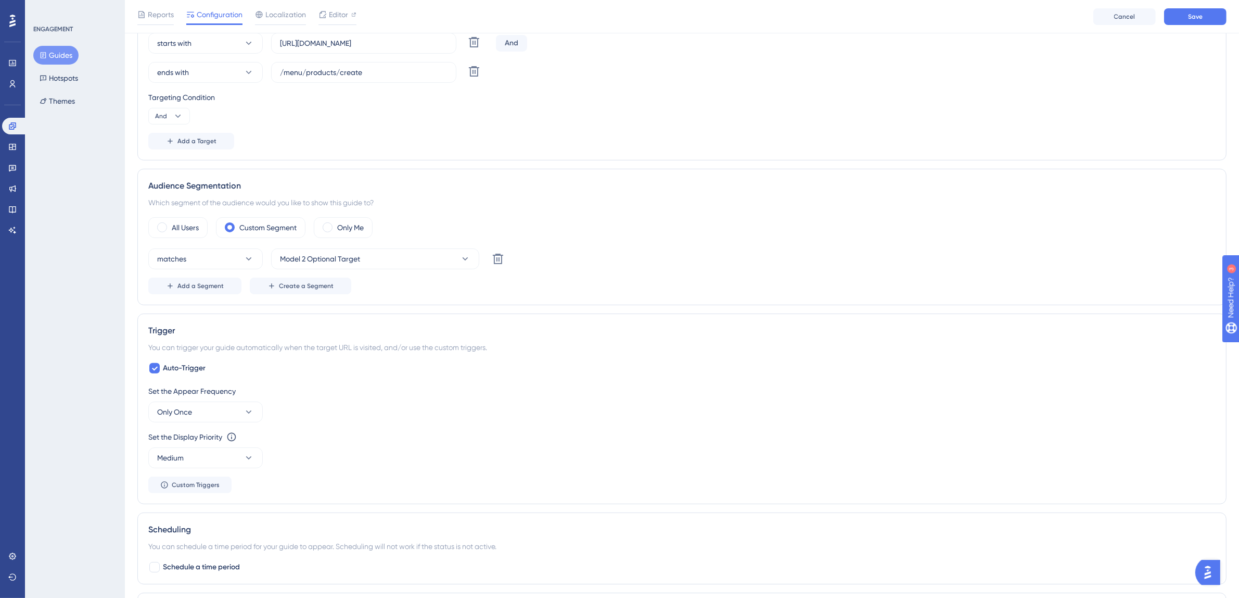
scroll to position [308, 0]
click at [159, 366] on div at bounding box center [154, 366] width 10 height 10
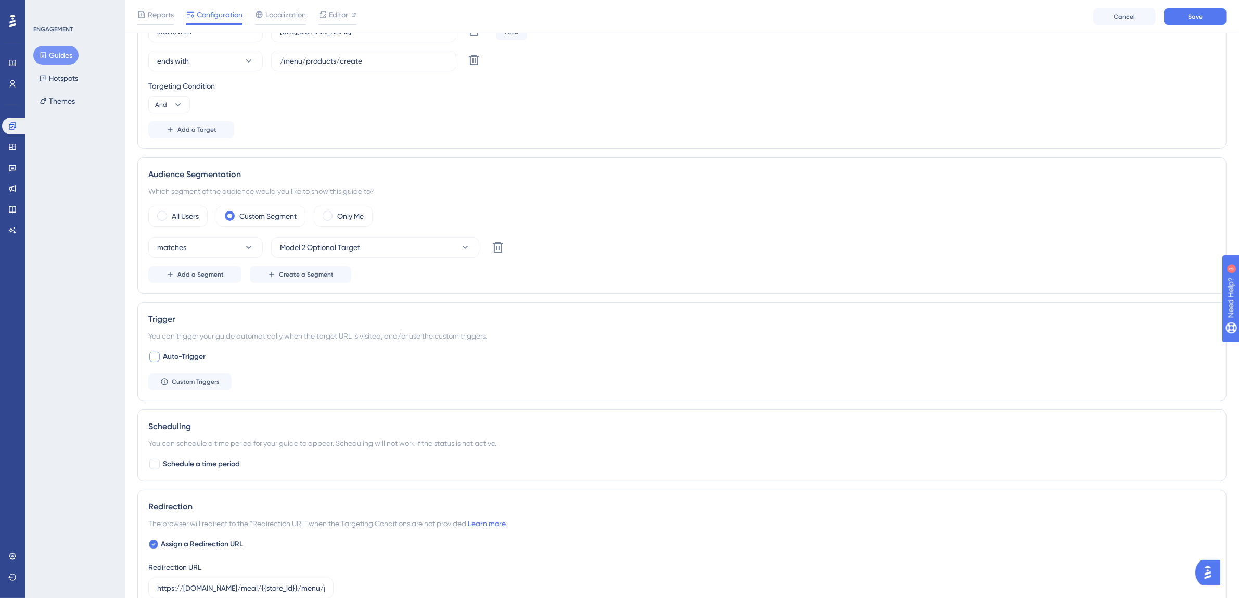
scroll to position [319, 0]
click at [158, 357] on div at bounding box center [154, 355] width 10 height 10
checkbox input "true"
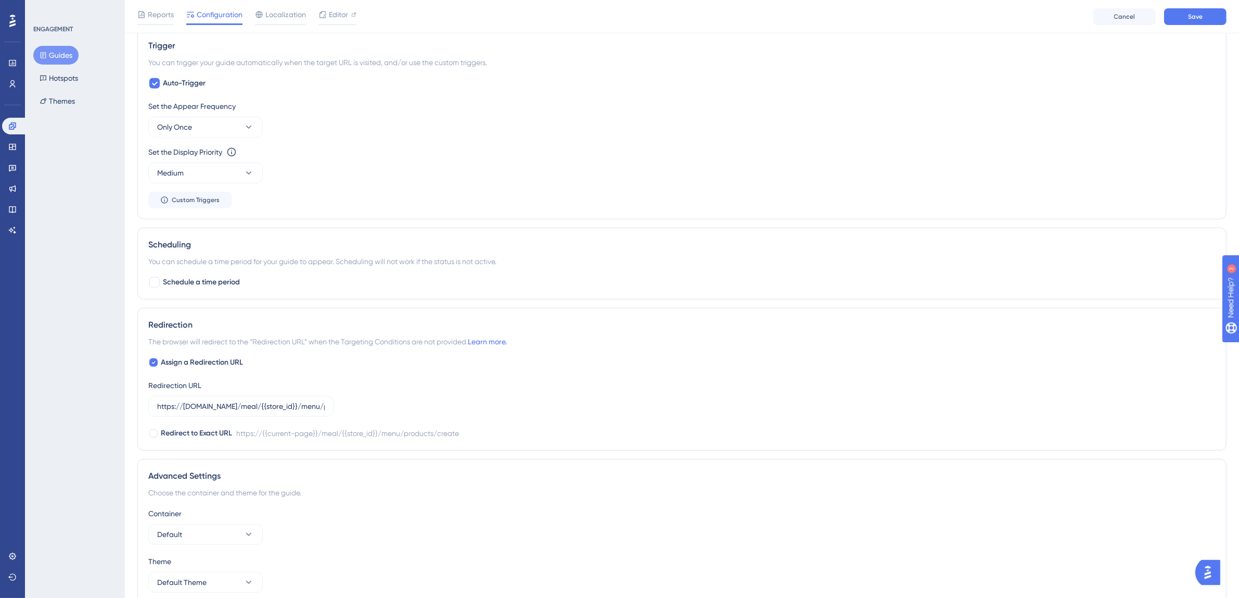
scroll to position [607, 0]
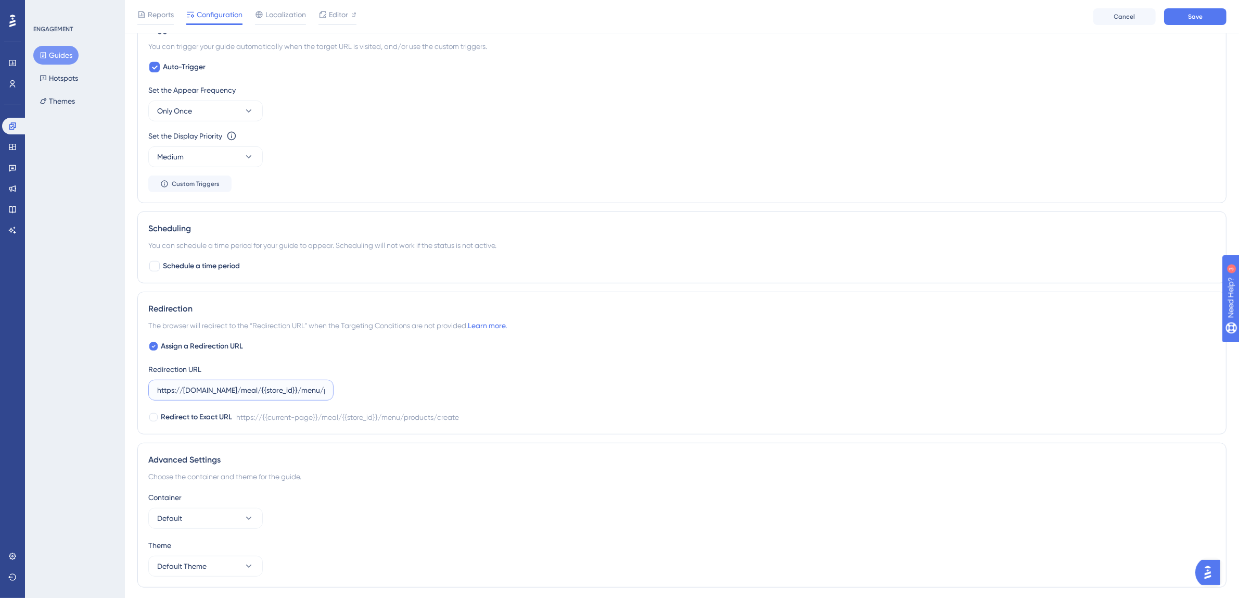
click at [275, 391] on input "https://partner.tgoyemek.com/meal/{{store_id}}/menu/products/create" at bounding box center [241, 389] width 168 height 11
click at [463, 353] on div "Assign a Redirection URL Redirection URL https://partner.tgoyemek.com/meal/{{st…" at bounding box center [681, 381] width 1067 height 83
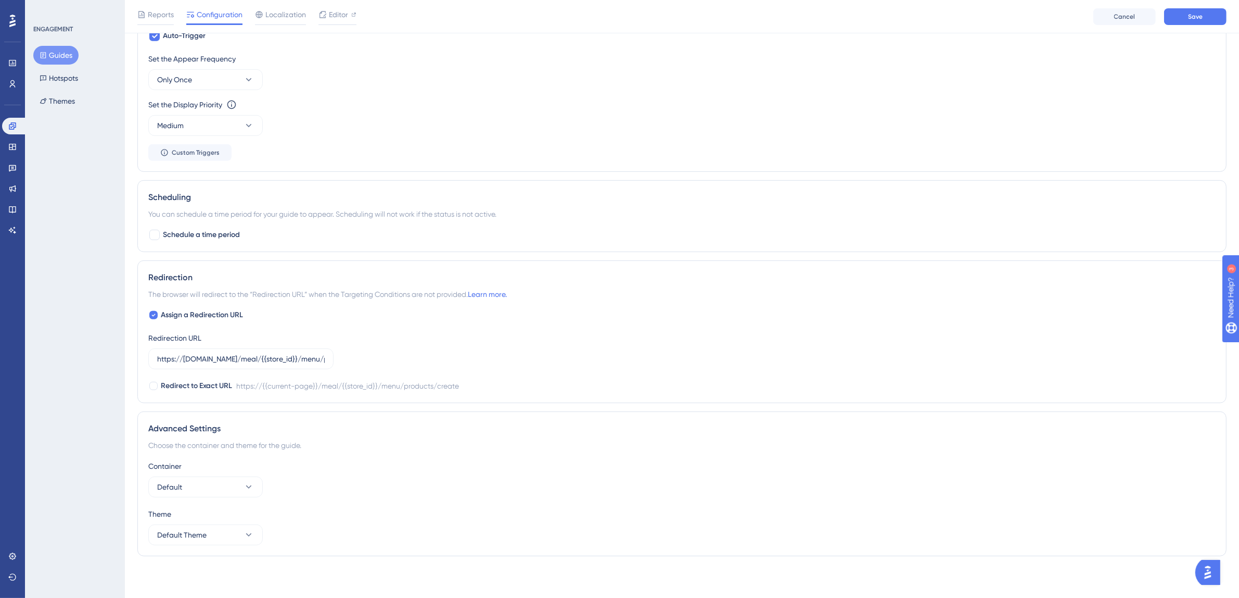
scroll to position [0, 0]
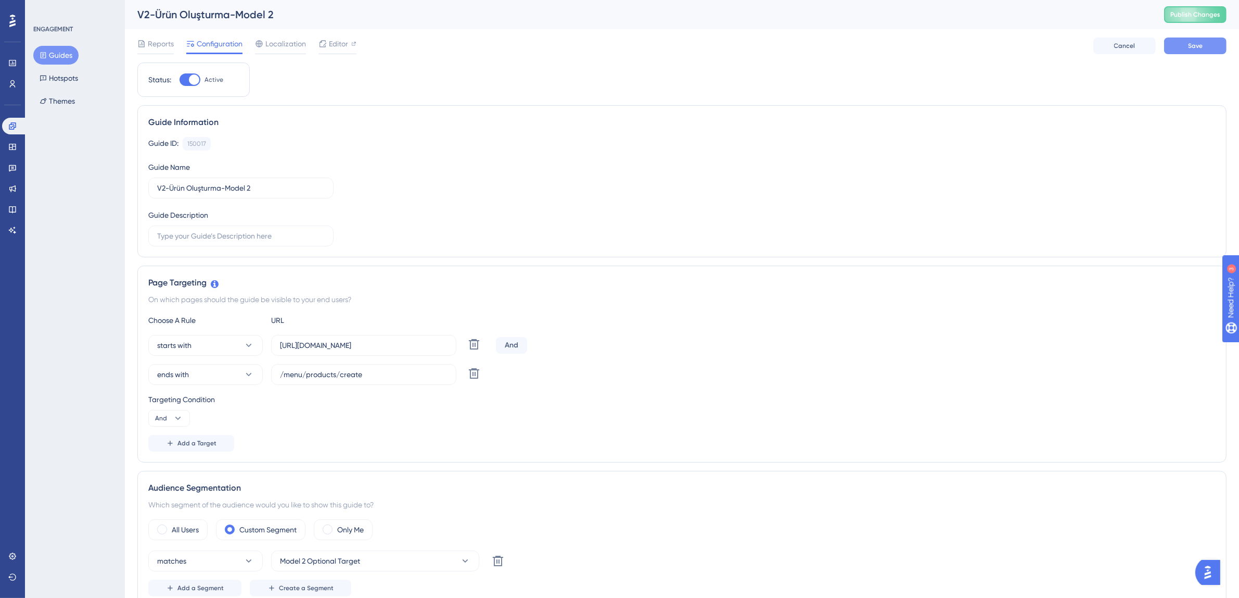
click at [1195, 45] on span "Save" at bounding box center [1195, 46] width 15 height 8
click at [319, 18] on icon at bounding box center [322, 19] width 10 height 10
click at [36, 61] on button "Guides" at bounding box center [55, 55] width 45 height 19
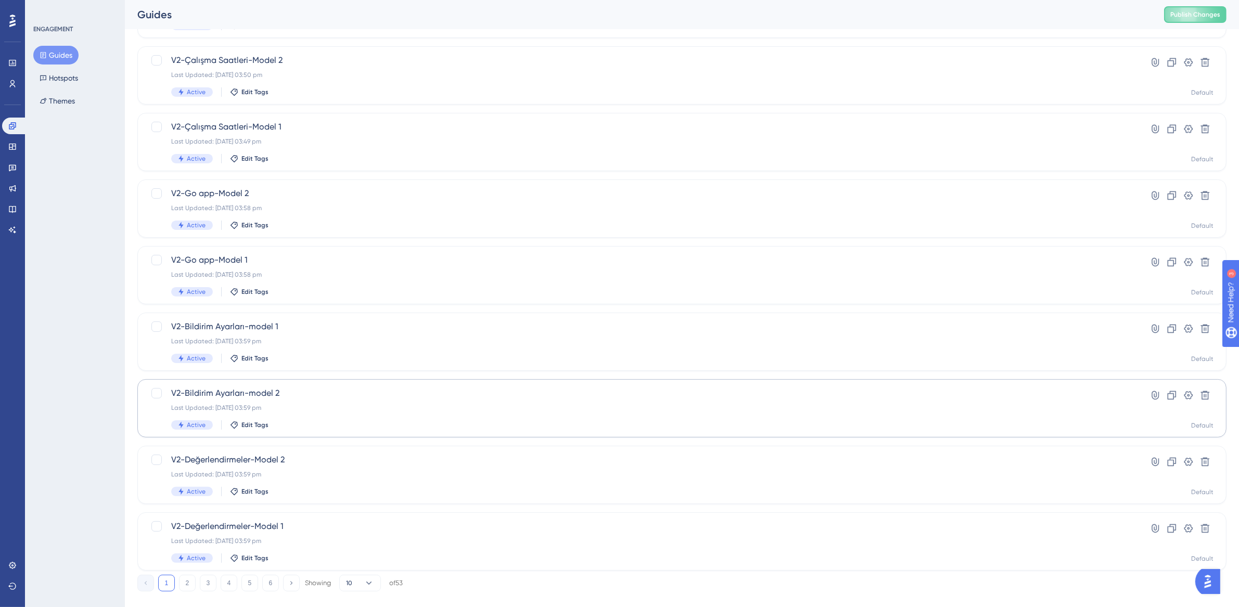
scroll to position [199, 0]
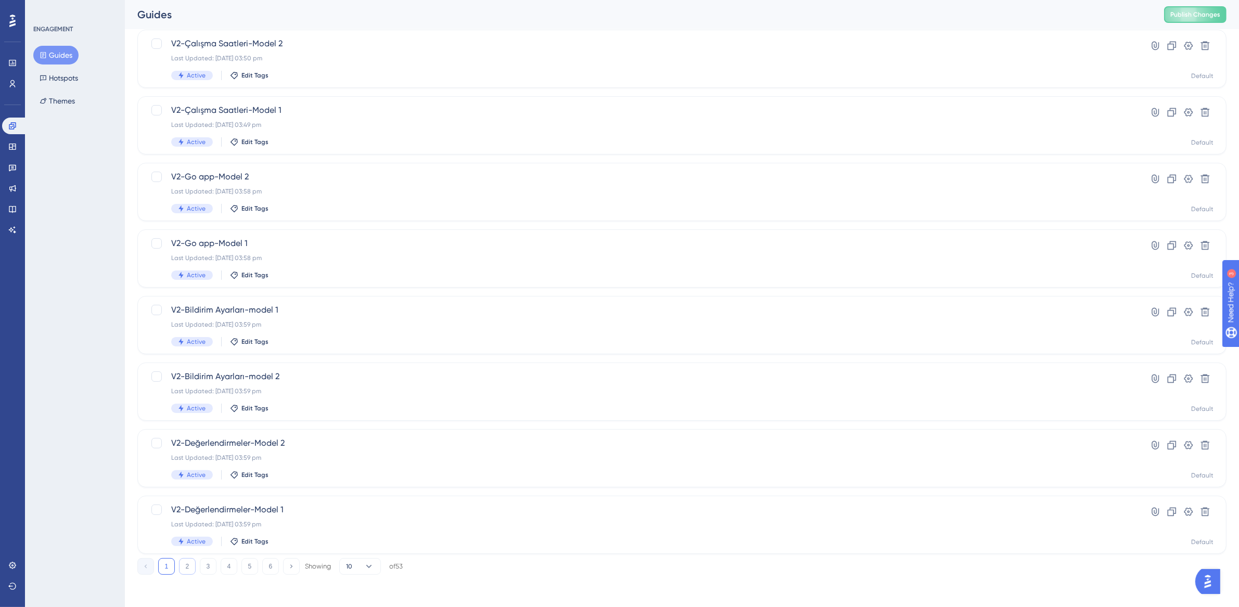
click at [186, 568] on button "2" at bounding box center [187, 566] width 17 height 17
click at [213, 568] on button "3" at bounding box center [208, 566] width 17 height 17
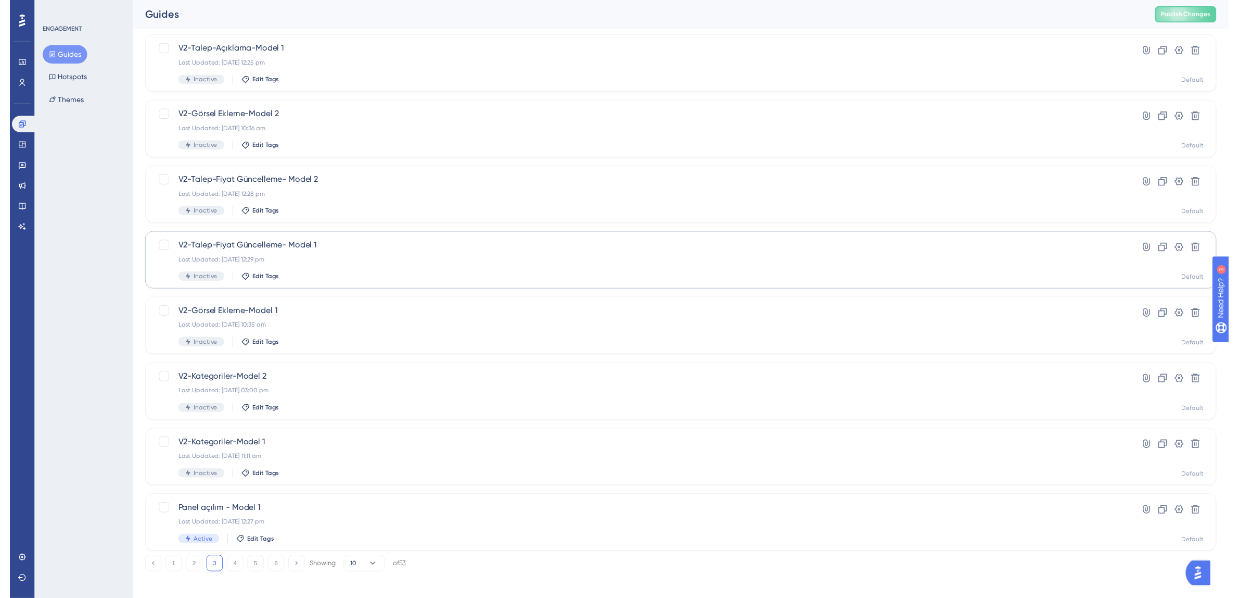
scroll to position [0, 0]
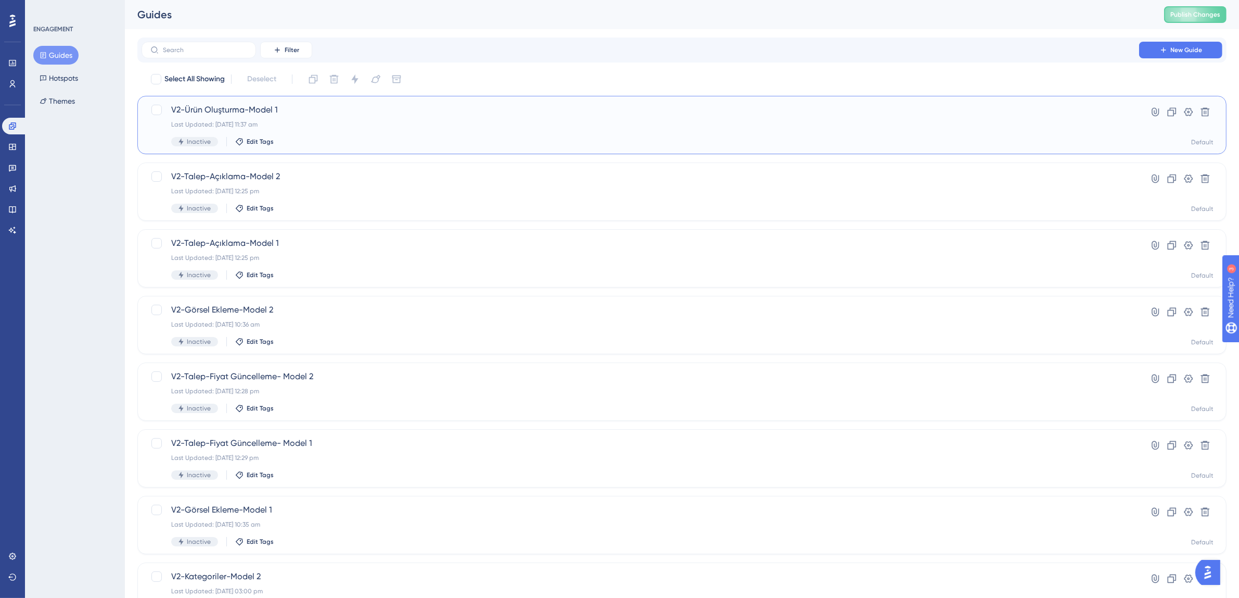
click at [271, 129] on div "V2-Ürün Oluşturma-Model 1 Last Updated: 14 Aug 2025 11:37 am Inactive Edit Tags" at bounding box center [640, 125] width 938 height 43
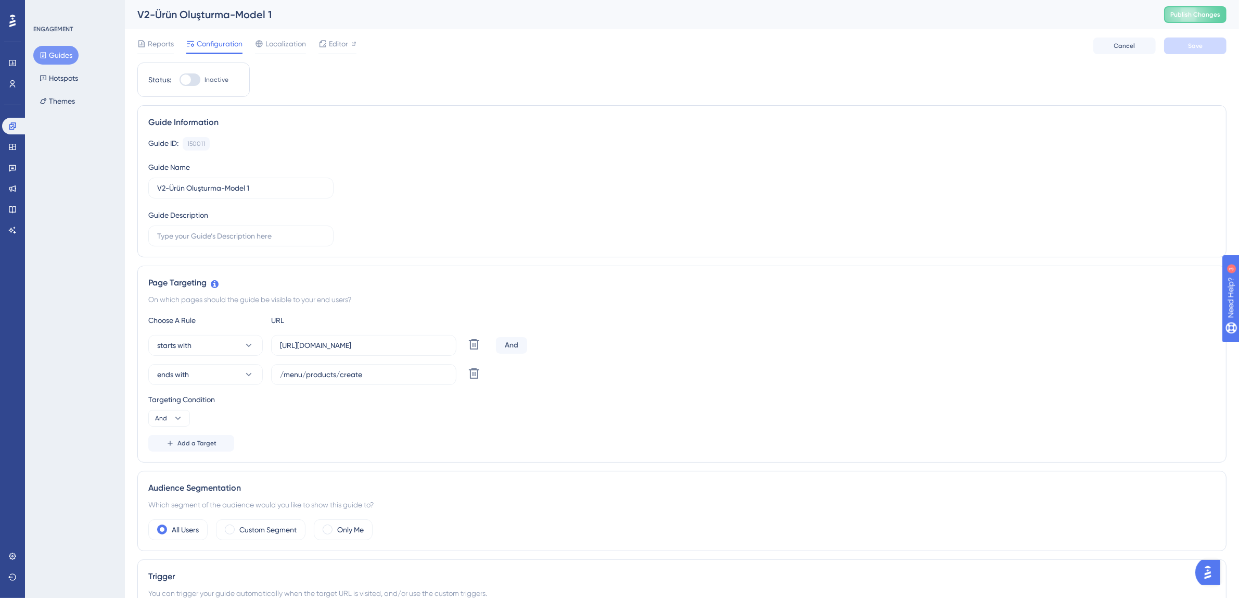
click at [196, 79] on div at bounding box center [190, 79] width 21 height 12
click at [180, 80] on input "Inactive" at bounding box center [179, 80] width 1 height 1
checkbox input "true"
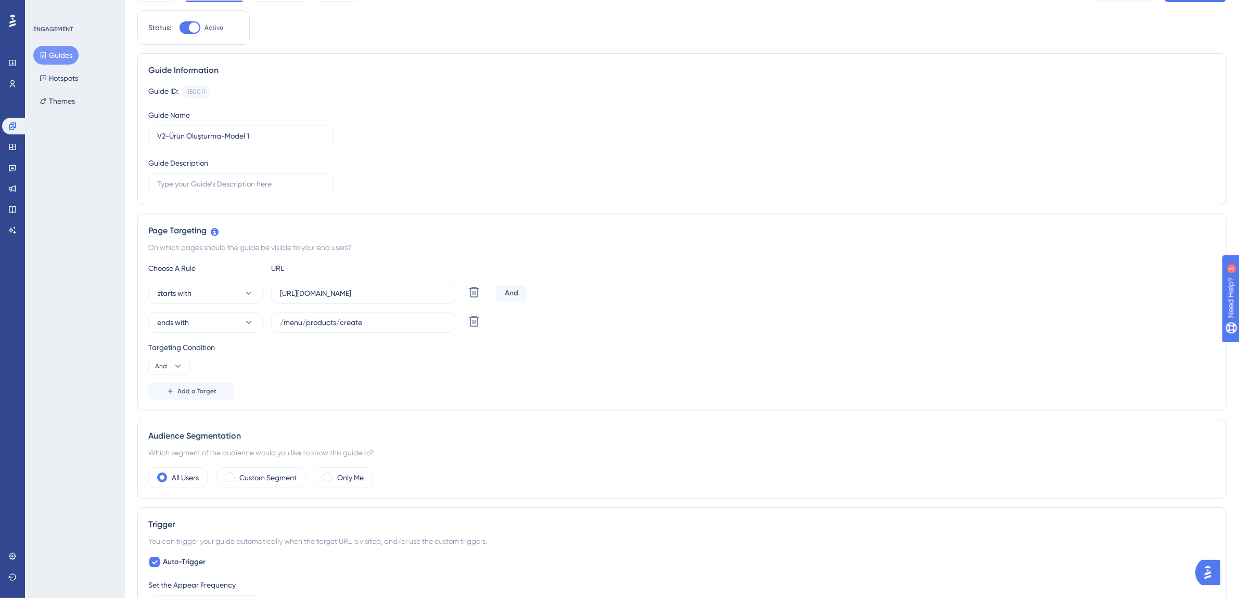
scroll to position [67, 0]
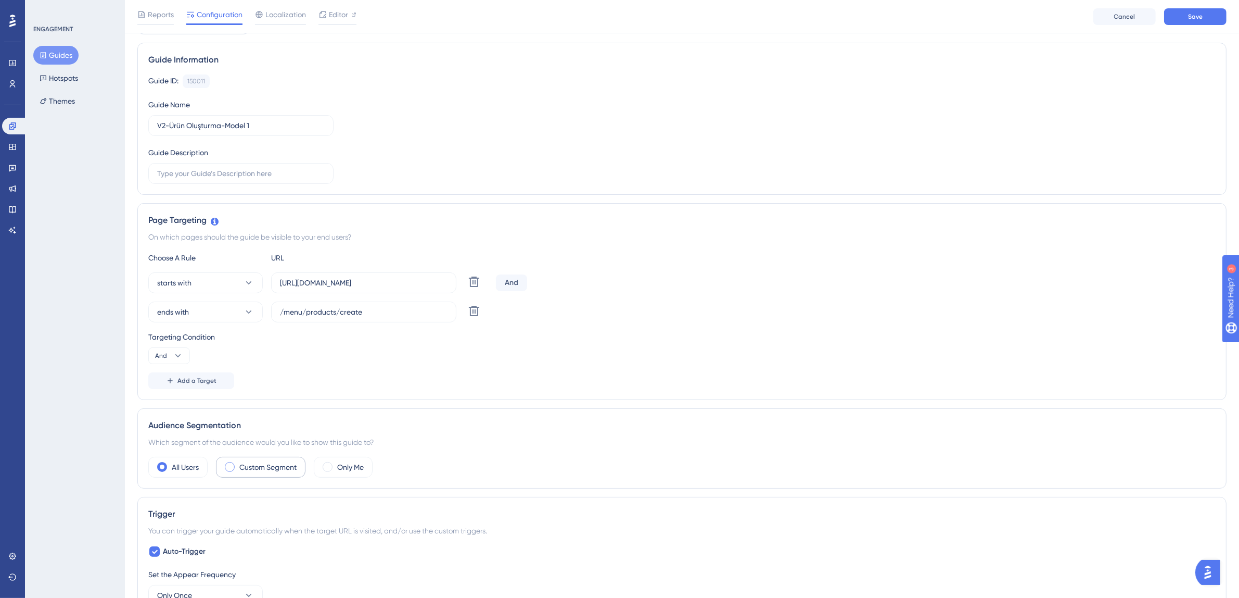
click at [274, 467] on label "Custom Segment" at bounding box center [267, 467] width 57 height 12
click at [316, 493] on span "Choose a segment" at bounding box center [311, 498] width 62 height 12
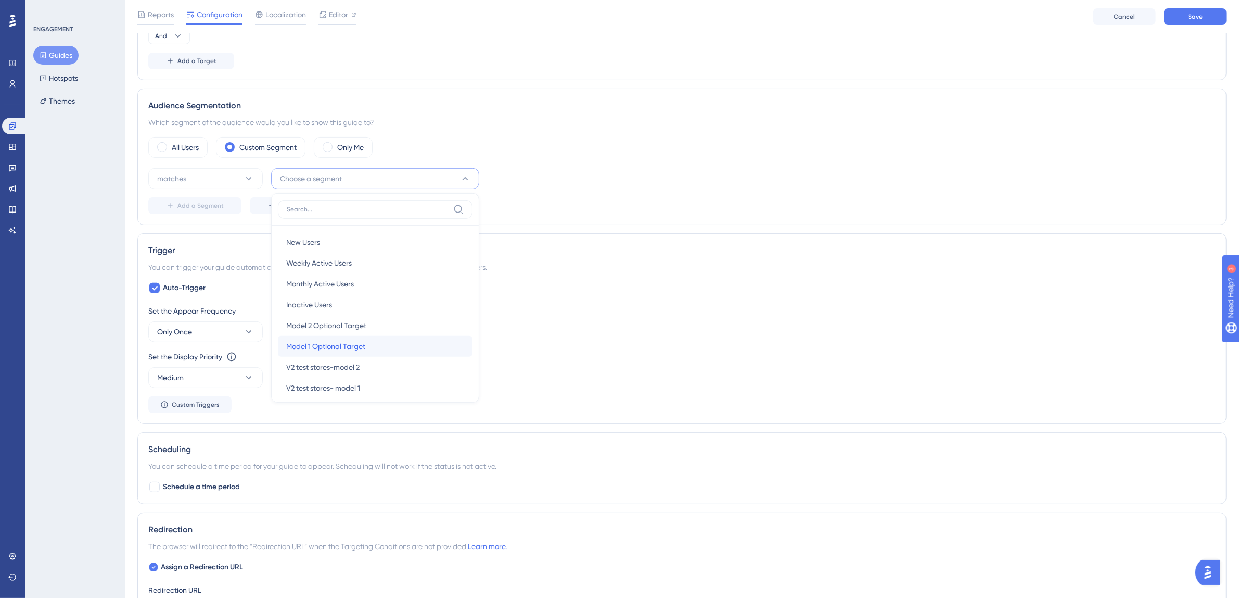
click at [360, 345] on span "Model 1 Optional Target" at bounding box center [325, 346] width 79 height 12
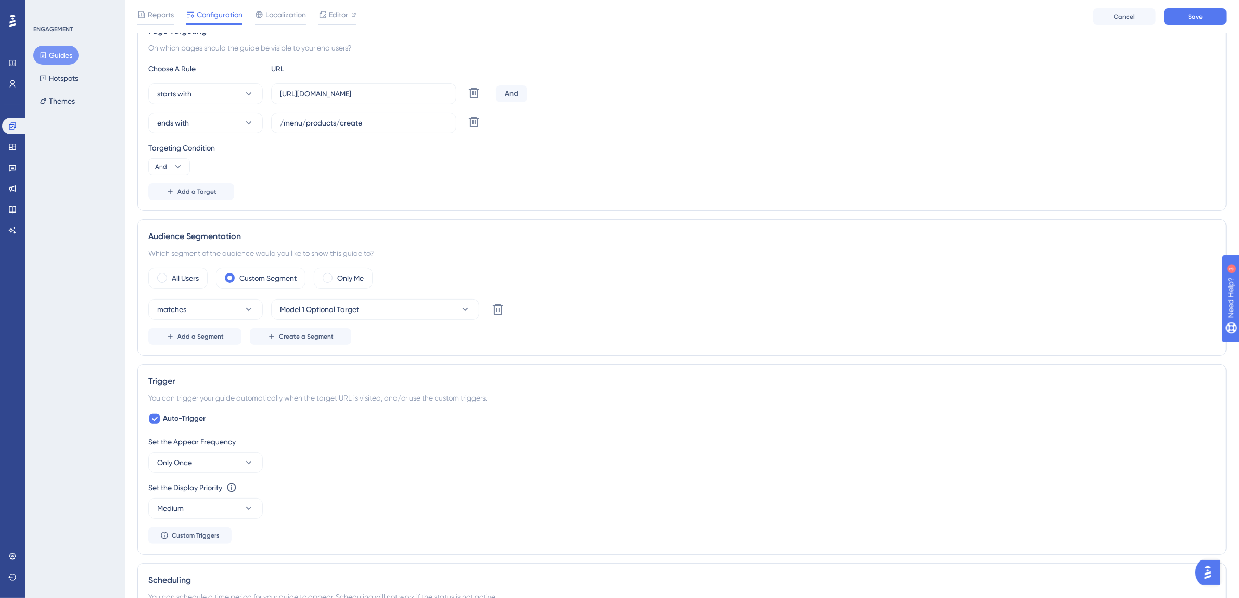
scroll to position [0, 0]
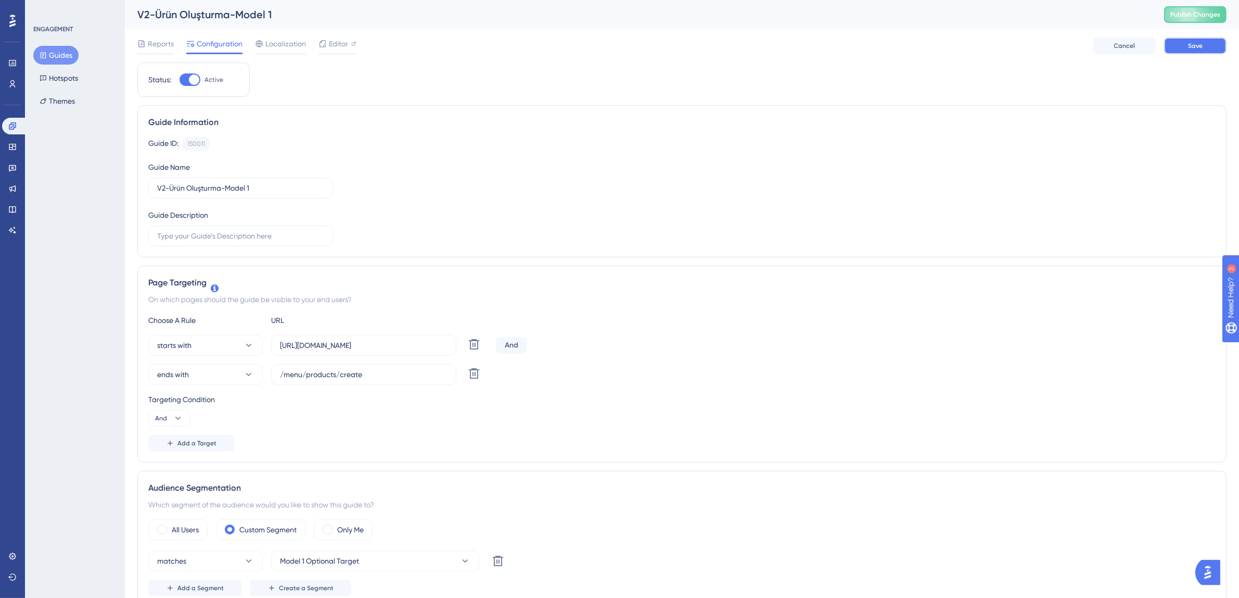
click at [1204, 44] on button "Save" at bounding box center [1195, 45] width 62 height 17
click at [62, 59] on button "Guides" at bounding box center [55, 55] width 45 height 19
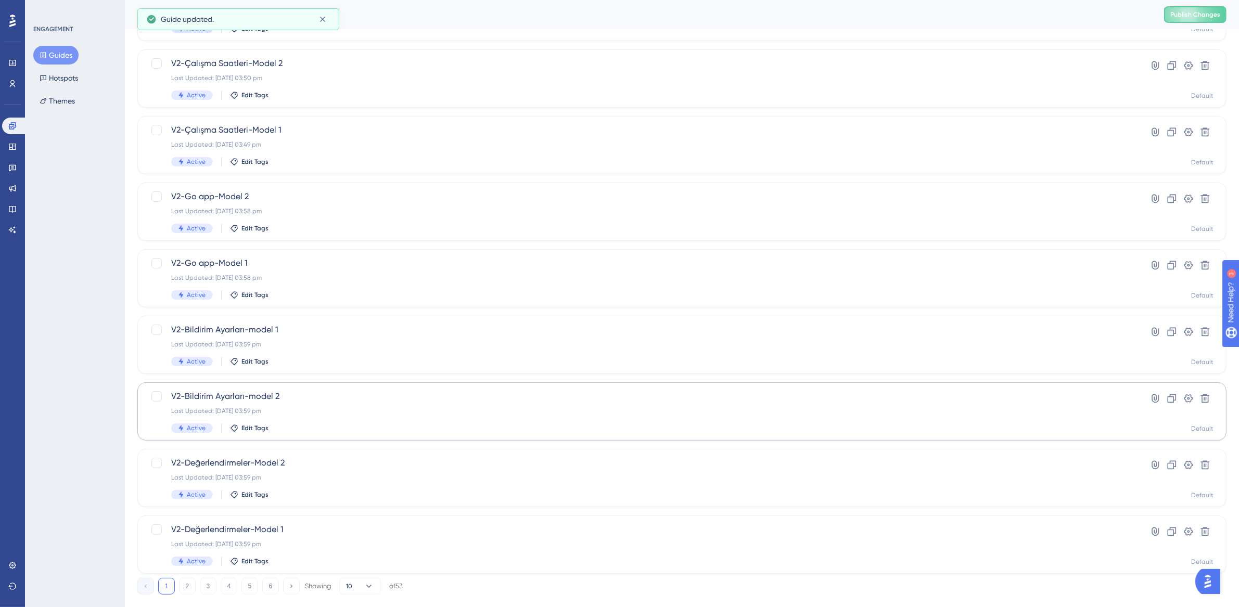
scroll to position [199, 0]
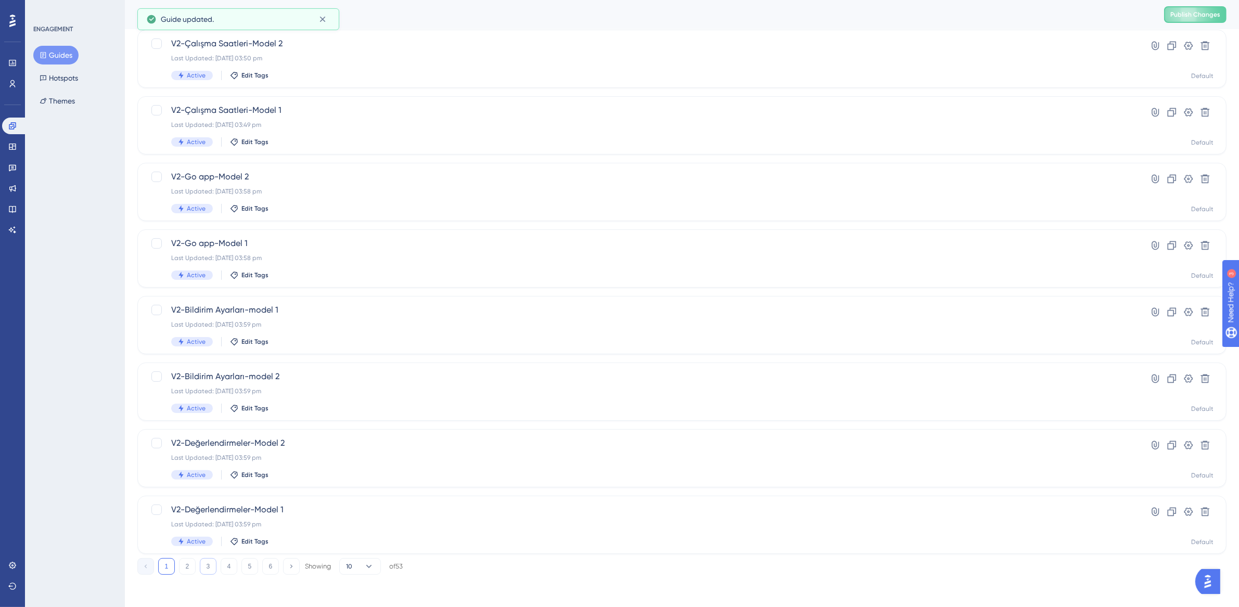
click at [209, 567] on button "3" at bounding box center [208, 566] width 17 height 17
click at [184, 569] on button "2" at bounding box center [187, 566] width 17 height 17
click at [258, 395] on div "V2-Finans Ekranları-Model 2 Last Updated: 19 Aug 2025 04:02 pm Active Edit Tags" at bounding box center [640, 392] width 938 height 43
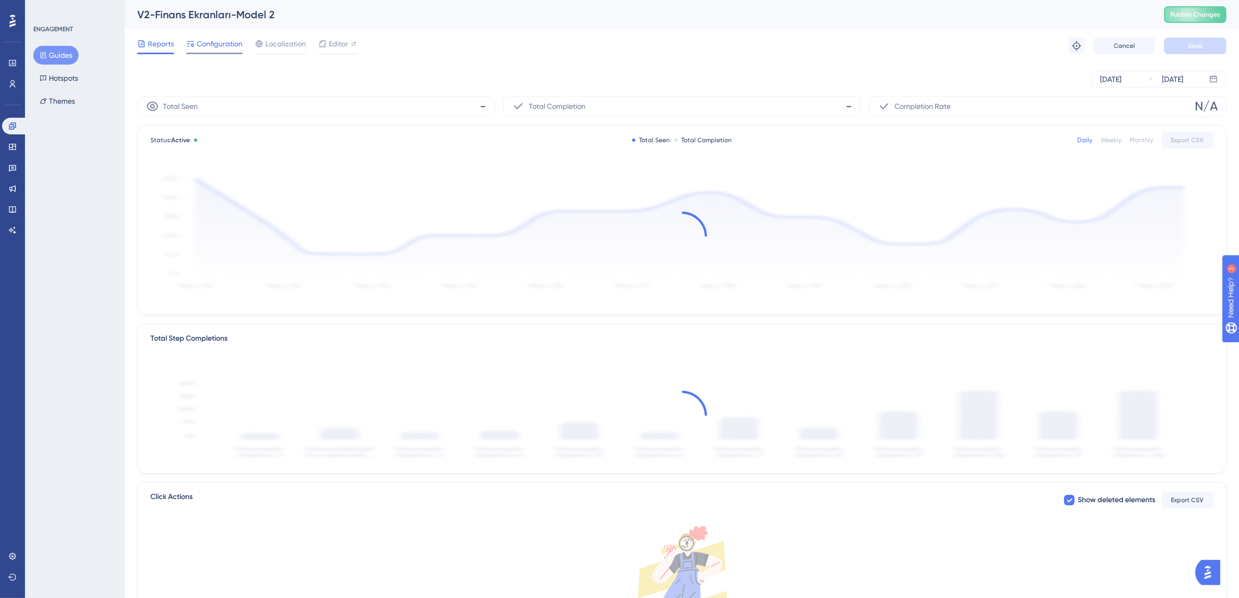
click at [228, 53] on div at bounding box center [214, 54] width 56 height 2
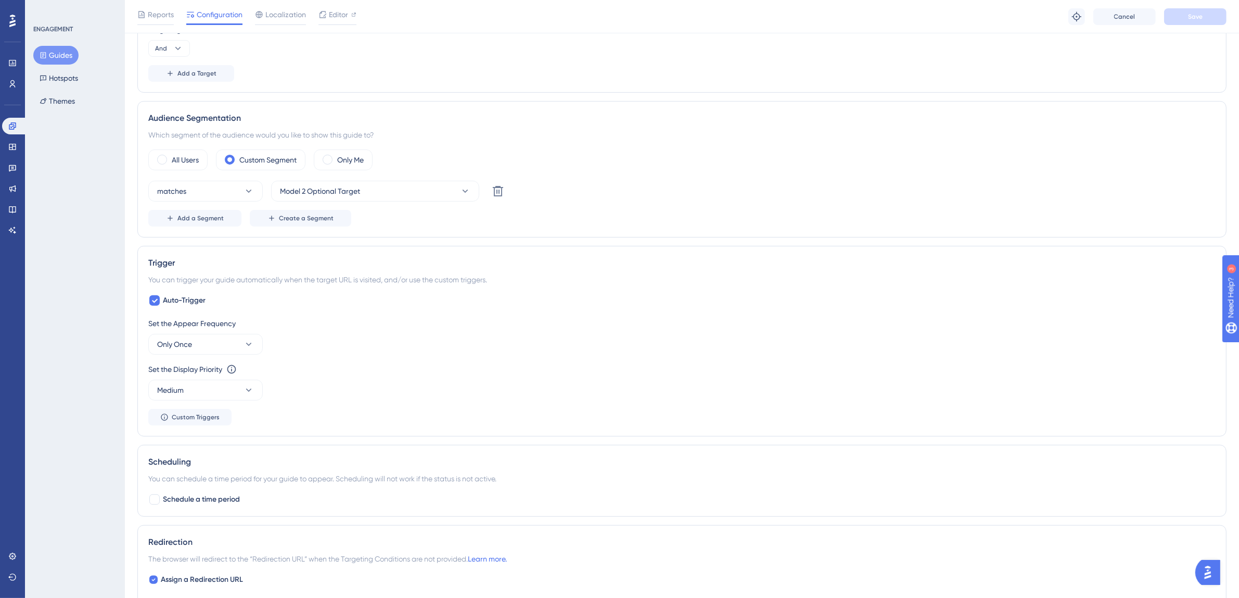
scroll to position [368, 0]
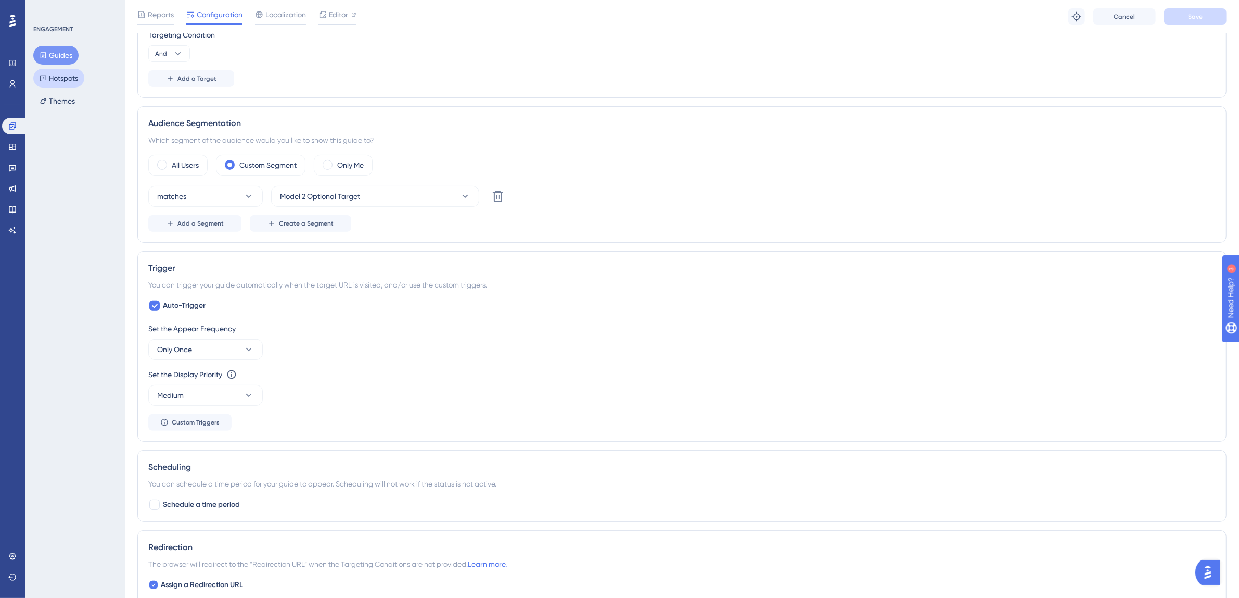
click at [63, 55] on button "Guides" at bounding box center [55, 55] width 45 height 19
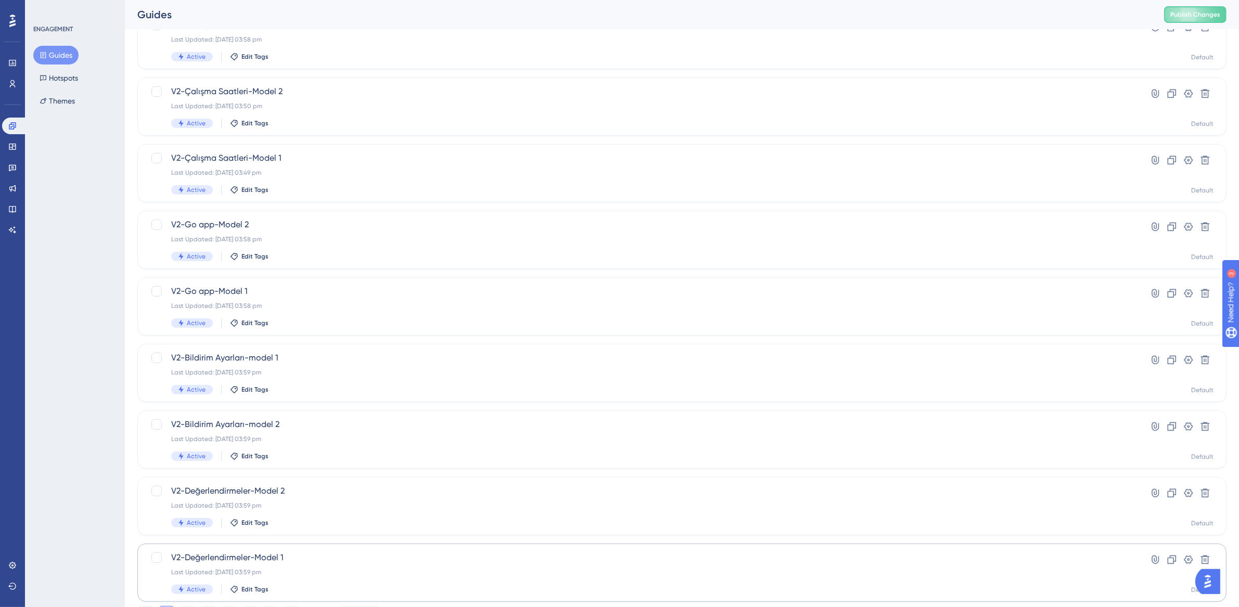
scroll to position [199, 0]
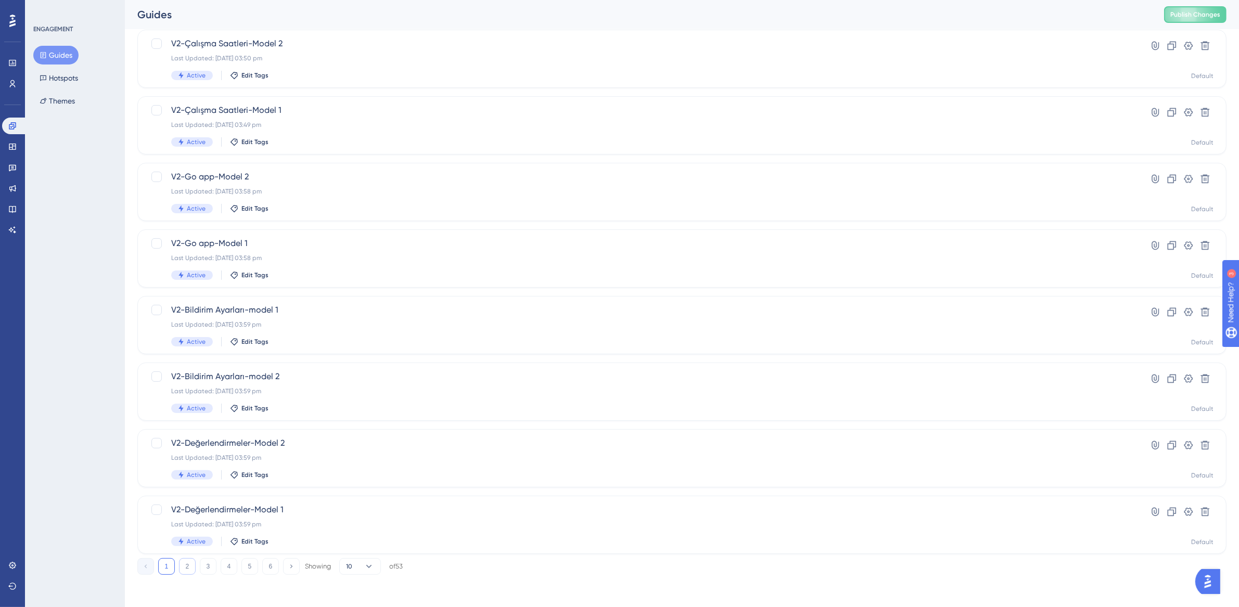
click at [188, 570] on button "2" at bounding box center [187, 566] width 17 height 17
click at [207, 567] on button "3" at bounding box center [208, 566] width 17 height 17
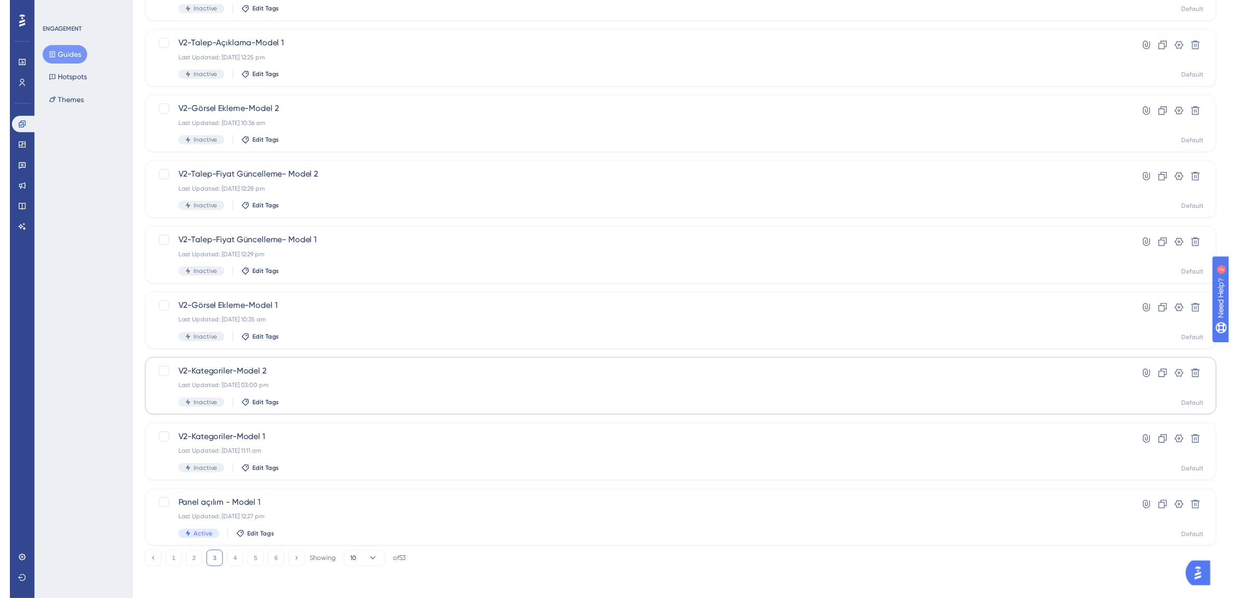
scroll to position [0, 0]
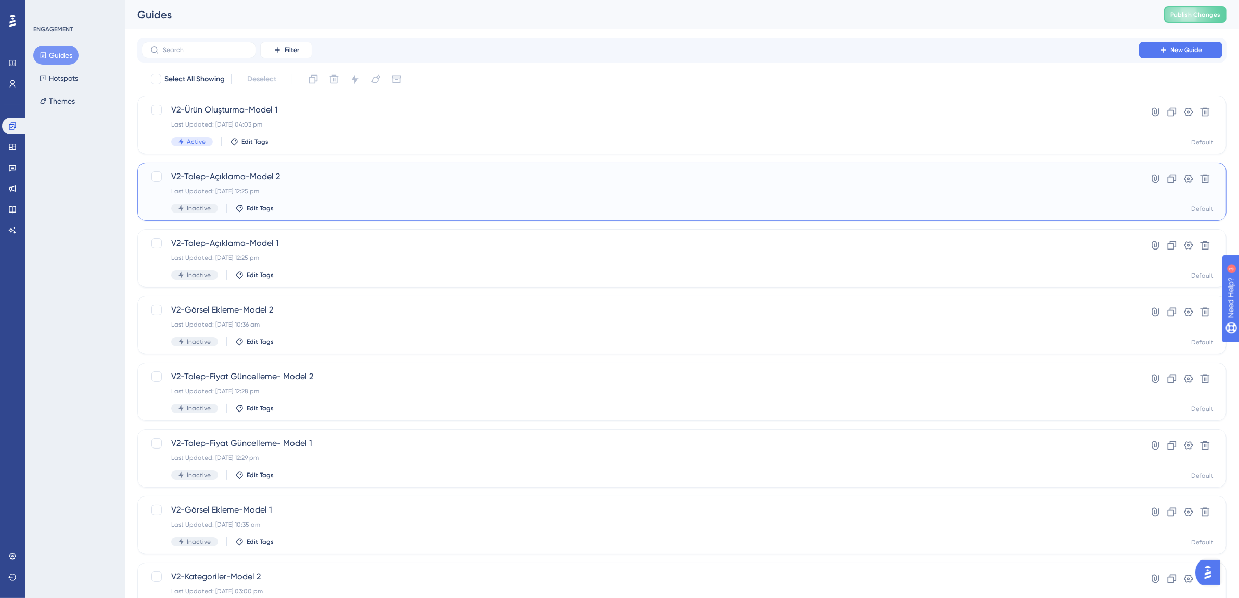
click at [279, 195] on div "Last Updated: 19 Aug 2025 12:25 pm" at bounding box center [640, 191] width 938 height 8
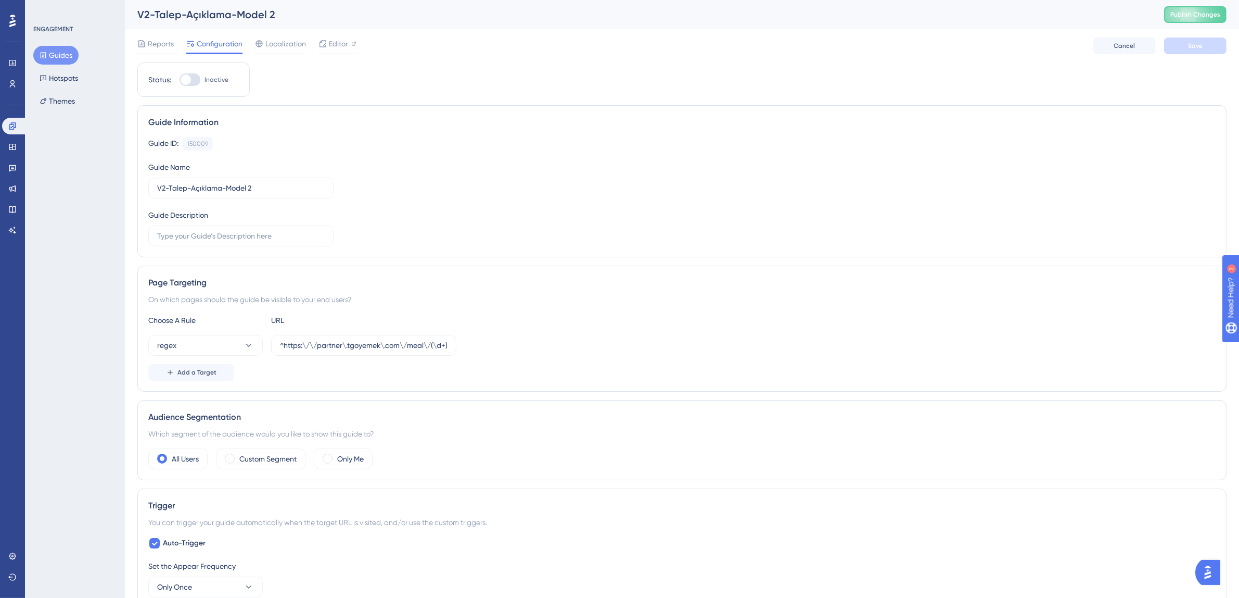
click at [194, 74] on div at bounding box center [190, 79] width 21 height 12
click at [180, 80] on input "Inactive" at bounding box center [179, 80] width 1 height 1
checkbox input "true"
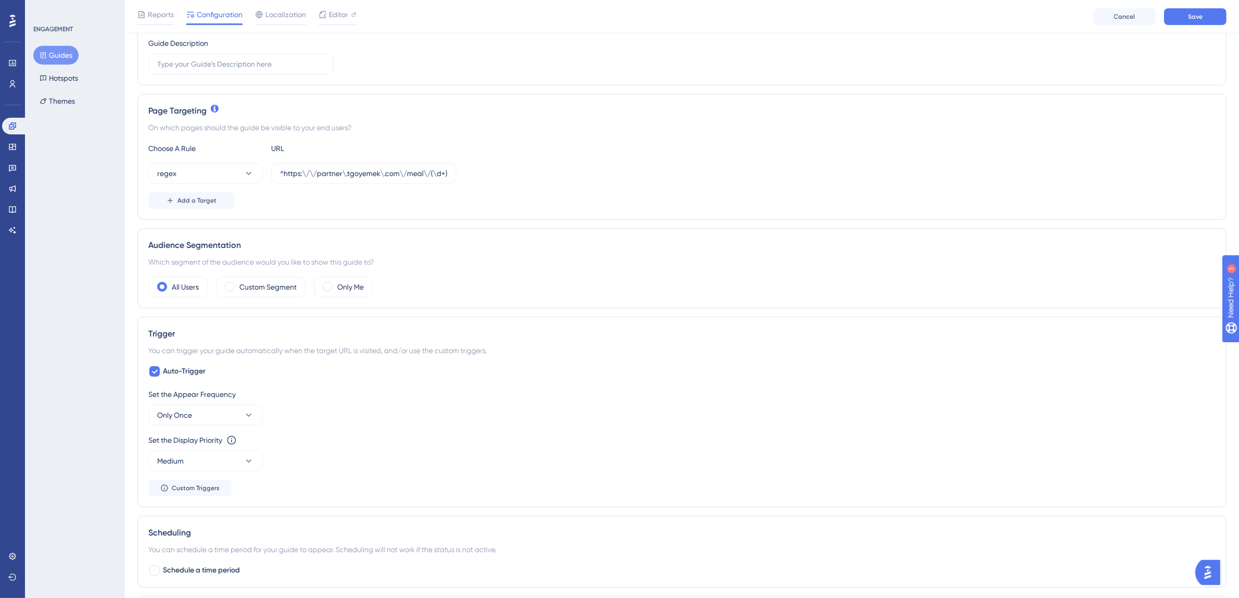
scroll to position [181, 0]
click at [250, 287] on label "Custom Segment" at bounding box center [267, 281] width 57 height 12
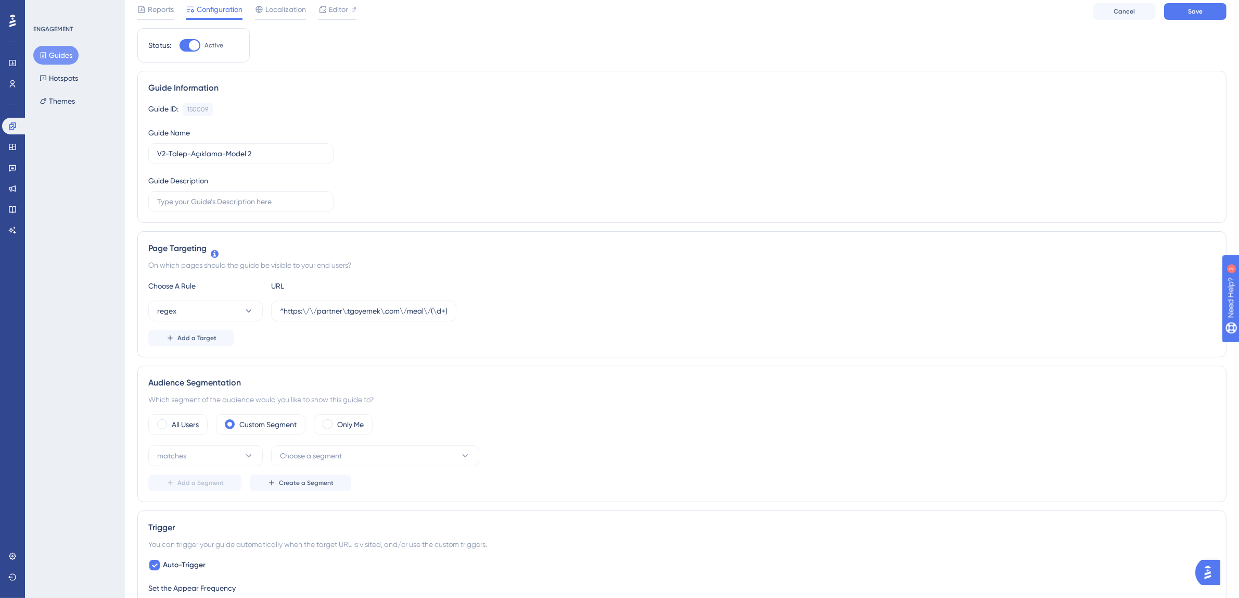
scroll to position [0, 0]
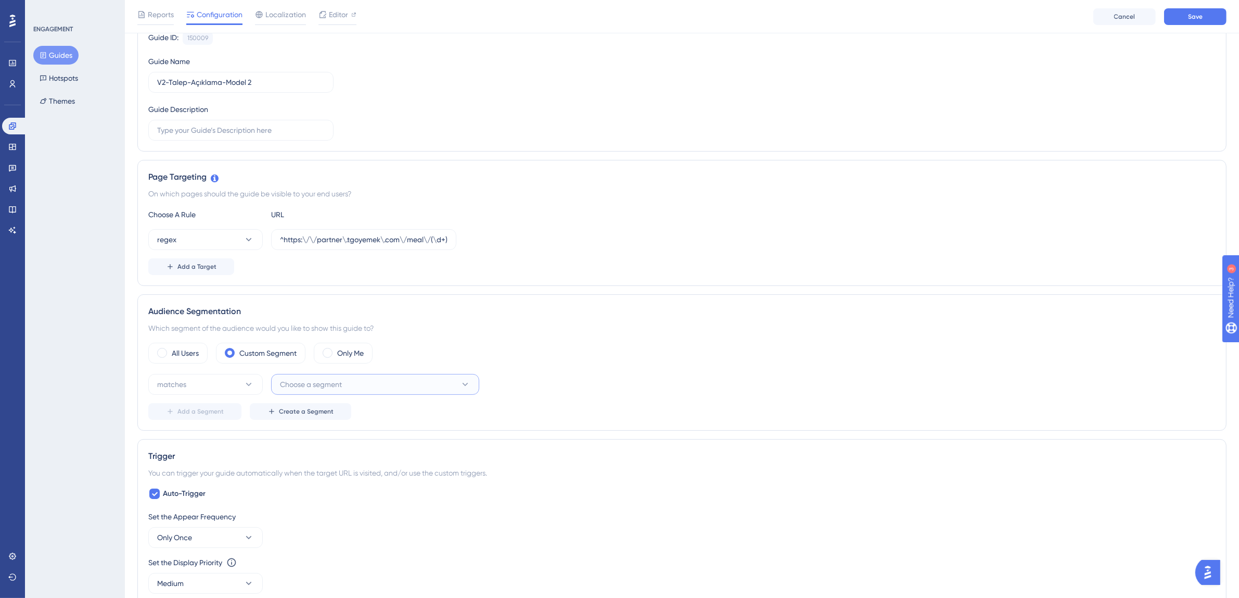
click at [377, 391] on button "Choose a segment" at bounding box center [375, 384] width 208 height 21
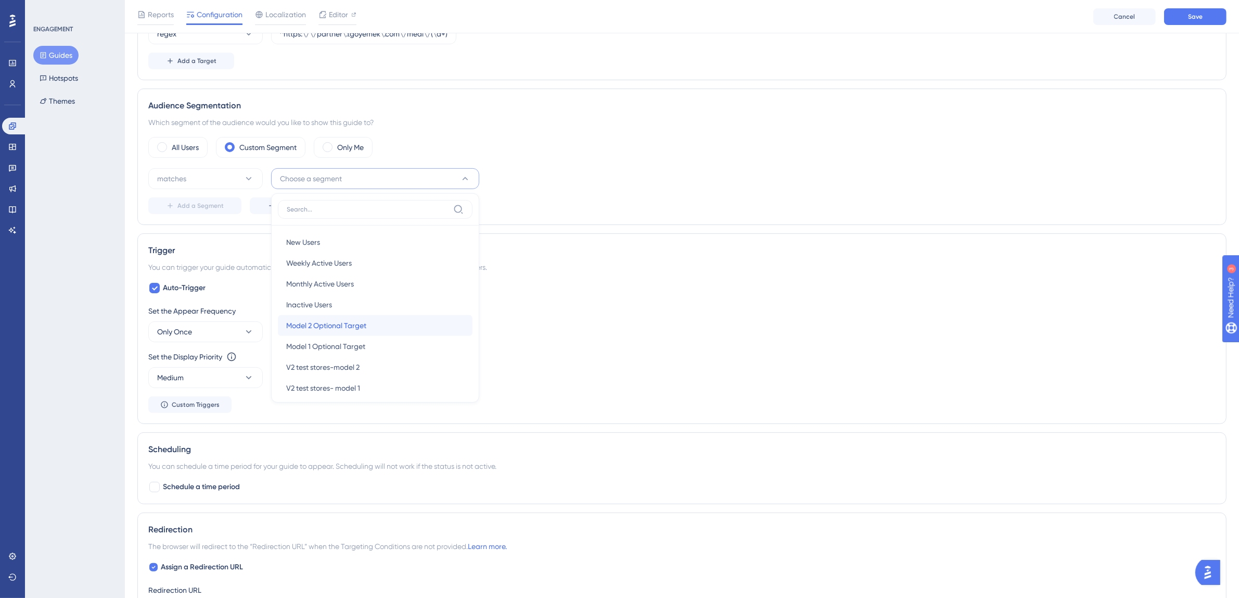
click at [348, 326] on span "Model 2 Optional Target" at bounding box center [326, 325] width 80 height 12
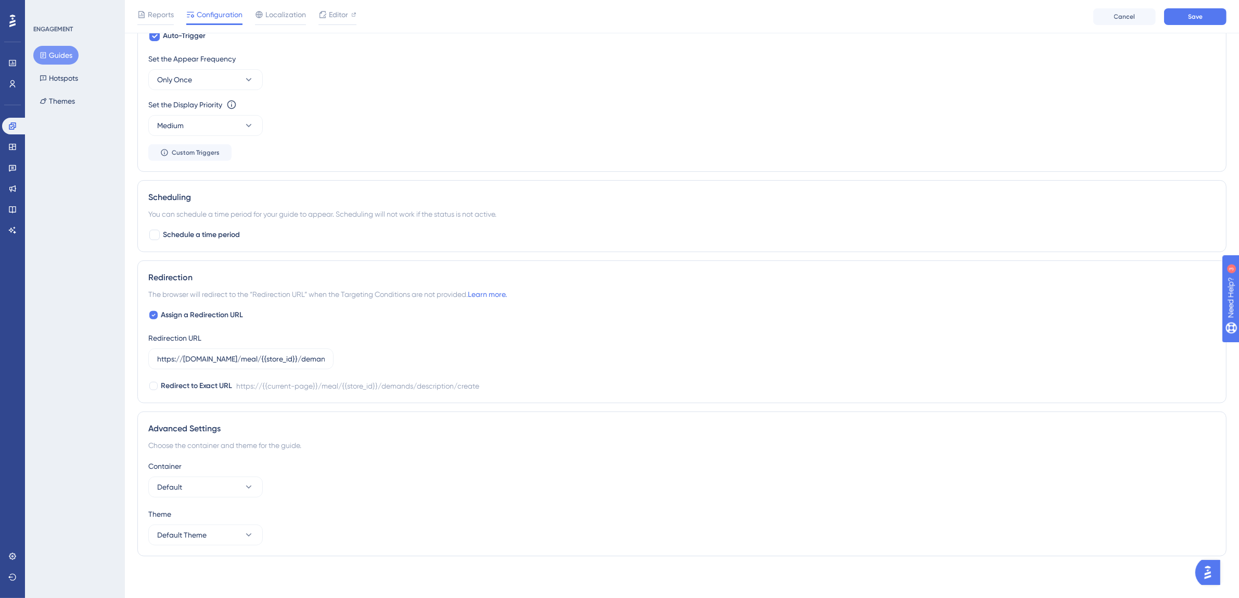
scroll to position [0, 0]
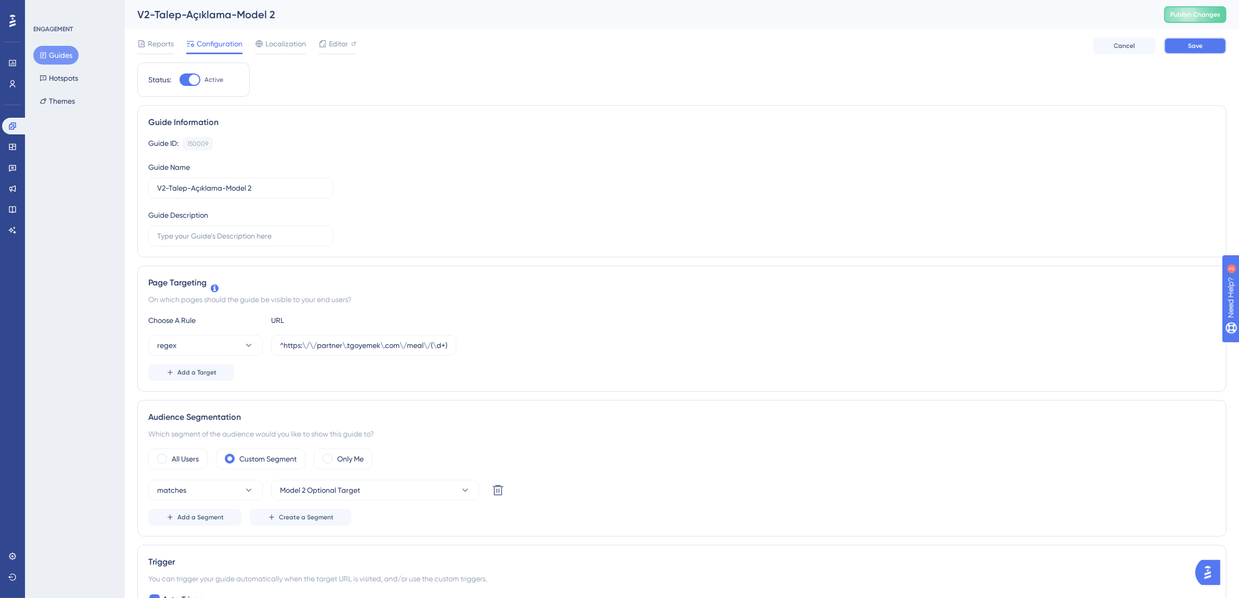
click at [1203, 46] on button "Save" at bounding box center [1195, 45] width 62 height 17
click at [58, 52] on button "Guides" at bounding box center [55, 55] width 45 height 19
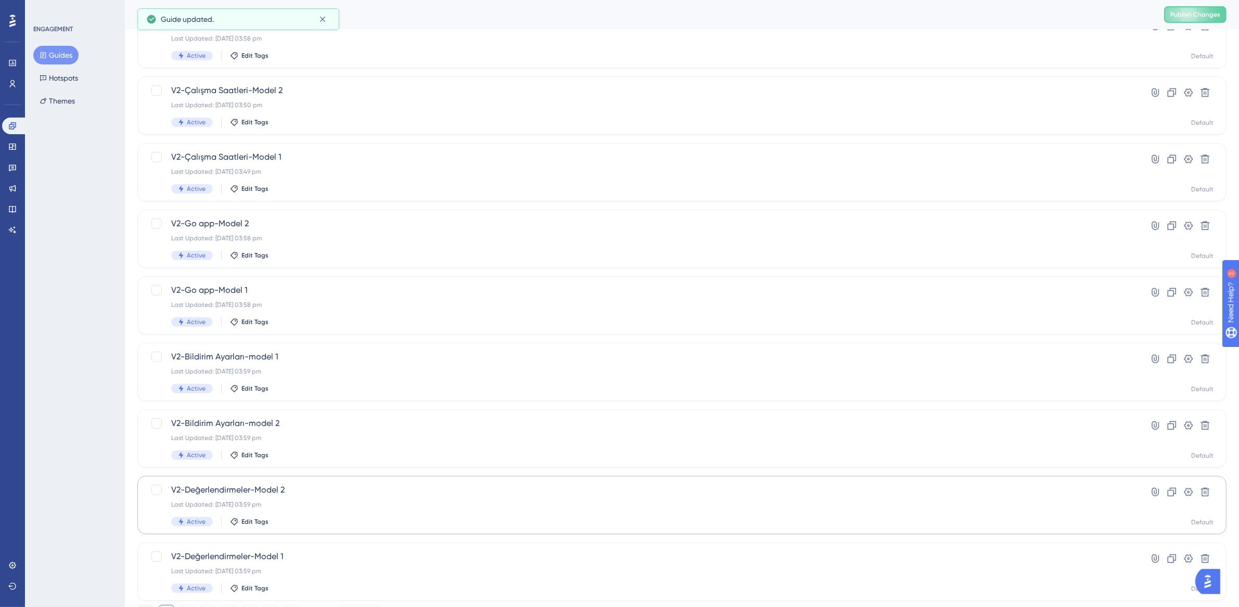
scroll to position [199, 0]
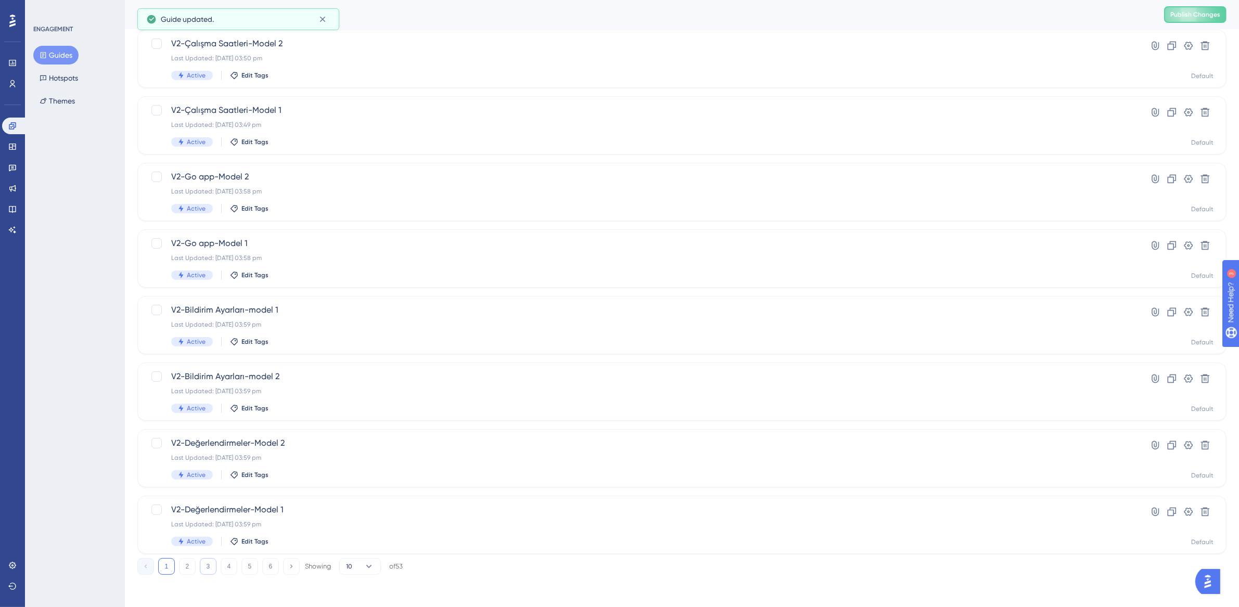
click at [210, 567] on button "3" at bounding box center [208, 566] width 17 height 17
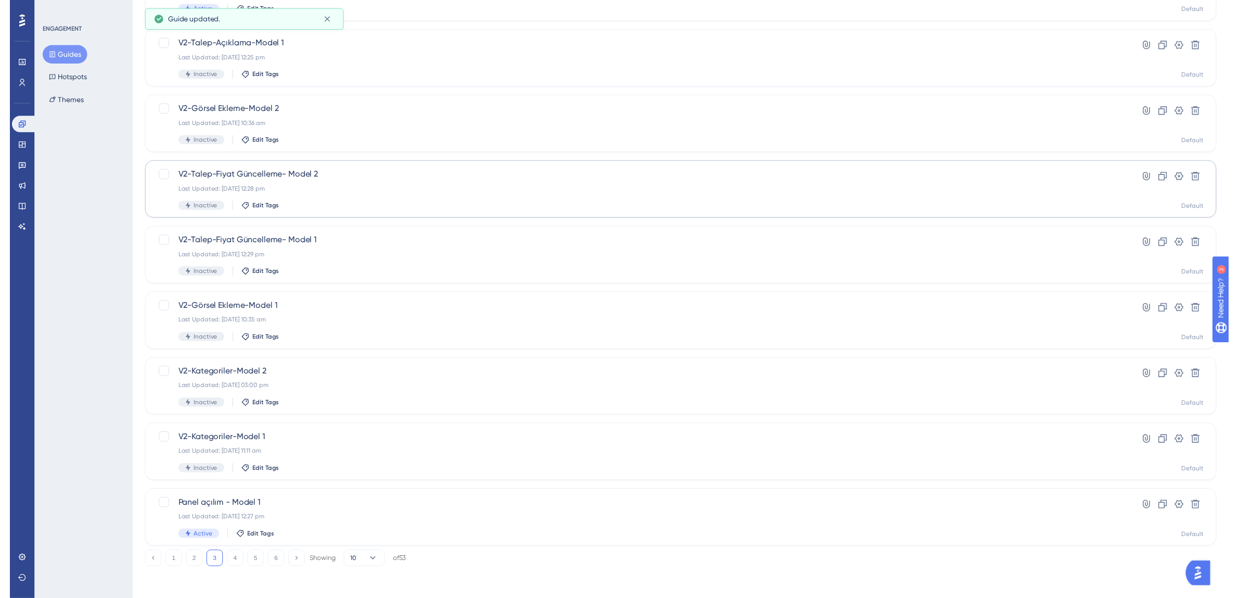
scroll to position [0, 0]
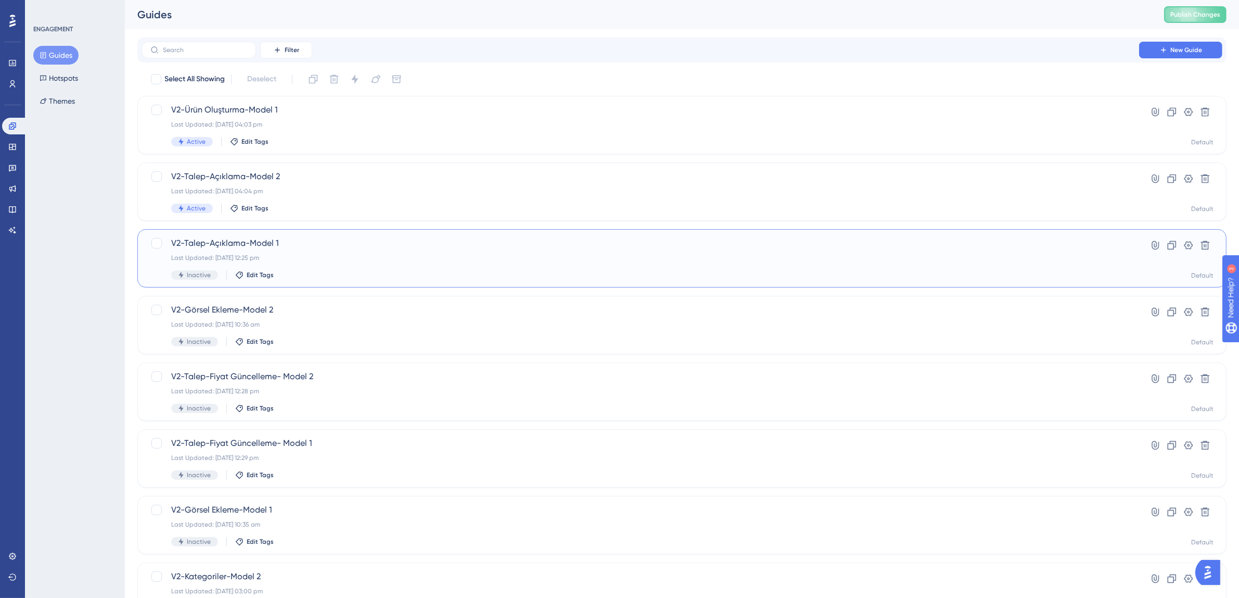
click at [289, 253] on div "Last Updated: 19 Aug 2025 12:25 pm" at bounding box center [640, 257] width 938 height 8
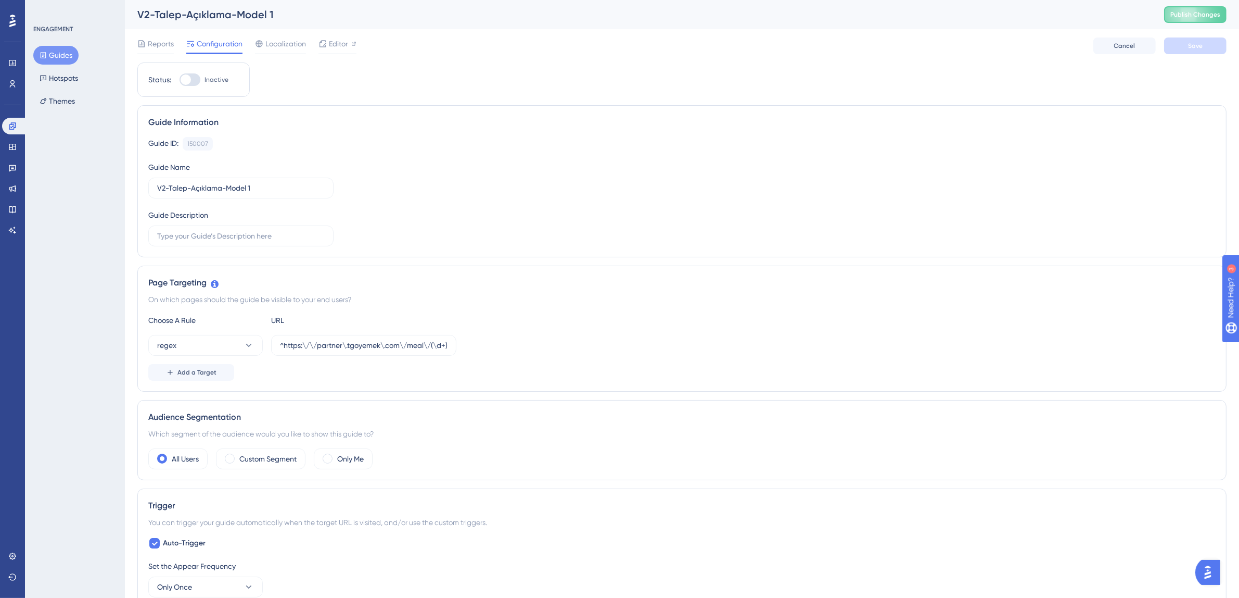
click at [190, 77] on div at bounding box center [190, 79] width 21 height 12
click at [180, 80] on input "Inactive" at bounding box center [179, 80] width 1 height 1
checkbox input "true"
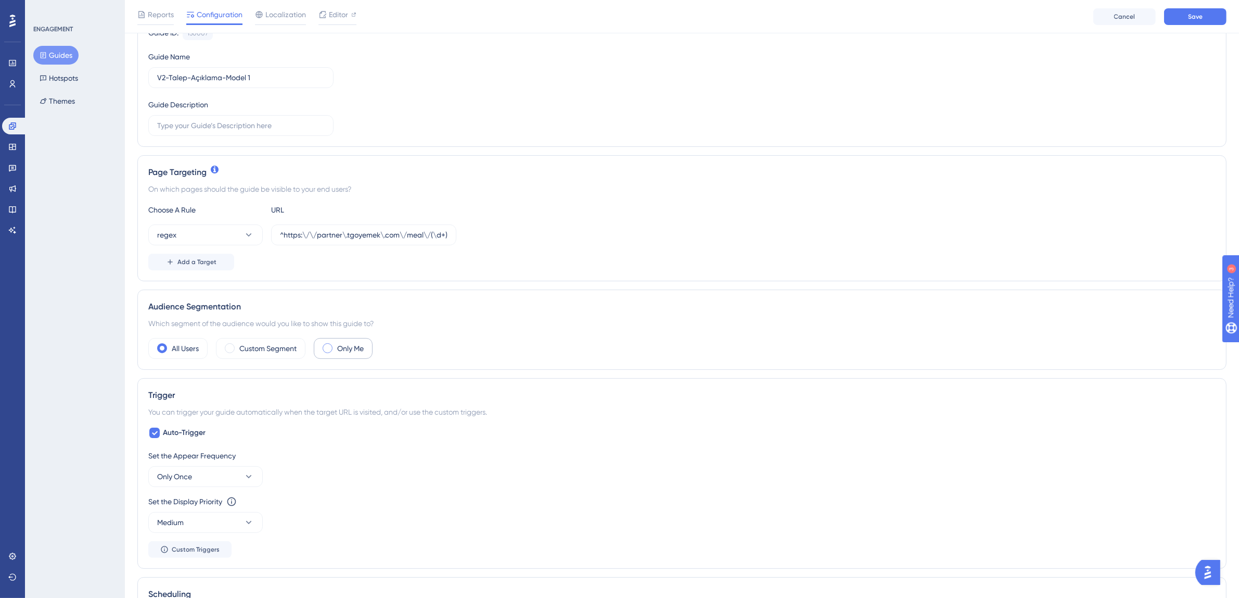
scroll to position [143, 0]
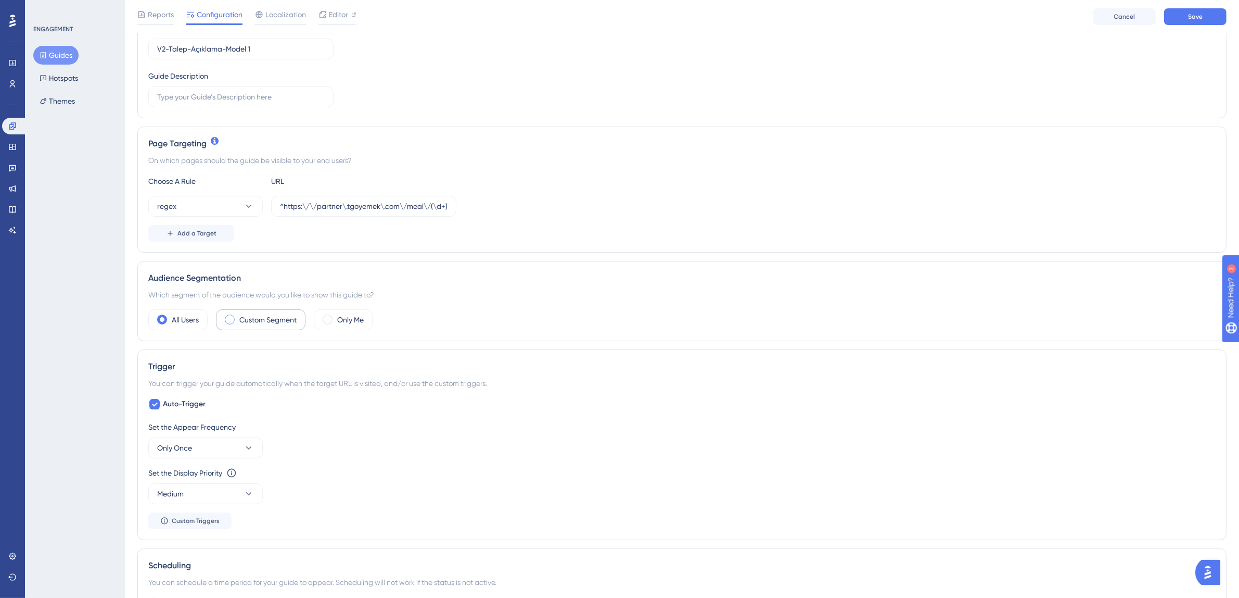
click at [272, 325] on label "Custom Segment" at bounding box center [267, 319] width 57 height 12
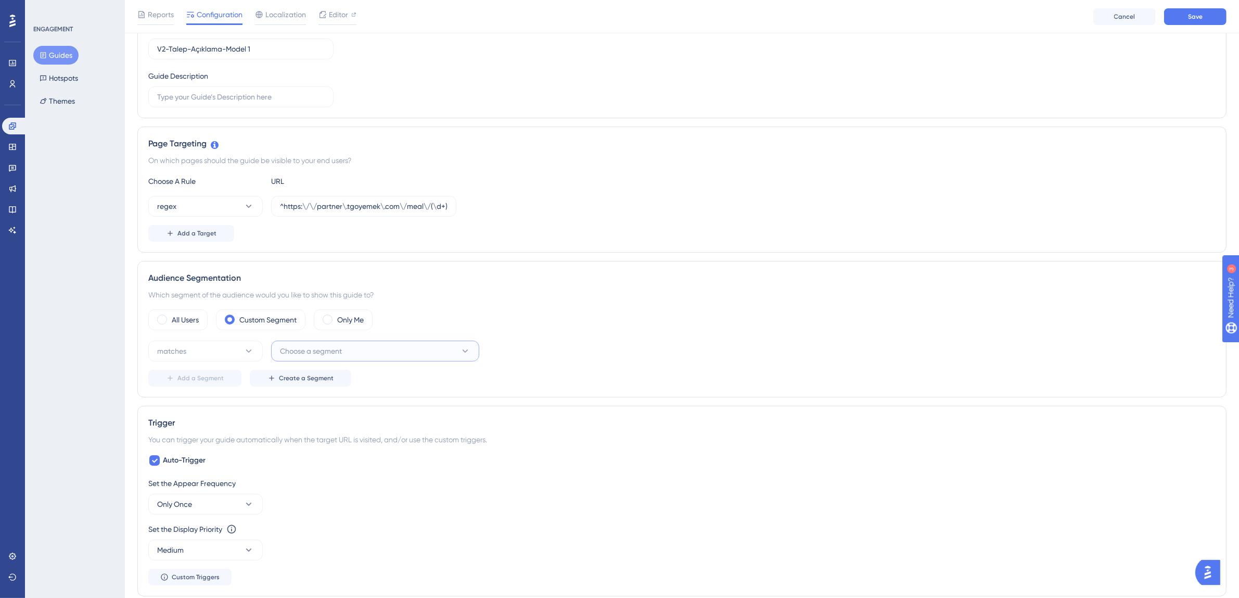
click at [300, 352] on span "Choose a segment" at bounding box center [311, 351] width 62 height 12
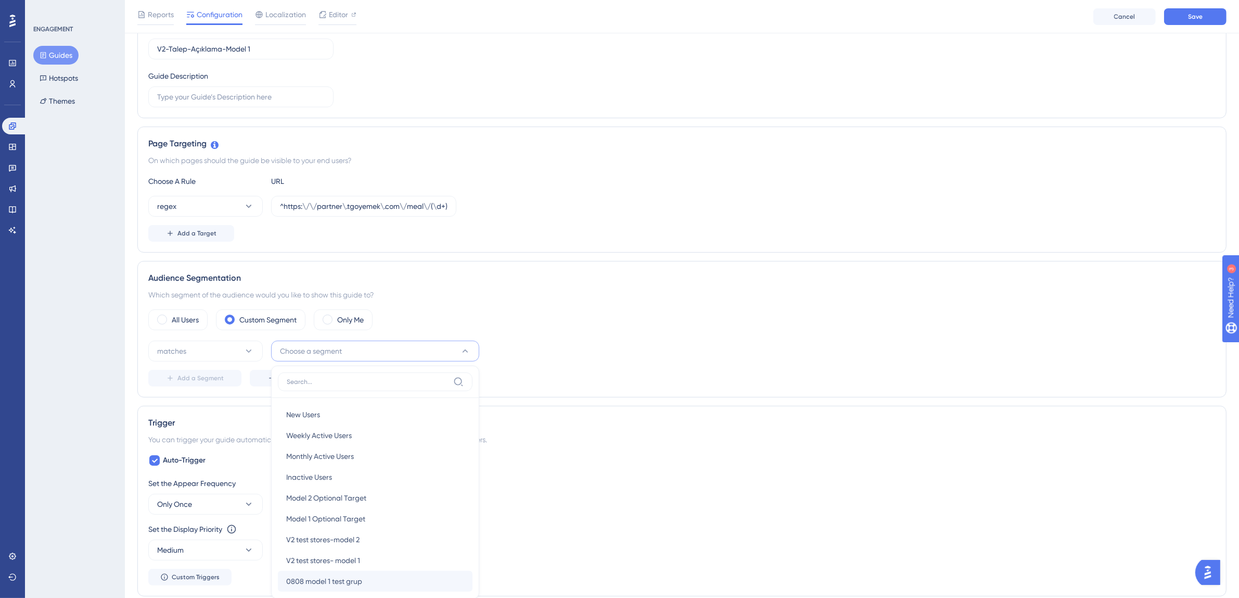
scroll to position [326, 0]
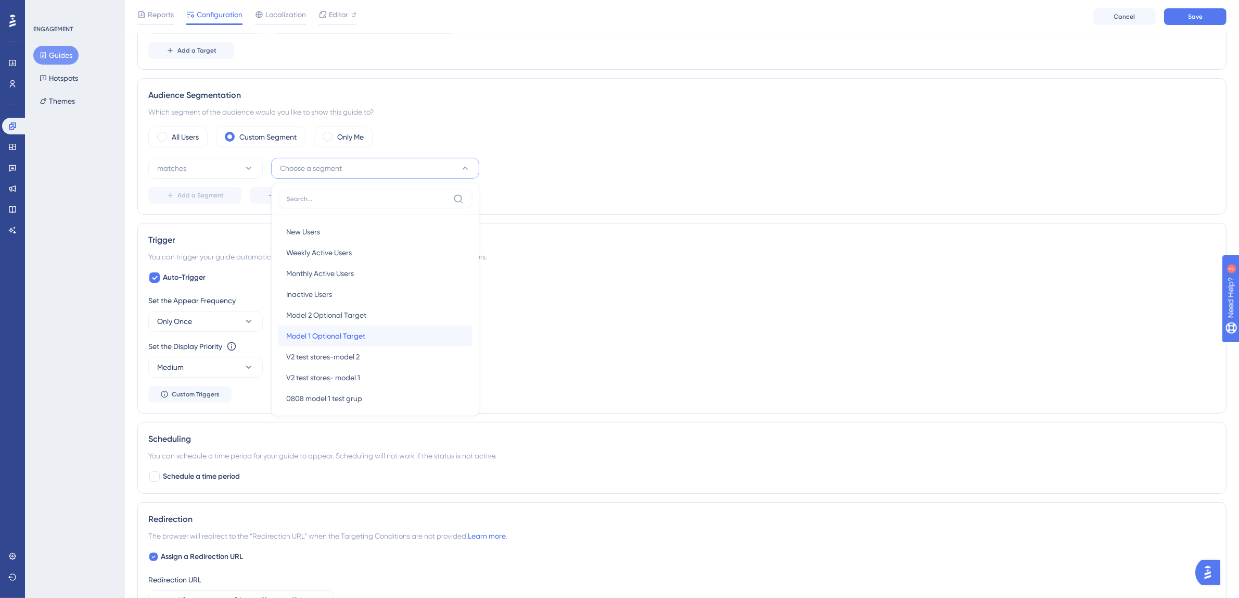
click at [339, 339] on span "Model 1 Optional Target" at bounding box center [325, 335] width 79 height 12
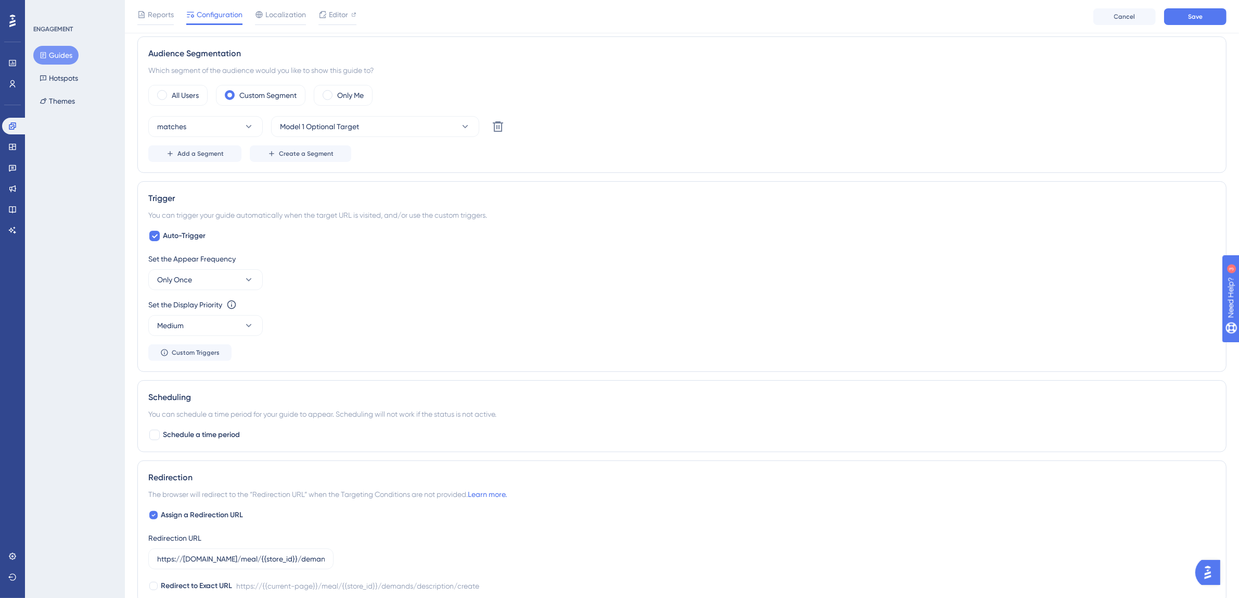
scroll to position [0, 0]
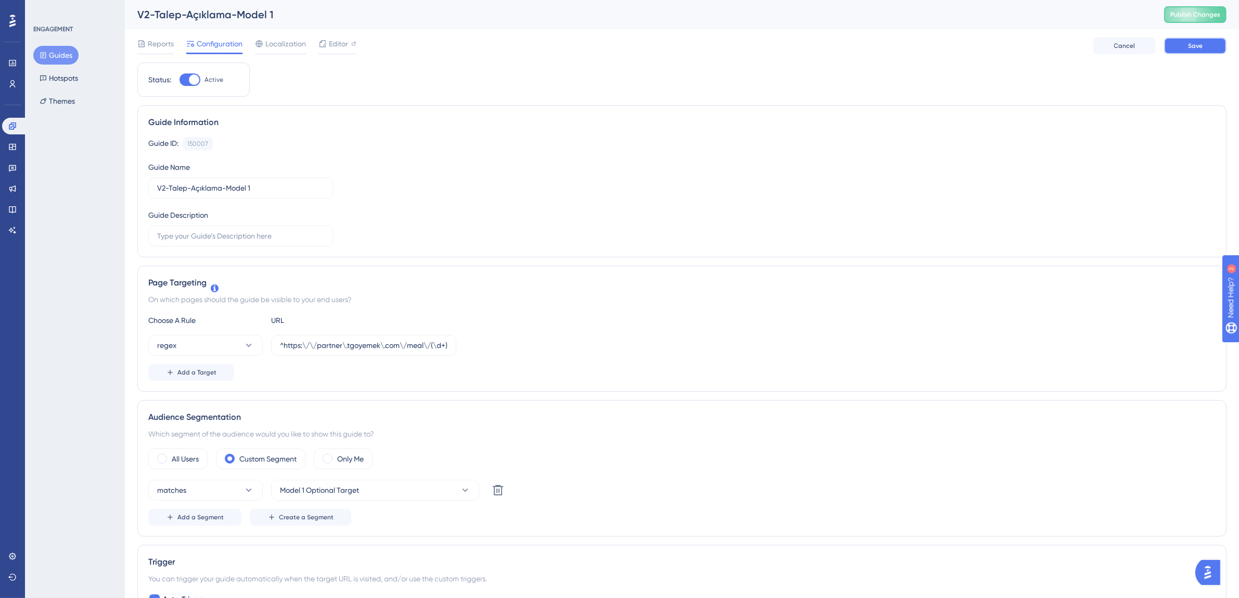
click at [1203, 44] on button "Save" at bounding box center [1195, 45] width 62 height 17
click at [73, 52] on button "Guides" at bounding box center [55, 55] width 45 height 19
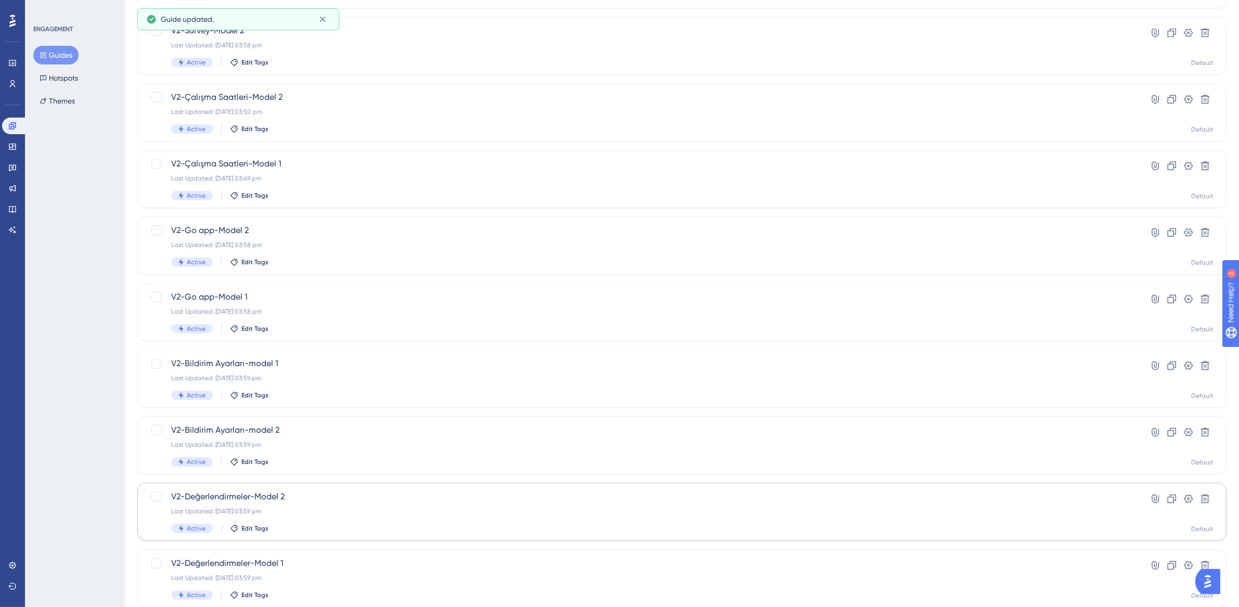
scroll to position [199, 0]
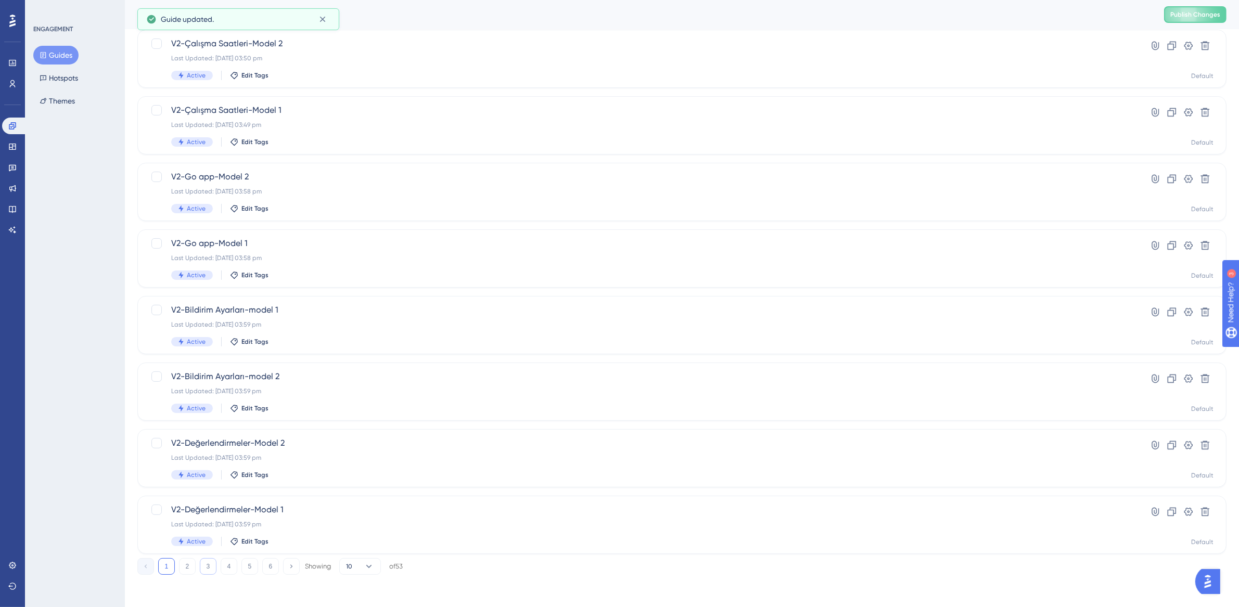
click at [206, 567] on button "3" at bounding box center [208, 566] width 17 height 17
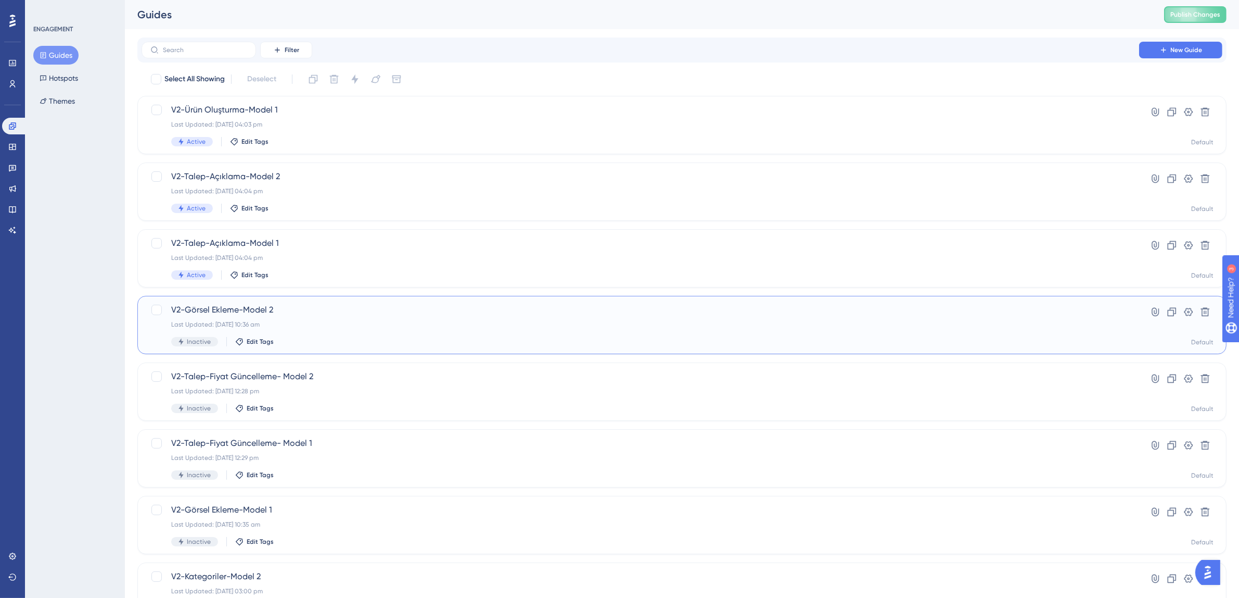
click at [295, 325] on div "Last Updated: 14 Aug 2025 10:36 am" at bounding box center [640, 324] width 938 height 8
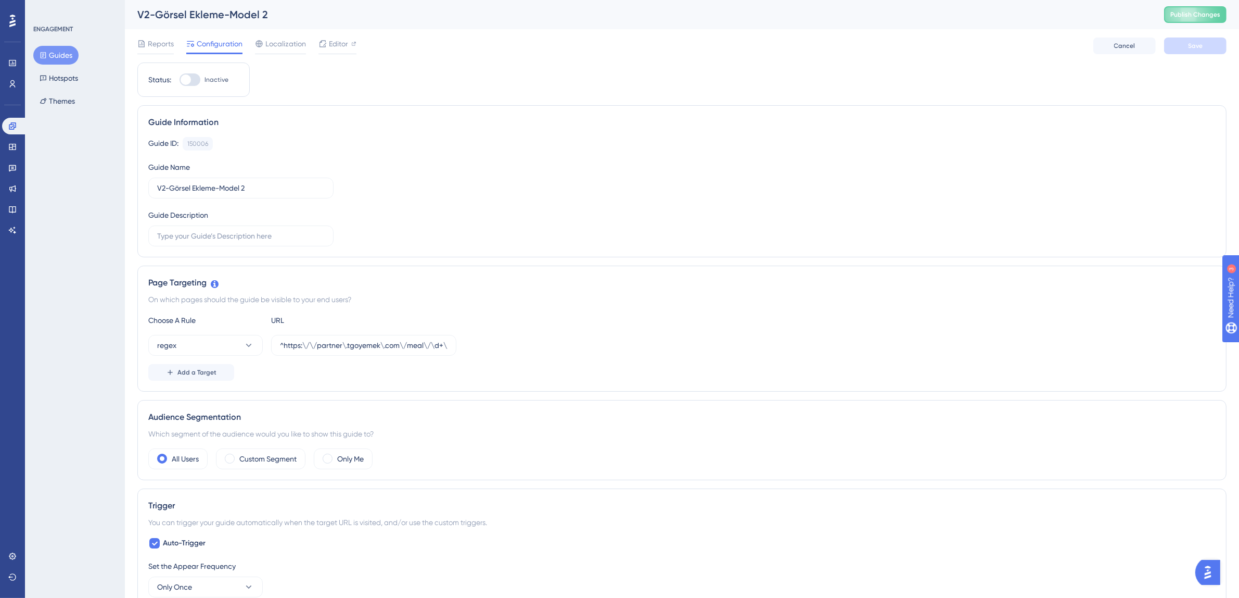
click at [194, 78] on div at bounding box center [190, 79] width 21 height 12
click at [180, 80] on input "Inactive" at bounding box center [179, 80] width 1 height 1
checkbox input "true"
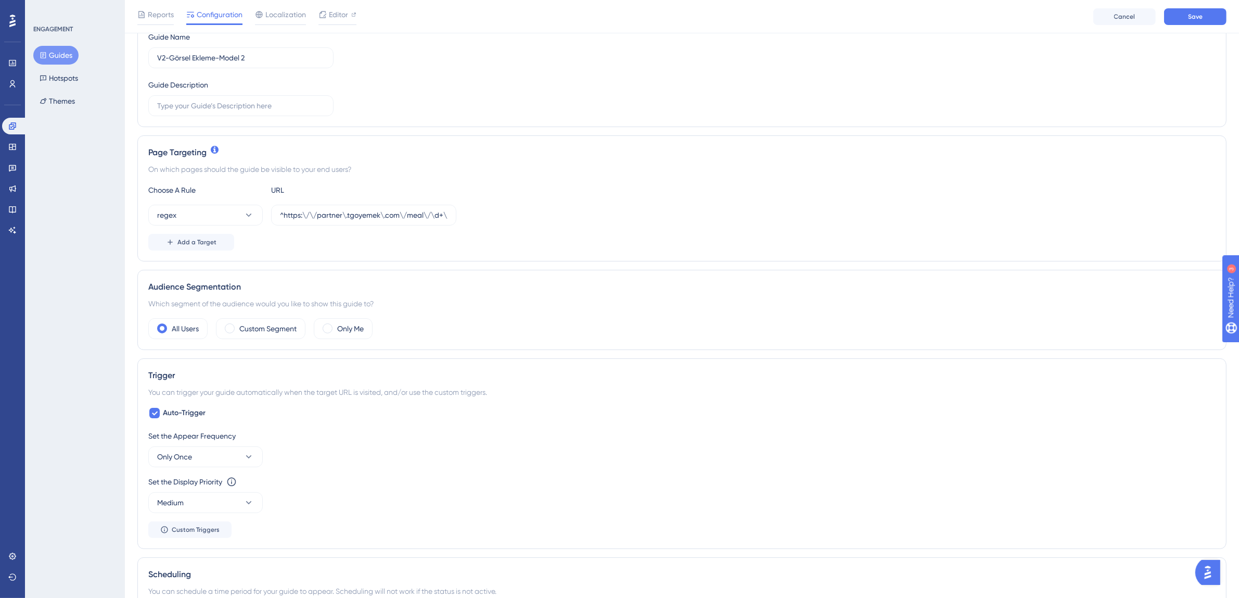
scroll to position [190, 0]
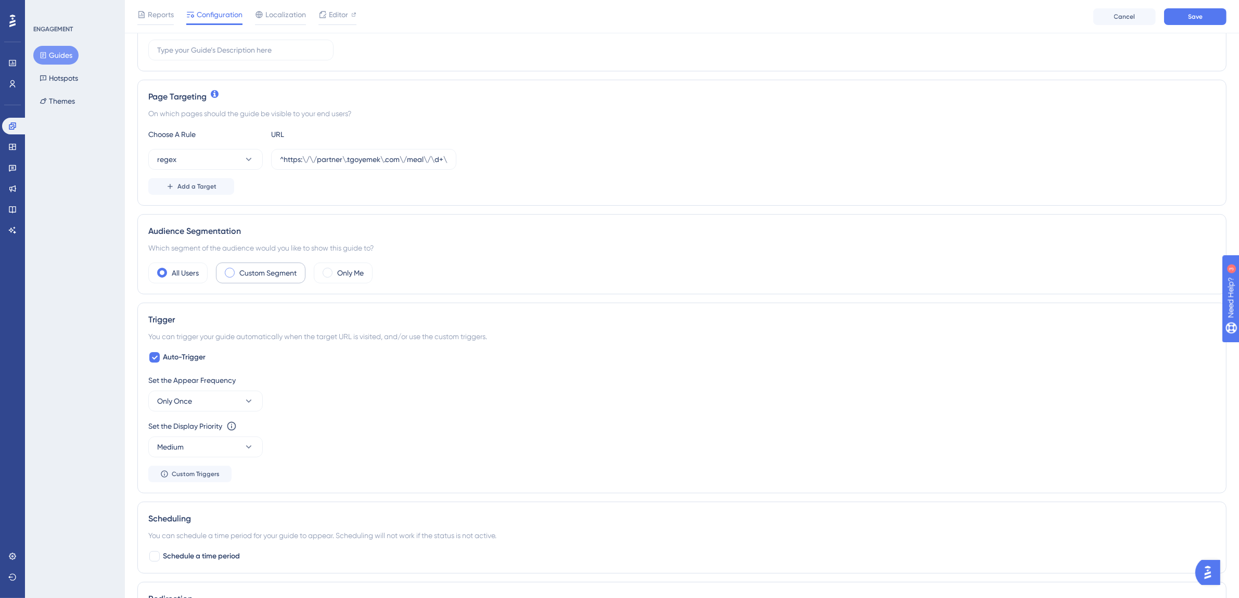
click at [264, 273] on label "Custom Segment" at bounding box center [267, 272] width 57 height 12
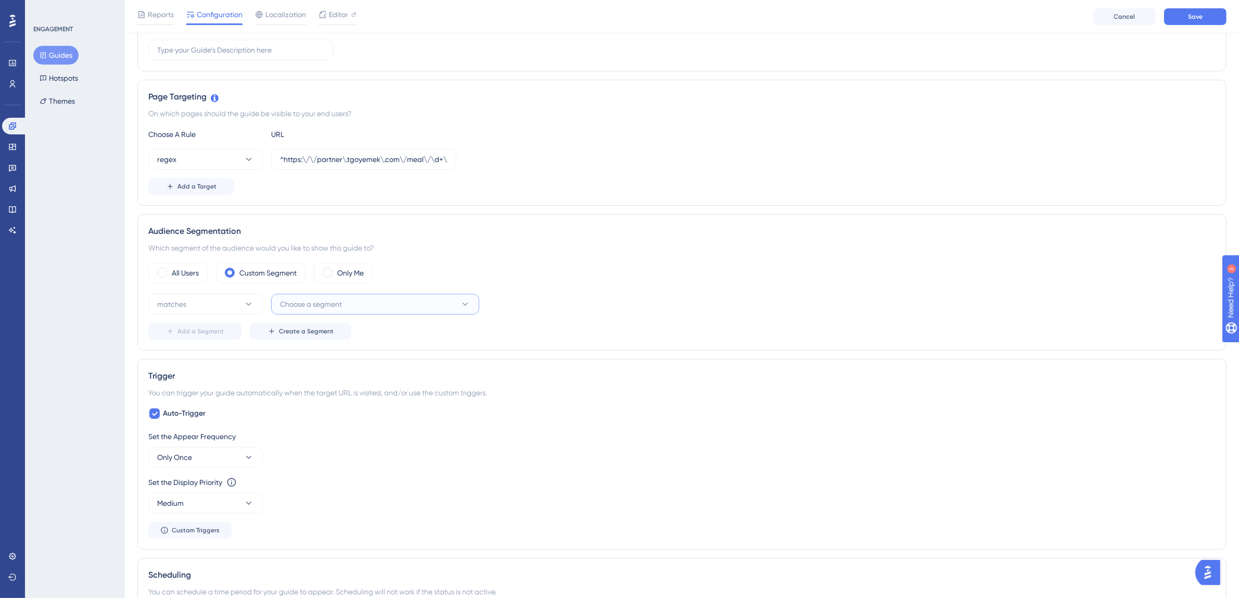
click at [284, 308] on span "Choose a segment" at bounding box center [311, 304] width 62 height 12
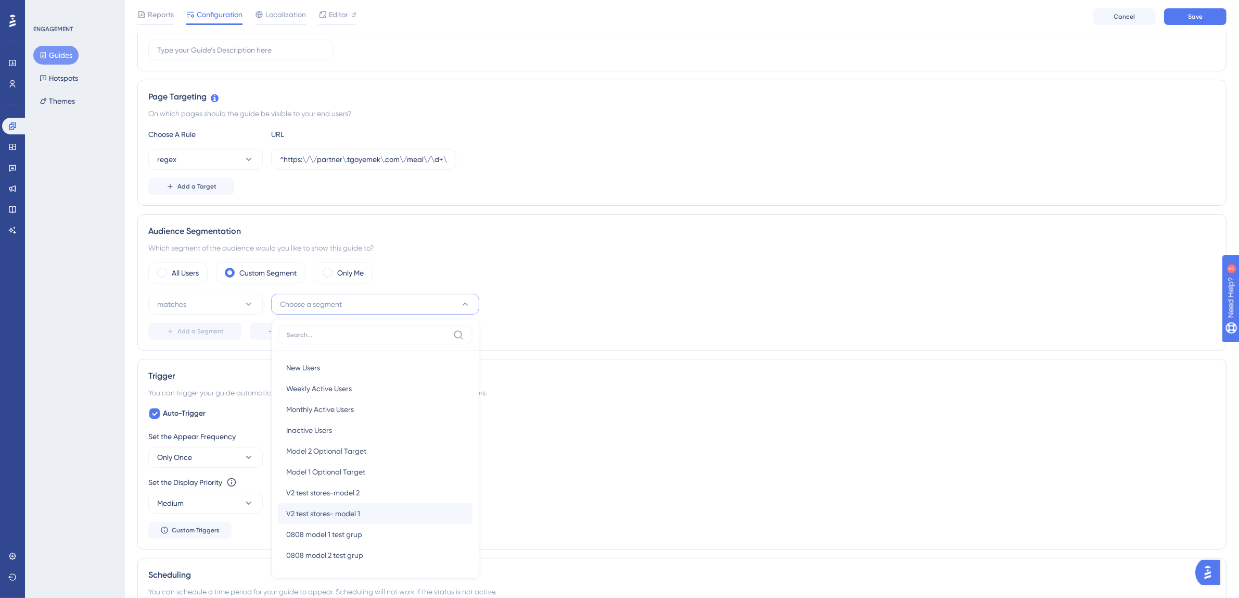
scroll to position [341, 0]
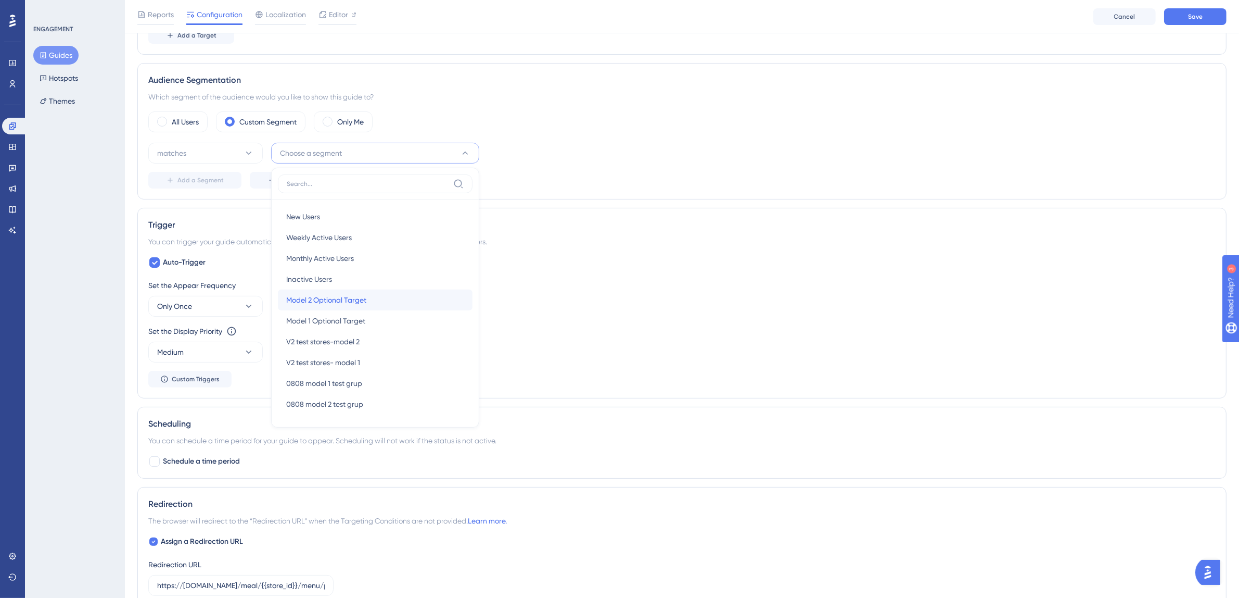
click at [335, 297] on span "Model 2 Optional Target" at bounding box center [326, 300] width 80 height 12
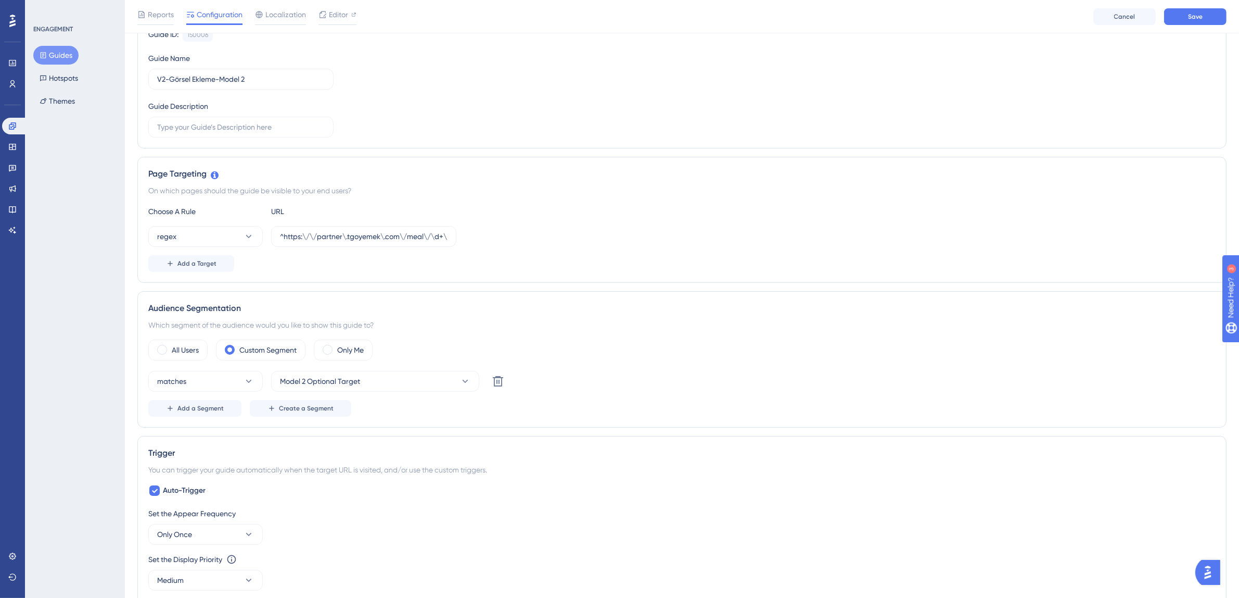
scroll to position [0, 0]
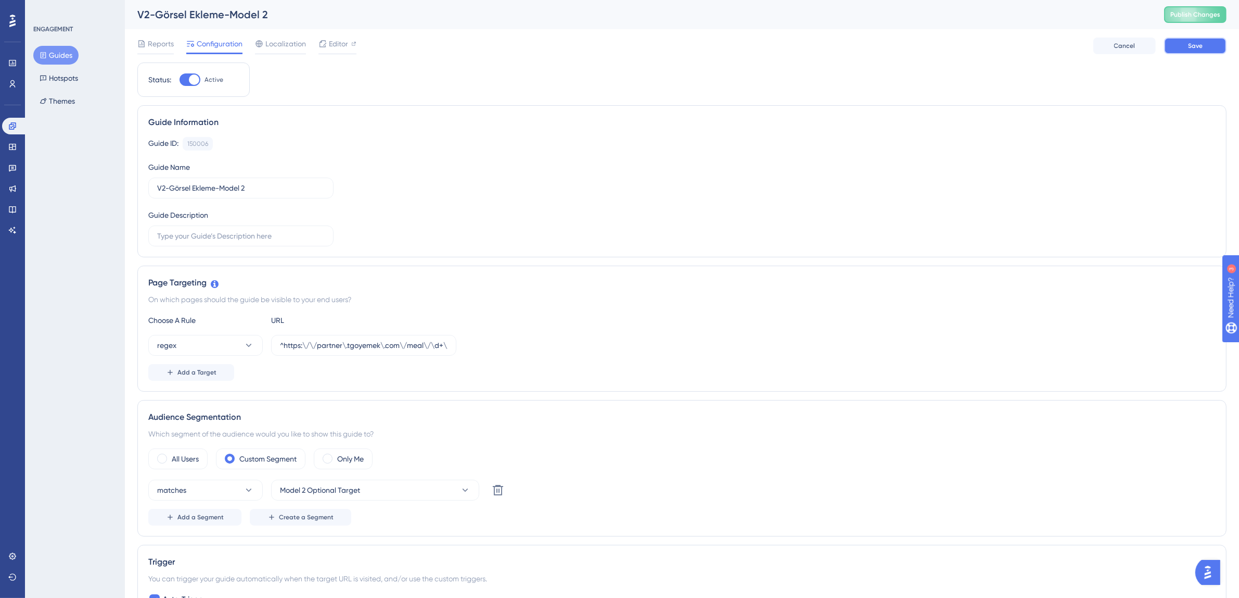
click at [1186, 47] on button "Save" at bounding box center [1195, 45] width 62 height 17
click at [55, 50] on button "Guides" at bounding box center [55, 55] width 45 height 19
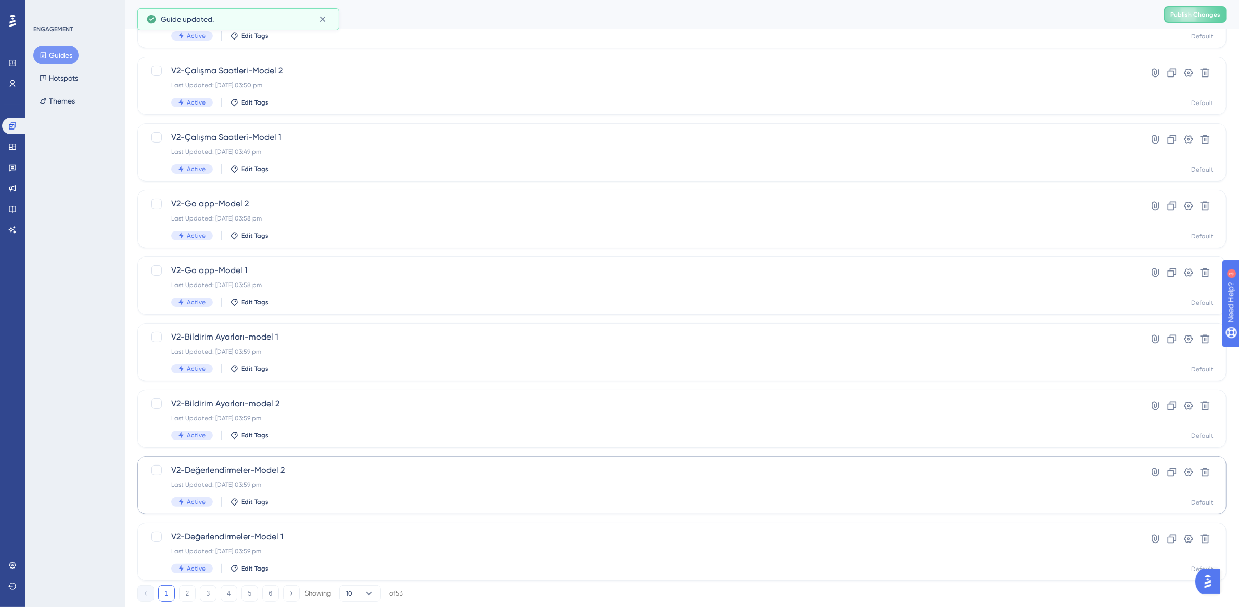
scroll to position [199, 0]
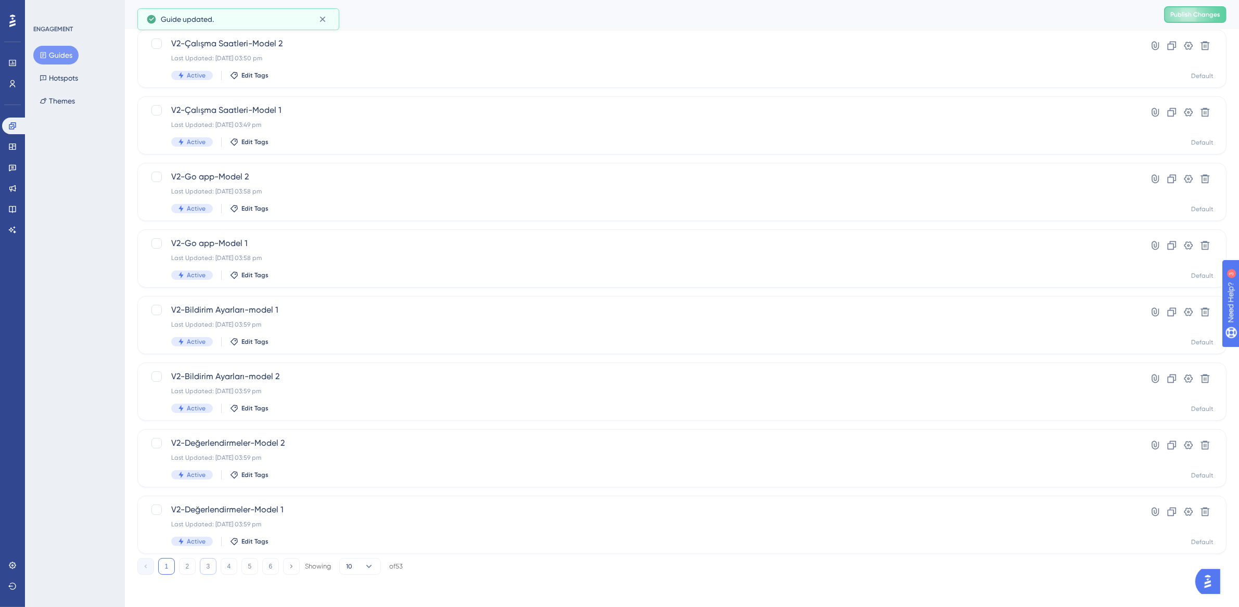
click at [205, 563] on button "3" at bounding box center [208, 566] width 17 height 17
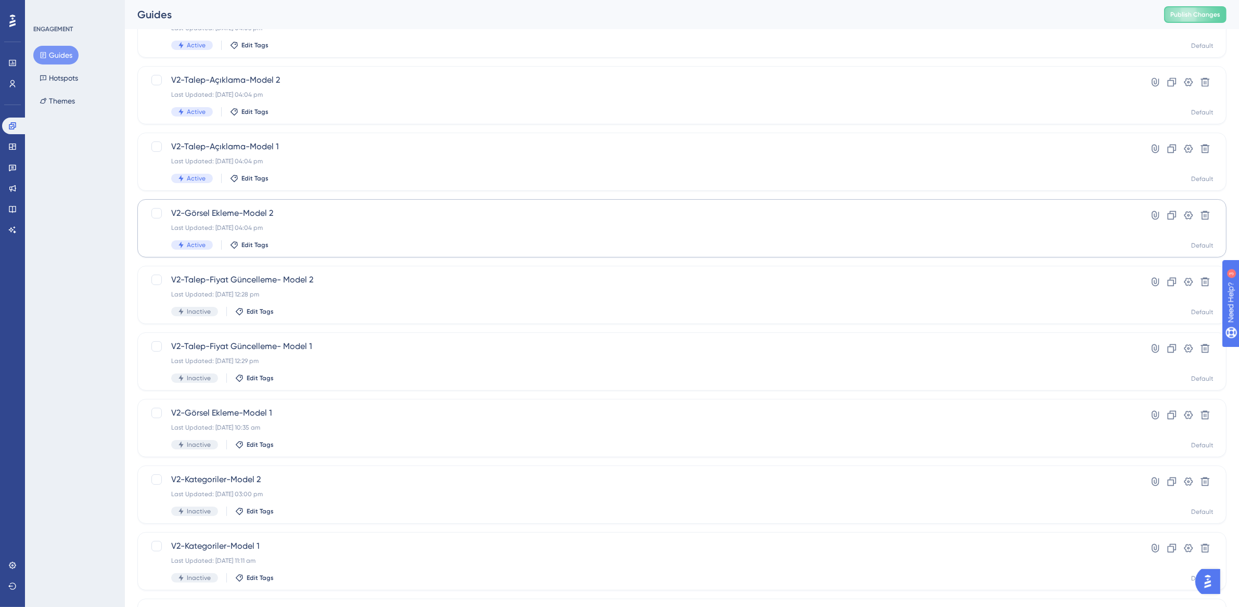
scroll to position [92, 0]
click at [320, 296] on div "Last Updated: 19 Aug 2025 12:28 pm" at bounding box center [640, 299] width 938 height 8
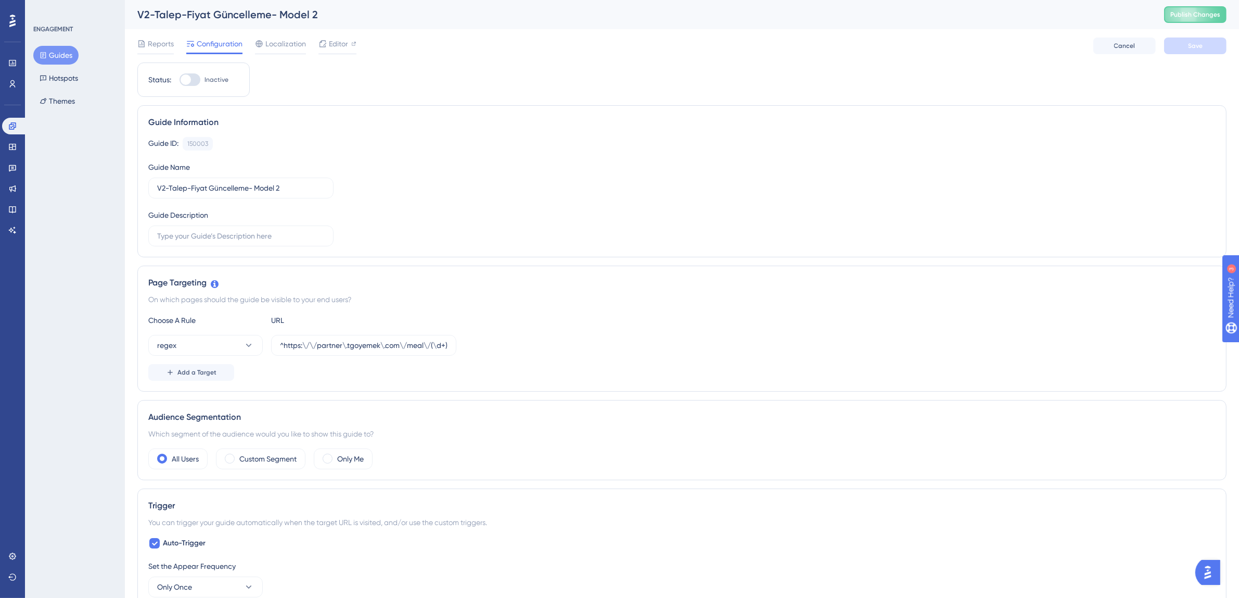
click at [196, 80] on div at bounding box center [190, 79] width 21 height 12
click at [180, 80] on input "Inactive" at bounding box center [179, 80] width 1 height 1
checkbox input "true"
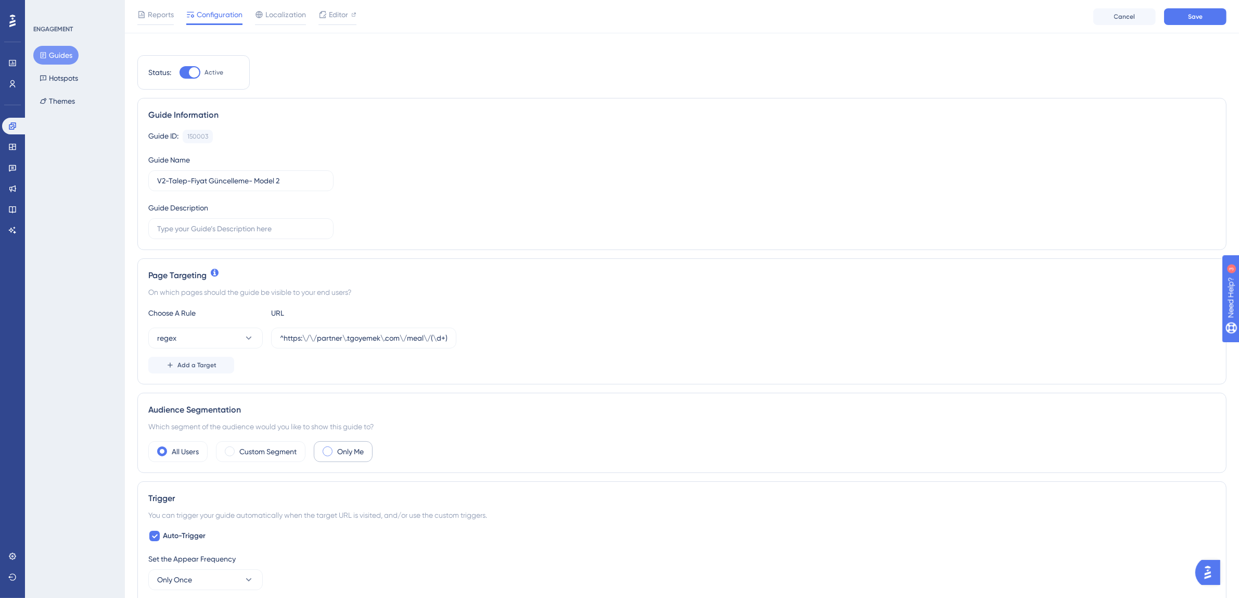
scroll to position [101, 0]
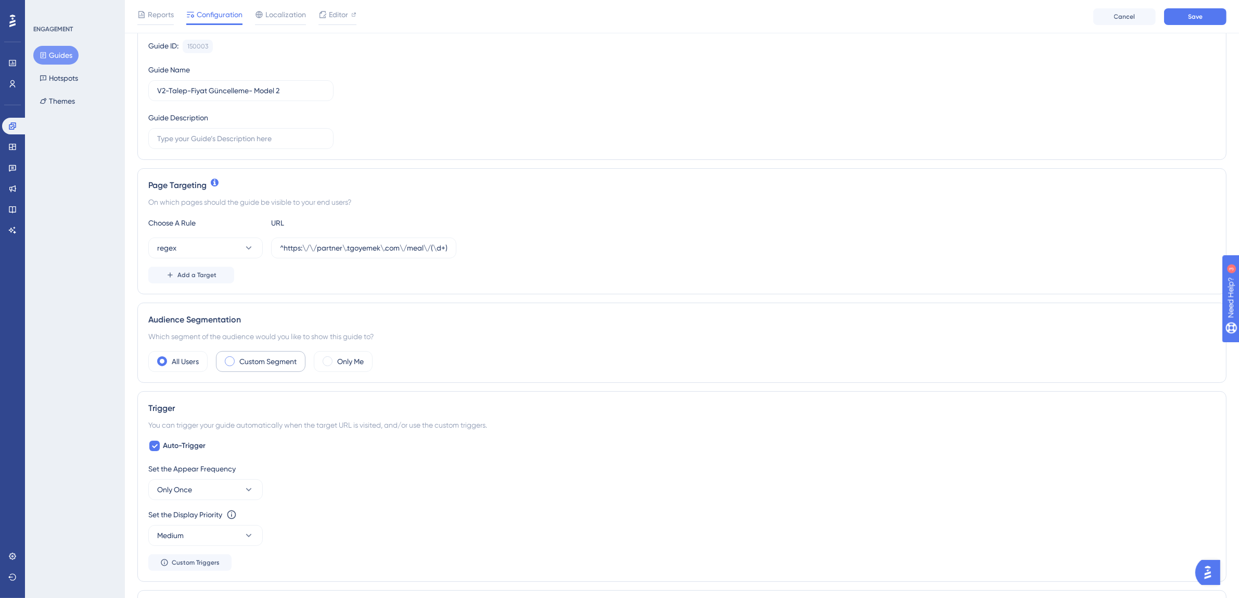
click at [271, 359] on label "Custom Segment" at bounding box center [267, 361] width 57 height 12
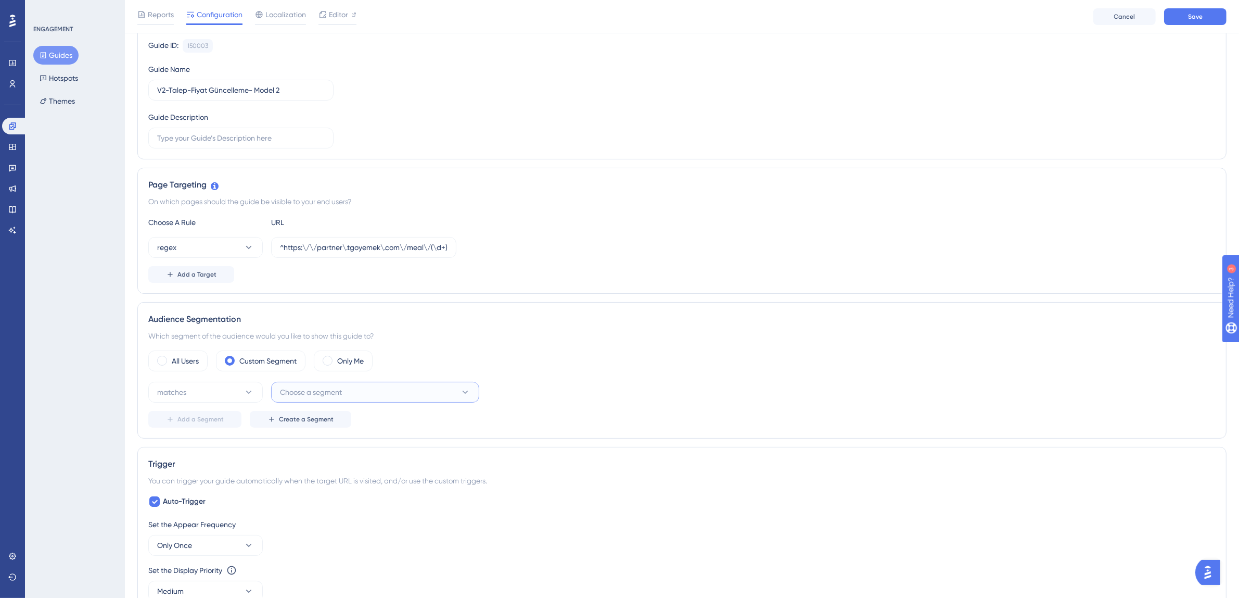
click at [365, 390] on button "Choose a segment" at bounding box center [375, 392] width 208 height 21
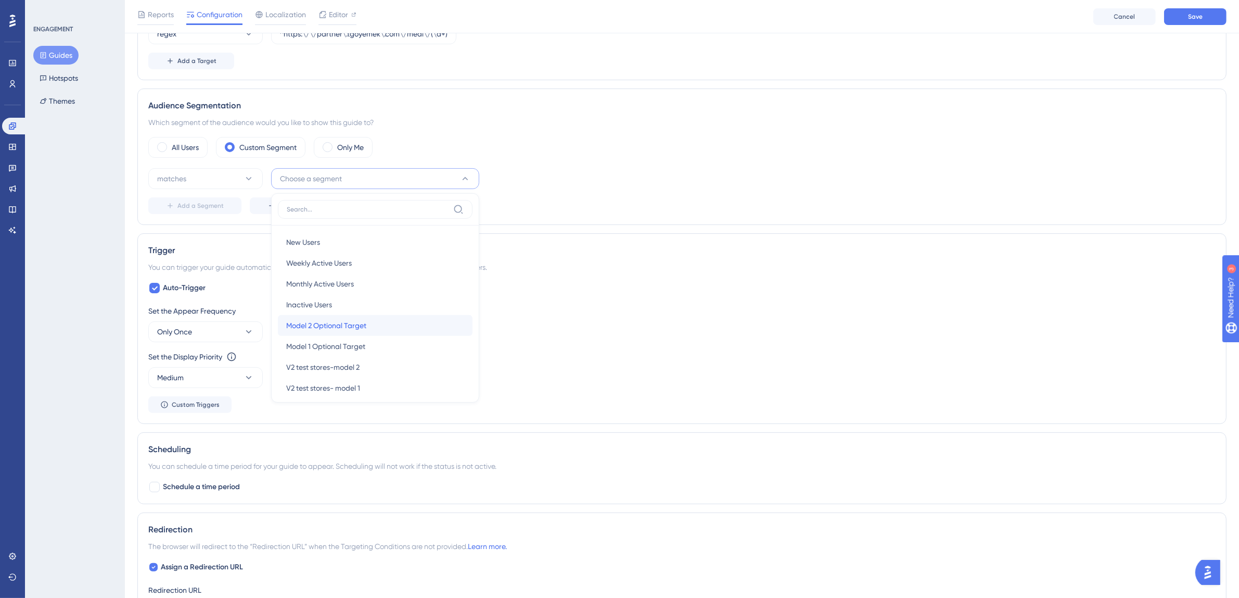
click at [363, 333] on div "Model 2 Optional Target Model 2 Optional Target" at bounding box center [375, 325] width 178 height 21
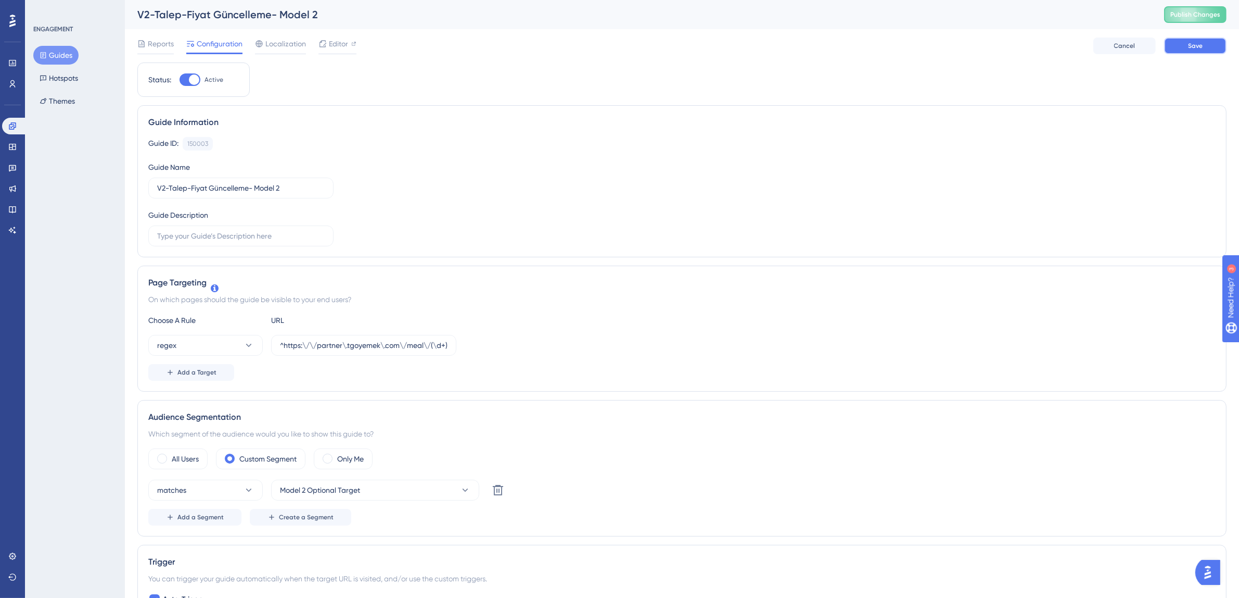
click at [1183, 44] on button "Save" at bounding box center [1195, 45] width 62 height 17
click at [62, 56] on button "Guides" at bounding box center [55, 55] width 45 height 19
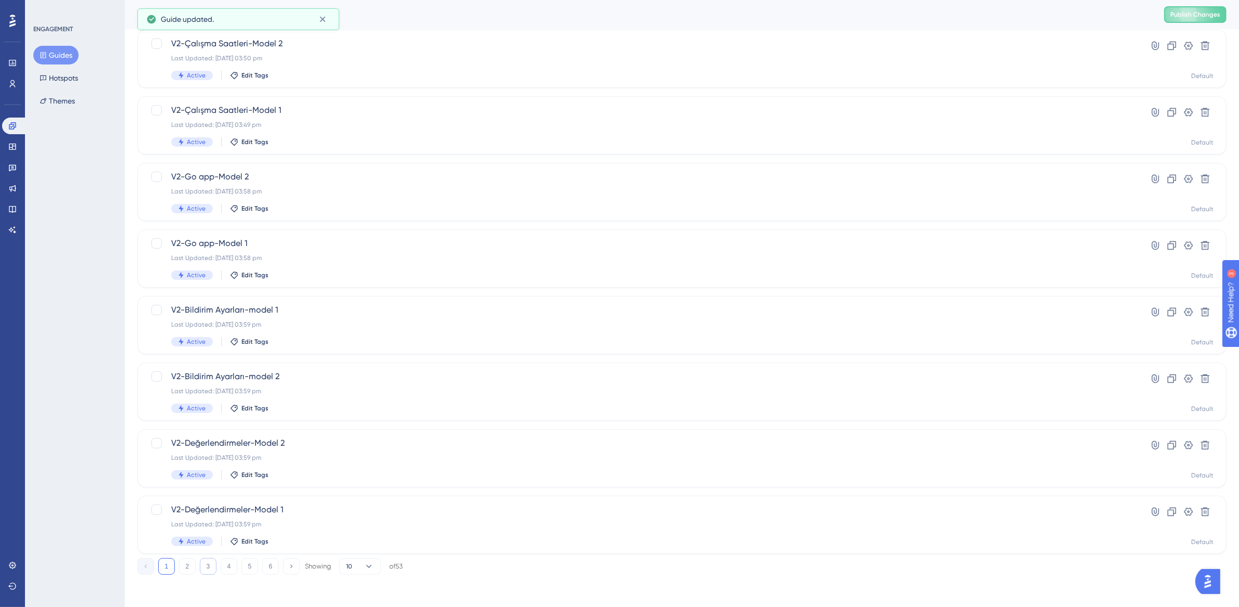
click at [204, 566] on button "3" at bounding box center [208, 566] width 17 height 17
click at [307, 264] on div "V2-Talep-Fiyat Güncelleme- Model 1 Last Updated: 19 Aug 2025 12:29 pm Inactive …" at bounding box center [640, 258] width 938 height 43
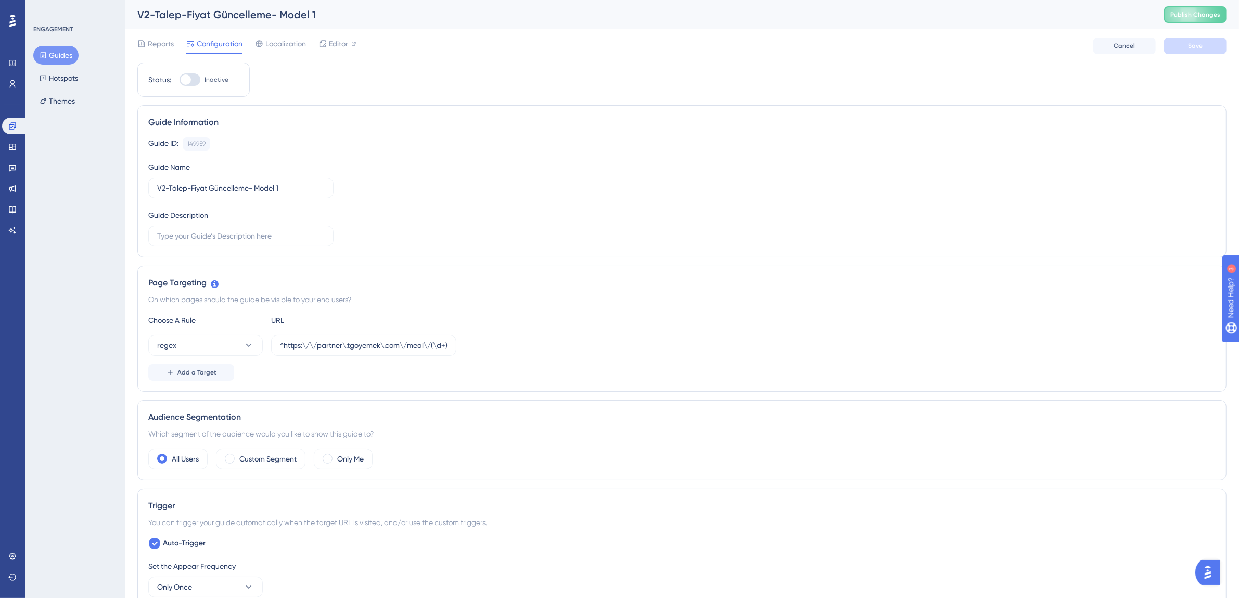
click at [185, 79] on div at bounding box center [186, 79] width 10 height 10
click at [180, 80] on input "Inactive" at bounding box center [179, 80] width 1 height 1
checkbox input "true"
click at [286, 464] on label "Custom Segment" at bounding box center [267, 458] width 57 height 12
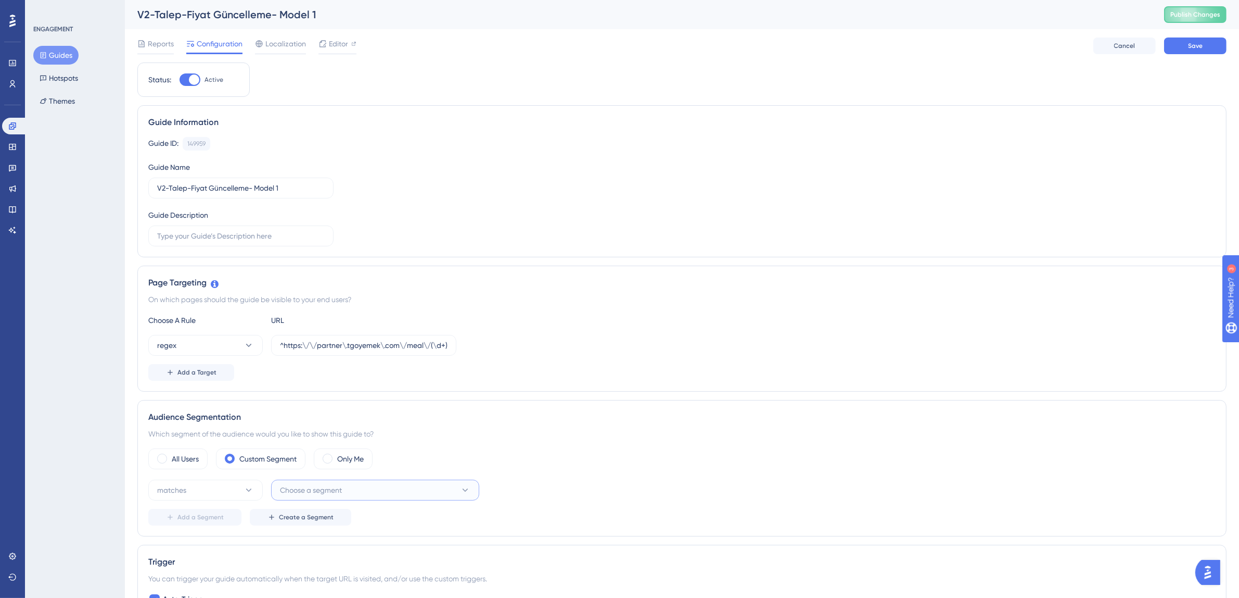
click at [296, 485] on span "Choose a segment" at bounding box center [311, 490] width 62 height 12
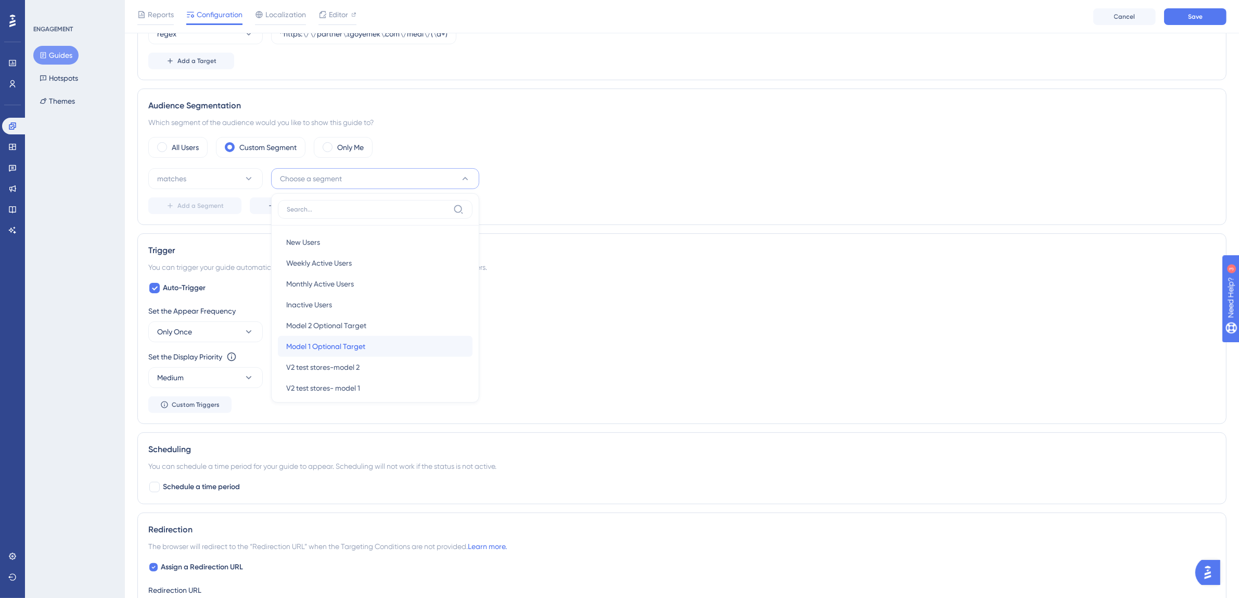
click at [332, 343] on span "Model 1 Optional Target" at bounding box center [325, 346] width 79 height 12
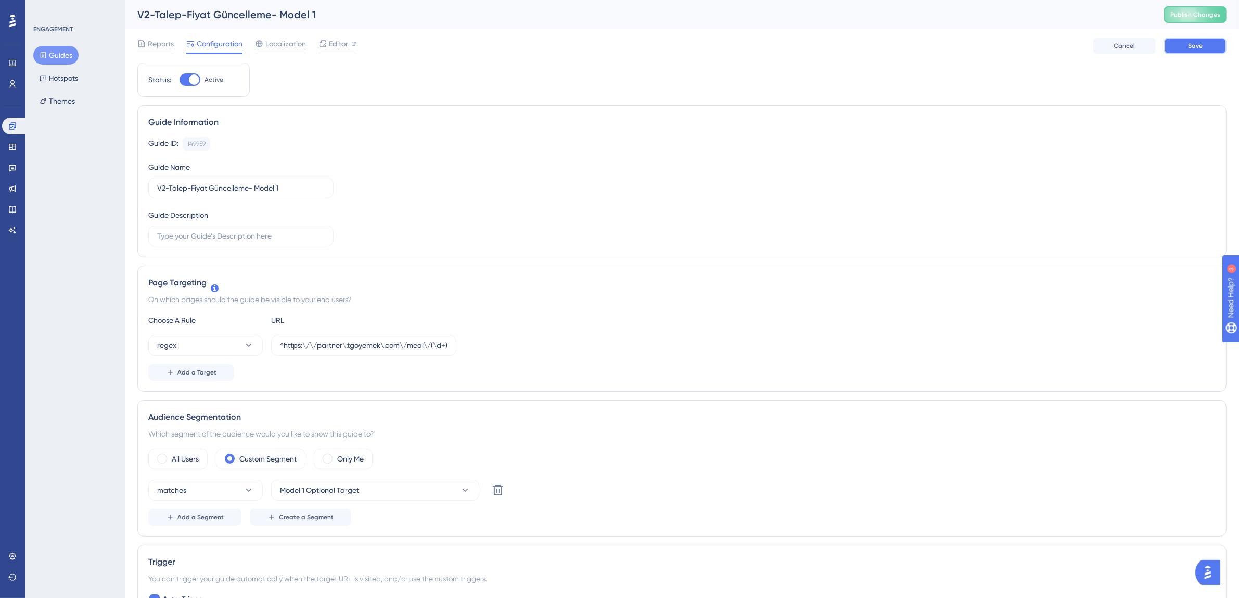
click at [1191, 44] on span "Save" at bounding box center [1195, 46] width 15 height 8
click at [66, 52] on button "Guides" at bounding box center [55, 55] width 45 height 19
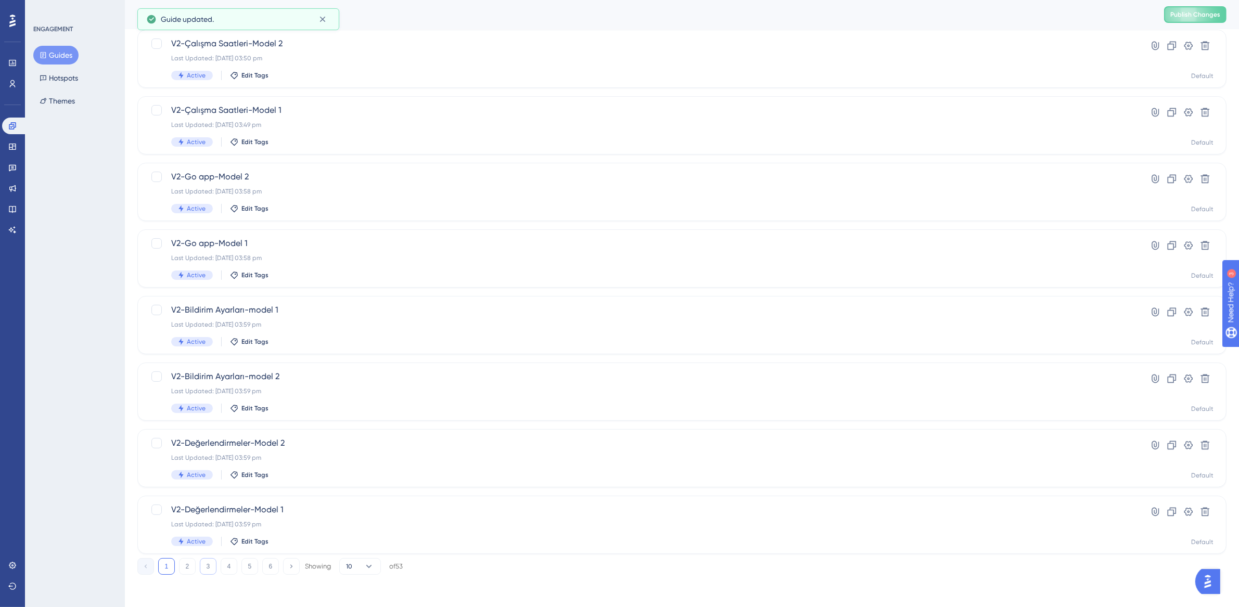
click at [208, 564] on button "3" at bounding box center [208, 566] width 17 height 17
click at [284, 326] on div "Last Updated: 14 Aug 2025 10:35 am" at bounding box center [640, 325] width 938 height 8
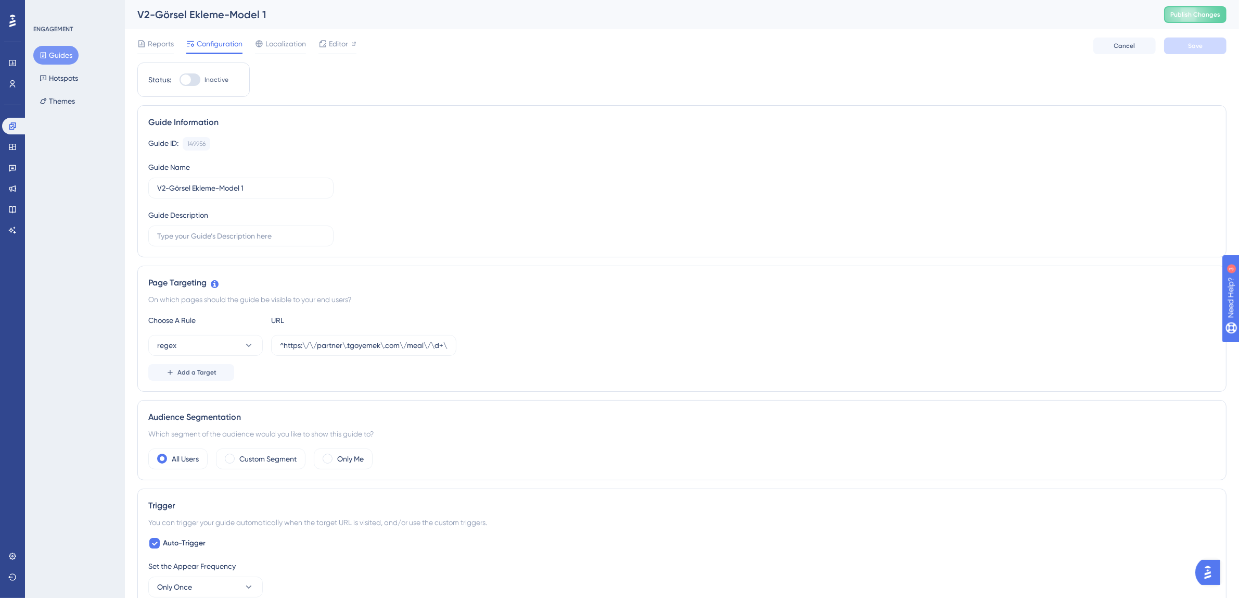
click at [194, 82] on div at bounding box center [190, 79] width 21 height 12
click at [180, 80] on input "Inactive" at bounding box center [179, 80] width 1 height 1
checkbox input "true"
click at [266, 461] on label "Custom Segment" at bounding box center [267, 458] width 57 height 12
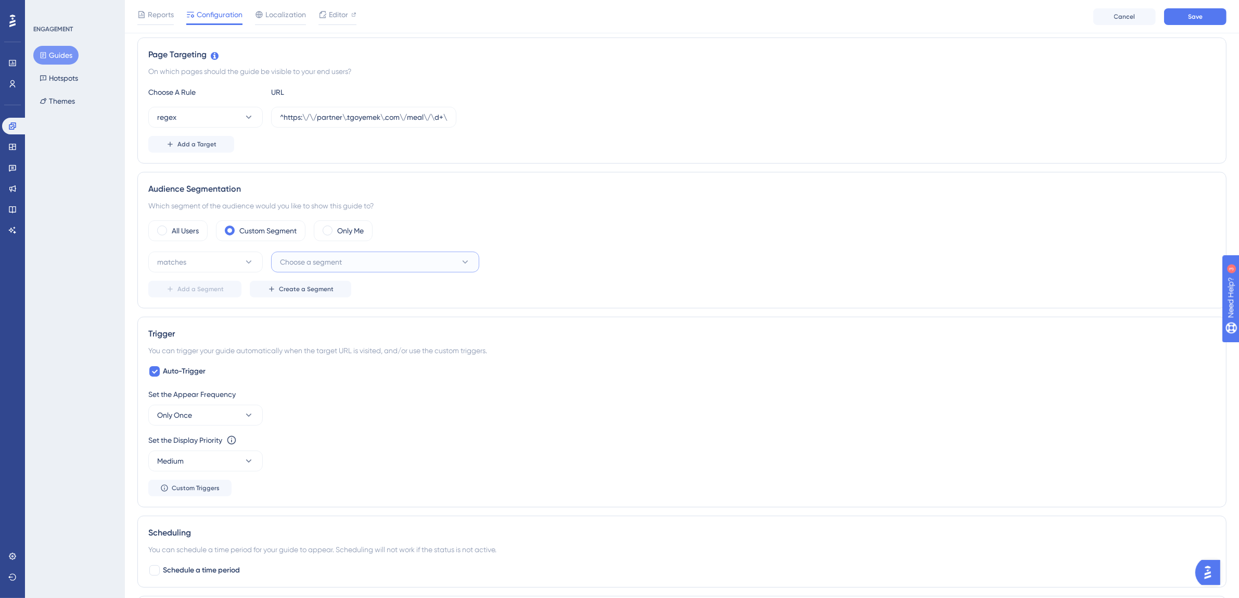
click at [375, 266] on button "Choose a segment" at bounding box center [375, 261] width 208 height 21
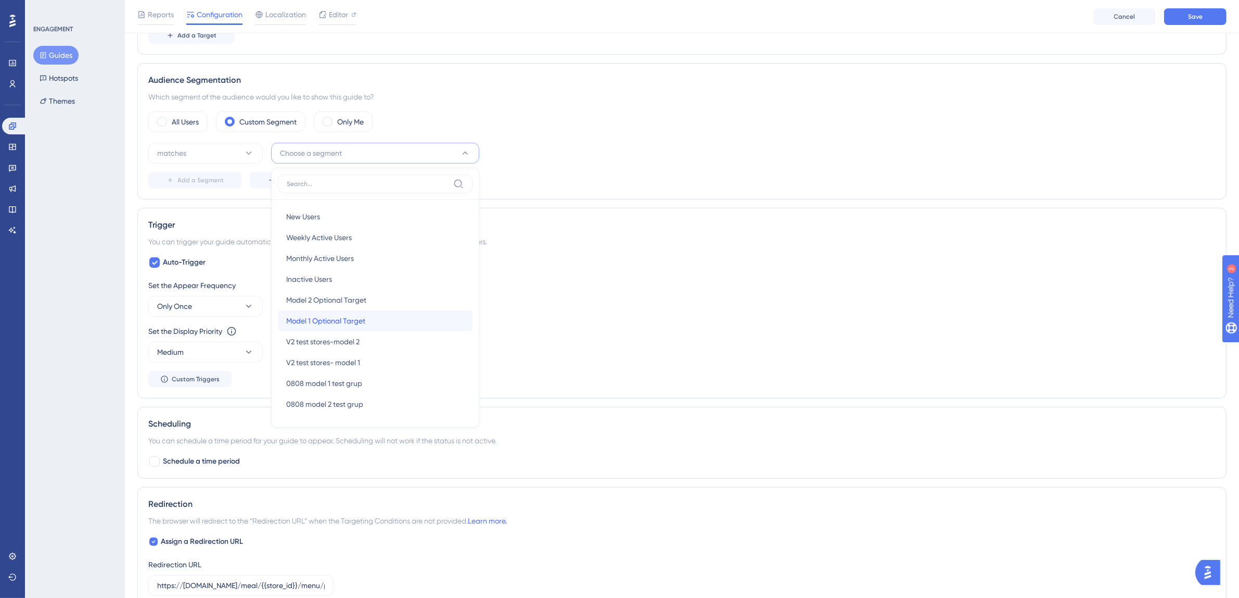
click at [346, 325] on span "Model 1 Optional Target" at bounding box center [325, 320] width 79 height 12
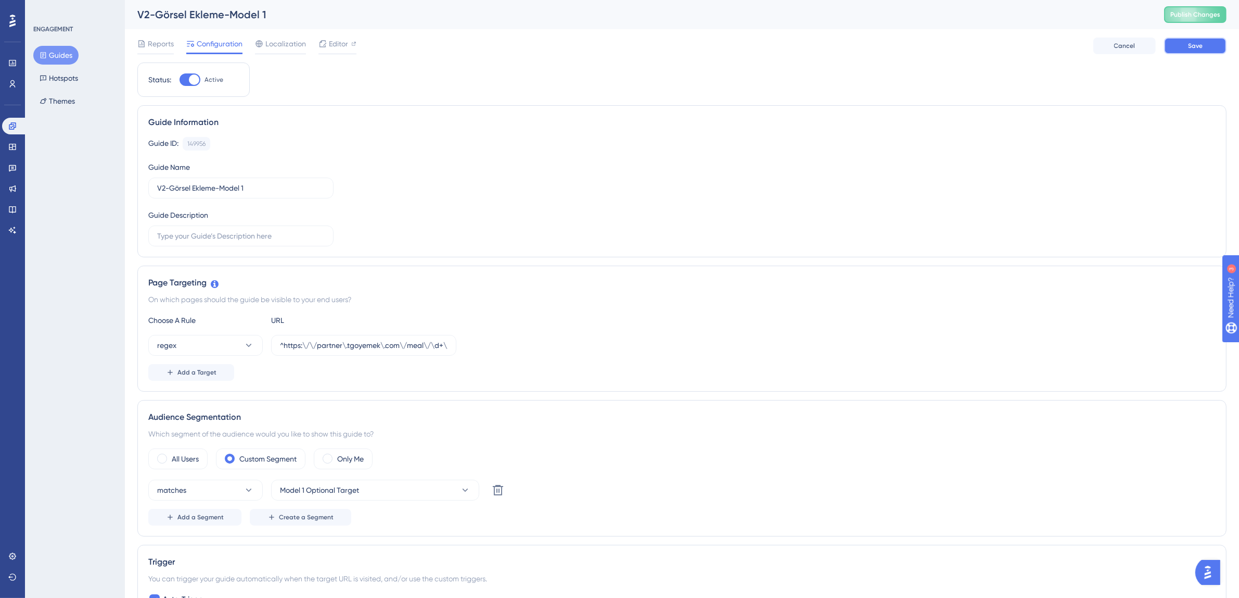
click at [1196, 42] on span "Save" at bounding box center [1195, 46] width 15 height 8
click at [68, 57] on button "Guides" at bounding box center [55, 55] width 45 height 19
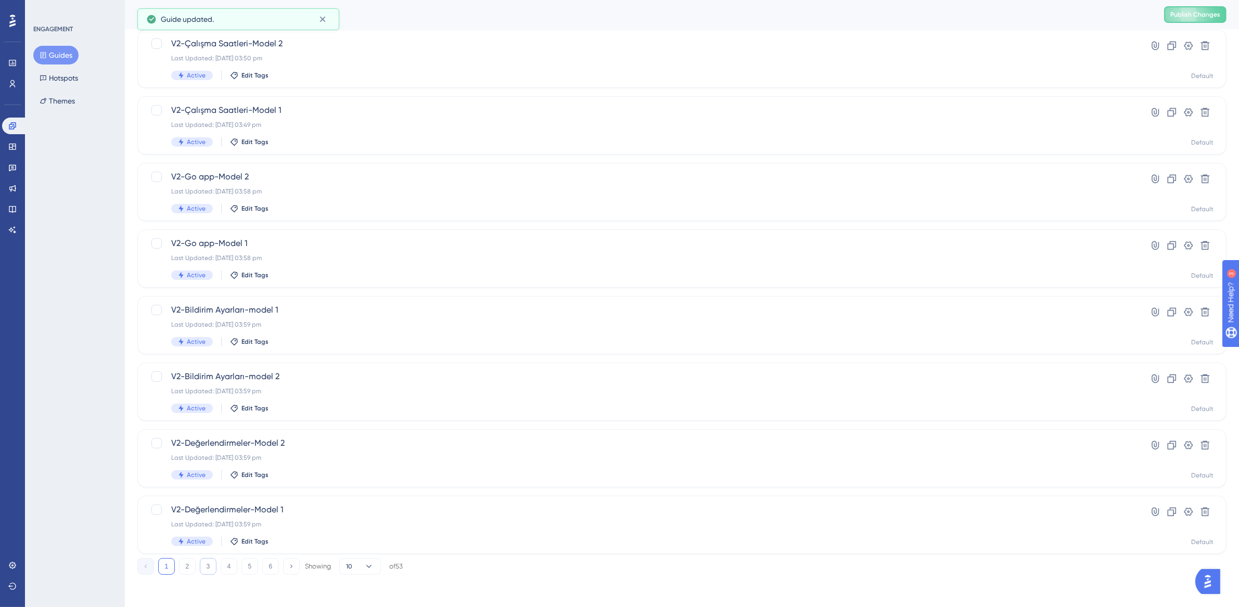
click at [207, 567] on button "3" at bounding box center [208, 566] width 17 height 17
click at [345, 387] on div "Last Updated: 19 Aug 2025 03:00 pm" at bounding box center [640, 391] width 938 height 8
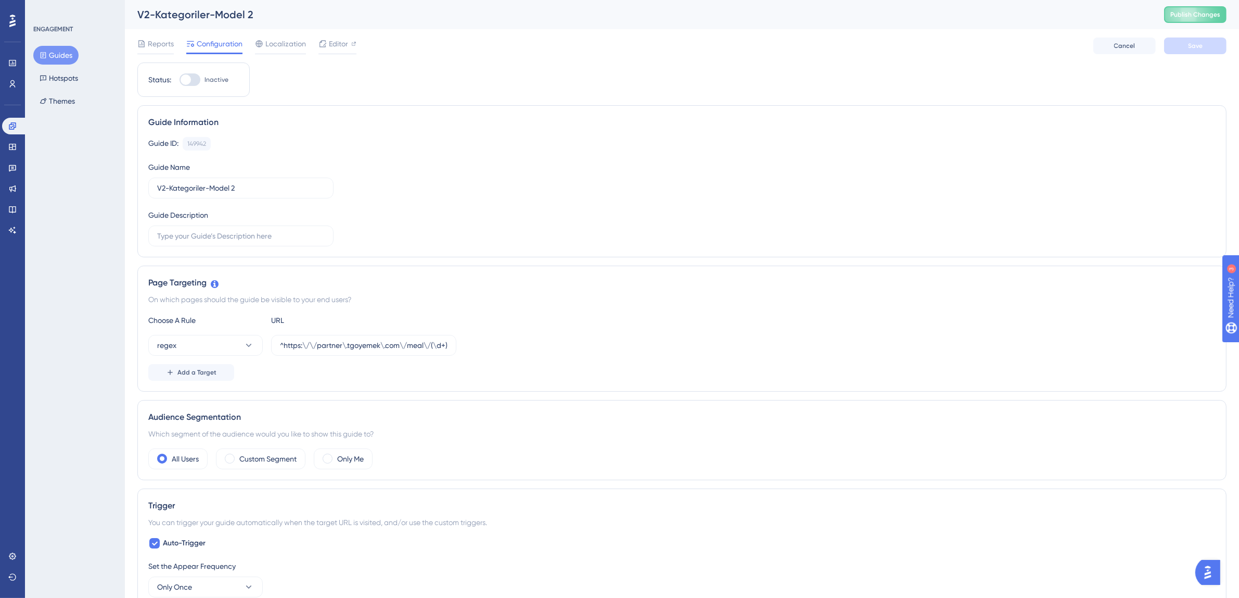
click at [187, 76] on div at bounding box center [186, 79] width 10 height 10
click at [180, 80] on input "Inactive" at bounding box center [179, 80] width 1 height 1
checkbox input "true"
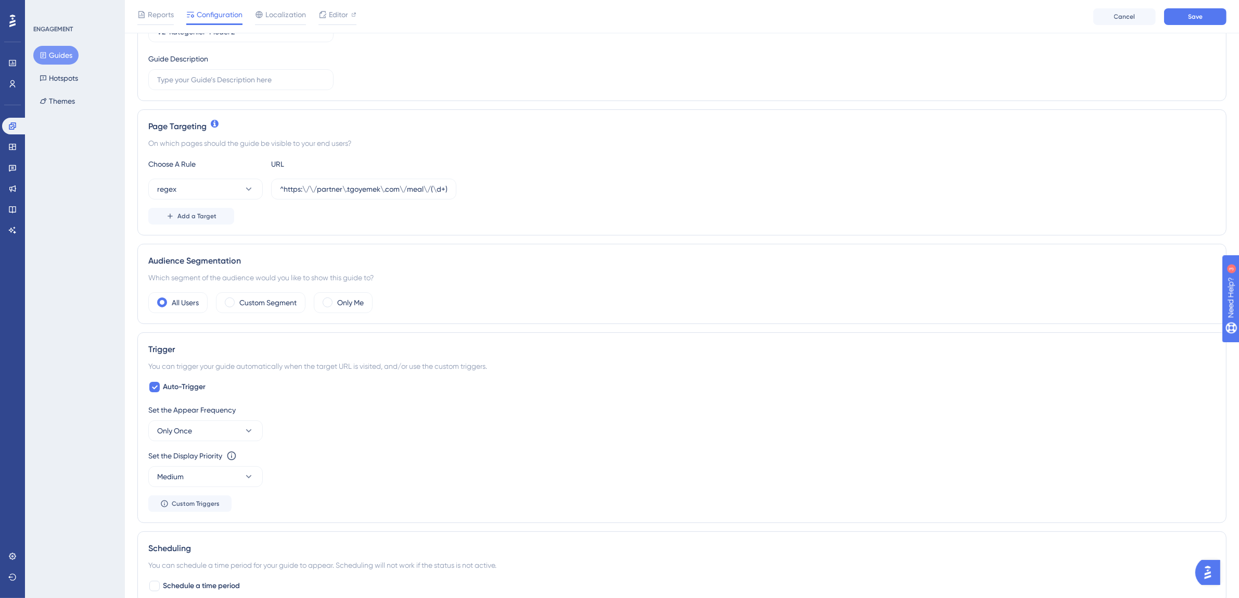
scroll to position [168, 0]
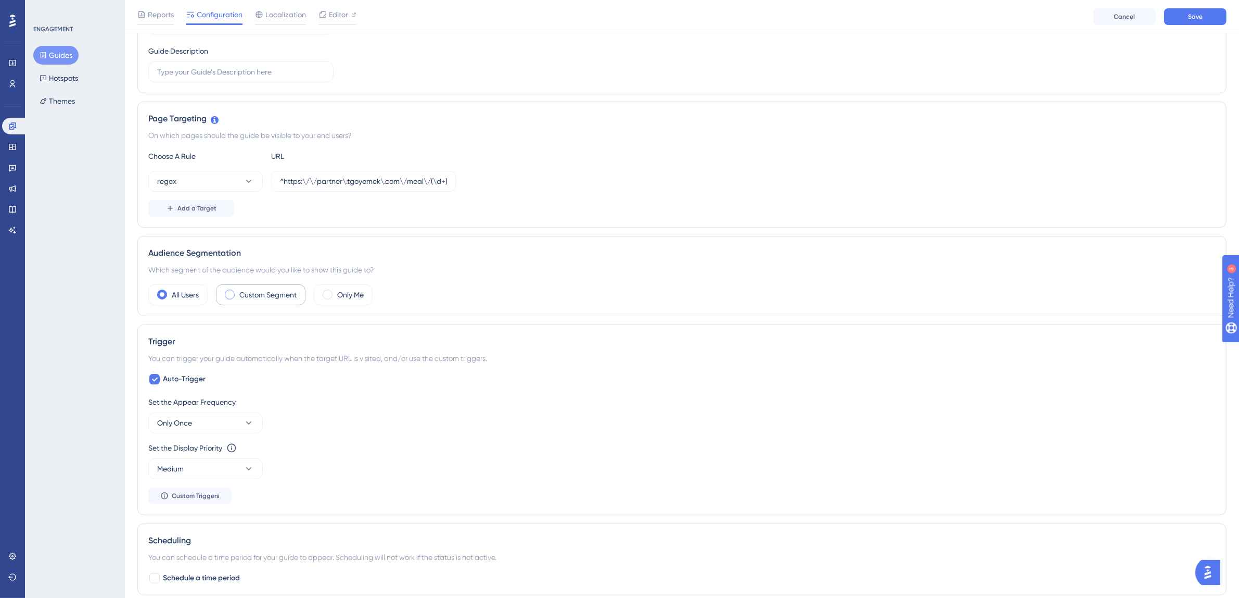
click at [270, 297] on label "Custom Segment" at bounding box center [267, 294] width 57 height 12
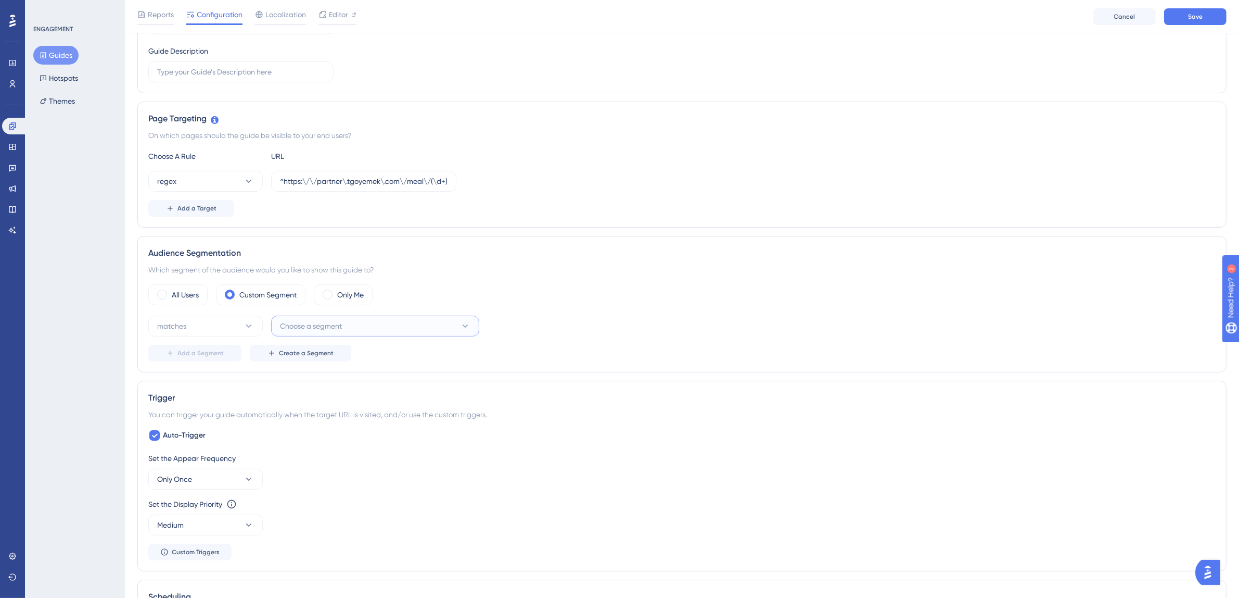
click at [310, 327] on span "Choose a segment" at bounding box center [311, 326] width 62 height 12
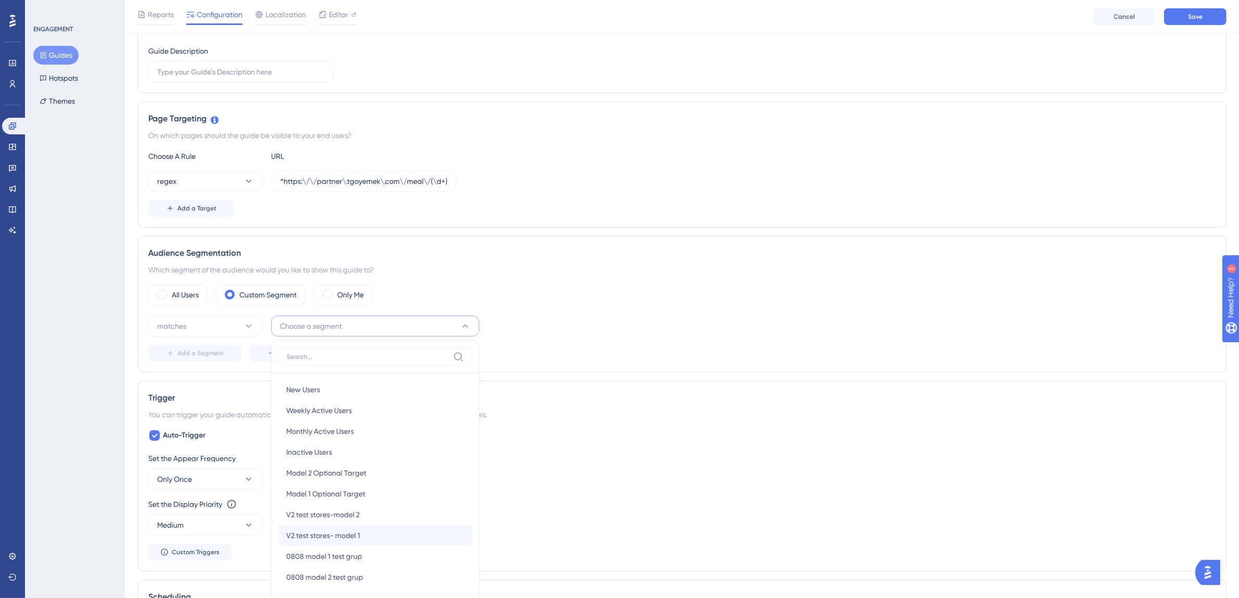
scroll to position [340, 0]
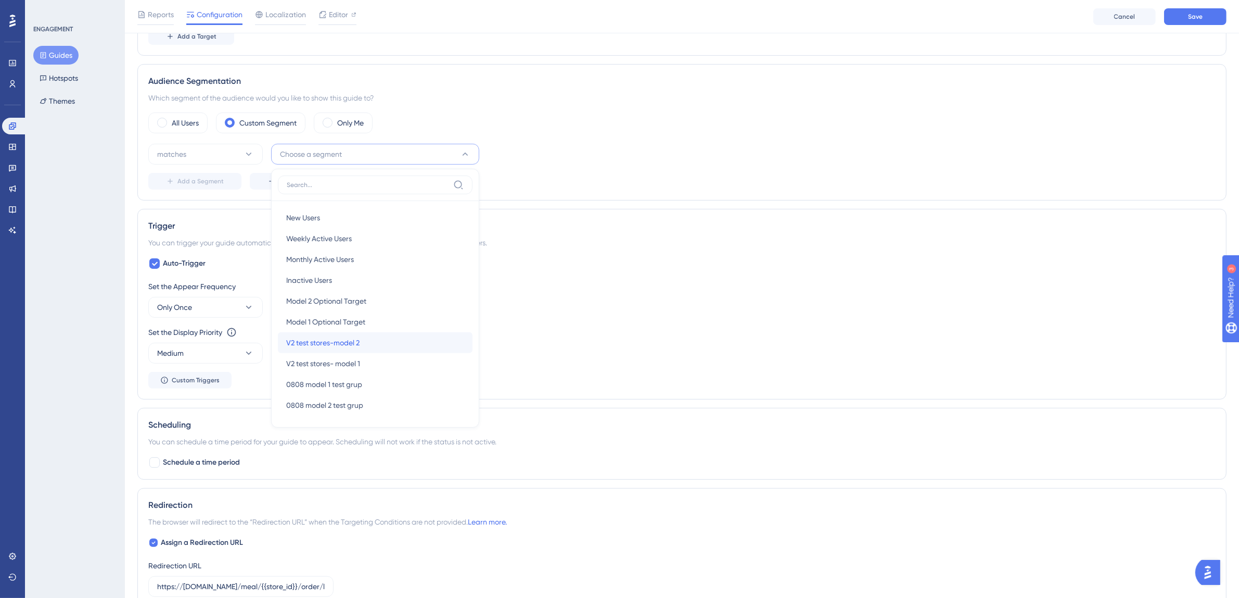
click at [353, 341] on span "V2 test stores-model 2" at bounding box center [322, 342] width 73 height 12
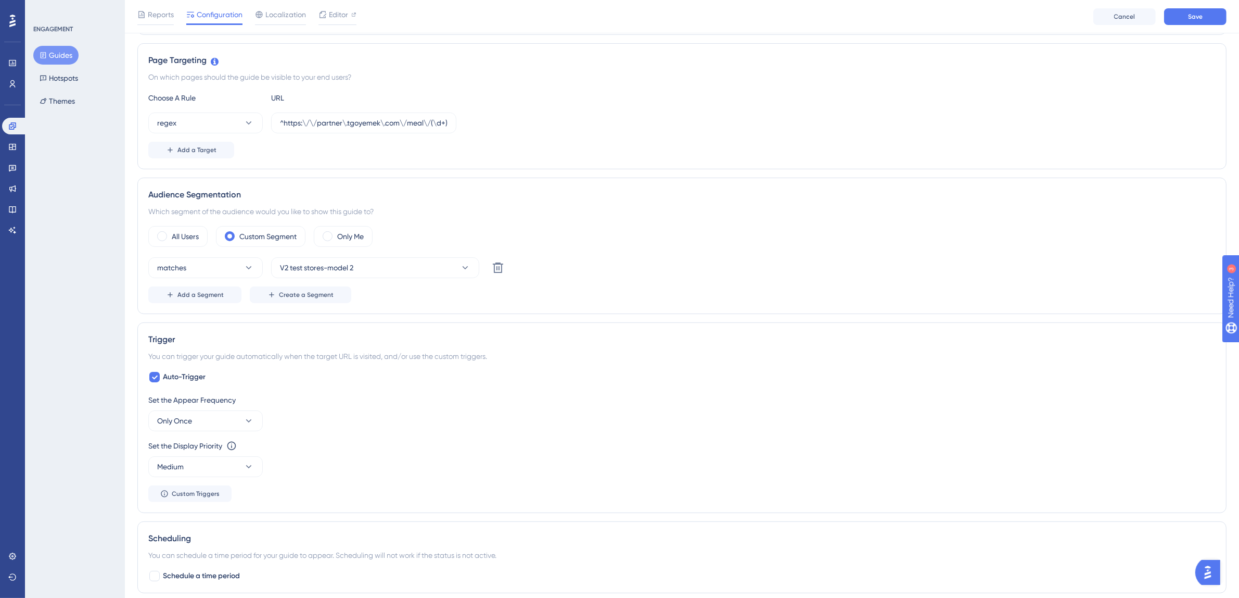
scroll to position [235, 0]
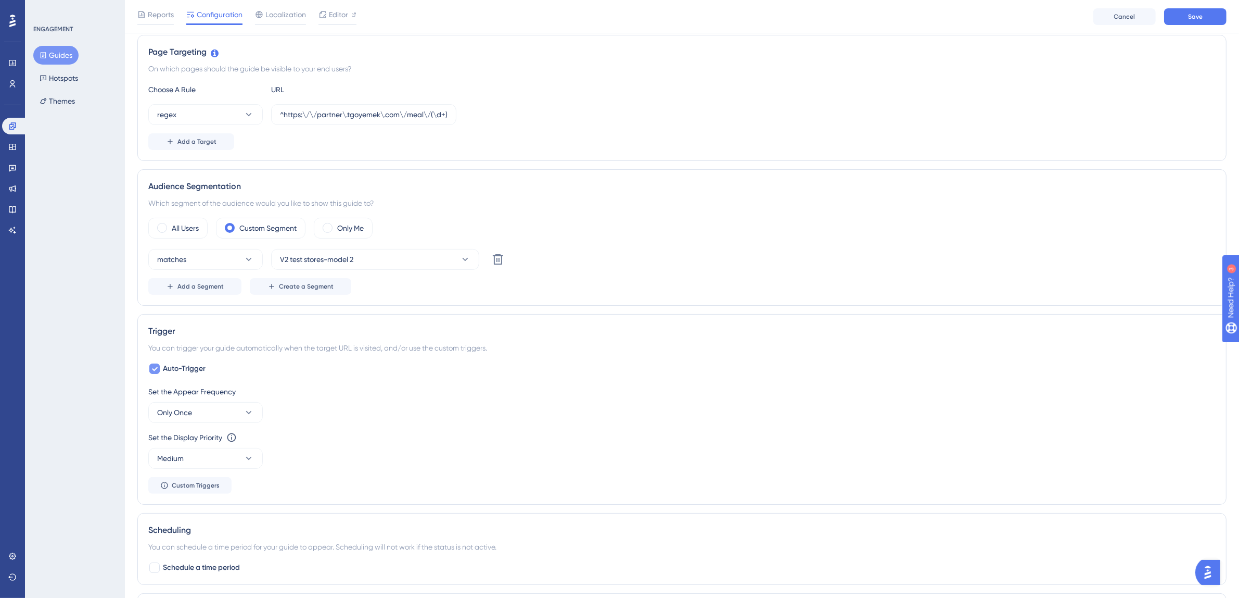
click at [158, 371] on div at bounding box center [154, 368] width 10 height 10
checkbox input "false"
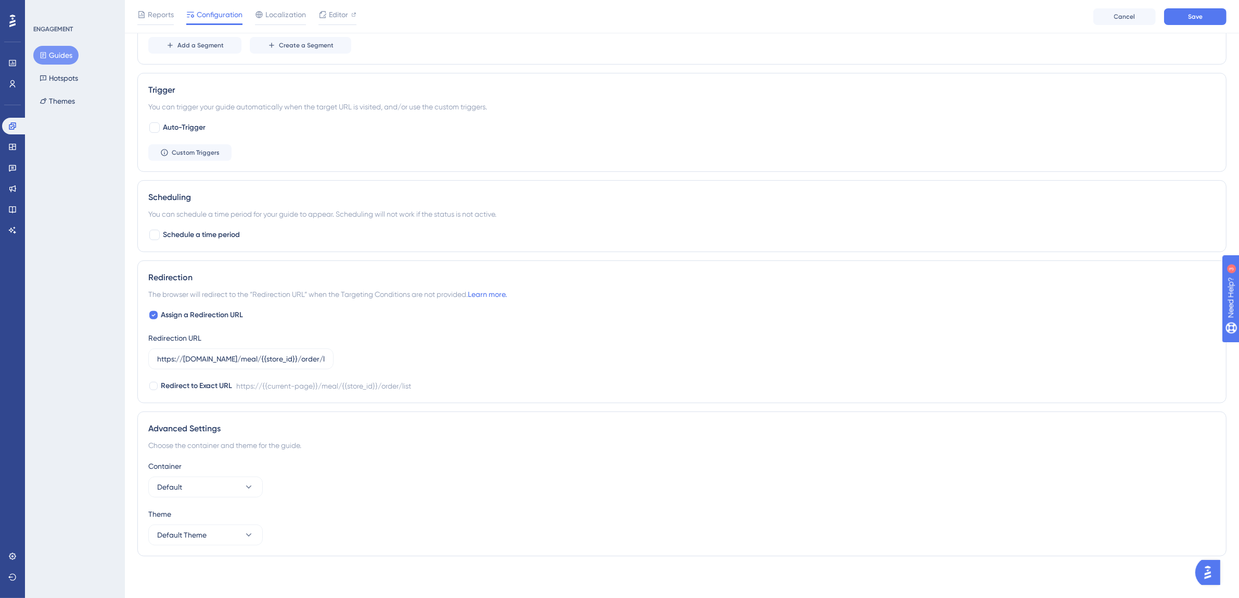
scroll to position [477, 0]
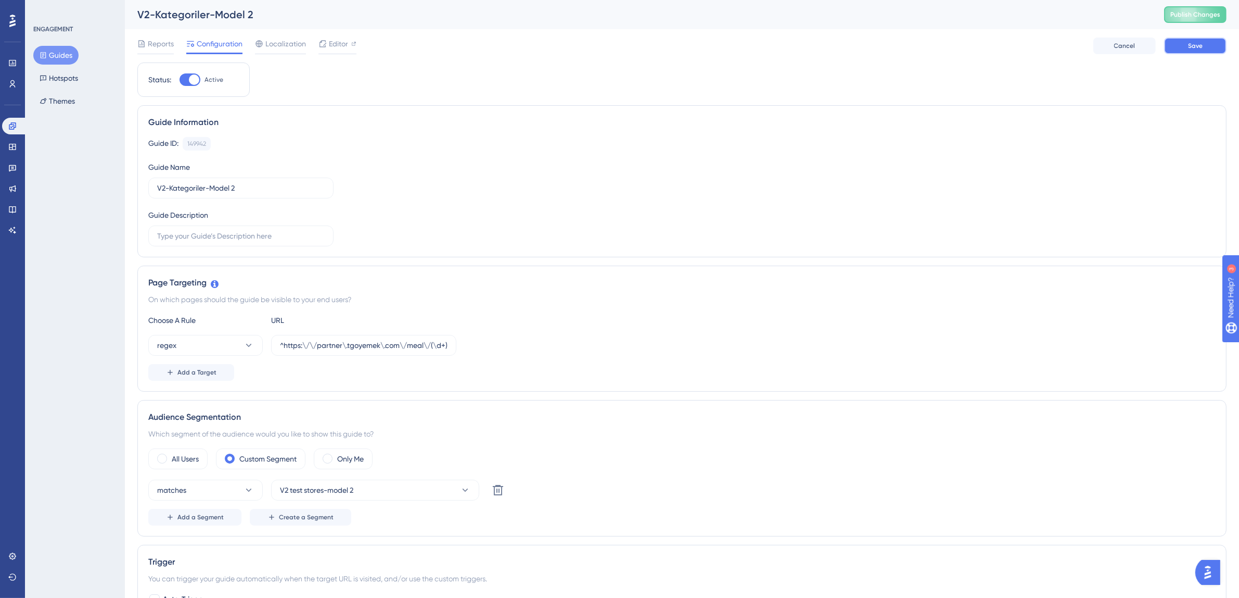
click at [1188, 49] on span "Save" at bounding box center [1195, 46] width 15 height 8
click at [326, 19] on icon at bounding box center [322, 19] width 10 height 10
click at [63, 52] on button "Guides" at bounding box center [55, 55] width 45 height 19
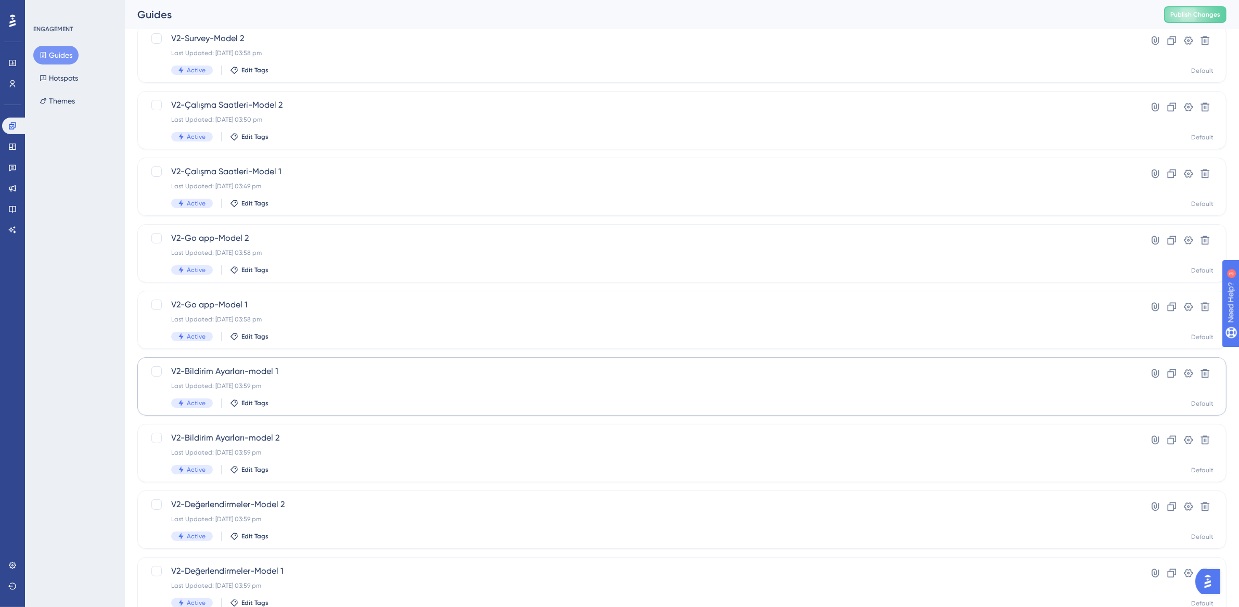
scroll to position [199, 0]
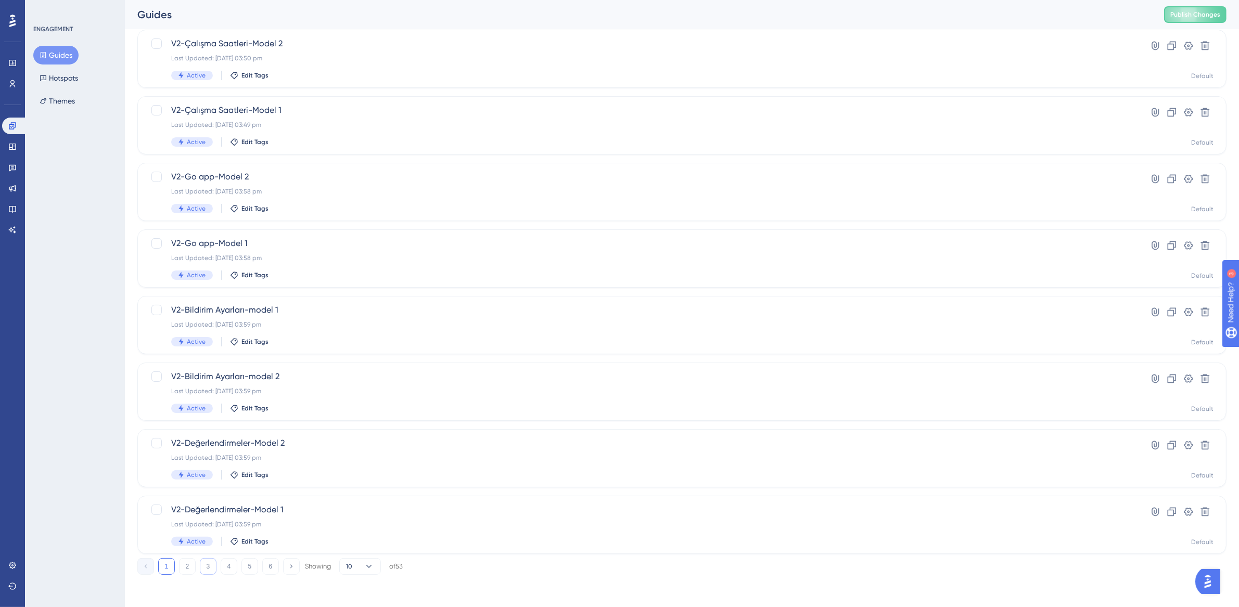
click at [210, 568] on button "3" at bounding box center [208, 566] width 17 height 17
click at [283, 441] on span "V2-Kategoriler-Model 1" at bounding box center [640, 443] width 938 height 12
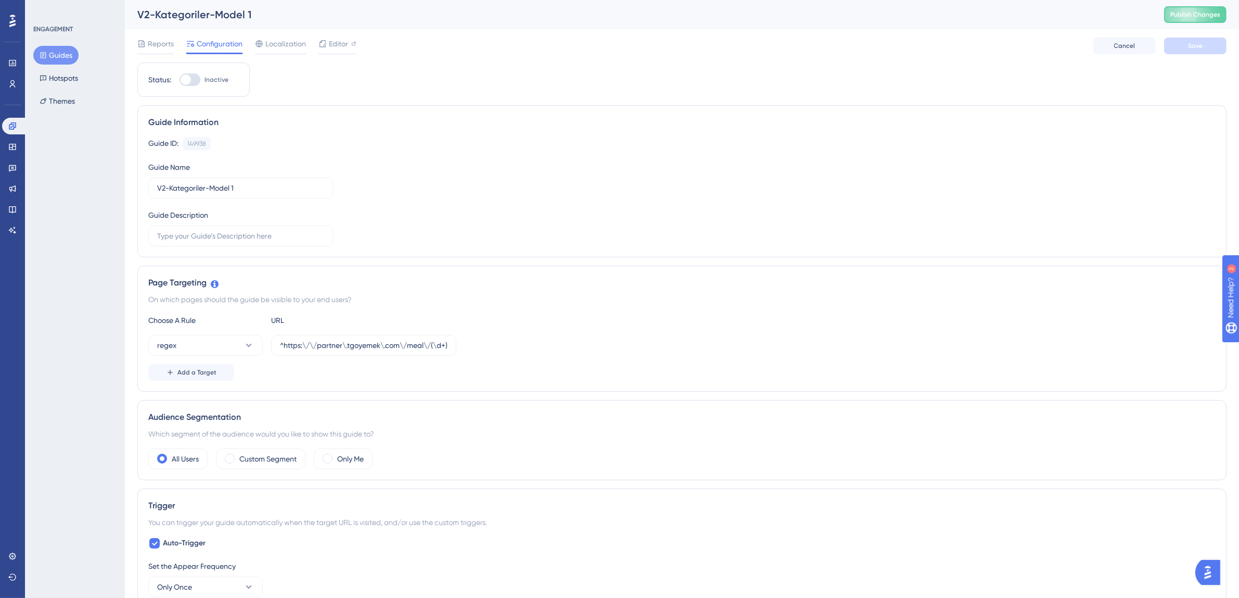
click at [192, 84] on div at bounding box center [190, 79] width 21 height 12
click at [180, 80] on input "Inactive" at bounding box center [179, 80] width 1 height 1
checkbox input "true"
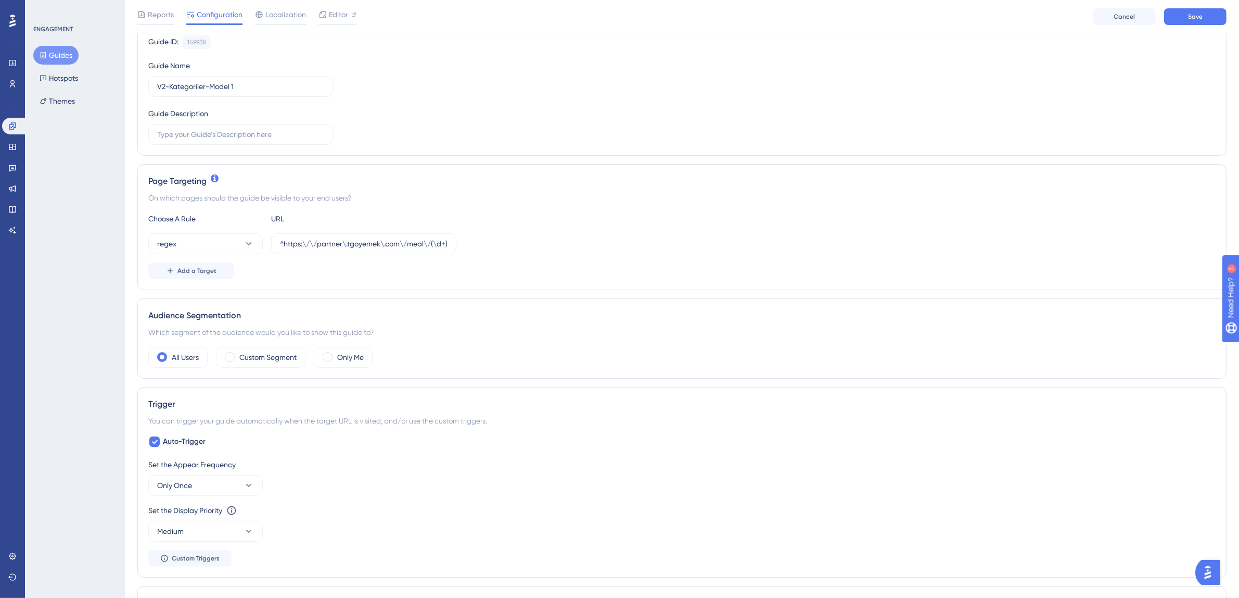
scroll to position [107, 0]
click at [273, 357] on label "Custom Segment" at bounding box center [267, 355] width 57 height 12
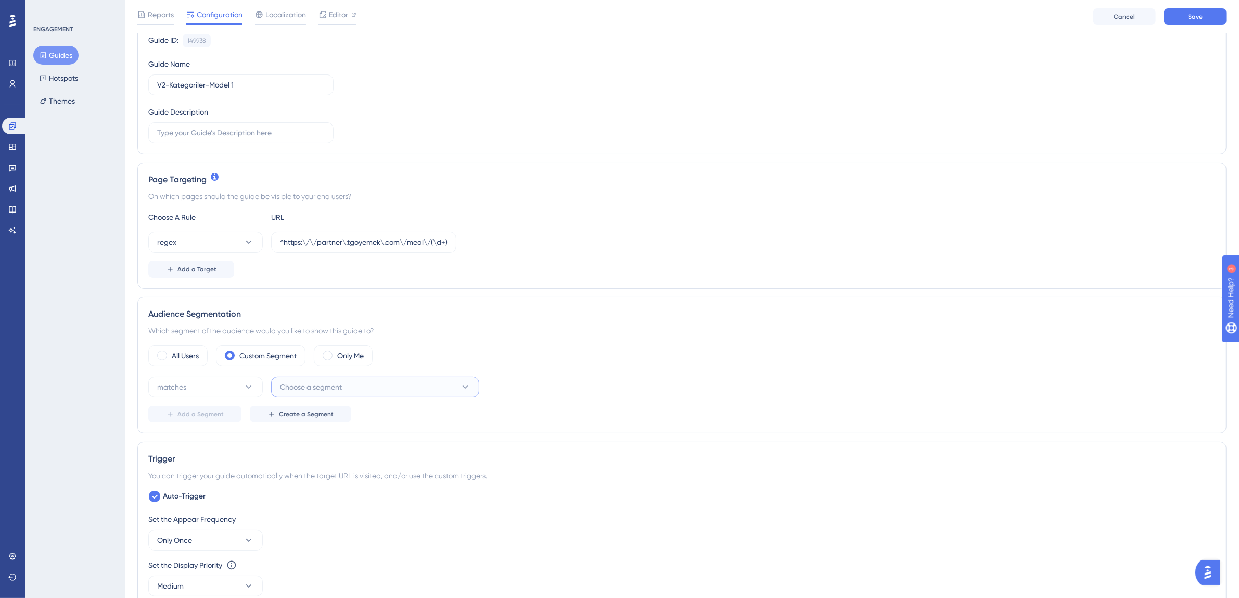
click at [303, 384] on span "Choose a segment" at bounding box center [311, 386] width 62 height 12
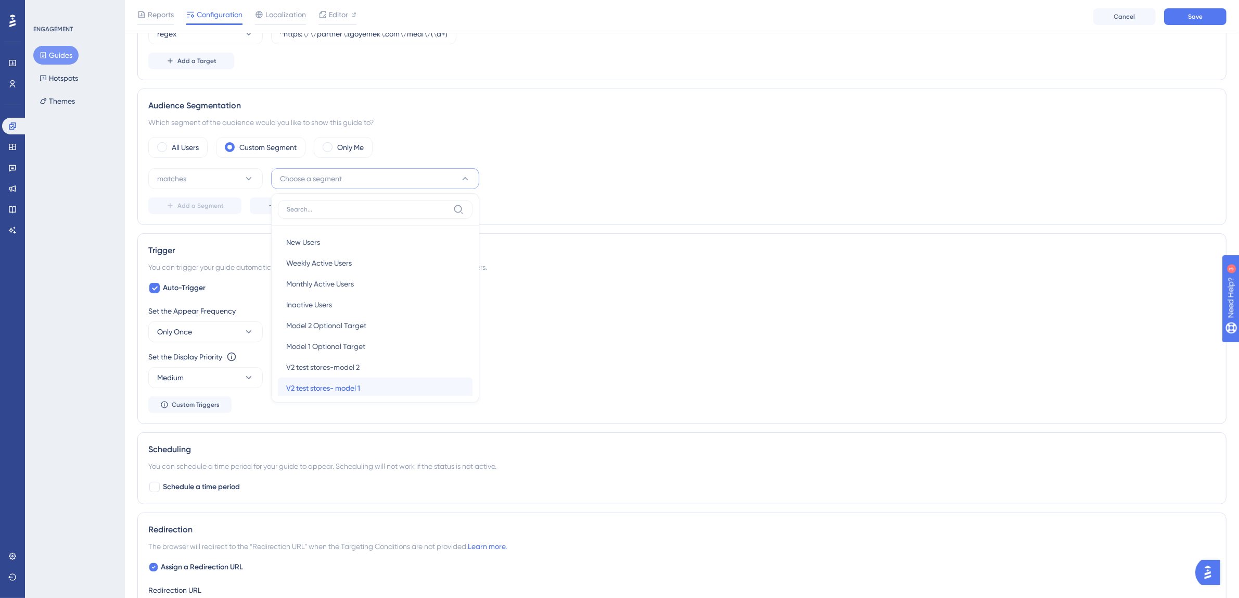
click at [353, 390] on span "V2 test stores- model 1" at bounding box center [323, 388] width 74 height 12
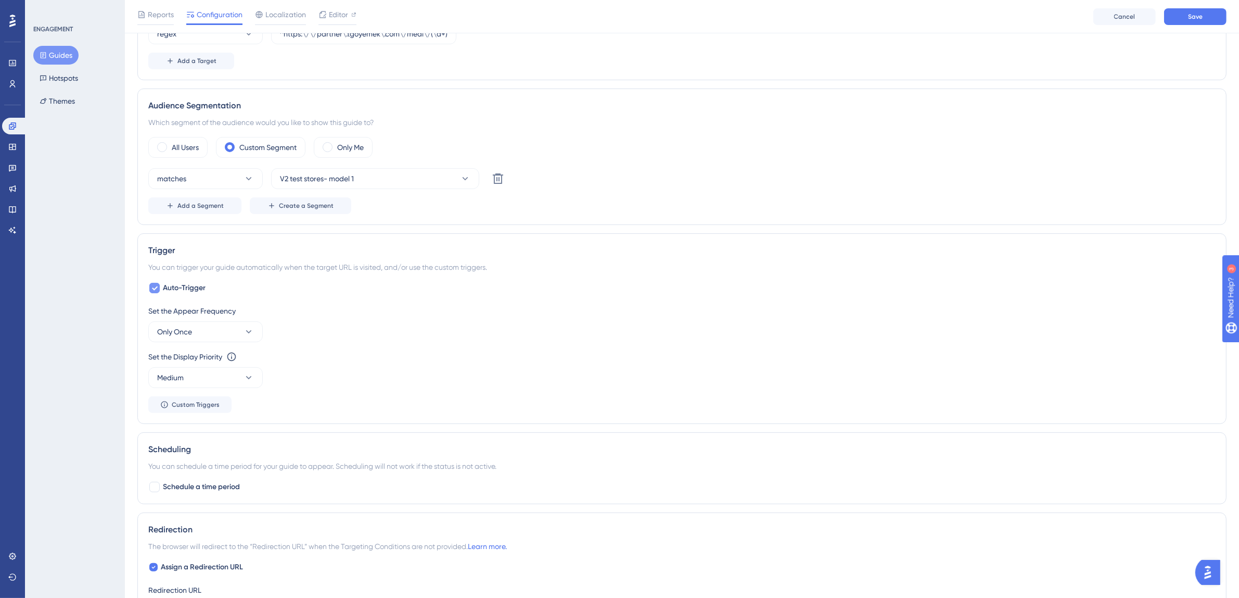
click at [159, 287] on div at bounding box center [154, 288] width 10 height 10
checkbox input "false"
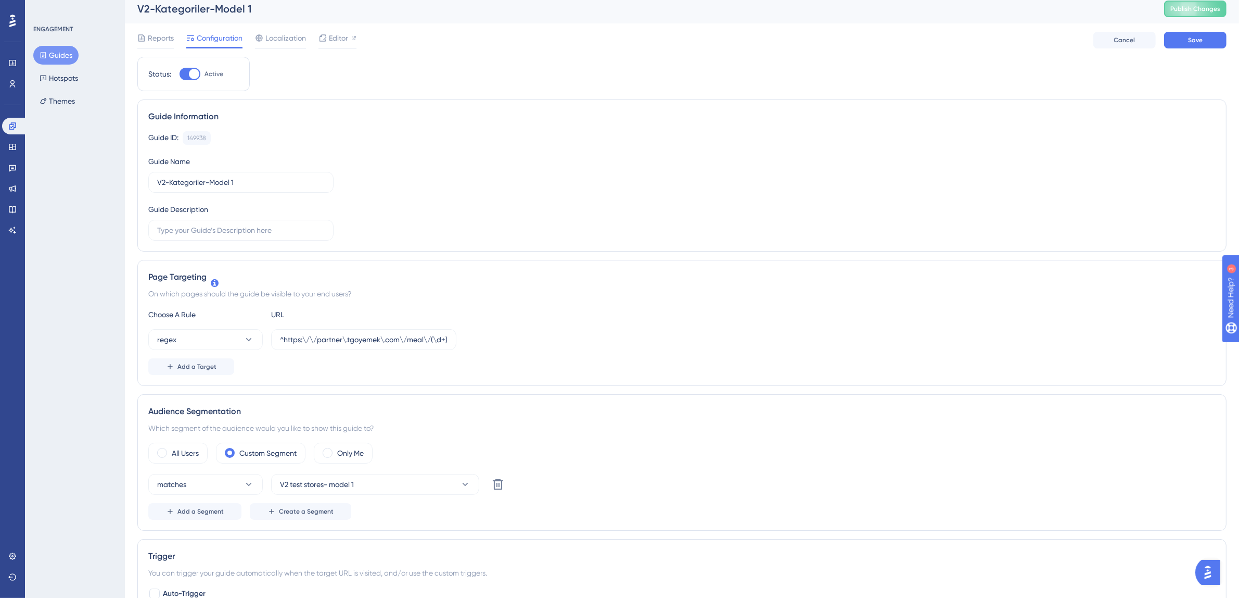
scroll to position [0, 0]
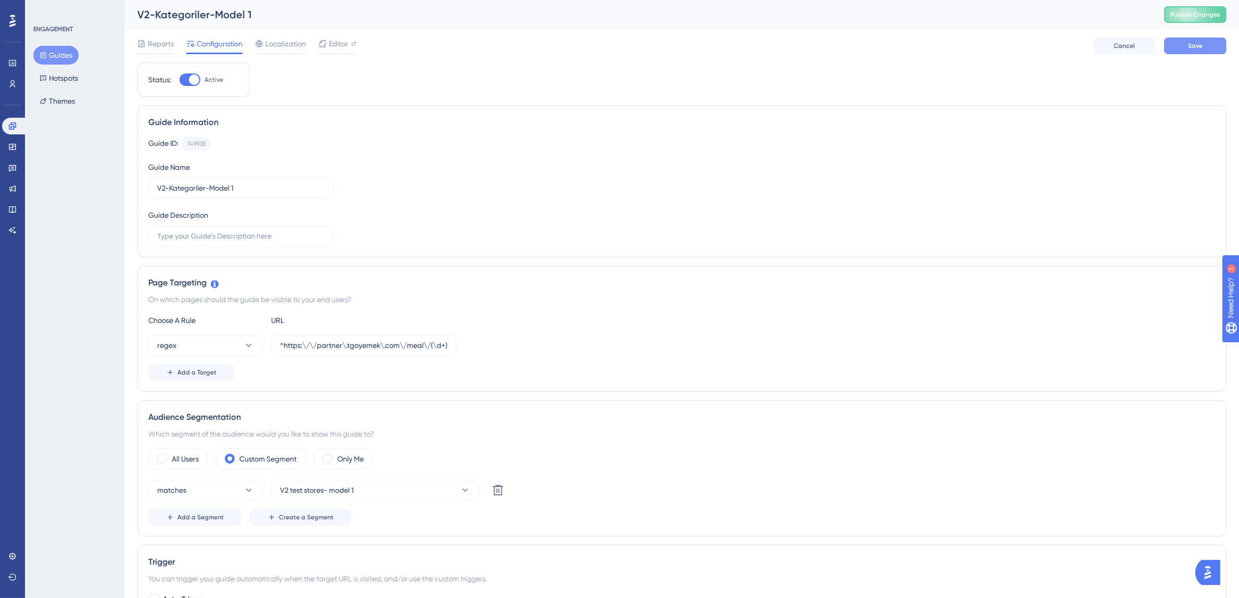
click at [1201, 50] on button "Save" at bounding box center [1195, 45] width 62 height 17
click at [365, 347] on input "^https:\/\/partner\.tgoyemek\.com\/meal\/(\d+)\/order(?:\/list|\/)?$" at bounding box center [364, 344] width 168 height 11
click at [54, 51] on button "Guides" at bounding box center [55, 55] width 45 height 19
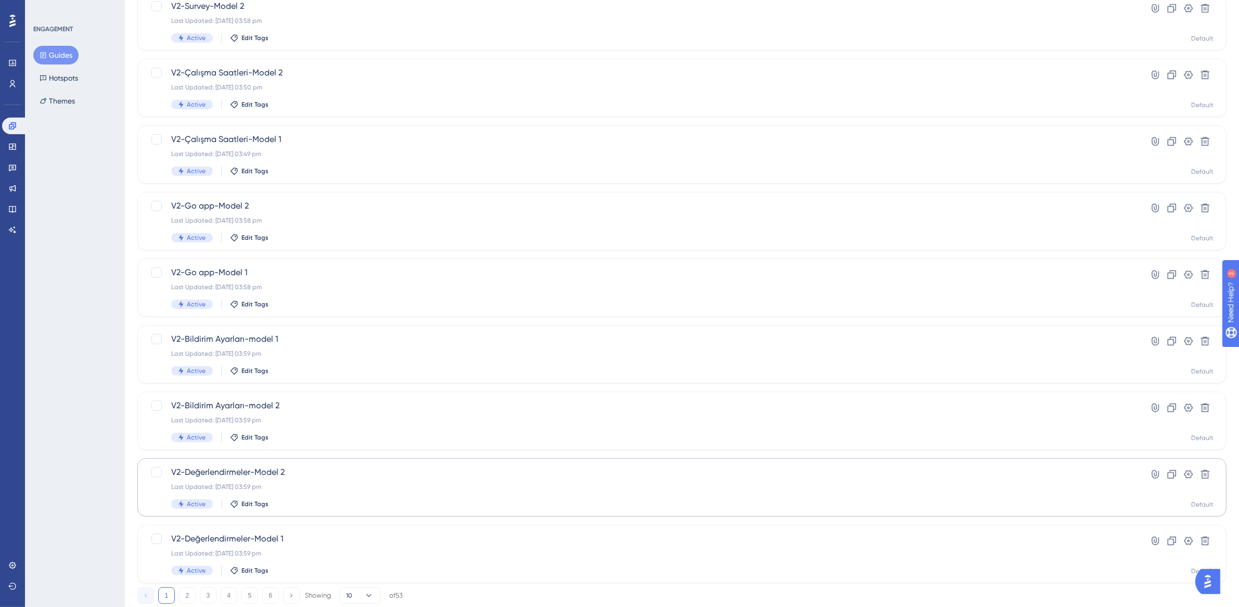
scroll to position [199, 0]
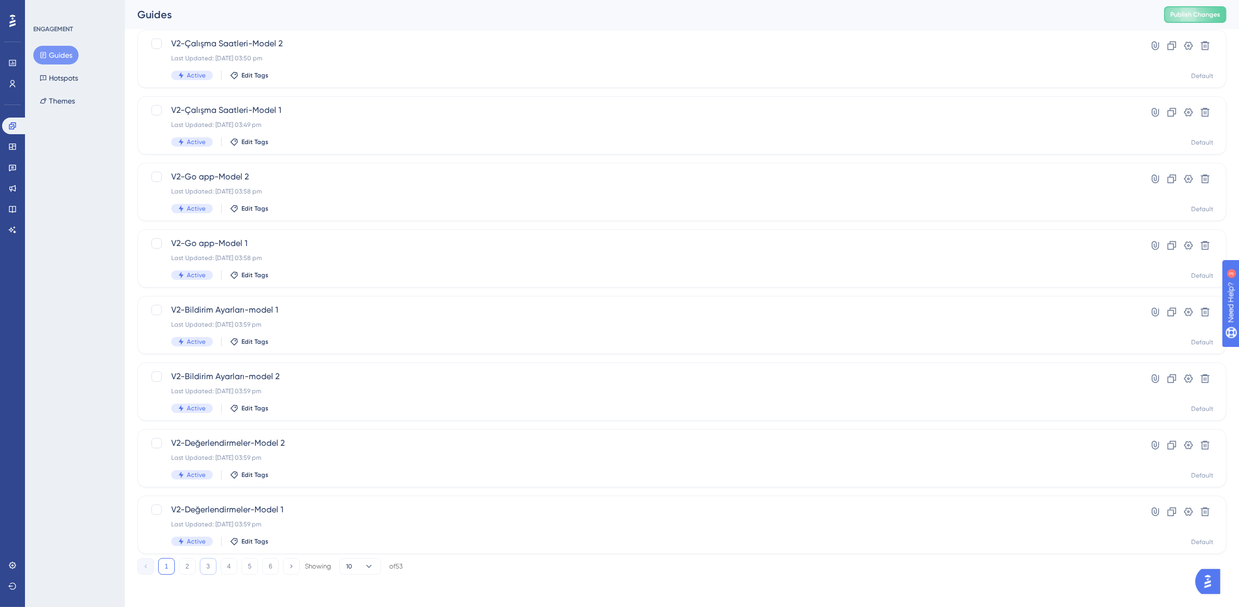
click at [213, 561] on button "3" at bounding box center [208, 566] width 17 height 17
click at [233, 565] on button "4" at bounding box center [229, 566] width 17 height 17
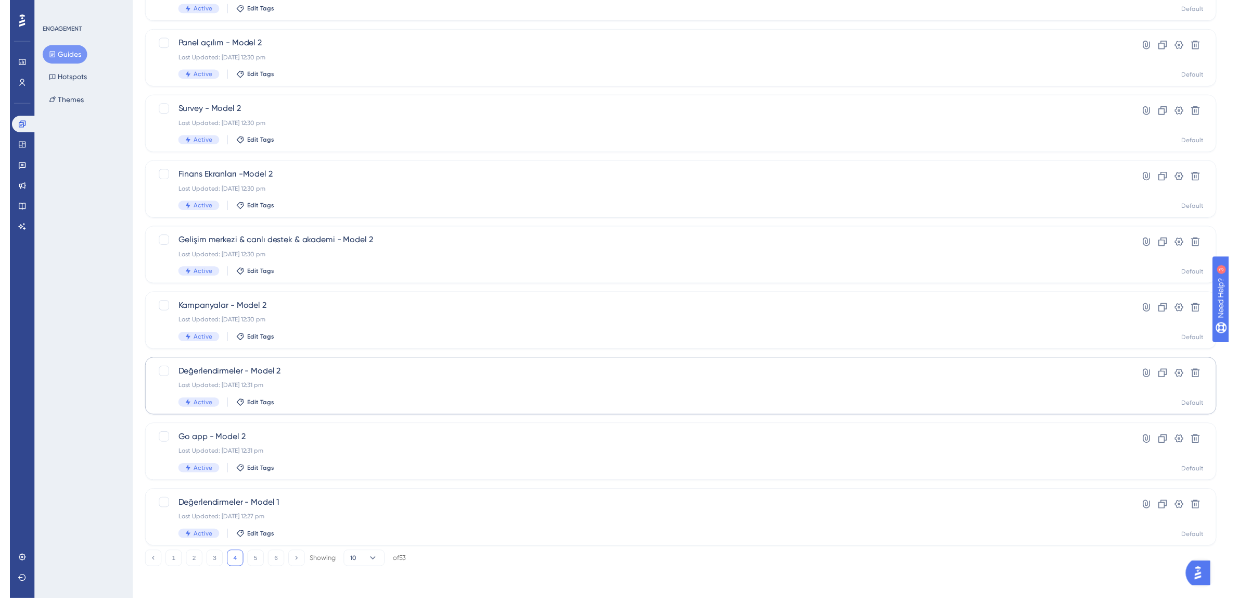
scroll to position [0, 0]
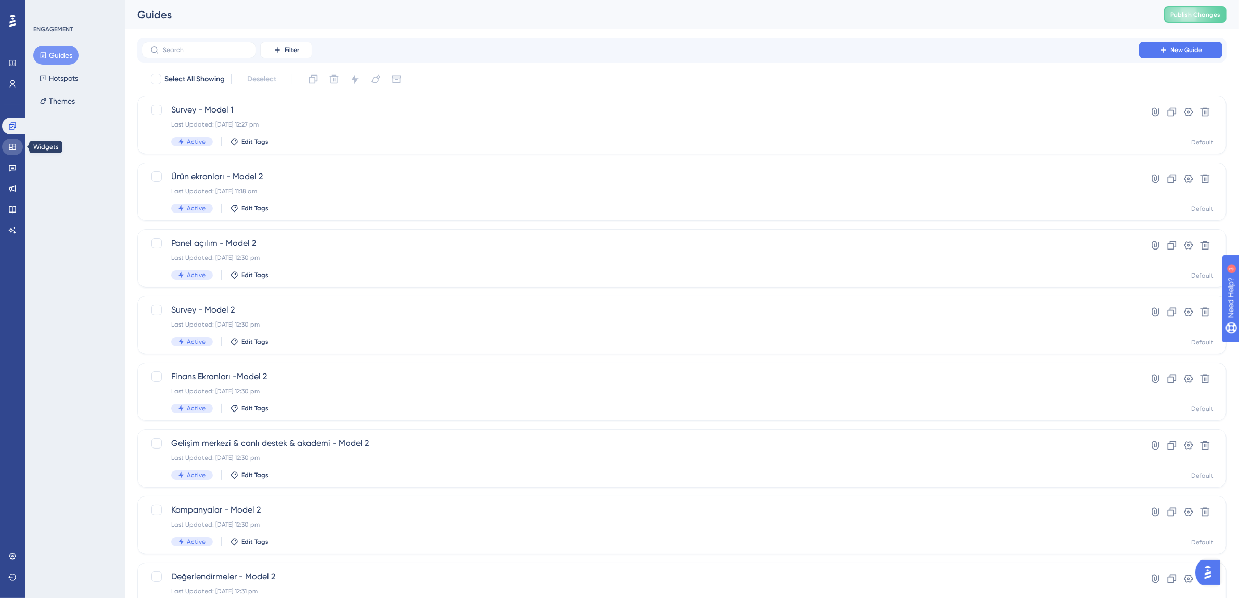
click at [17, 144] on link at bounding box center [12, 146] width 21 height 17
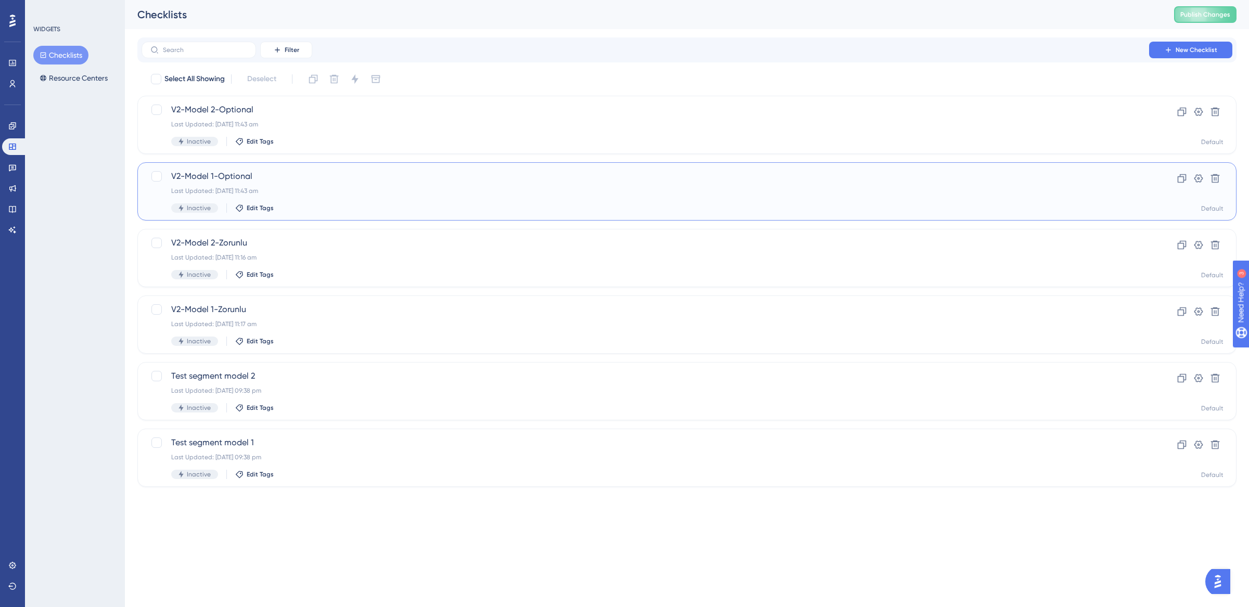
click at [307, 198] on div "V2-Model 1-Optional Last Updated: 19 Aug 2025 11:43 am Inactive Edit Tags" at bounding box center [645, 191] width 948 height 43
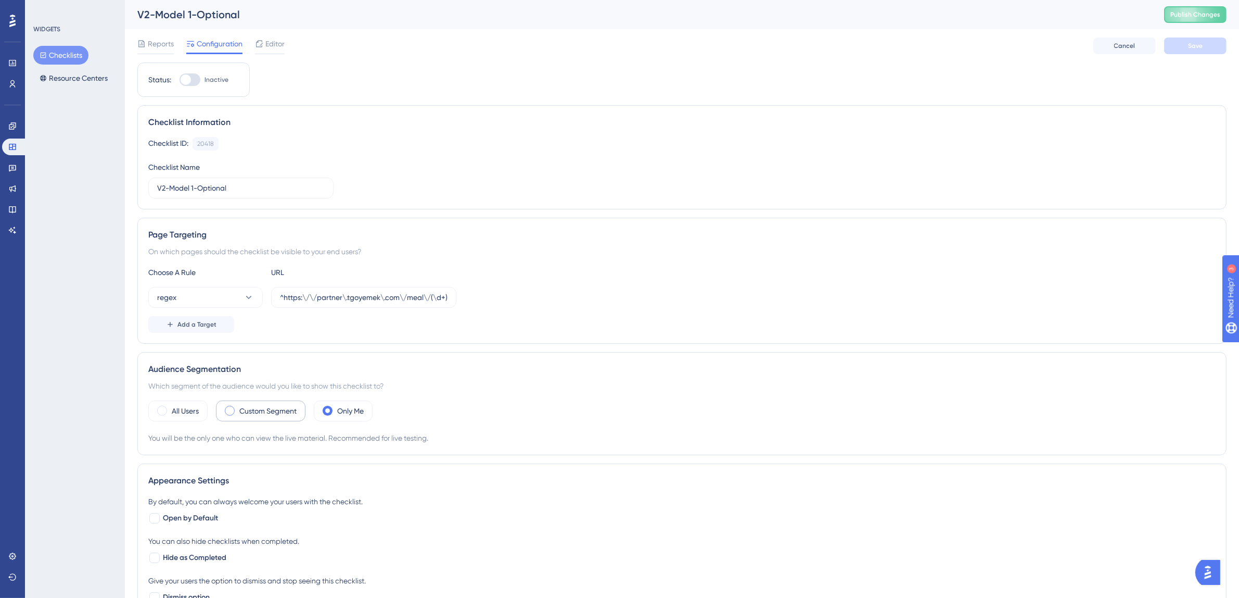
click at [282, 414] on label "Custom Segment" at bounding box center [267, 410] width 57 height 12
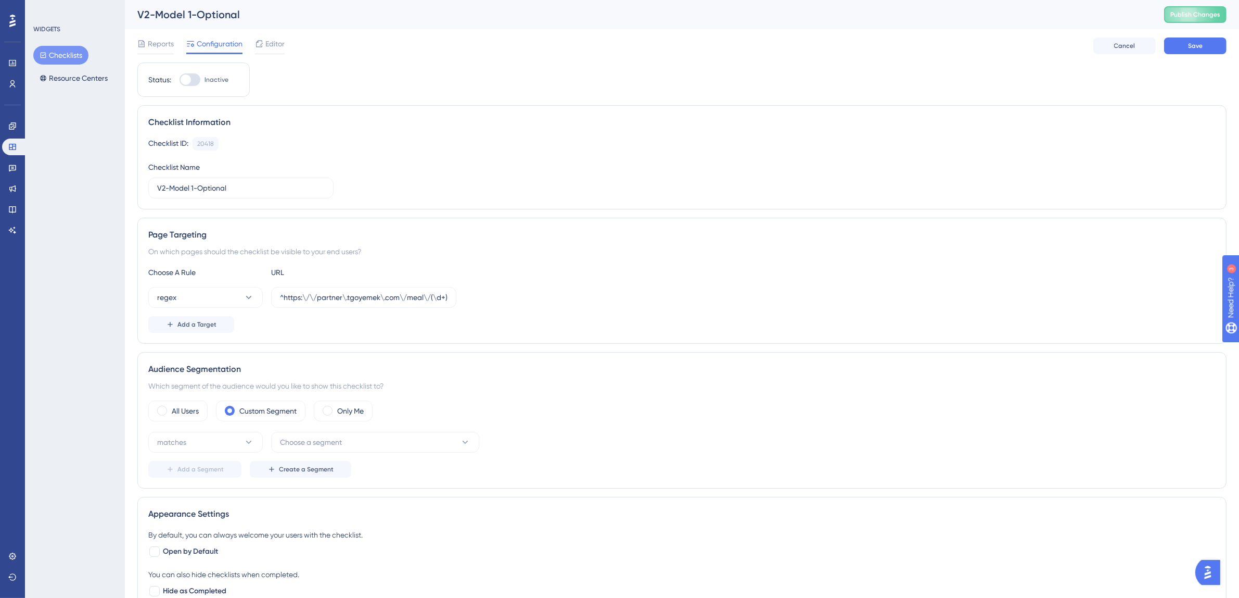
click at [309, 430] on div "All Users Custom Segment Only Me matches Choose a segment Add a Segment Create …" at bounding box center [681, 438] width 1067 height 77
click at [311, 437] on span "Choose a segment" at bounding box center [311, 442] width 62 height 12
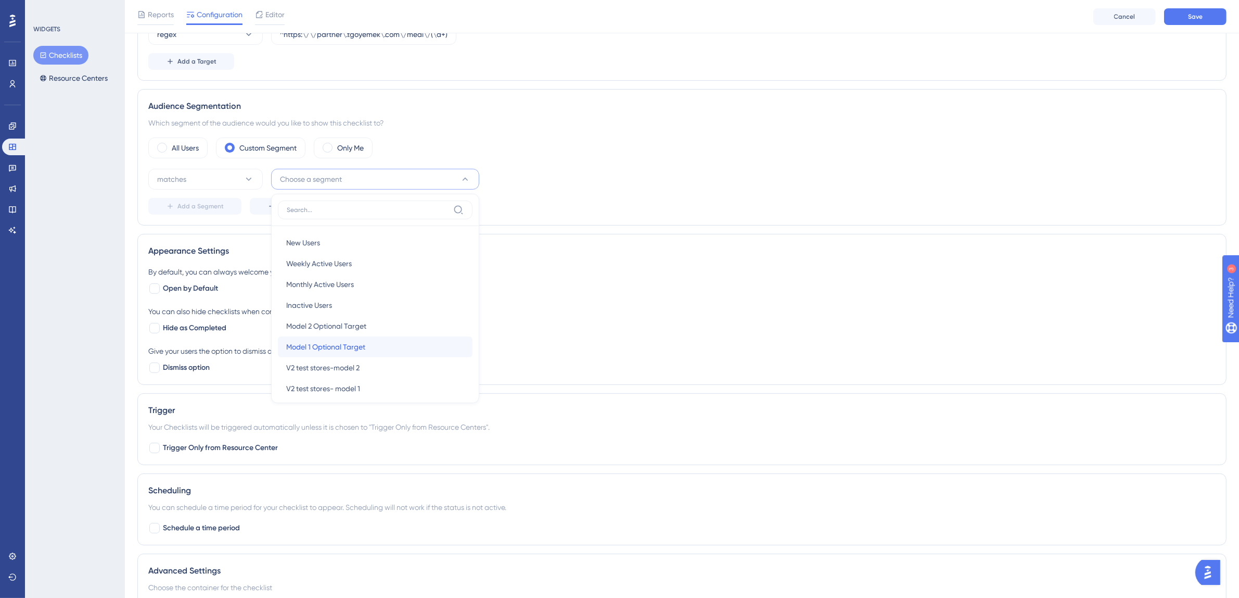
click at [334, 349] on span "Model 1 Optional Target" at bounding box center [325, 346] width 79 height 12
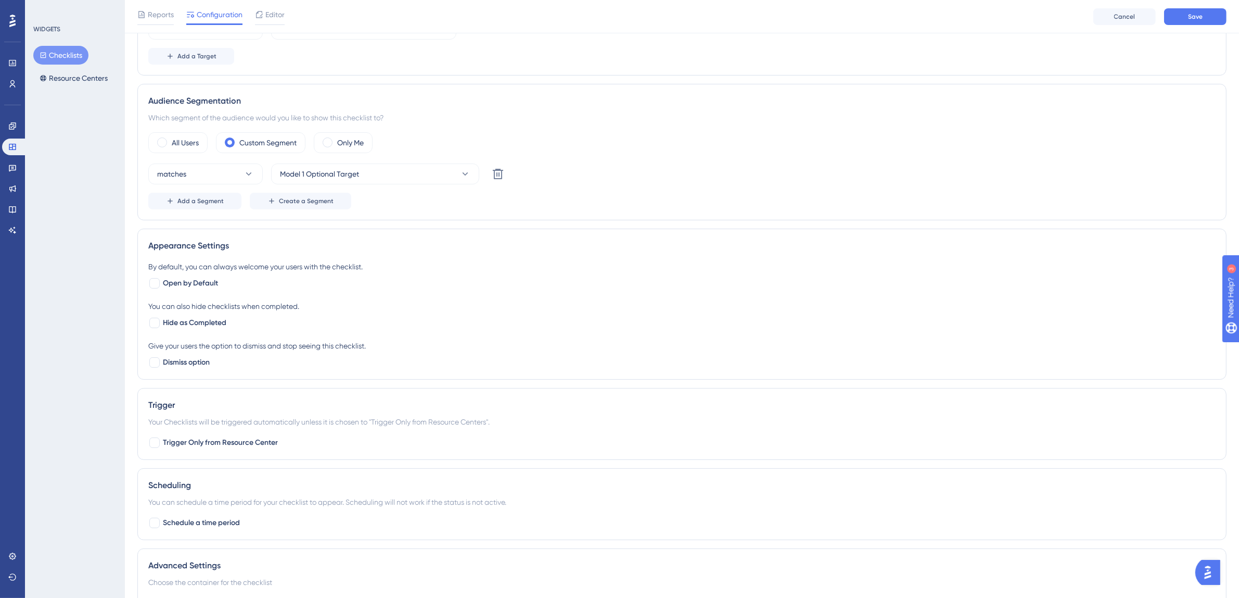
scroll to position [275, 0]
click at [164, 321] on span "Hide as Completed" at bounding box center [194, 320] width 63 height 12
checkbox input "true"
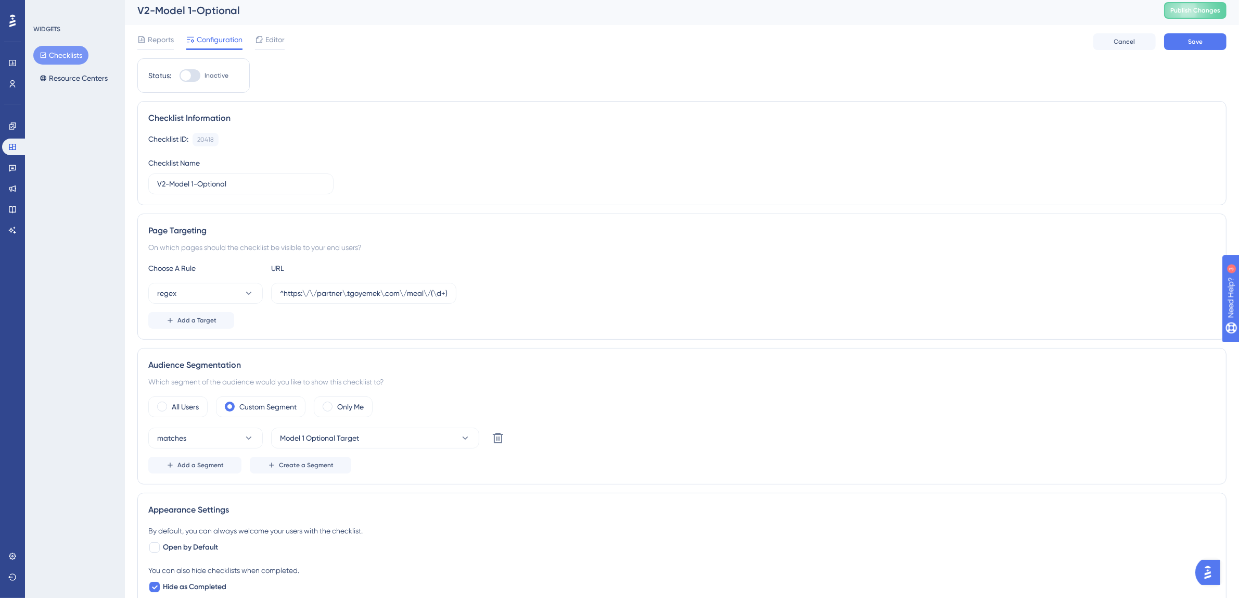
scroll to position [0, 0]
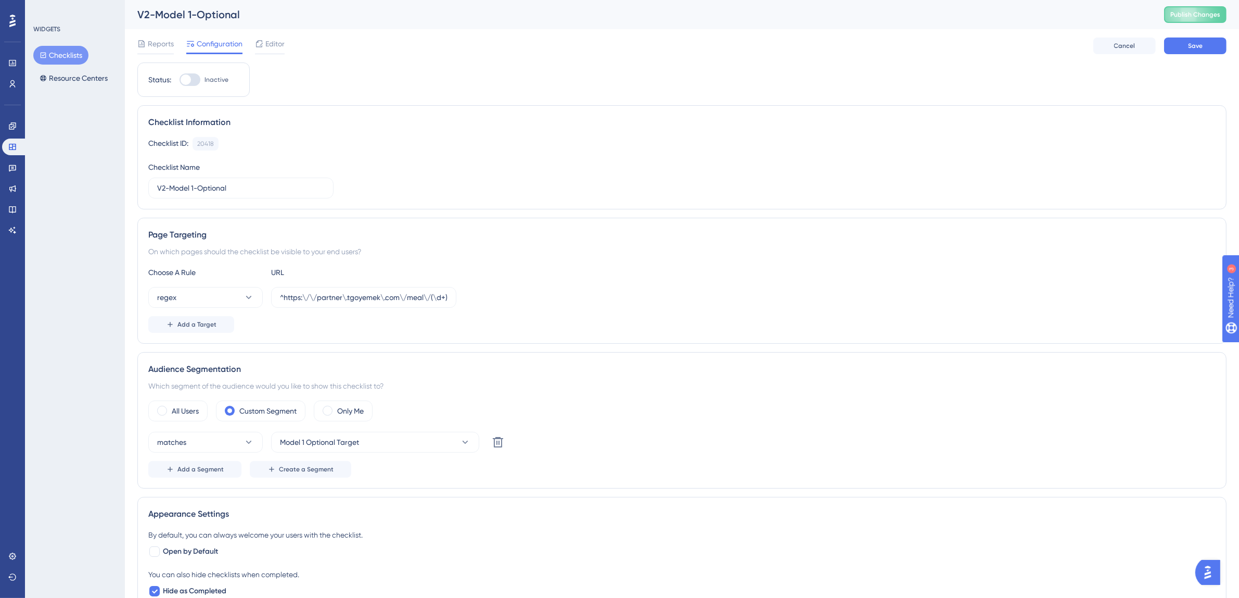
click at [193, 78] on div at bounding box center [190, 79] width 21 height 12
click at [180, 80] on input "Inactive" at bounding box center [179, 80] width 1 height 1
checkbox input "true"
click at [1199, 44] on span "Save" at bounding box center [1195, 43] width 15 height 8
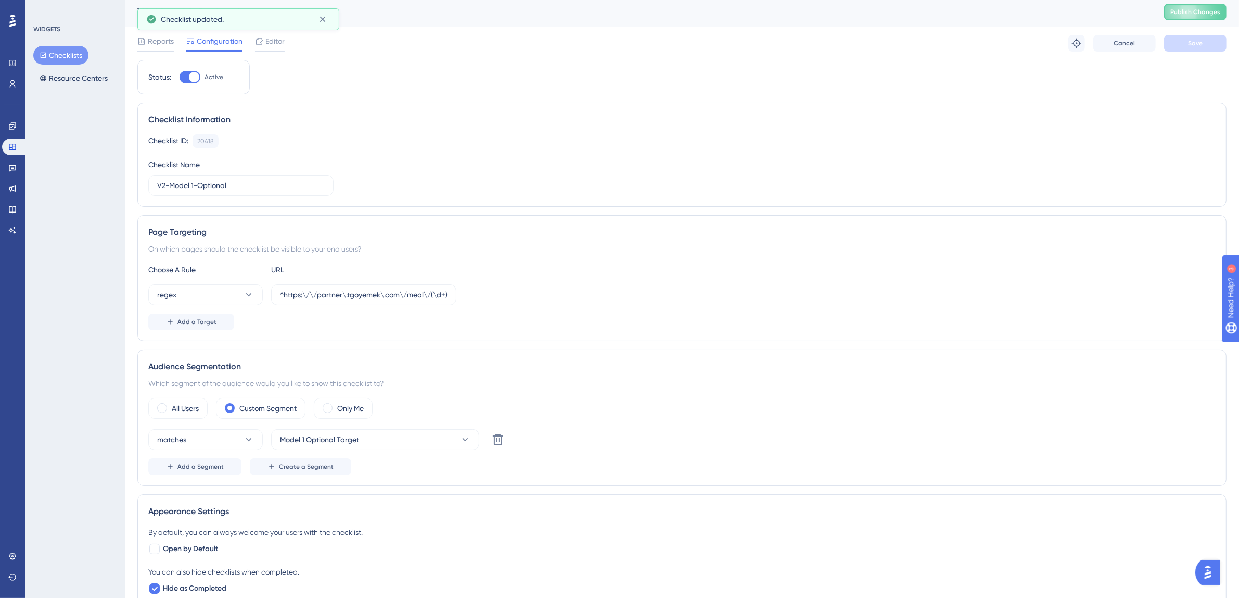
click at [63, 50] on button "Checklists" at bounding box center [60, 55] width 55 height 19
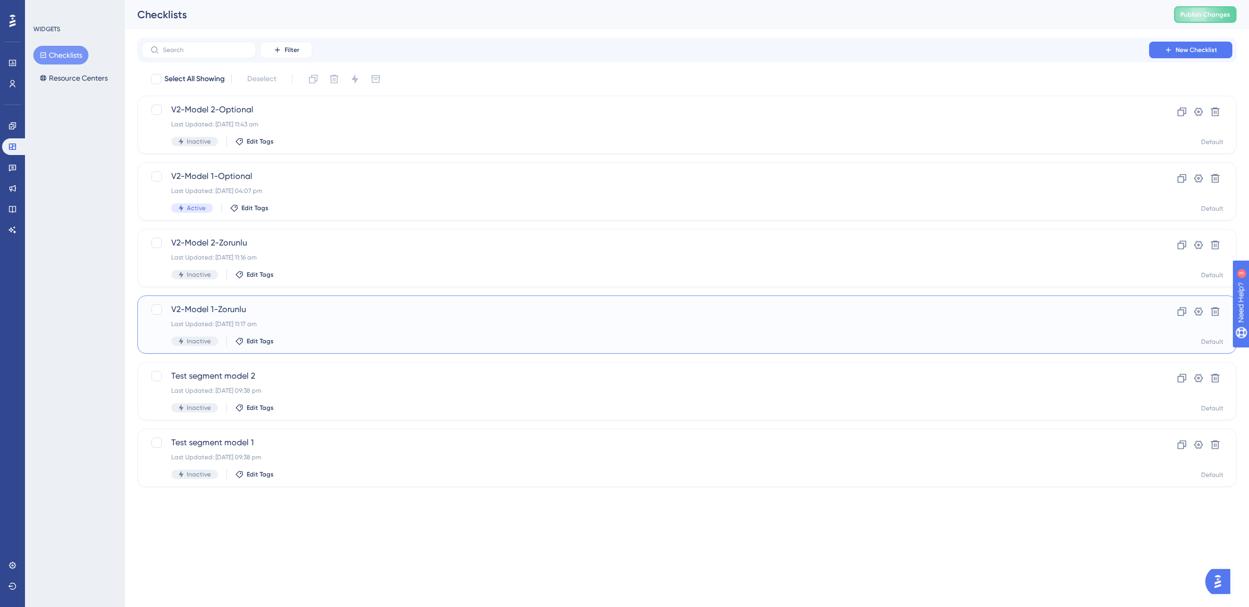
click at [293, 323] on div "Last Updated: 19 Aug 2025 11:17 am" at bounding box center [645, 324] width 948 height 8
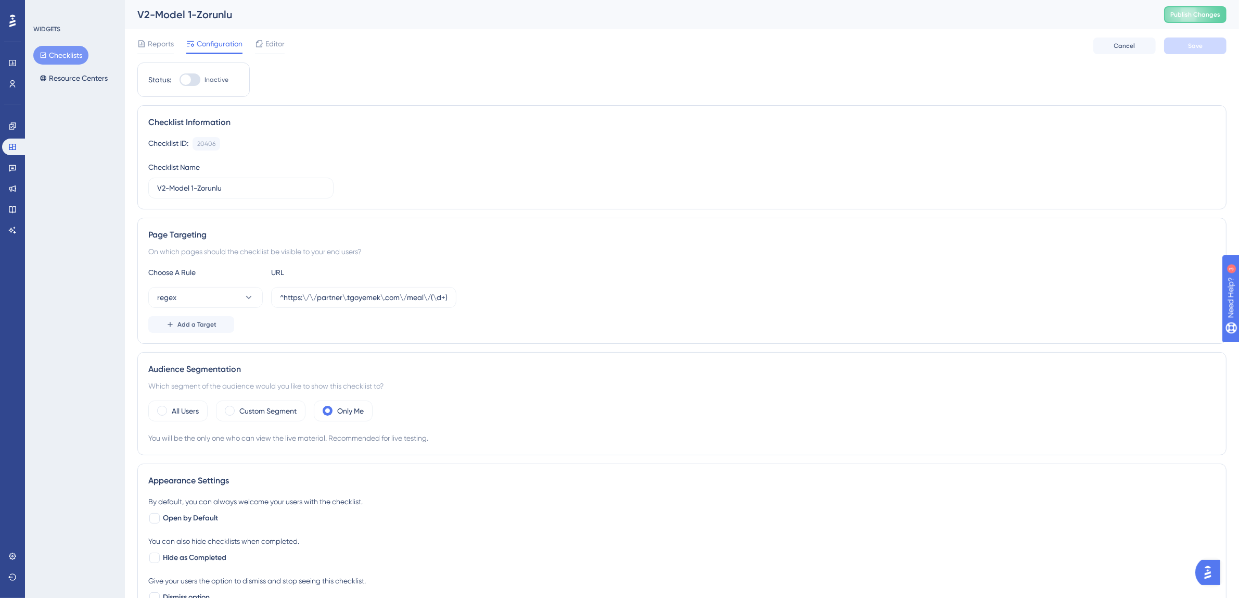
click at [192, 77] on div at bounding box center [190, 79] width 21 height 12
click at [180, 80] on input "Inactive" at bounding box center [179, 80] width 1 height 1
checkbox input "true"
click at [287, 409] on label "Custom Segment" at bounding box center [267, 410] width 57 height 12
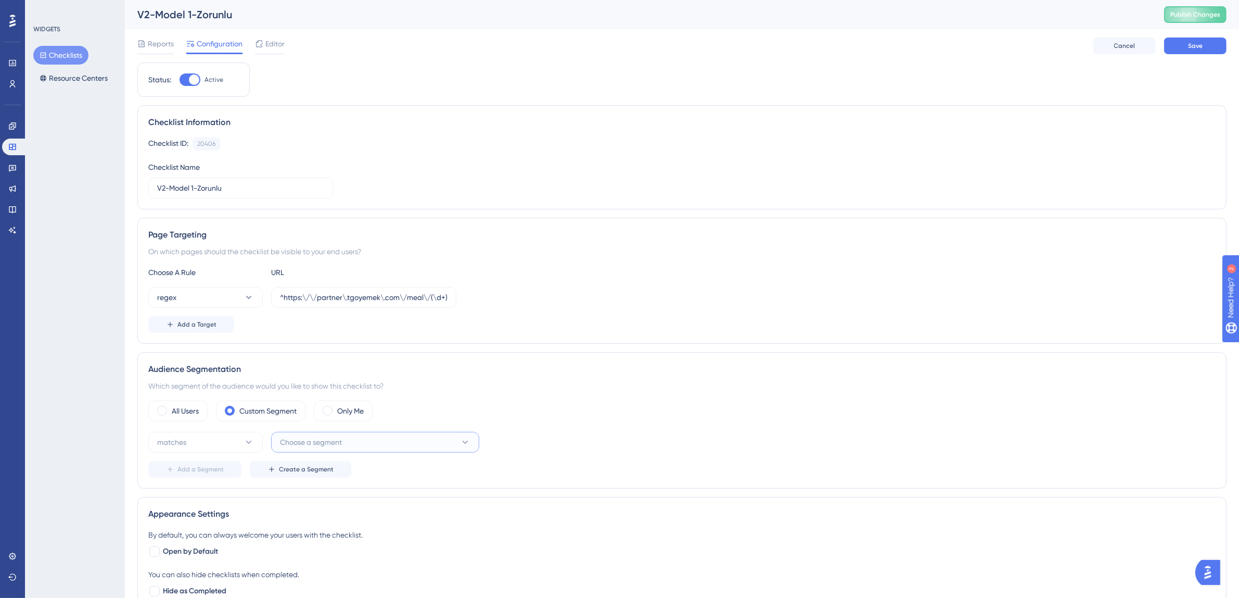
click at [325, 444] on span "Choose a segment" at bounding box center [311, 442] width 62 height 12
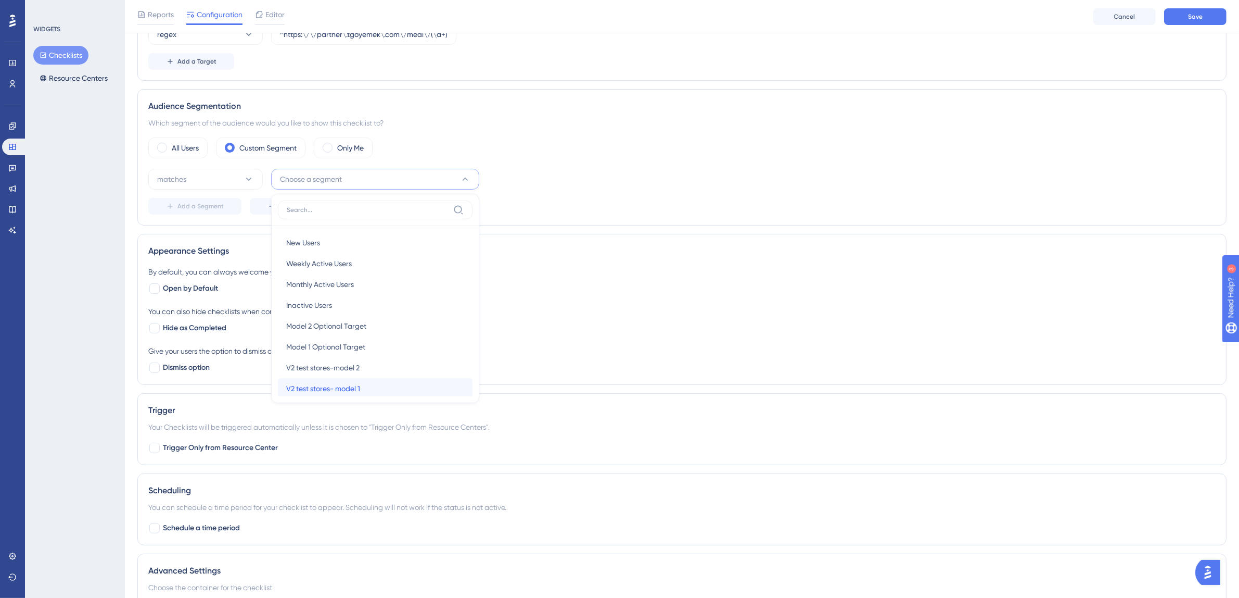
click at [349, 388] on span "V2 test stores- model 1" at bounding box center [323, 388] width 74 height 12
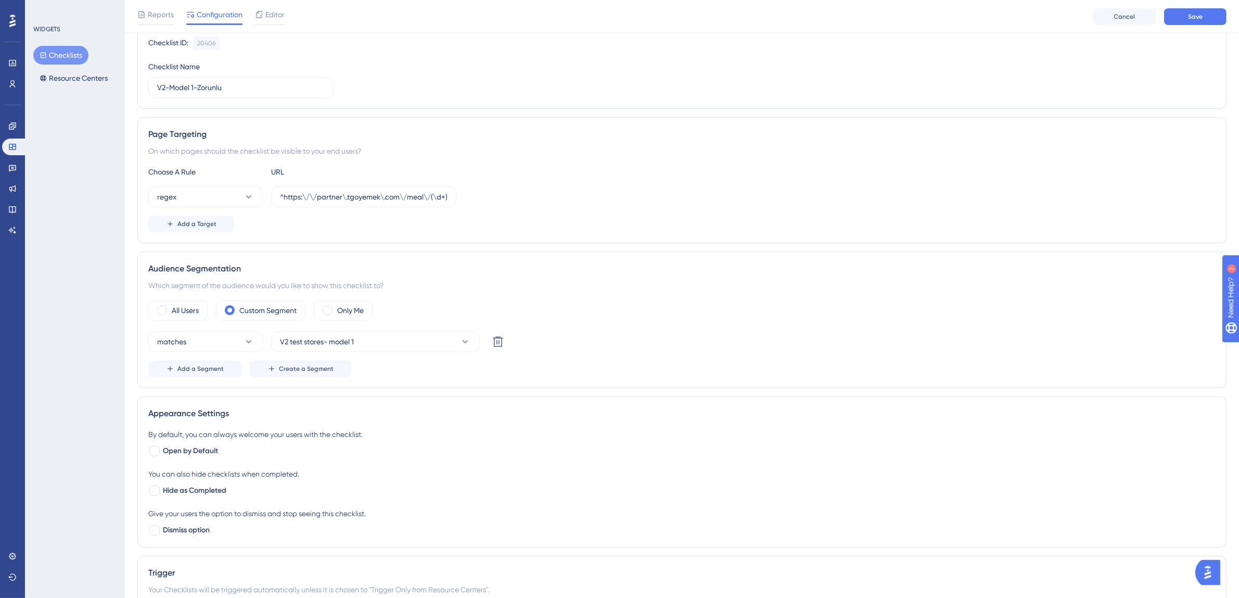
scroll to position [159, 0]
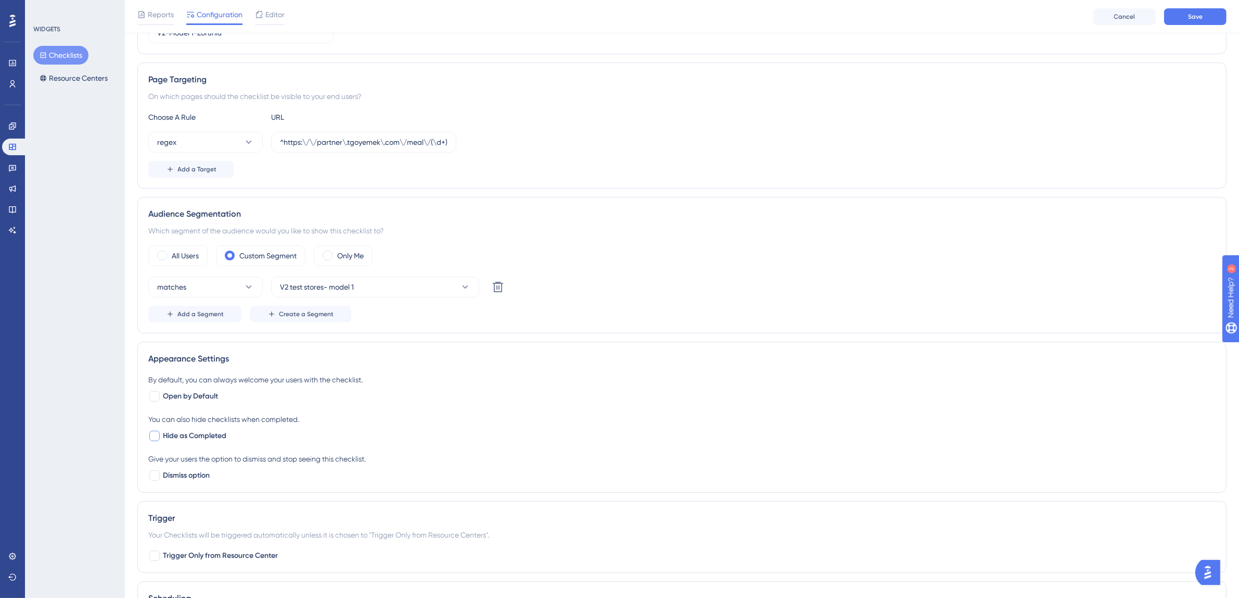
click at [159, 434] on div at bounding box center [154, 435] width 10 height 10
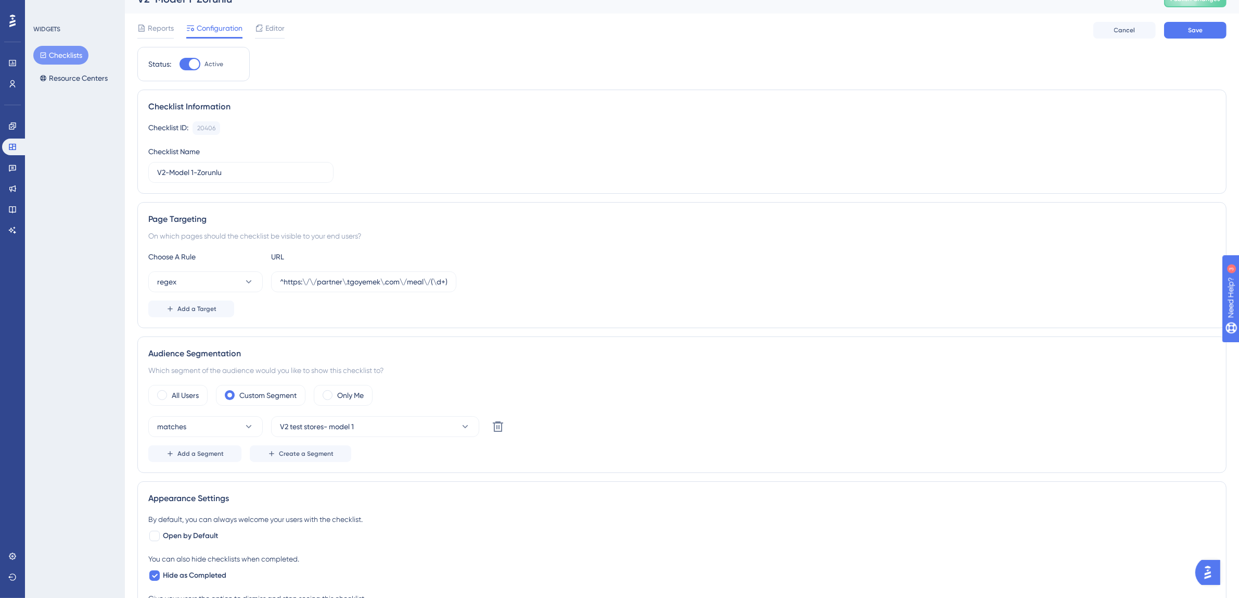
scroll to position [0, 0]
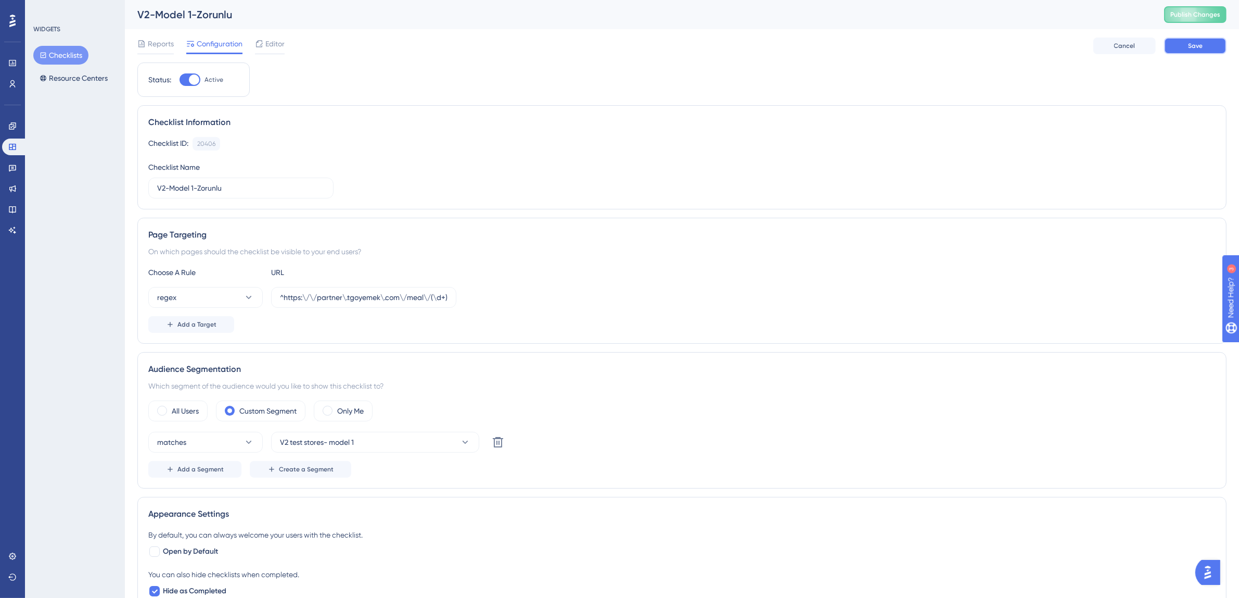
click at [1180, 48] on button "Save" at bounding box center [1195, 45] width 62 height 17
click at [321, 20] on icon at bounding box center [322, 19] width 10 height 10
click at [58, 51] on button "Checklists" at bounding box center [60, 55] width 55 height 19
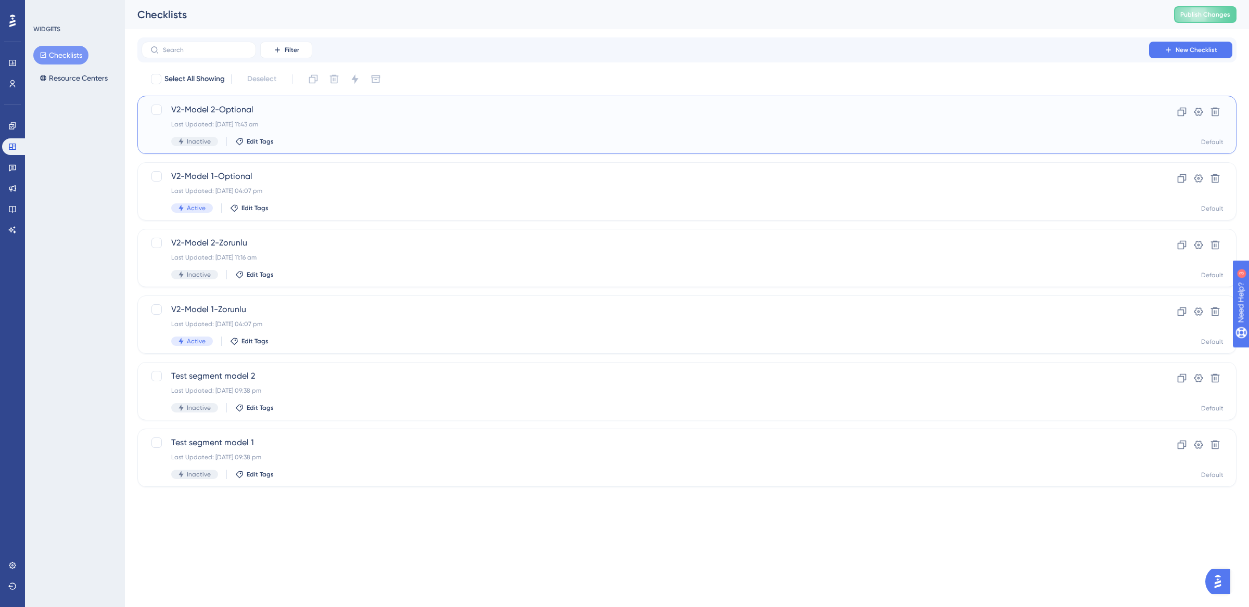
click at [303, 129] on div "V2-Model 2-Optional Last Updated: 19 Aug 2025 11:43 am Inactive Edit Tags" at bounding box center [645, 125] width 948 height 43
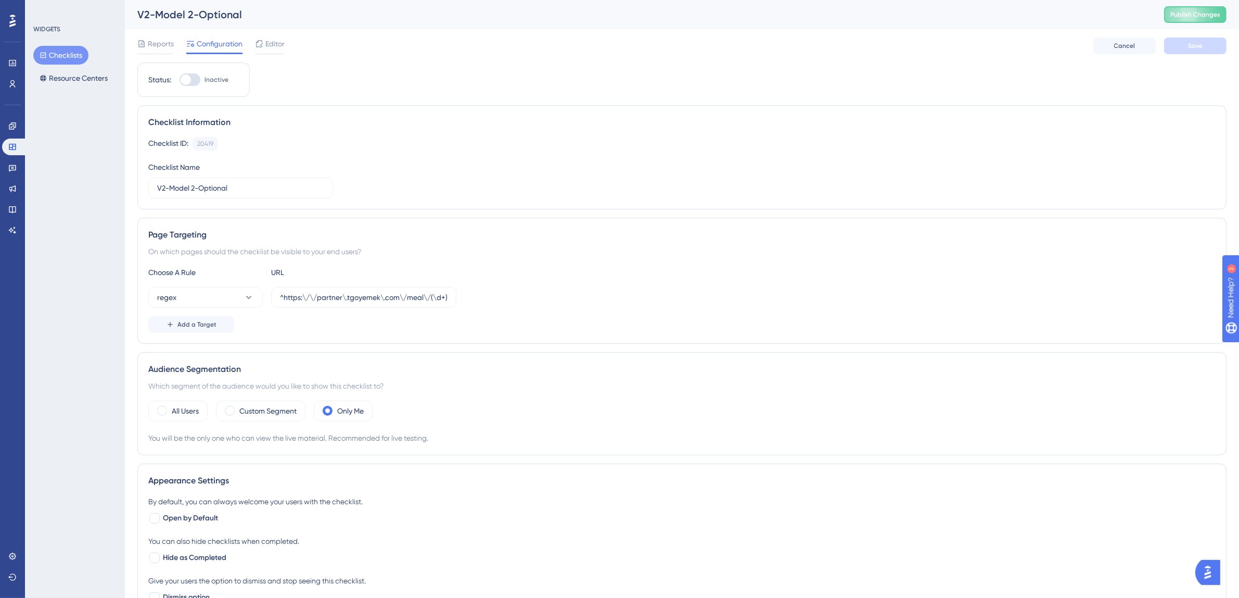
click at [195, 77] on div at bounding box center [190, 79] width 21 height 12
click at [180, 80] on input "Inactive" at bounding box center [179, 80] width 1 height 1
checkbox input "true"
click at [280, 412] on label "Custom Segment" at bounding box center [267, 410] width 57 height 12
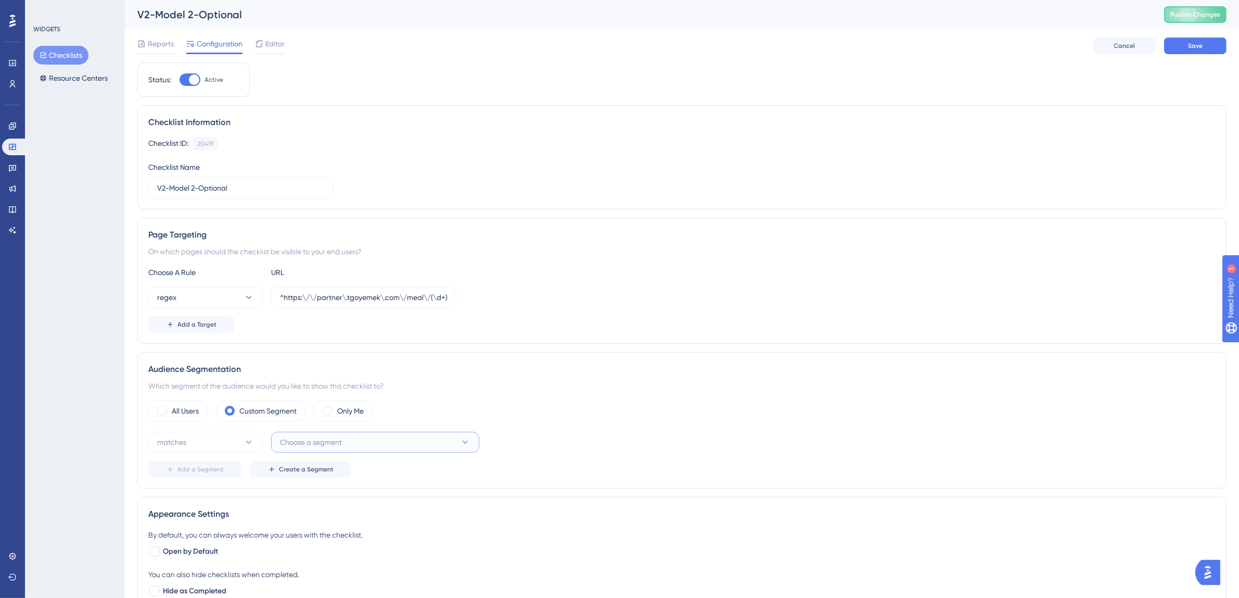
click at [313, 443] on span "Choose a segment" at bounding box center [311, 442] width 62 height 12
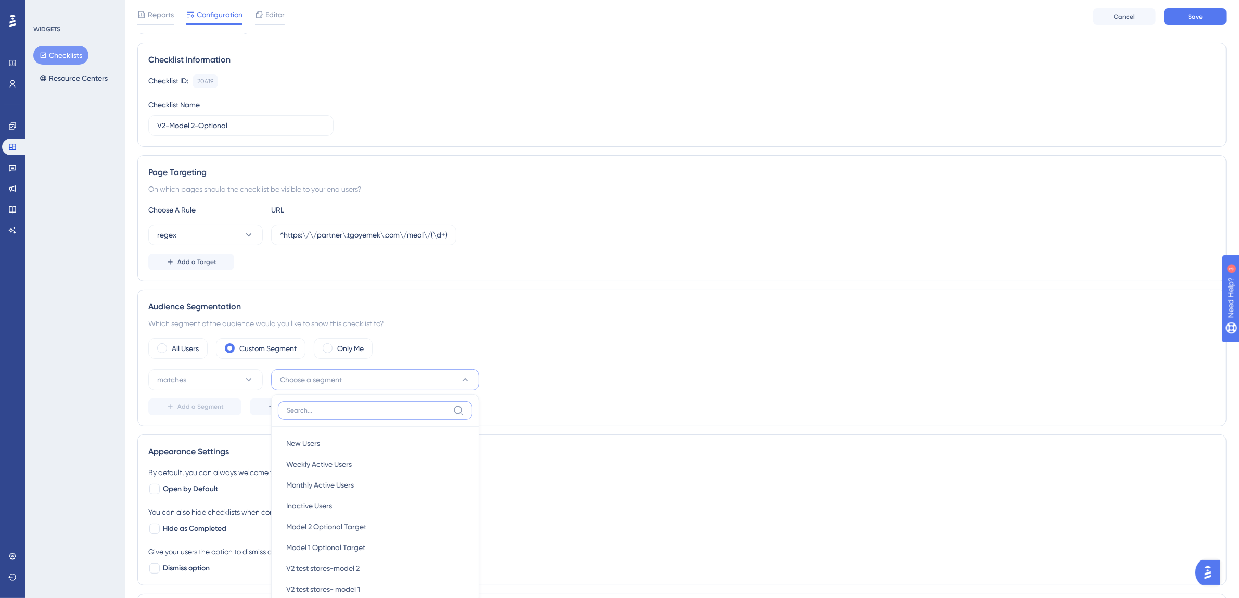
scroll to position [267, 0]
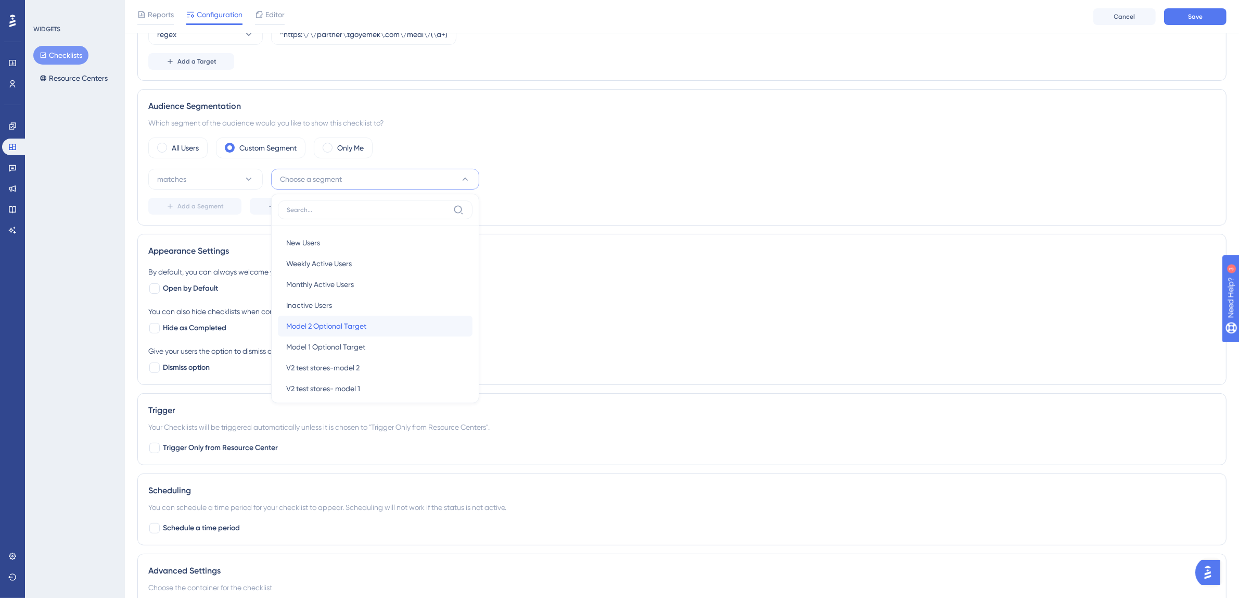
click at [351, 324] on span "Model 2 Optional Target" at bounding box center [326, 326] width 80 height 12
click at [183, 324] on span "Hide as Completed" at bounding box center [194, 328] width 63 height 12
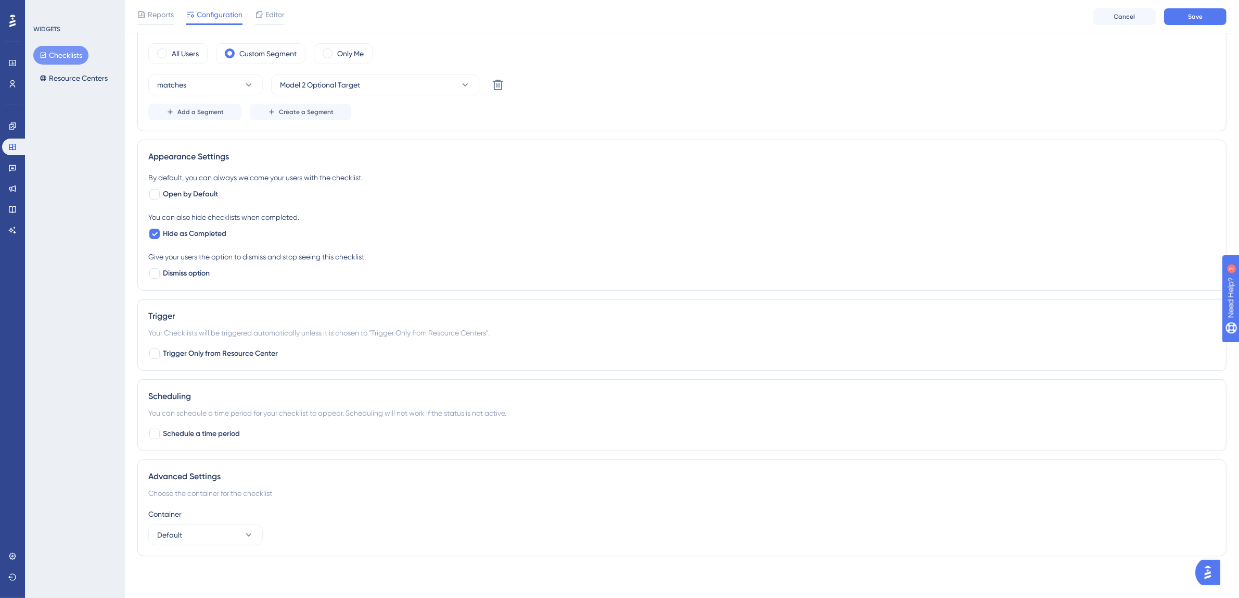
scroll to position [0, 0]
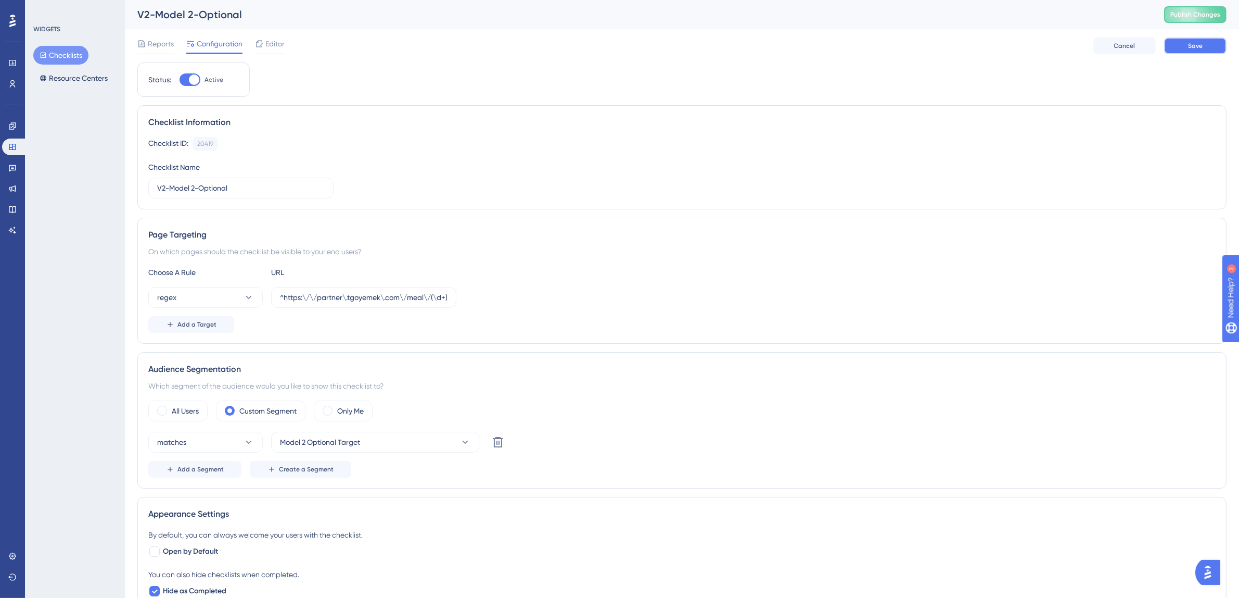
click at [1196, 47] on span "Save" at bounding box center [1195, 46] width 15 height 8
click at [63, 54] on button "Checklists" at bounding box center [60, 55] width 55 height 19
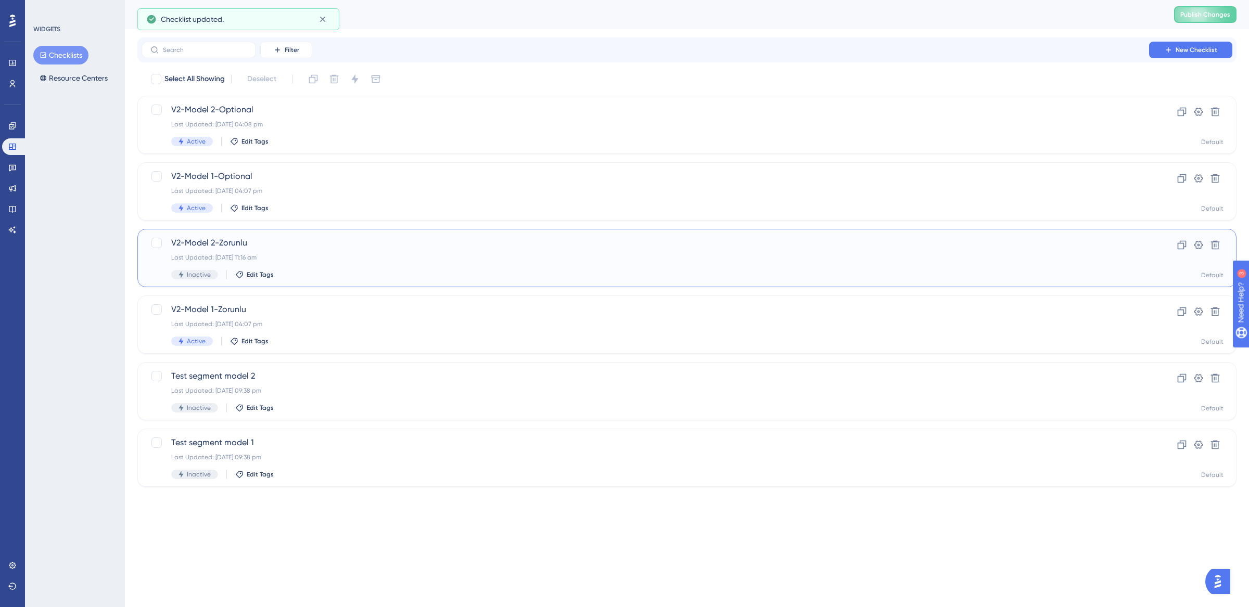
click at [324, 258] on div "Last Updated: 19 Aug 2025 11:16 am" at bounding box center [645, 257] width 948 height 8
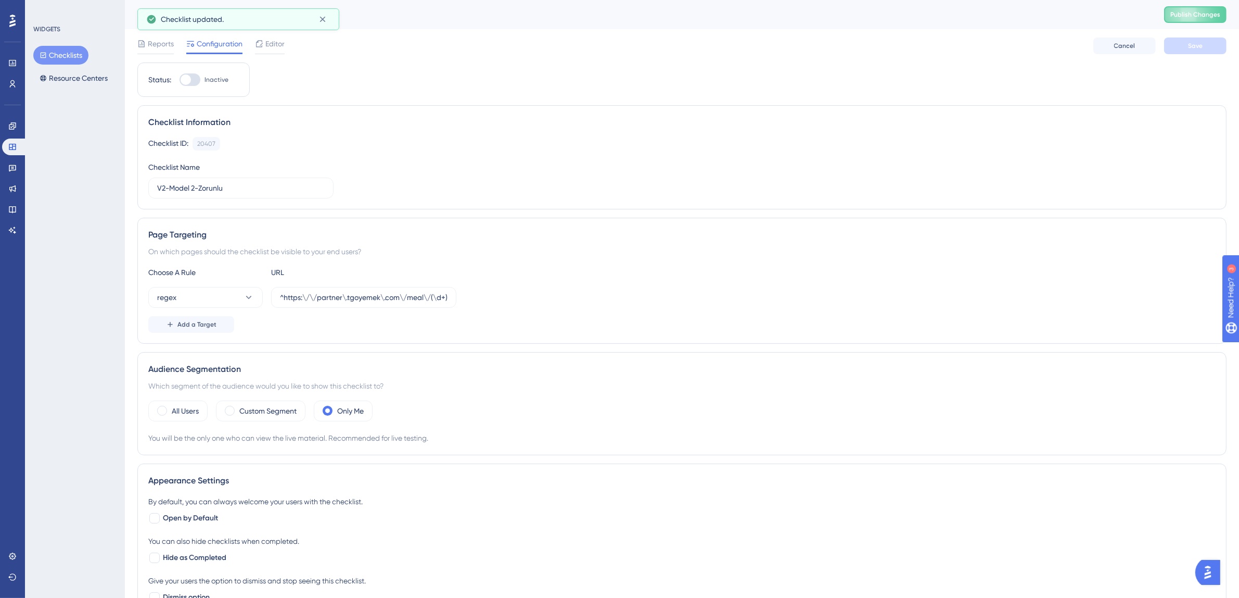
click at [192, 83] on div at bounding box center [190, 79] width 21 height 12
click at [180, 80] on input "Inactive" at bounding box center [179, 80] width 1 height 1
checkbox input "true"
click at [276, 417] on label "Custom Segment" at bounding box center [267, 410] width 57 height 12
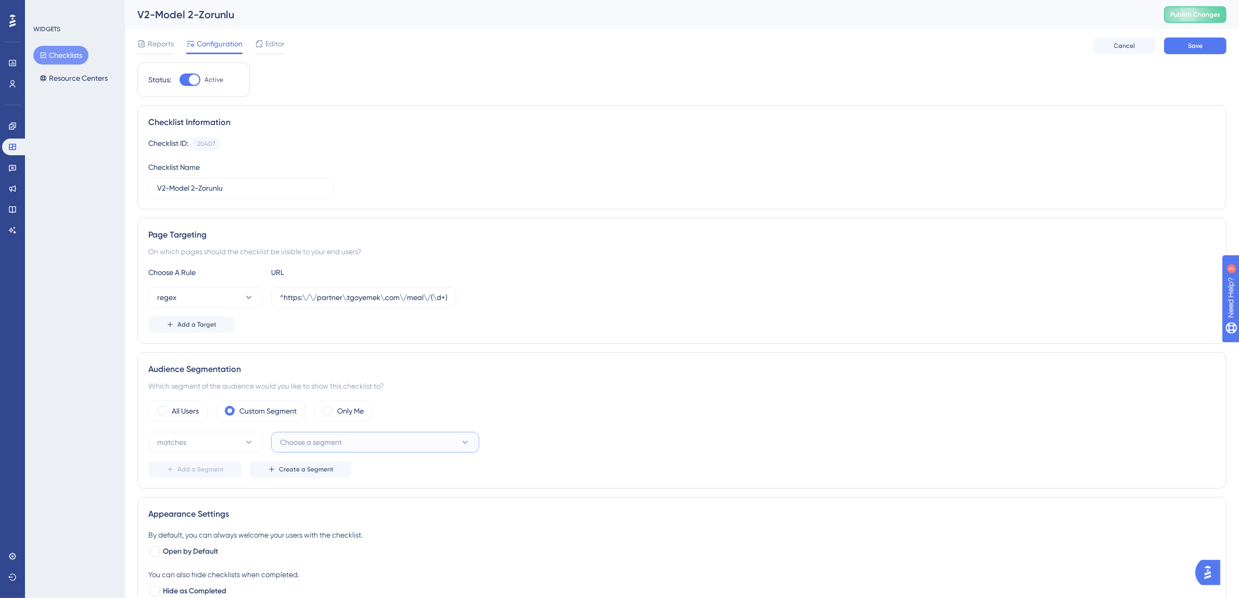
click at [301, 447] on span "Choose a segment" at bounding box center [311, 442] width 62 height 12
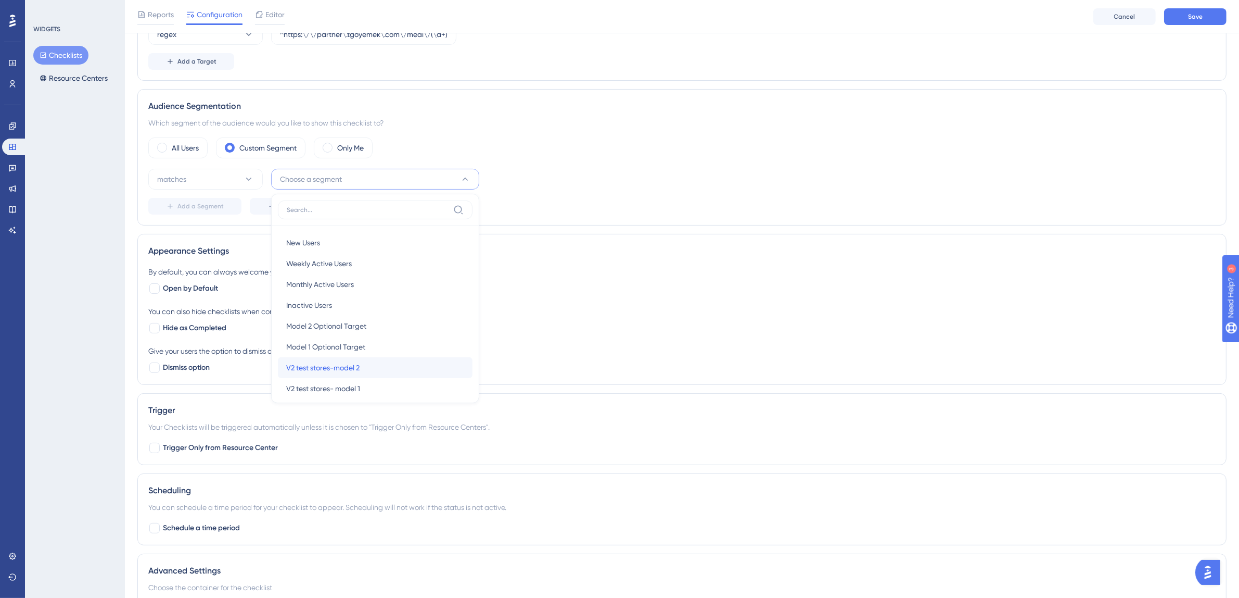
click at [340, 370] on span "V2 test stores-model 2" at bounding box center [322, 367] width 73 height 12
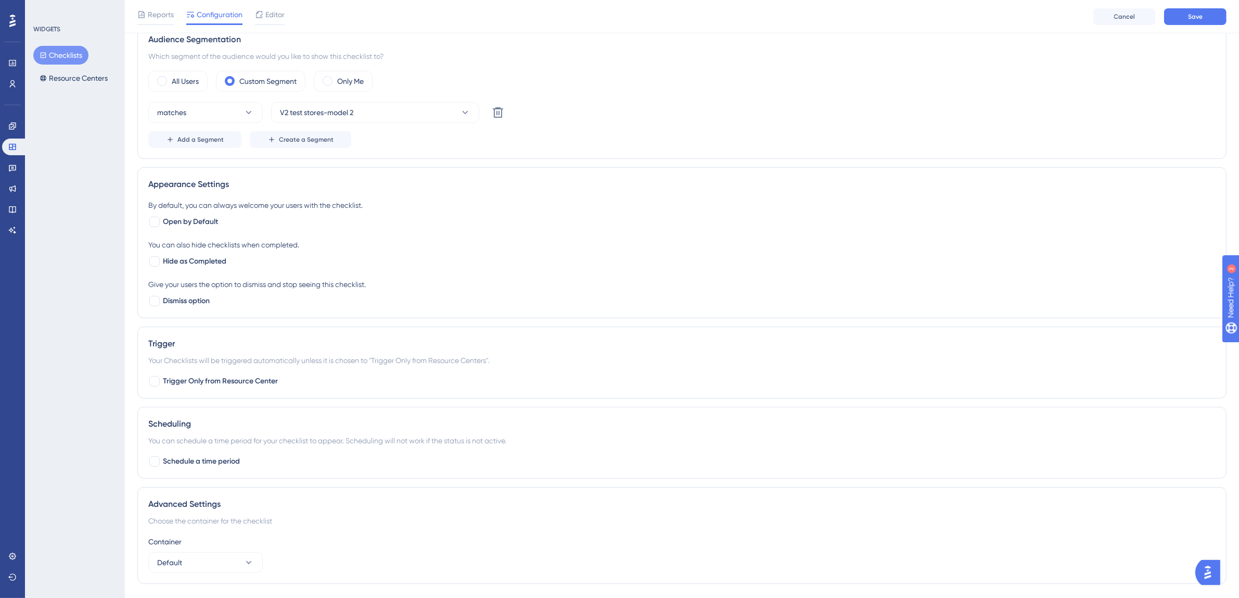
scroll to position [340, 0]
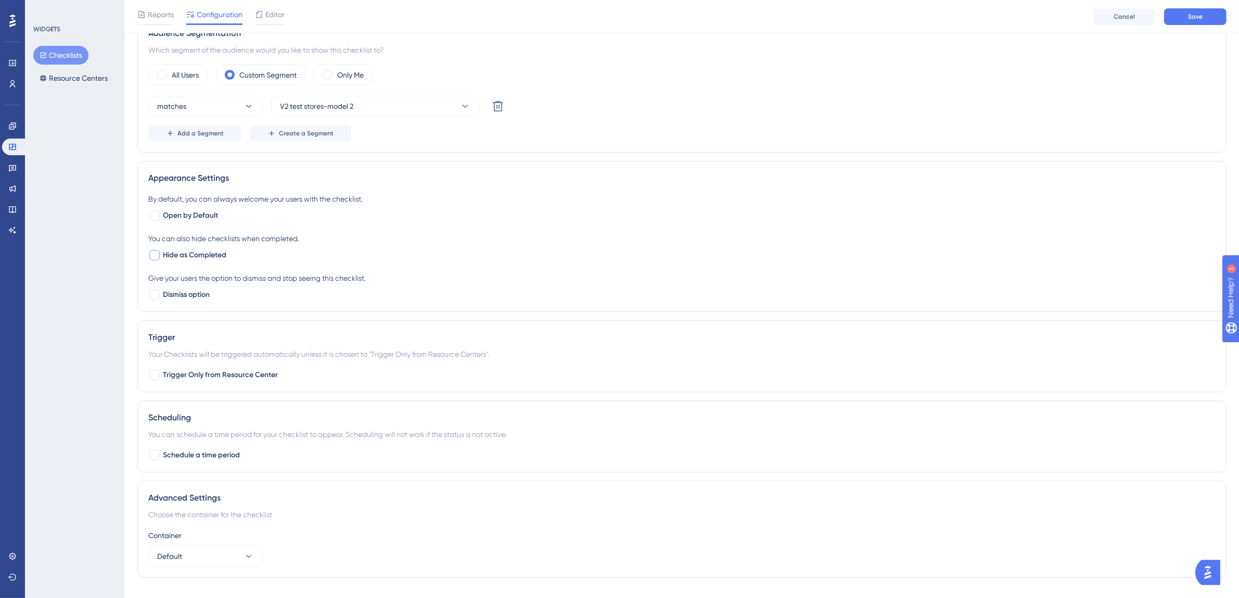
click at [159, 252] on div at bounding box center [154, 255] width 10 height 10
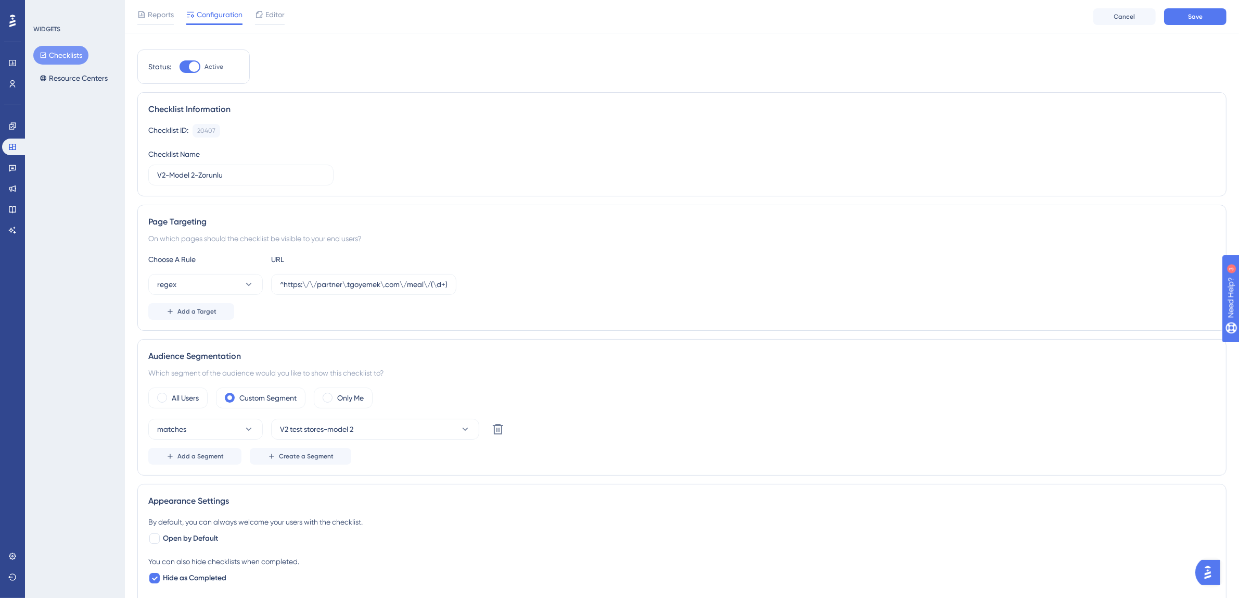
scroll to position [0, 0]
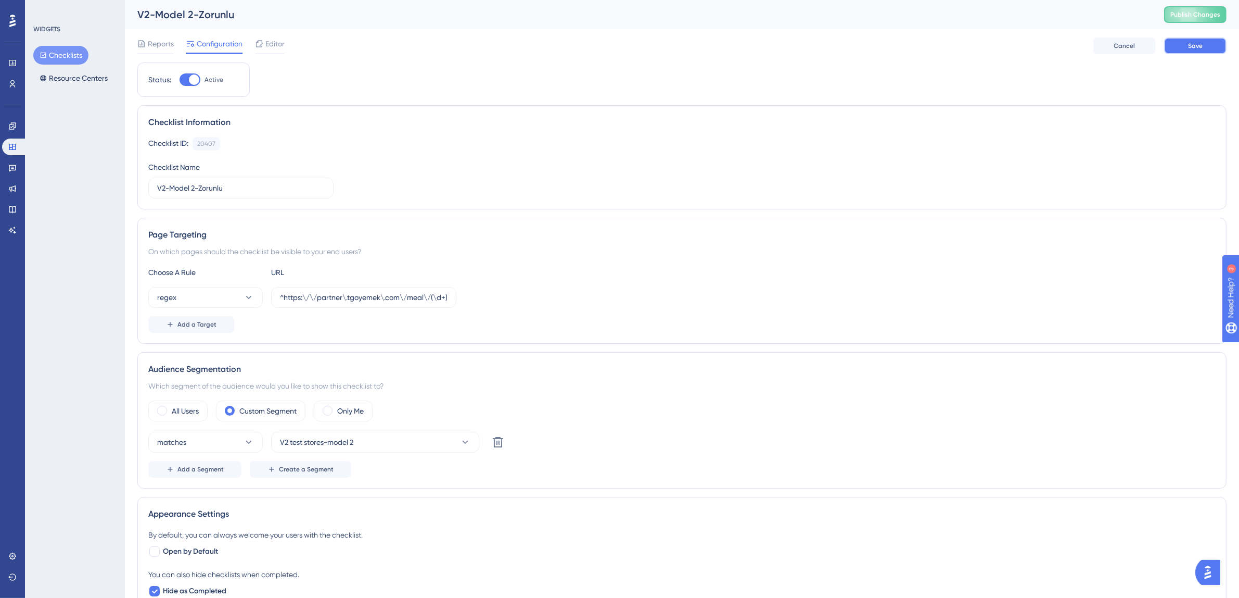
click at [1185, 48] on button "Save" at bounding box center [1195, 45] width 62 height 17
click at [321, 18] on icon at bounding box center [323, 20] width 6 height 6
click at [1204, 14] on span "Publish Changes" at bounding box center [1196, 14] width 50 height 8
click at [81, 48] on button "Checklists" at bounding box center [60, 55] width 55 height 19
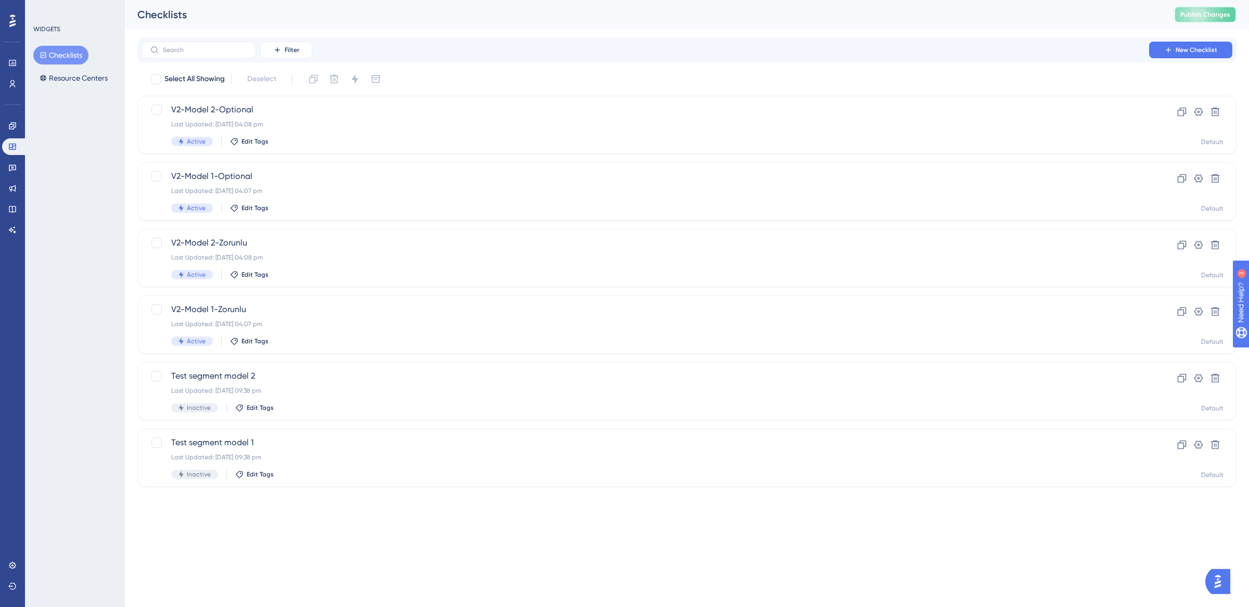
click at [1206, 10] on span "Publish Changes" at bounding box center [1205, 14] width 50 height 8
click at [14, 128] on icon at bounding box center [12, 126] width 8 height 8
